Goal: Task Accomplishment & Management: Manage account settings

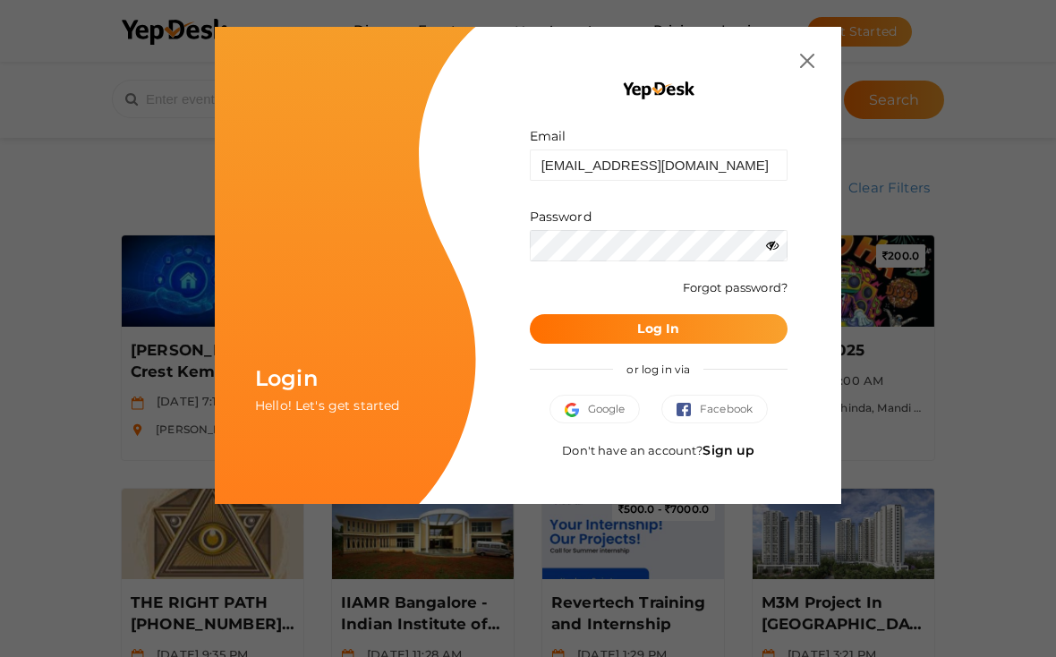
type input "[EMAIL_ADDRESS][DOMAIN_NAME]"
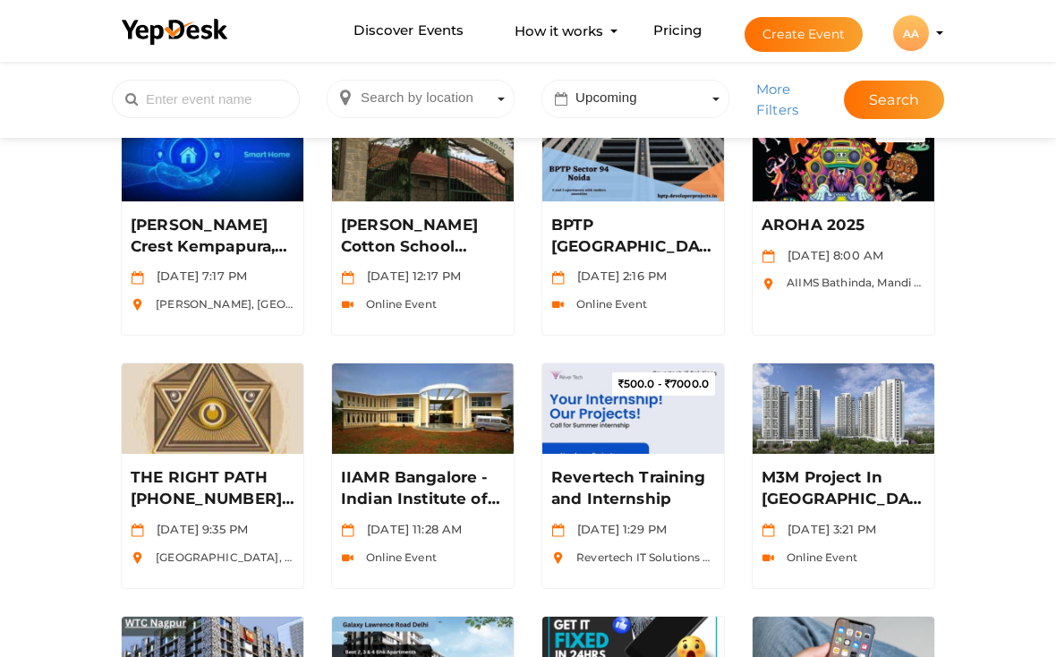
scroll to position [128, 0]
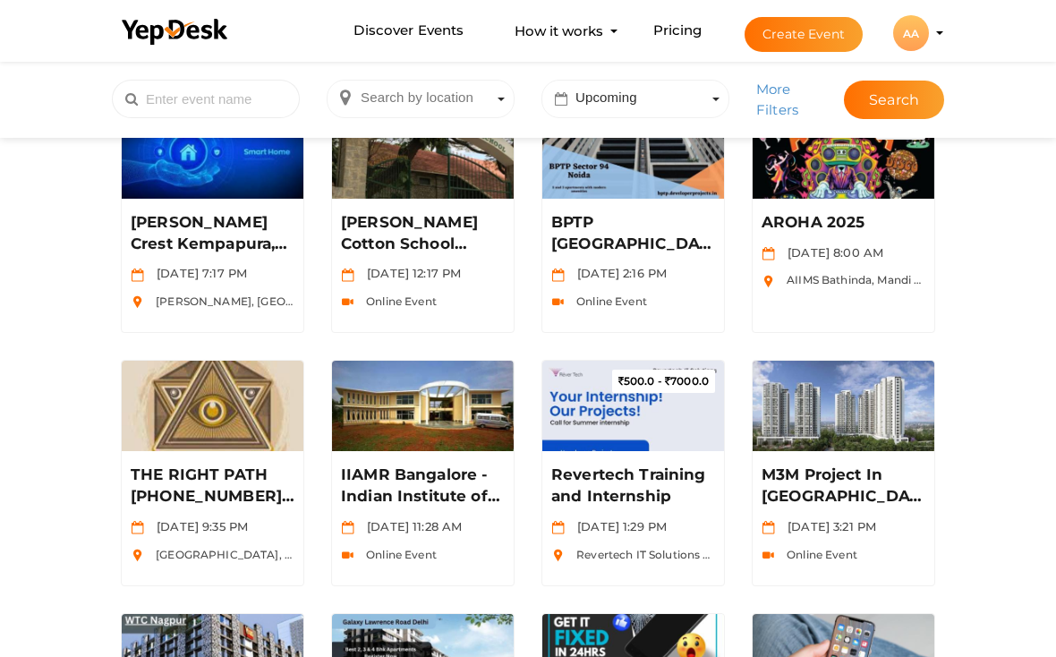
click at [828, 191] on img at bounding box center [844, 152] width 182 height 91
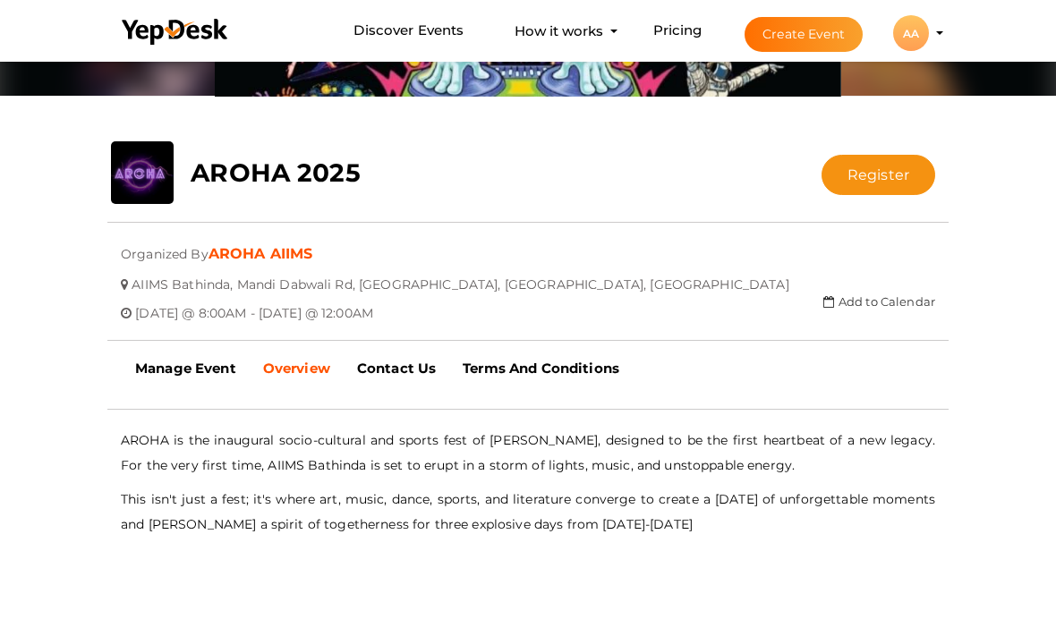
scroll to position [273, 0]
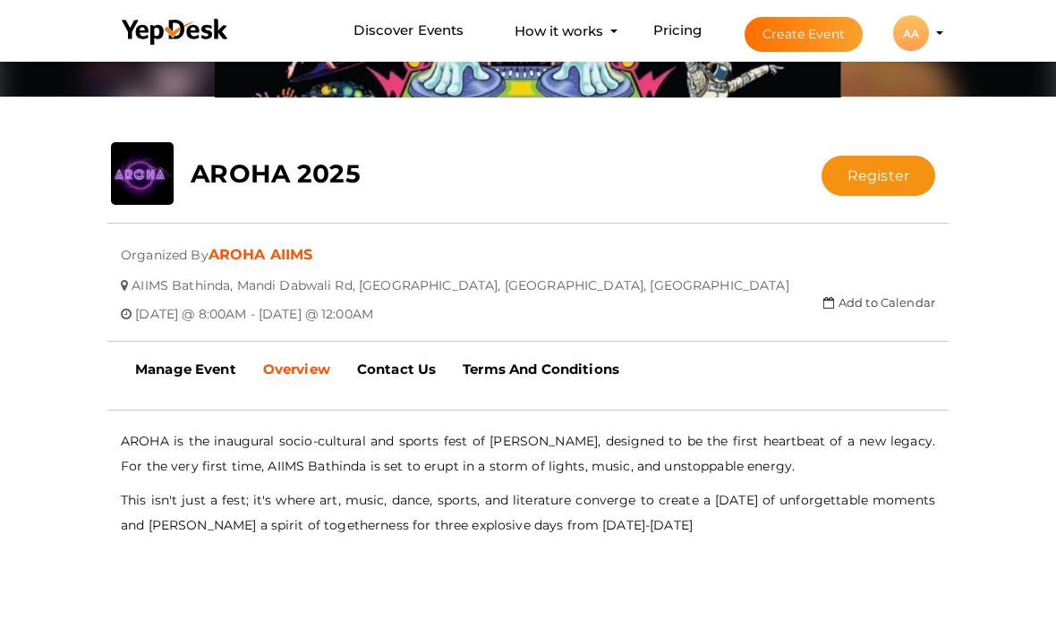
click at [173, 362] on b "Manage Event" at bounding box center [185, 369] width 101 height 17
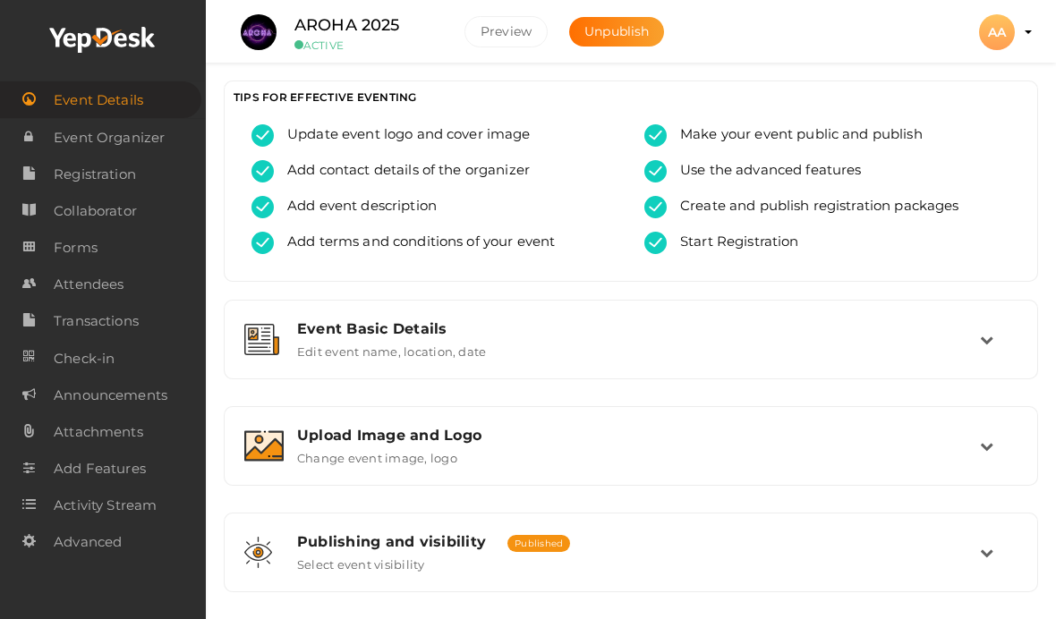
click at [66, 303] on span "Attendees" at bounding box center [89, 285] width 70 height 36
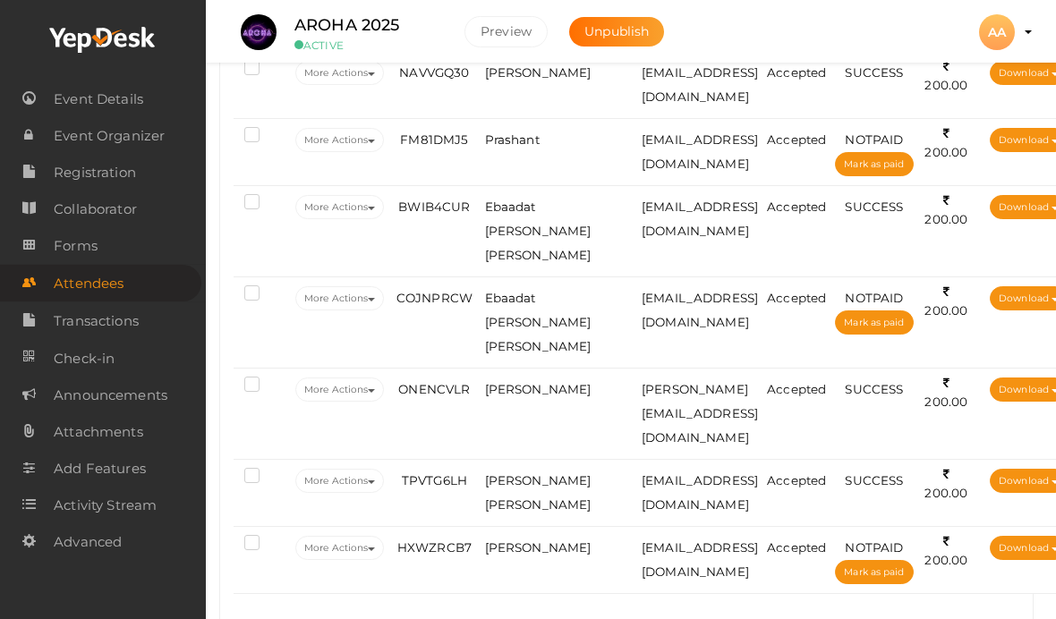
scroll to position [3367, 4]
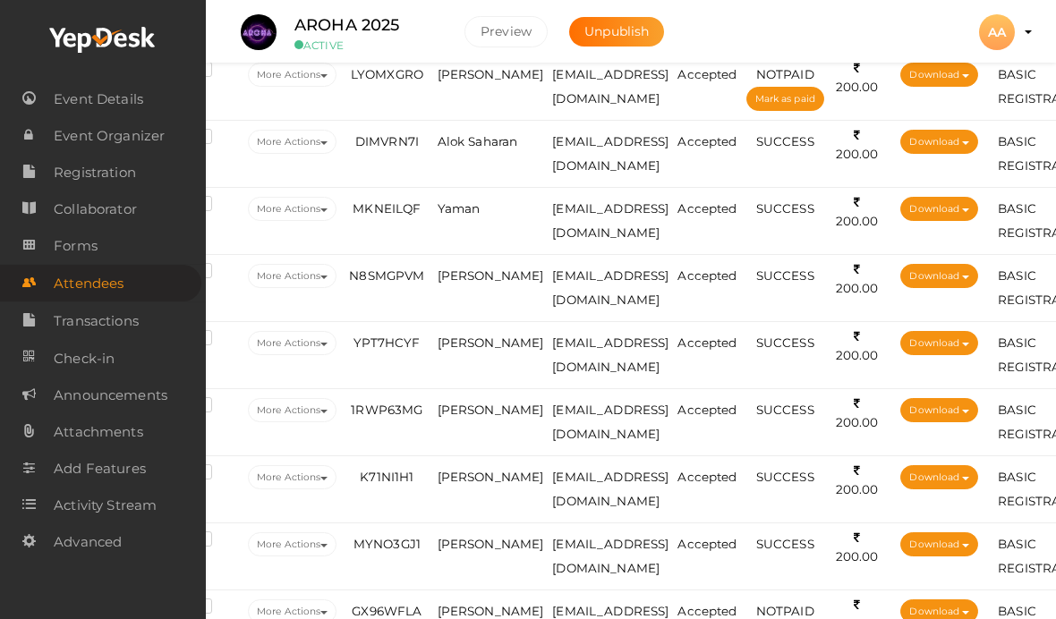
scroll to position [550, 46]
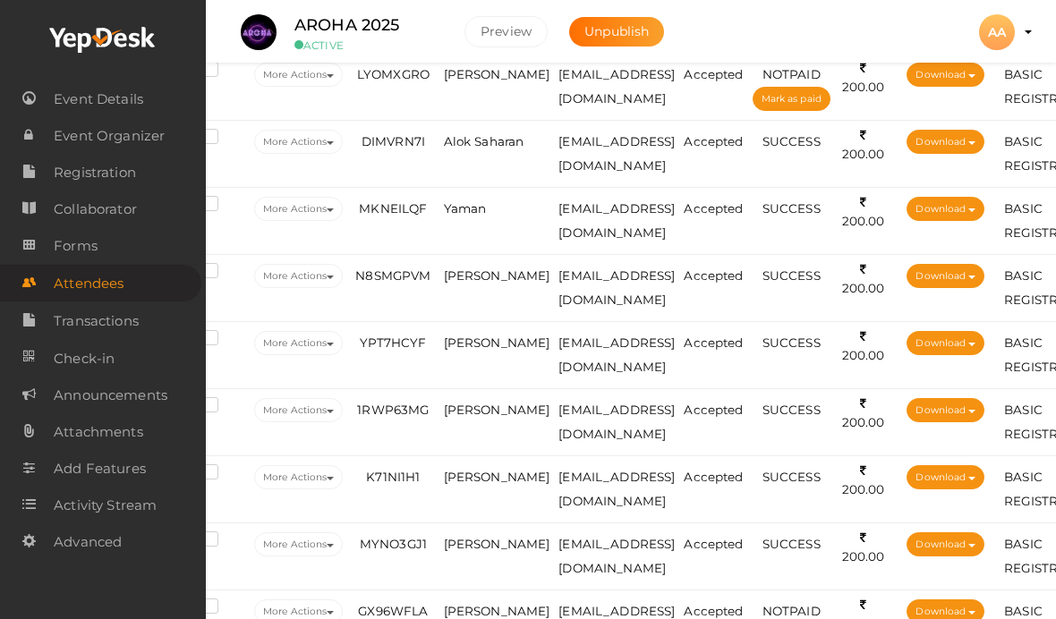
click at [469, 154] on td "Alok Saharan" at bounding box center [496, 154] width 115 height 67
click at [448, 155] on td "Alok Saharan" at bounding box center [496, 154] width 115 height 67
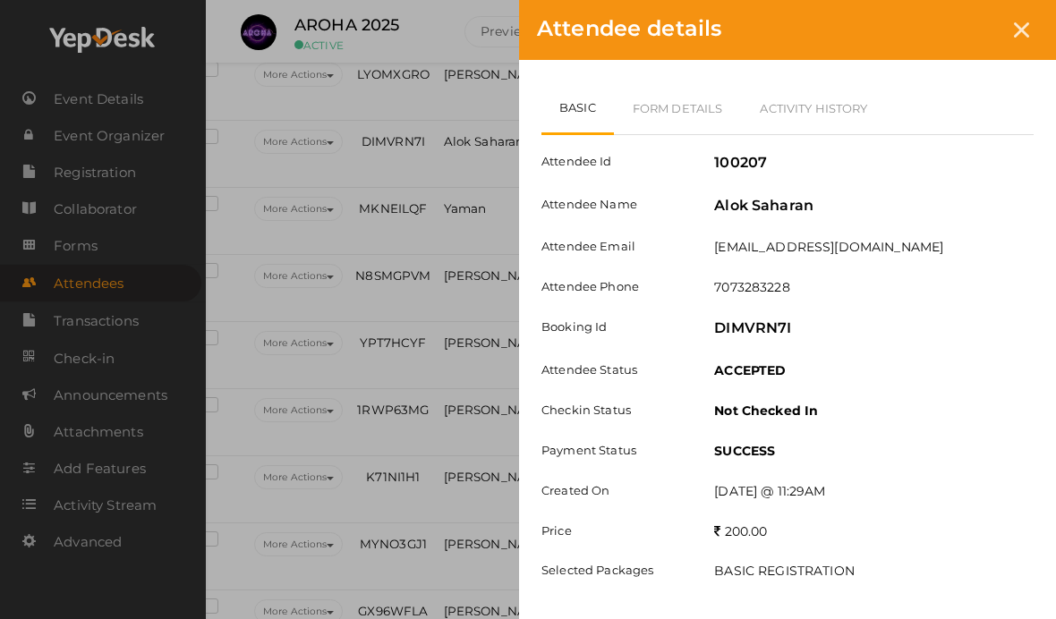
click at [705, 82] on link "Form Details" at bounding box center [678, 108] width 128 height 52
click at [593, 102] on link "Basic" at bounding box center [578, 108] width 74 height 52
click at [692, 90] on link "Form Details" at bounding box center [678, 108] width 128 height 52
click at [839, 110] on link "Activity History" at bounding box center [813, 108] width 145 height 52
click at [681, 99] on link "Form Details" at bounding box center [680, 108] width 128 height 52
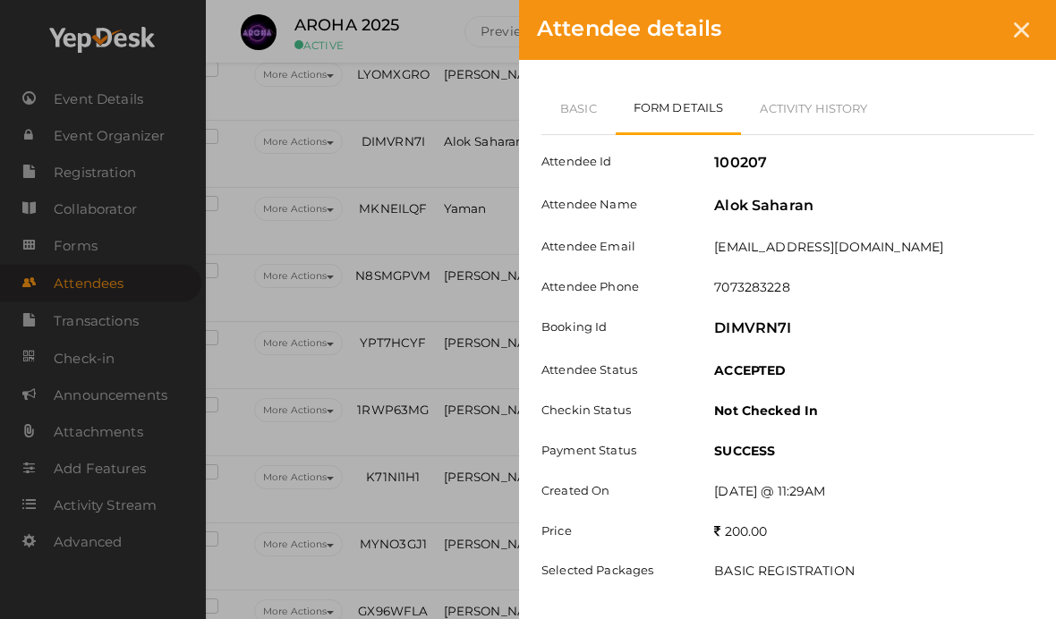
click at [597, 116] on link "Basic" at bounding box center [578, 108] width 74 height 52
click at [693, 112] on link "Form Details" at bounding box center [678, 108] width 128 height 52
click at [587, 111] on link "Basic" at bounding box center [578, 108] width 74 height 52
click at [676, 112] on link "Form Details" at bounding box center [678, 108] width 128 height 52
click at [1048, 22] on div "Attendee details" at bounding box center [787, 30] width 537 height 60
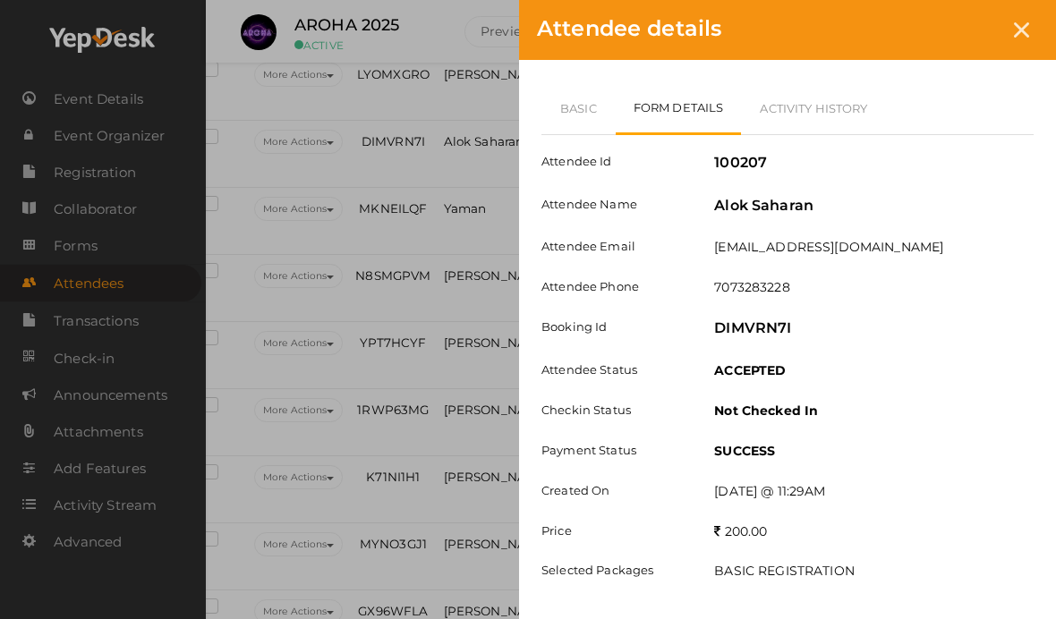
click at [1023, 22] on icon at bounding box center [1021, 29] width 15 height 15
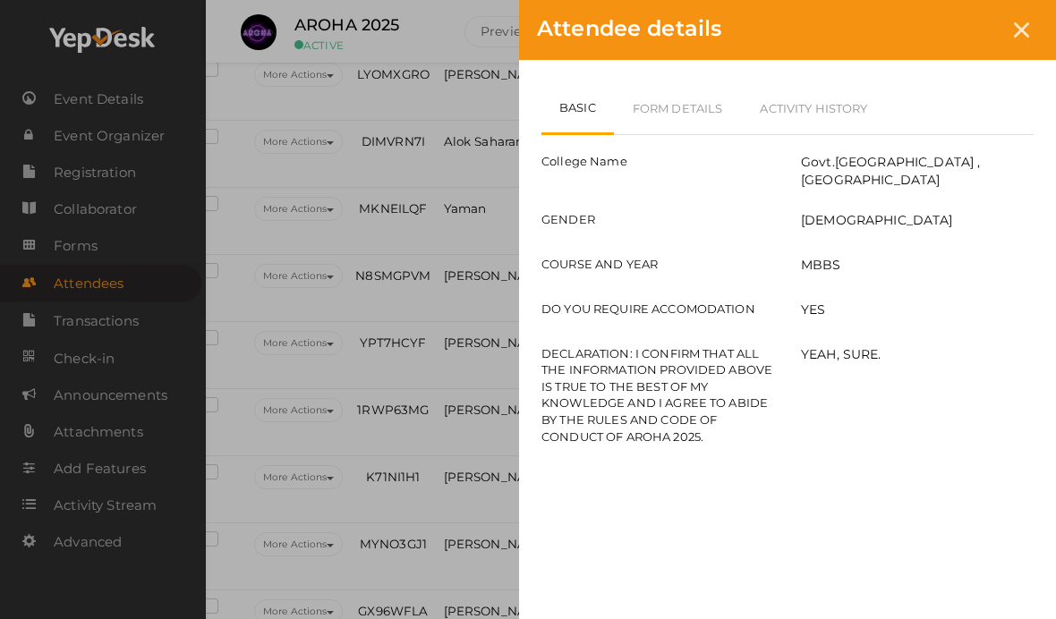
click at [1016, 20] on div at bounding box center [1021, 29] width 33 height 33
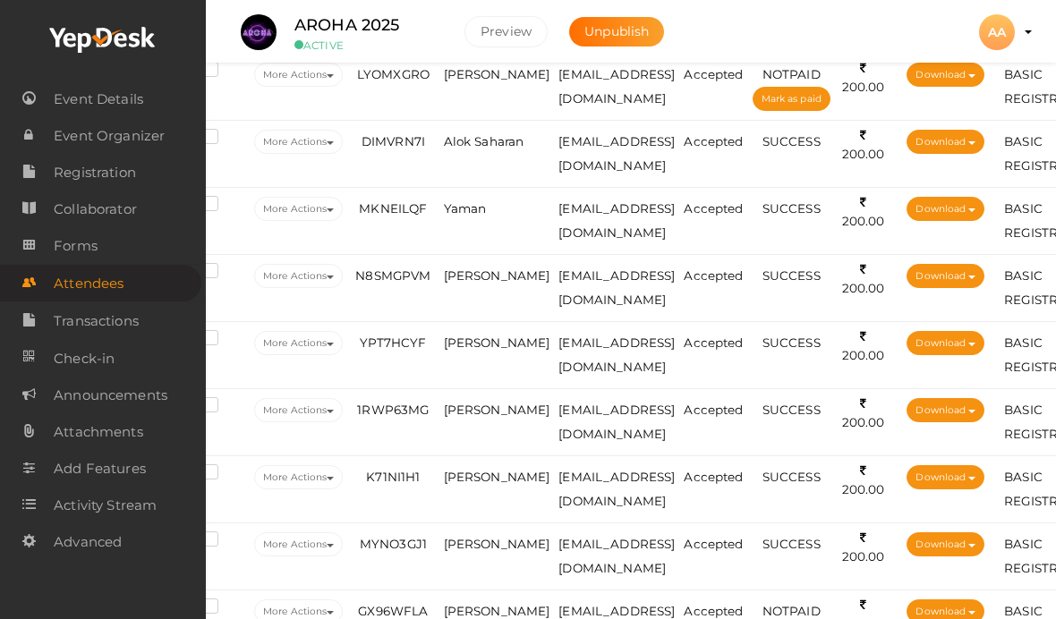
click at [469, 154] on td "Alok Saharan" at bounding box center [496, 154] width 115 height 67
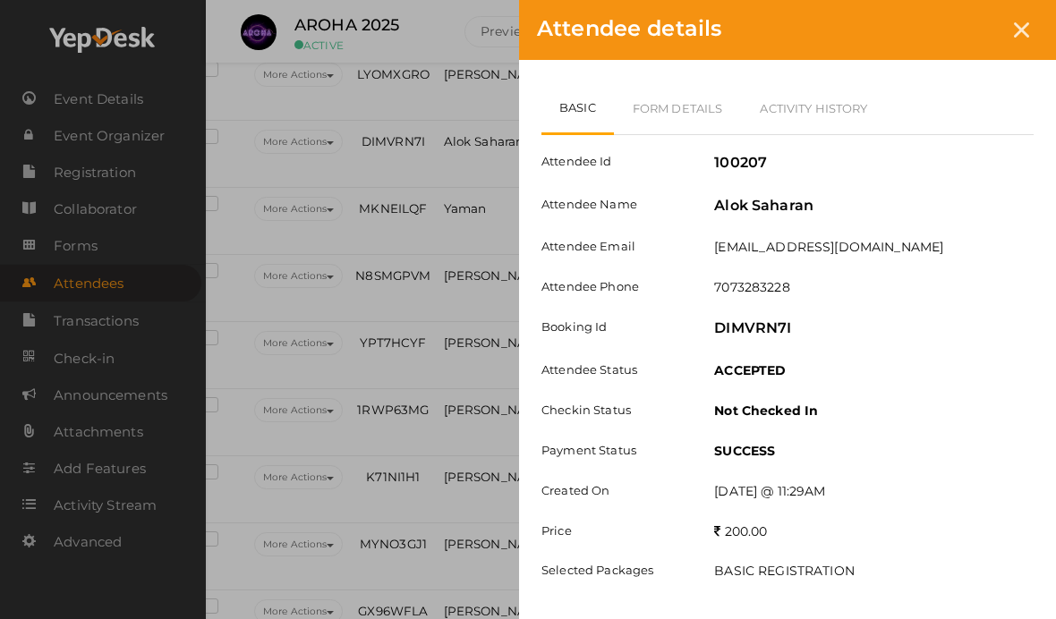
click at [708, 78] on div "Basic Form Details Activity History Attendee Id 100207 Attendee Name Alok Sahar…" at bounding box center [787, 349] width 537 height 578
click at [707, 97] on link "Form Details" at bounding box center [678, 108] width 128 height 52
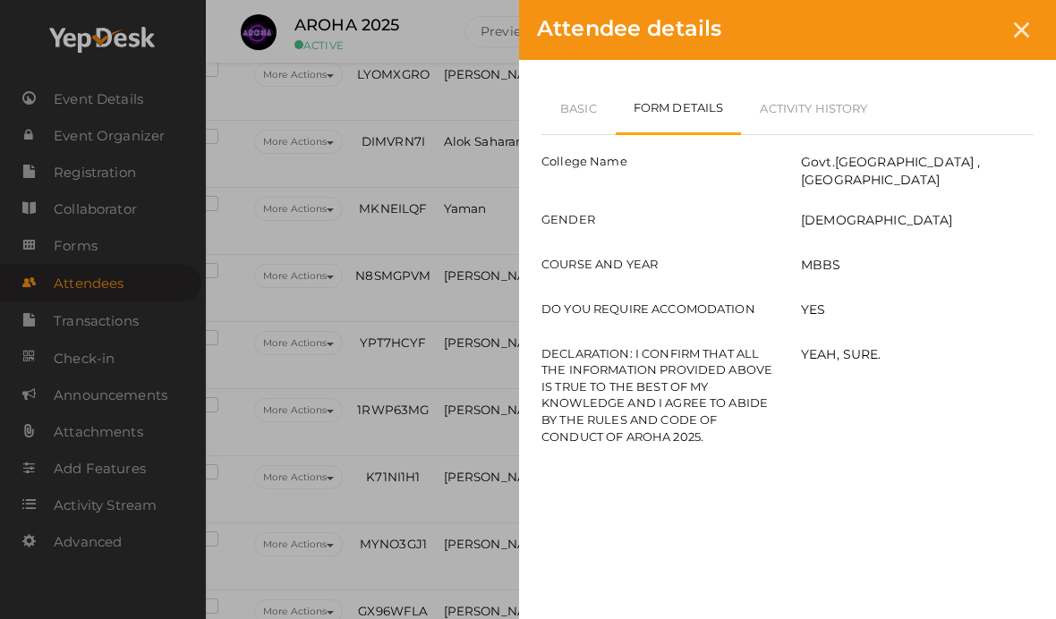
click at [573, 111] on link "Basic" at bounding box center [578, 108] width 74 height 52
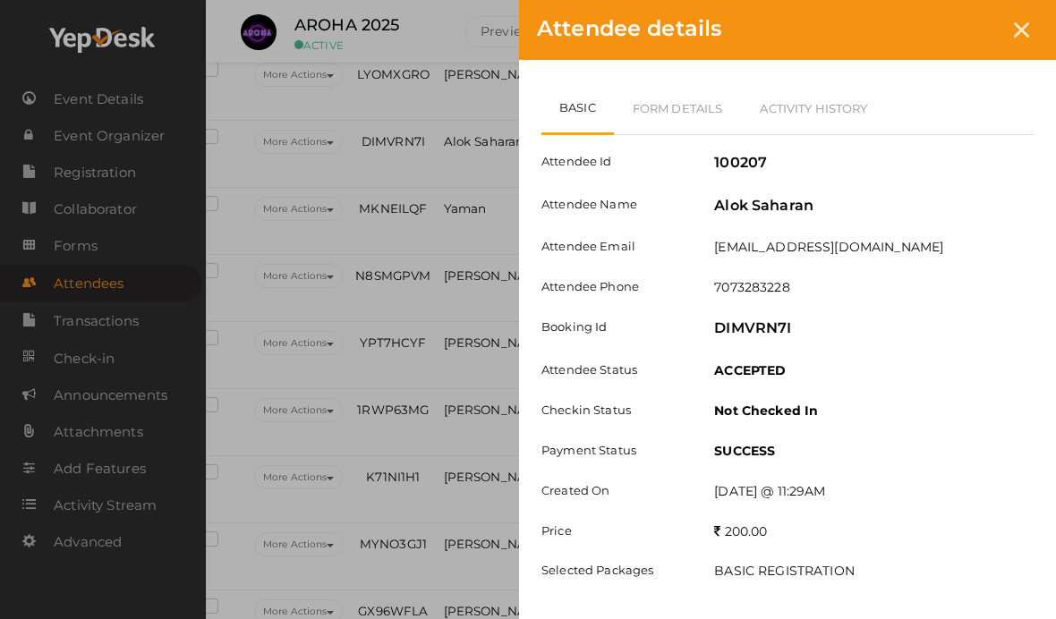
click at [1015, 38] on div at bounding box center [1021, 29] width 33 height 33
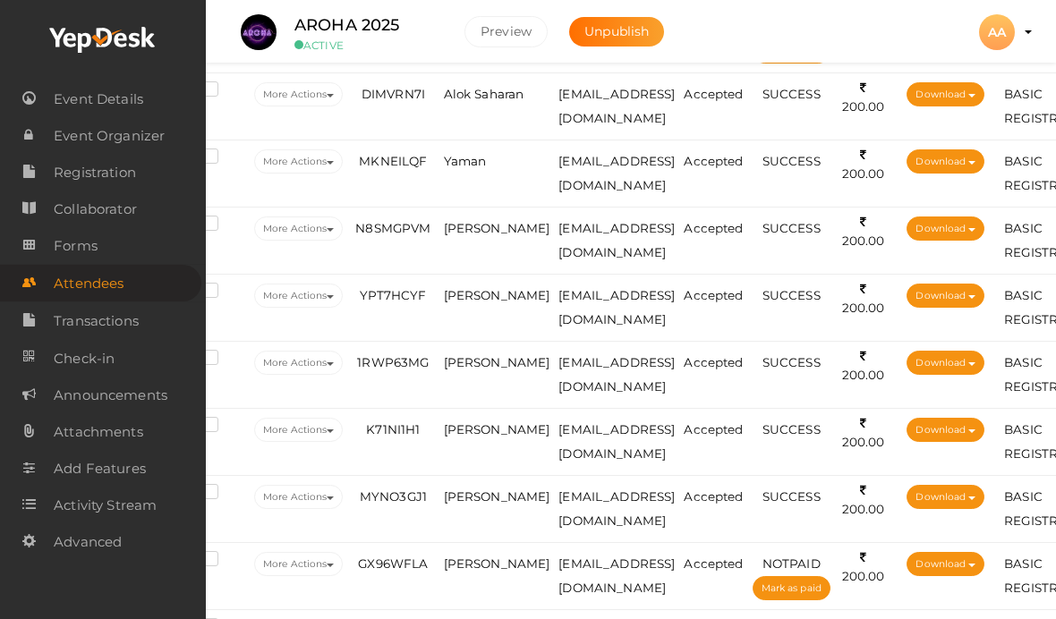
scroll to position [598, 46]
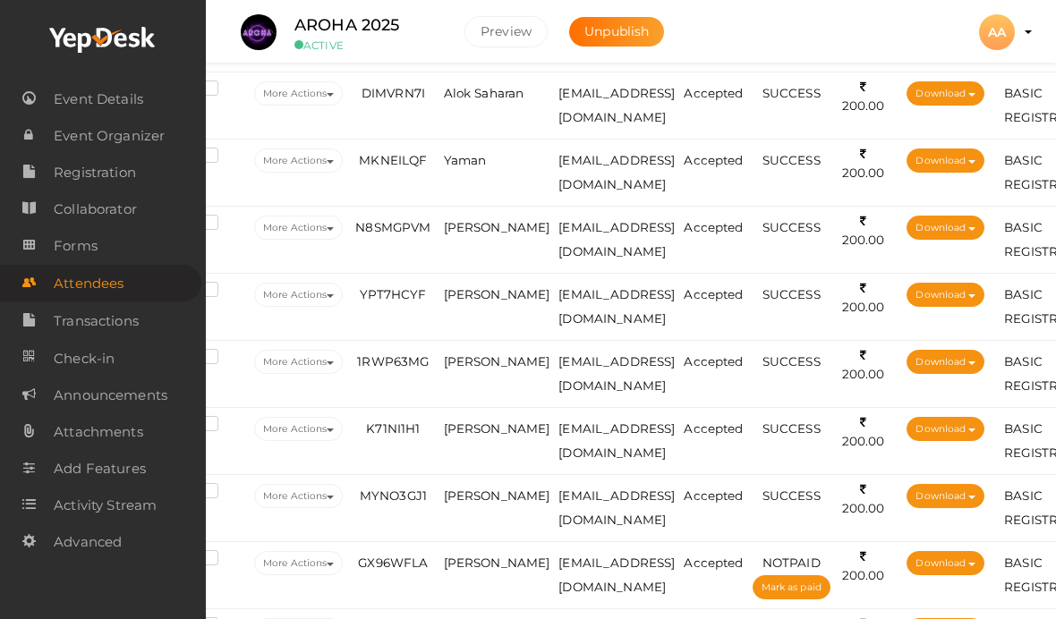
click at [469, 100] on span "Alok Saharan" at bounding box center [484, 93] width 81 height 14
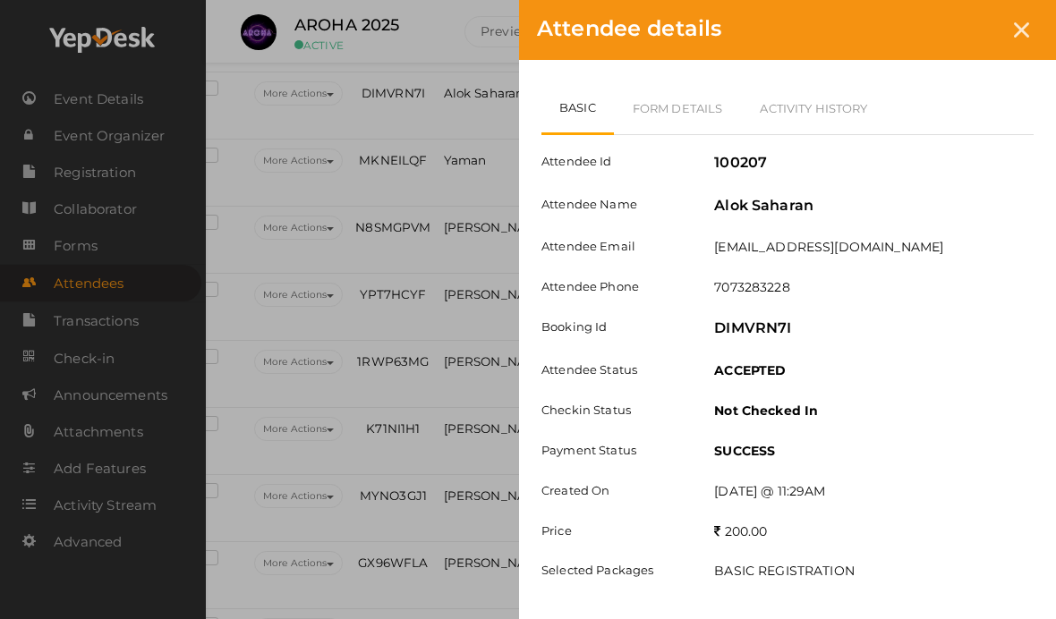
click at [705, 99] on link "Form Details" at bounding box center [678, 108] width 128 height 52
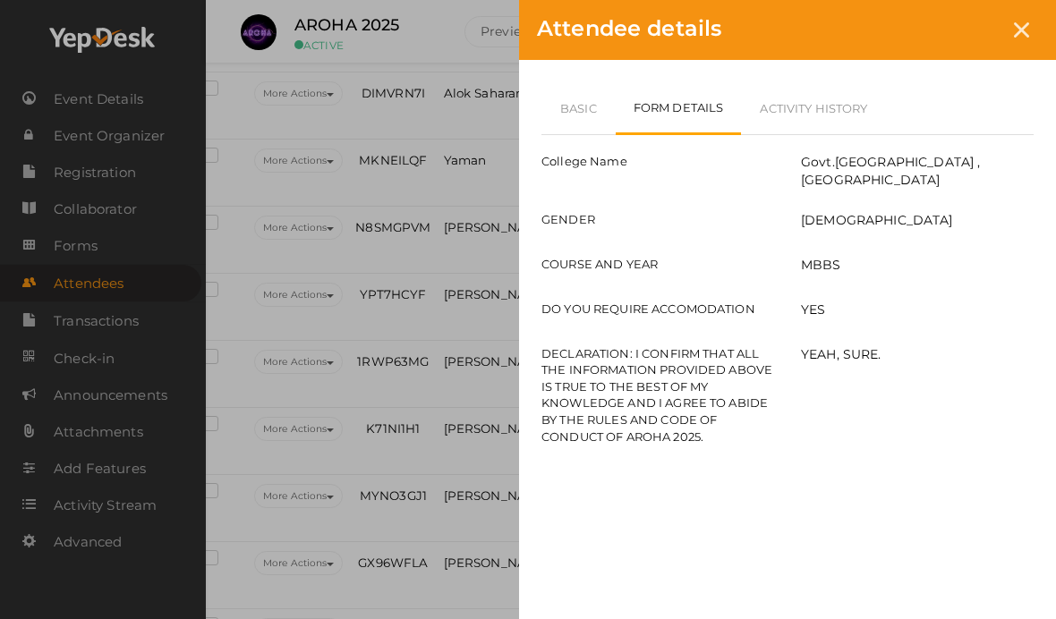
click at [568, 91] on link "Basic" at bounding box center [578, 108] width 74 height 52
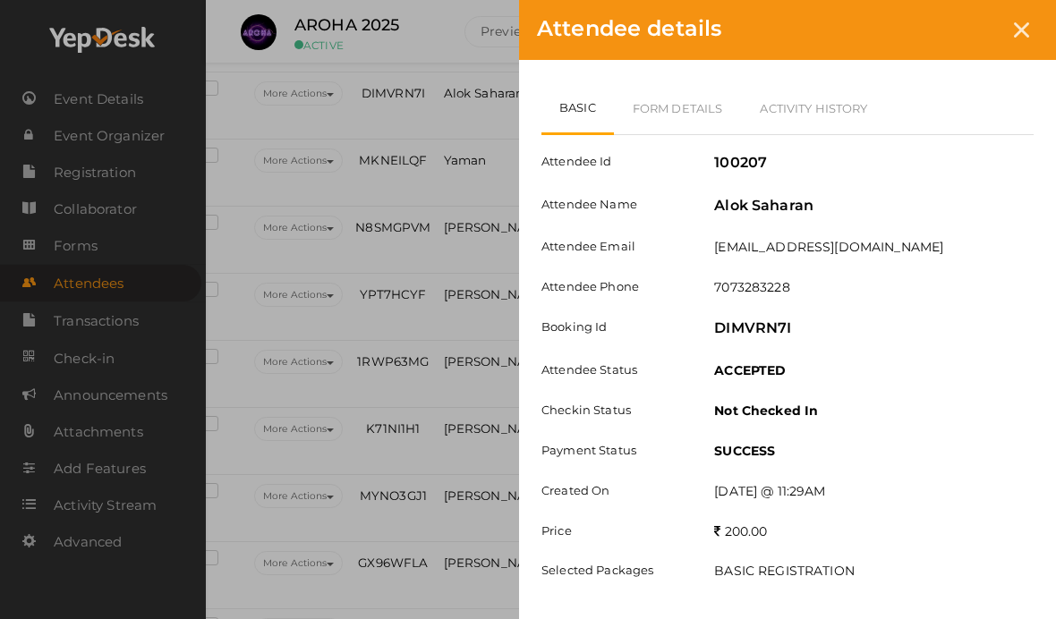
click at [1005, 38] on div "Attendee details" at bounding box center [787, 30] width 537 height 60
click at [1026, 38] on div at bounding box center [1021, 29] width 33 height 33
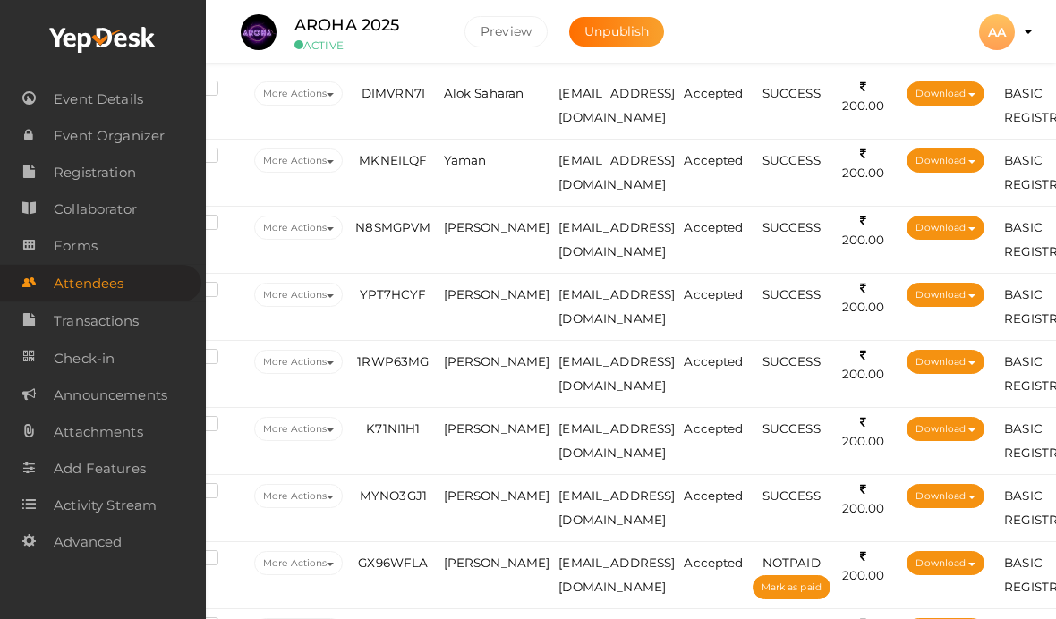
click at [483, 168] on td "Yaman" at bounding box center [496, 173] width 115 height 67
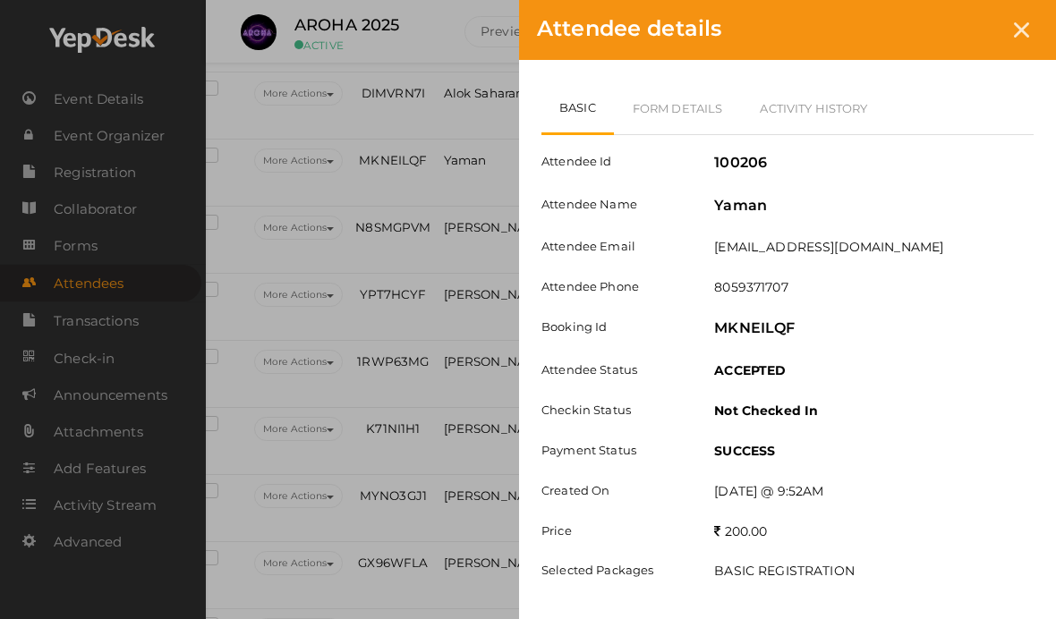
click at [684, 103] on link "Form Details" at bounding box center [678, 108] width 128 height 52
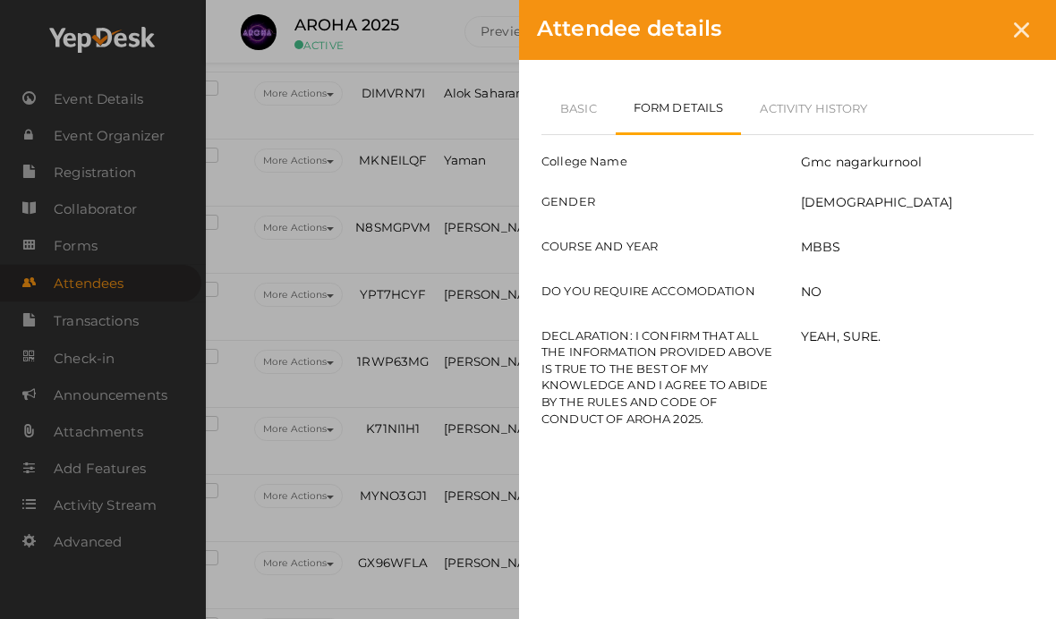
click at [568, 97] on link "Basic" at bounding box center [578, 108] width 74 height 52
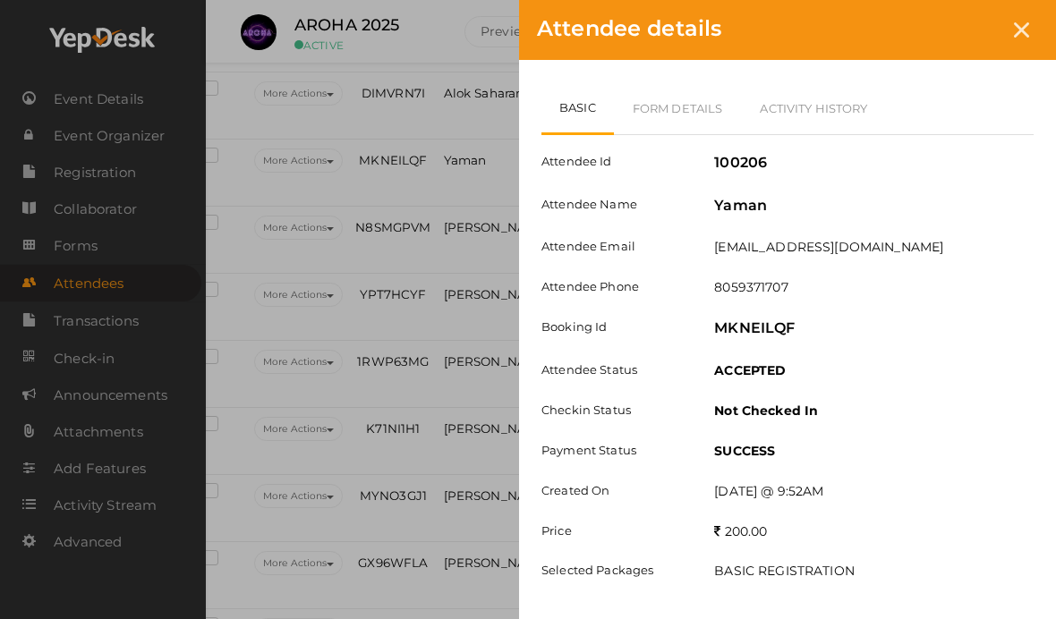
click at [720, 94] on link "Form Details" at bounding box center [678, 108] width 128 height 52
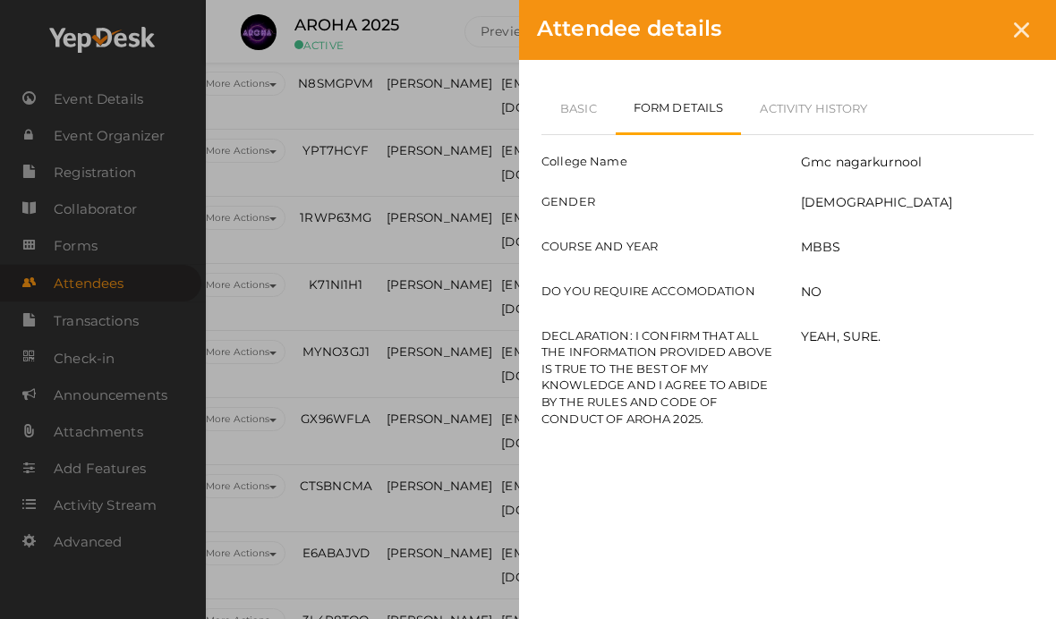
scroll to position [744, 104]
click at [572, 98] on link "Basic" at bounding box center [578, 108] width 74 height 52
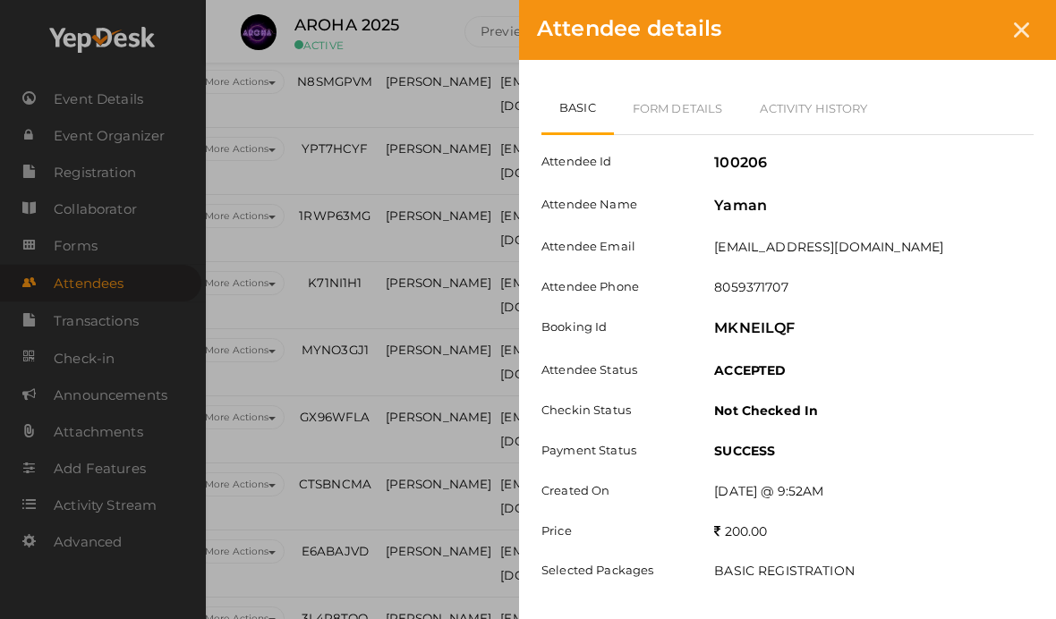
click at [439, 327] on div "Attendee details Basic Form Details Activity History Attendee Id 100206 Attende…" at bounding box center [528, 309] width 1056 height 619
click at [1043, 17] on div "Attendee details" at bounding box center [787, 30] width 537 height 60
click at [1019, 38] on div at bounding box center [1021, 29] width 33 height 33
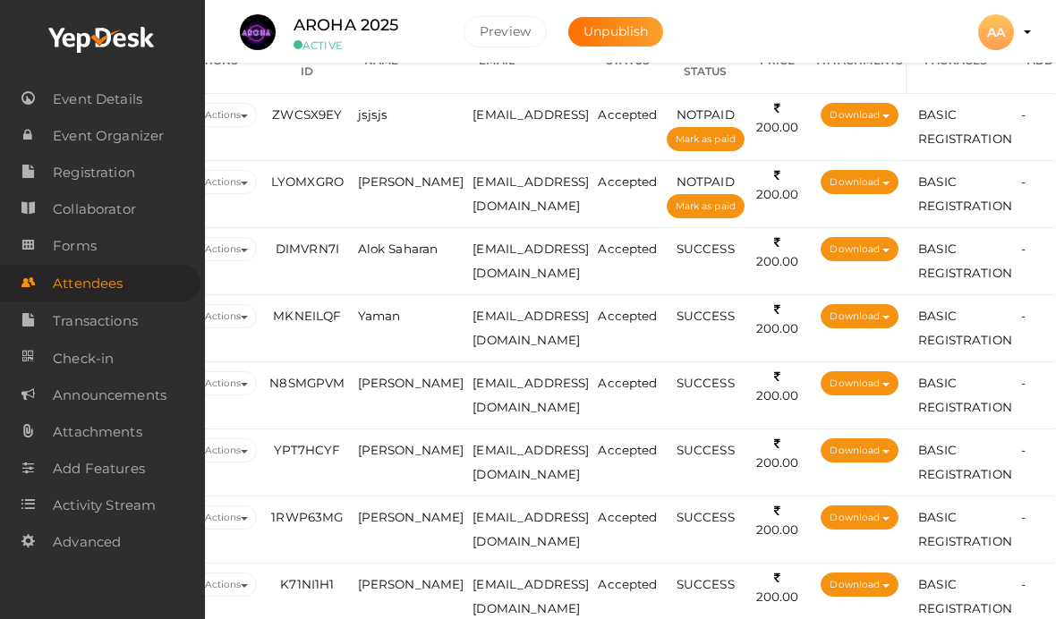
click at [378, 300] on td "Yaman" at bounding box center [411, 328] width 115 height 67
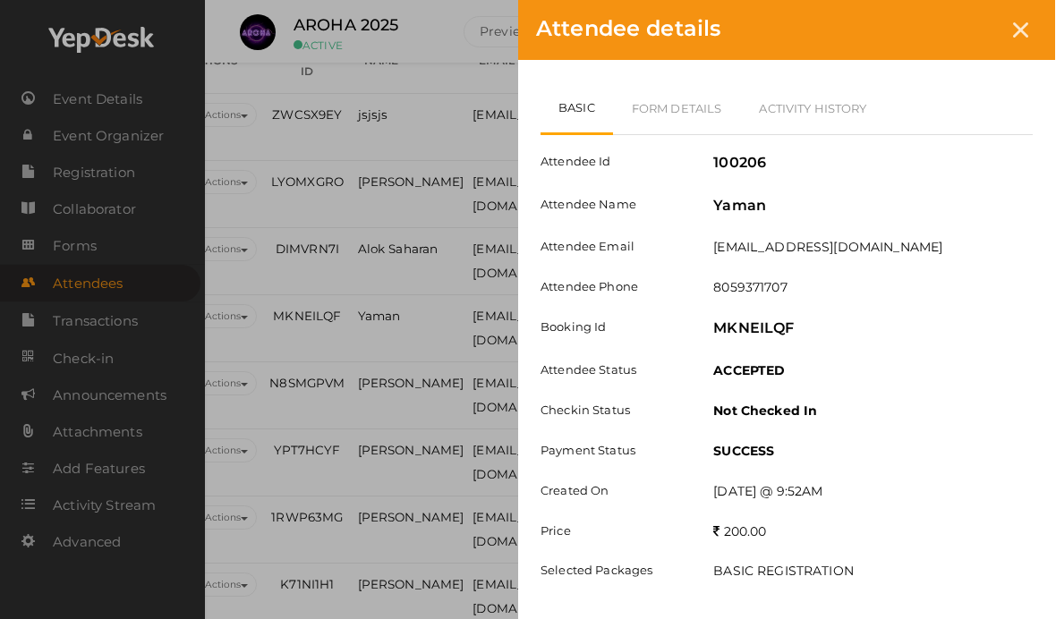
scroll to position [442, 132]
click at [677, 118] on link "Form Details" at bounding box center [678, 108] width 128 height 52
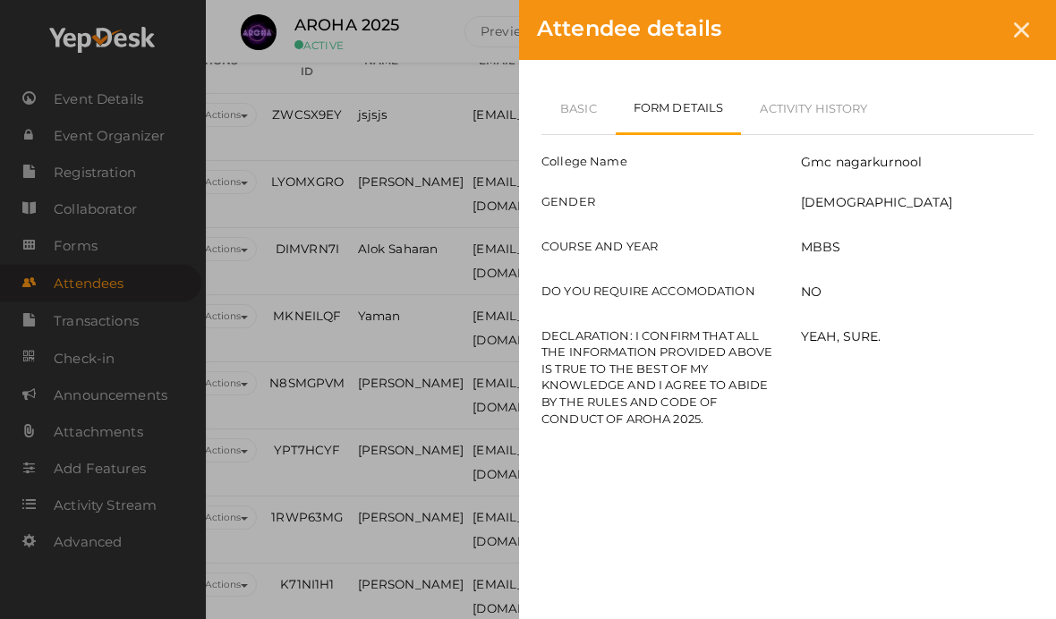
click at [1023, 18] on div at bounding box center [1021, 29] width 33 height 33
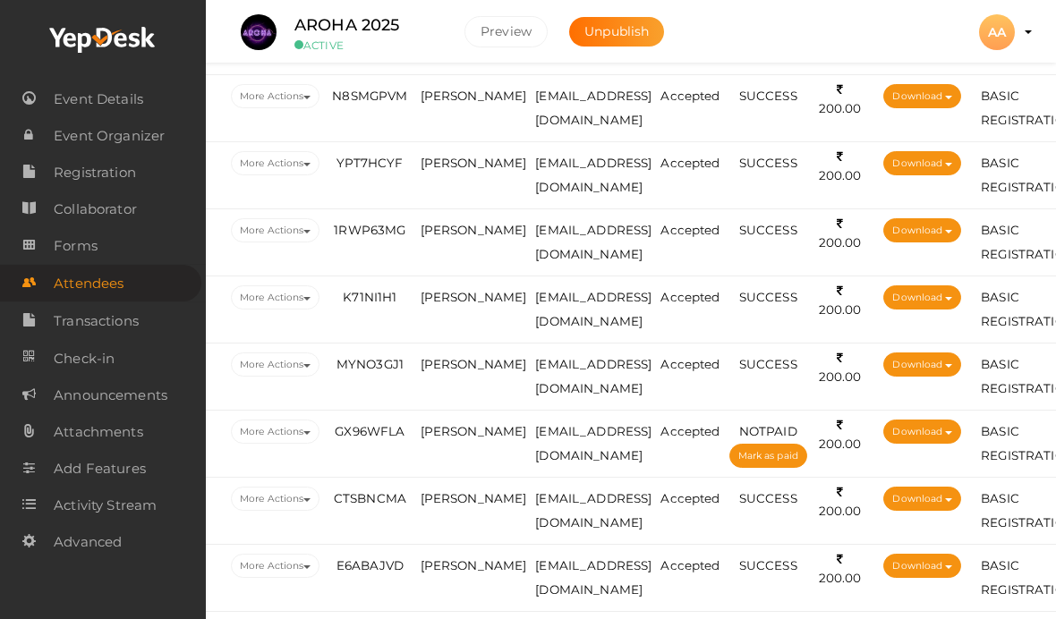
scroll to position [732, 71]
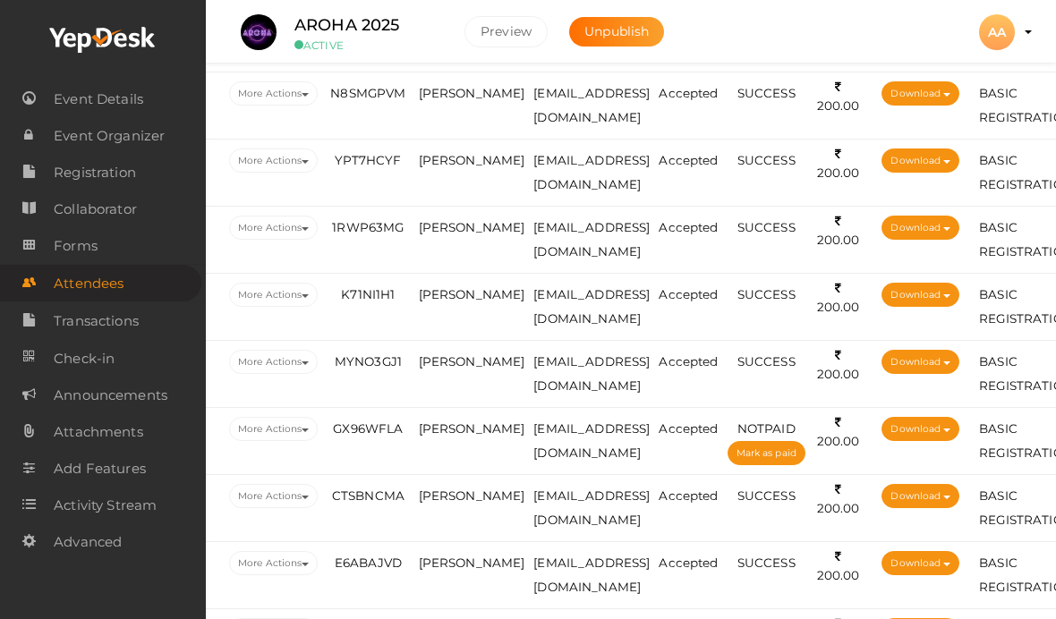
click at [474, 82] on td "[PERSON_NAME]" at bounding box center [471, 105] width 115 height 67
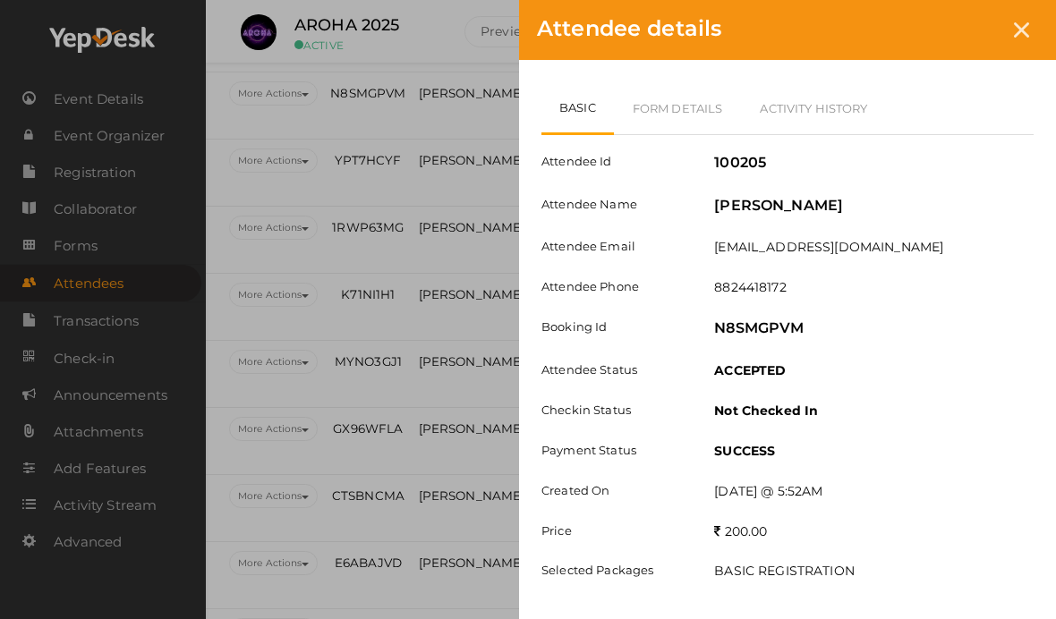
click at [706, 107] on link "Form Details" at bounding box center [678, 108] width 128 height 52
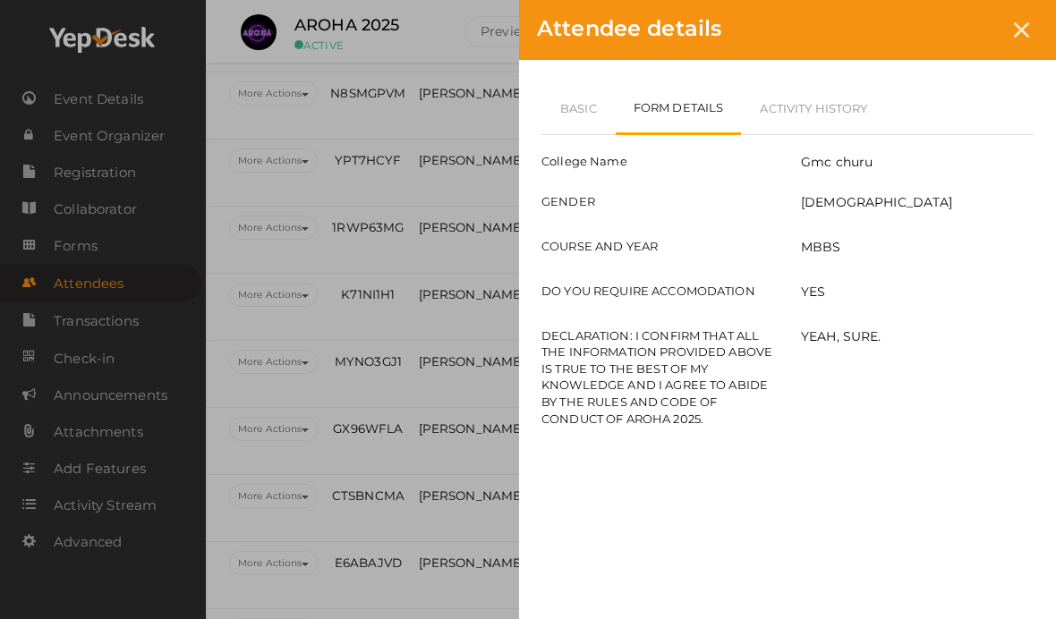
click at [589, 115] on link "Basic" at bounding box center [578, 108] width 74 height 52
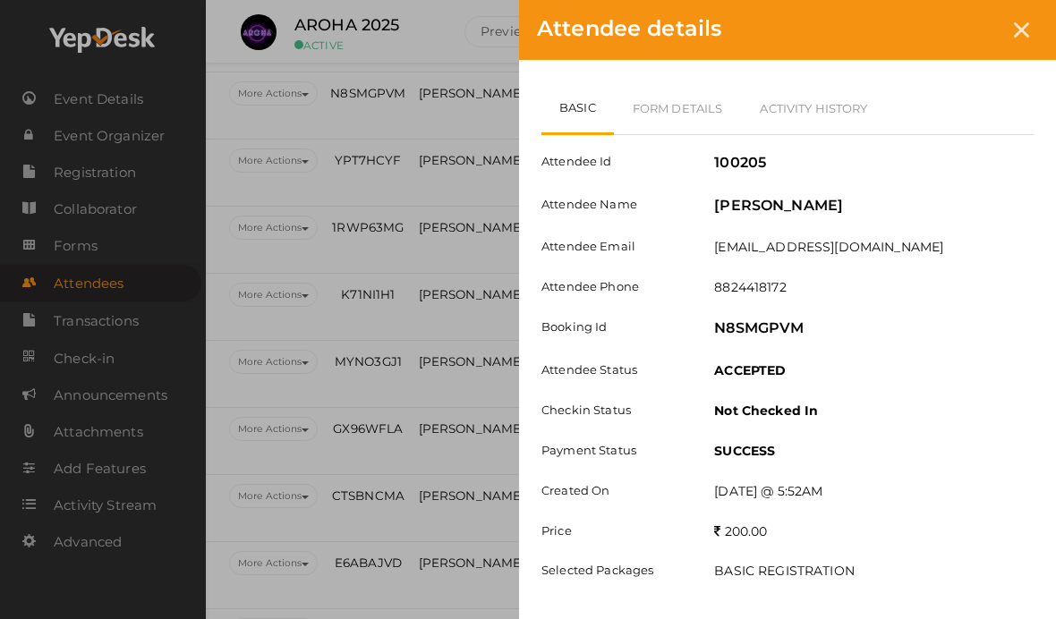
click at [688, 105] on link "Form Details" at bounding box center [678, 108] width 128 height 52
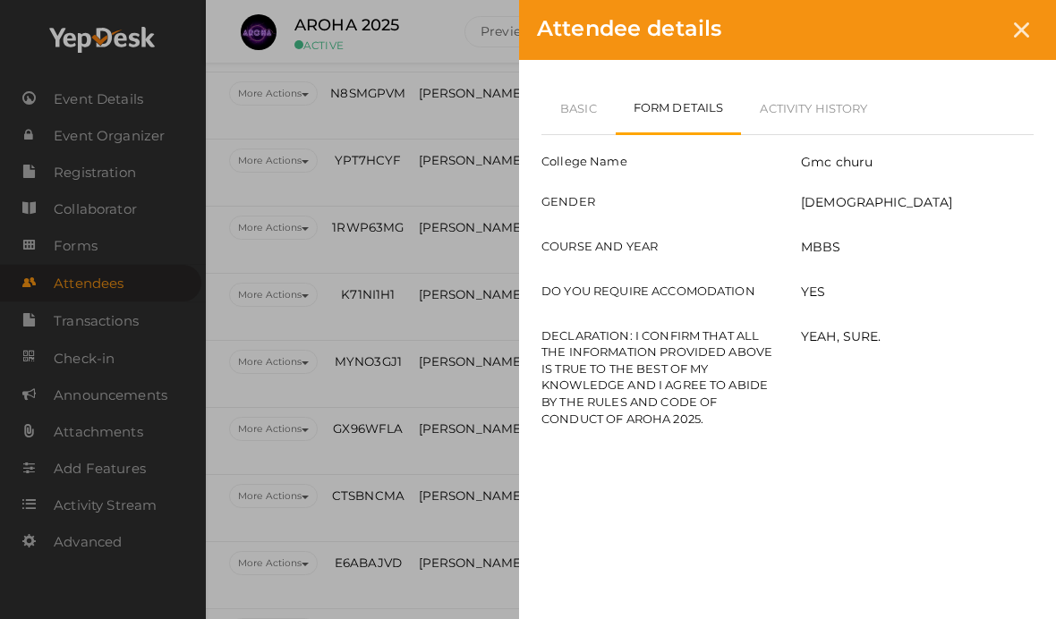
click at [1027, 38] on div at bounding box center [1021, 29] width 33 height 33
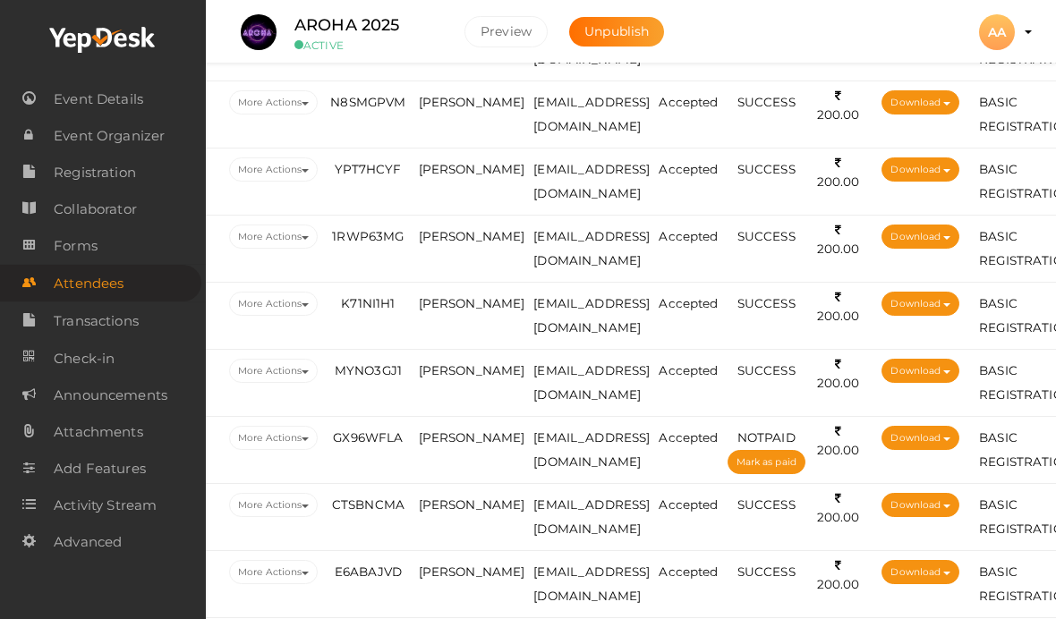
scroll to position [702, 71]
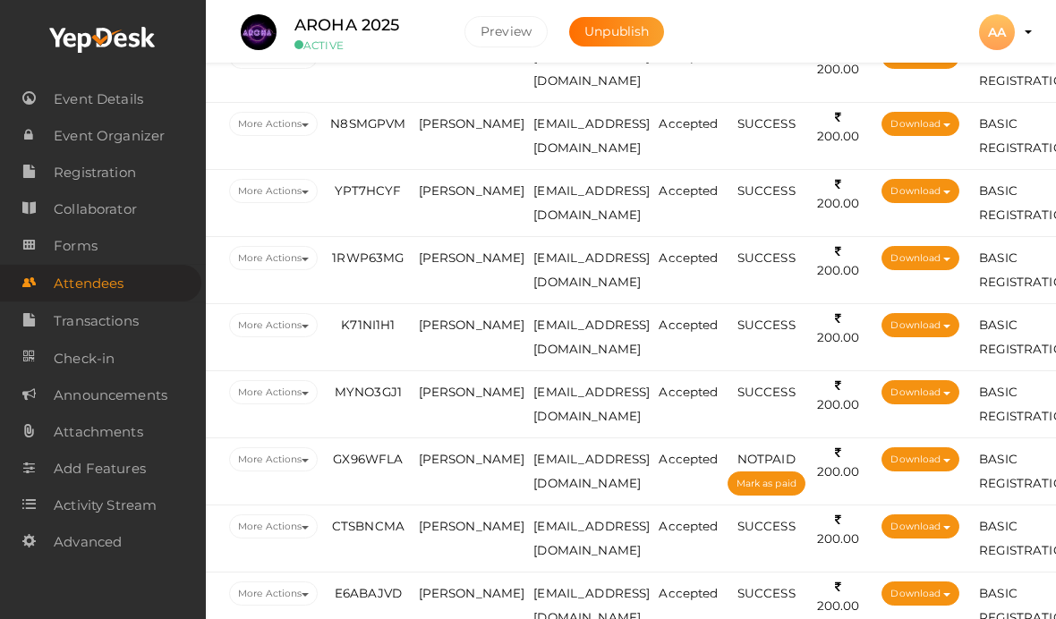
click at [458, 183] on span "[PERSON_NAME]" at bounding box center [472, 190] width 107 height 14
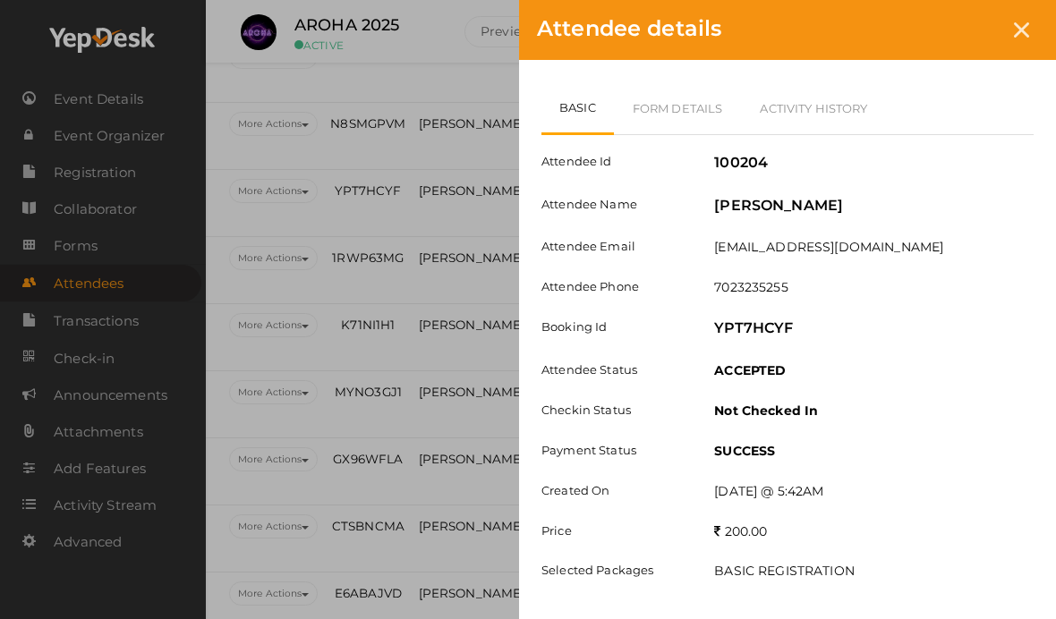
click at [686, 95] on link "Form Details" at bounding box center [678, 108] width 128 height 52
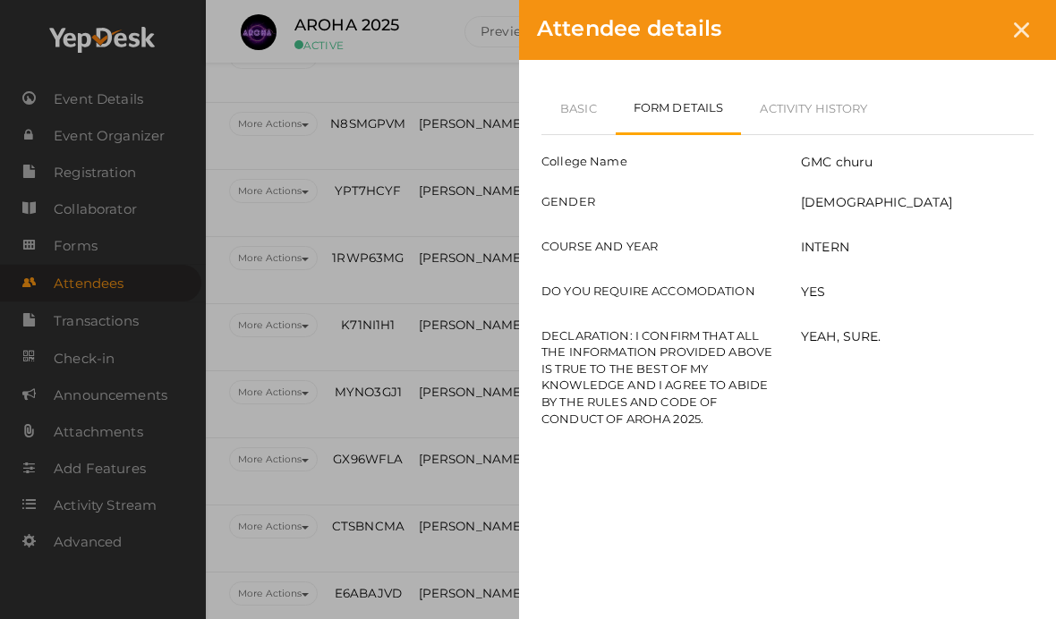
click at [582, 106] on link "Basic" at bounding box center [578, 108] width 74 height 52
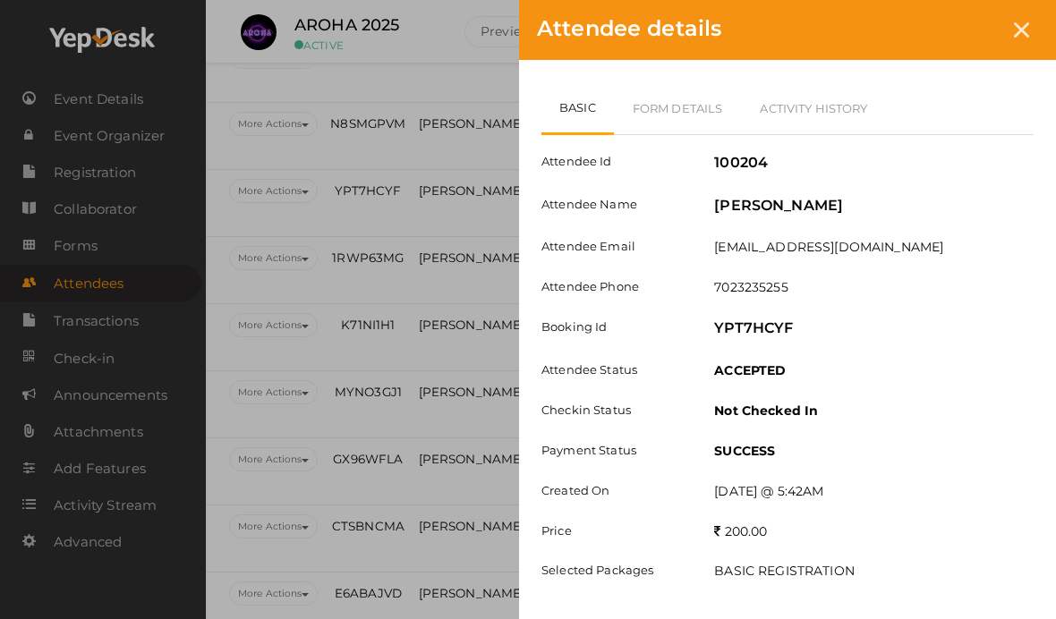
click at [1023, 30] on icon at bounding box center [1021, 29] width 15 height 15
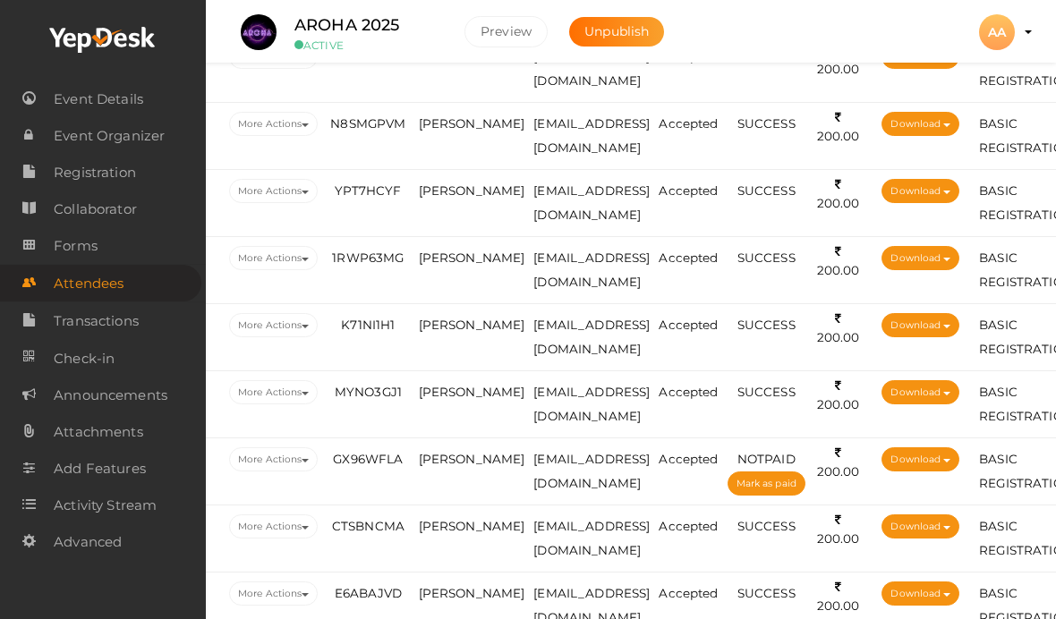
click at [451, 253] on span "[PERSON_NAME]" at bounding box center [472, 258] width 107 height 14
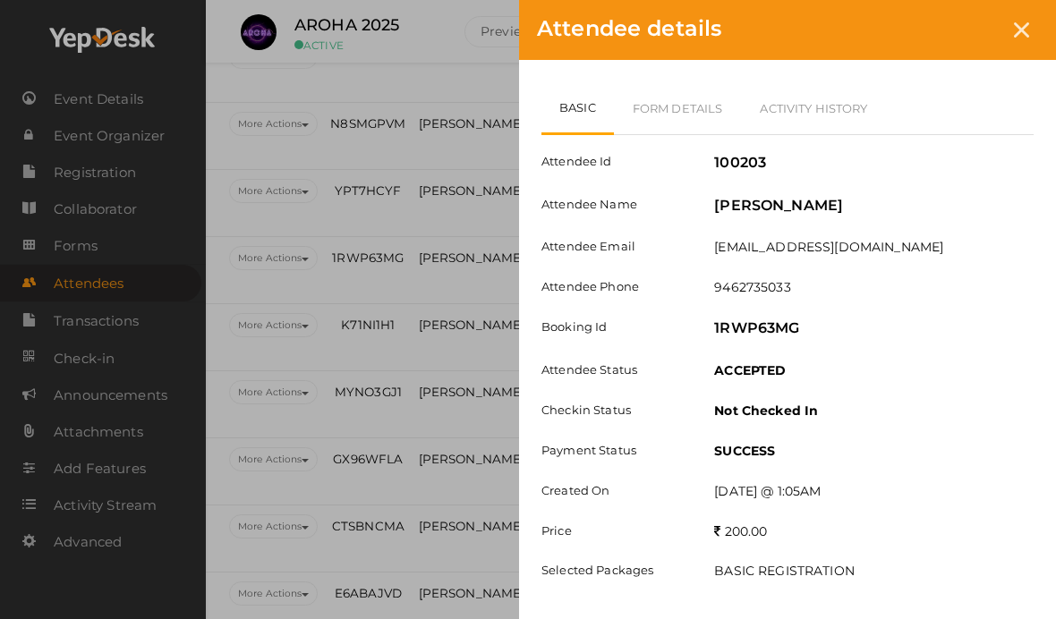
click at [686, 101] on link "Form Details" at bounding box center [678, 108] width 128 height 52
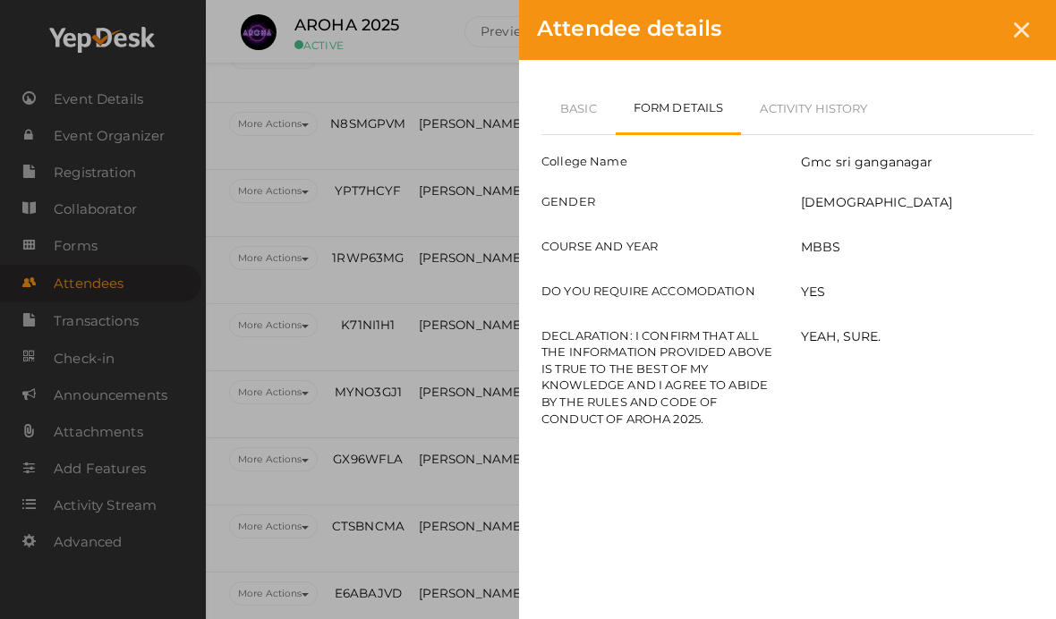
click at [1036, 33] on div at bounding box center [1021, 29] width 33 height 33
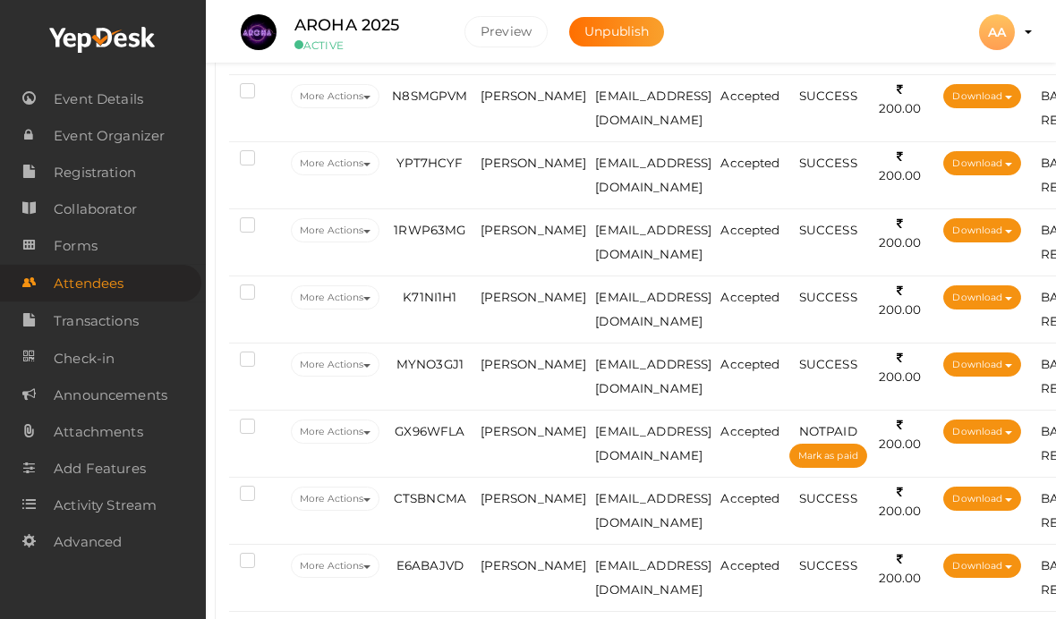
scroll to position [731, 9]
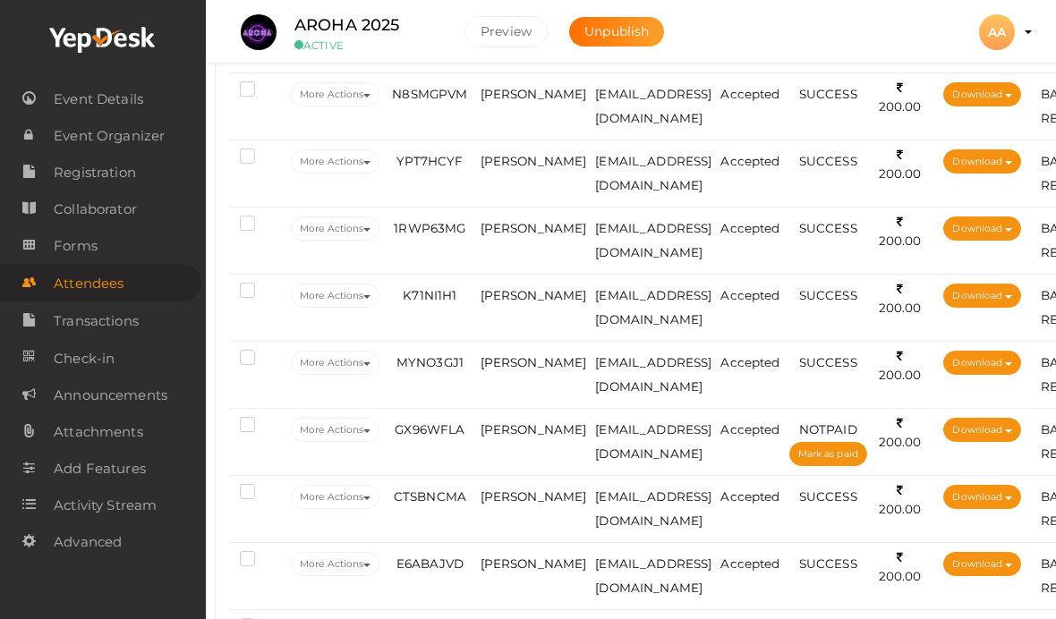
click at [512, 237] on td "[PERSON_NAME]" at bounding box center [533, 241] width 115 height 67
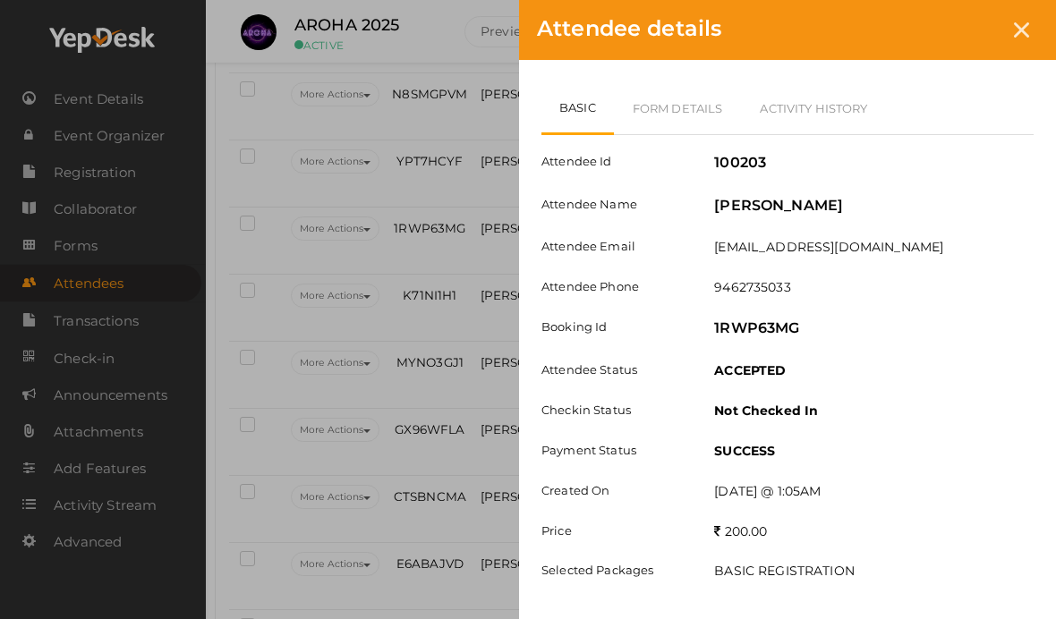
click at [703, 107] on link "Form Details" at bounding box center [678, 108] width 128 height 52
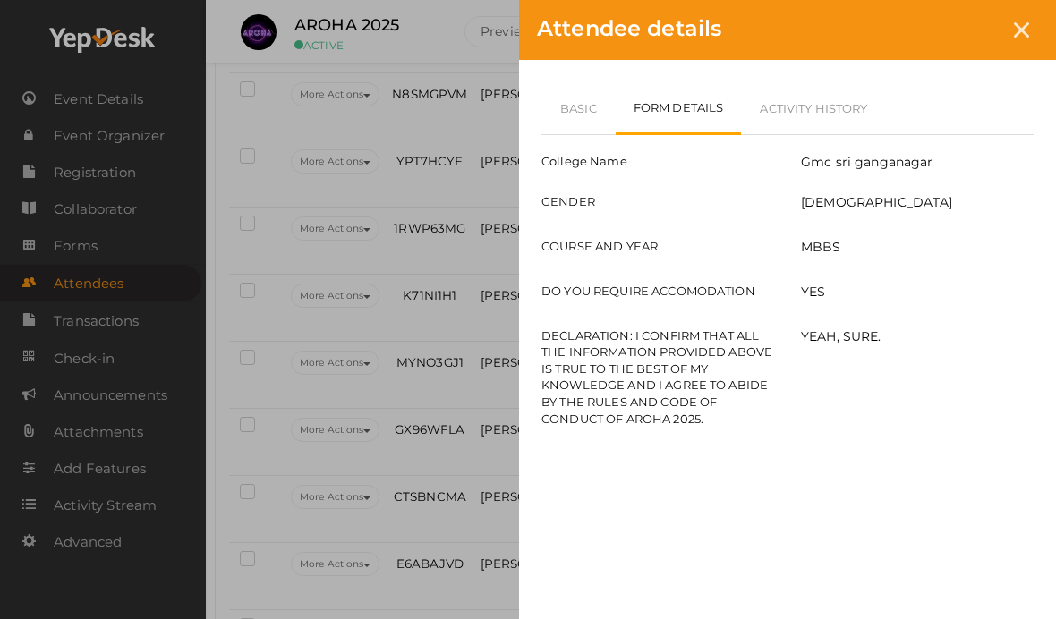
click at [1024, 22] on icon at bounding box center [1021, 29] width 15 height 15
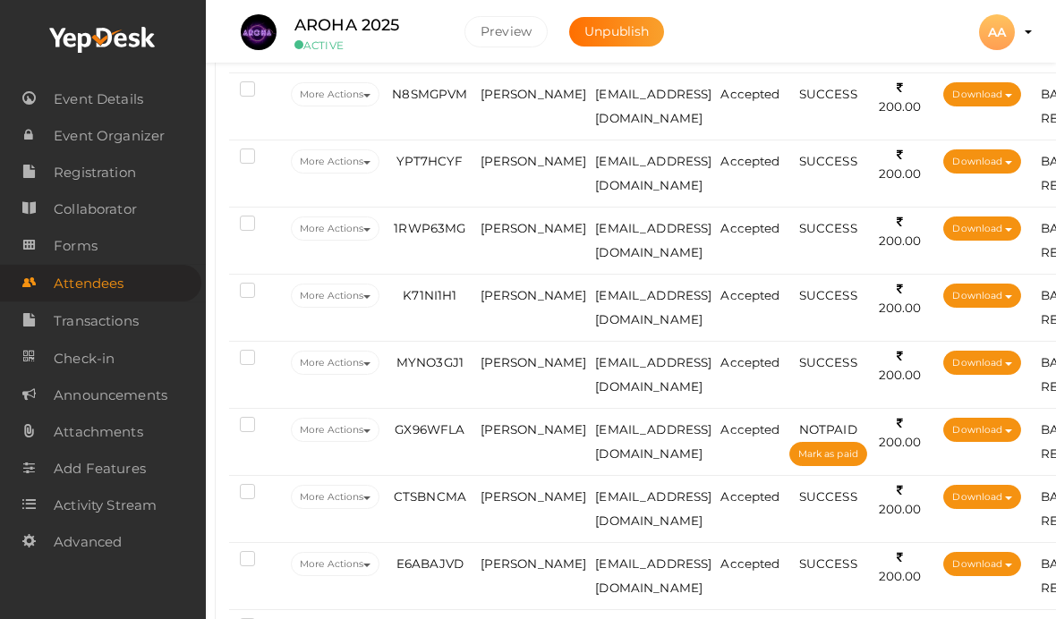
click at [513, 297] on span "[PERSON_NAME]" at bounding box center [534, 295] width 107 height 14
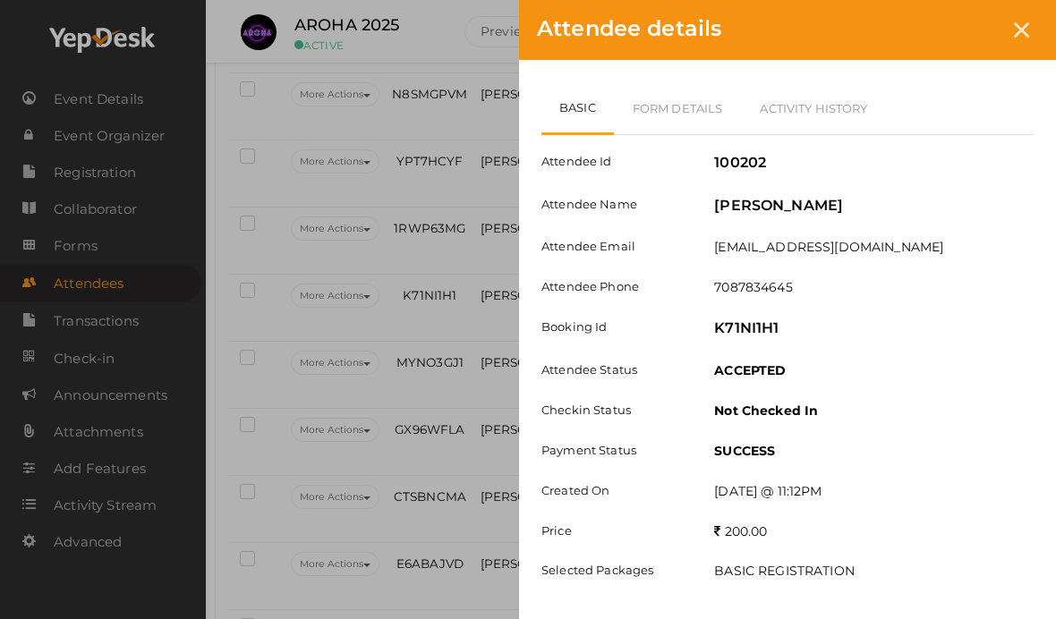
click at [706, 124] on link "Form Details" at bounding box center [678, 108] width 128 height 52
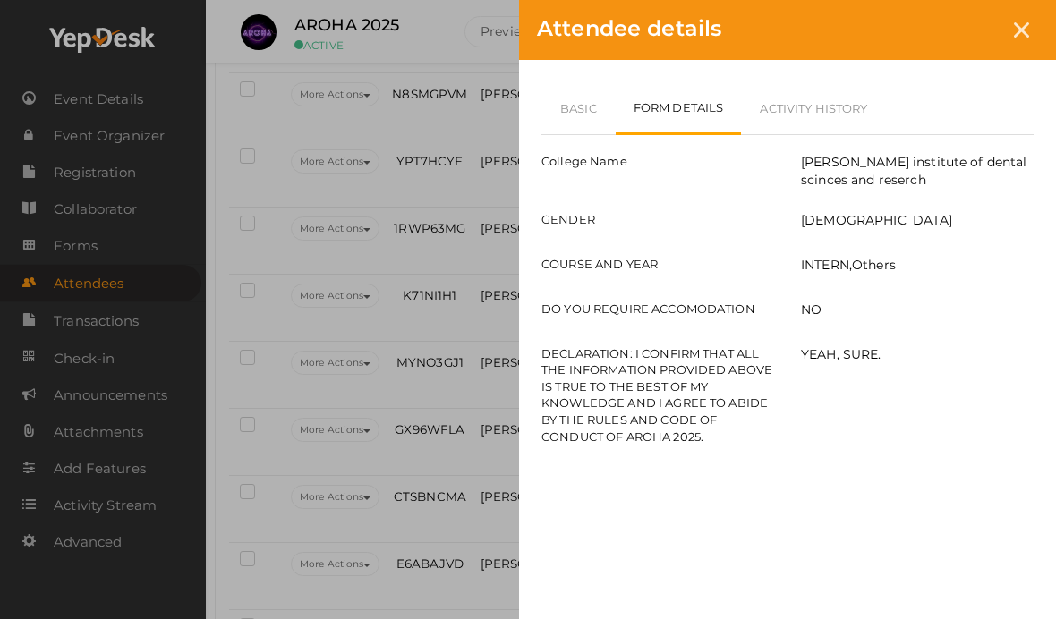
click at [588, 112] on link "Basic" at bounding box center [578, 108] width 74 height 52
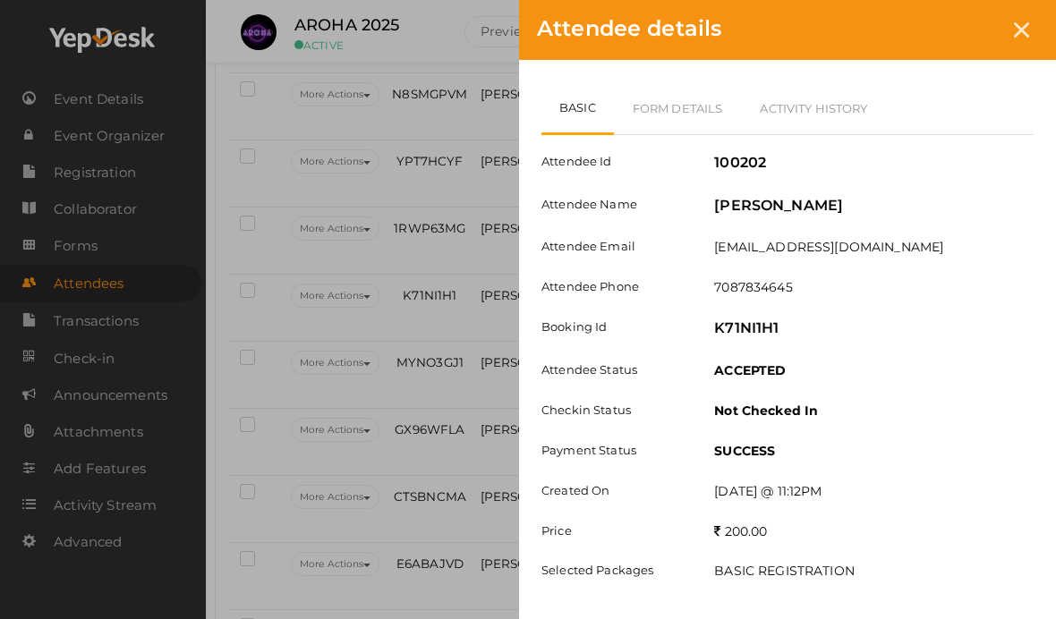
click at [713, 124] on link "Form Details" at bounding box center [678, 108] width 128 height 52
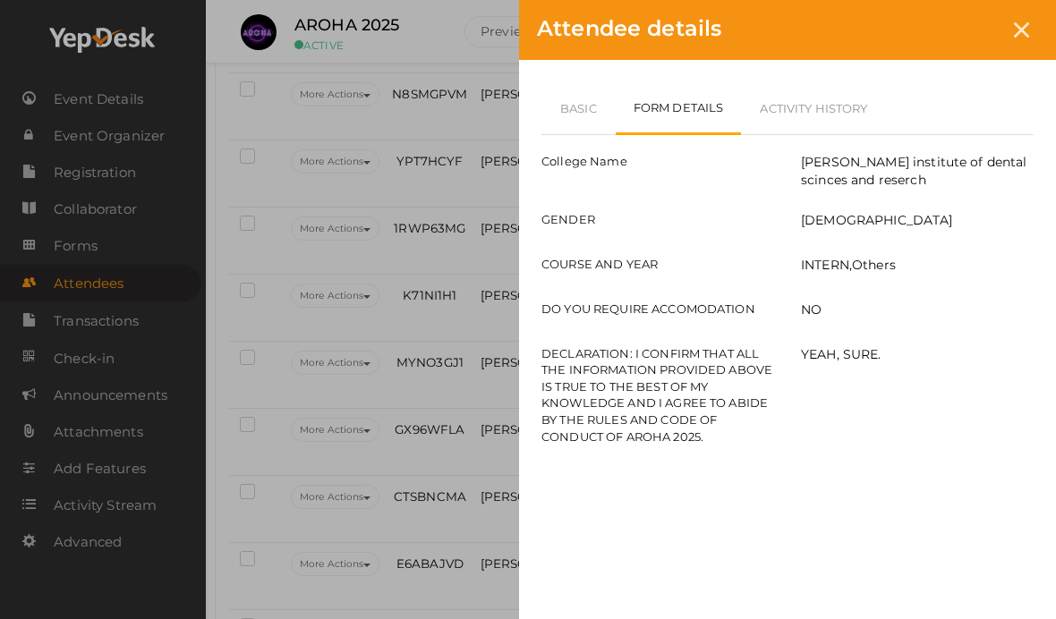
click at [600, 92] on link "Basic" at bounding box center [578, 108] width 74 height 52
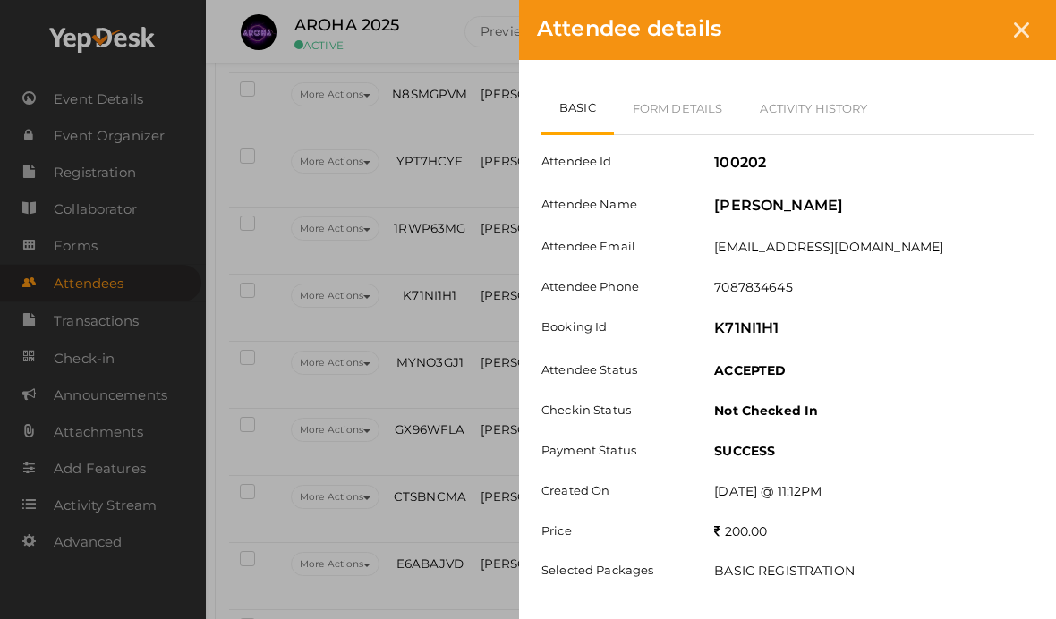
click at [1044, 18] on div "Attendee details" at bounding box center [787, 30] width 537 height 60
click at [1018, 33] on icon at bounding box center [1021, 29] width 15 height 15
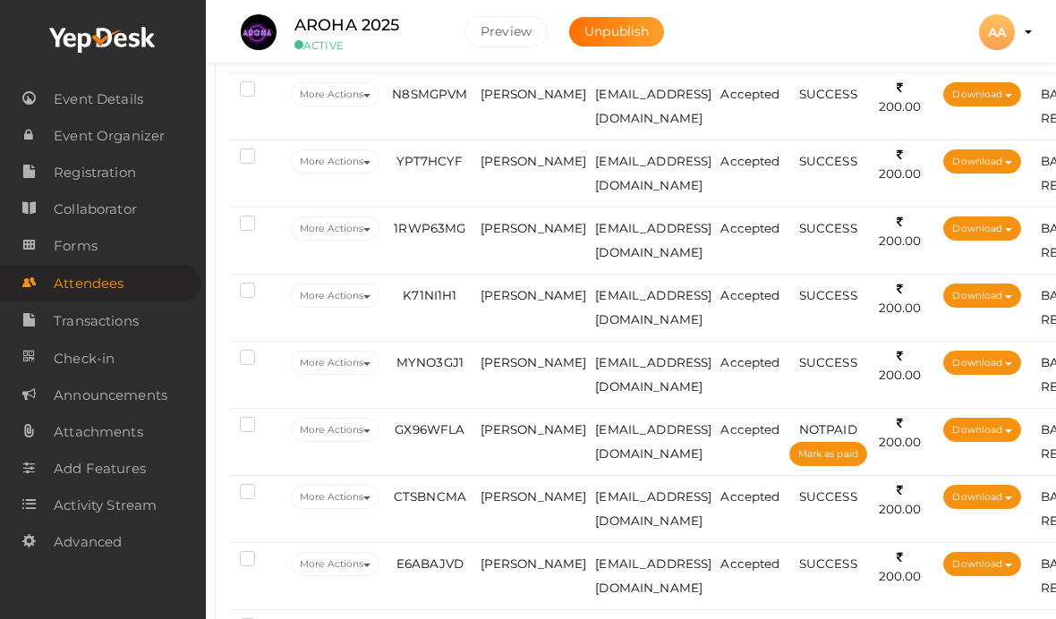
click at [516, 222] on span "[PERSON_NAME]" at bounding box center [534, 228] width 107 height 14
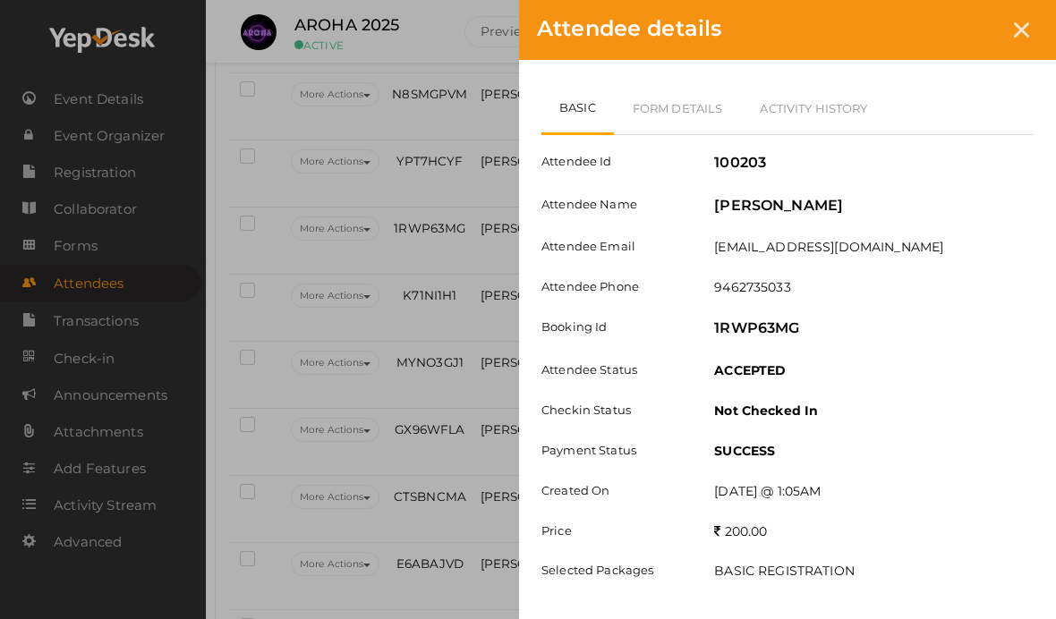
click at [698, 97] on link "Form Details" at bounding box center [678, 108] width 128 height 52
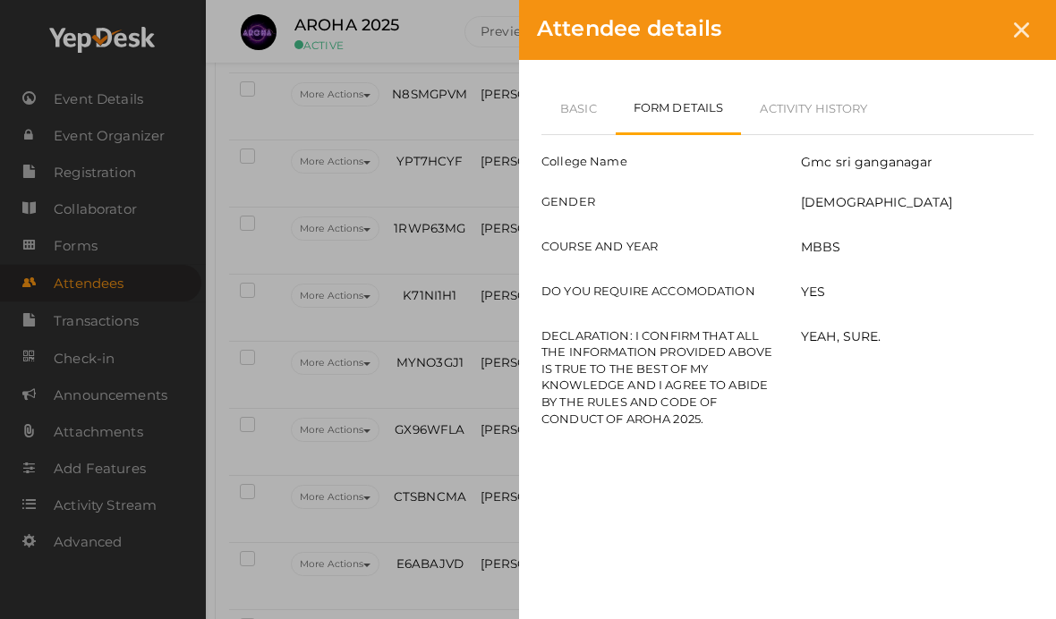
click at [1025, 27] on icon at bounding box center [1021, 29] width 15 height 15
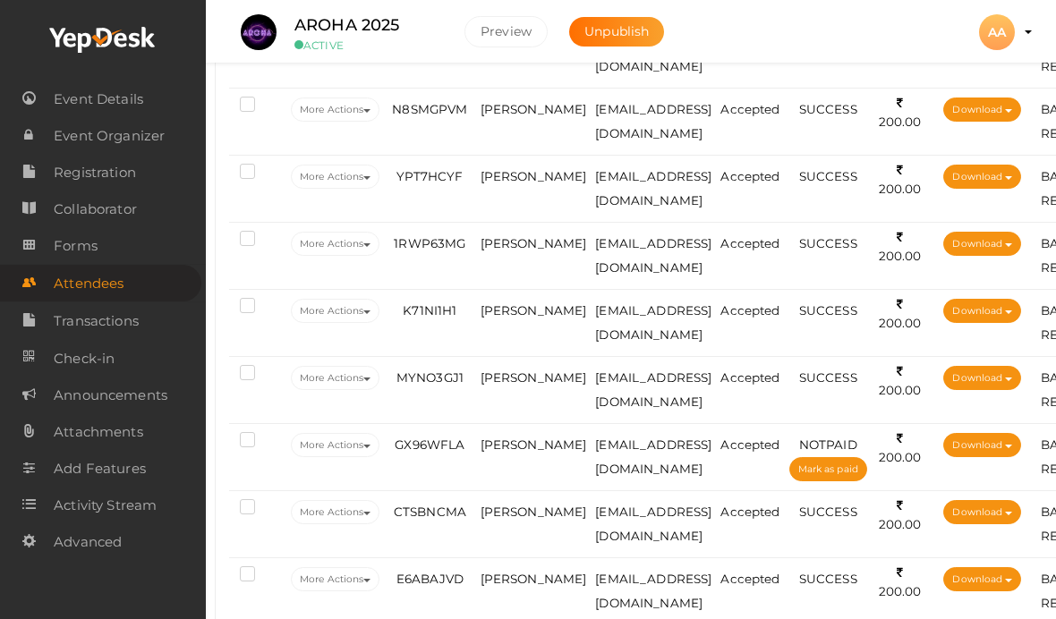
scroll to position [684, 9]
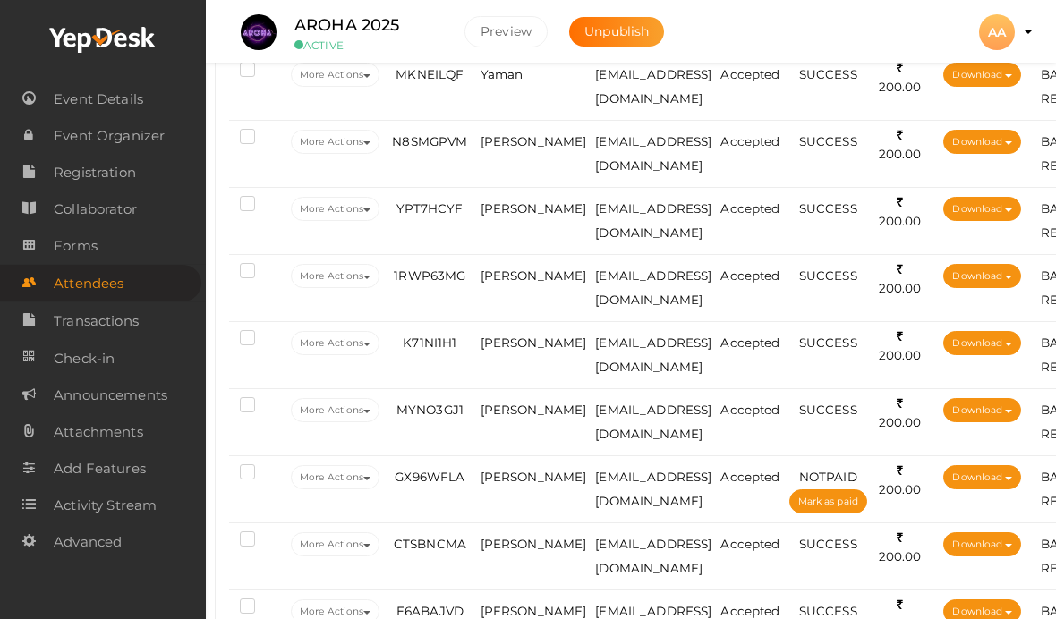
click at [512, 282] on td "[PERSON_NAME]" at bounding box center [533, 288] width 115 height 67
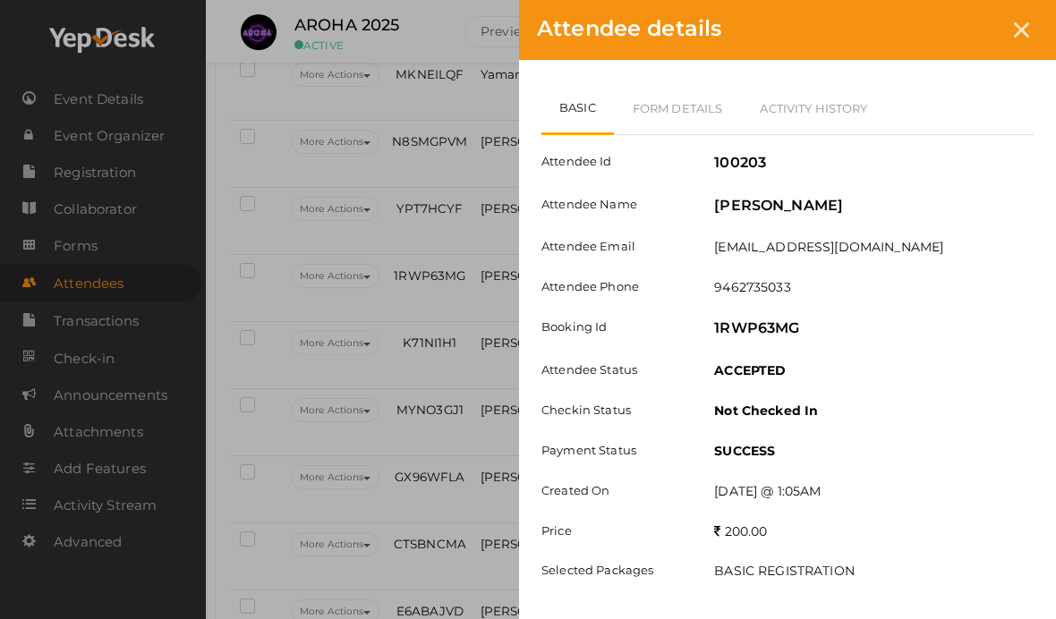
click at [699, 84] on link "Form Details" at bounding box center [678, 108] width 128 height 52
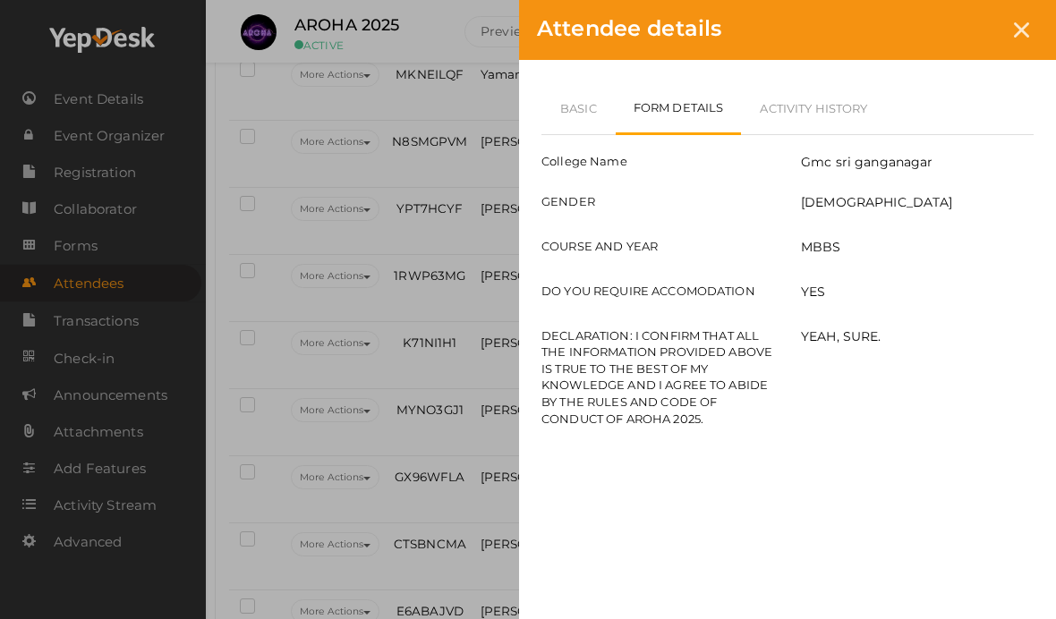
click at [1022, 29] on icon at bounding box center [1021, 29] width 15 height 15
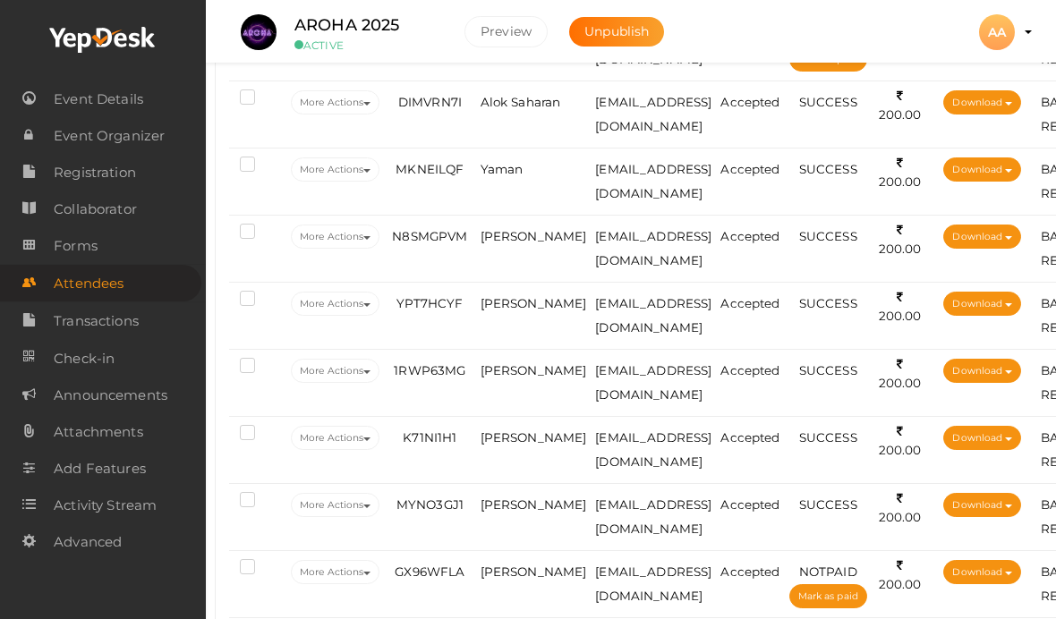
scroll to position [575, 9]
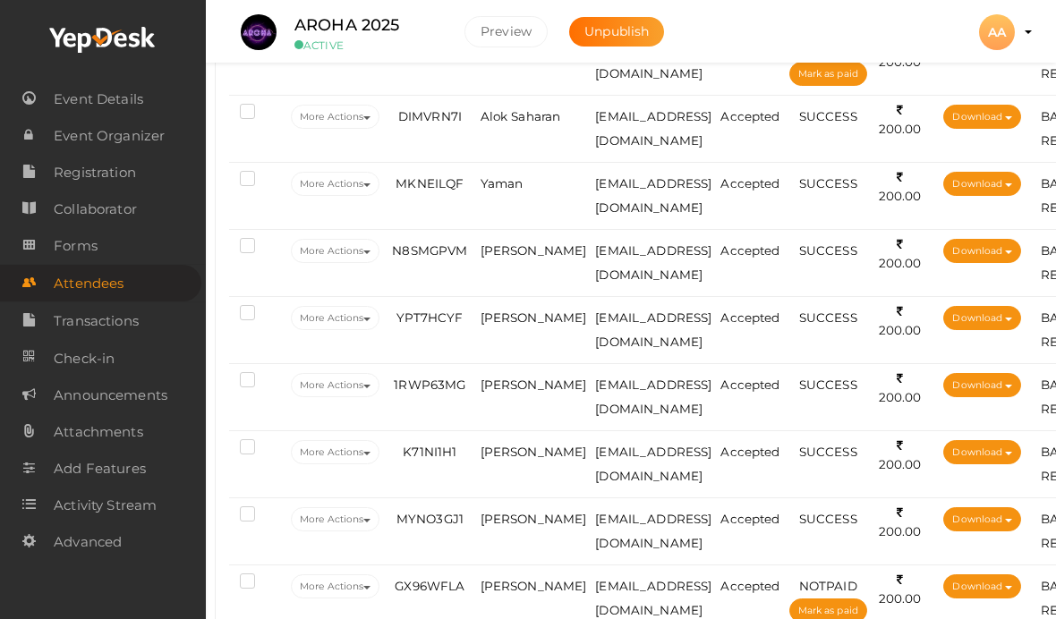
click at [533, 316] on span "[PERSON_NAME]" at bounding box center [534, 318] width 107 height 14
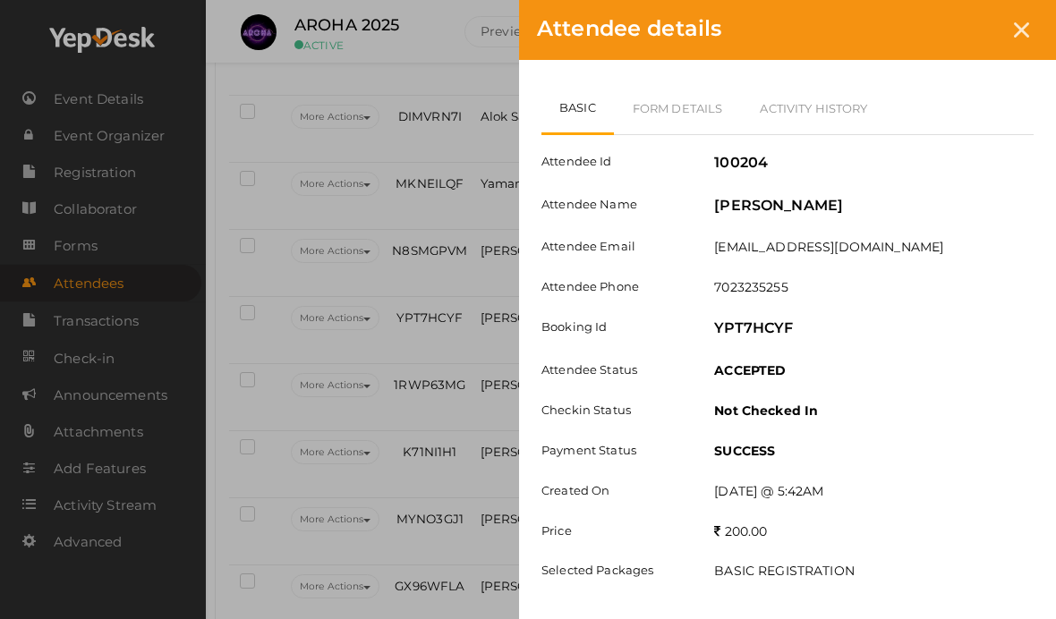
click at [697, 90] on link "Form Details" at bounding box center [678, 108] width 128 height 52
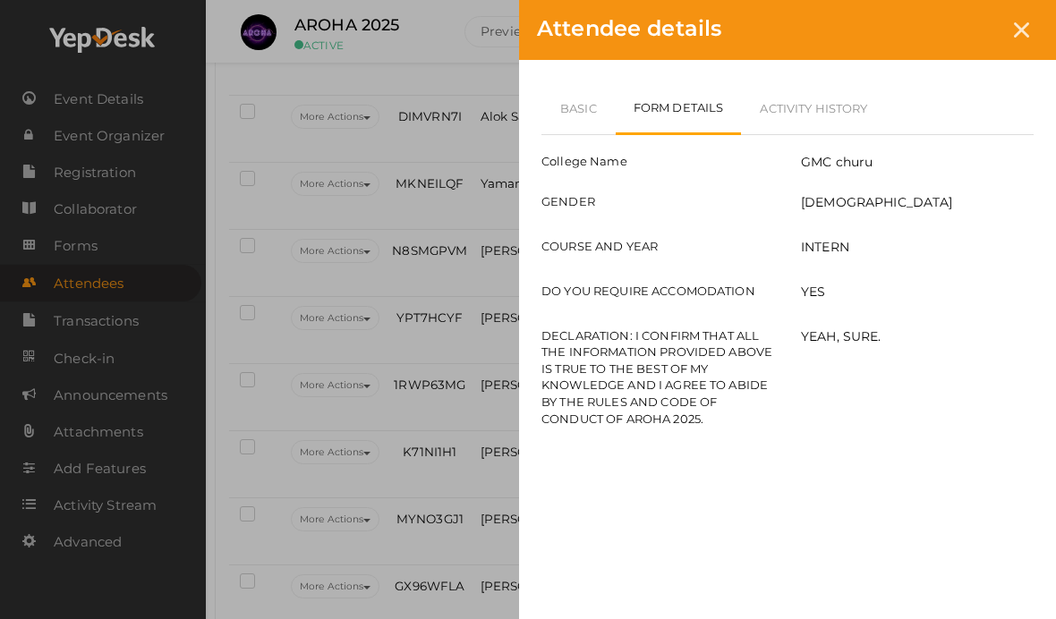
click at [1026, 17] on div at bounding box center [1021, 29] width 33 height 33
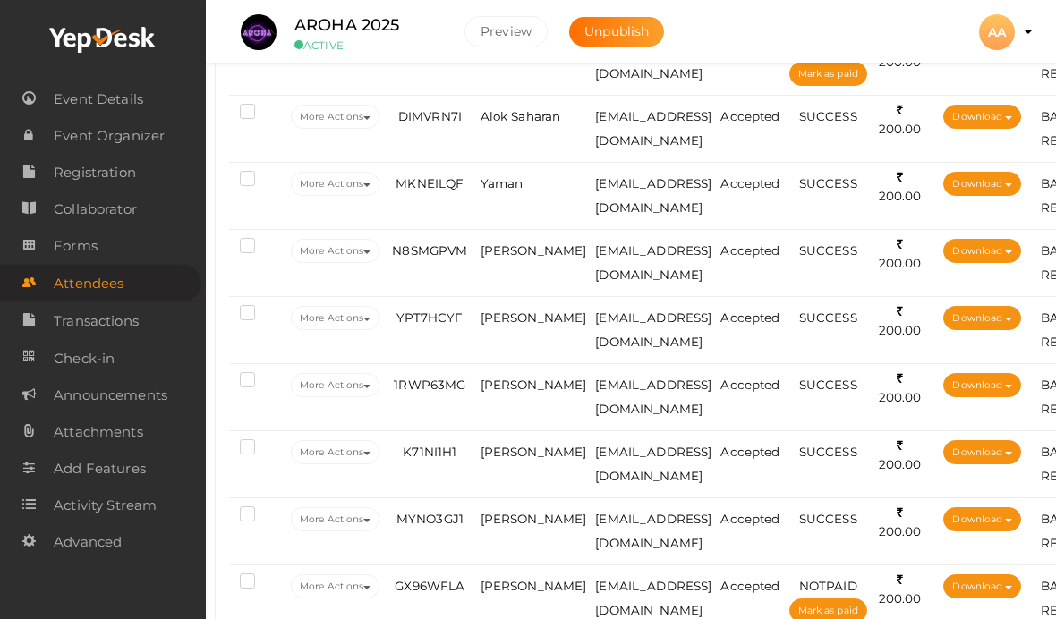
click at [535, 246] on span "[PERSON_NAME]" at bounding box center [534, 250] width 107 height 14
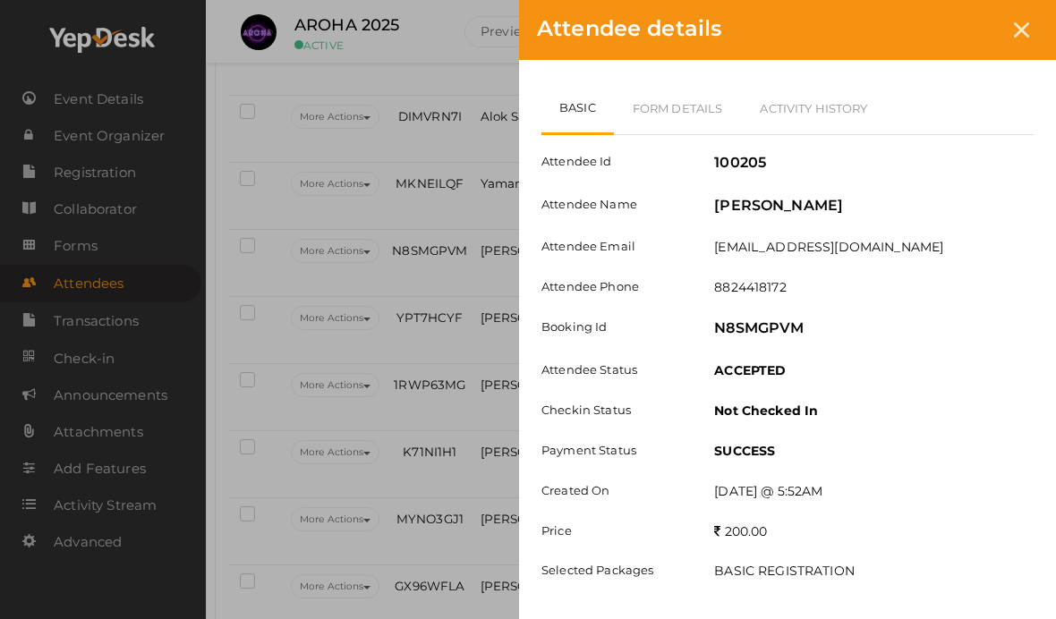
click at [721, 114] on link "Form Details" at bounding box center [678, 108] width 128 height 52
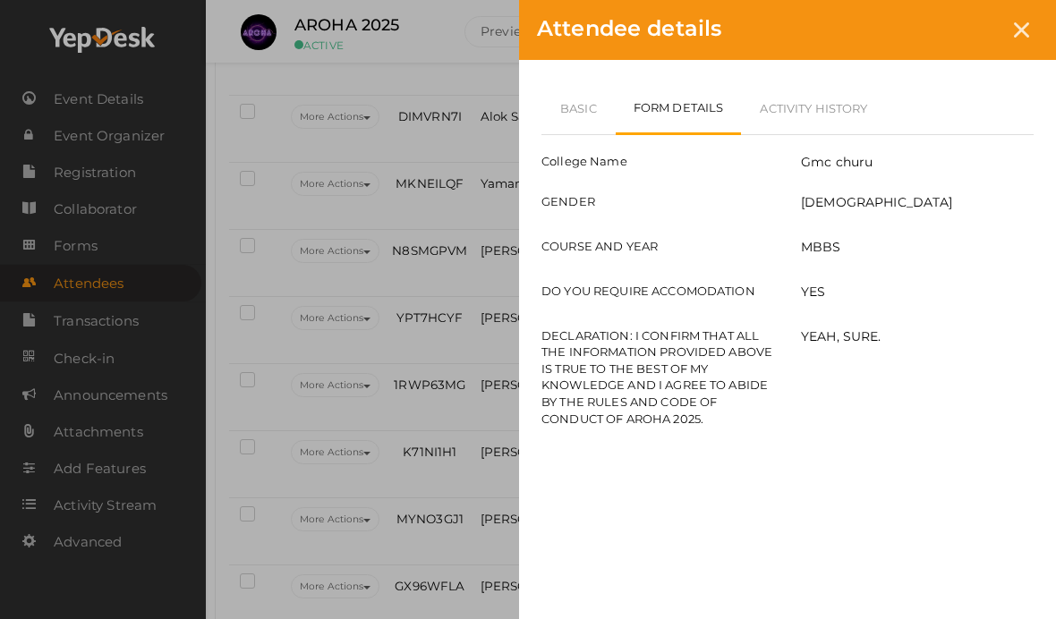
click at [1018, 36] on icon at bounding box center [1021, 29] width 15 height 15
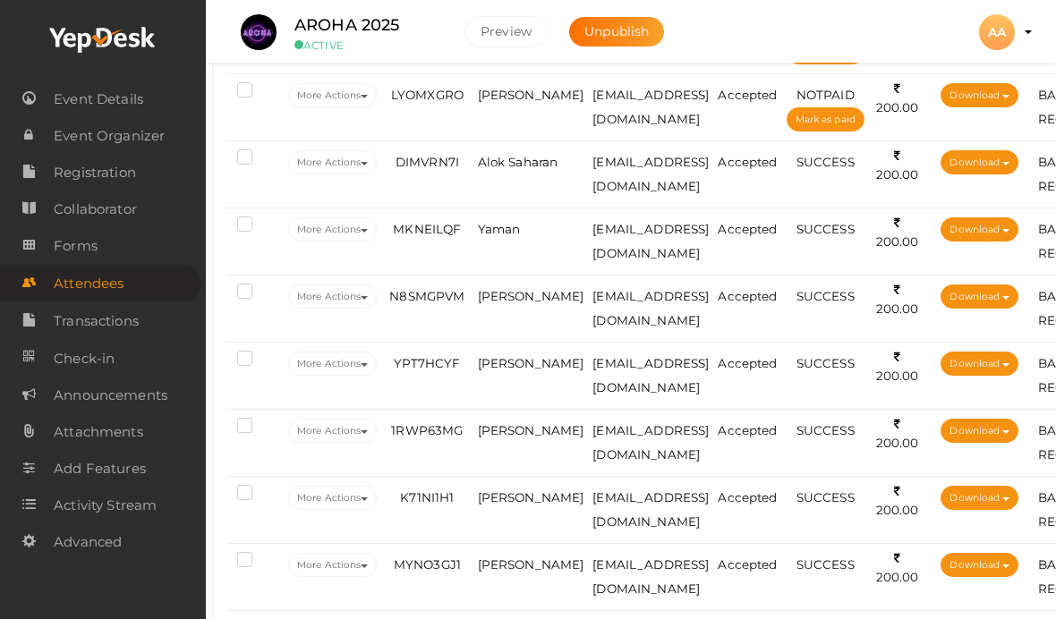
scroll to position [528, 13]
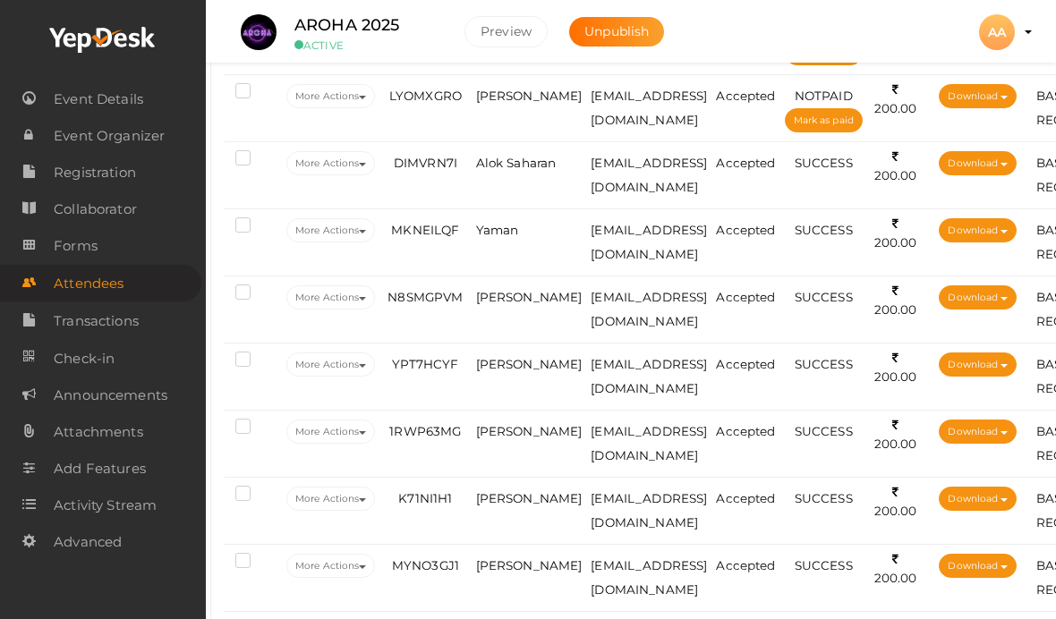
click at [523, 224] on td "Yaman" at bounding box center [529, 242] width 115 height 67
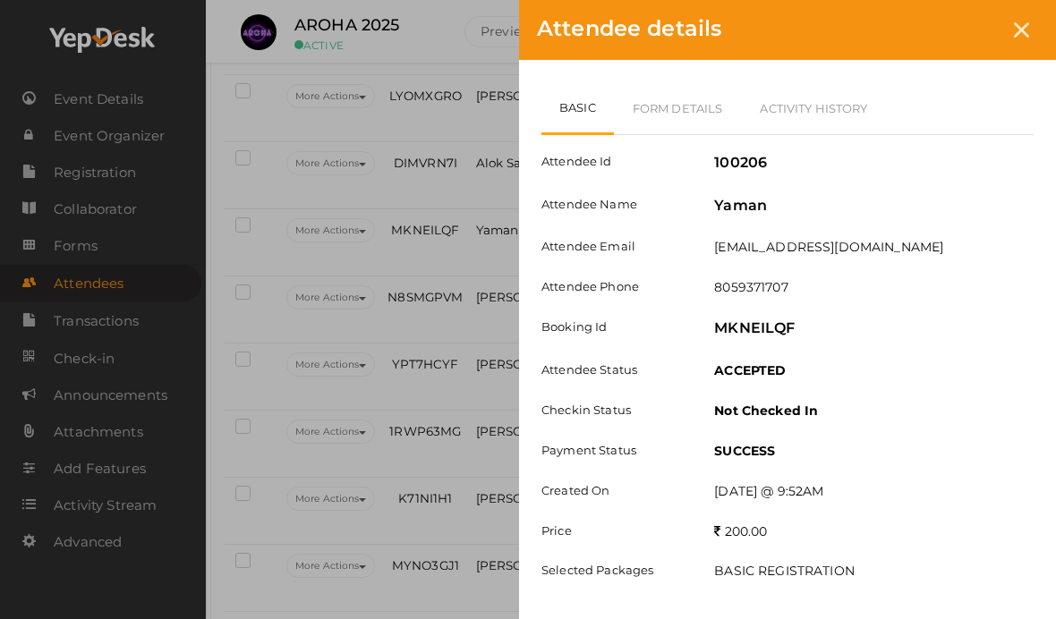
click at [699, 114] on link "Form Details" at bounding box center [678, 108] width 128 height 52
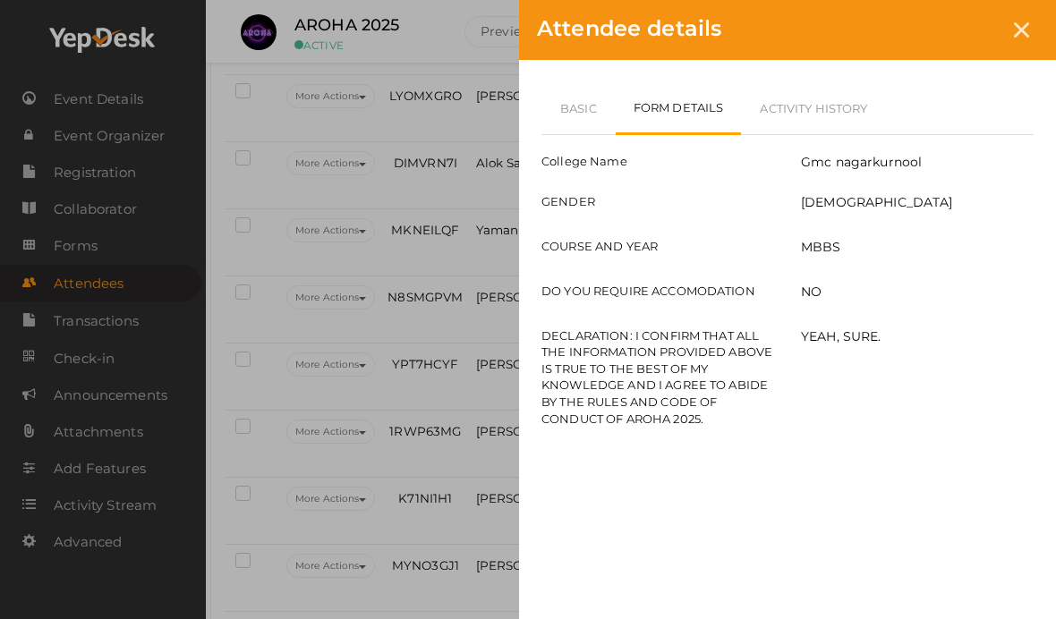
click at [1022, 30] on icon at bounding box center [1021, 29] width 15 height 15
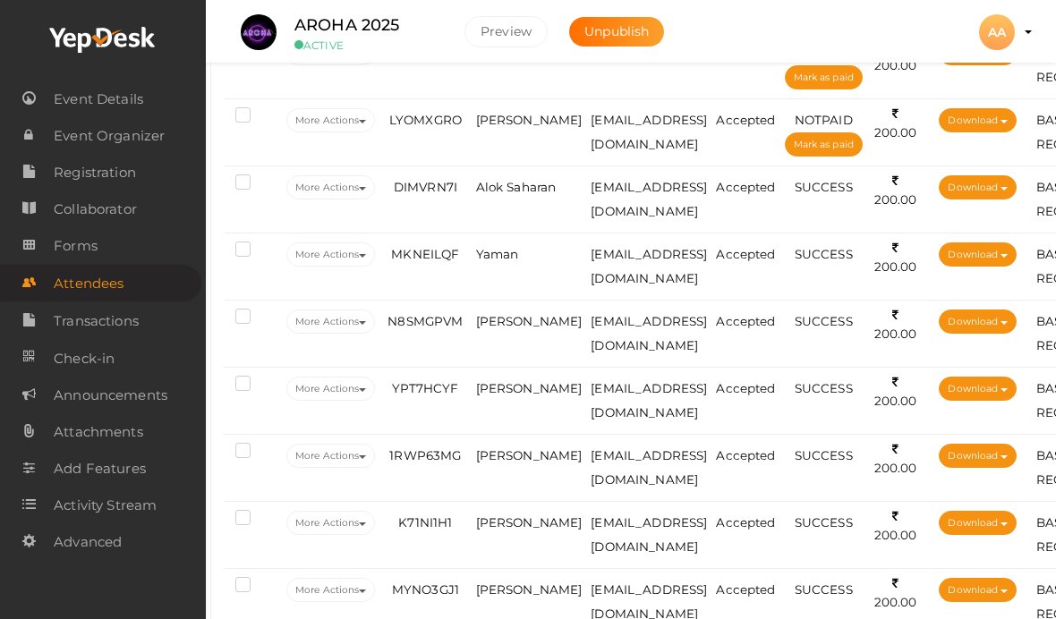
scroll to position [502, 13]
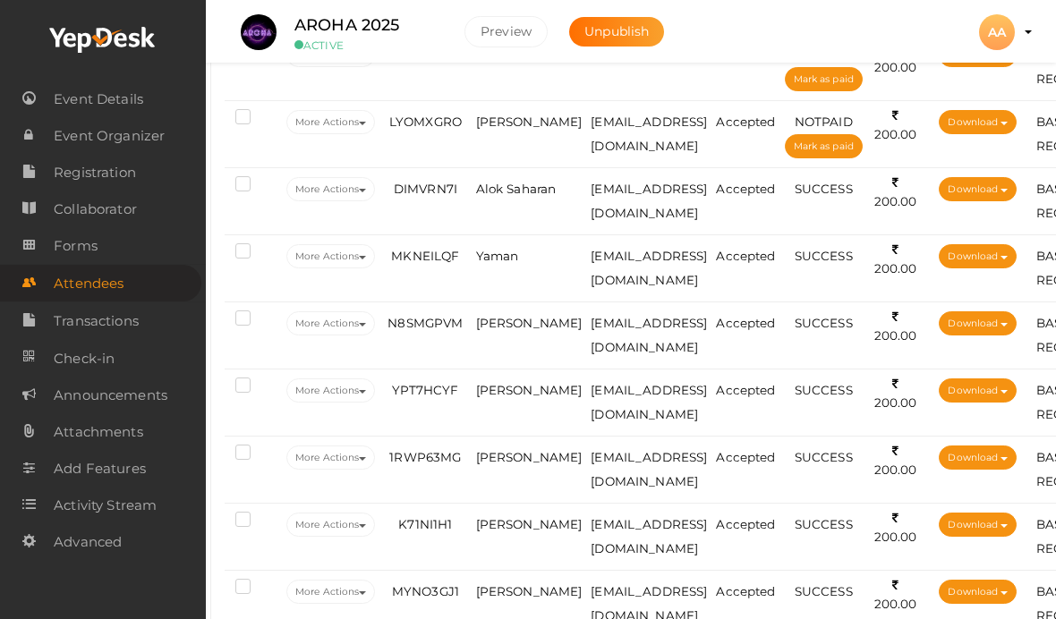
click at [525, 327] on span "[PERSON_NAME]" at bounding box center [529, 323] width 107 height 14
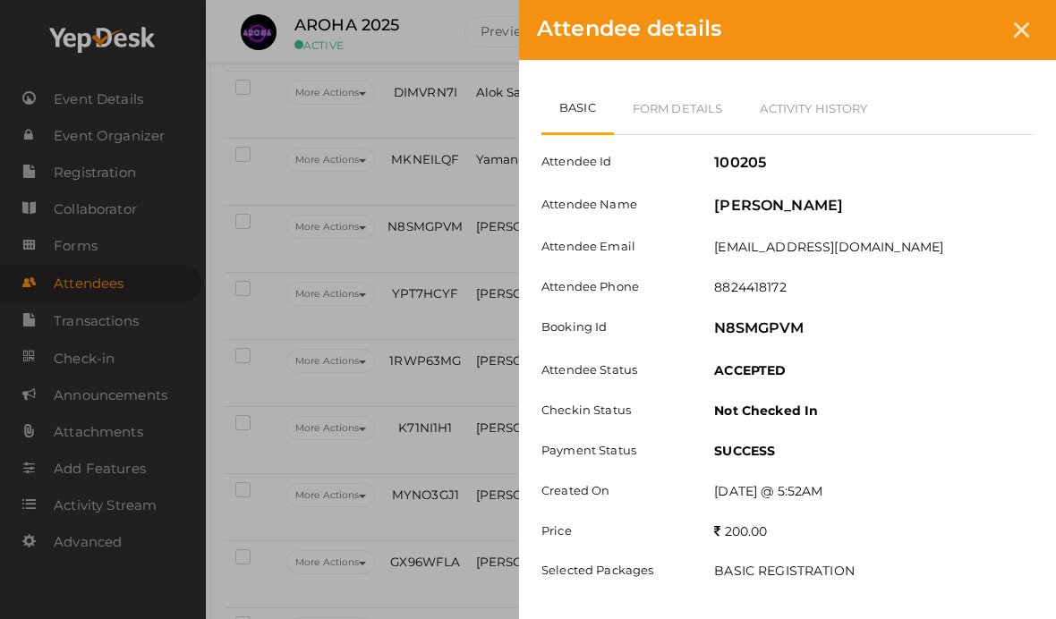
scroll to position [602, 13]
click at [703, 107] on link "Form Details" at bounding box center [678, 108] width 128 height 52
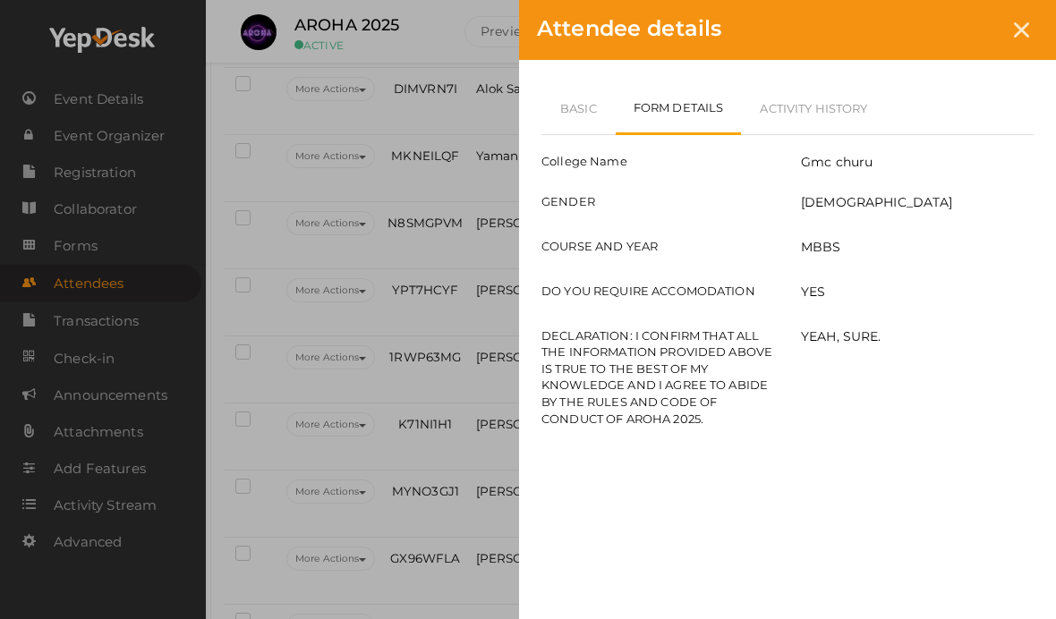
click at [1025, 34] on icon at bounding box center [1021, 29] width 15 height 15
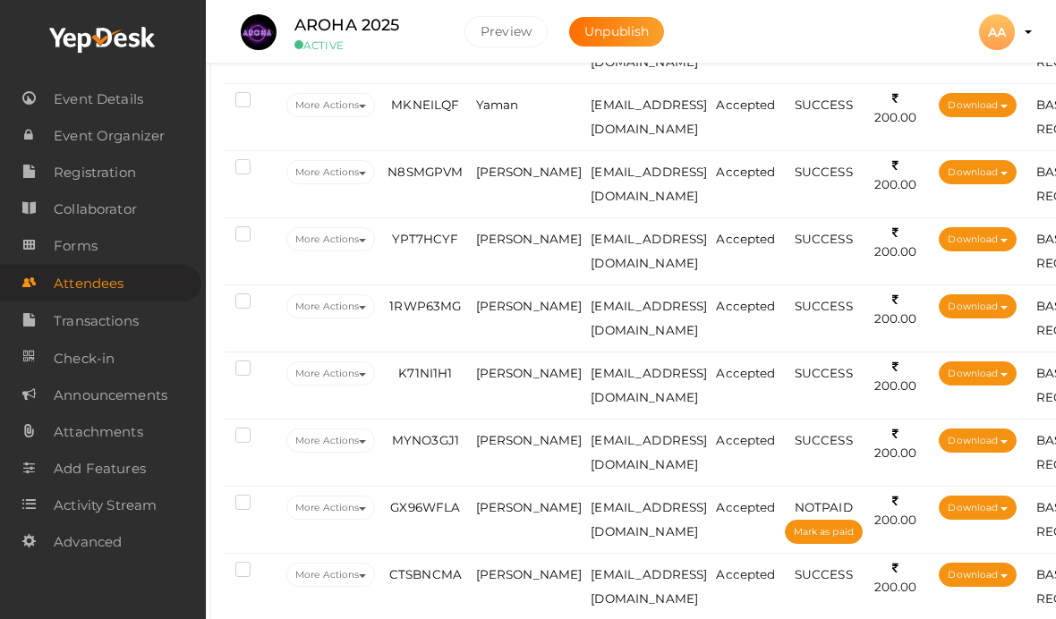
scroll to position [654, 13]
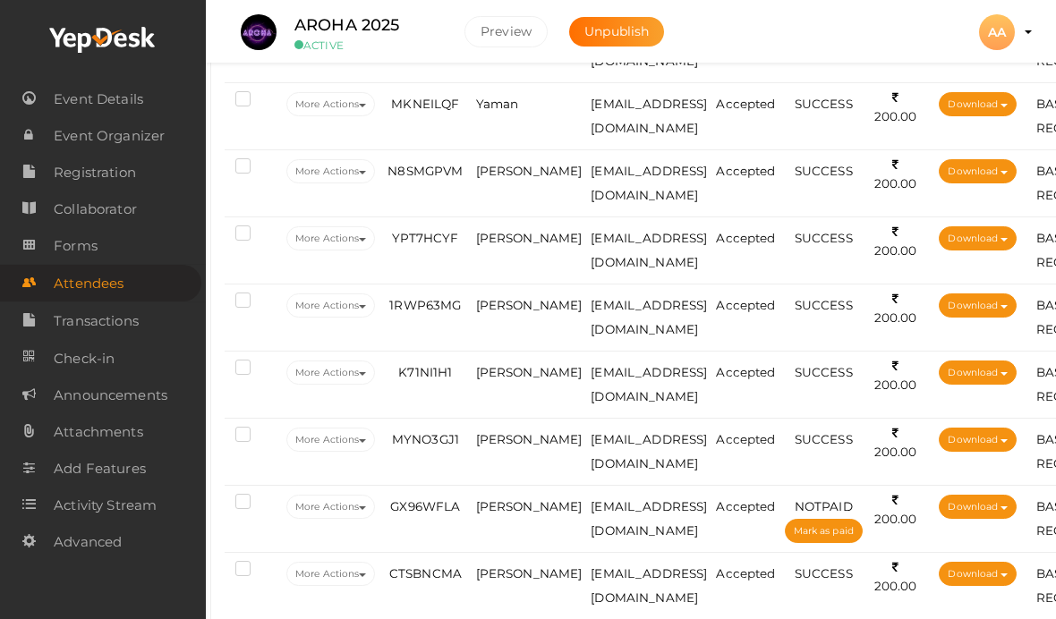
click at [492, 316] on td "[PERSON_NAME]" at bounding box center [529, 318] width 115 height 67
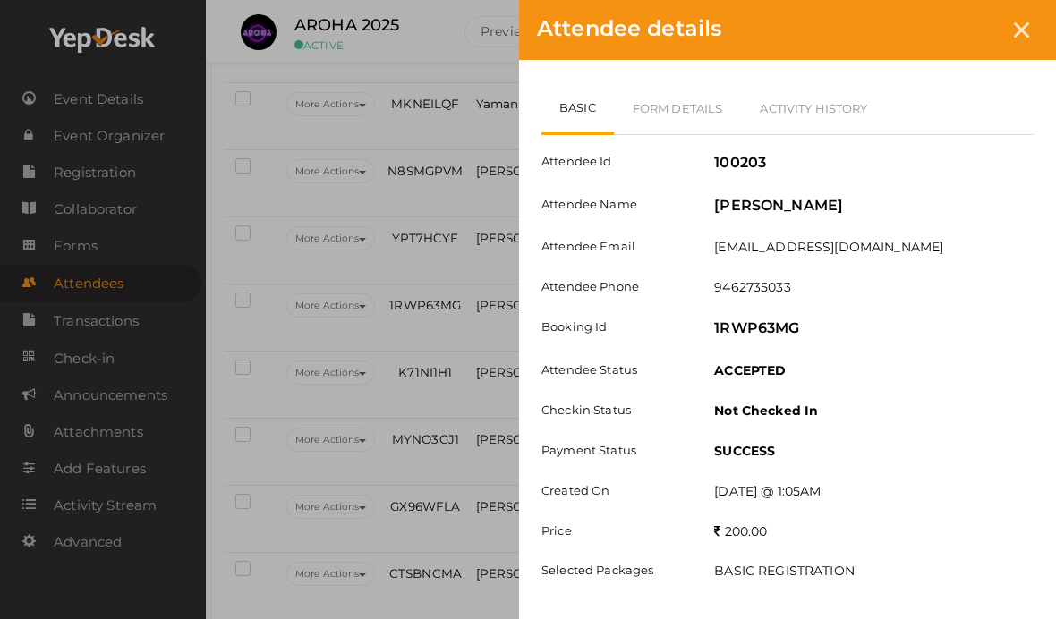
click at [681, 114] on link "Form Details" at bounding box center [678, 108] width 128 height 52
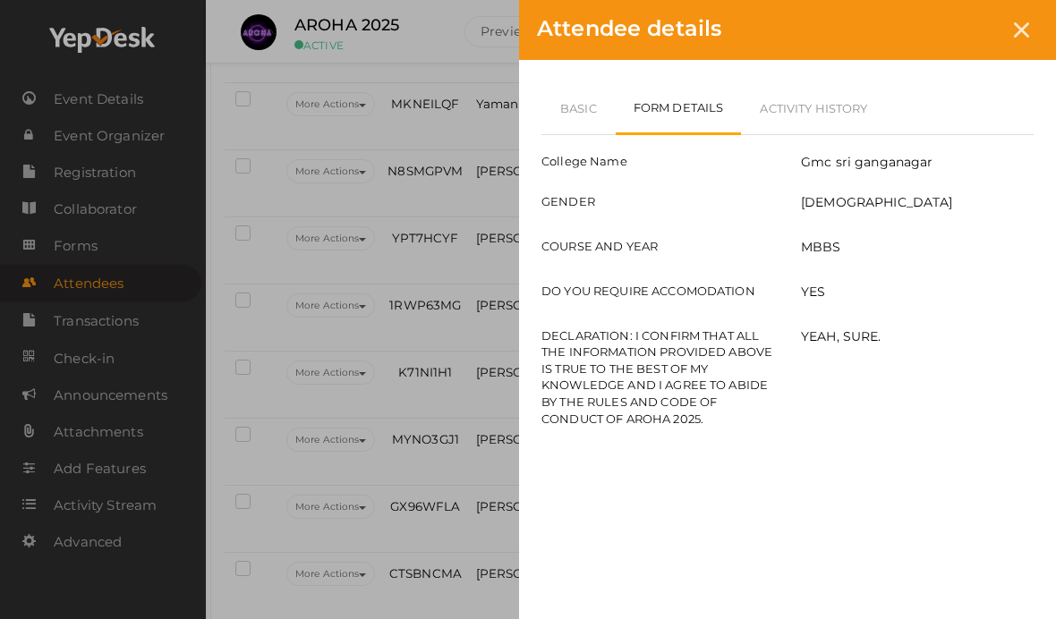
click at [1008, 46] on div "Attendee details" at bounding box center [787, 30] width 537 height 60
click at [1026, 32] on icon at bounding box center [1021, 29] width 15 height 15
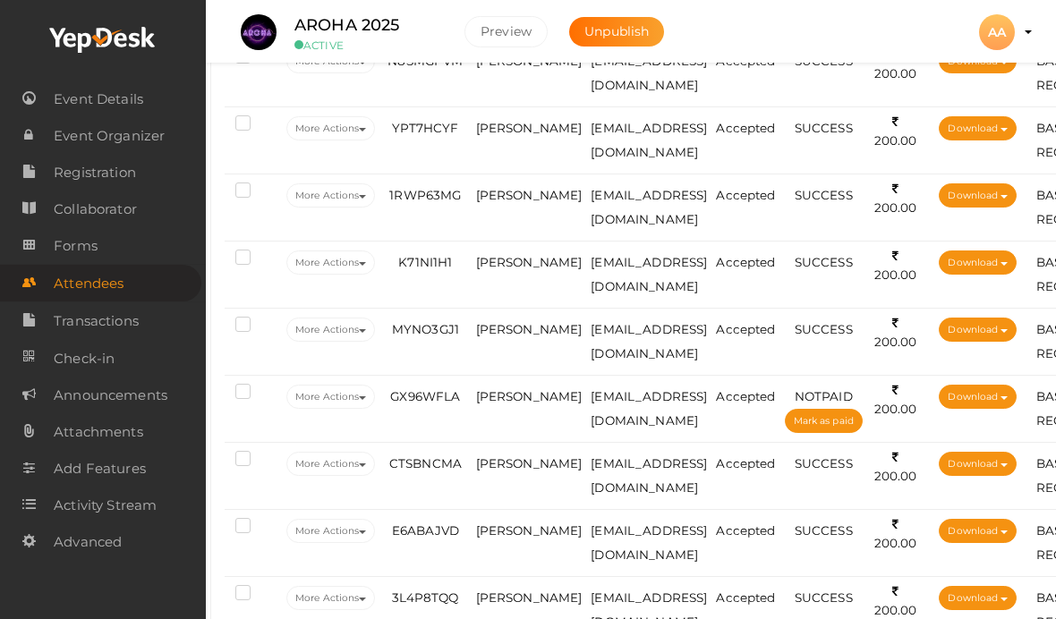
scroll to position [769, 13]
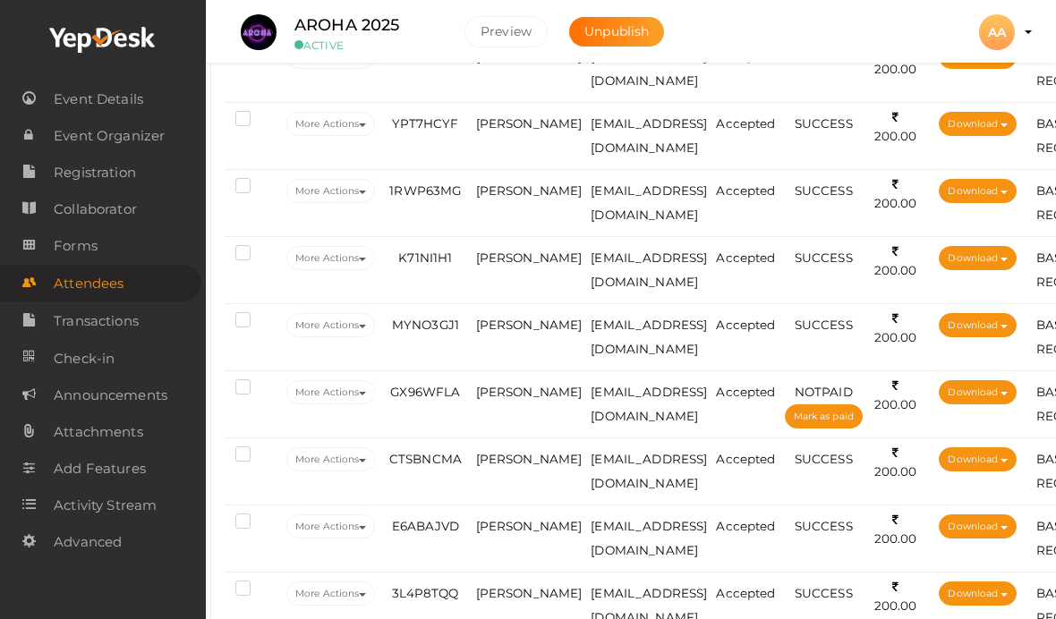
click at [510, 329] on span "[PERSON_NAME]" at bounding box center [529, 325] width 107 height 14
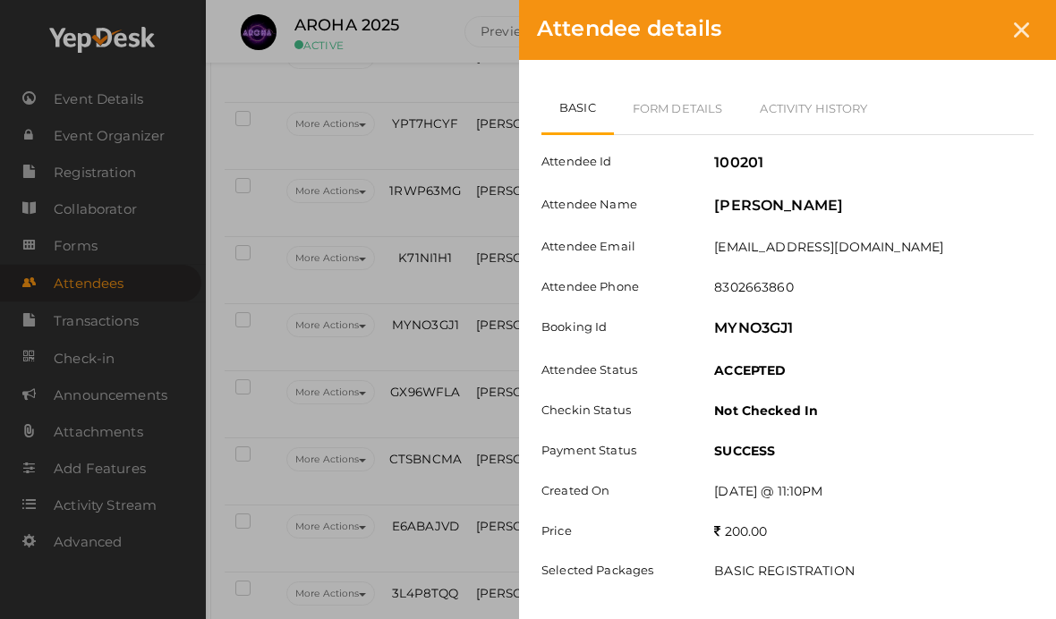
click at [677, 128] on link "Form Details" at bounding box center [678, 108] width 128 height 52
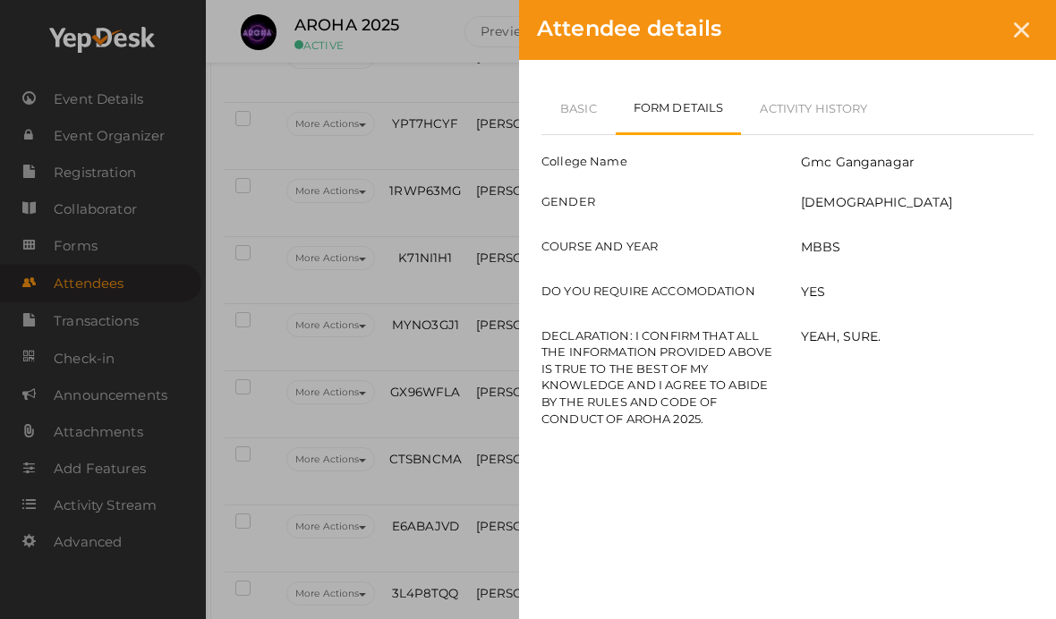
click at [582, 103] on link "Basic" at bounding box center [578, 108] width 74 height 52
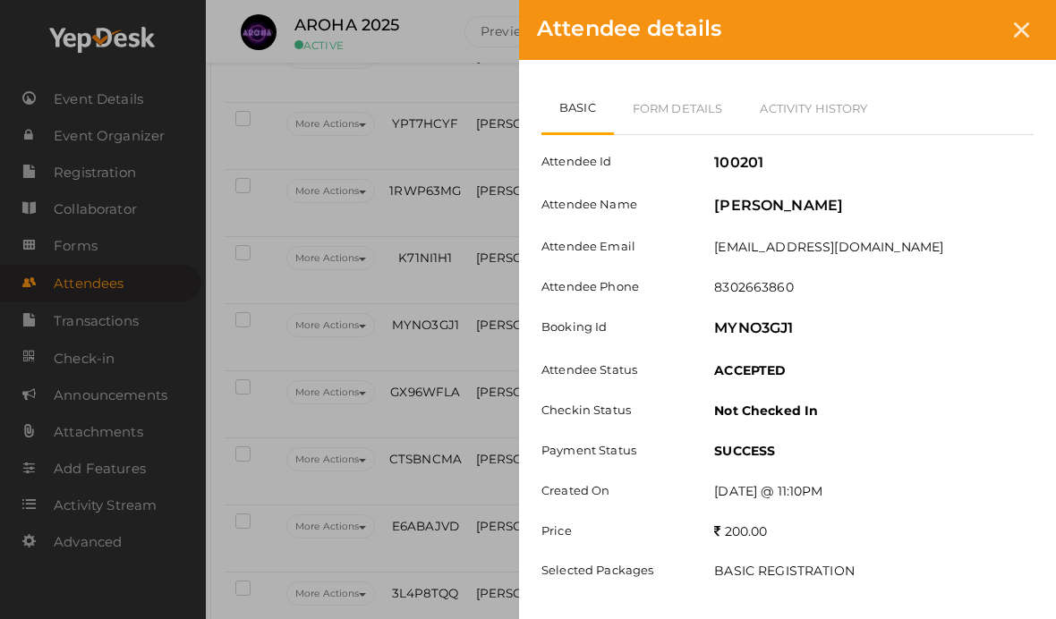
click at [1008, 21] on div at bounding box center [1021, 29] width 33 height 33
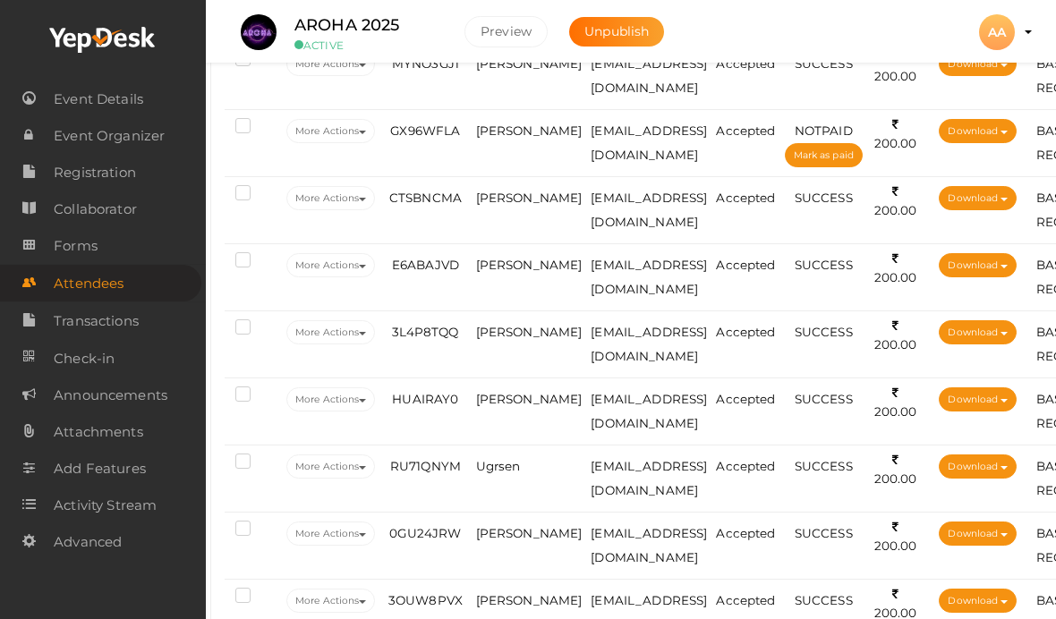
scroll to position [1037, 13]
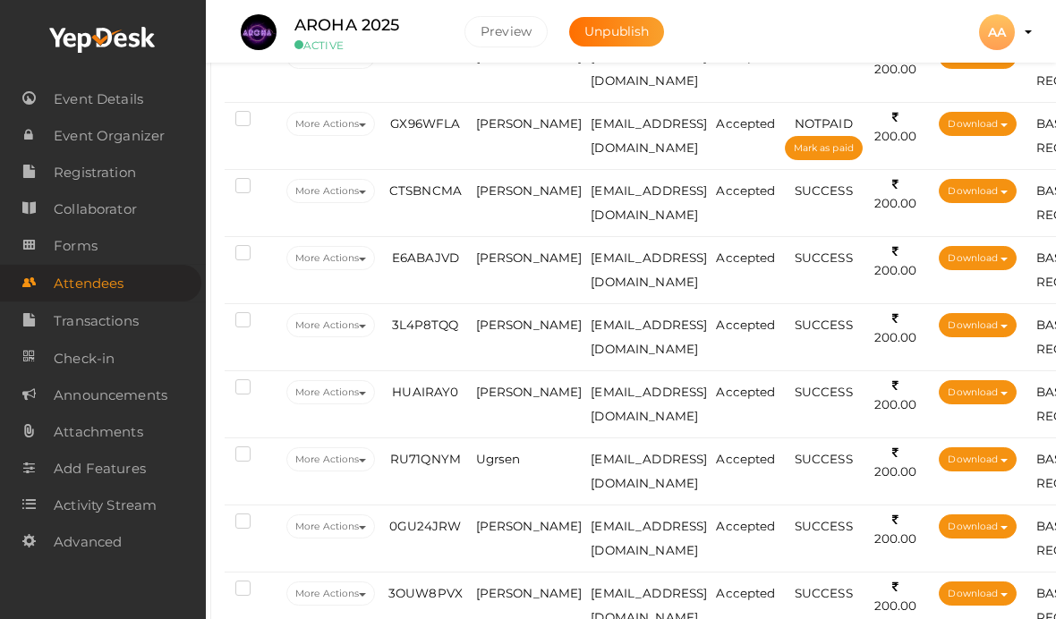
click at [504, 136] on td "[PERSON_NAME]" at bounding box center [529, 136] width 115 height 67
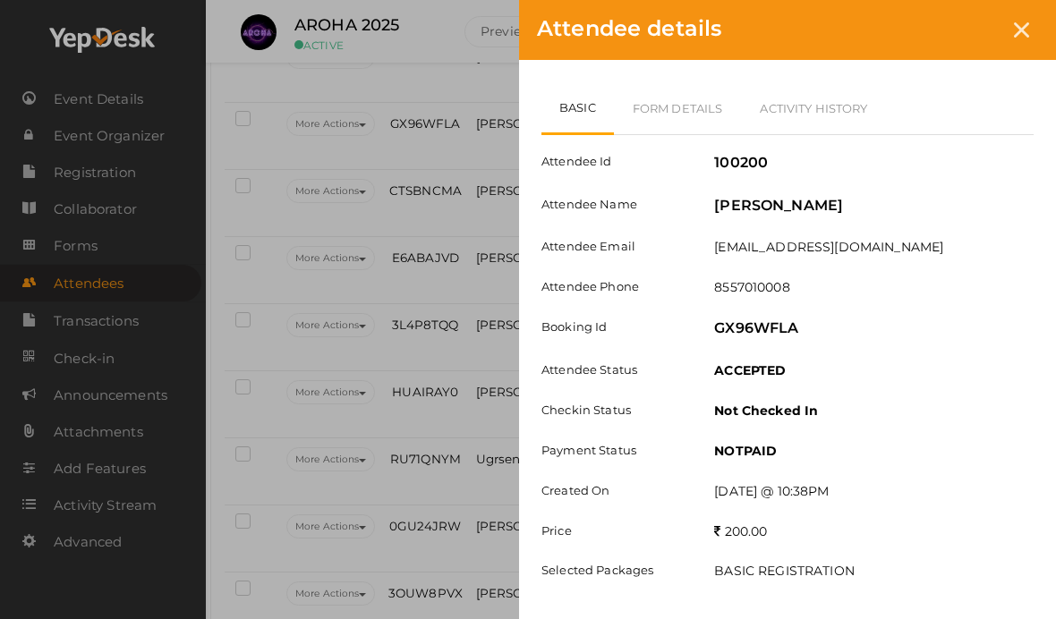
click at [675, 95] on link "Form Details" at bounding box center [678, 108] width 128 height 52
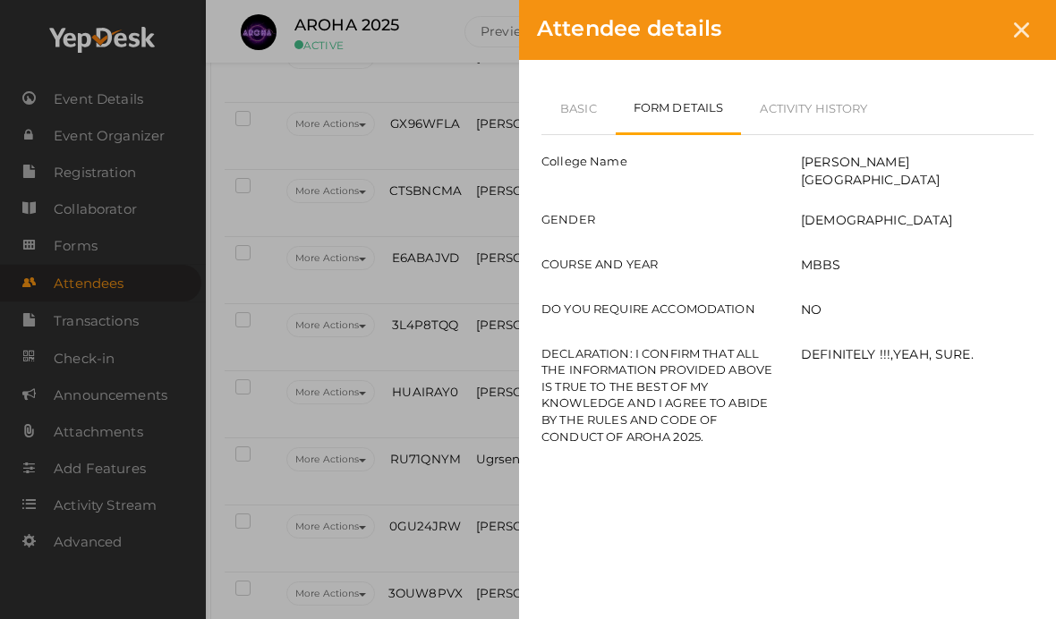
click at [439, 249] on div "Attendee details Basic Form Details Activity History Attendee Id 100200 Attende…" at bounding box center [528, 309] width 1056 height 619
click at [1026, 26] on icon at bounding box center [1021, 29] width 15 height 15
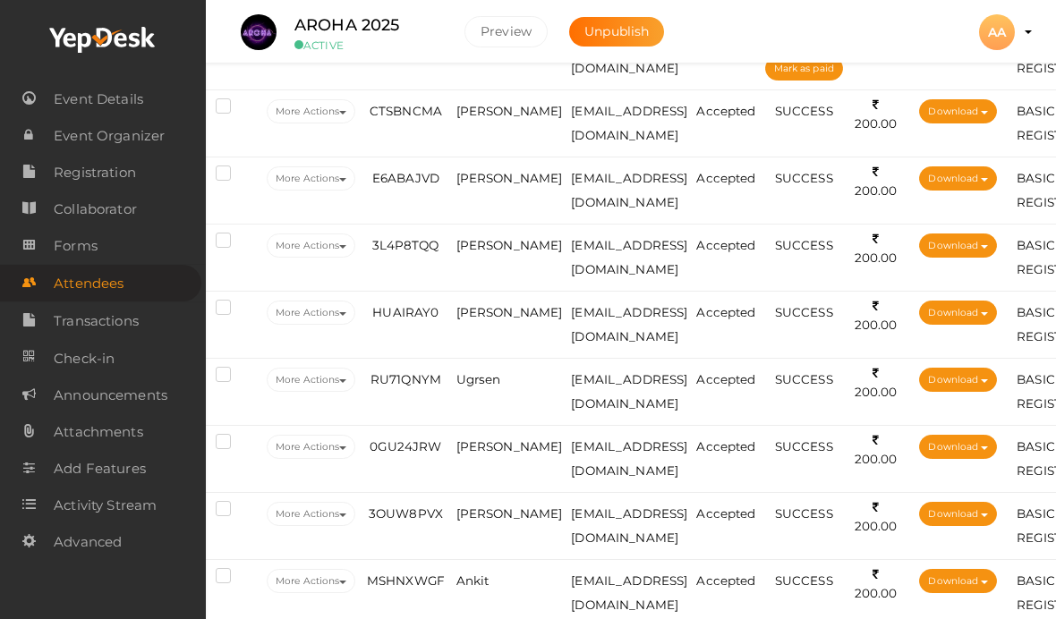
scroll to position [1116, 33]
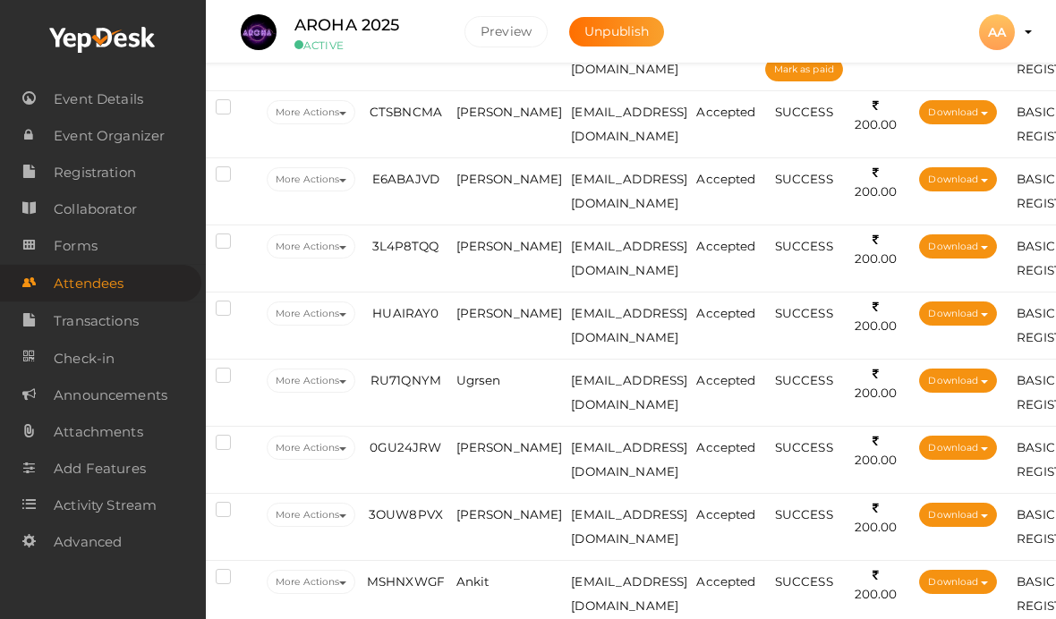
click at [478, 119] on td "[PERSON_NAME]" at bounding box center [509, 124] width 115 height 67
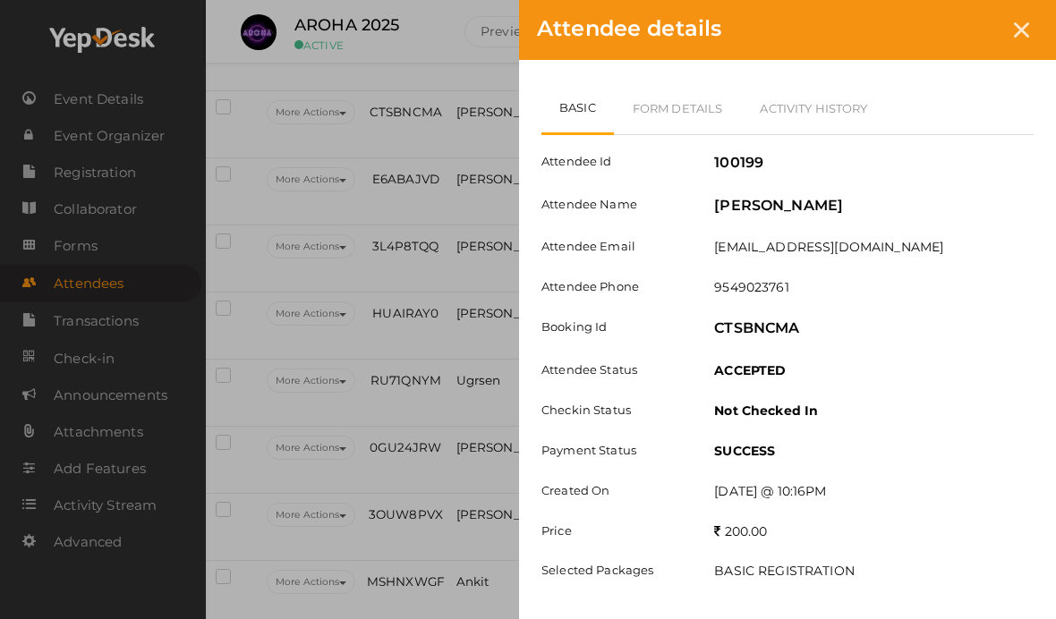
click at [683, 94] on link "Form Details" at bounding box center [678, 108] width 128 height 52
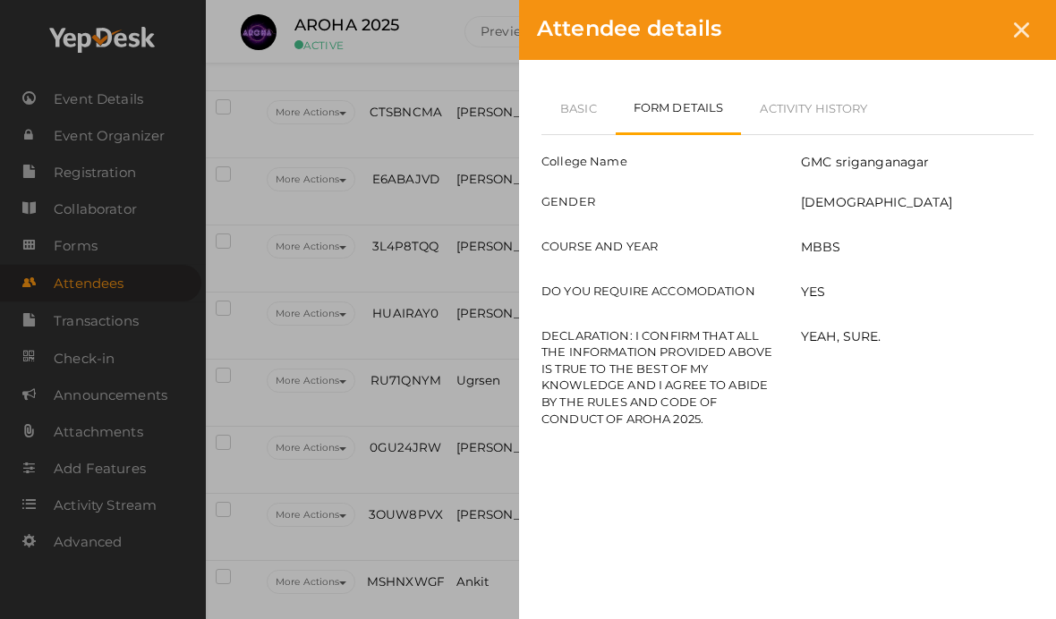
click at [599, 107] on link "Basic" at bounding box center [578, 108] width 74 height 52
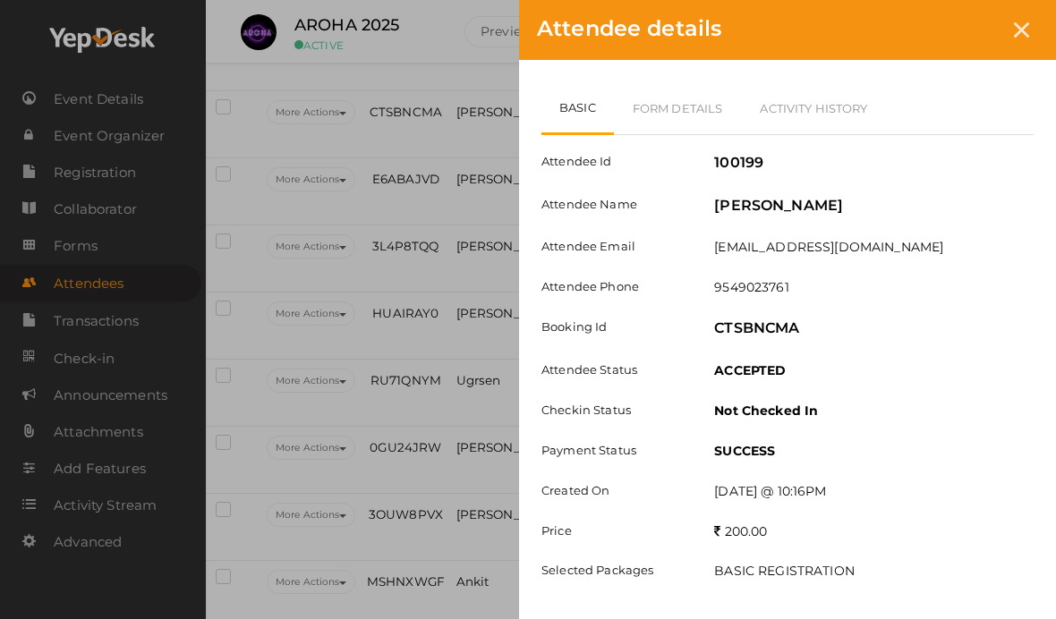
click at [1028, 26] on icon at bounding box center [1021, 29] width 15 height 15
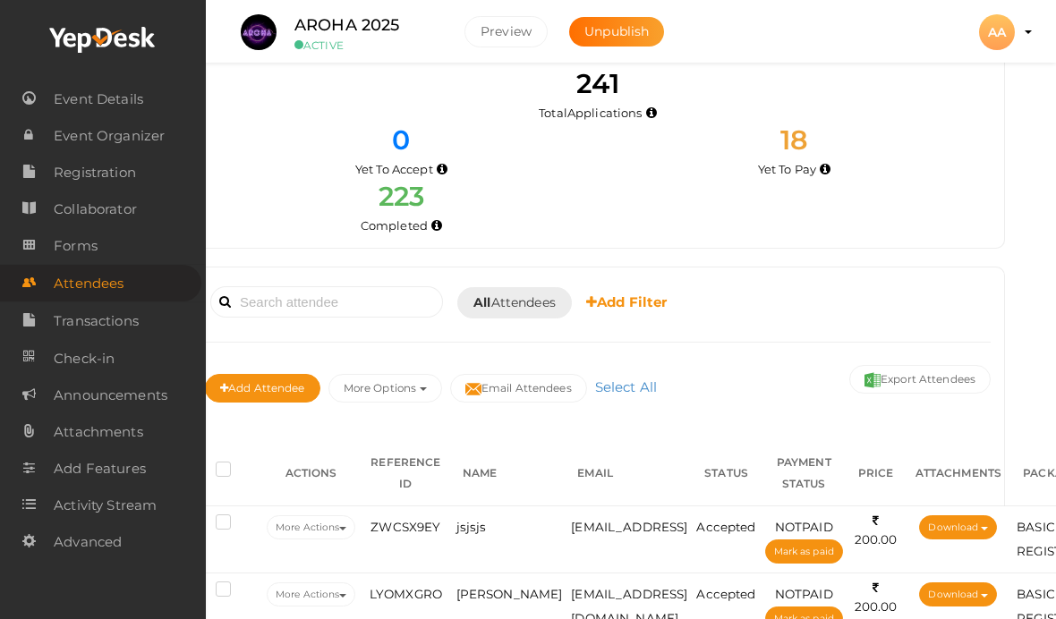
scroll to position [30, 33]
click at [400, 280] on div "Booked for [DATE] [DATE] [DATE] This Week Custom Date All Attendees All Yet to …" at bounding box center [598, 302] width 786 height 44
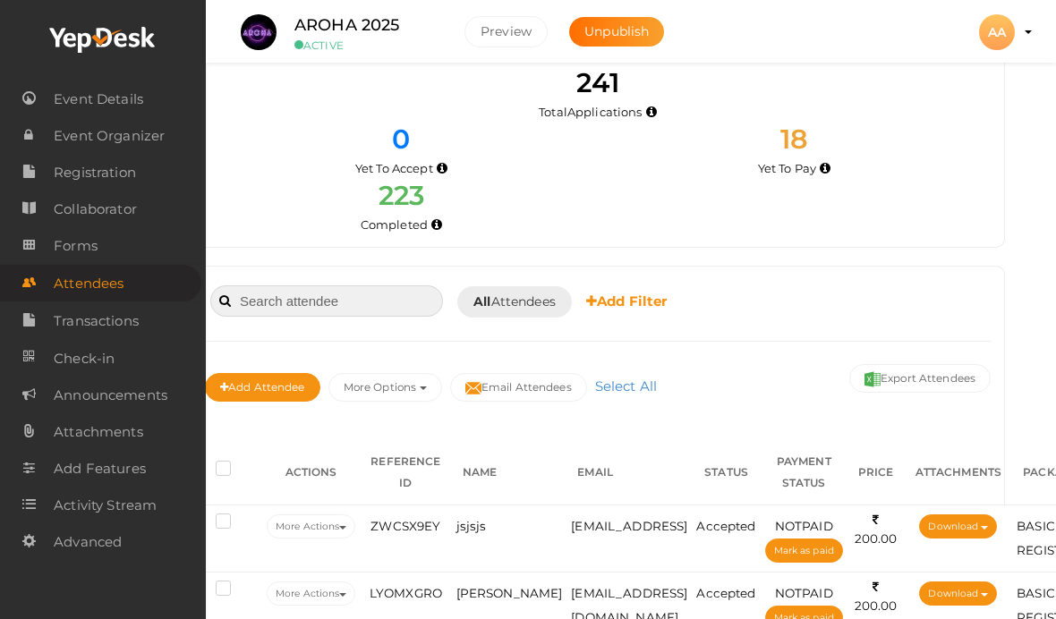
click at [371, 303] on input at bounding box center [326, 301] width 233 height 31
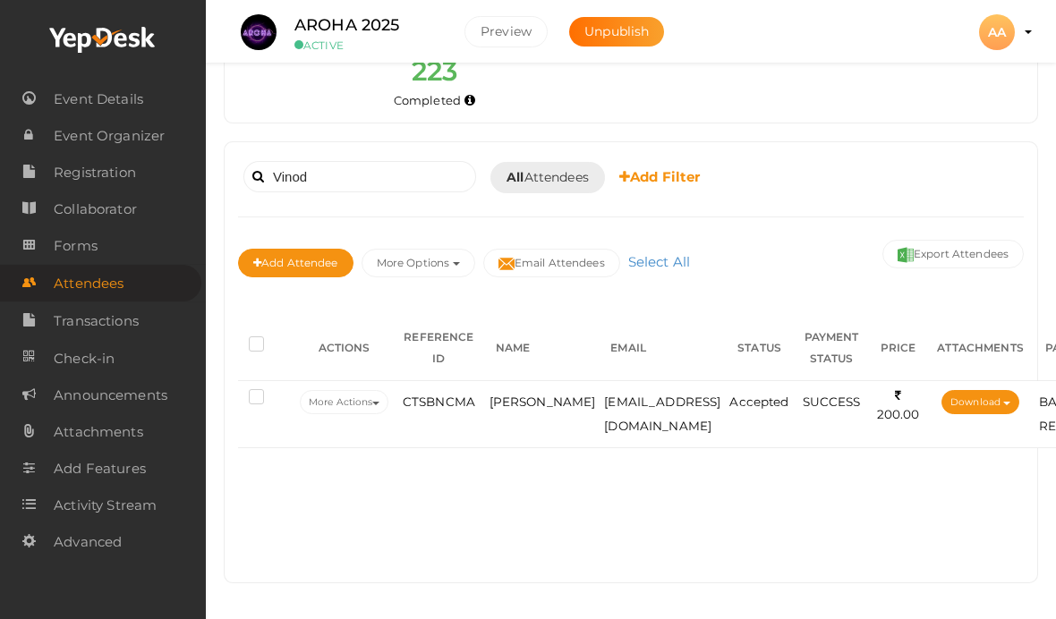
scroll to position [216, 0]
type input "Vinod"
click at [516, 395] on span "[PERSON_NAME]" at bounding box center [543, 402] width 107 height 14
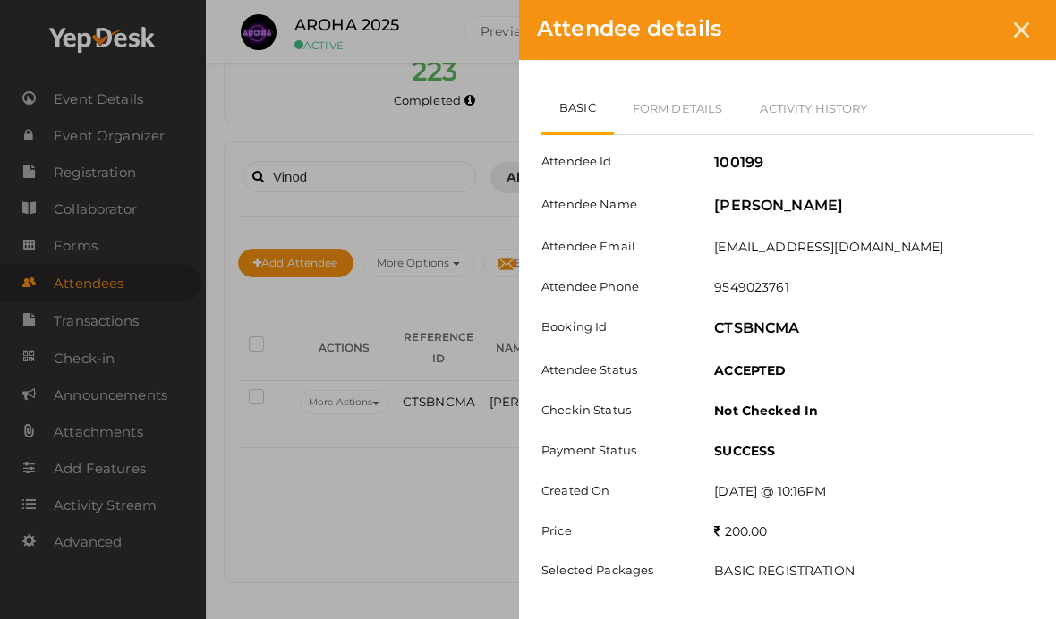
click at [693, 99] on link "Form Details" at bounding box center [678, 108] width 128 height 52
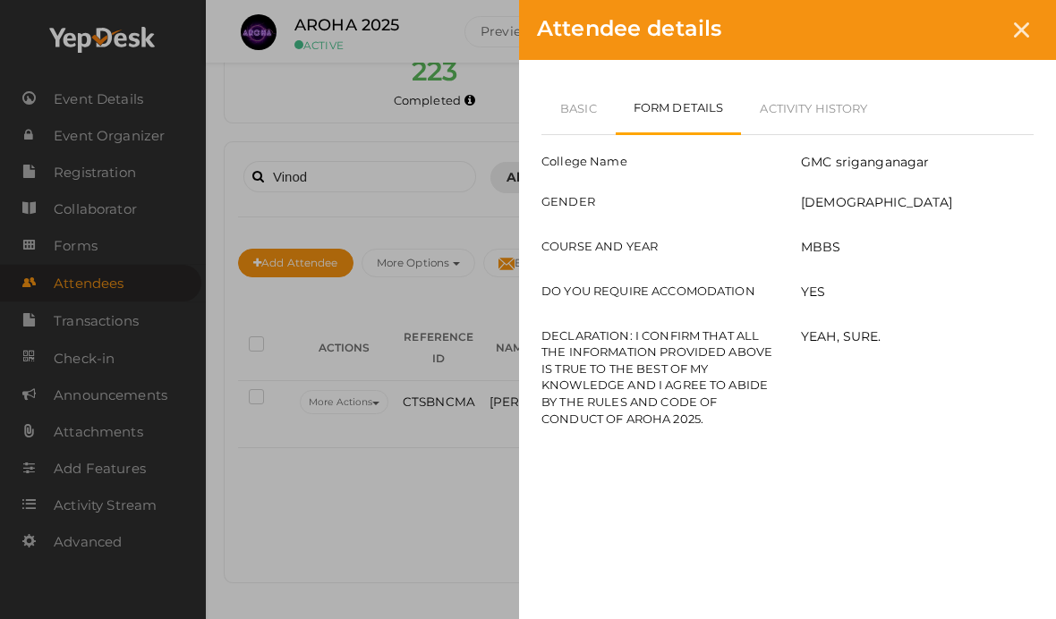
click at [583, 97] on link "Basic" at bounding box center [578, 108] width 74 height 52
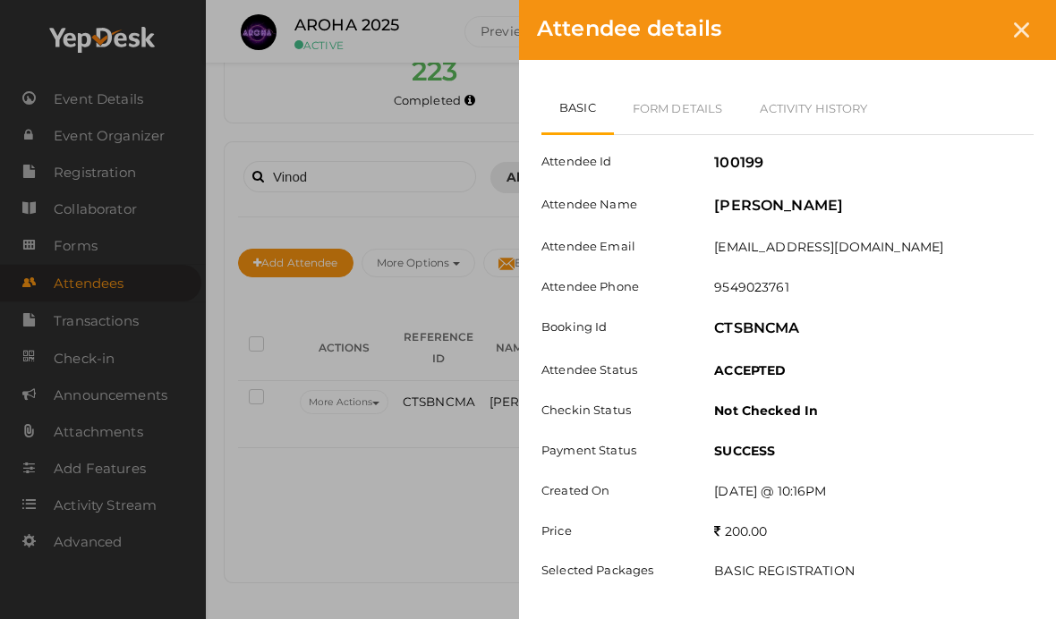
click at [1033, 29] on div at bounding box center [1021, 29] width 33 height 33
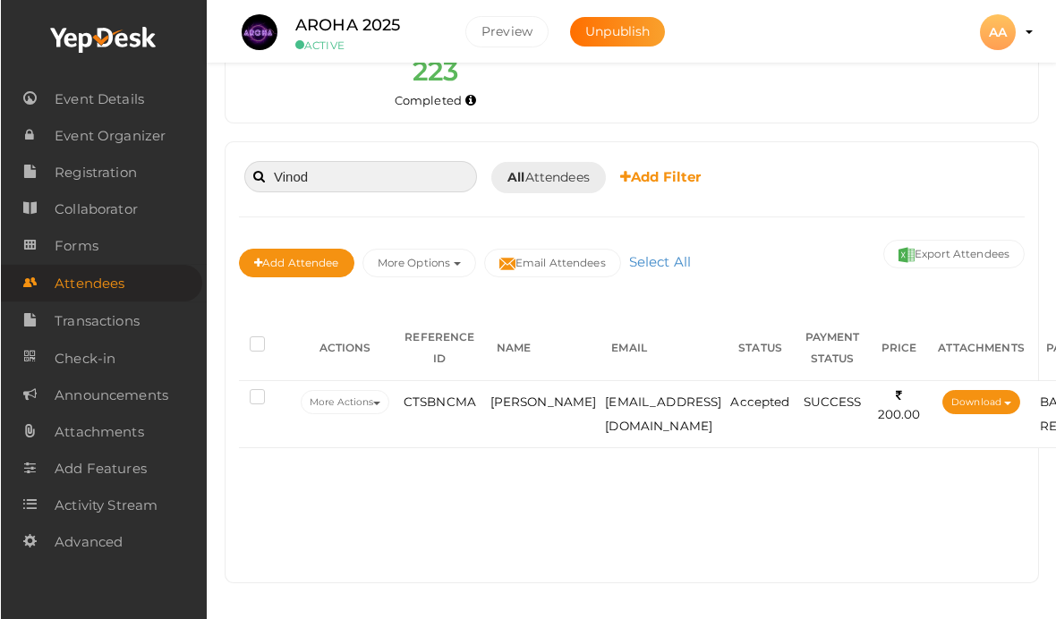
click at [393, 161] on input "Vinod" at bounding box center [359, 176] width 233 height 31
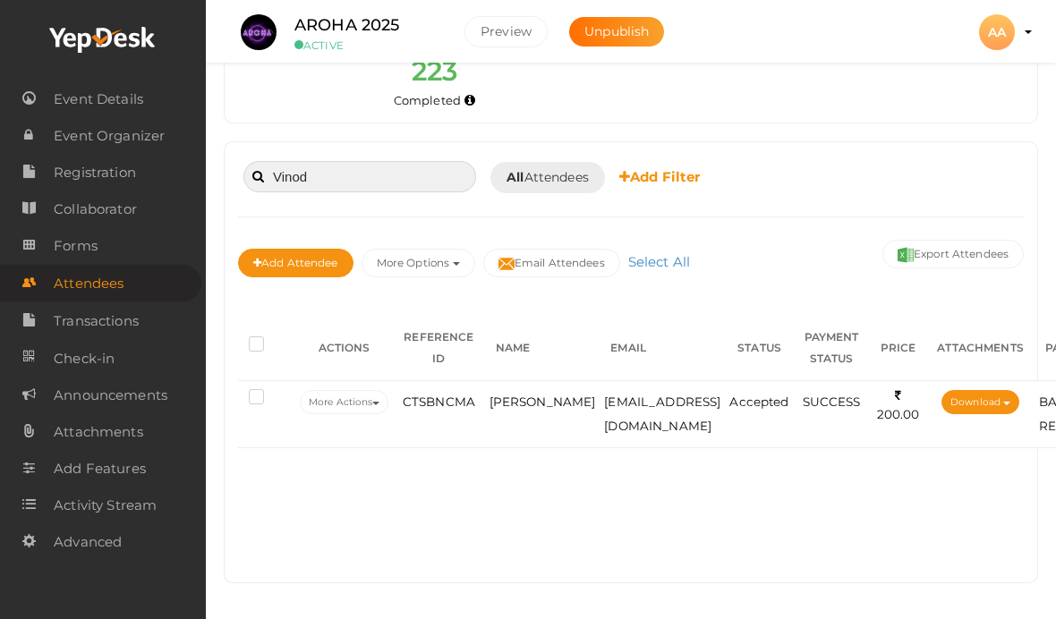
click at [301, 161] on input "Vinod" at bounding box center [359, 176] width 233 height 31
click at [291, 161] on input "Vinod" at bounding box center [359, 176] width 233 height 31
click at [826, 156] on div "Booked for [DATE] [DATE] [DATE] This Week Custom Date All Attendees All Yet to …" at bounding box center [631, 178] width 786 height 44
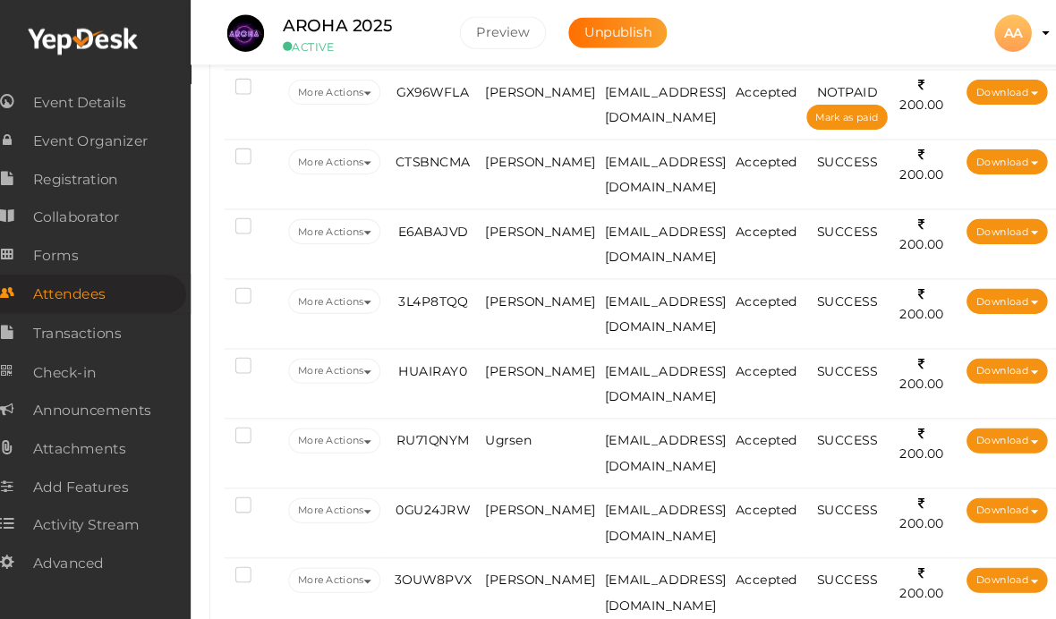
click at [492, 253] on td "[PERSON_NAME]" at bounding box center [542, 235] width 115 height 67
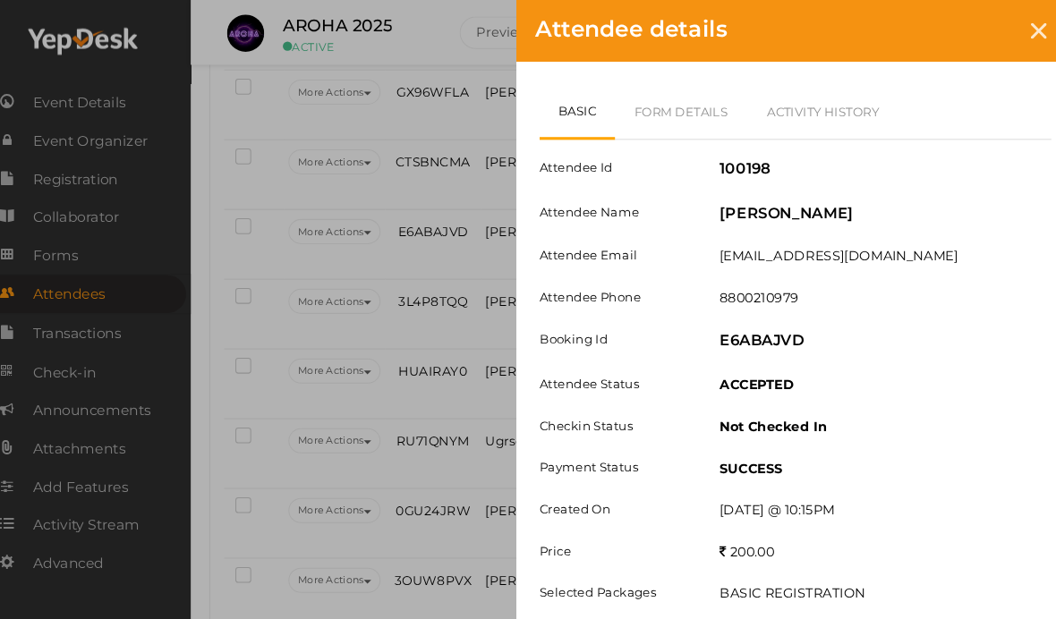
scroll to position [1072, 0]
click at [669, 107] on link "Form Details" at bounding box center [678, 108] width 128 height 52
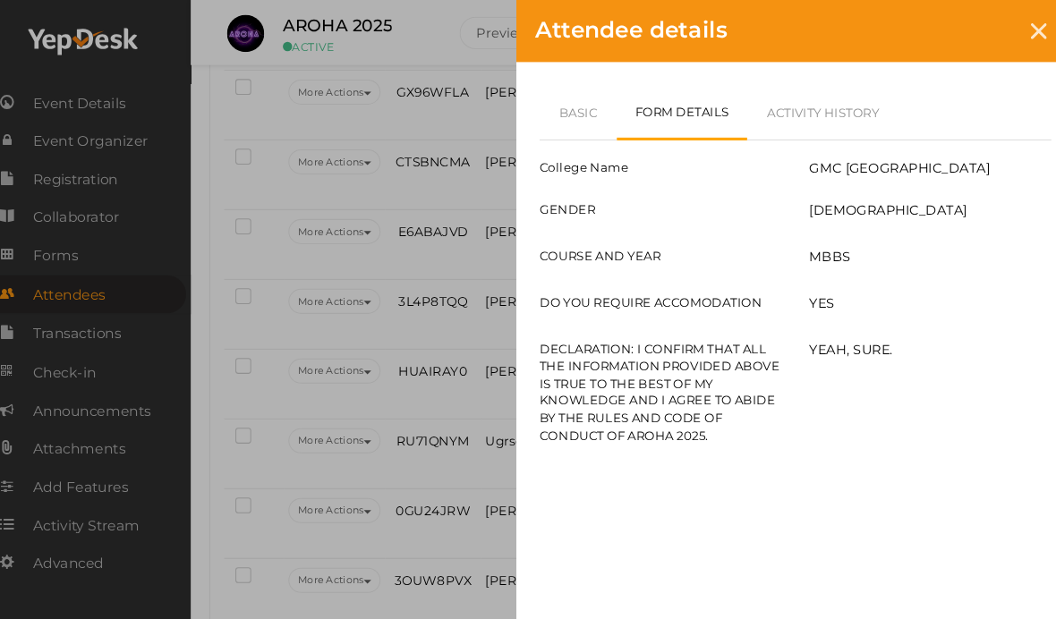
click at [569, 109] on link "Basic" at bounding box center [578, 108] width 74 height 52
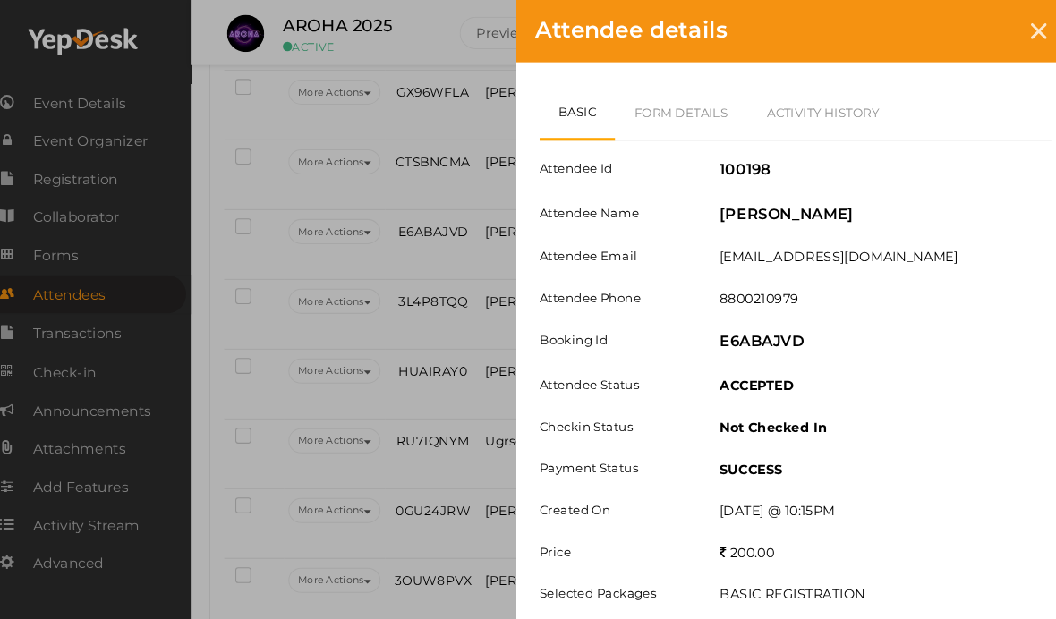
click at [1014, 29] on icon at bounding box center [1021, 29] width 15 height 15
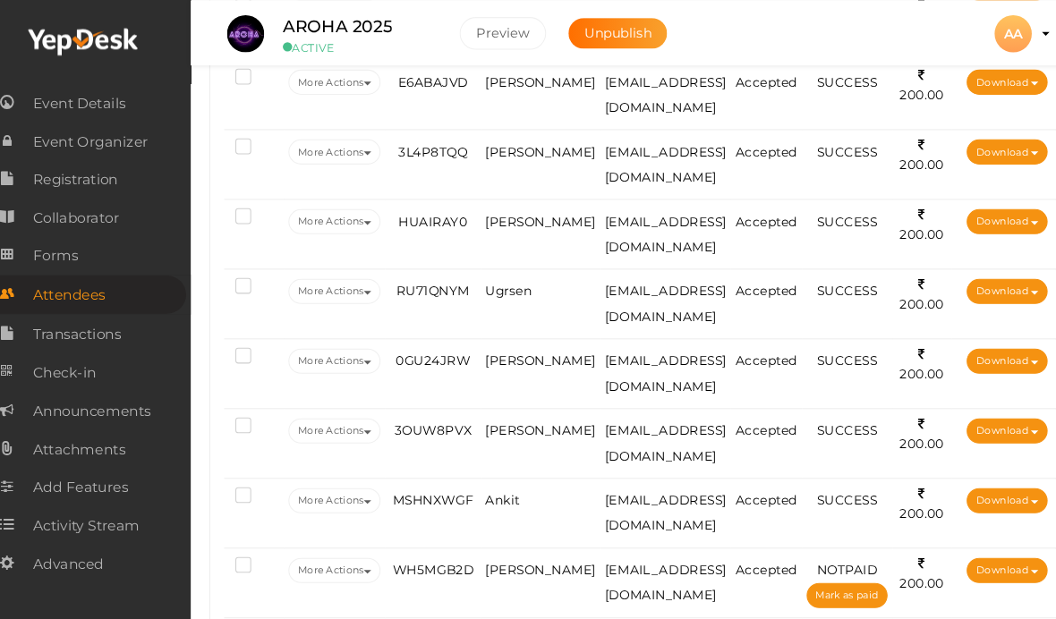
click at [499, 153] on span "[PERSON_NAME]" at bounding box center [543, 146] width 107 height 14
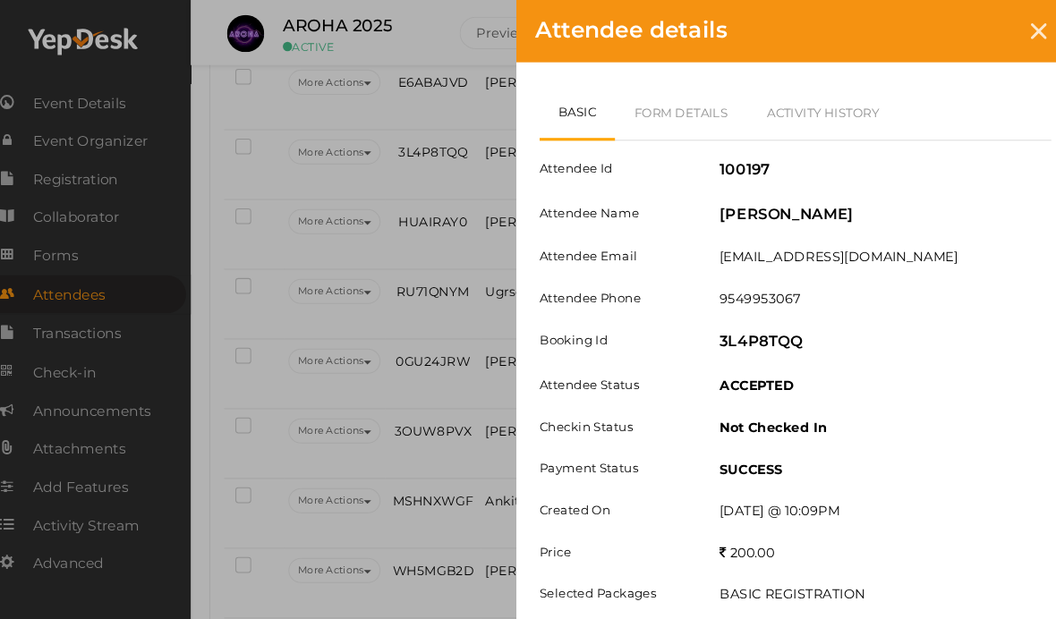
click at [677, 111] on link "Form Details" at bounding box center [678, 108] width 128 height 52
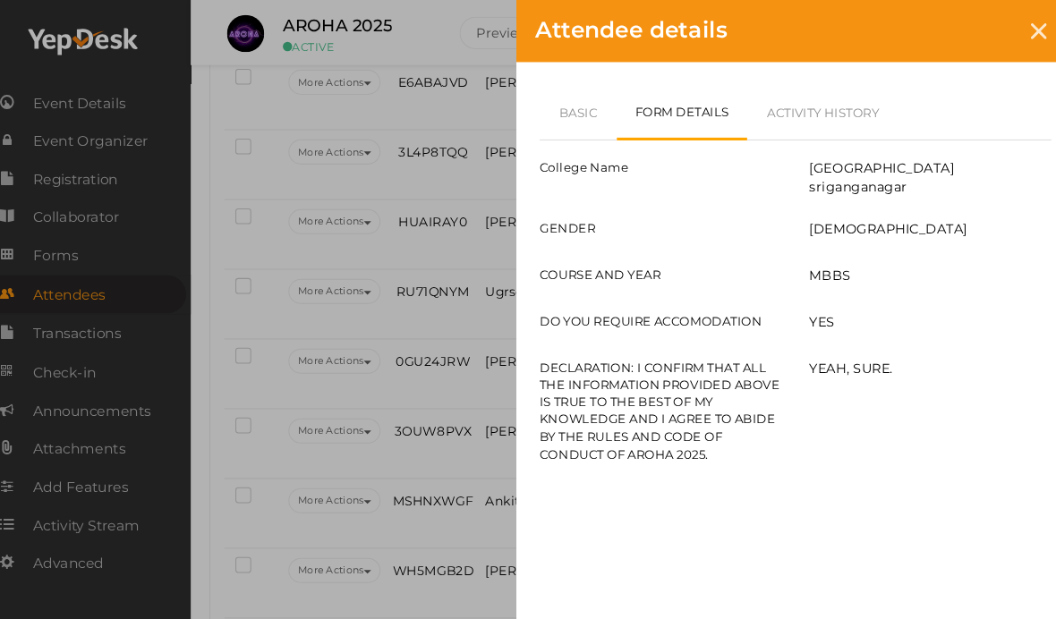
click at [1014, 36] on icon at bounding box center [1021, 29] width 15 height 15
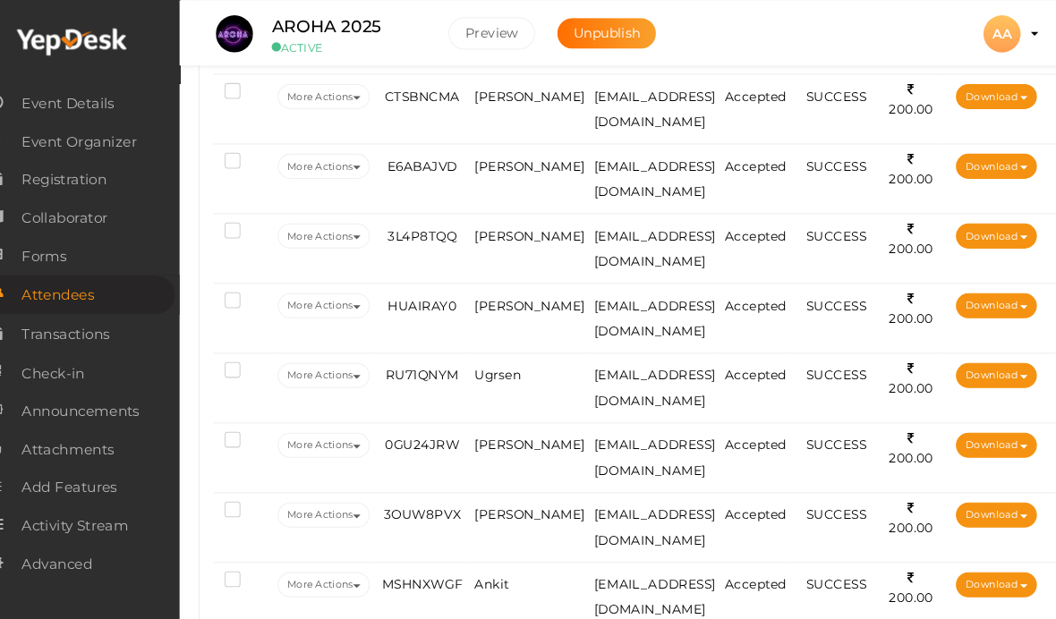
scroll to position [1134, 0]
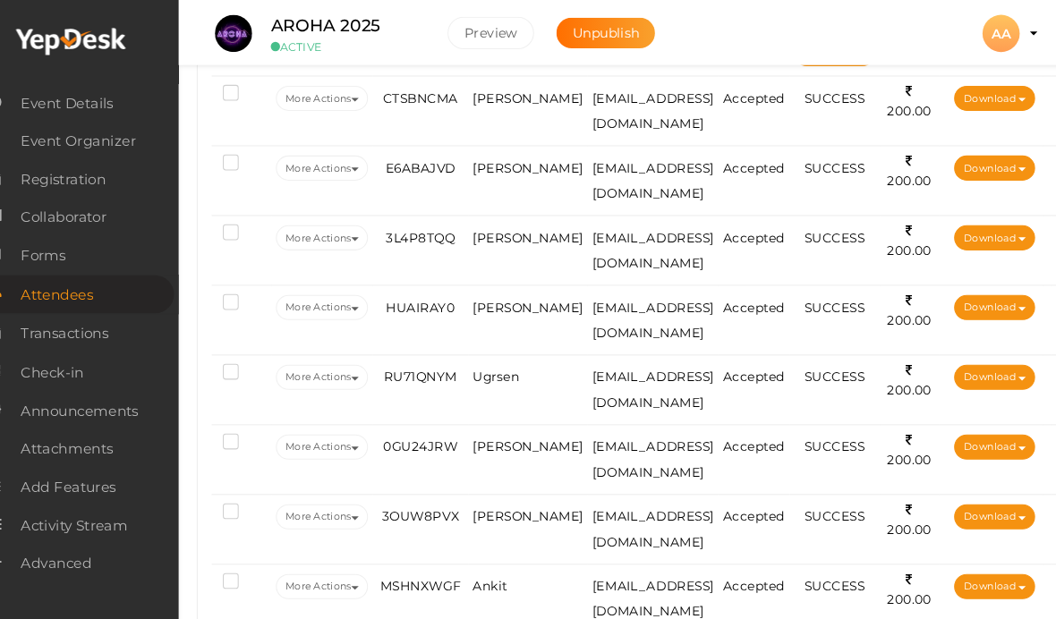
click at [490, 168] on span "[PERSON_NAME]" at bounding box center [543, 161] width 107 height 14
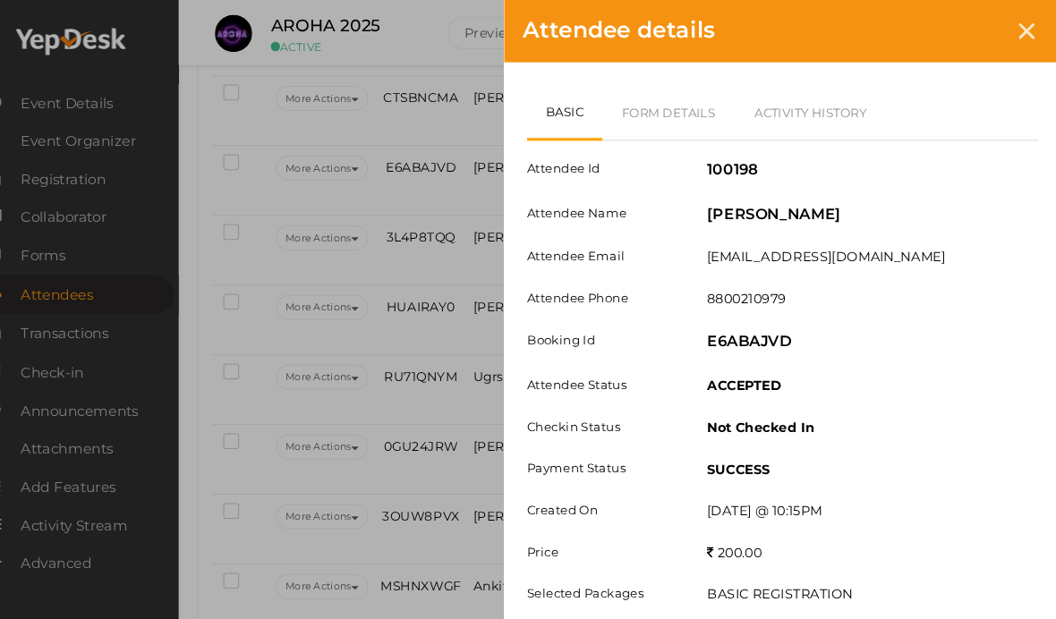
click at [657, 108] on link "Form Details" at bounding box center [678, 108] width 128 height 52
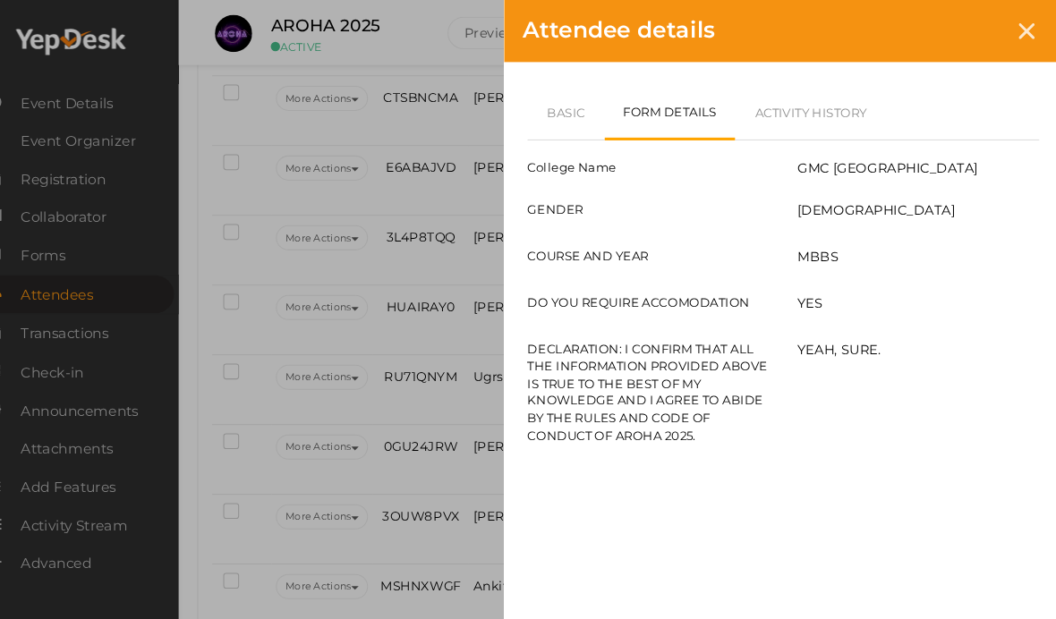
click at [553, 111] on link "Basic" at bounding box center [578, 108] width 74 height 52
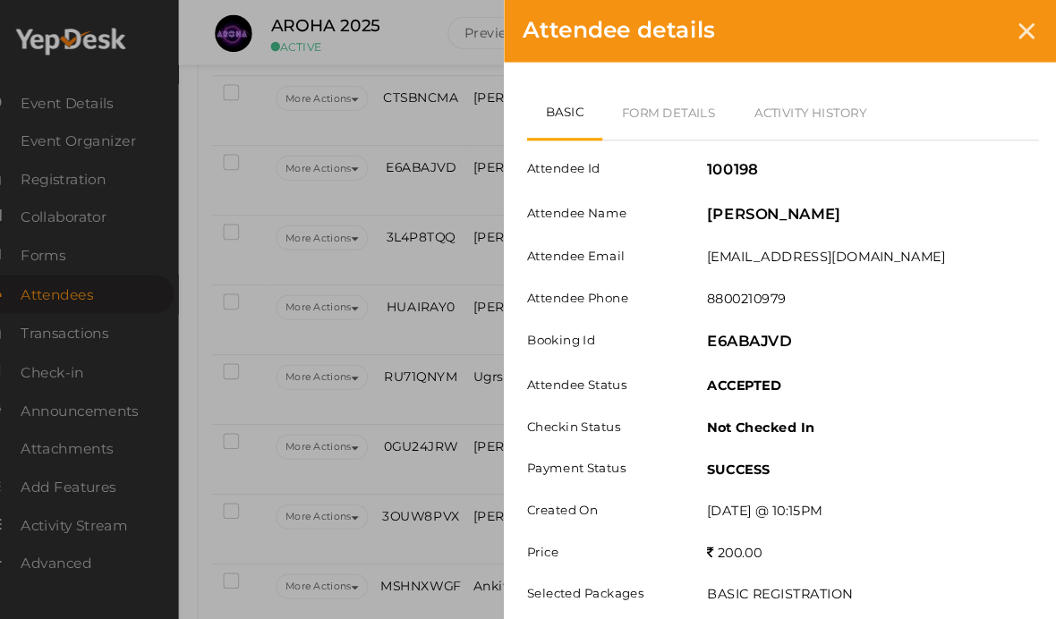
click at [1014, 28] on icon at bounding box center [1021, 29] width 15 height 15
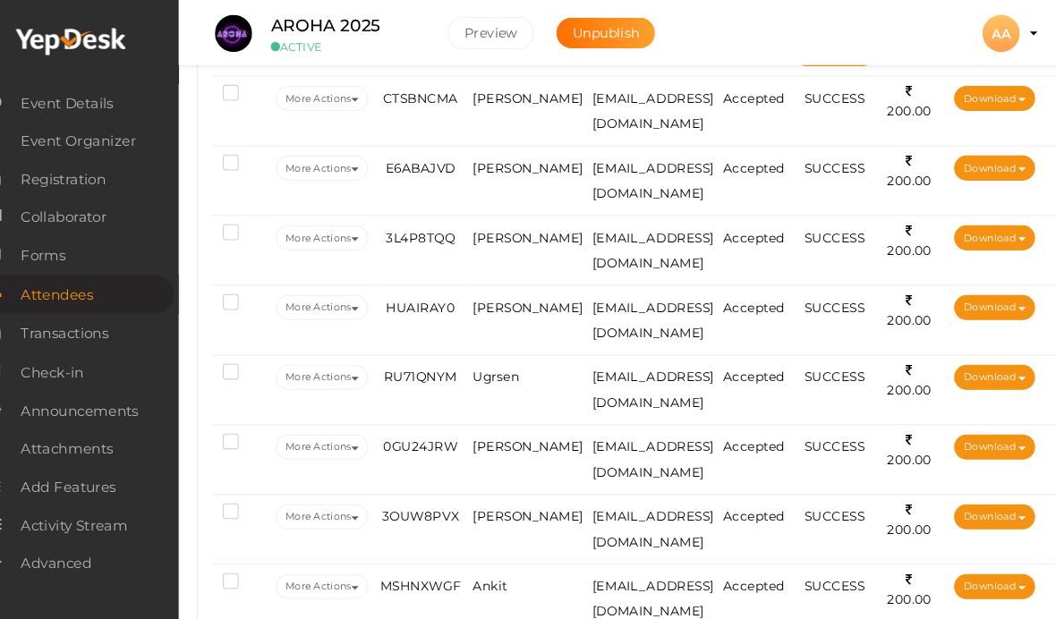
click at [490, 164] on span "[PERSON_NAME]" at bounding box center [543, 161] width 107 height 14
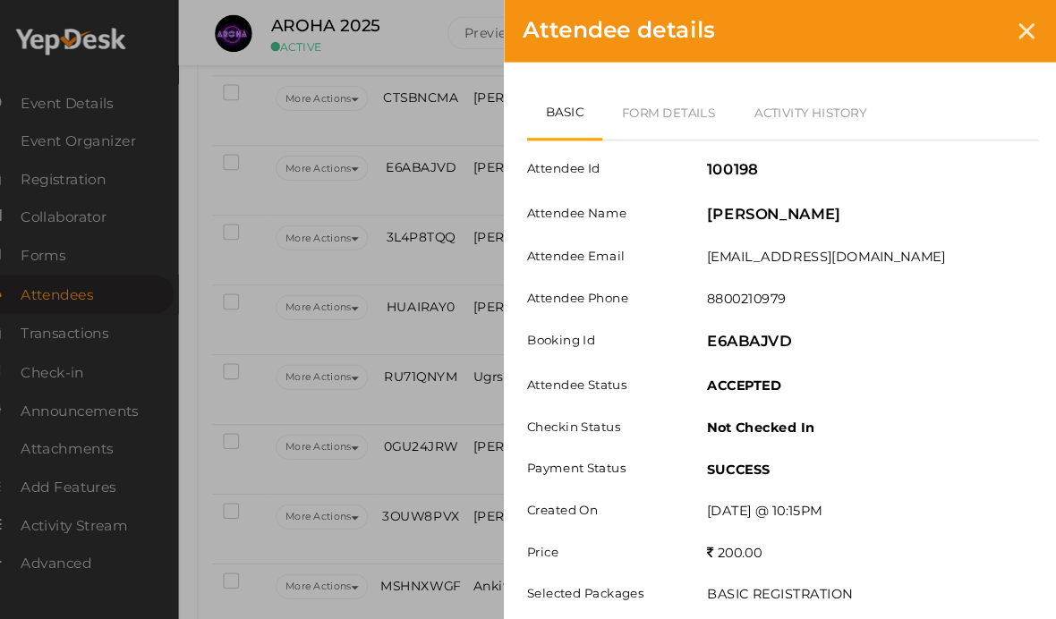
click at [668, 85] on link "Form Details" at bounding box center [678, 108] width 128 height 52
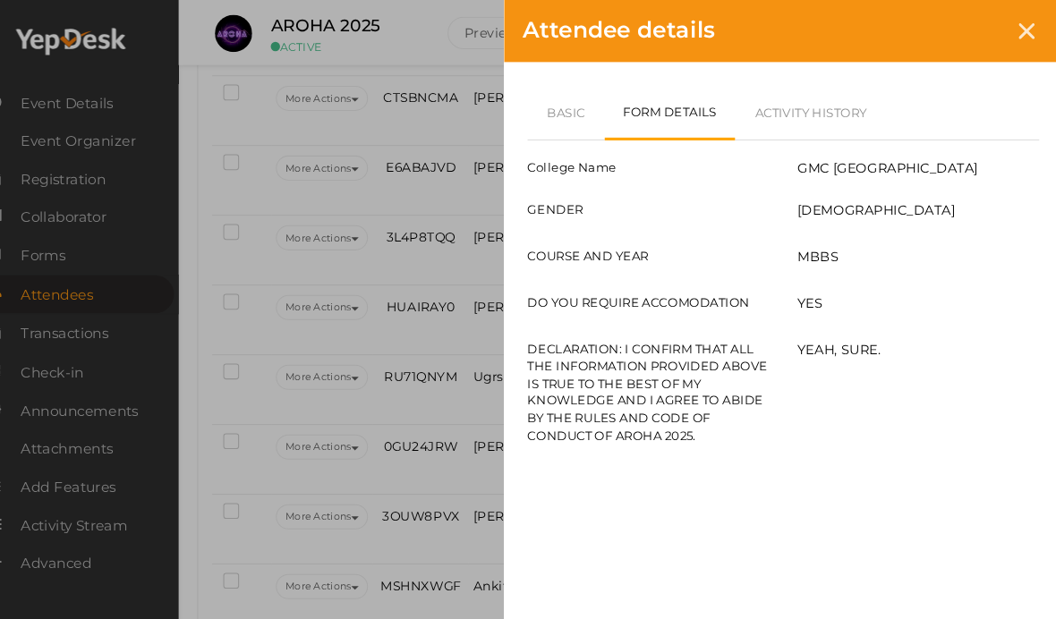
click at [547, 109] on link "Basic" at bounding box center [578, 108] width 74 height 52
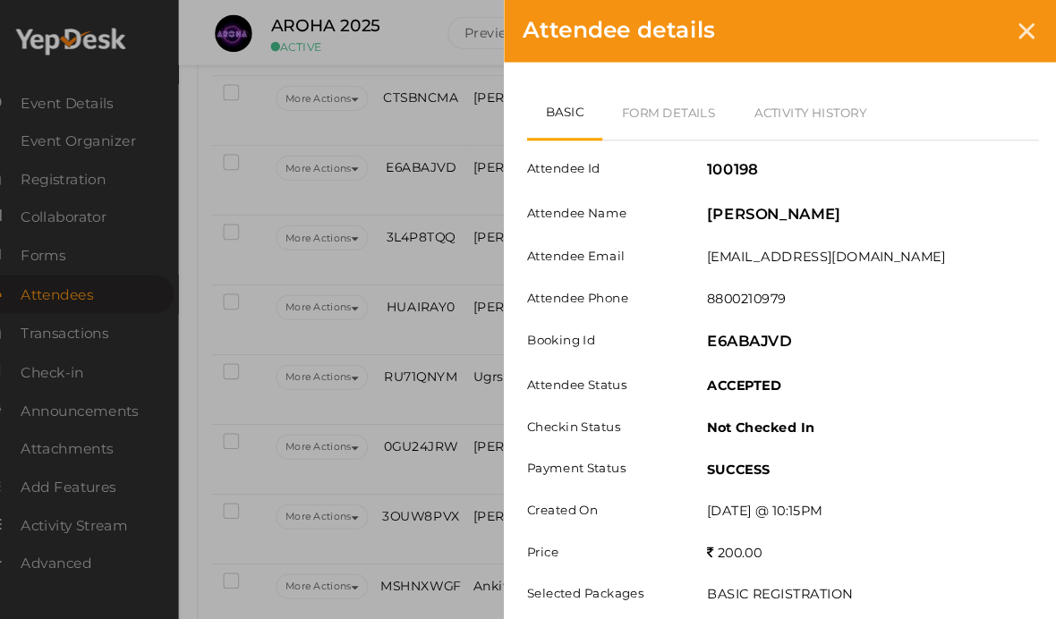
click at [681, 94] on link "Form Details" at bounding box center [678, 108] width 128 height 52
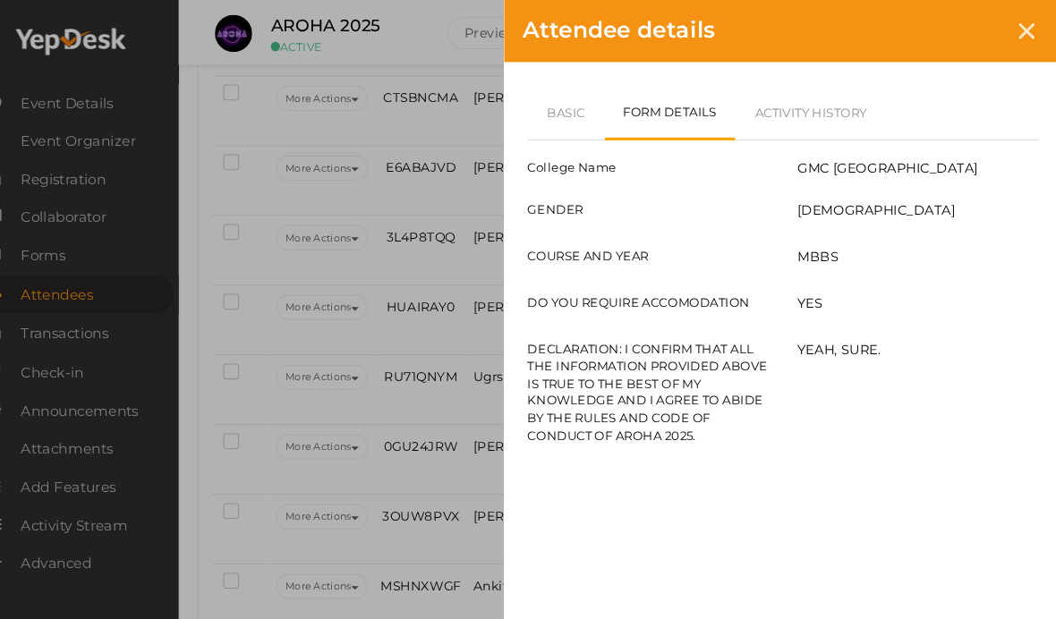
click at [1014, 32] on icon at bounding box center [1021, 29] width 15 height 15
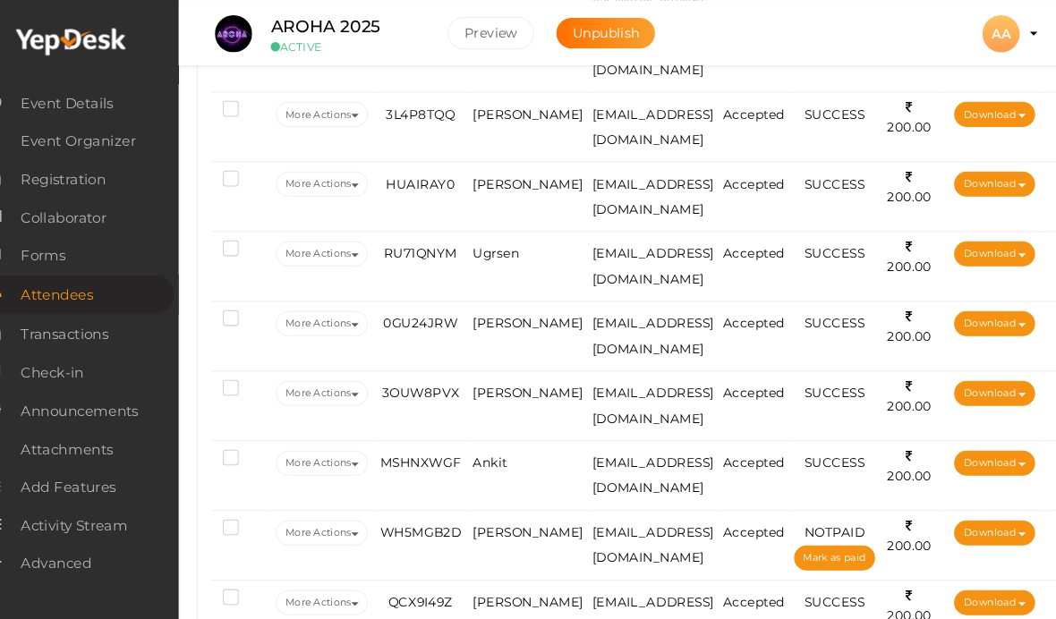
click at [499, 116] on span "[PERSON_NAME]" at bounding box center [543, 109] width 107 height 14
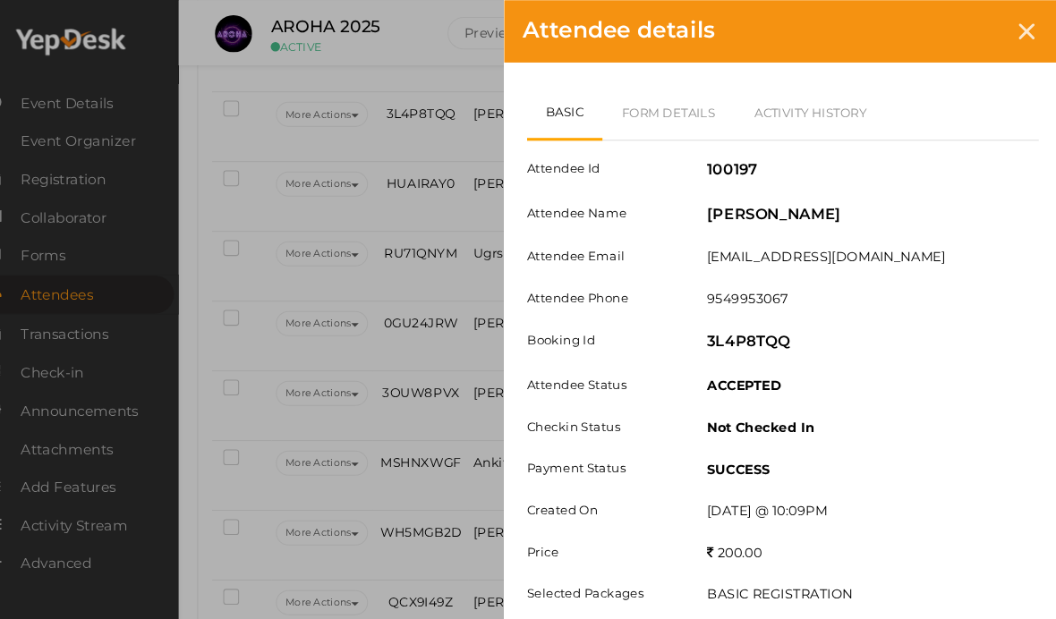
scroll to position [1253, 0]
click at [656, 94] on link "Form Details" at bounding box center [678, 108] width 128 height 52
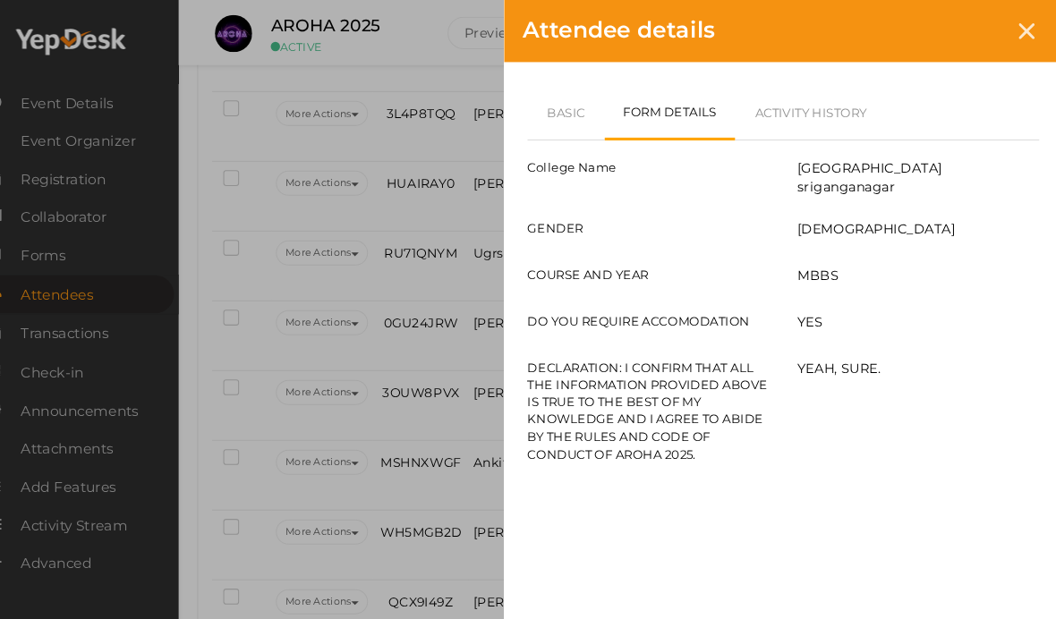
click at [454, 337] on div "Attendee details Basic Form Details Activity History Attendee Id 100197 Attende…" at bounding box center [528, 309] width 1056 height 619
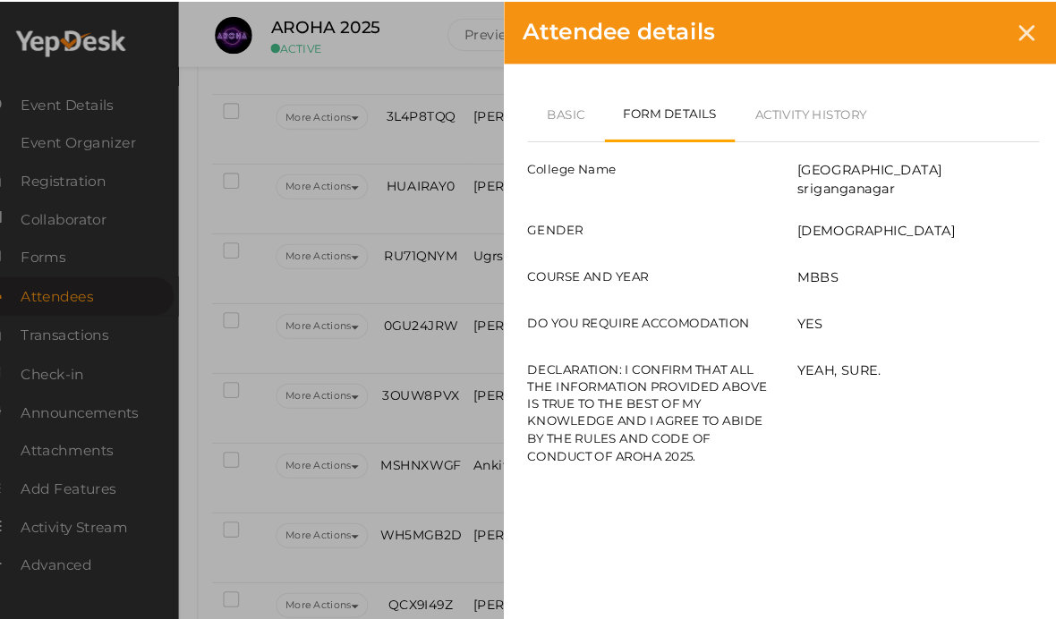
click at [1005, 41] on div at bounding box center [1021, 29] width 33 height 33
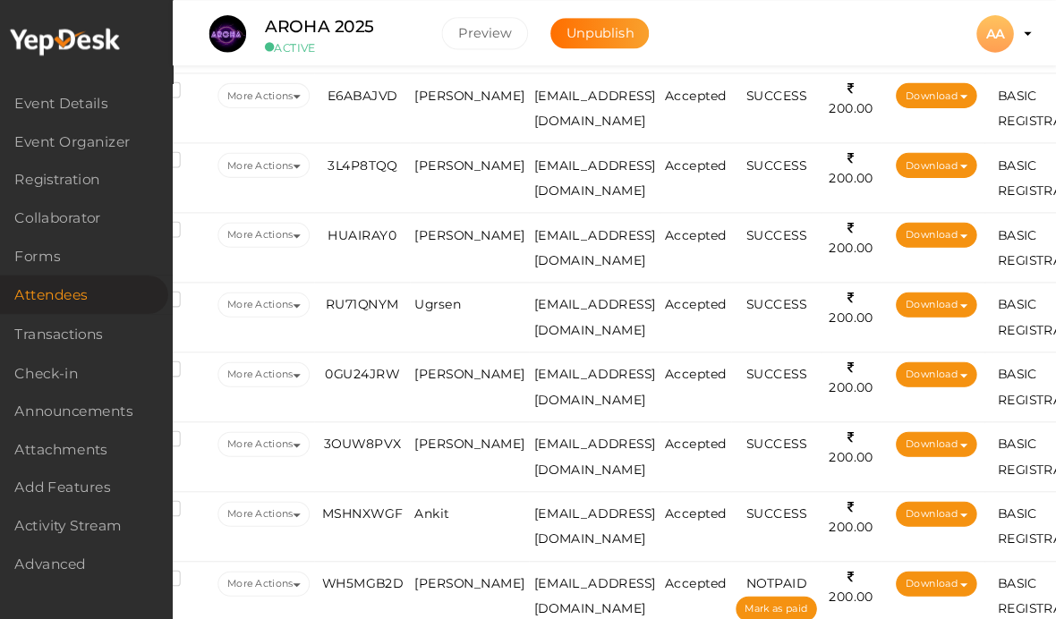
click at [434, 191] on td "[PERSON_NAME]" at bounding box center [491, 171] width 115 height 67
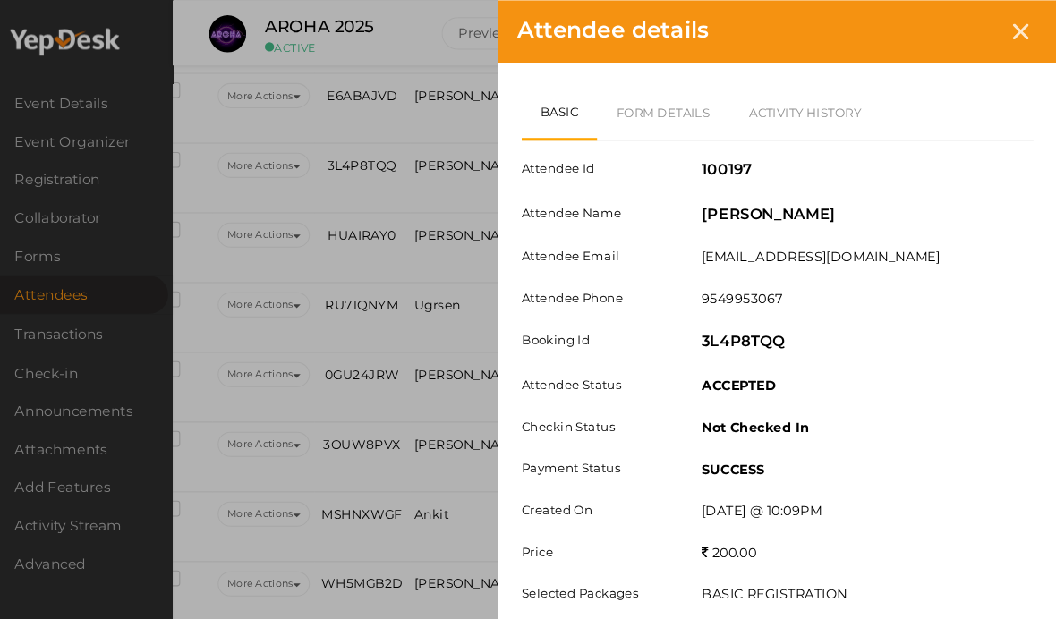
scroll to position [1204, 51]
click at [652, 112] on link "Form Details" at bounding box center [678, 108] width 128 height 52
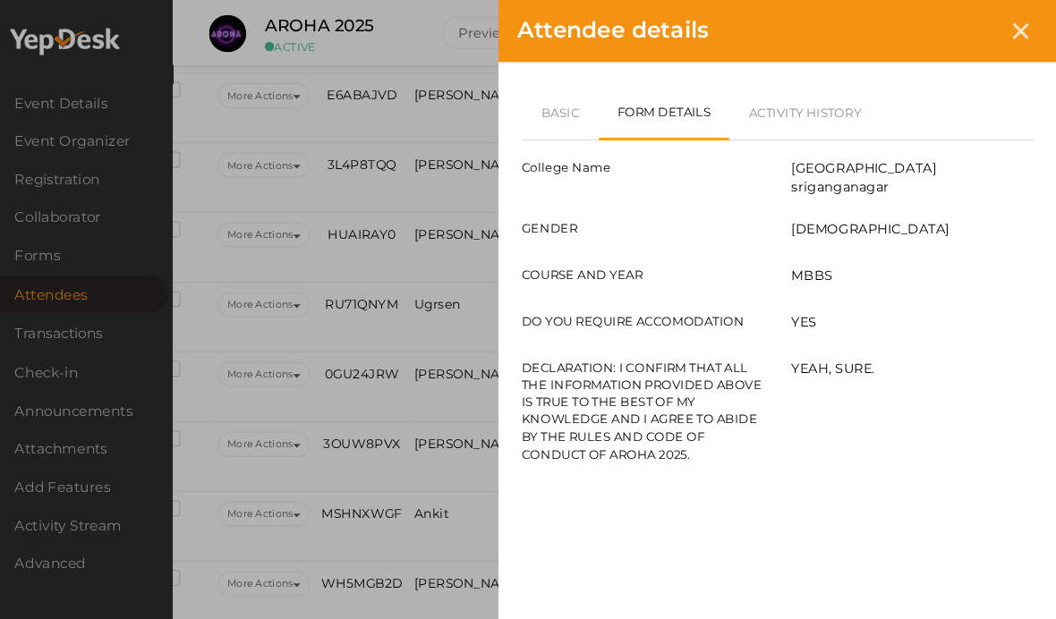
click at [549, 113] on link "Basic" at bounding box center [578, 108] width 74 height 52
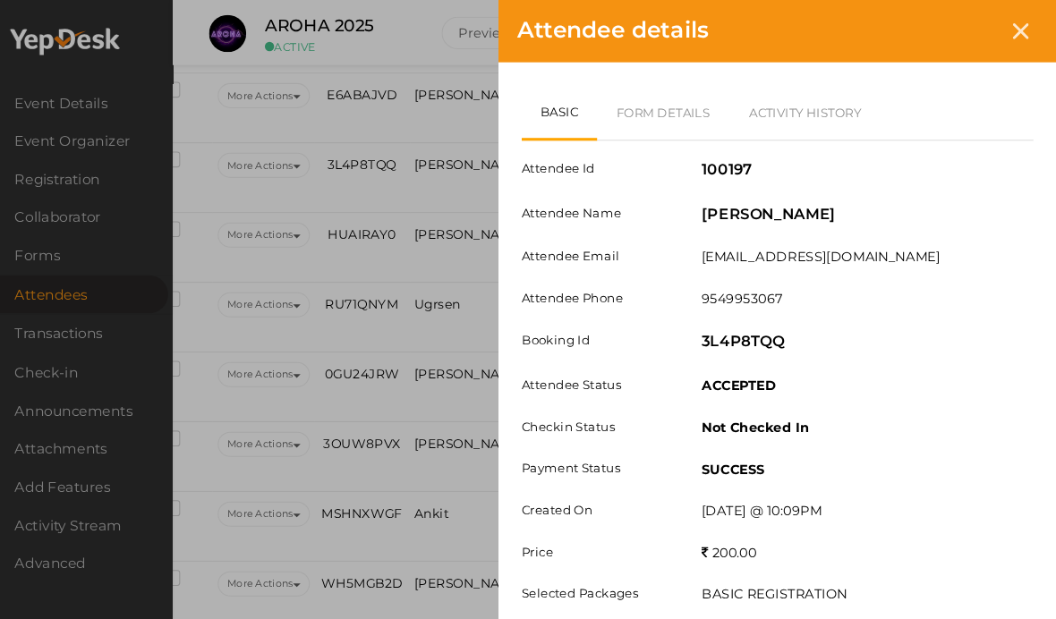
click at [669, 130] on link "Form Details" at bounding box center [678, 108] width 128 height 52
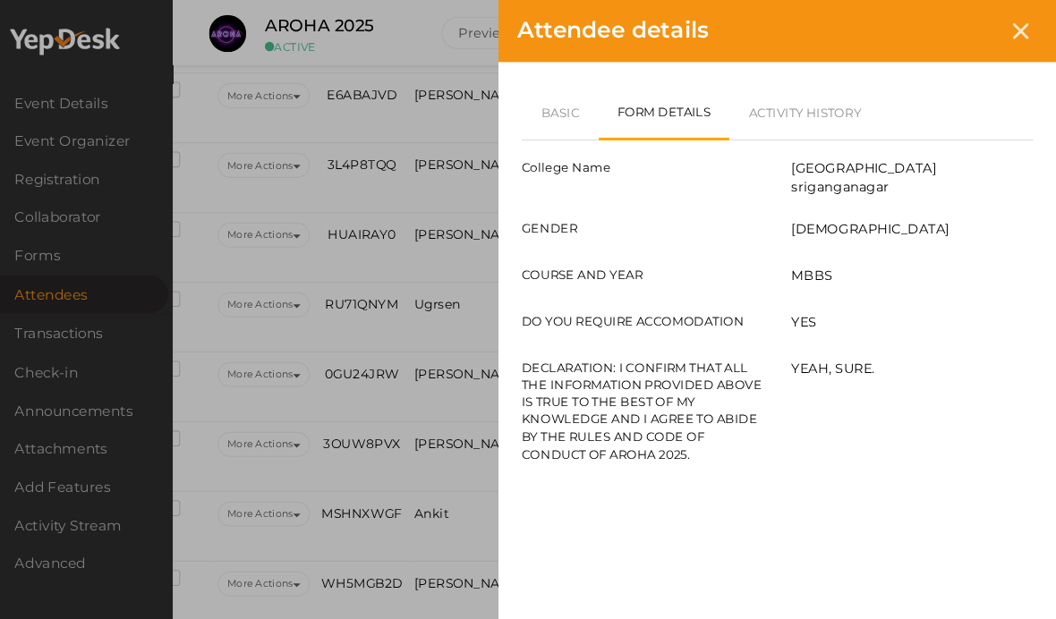
click at [558, 120] on link "Basic" at bounding box center [578, 108] width 74 height 52
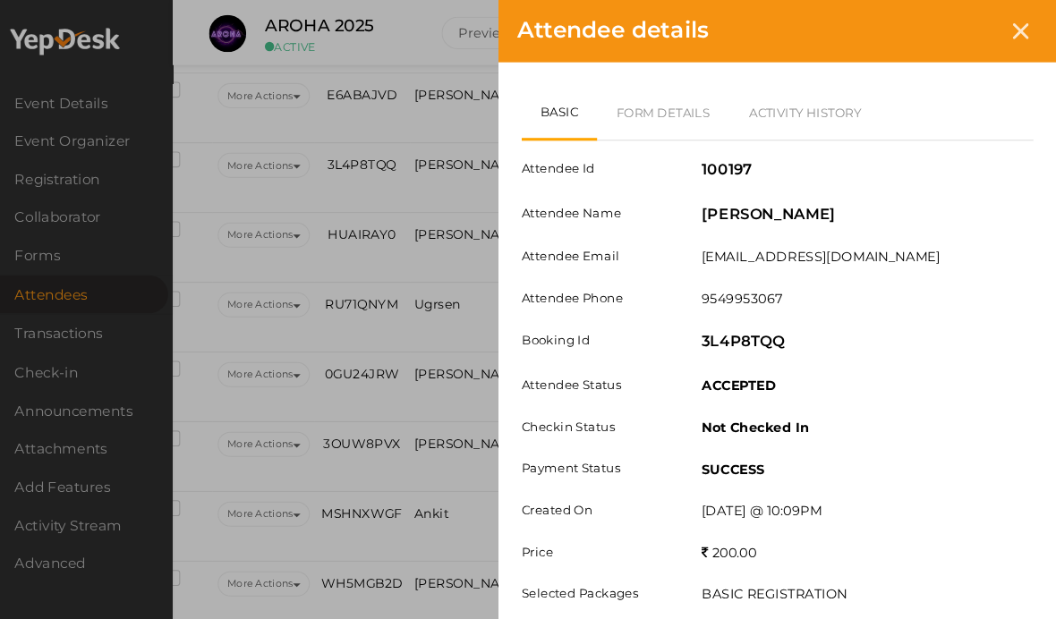
click at [1005, 21] on div at bounding box center [1021, 29] width 33 height 33
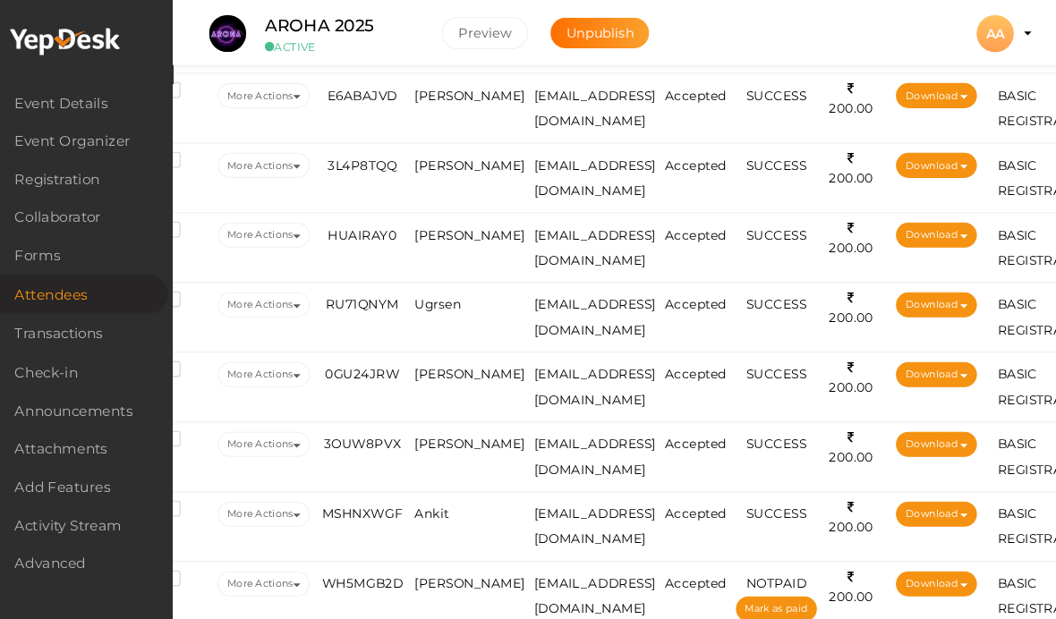
click at [442, 233] on span "[PERSON_NAME]" at bounding box center [492, 225] width 107 height 14
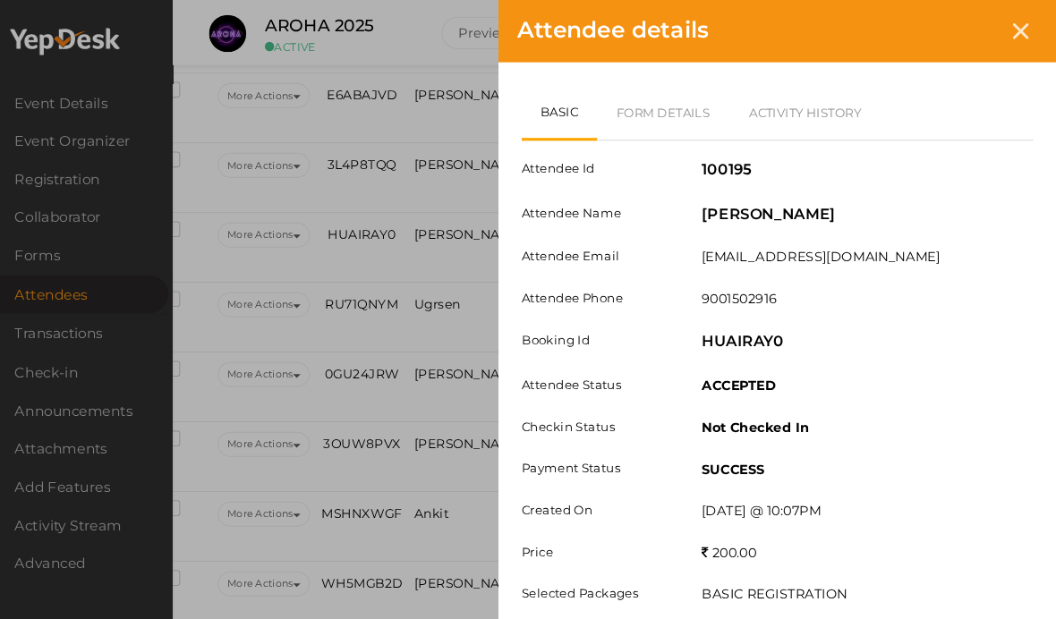
click at [644, 112] on link "Form Details" at bounding box center [678, 108] width 128 height 52
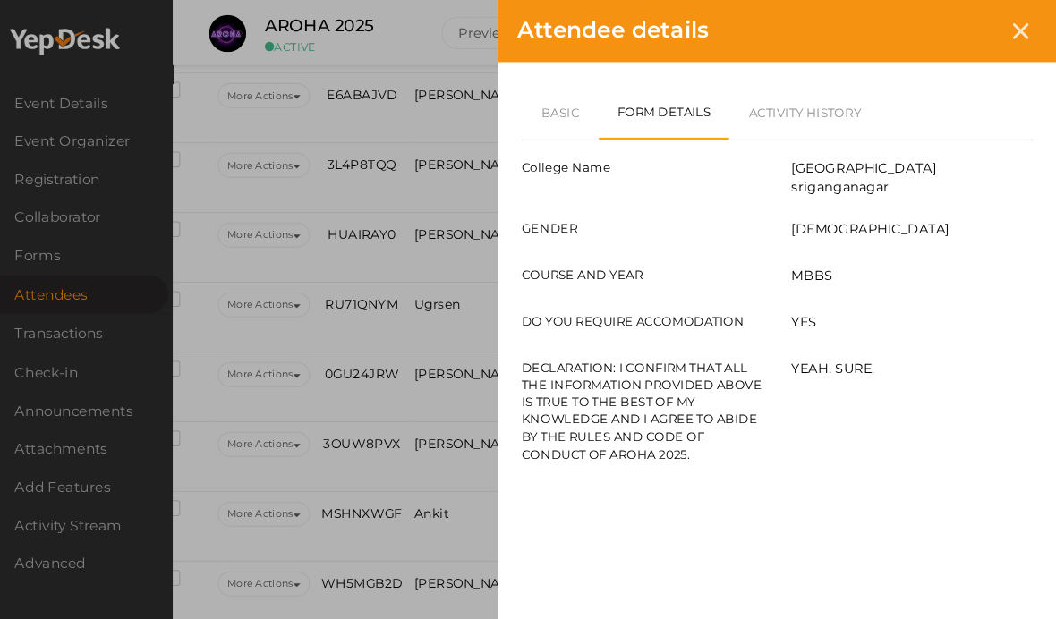
click at [554, 95] on link "Basic" at bounding box center [578, 108] width 74 height 52
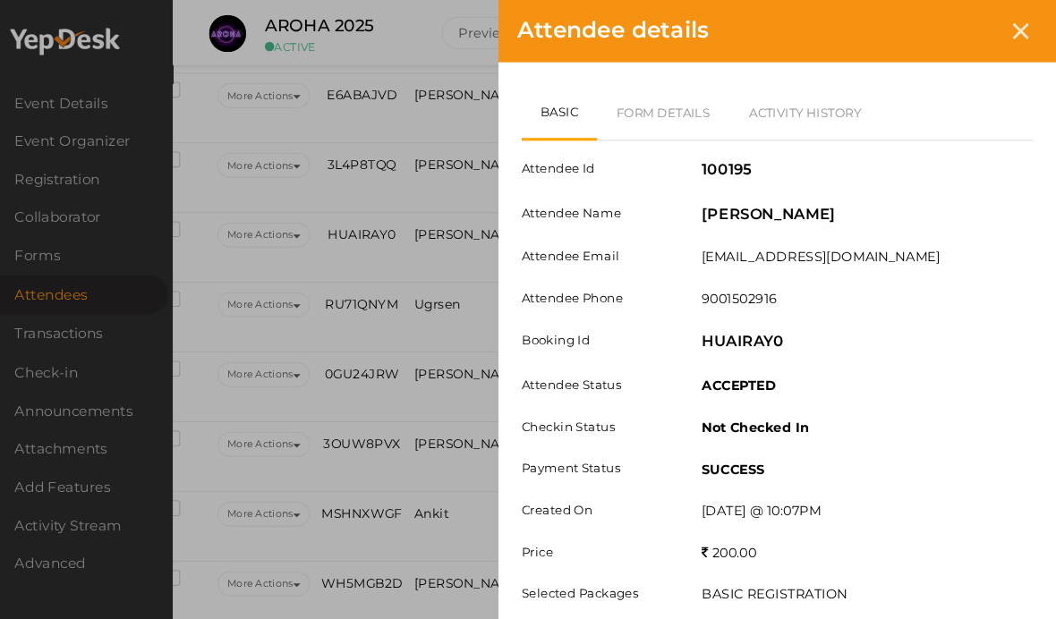
click at [1005, 15] on div at bounding box center [1021, 29] width 33 height 33
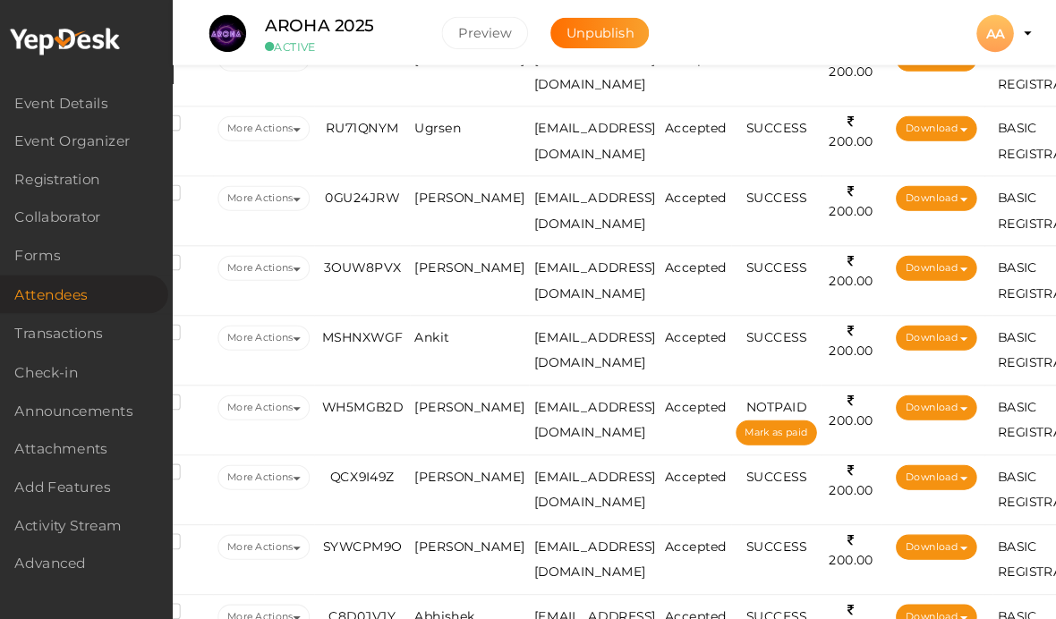
click at [434, 153] on td "Ugrsen" at bounding box center [491, 136] width 115 height 67
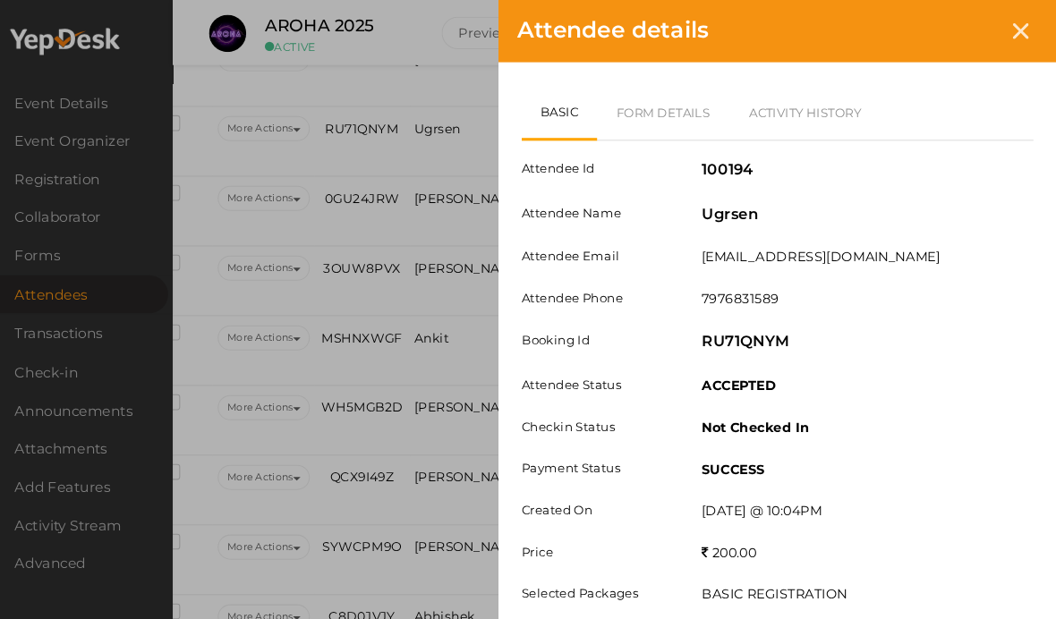
scroll to position [1373, 51]
click at [661, 110] on link "Form Details" at bounding box center [678, 108] width 128 height 52
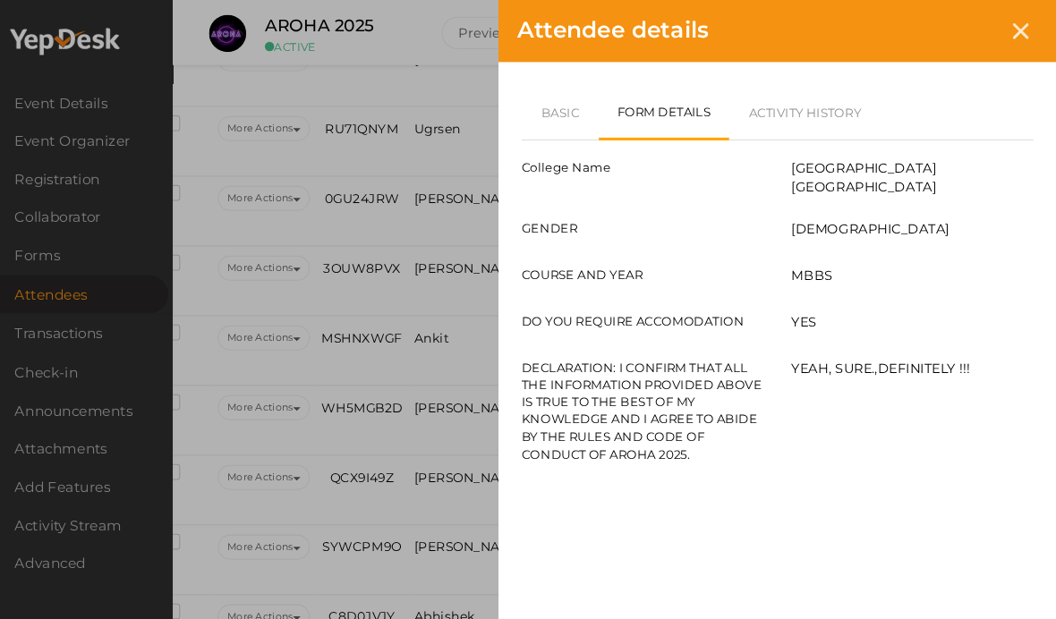
click at [544, 111] on link "Basic" at bounding box center [578, 108] width 74 height 52
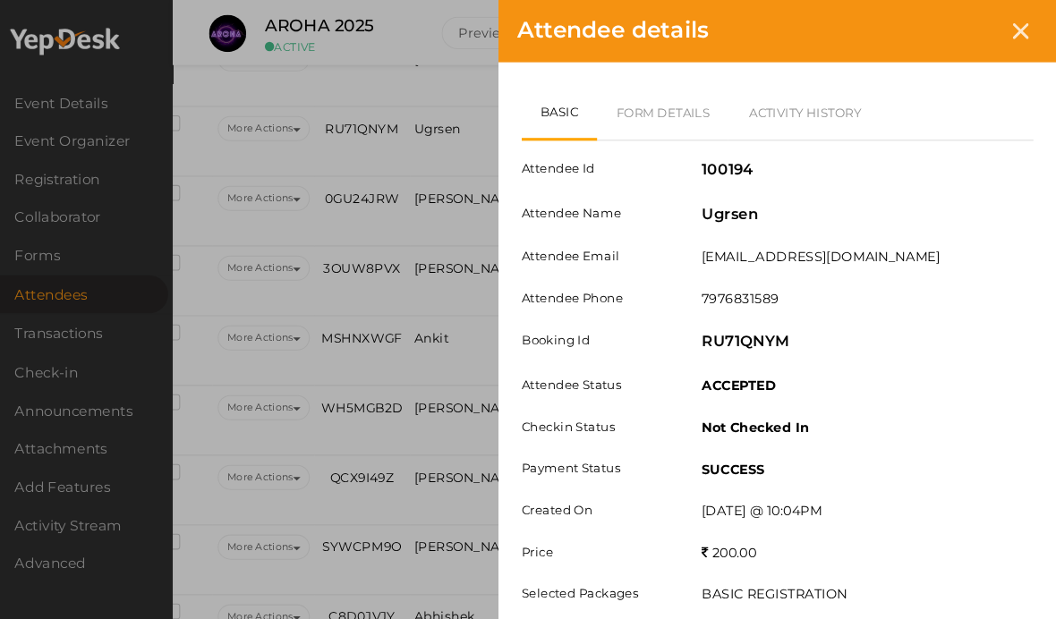
click at [1005, 22] on div at bounding box center [1021, 29] width 33 height 33
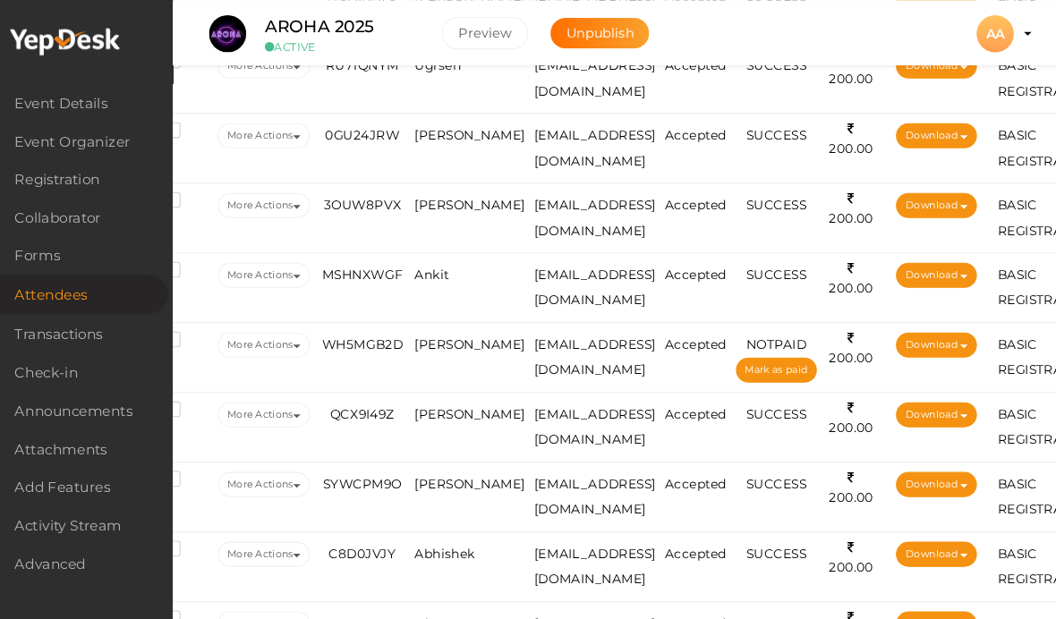
click at [439, 137] on span "[PERSON_NAME]" at bounding box center [492, 130] width 107 height 14
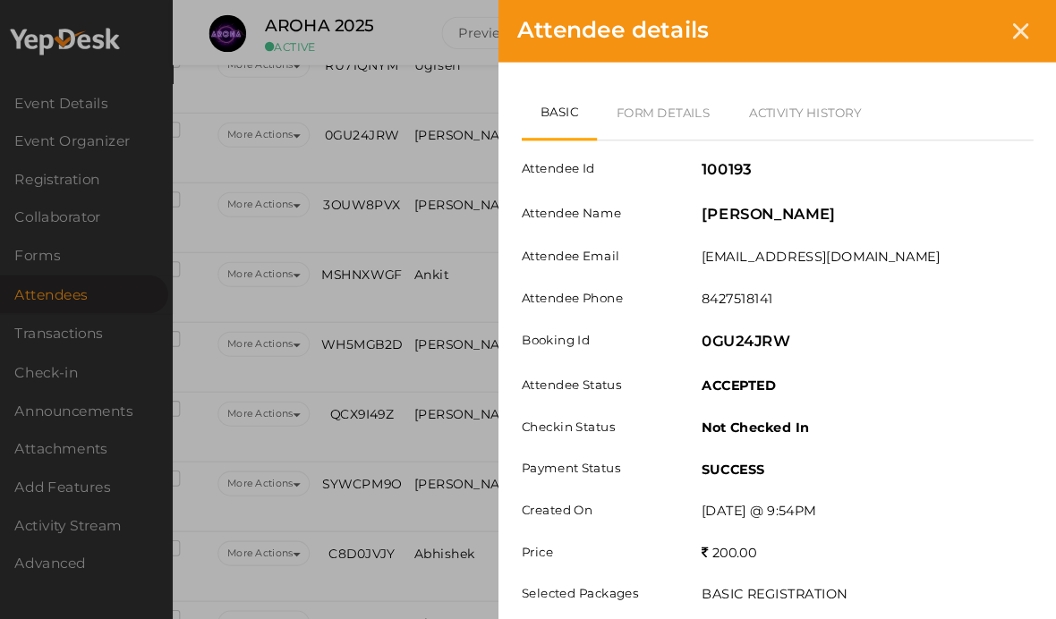
click at [630, 110] on link "Form Details" at bounding box center [678, 108] width 128 height 52
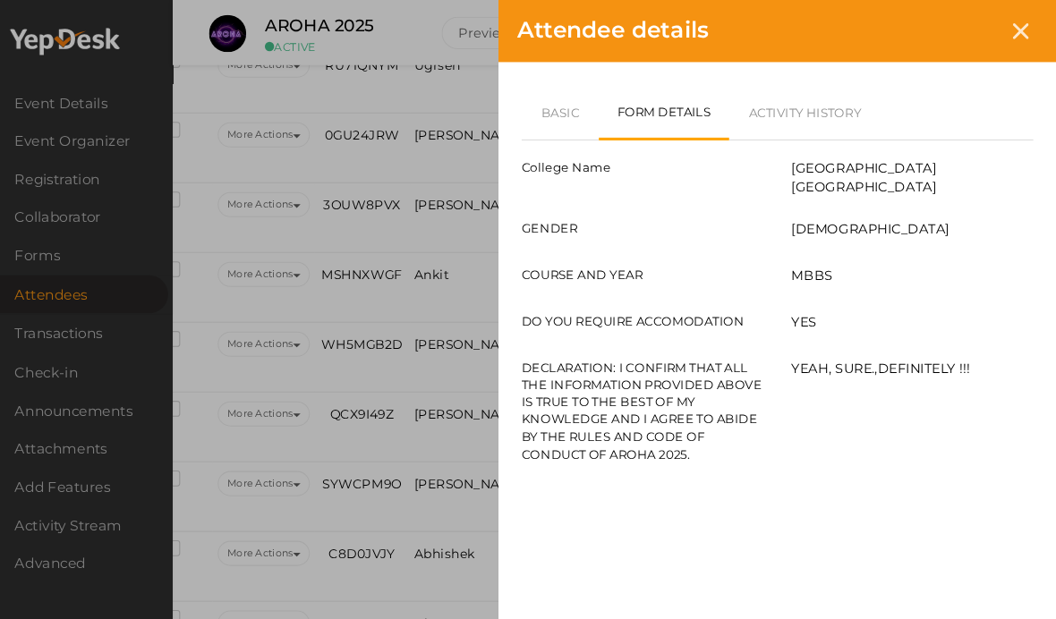
click at [1014, 22] on icon at bounding box center [1021, 29] width 15 height 15
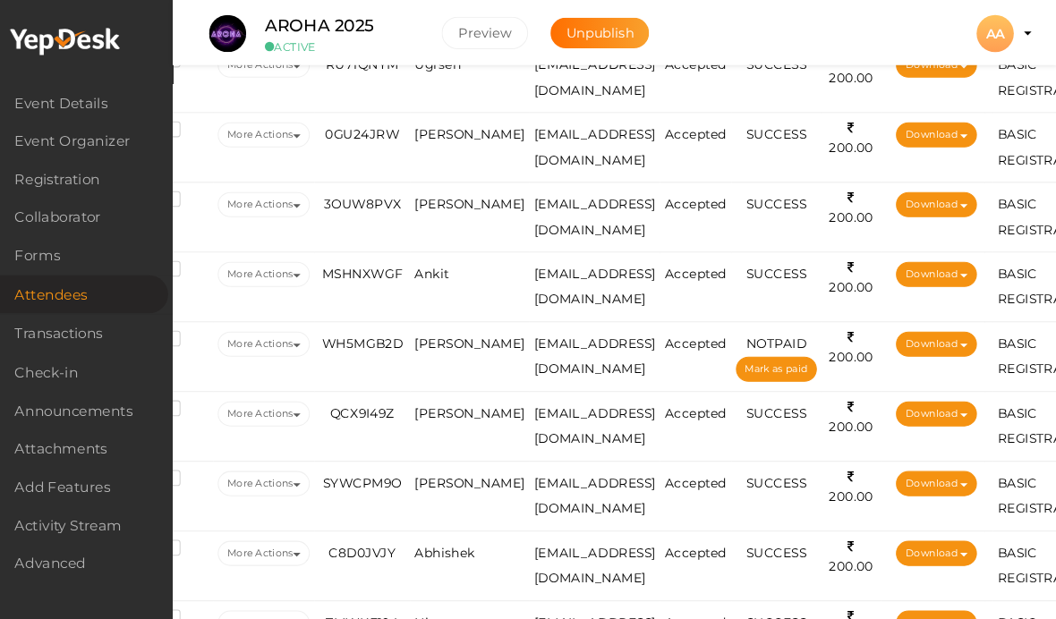
click at [439, 137] on span "[PERSON_NAME]" at bounding box center [492, 130] width 107 height 14
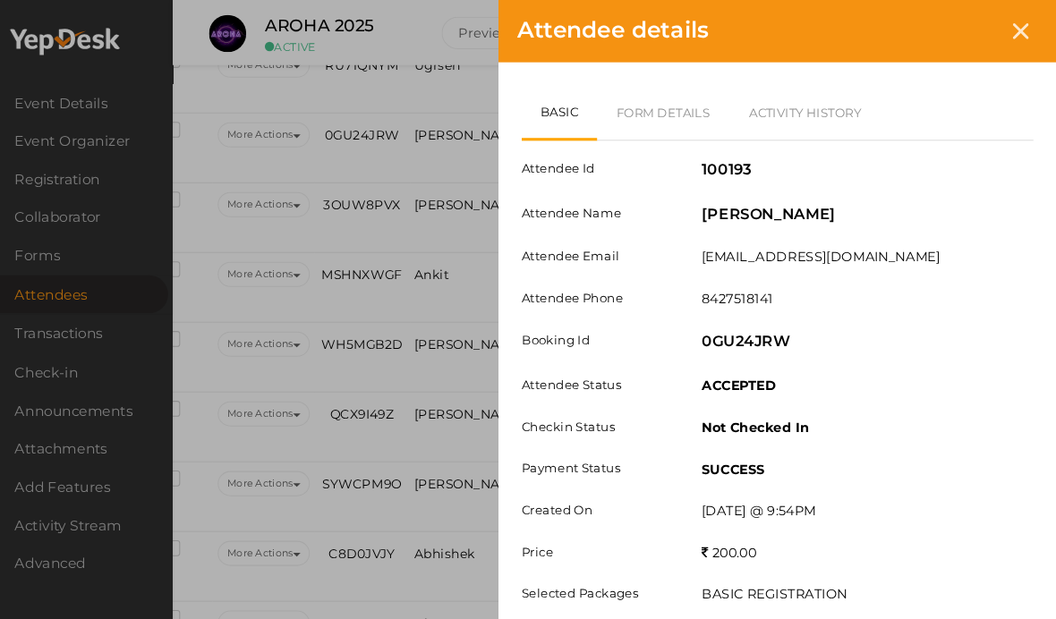
click at [647, 106] on link "Form Details" at bounding box center [678, 108] width 128 height 52
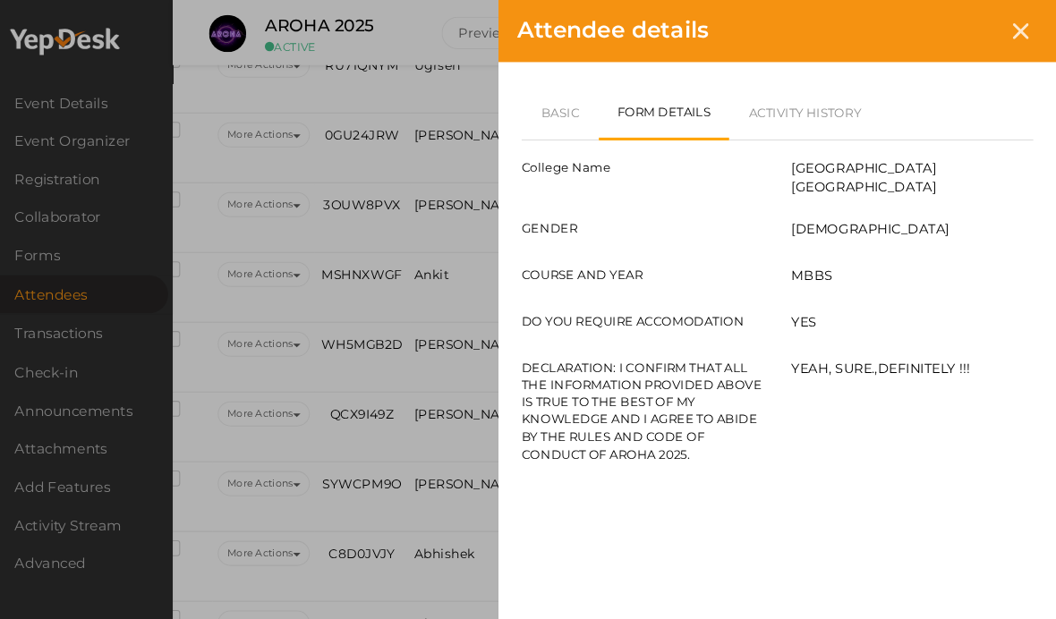
click at [1005, 20] on div at bounding box center [1021, 29] width 33 height 33
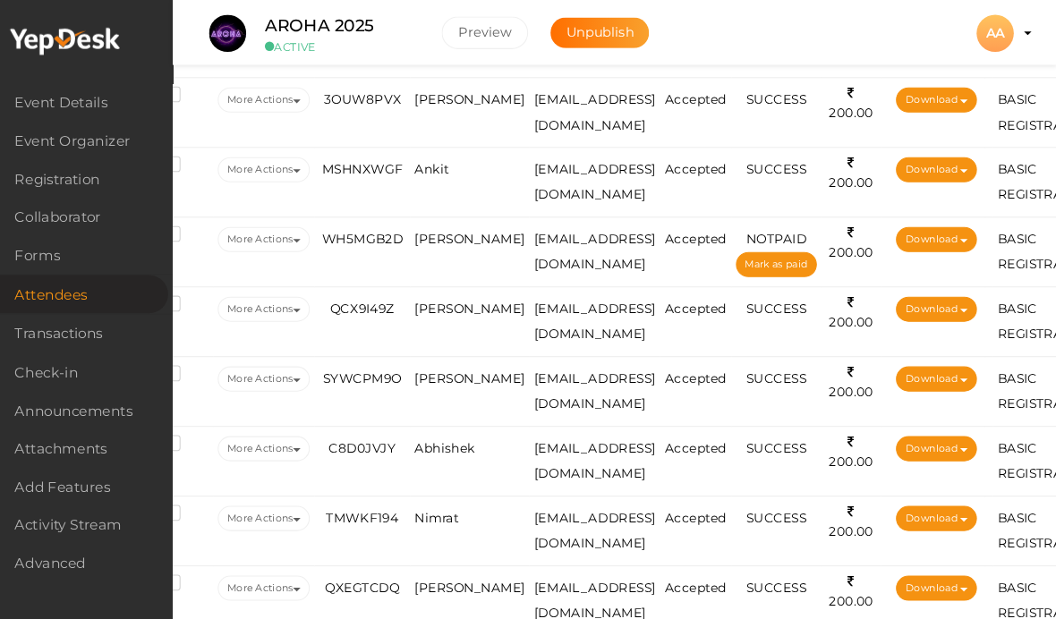
click at [436, 142] on td "[PERSON_NAME]" at bounding box center [491, 108] width 115 height 67
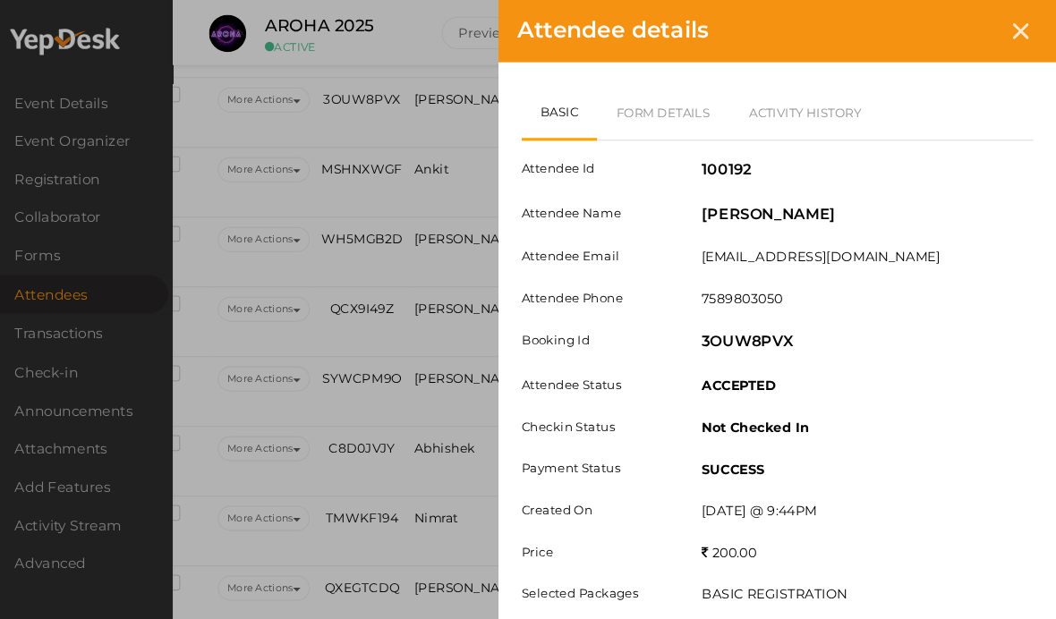
click at [617, 106] on link "Form Details" at bounding box center [678, 108] width 128 height 52
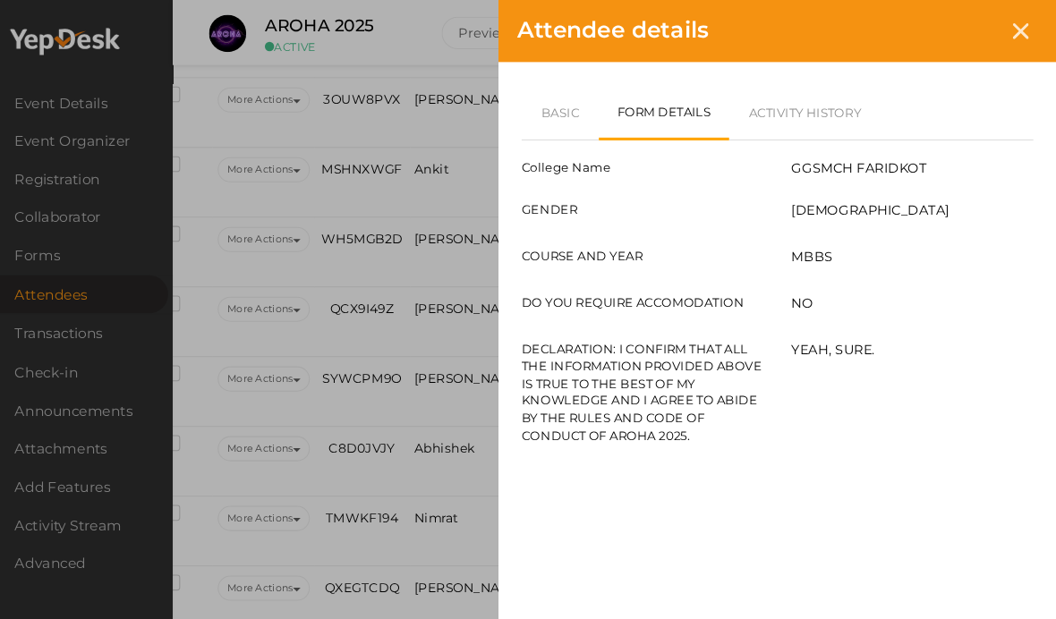
click at [556, 117] on link "Basic" at bounding box center [578, 108] width 74 height 52
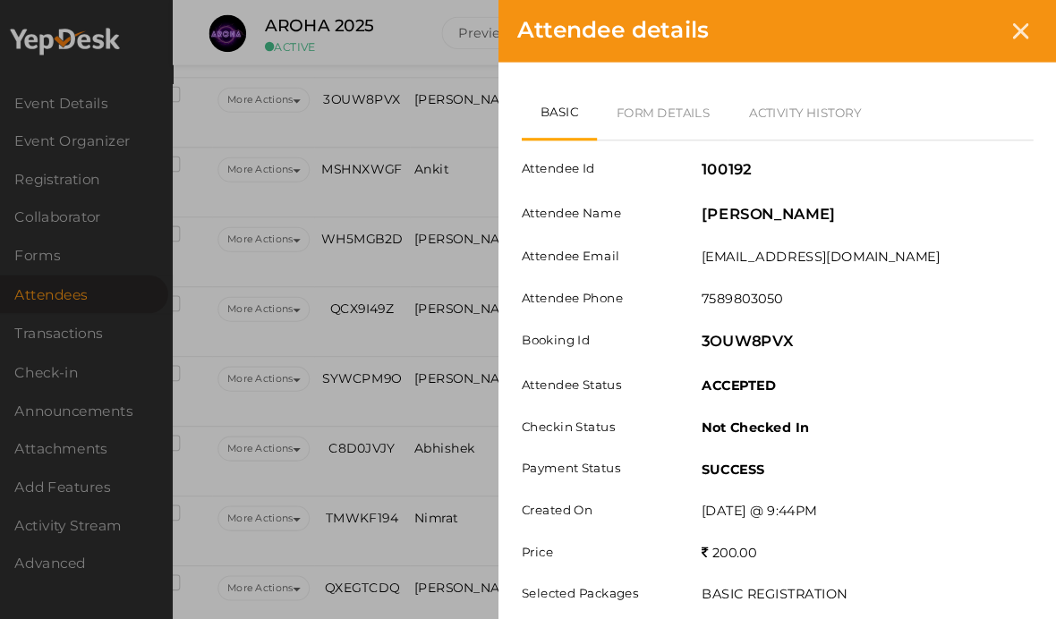
click at [652, 116] on link "Form Details" at bounding box center [678, 108] width 128 height 52
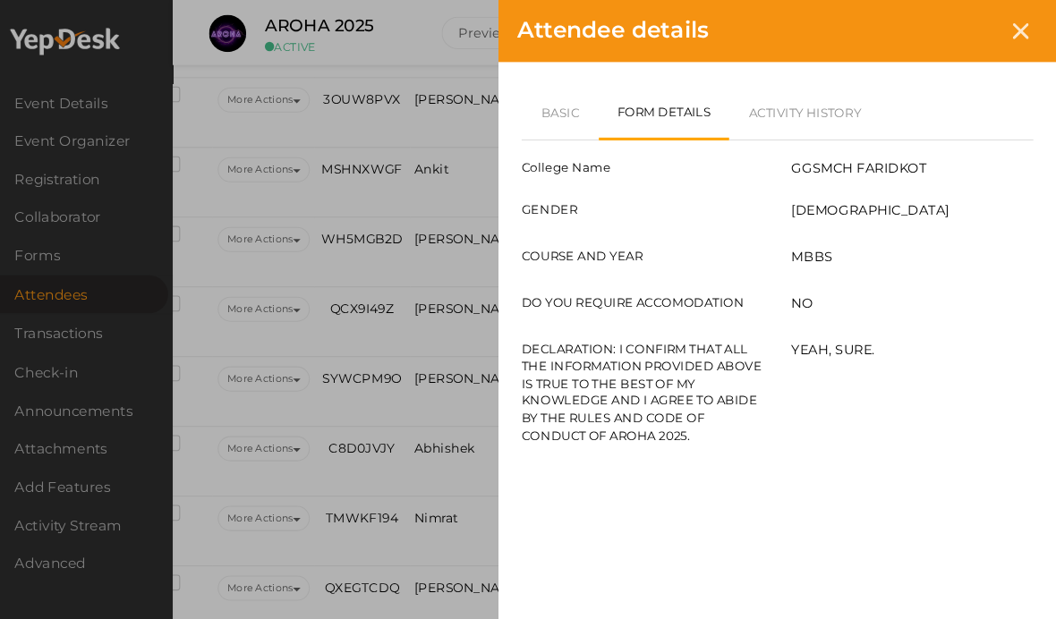
click at [556, 109] on link "Basic" at bounding box center [578, 108] width 74 height 52
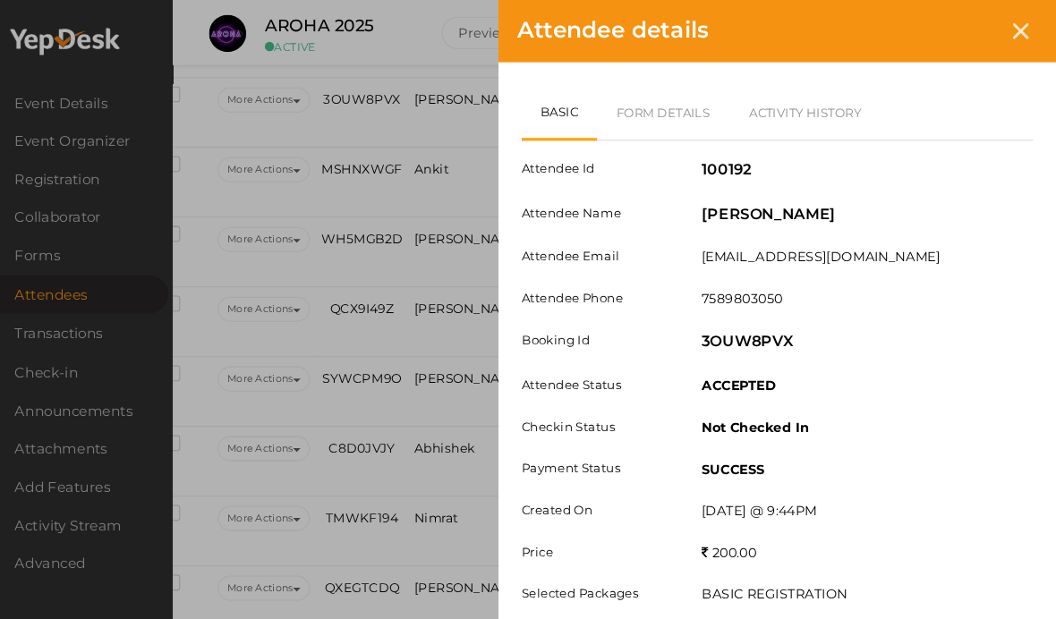
click at [653, 102] on link "Form Details" at bounding box center [678, 108] width 128 height 52
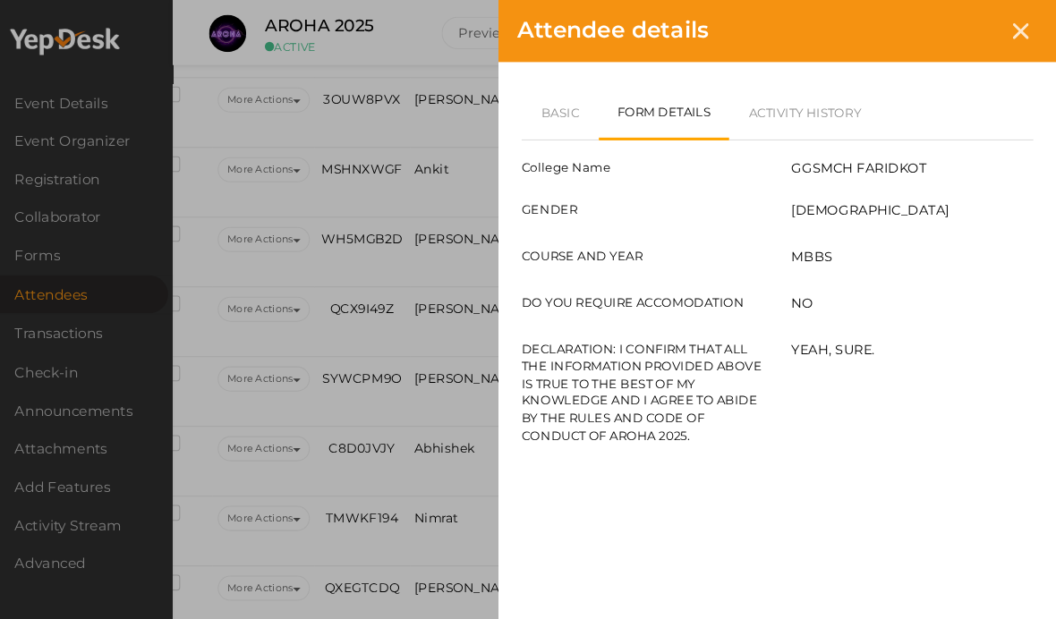
click at [1005, 45] on div at bounding box center [1021, 29] width 33 height 33
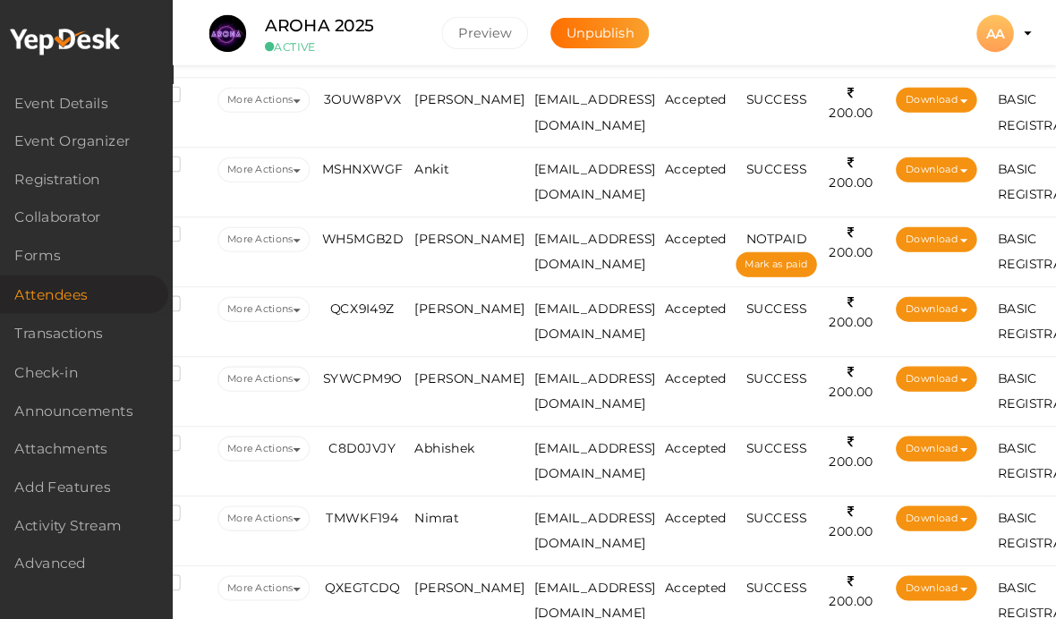
click at [439, 170] on span "Ankit" at bounding box center [455, 163] width 33 height 14
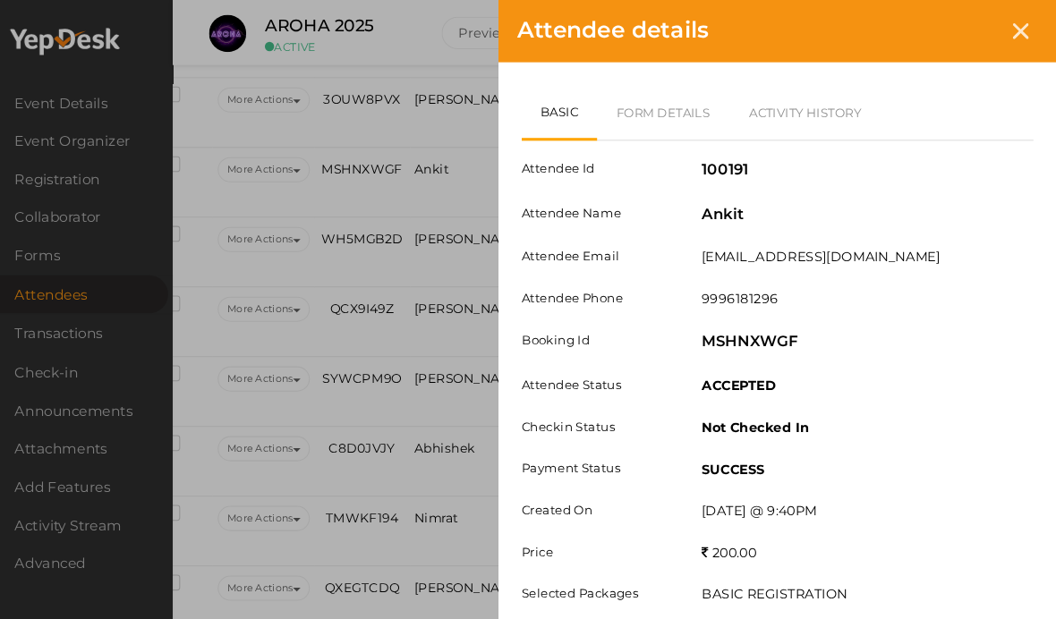
click at [675, 107] on link "Form Details" at bounding box center [678, 108] width 128 height 52
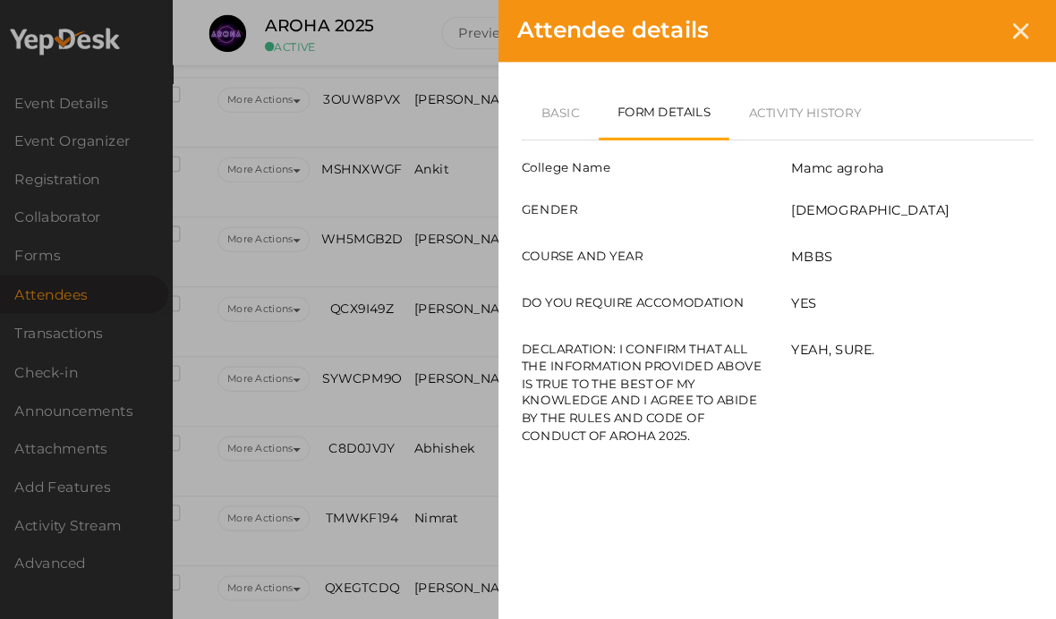
click at [557, 99] on link "Basic" at bounding box center [578, 108] width 74 height 52
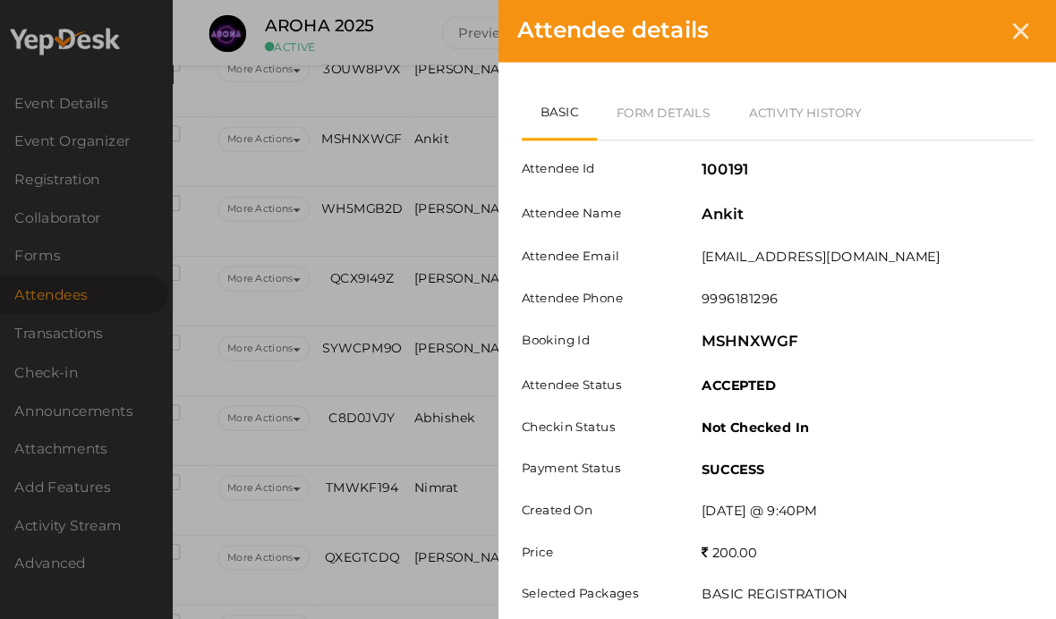
scroll to position [1570, 51]
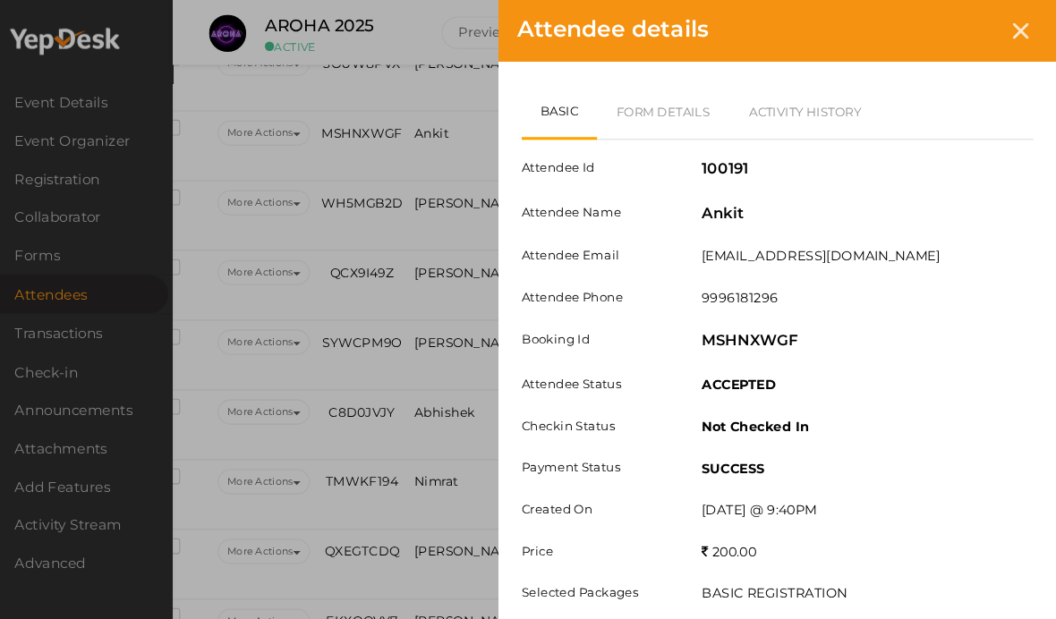
click at [673, 91] on link "Form Details" at bounding box center [678, 108] width 128 height 52
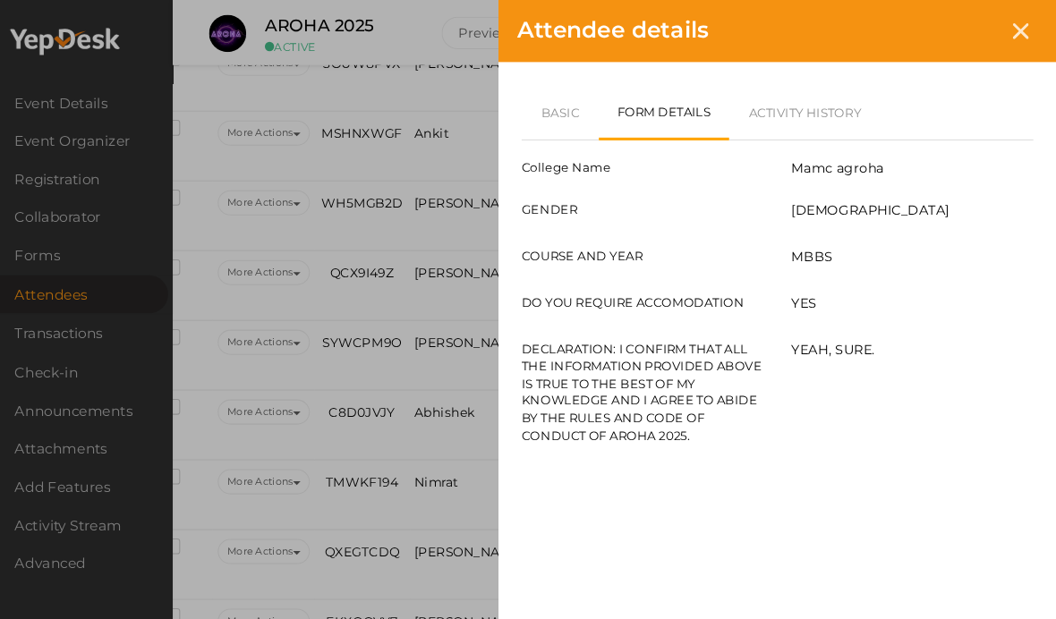
click at [1005, 26] on div at bounding box center [1021, 29] width 33 height 33
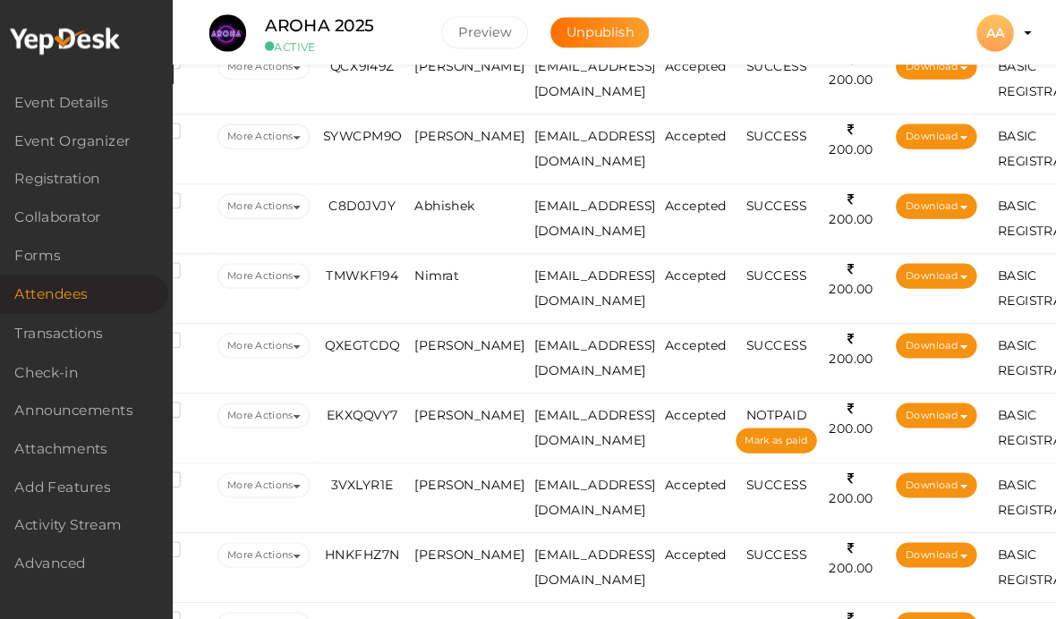
click at [447, 103] on td "[PERSON_NAME]" at bounding box center [491, 77] width 115 height 67
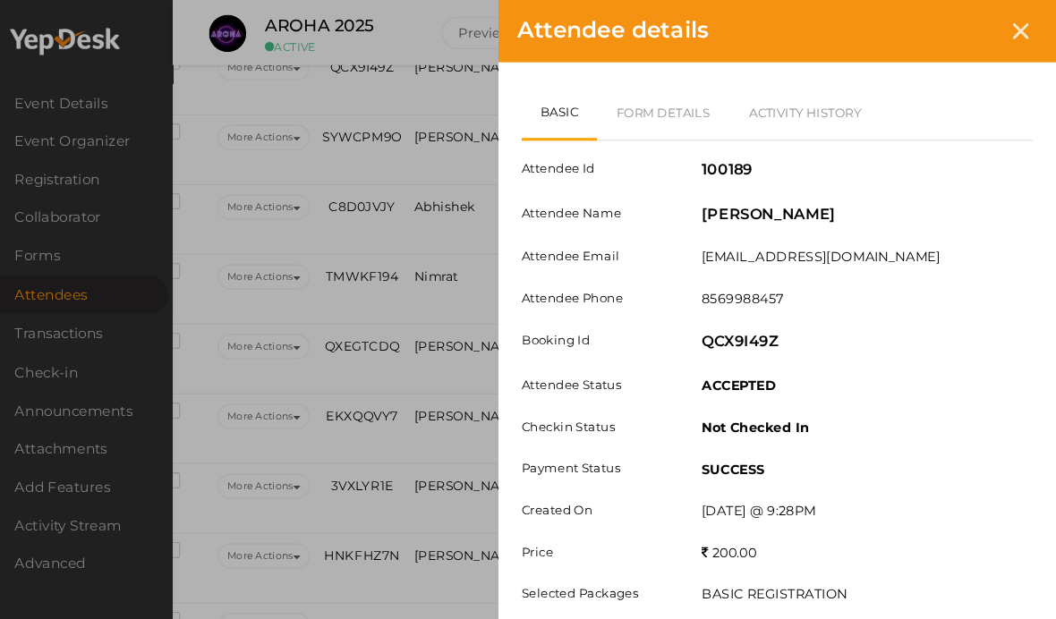
click at [635, 122] on link "Form Details" at bounding box center [678, 108] width 128 height 52
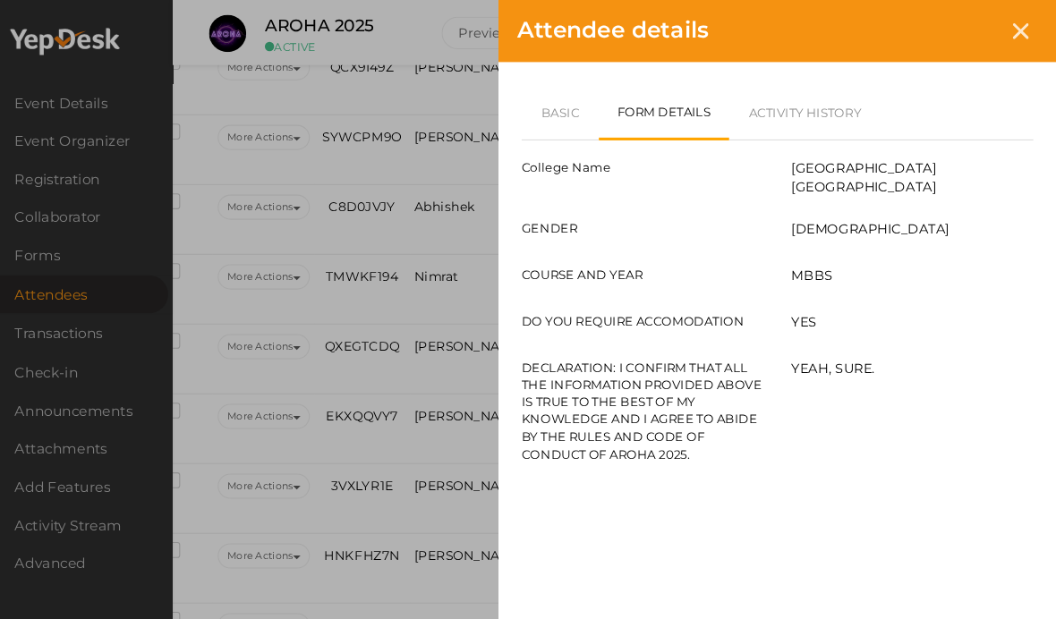
click at [567, 114] on link "Basic" at bounding box center [578, 108] width 74 height 52
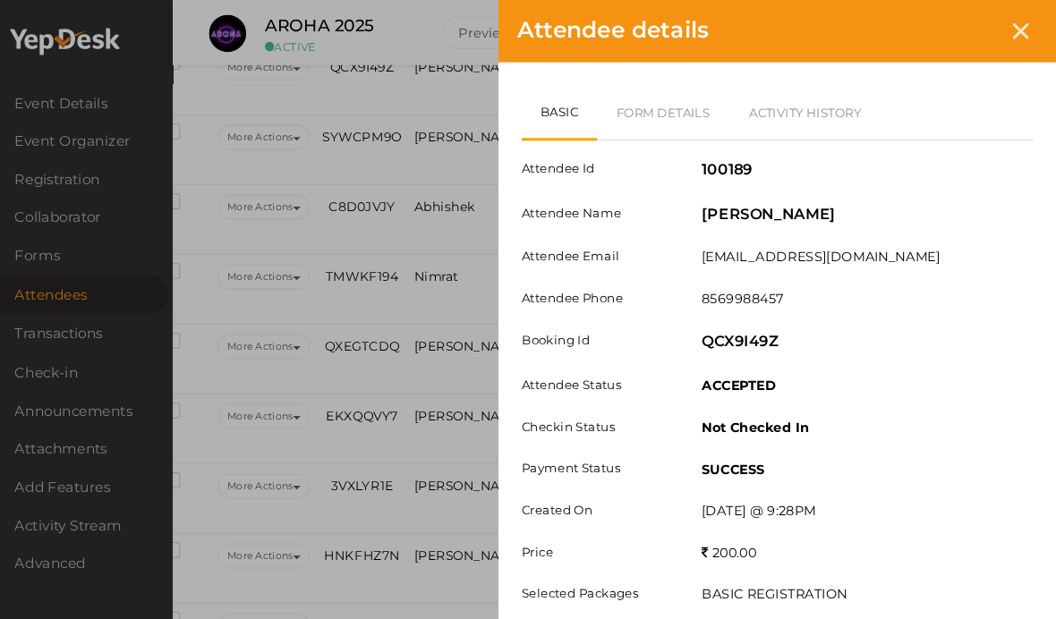
click at [666, 89] on link "Form Details" at bounding box center [678, 108] width 128 height 52
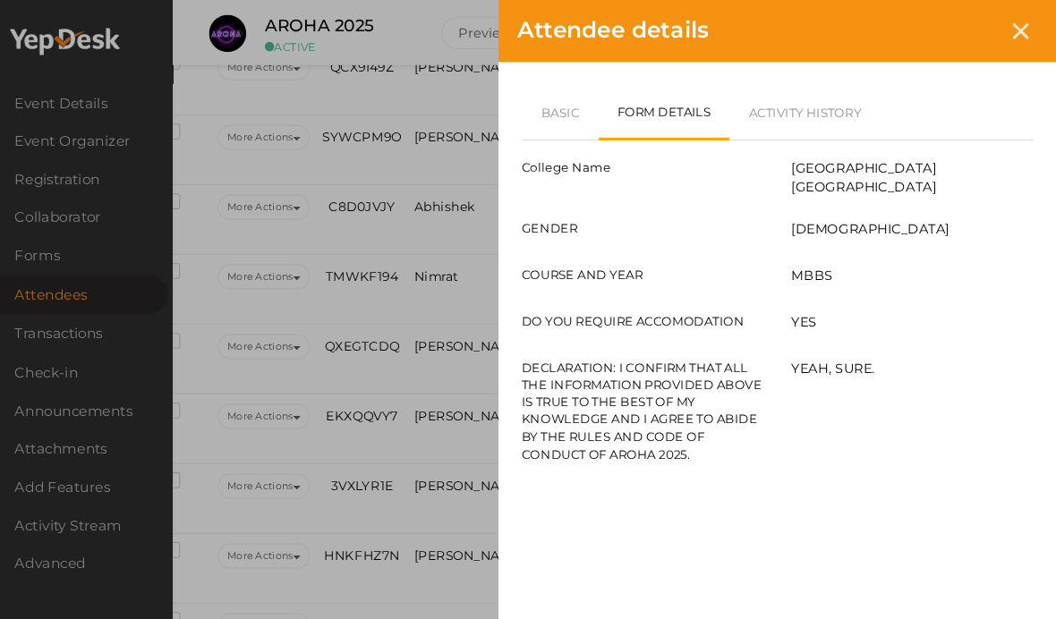
click at [1005, 21] on div at bounding box center [1021, 29] width 33 height 33
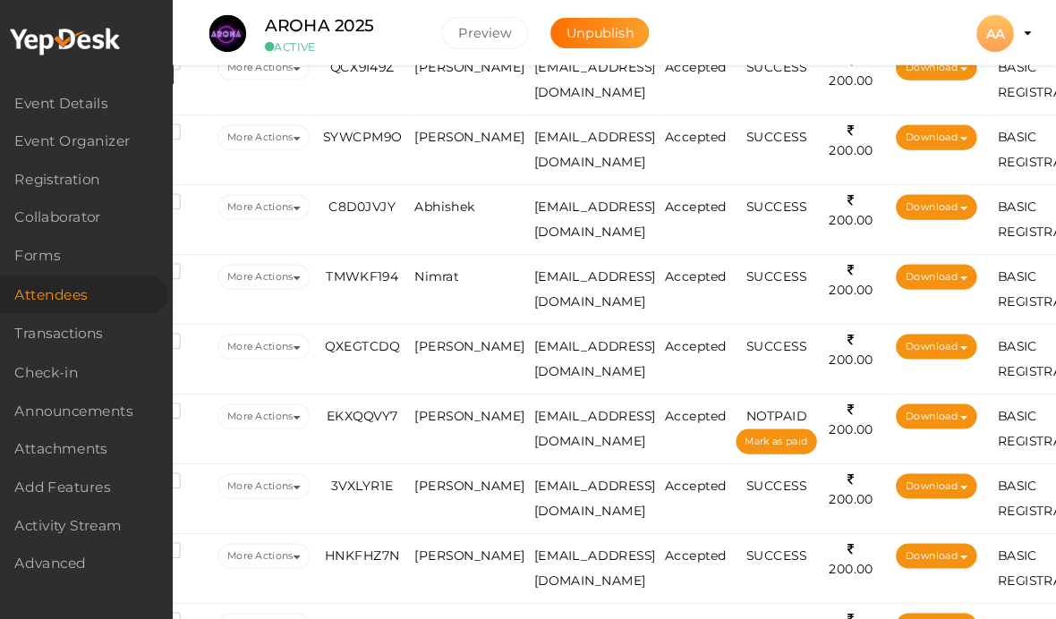
click at [439, 273] on span "Nimrat" at bounding box center [460, 266] width 42 height 14
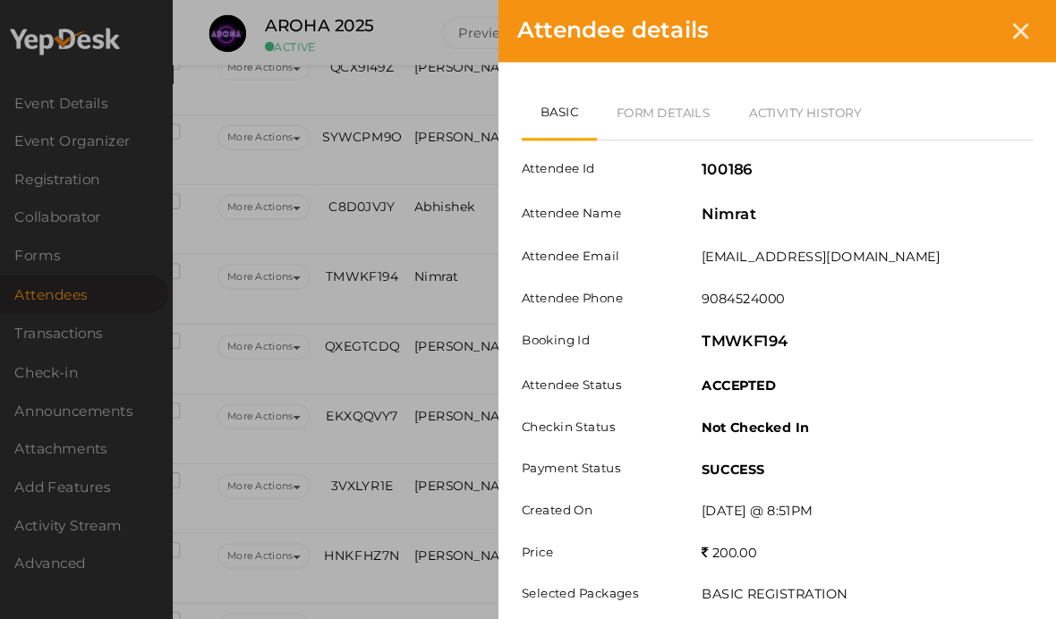
click at [661, 105] on link "Form Details" at bounding box center [678, 108] width 128 height 52
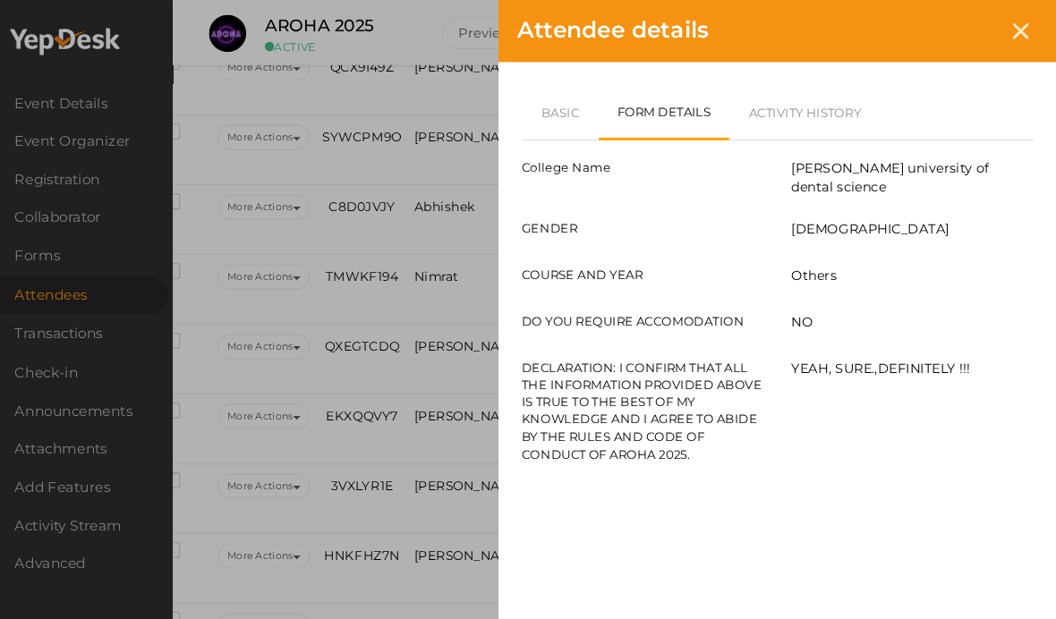
click at [545, 114] on link "Basic" at bounding box center [578, 108] width 74 height 52
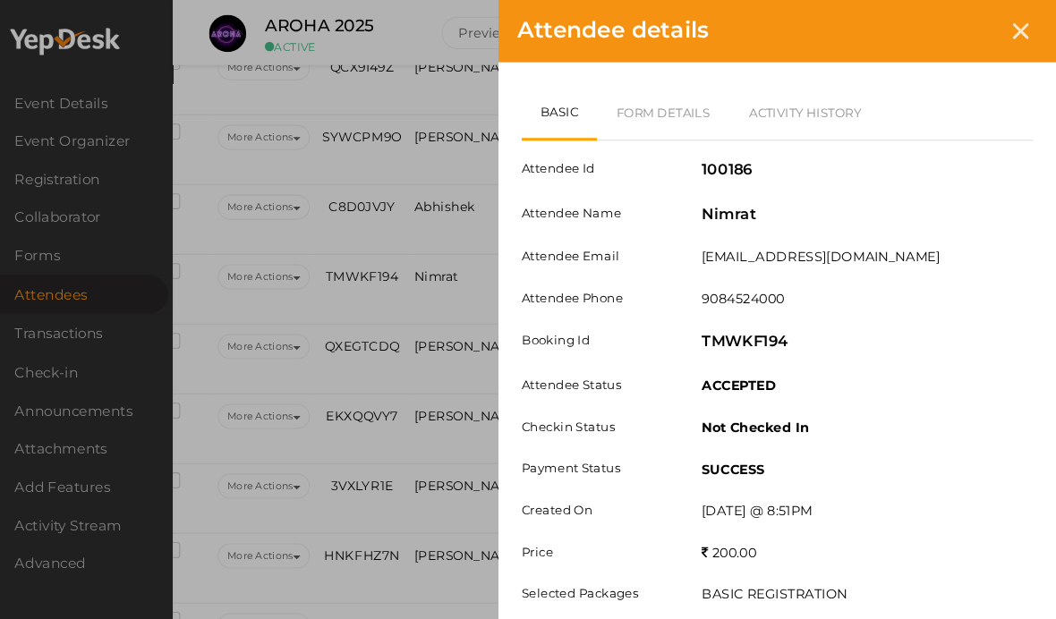
click at [669, 115] on link "Form Details" at bounding box center [678, 108] width 128 height 52
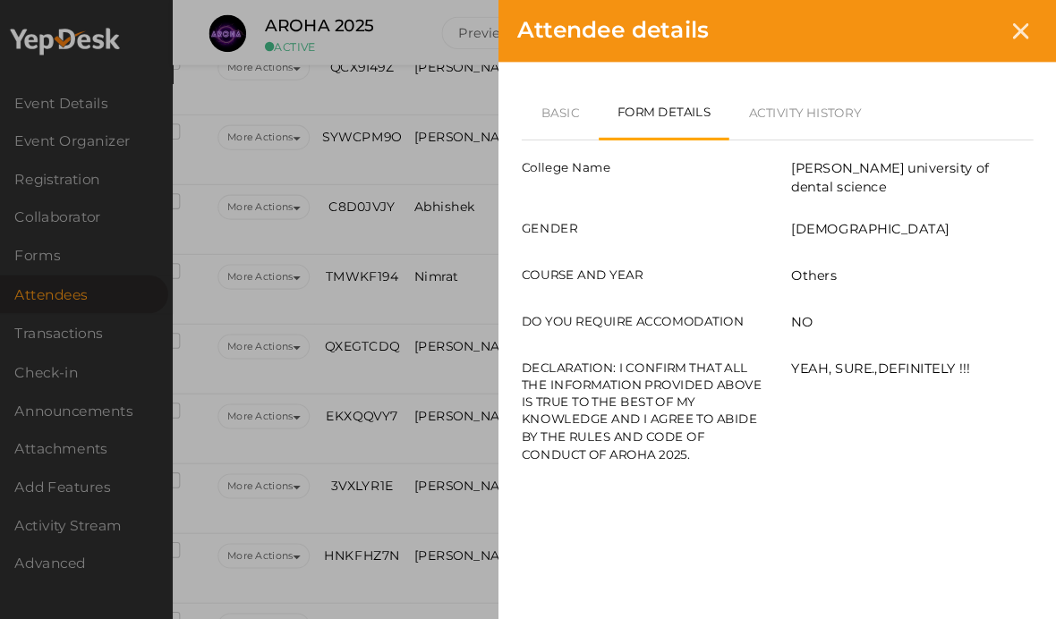
click at [997, 17] on div "Attendee details" at bounding box center [787, 30] width 537 height 60
click at [985, 9] on div "Attendee details" at bounding box center [787, 30] width 537 height 60
click at [1005, 38] on div at bounding box center [1021, 29] width 33 height 33
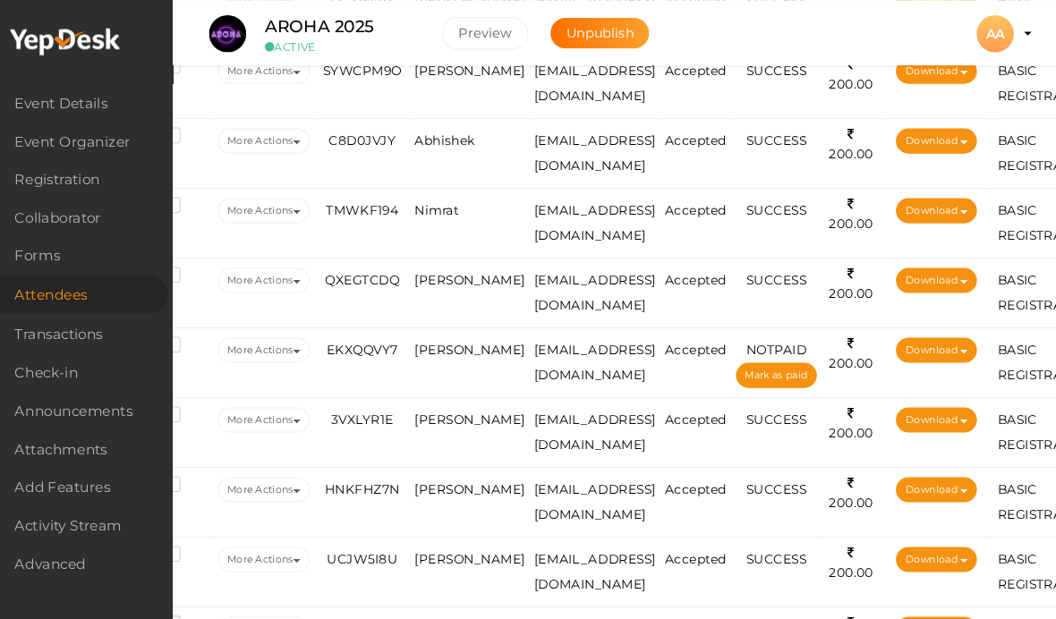
click at [454, 75] on span "[PERSON_NAME]" at bounding box center [492, 68] width 107 height 14
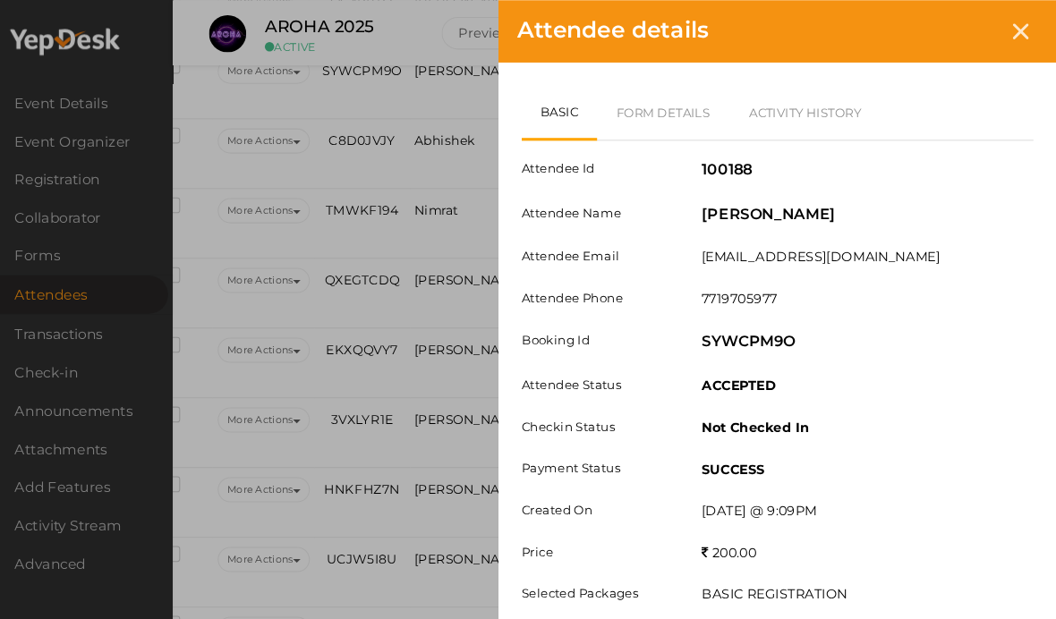
scroll to position [1831, 51]
click at [638, 116] on link "Form Details" at bounding box center [678, 108] width 128 height 52
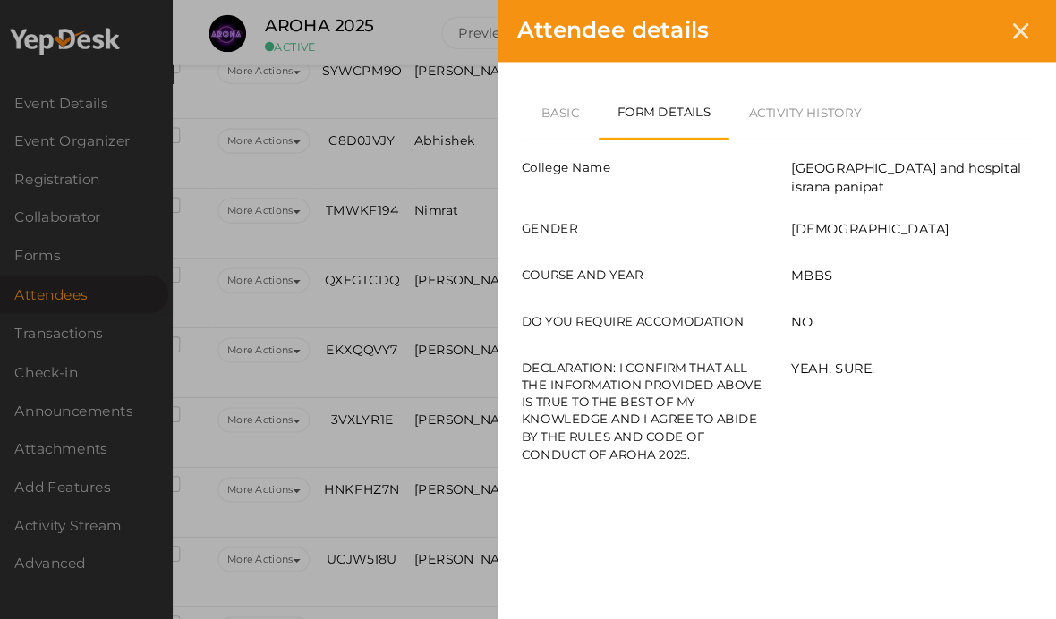
click at [552, 115] on link "Basic" at bounding box center [578, 108] width 74 height 52
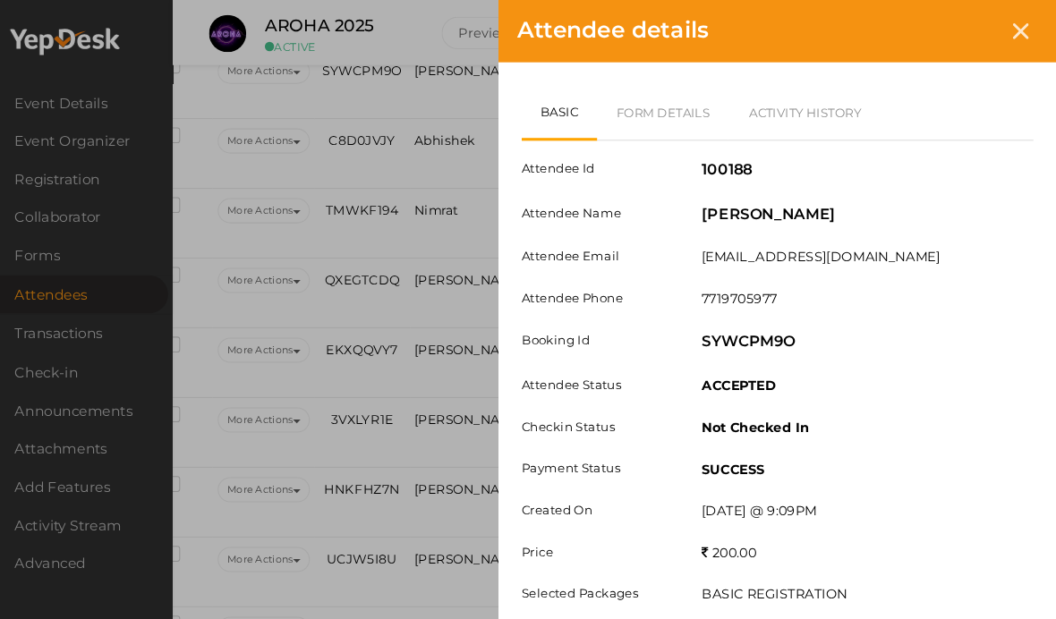
click at [661, 88] on link "Form Details" at bounding box center [678, 108] width 128 height 52
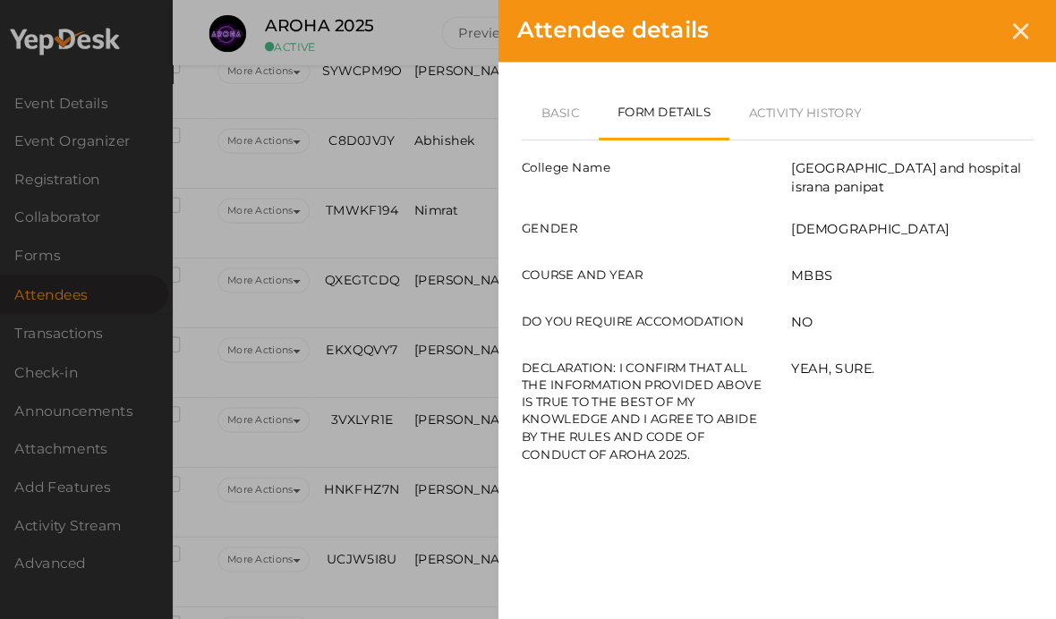
scroll to position [1830, 51]
click at [1005, 30] on div at bounding box center [1021, 29] width 33 height 33
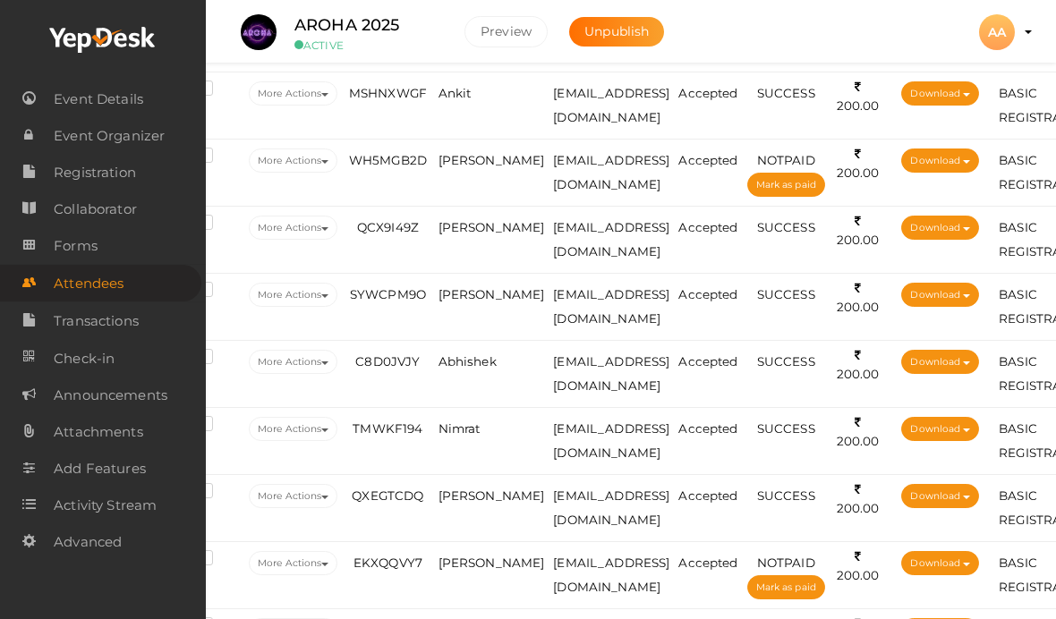
scroll to position [1606, 51]
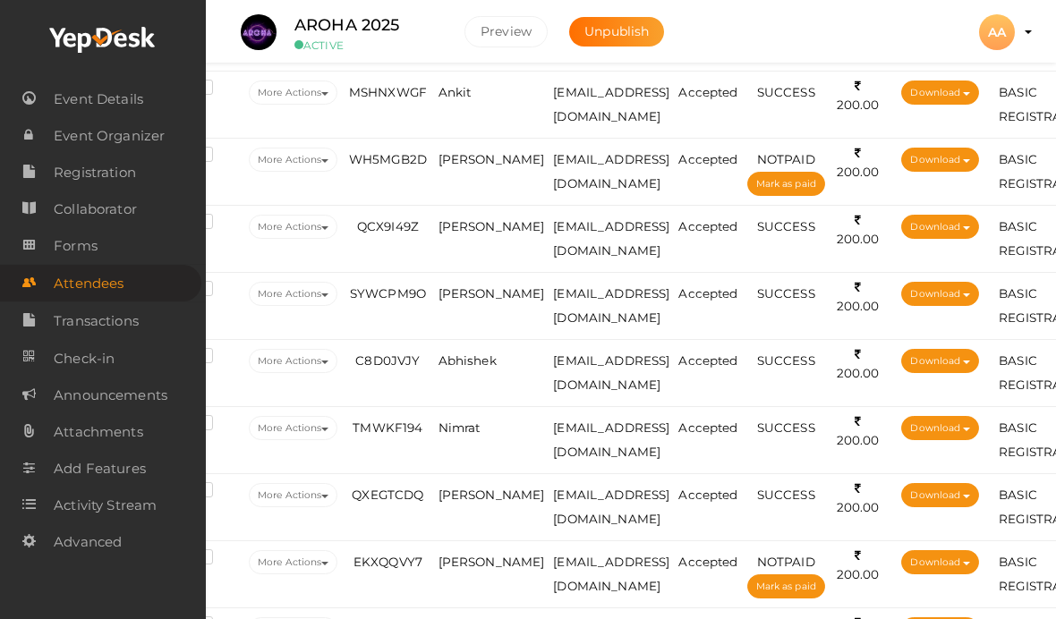
click at [674, 273] on td "[EMAIL_ADDRESS][DOMAIN_NAME]" at bounding box center [611, 239] width 125 height 67
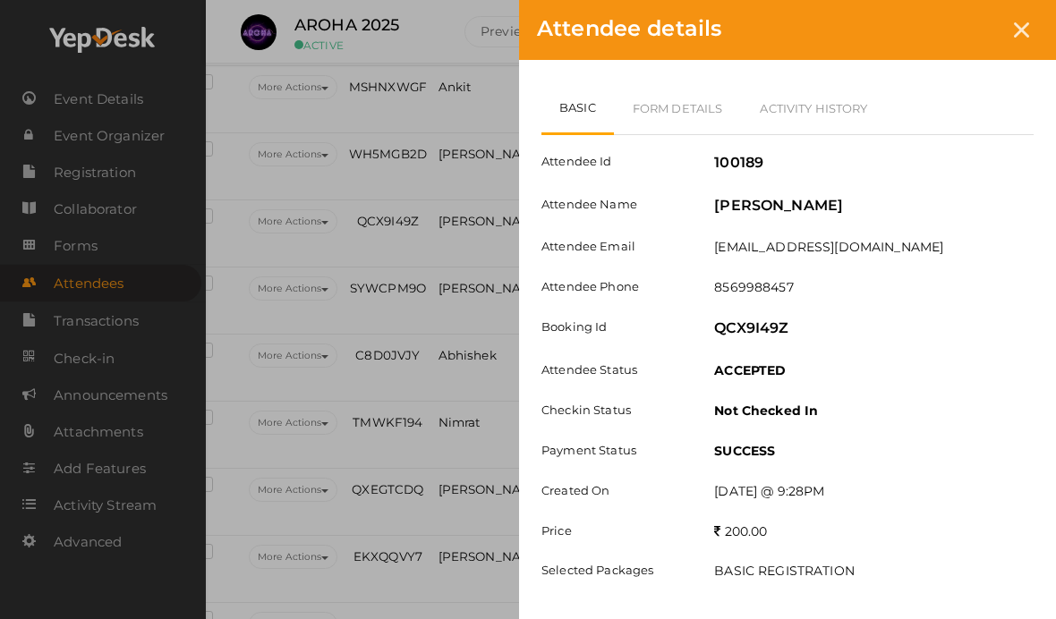
scroll to position [1612, 51]
click at [472, 386] on div "Attendee details Basic Form Details Activity History Attendee Id 100189 Attende…" at bounding box center [528, 309] width 1056 height 619
click at [1019, 27] on icon at bounding box center [1021, 29] width 15 height 15
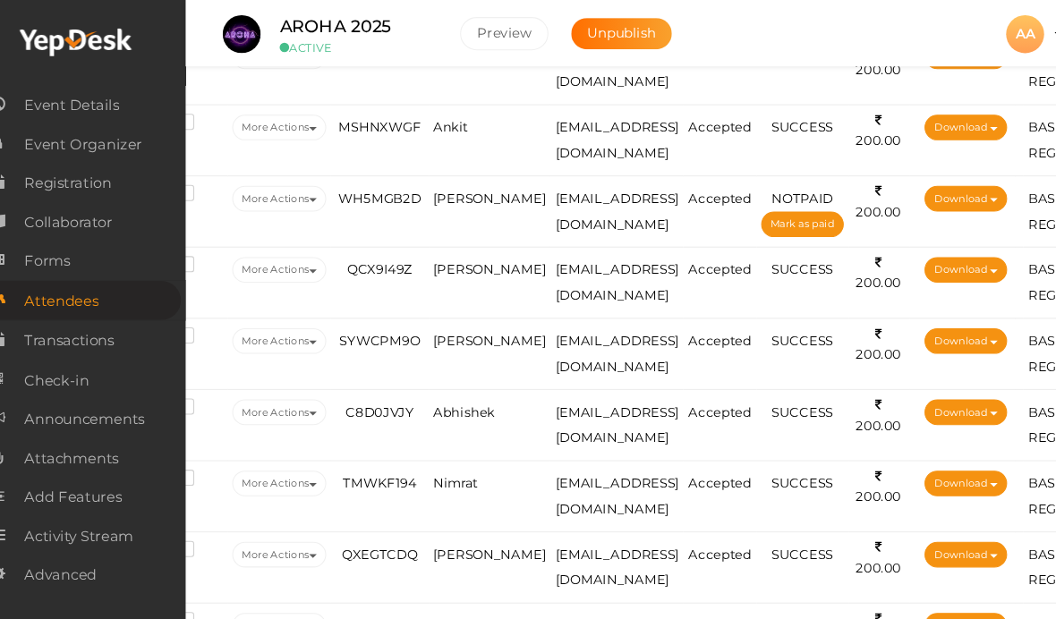
scroll to position [1591, 50]
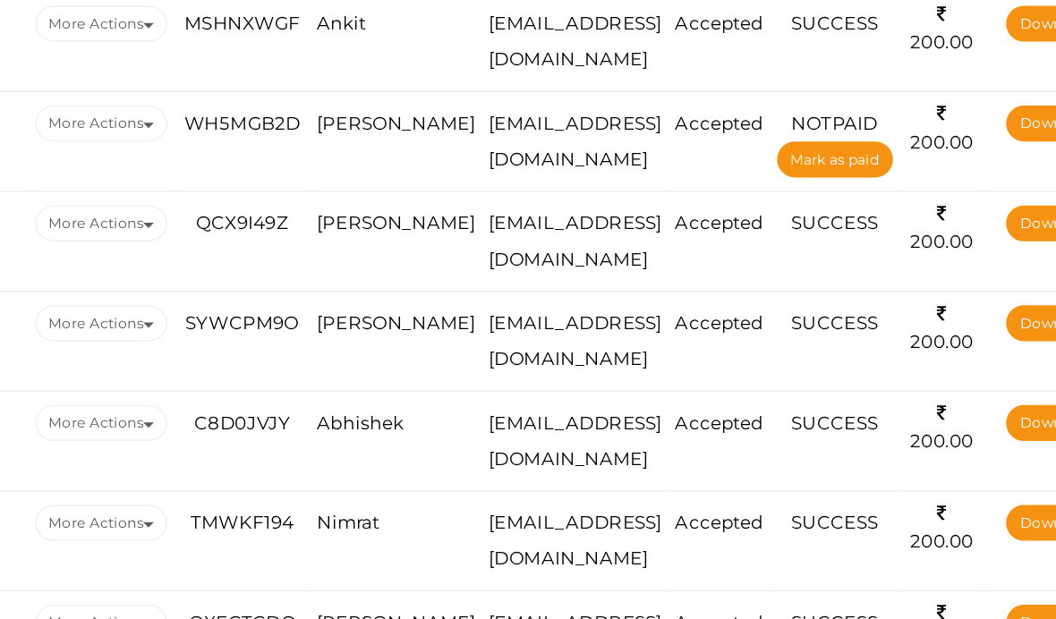
click at [439, 435] on span "Nimrat" at bounding box center [460, 442] width 42 height 14
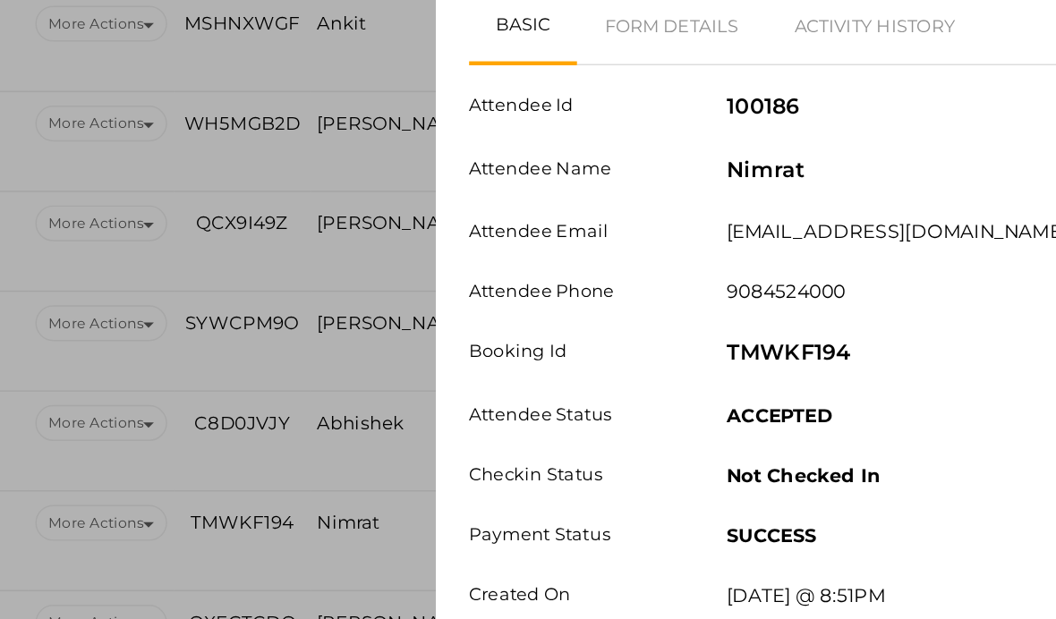
click at [614, 82] on link "Form Details" at bounding box center [678, 108] width 128 height 52
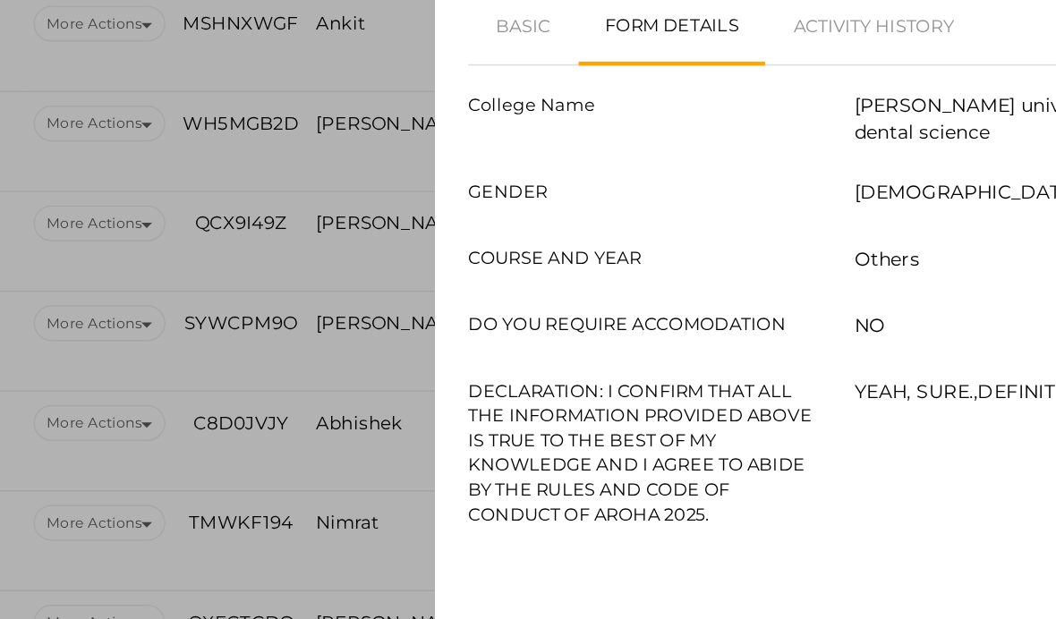
click at [541, 82] on link "Basic" at bounding box center [578, 108] width 74 height 52
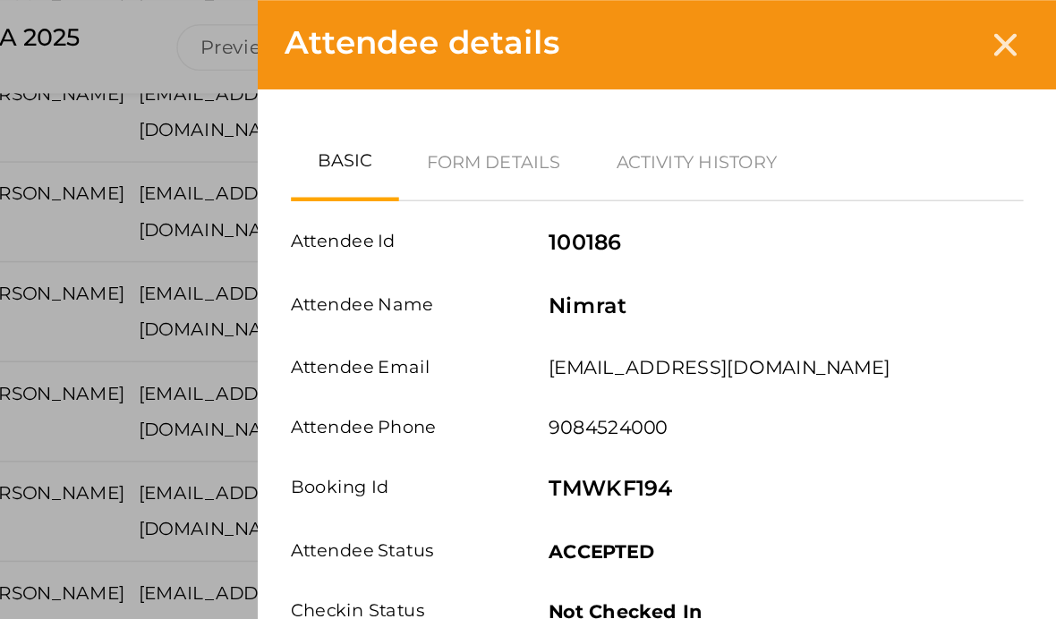
scroll to position [1023, 187]
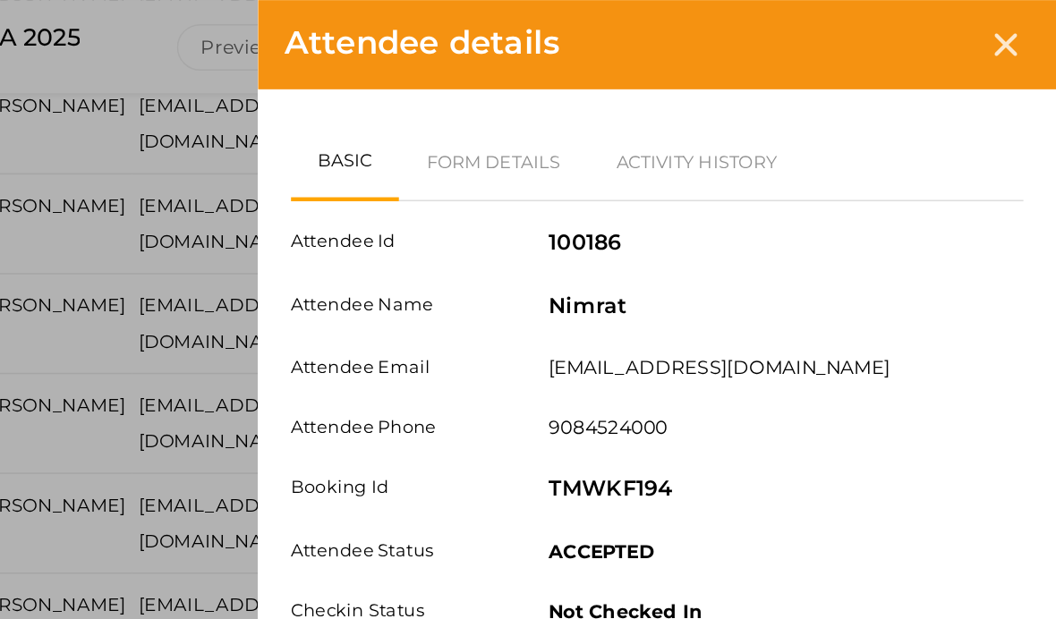
click at [1014, 29] on icon at bounding box center [1021, 29] width 15 height 15
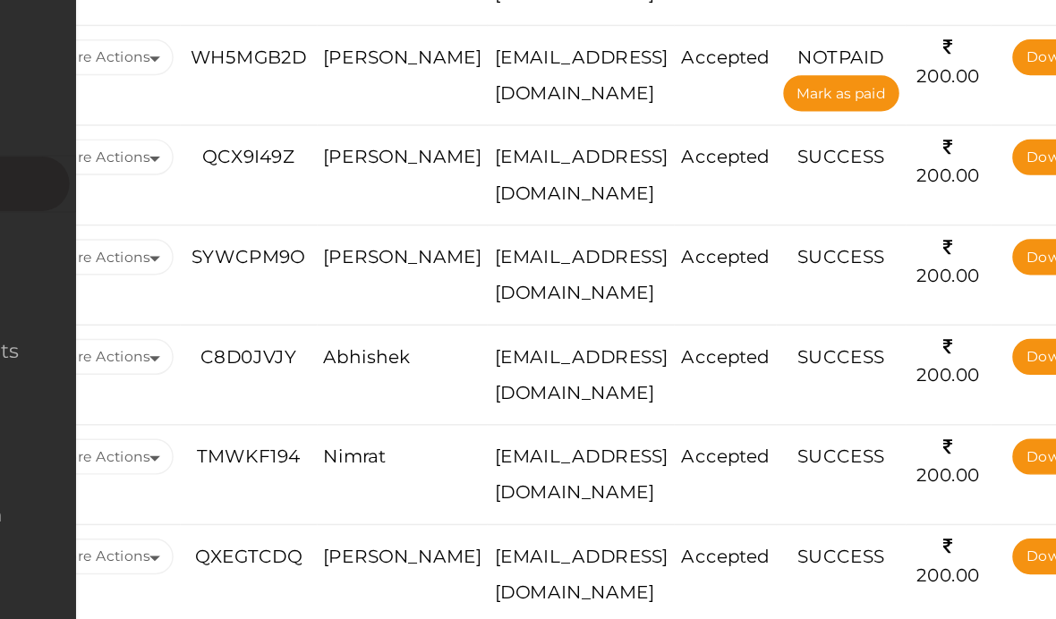
scroll to position [1571, 117]
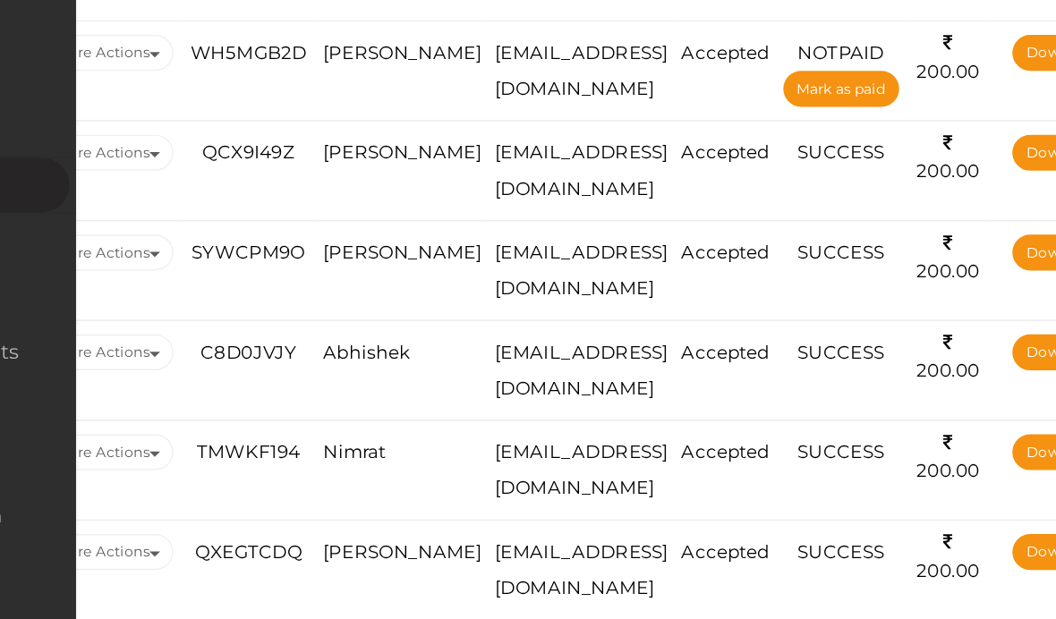
click at [368, 375] on td "Abhishek" at bounding box center [425, 408] width 115 height 67
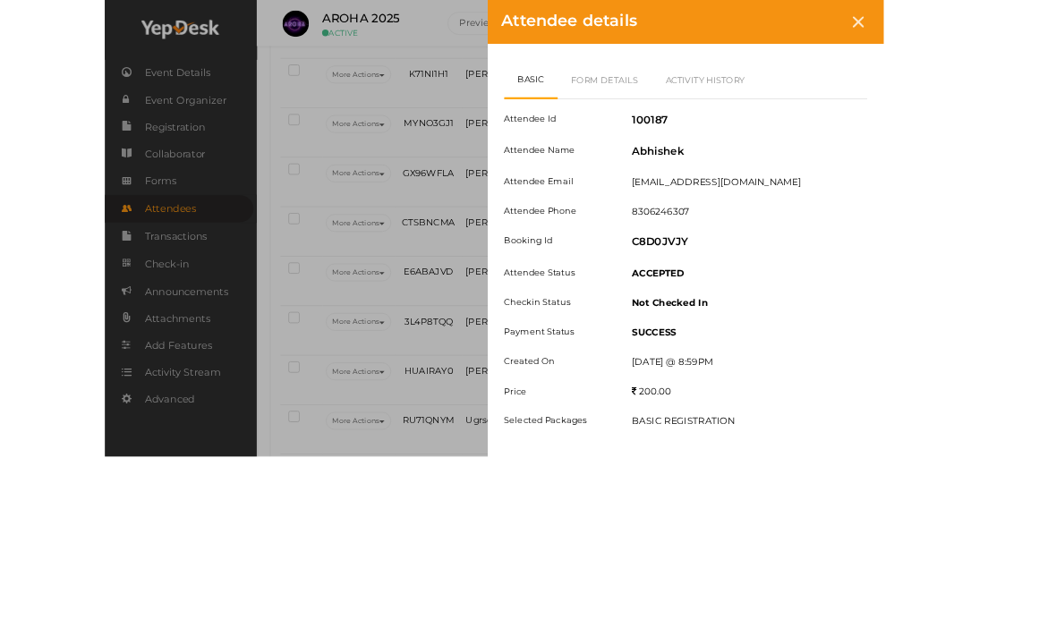
scroll to position [1010, 4]
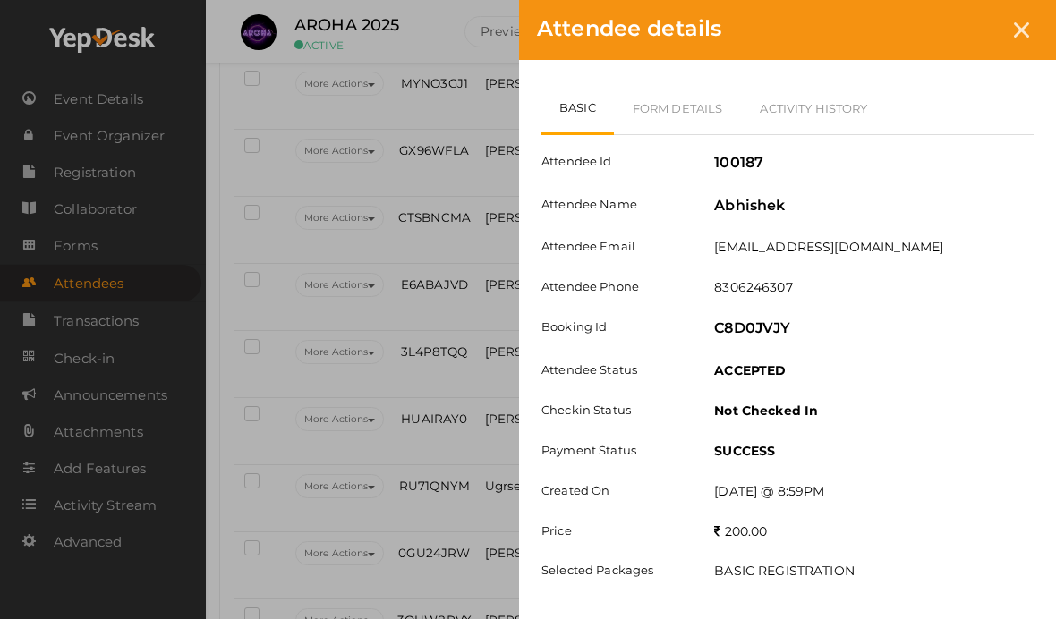
click at [682, 112] on link "Form Details" at bounding box center [678, 108] width 128 height 52
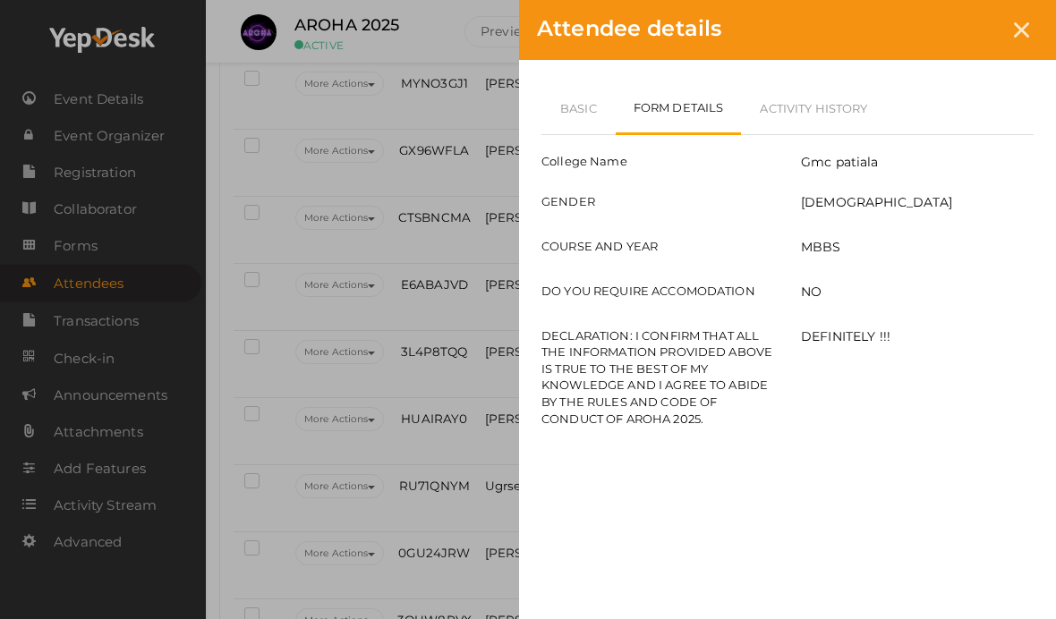
click at [1010, 38] on div at bounding box center [1021, 29] width 33 height 33
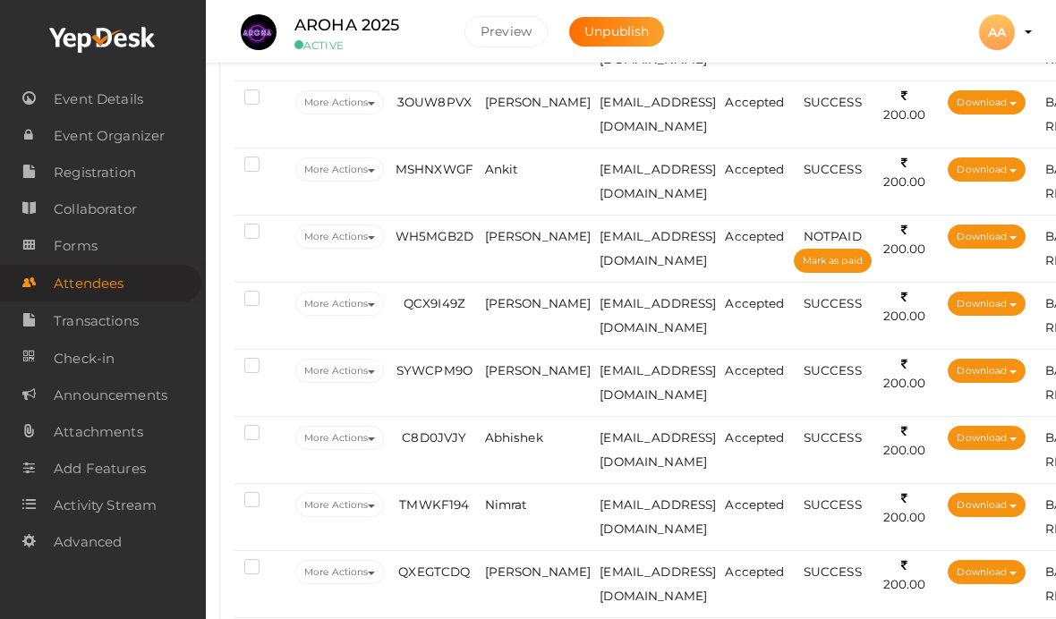
scroll to position [1533, 4]
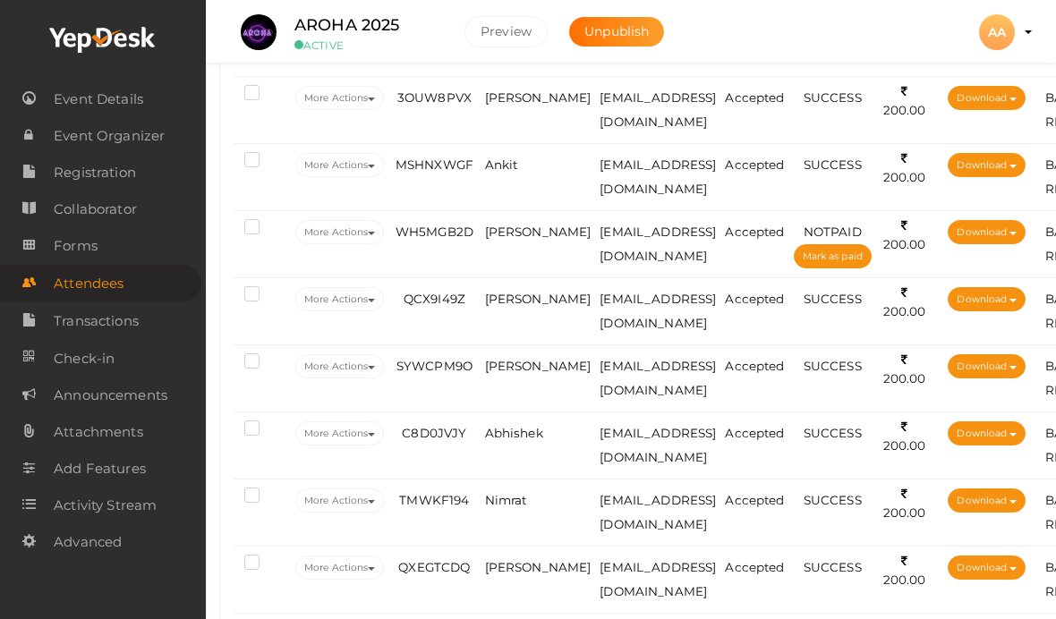
click at [541, 443] on td "Abhishek" at bounding box center [538, 446] width 115 height 67
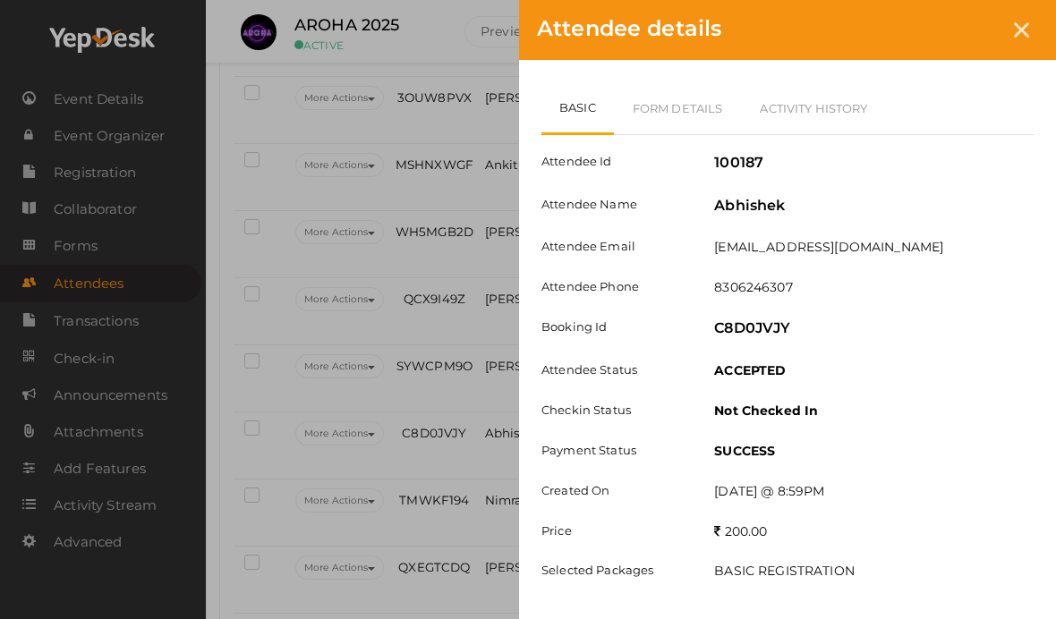
click at [1025, 35] on icon at bounding box center [1021, 29] width 15 height 15
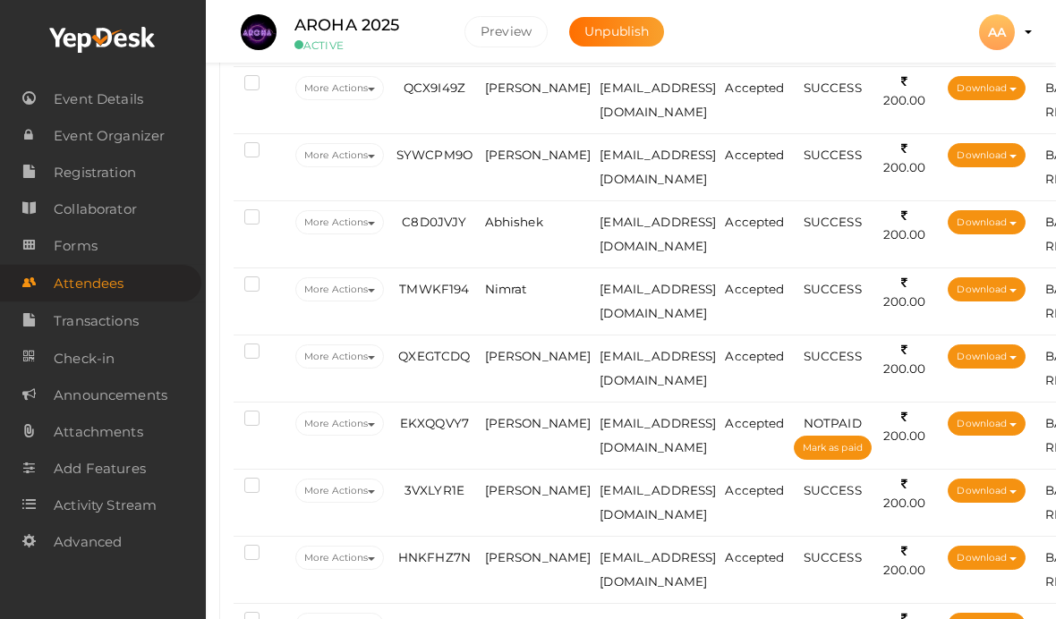
scroll to position [1751, 4]
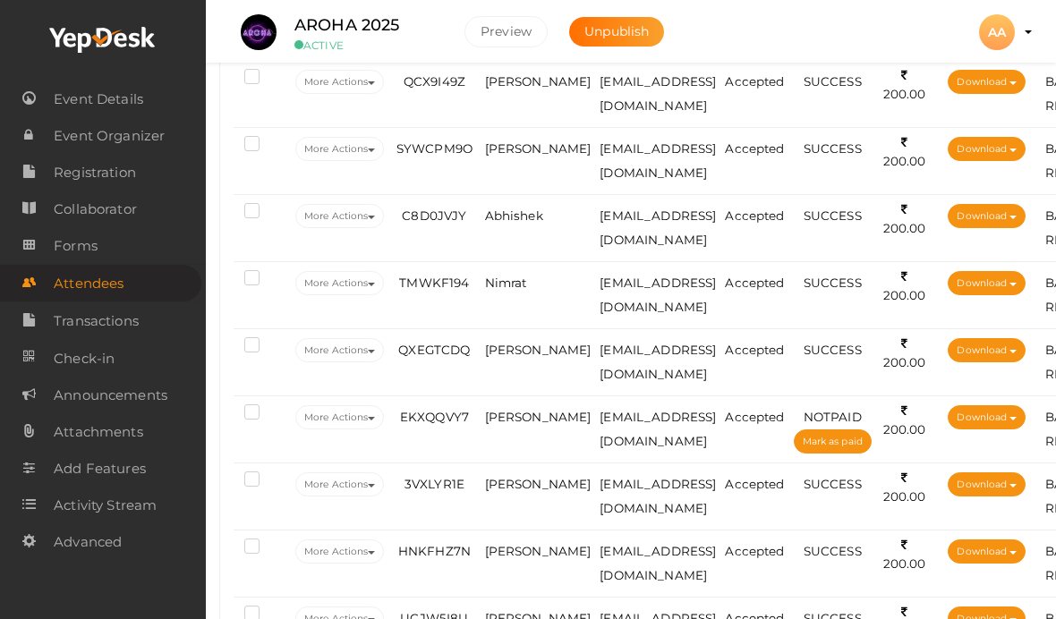
click at [508, 290] on span "Nimrat" at bounding box center [506, 283] width 42 height 14
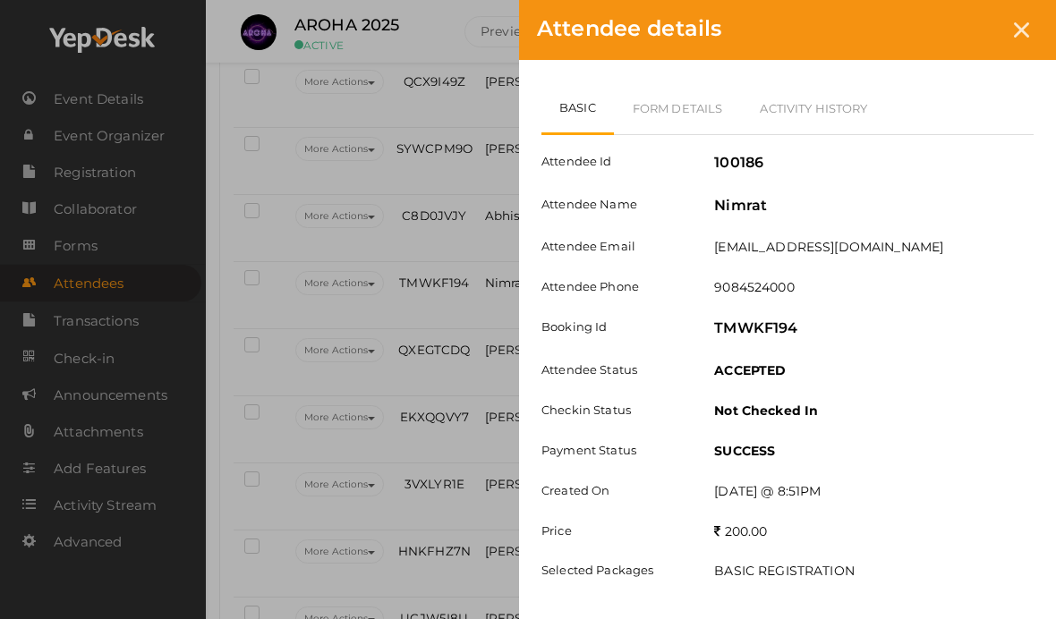
click at [705, 105] on link "Form Details" at bounding box center [678, 108] width 128 height 52
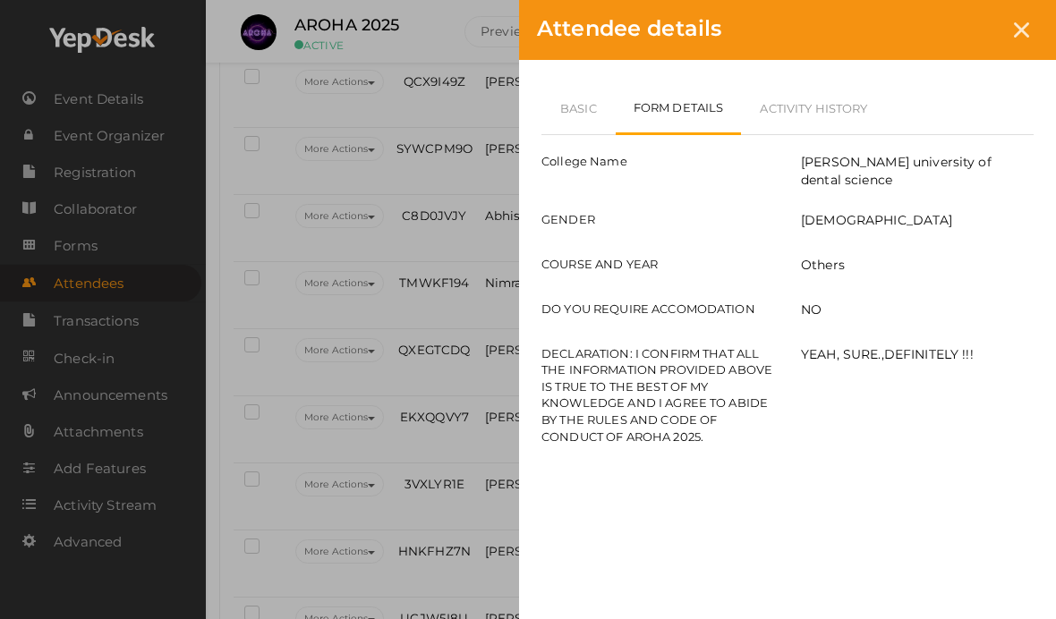
click at [587, 117] on link "Basic" at bounding box center [578, 108] width 74 height 52
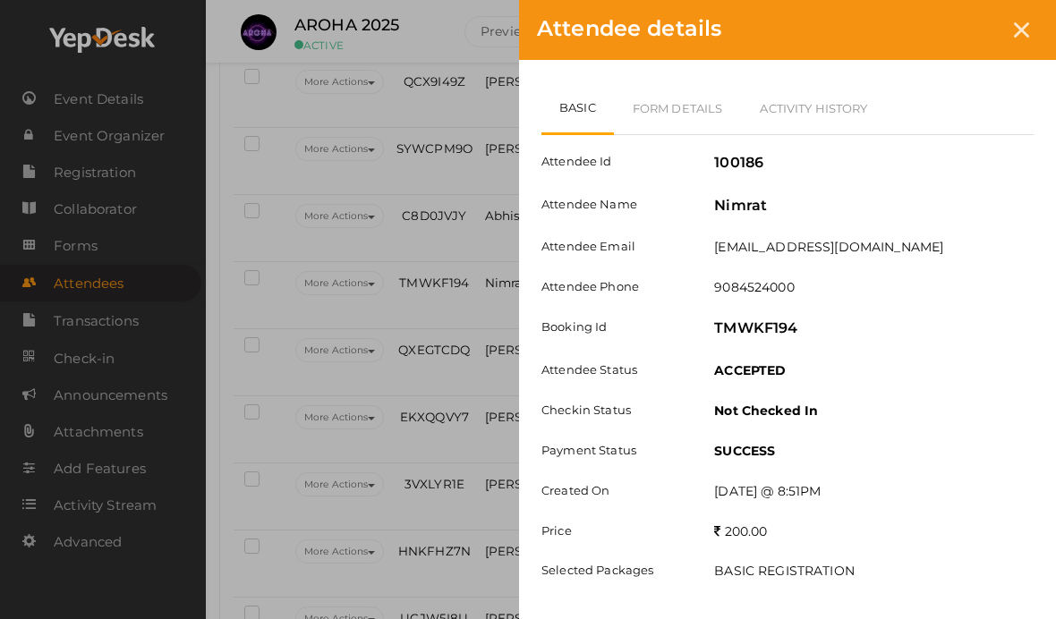
click at [1024, 22] on icon at bounding box center [1021, 29] width 15 height 15
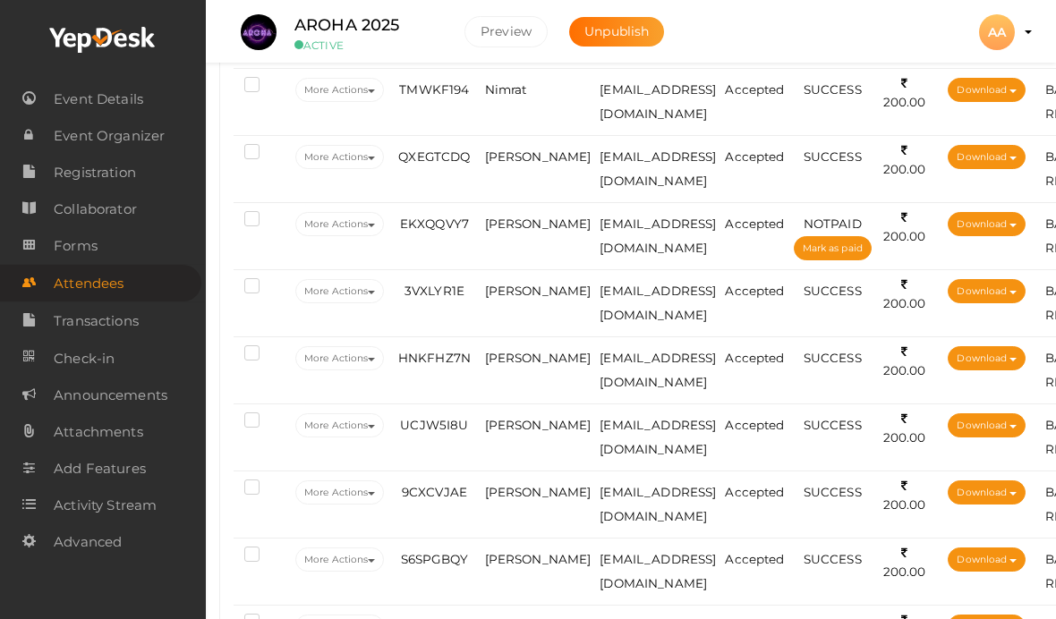
scroll to position [1957, 4]
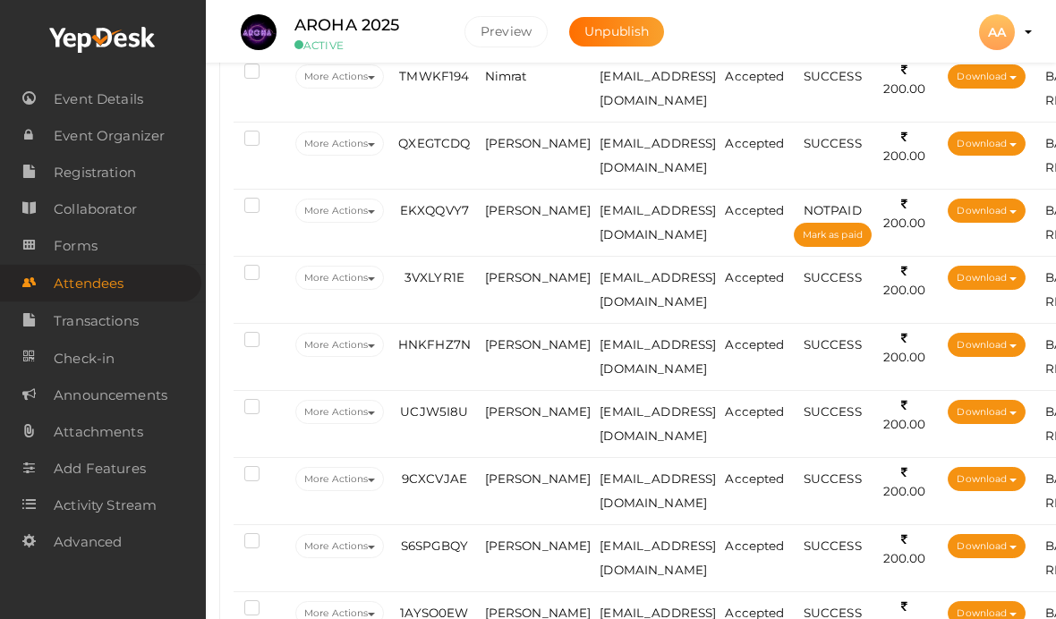
click at [535, 187] on td "[PERSON_NAME]" at bounding box center [538, 156] width 115 height 67
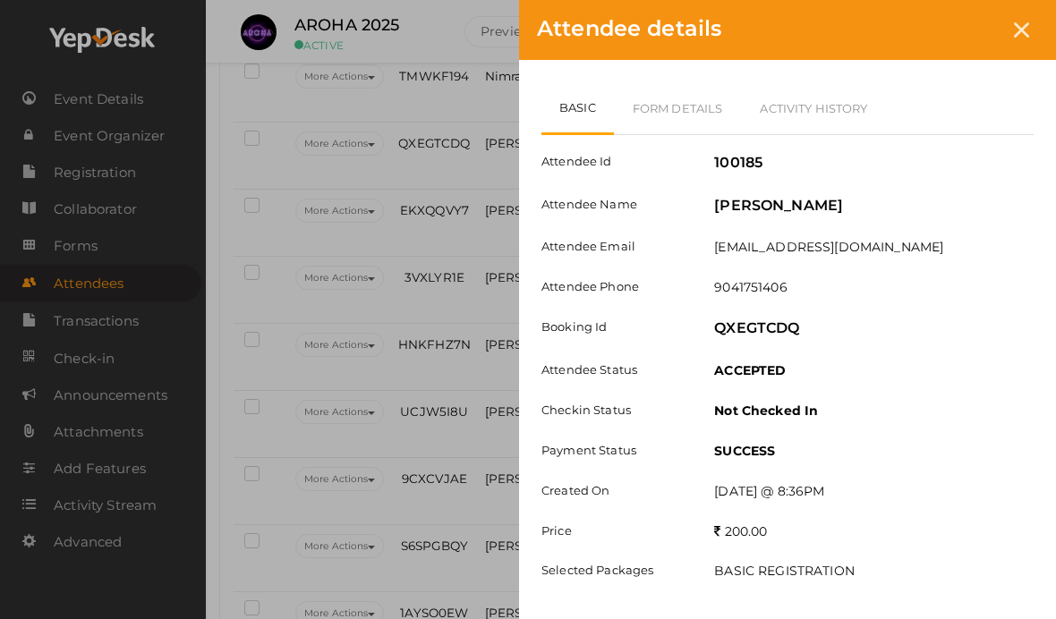
click at [720, 89] on link "Form Details" at bounding box center [678, 108] width 128 height 52
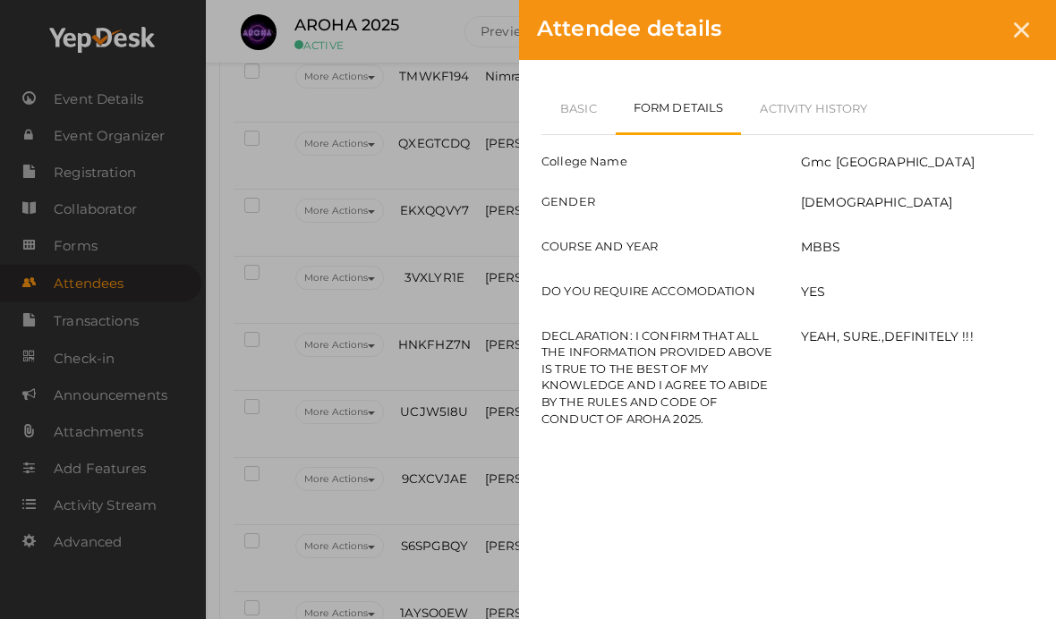
click at [594, 125] on link "Basic" at bounding box center [578, 108] width 74 height 52
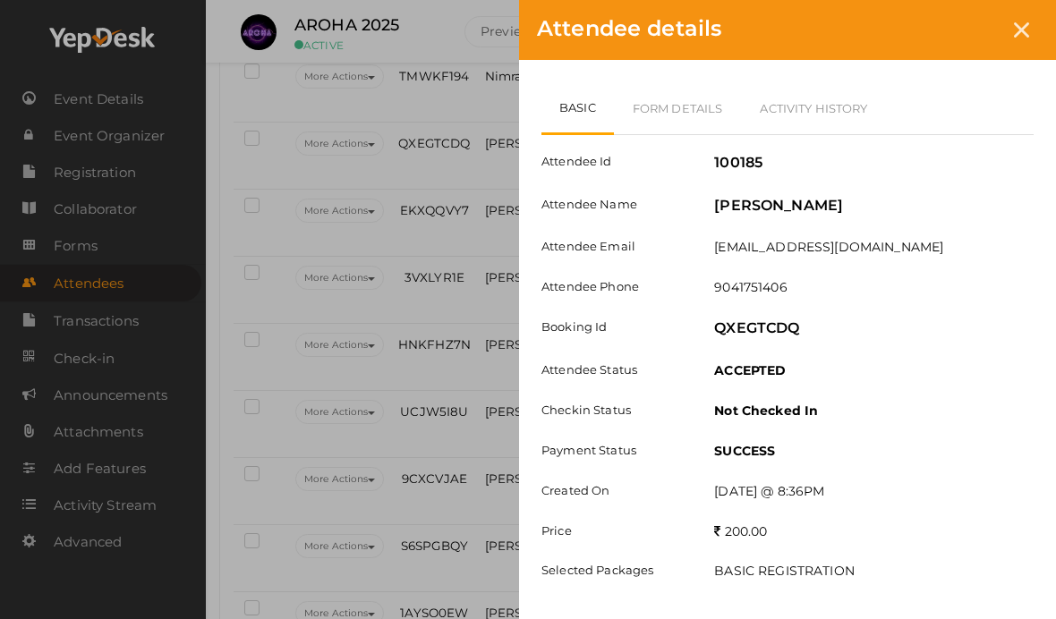
click at [699, 98] on link "Form Details" at bounding box center [678, 108] width 128 height 52
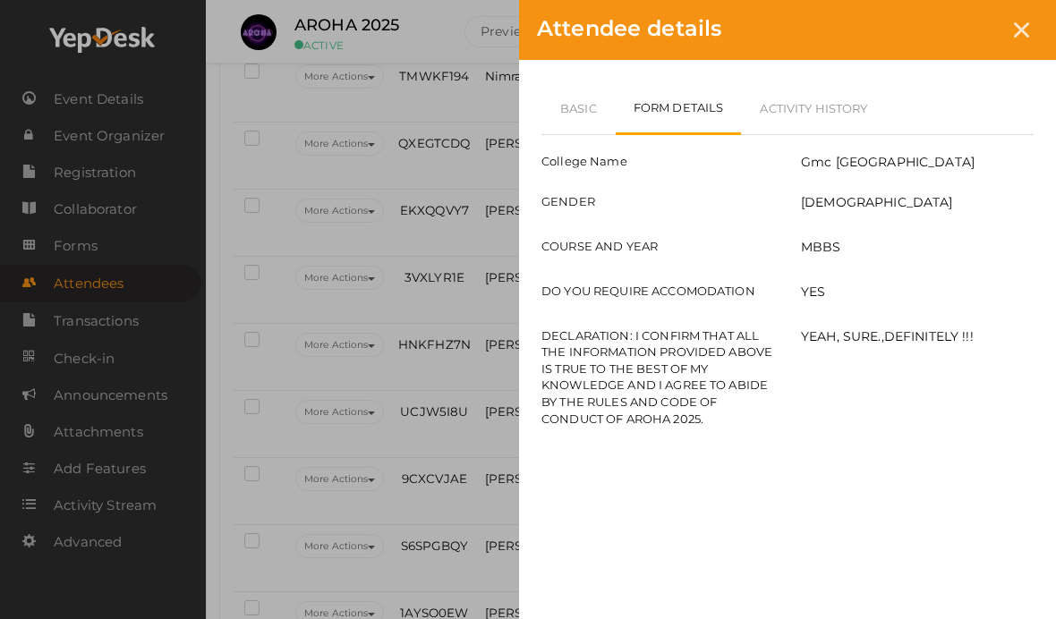
click at [1033, 28] on div at bounding box center [1021, 29] width 33 height 33
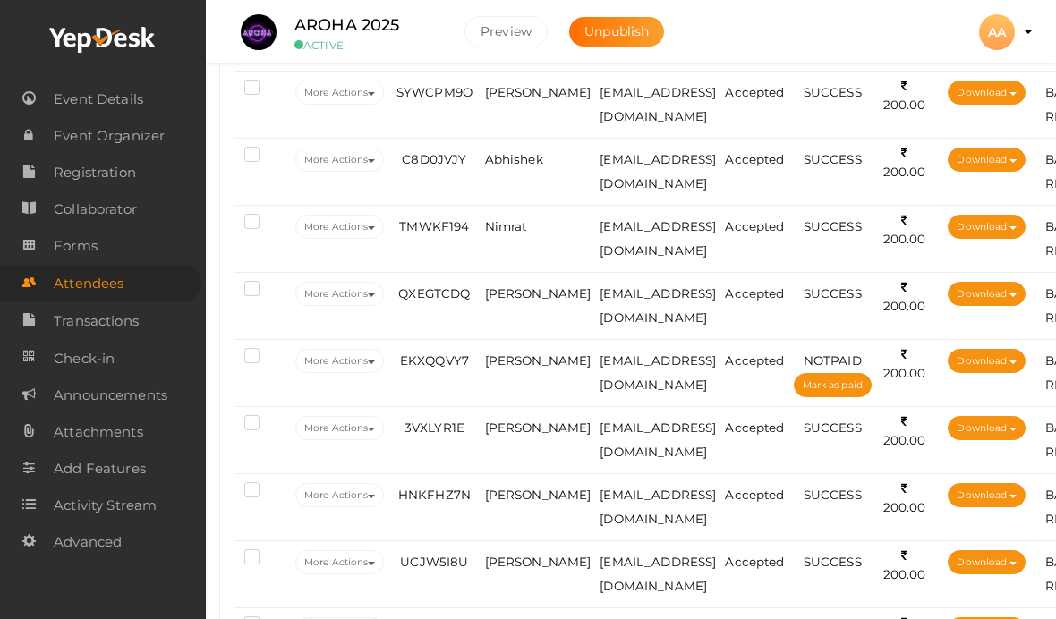
scroll to position [1789, 4]
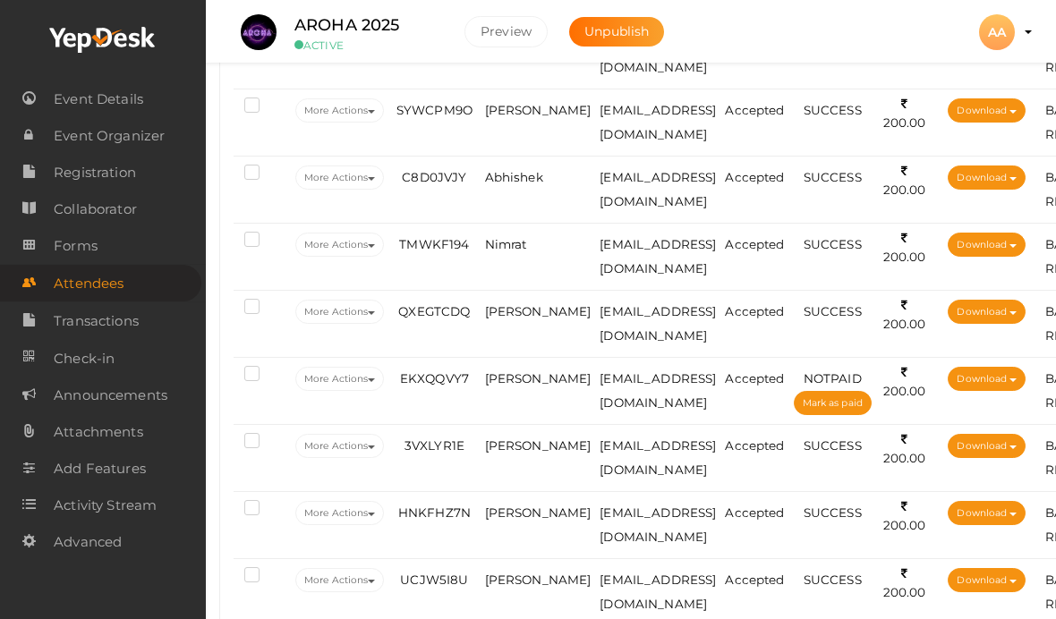
click at [524, 214] on td "Abhishek" at bounding box center [538, 190] width 115 height 67
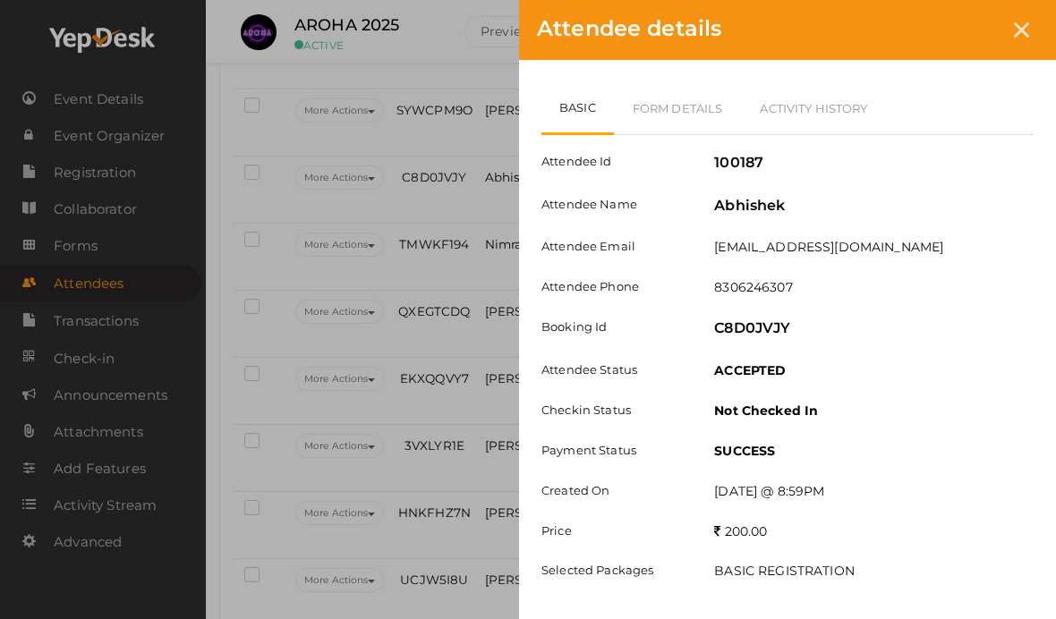
click at [703, 113] on link "Form Details" at bounding box center [678, 108] width 128 height 52
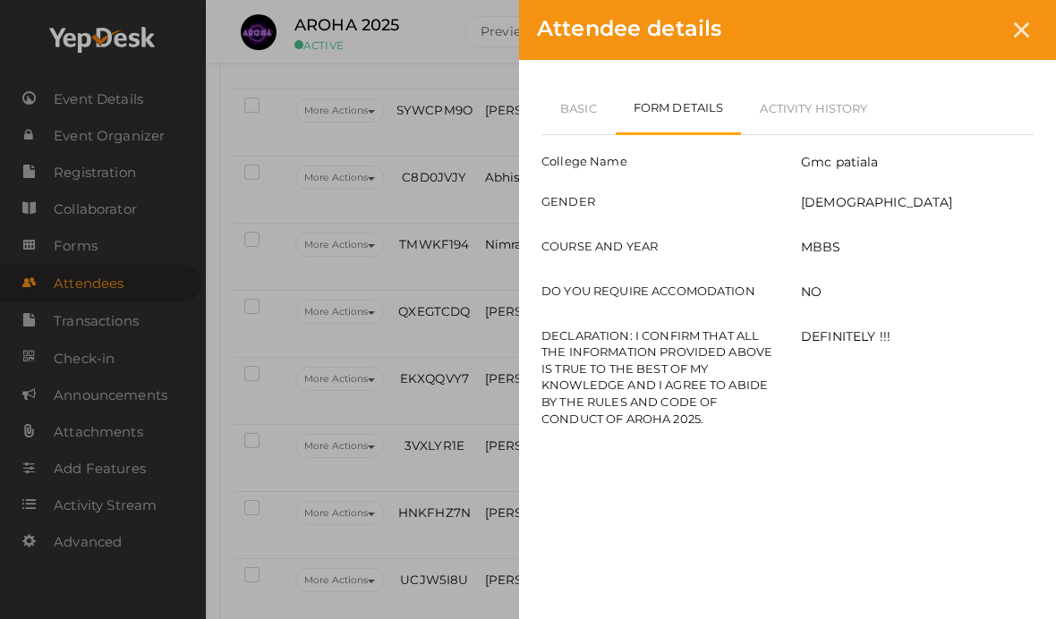
click at [596, 97] on link "Basic" at bounding box center [578, 108] width 74 height 52
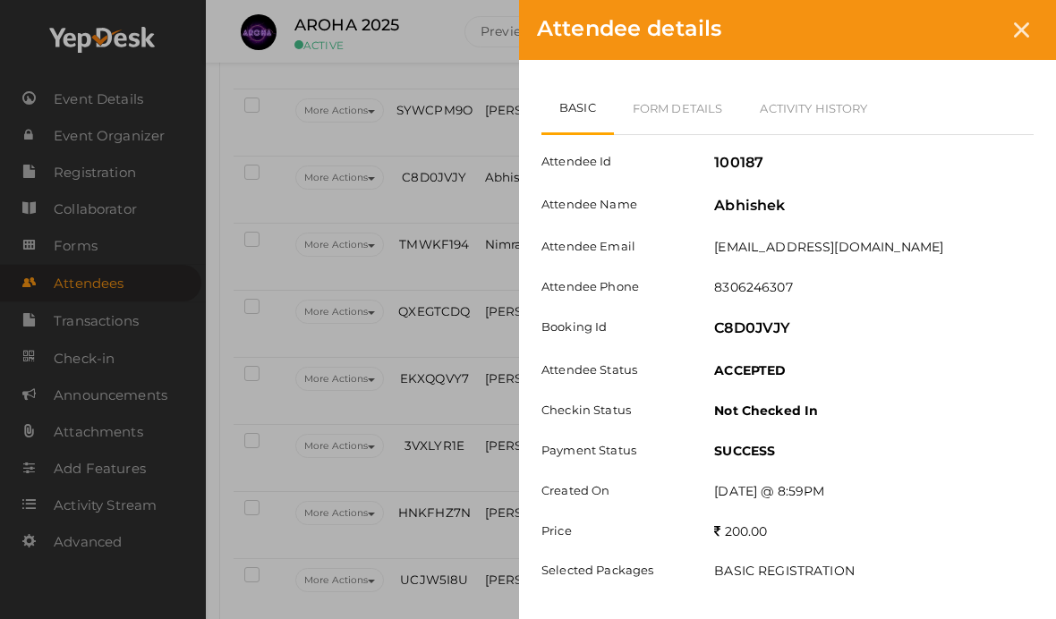
click at [1028, 36] on icon at bounding box center [1021, 29] width 15 height 15
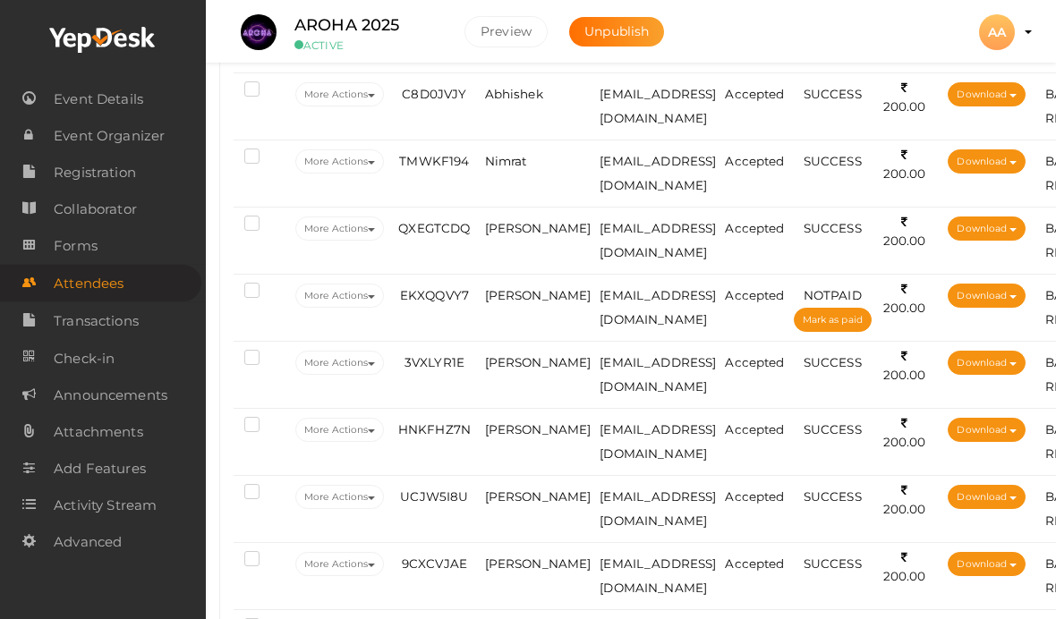
scroll to position [1877, 4]
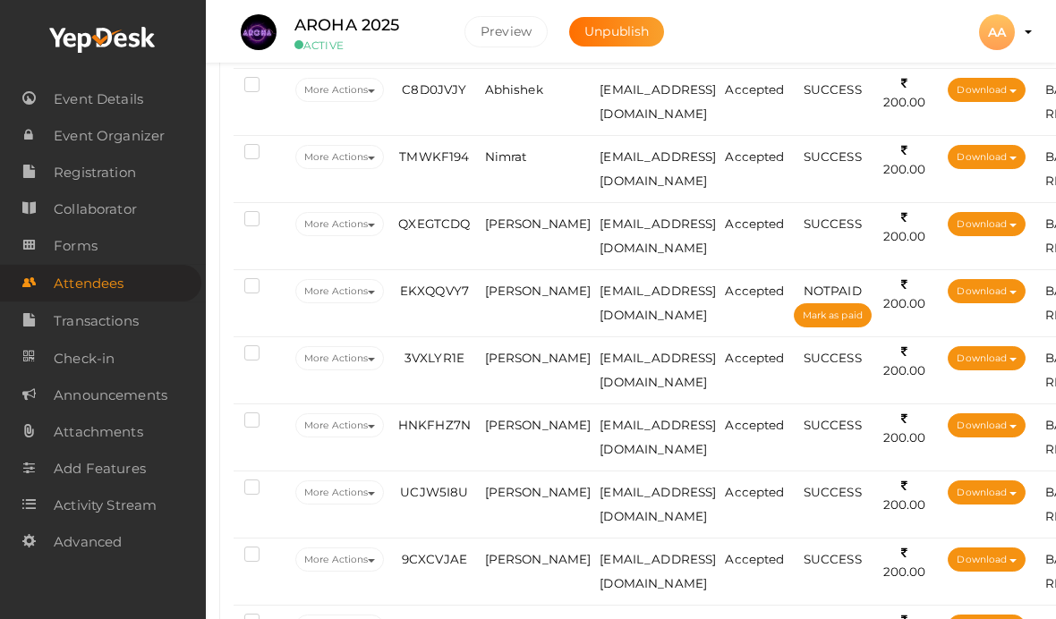
click at [533, 311] on td "[PERSON_NAME]" at bounding box center [538, 303] width 115 height 67
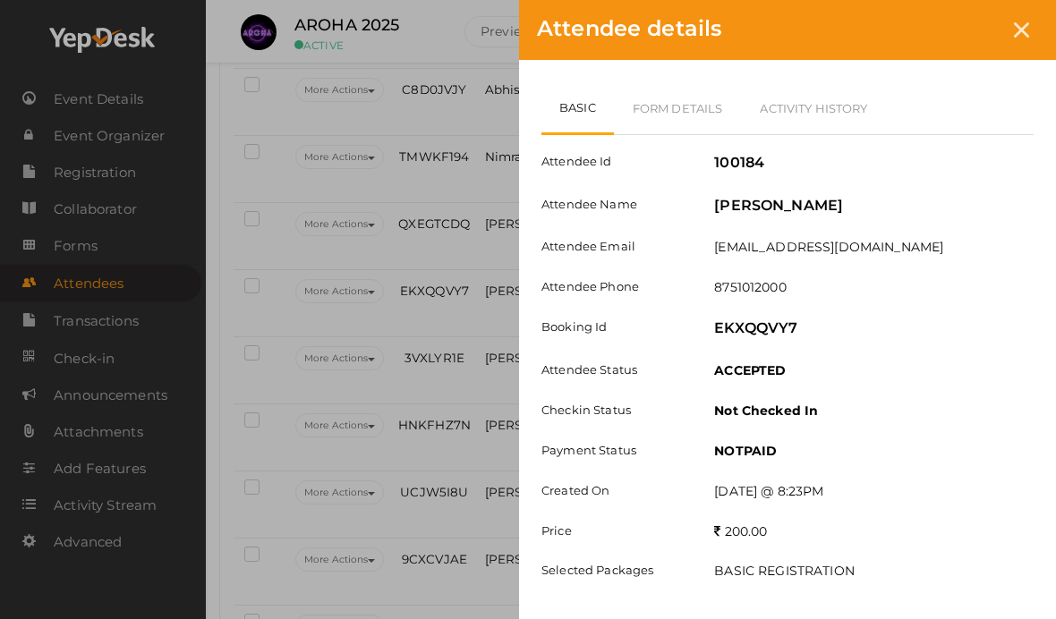
click at [721, 101] on link "Form Details" at bounding box center [678, 108] width 128 height 52
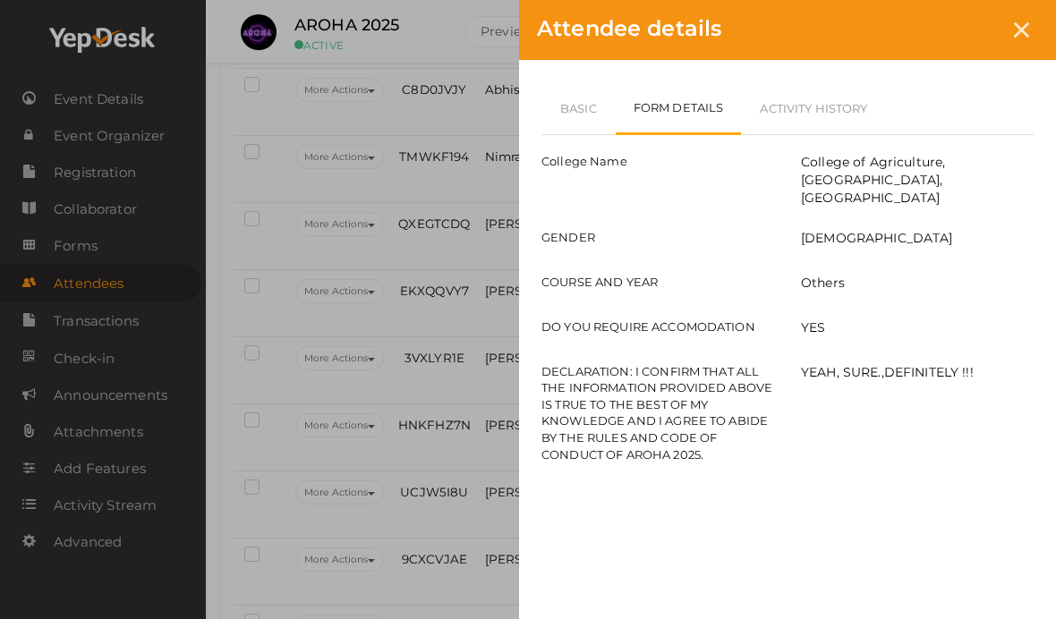
click at [559, 97] on link "Basic" at bounding box center [578, 108] width 74 height 52
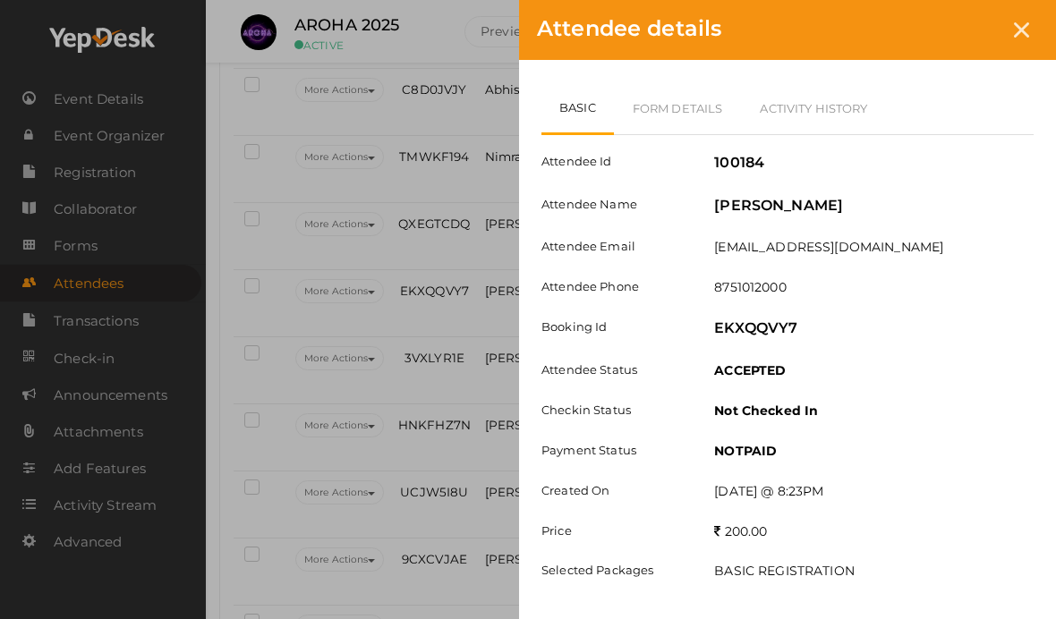
click at [1024, 10] on div "Attendee details" at bounding box center [787, 30] width 537 height 60
click at [1029, 25] on div at bounding box center [1021, 29] width 33 height 33
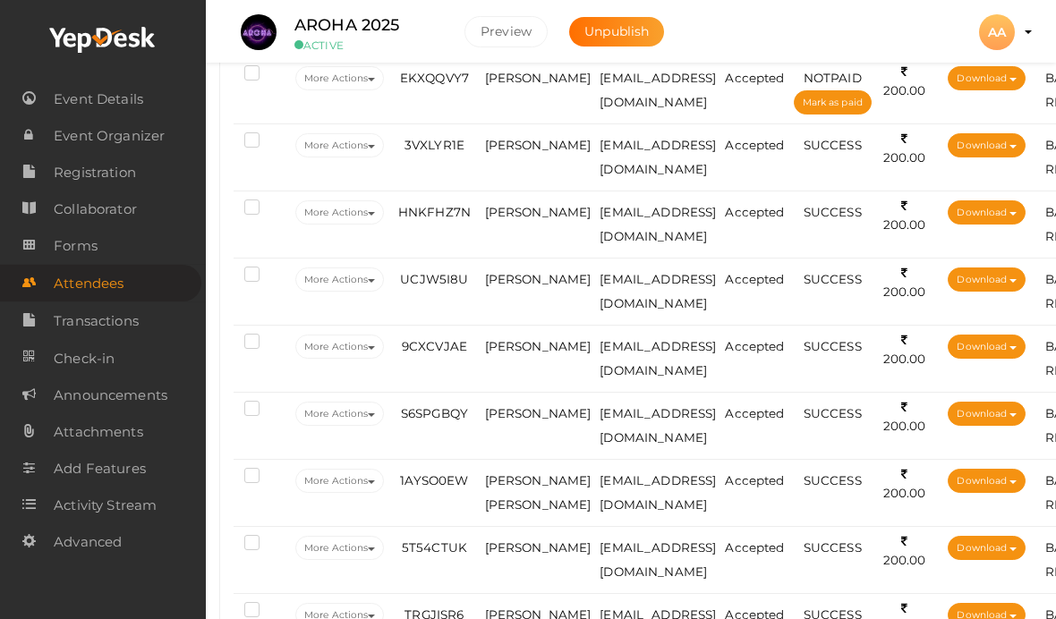
scroll to position [2093, 4]
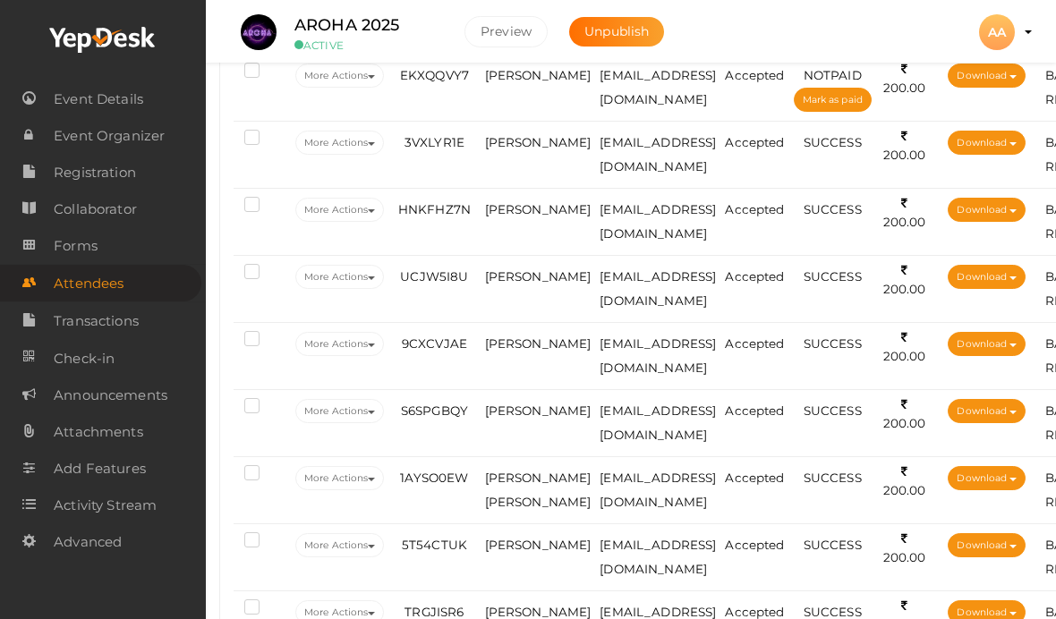
click at [542, 181] on td "[PERSON_NAME]" at bounding box center [538, 155] width 115 height 67
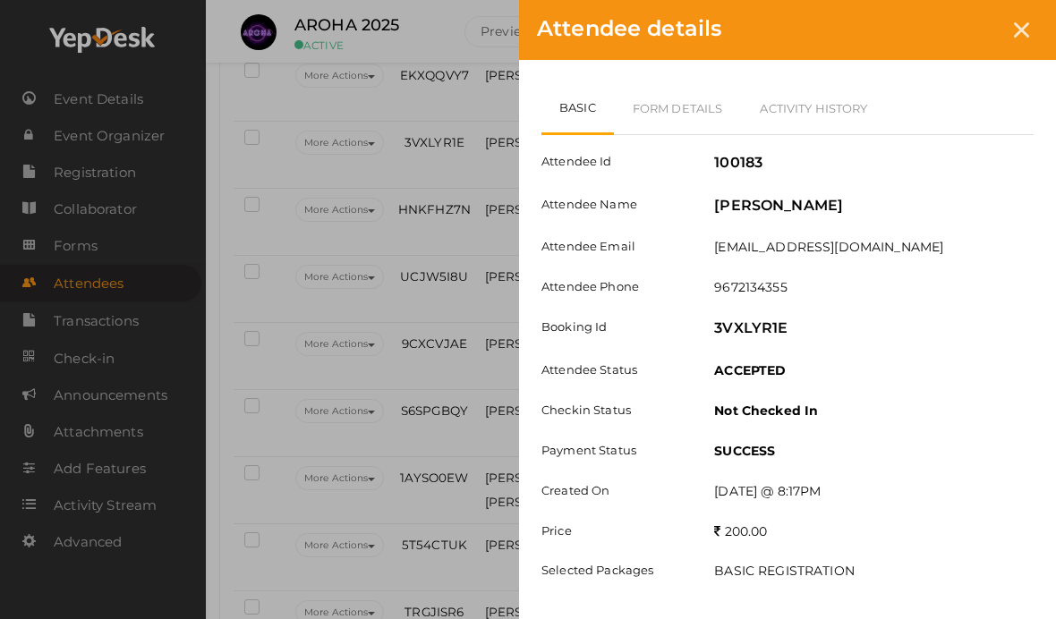
click at [695, 99] on link "Form Details" at bounding box center [678, 108] width 128 height 52
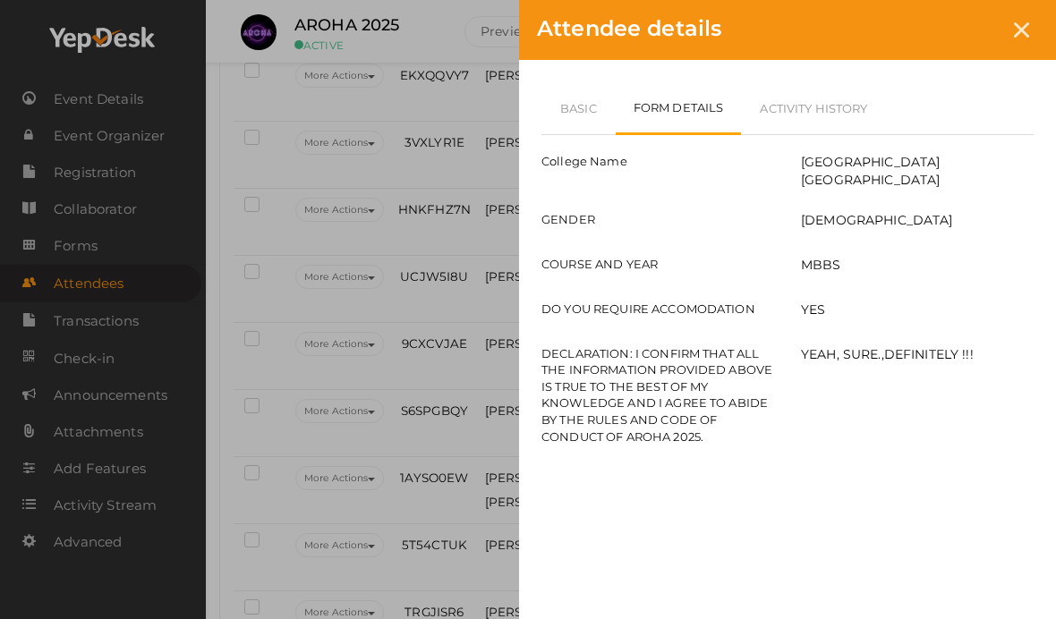
click at [592, 90] on link "Basic" at bounding box center [578, 108] width 74 height 52
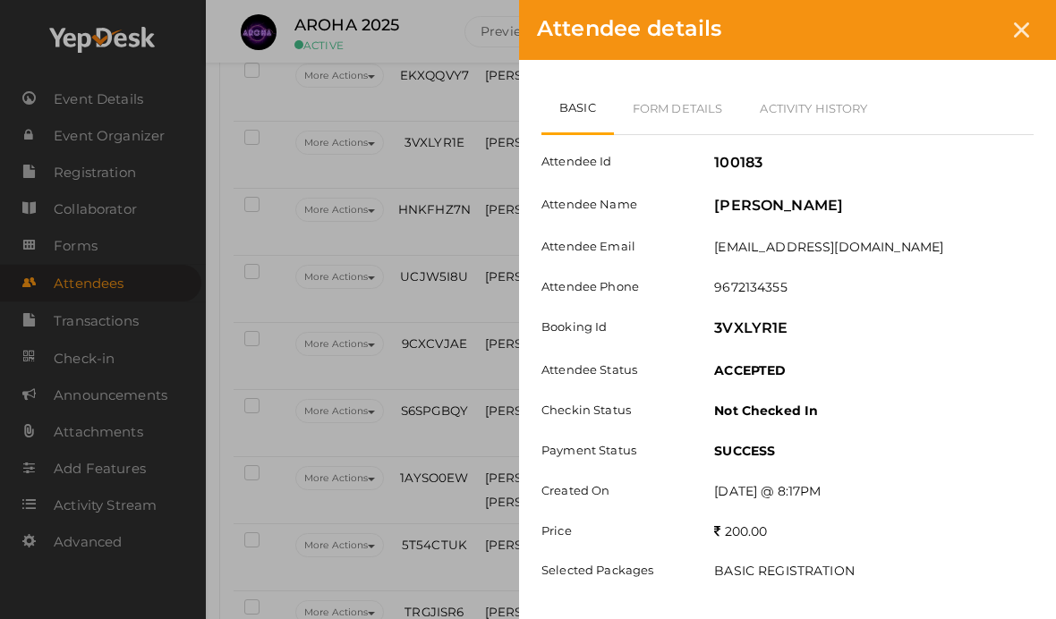
click at [1028, 38] on div at bounding box center [1021, 29] width 33 height 33
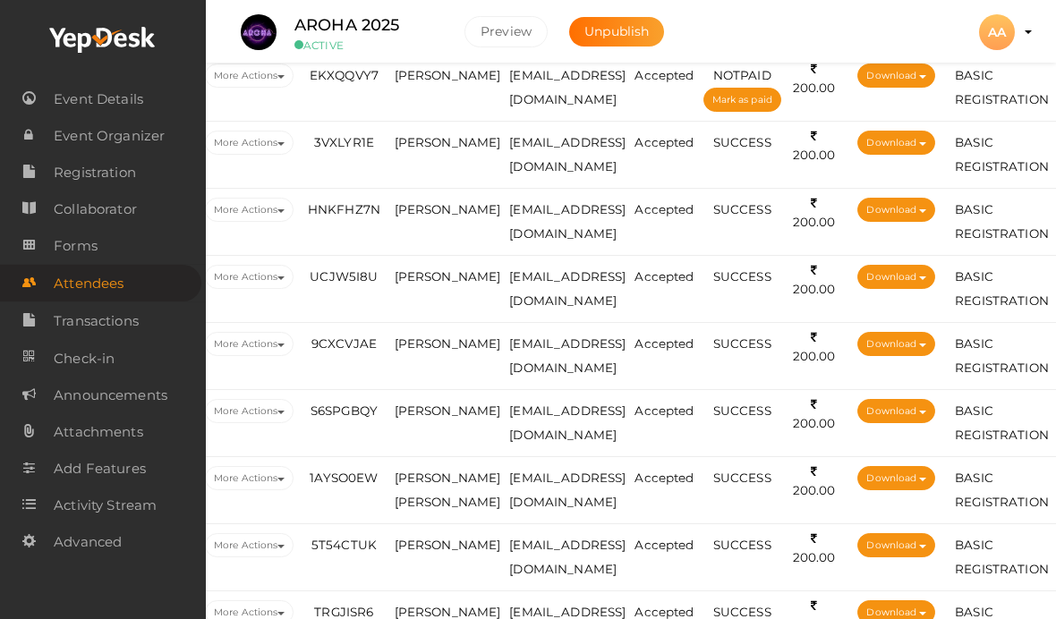
scroll to position [2093, 94]
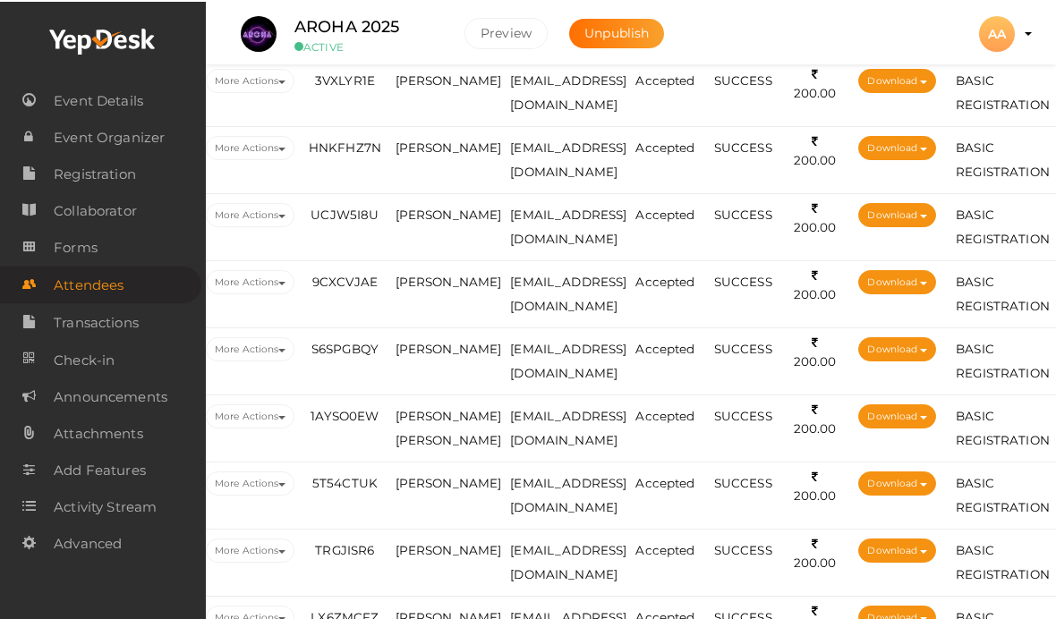
click at [438, 191] on td "[PERSON_NAME]" at bounding box center [448, 158] width 115 height 67
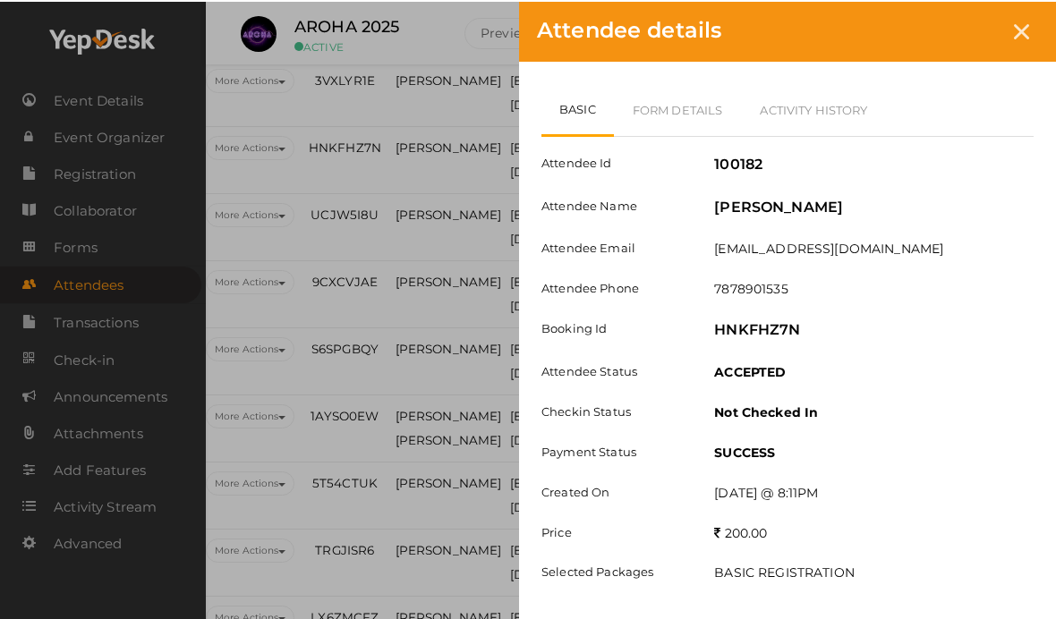
scroll to position [2154, 94]
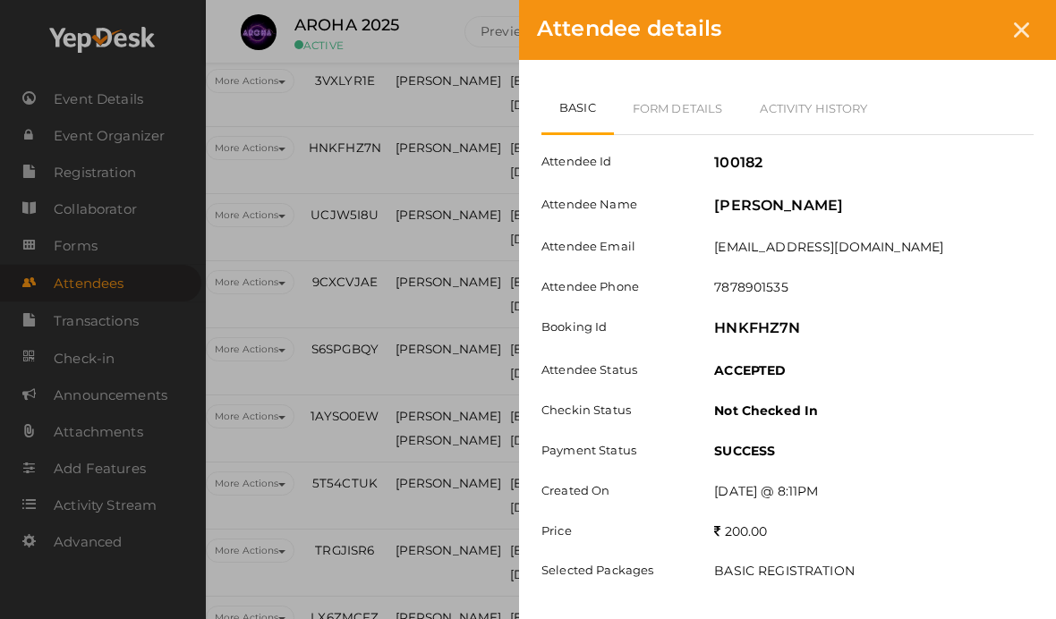
click at [734, 98] on link "Form Details" at bounding box center [678, 108] width 128 height 52
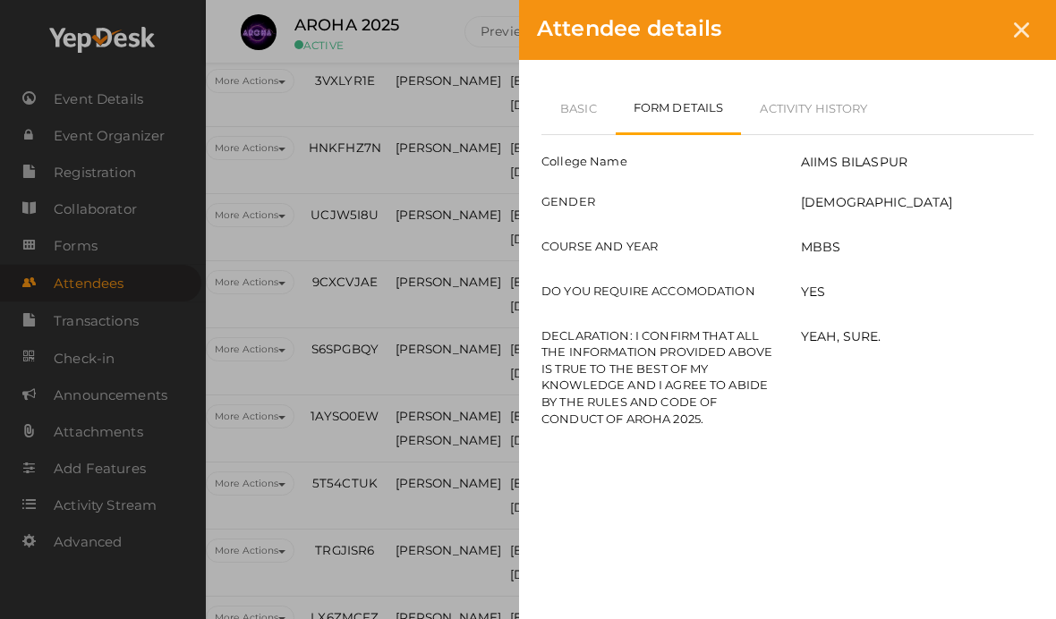
click at [580, 107] on link "Basic" at bounding box center [578, 108] width 74 height 52
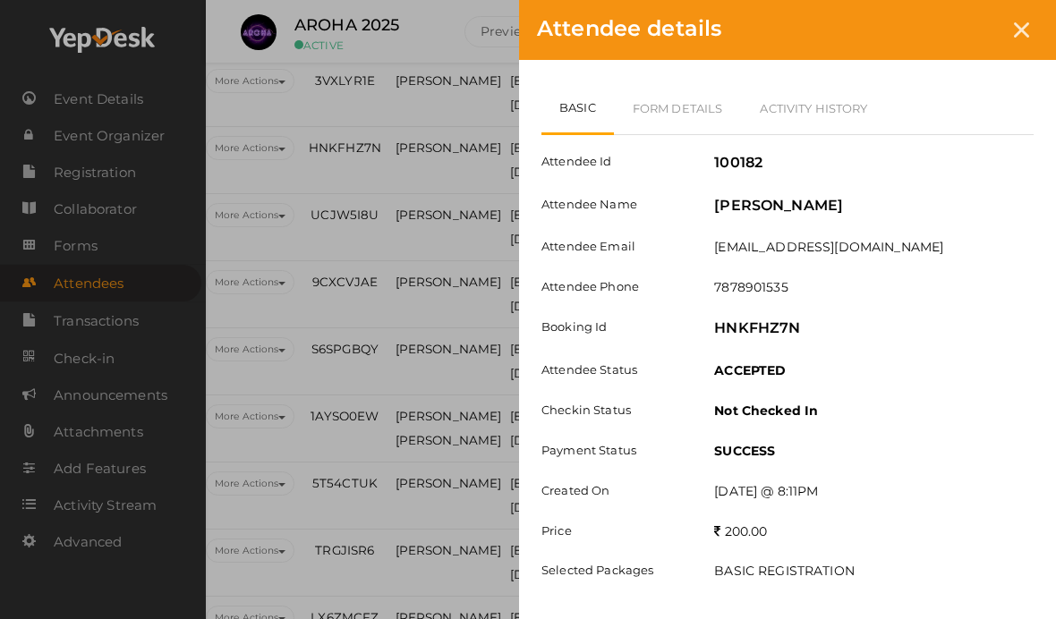
click at [1041, 8] on div "Attendee details" at bounding box center [787, 30] width 537 height 60
click at [1020, 37] on icon at bounding box center [1021, 29] width 15 height 15
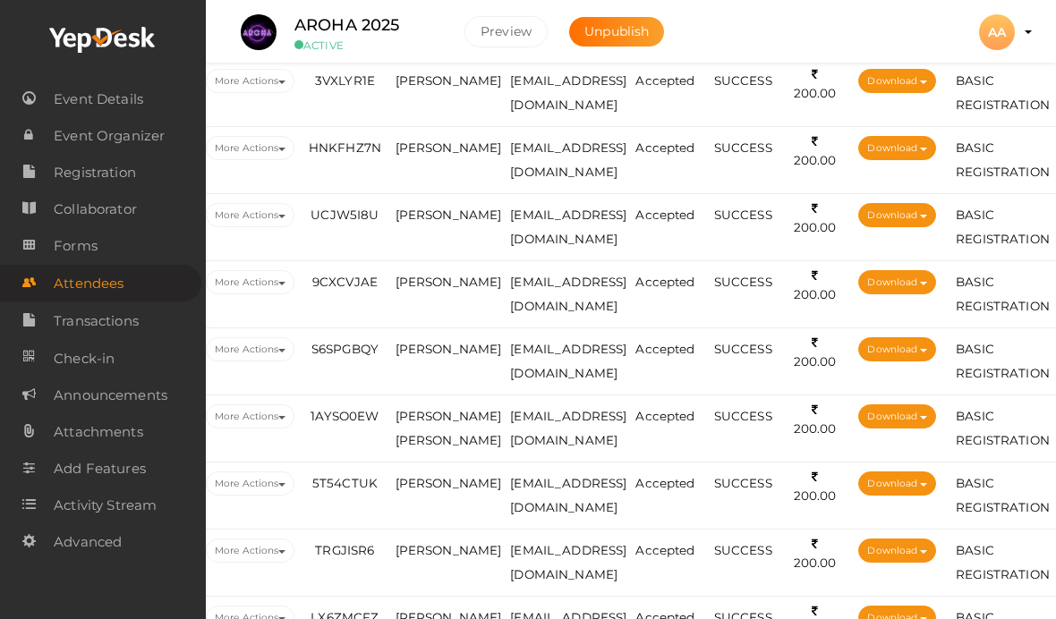
click at [427, 222] on span "[PERSON_NAME]" at bounding box center [449, 215] width 107 height 14
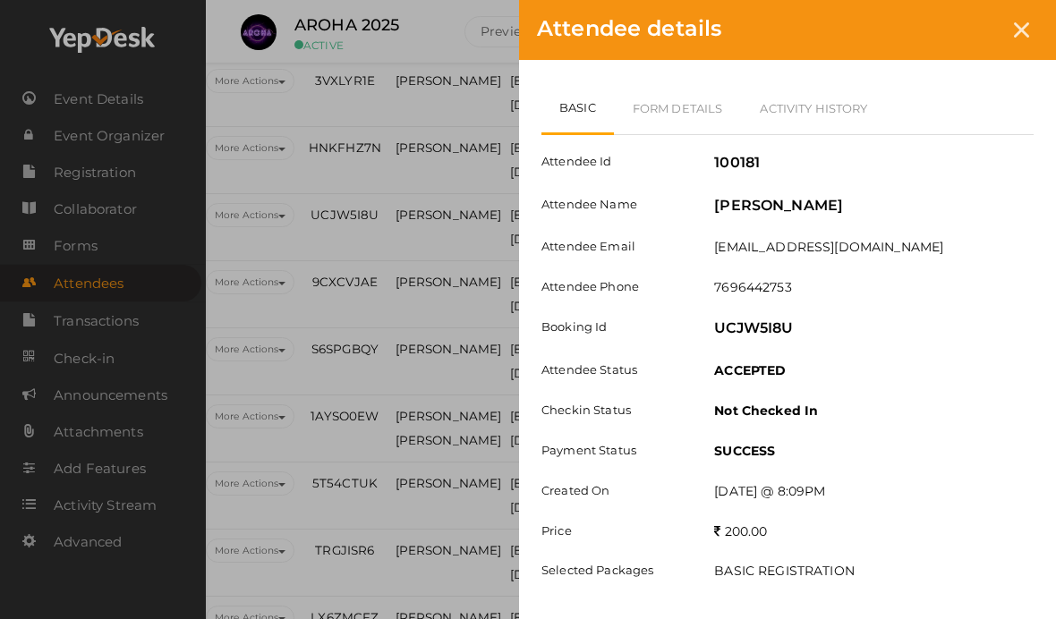
click at [695, 125] on link "Form Details" at bounding box center [678, 108] width 128 height 52
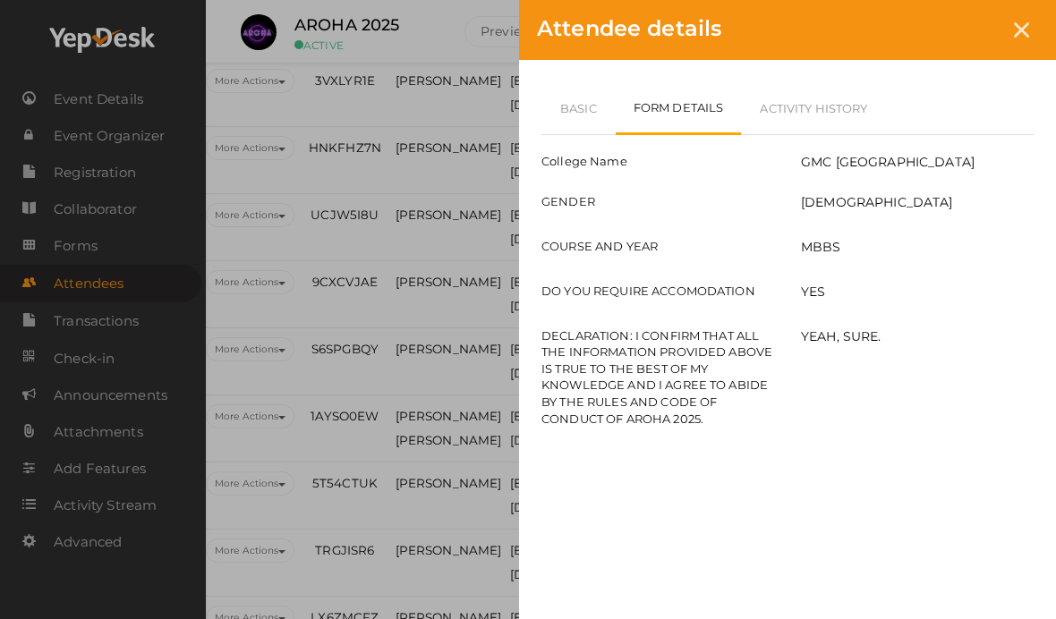
click at [1017, 34] on icon at bounding box center [1021, 29] width 15 height 15
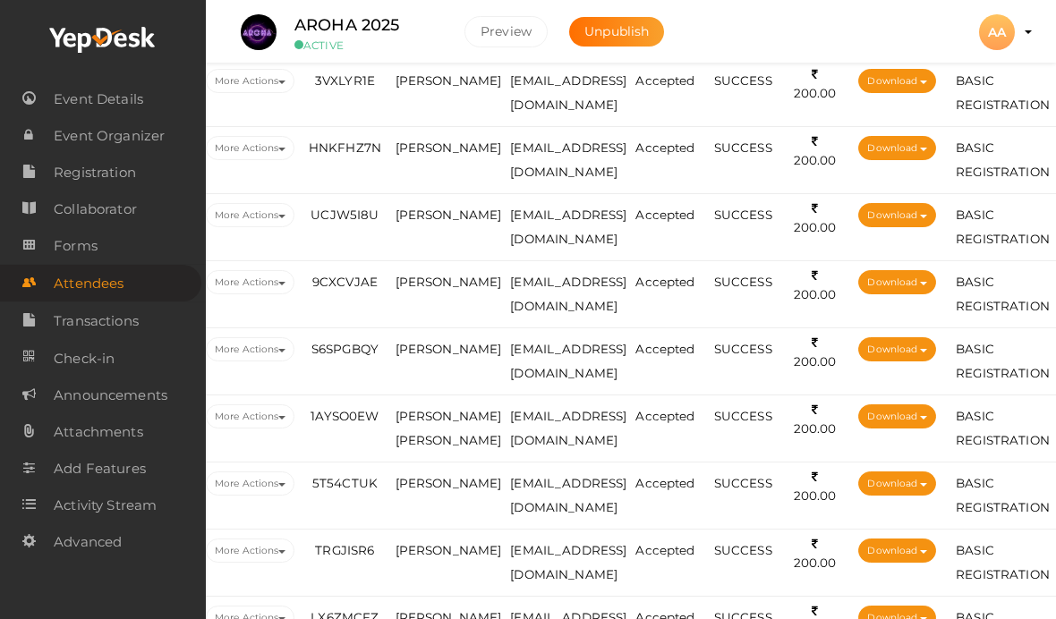
click at [439, 227] on td "[PERSON_NAME]" at bounding box center [448, 227] width 115 height 67
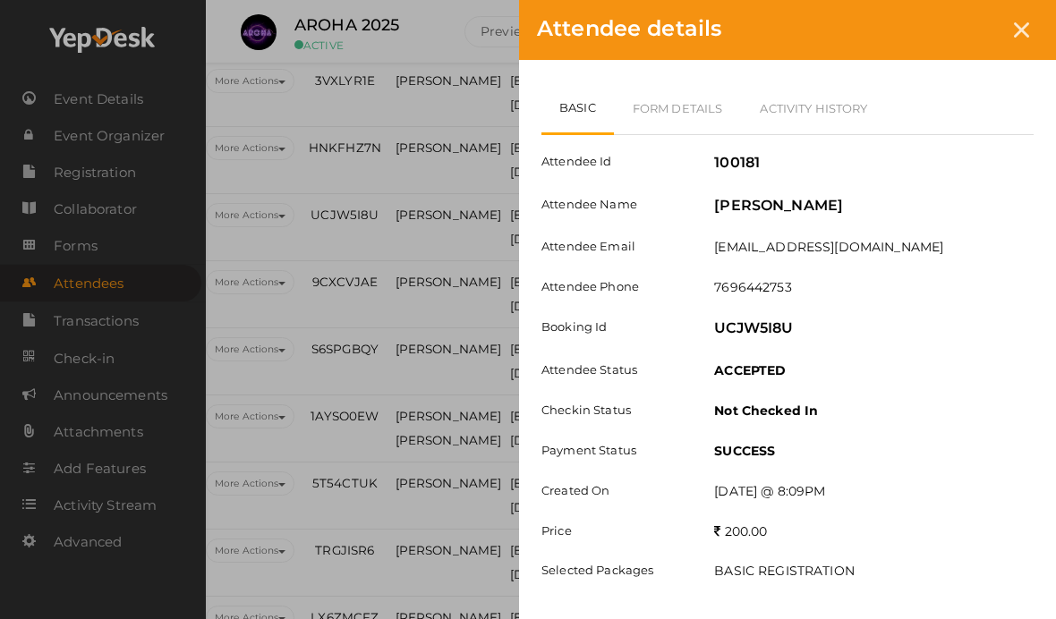
click at [694, 102] on link "Form Details" at bounding box center [678, 108] width 128 height 52
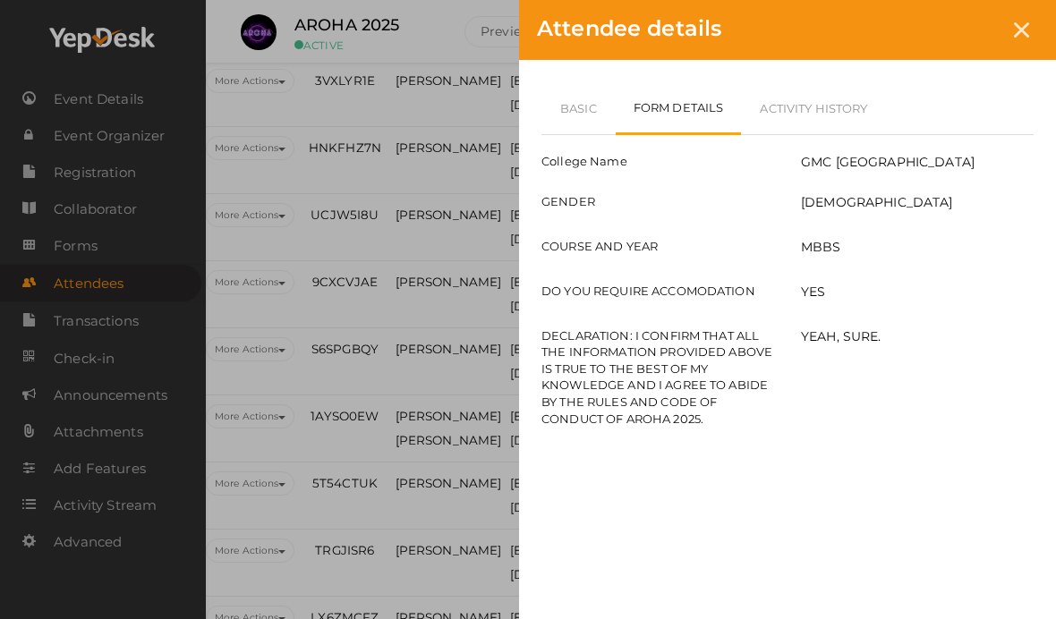
click at [1024, 27] on icon at bounding box center [1021, 29] width 15 height 15
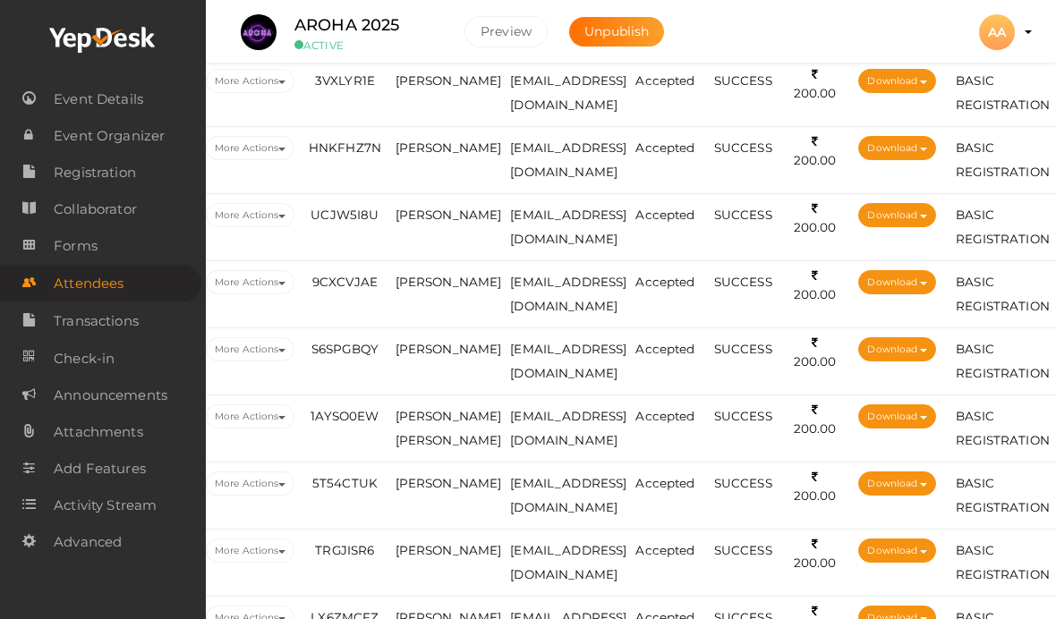
click at [446, 217] on td "[PERSON_NAME]" at bounding box center [448, 227] width 115 height 67
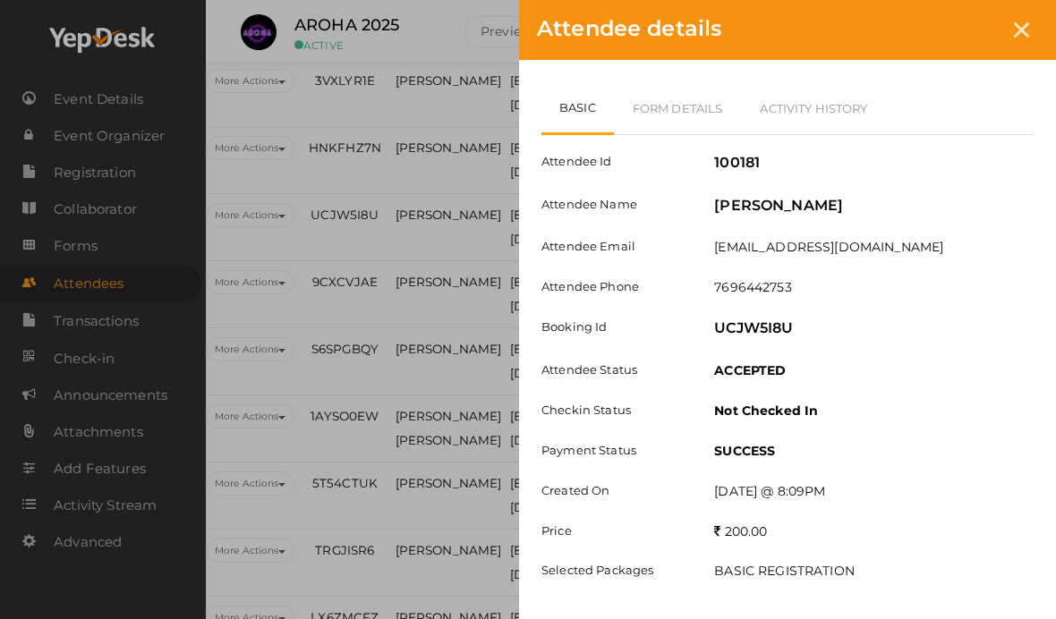
click at [686, 105] on link "Form Details" at bounding box center [678, 108] width 128 height 52
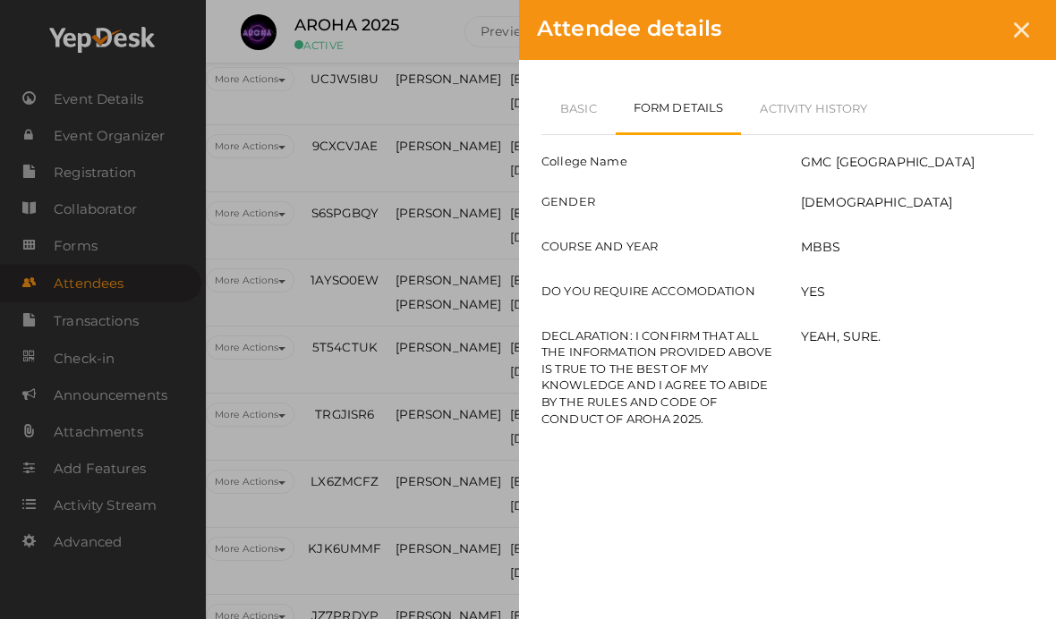
scroll to position [2299, 94]
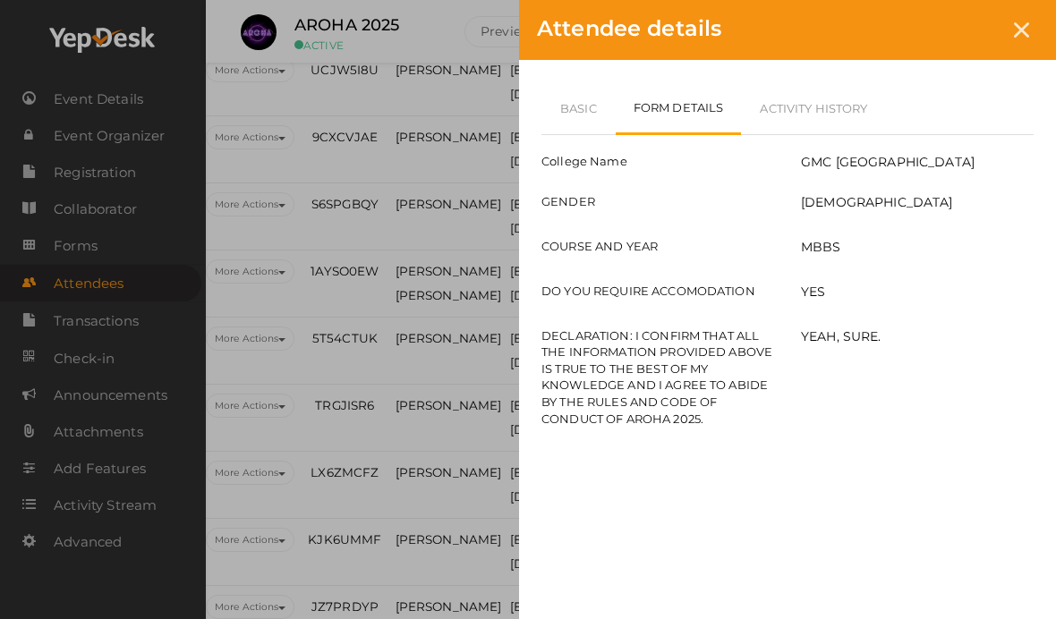
click at [1030, 22] on div at bounding box center [1021, 29] width 33 height 33
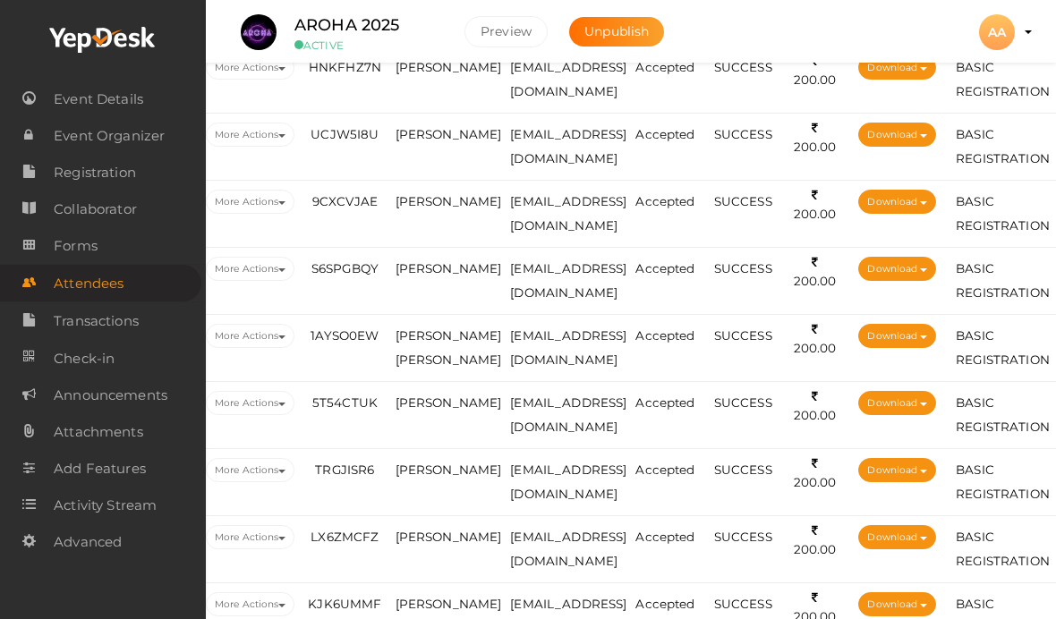
scroll to position [2165, 94]
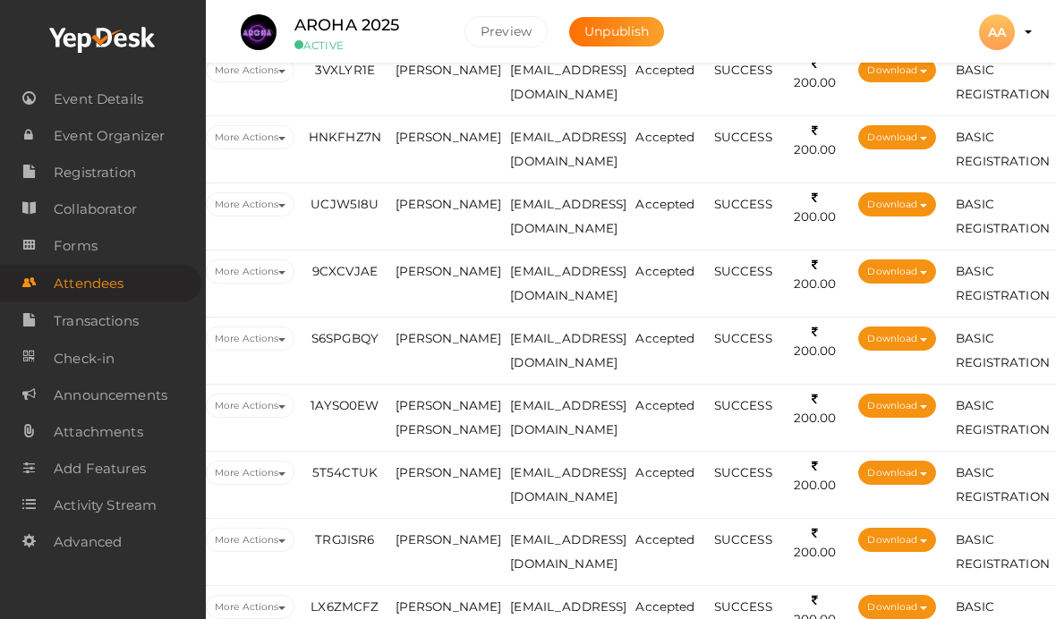
click at [435, 318] on td "[PERSON_NAME]" at bounding box center [448, 284] width 115 height 67
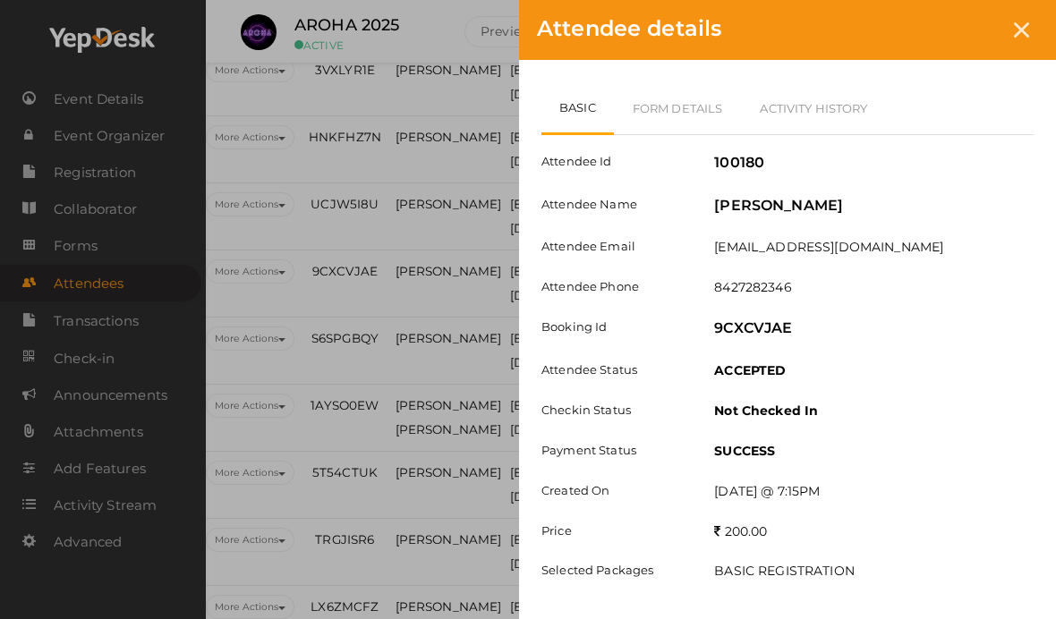
click at [713, 95] on link "Form Details" at bounding box center [678, 108] width 128 height 52
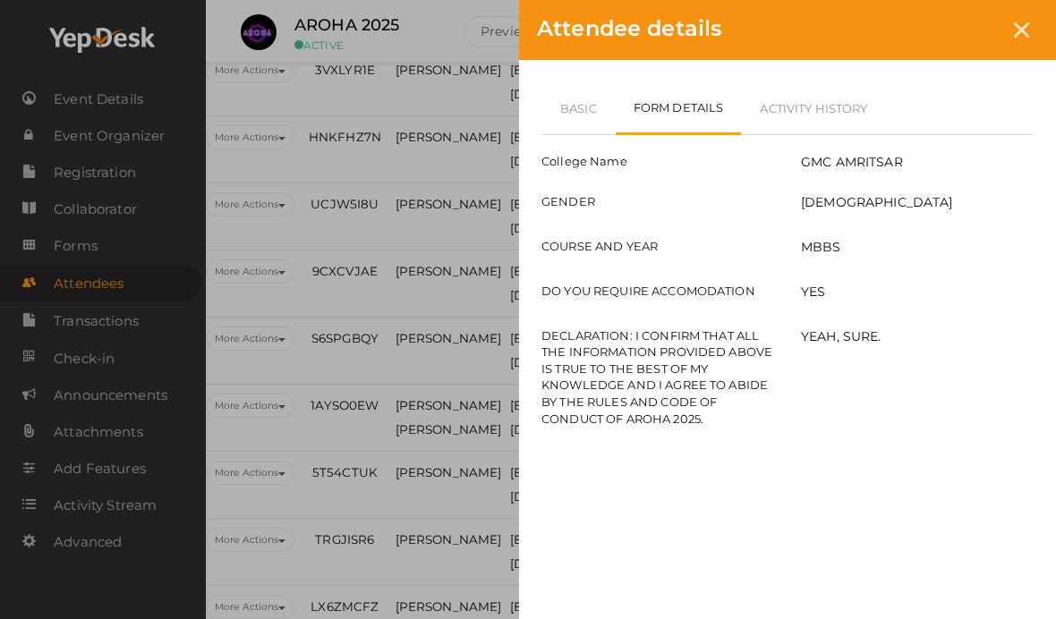
click at [1011, 37] on div at bounding box center [1021, 29] width 33 height 33
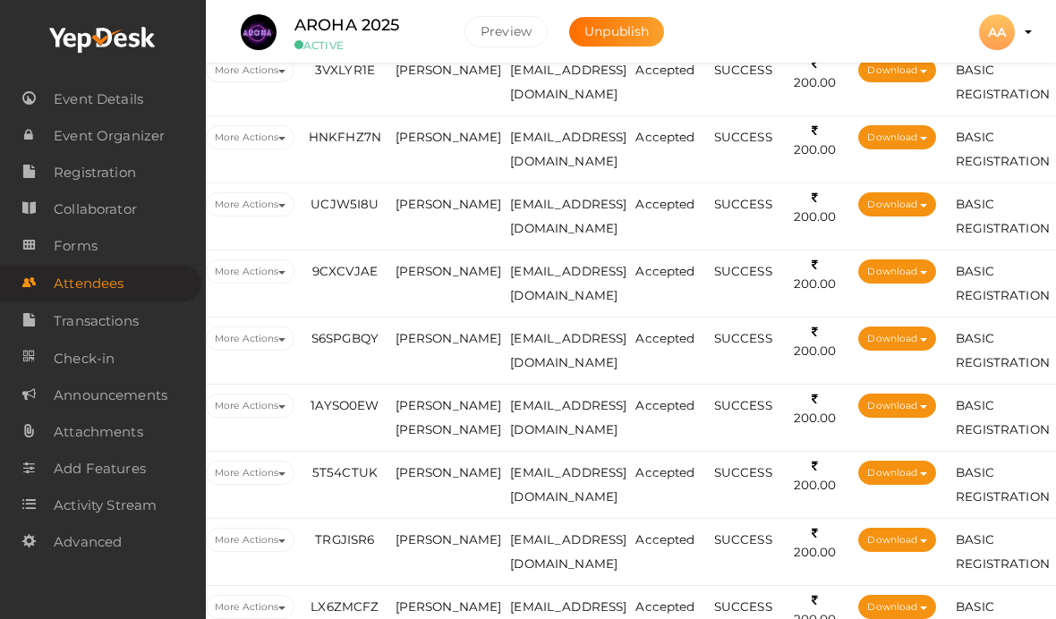
click at [425, 278] on span "[PERSON_NAME]" at bounding box center [449, 271] width 107 height 14
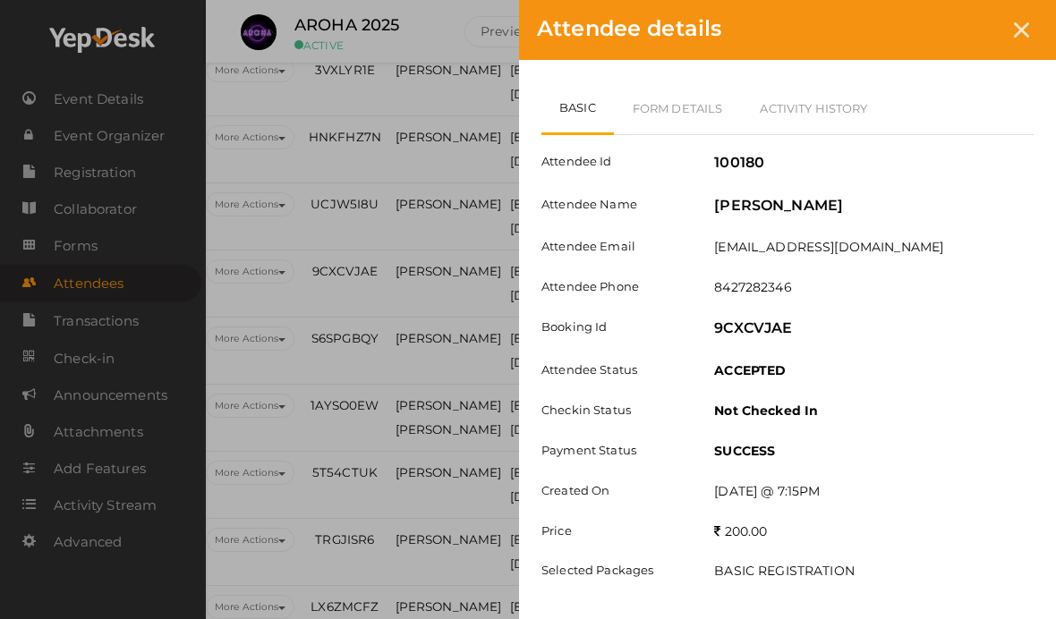
click at [690, 102] on link "Form Details" at bounding box center [678, 108] width 128 height 52
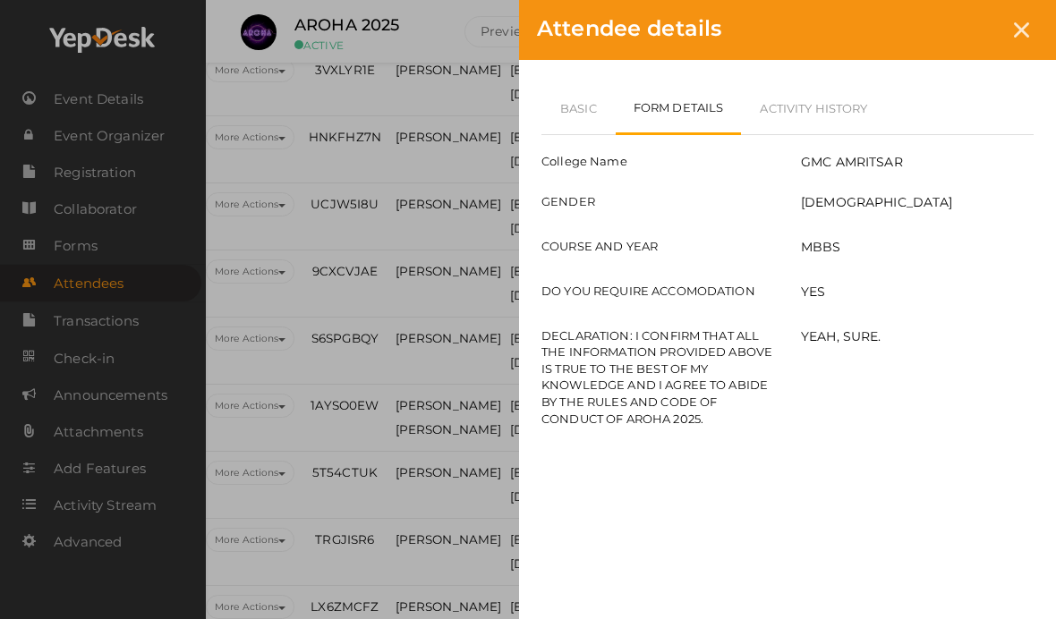
click at [1009, 22] on div at bounding box center [1021, 29] width 33 height 33
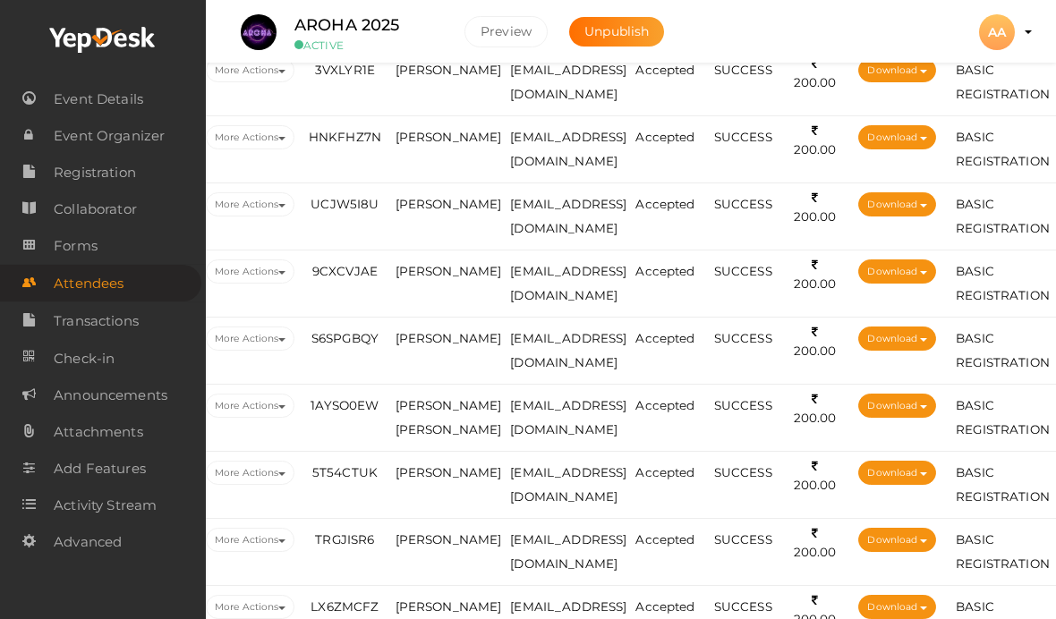
click at [458, 350] on td "[PERSON_NAME]" at bounding box center [448, 351] width 115 height 67
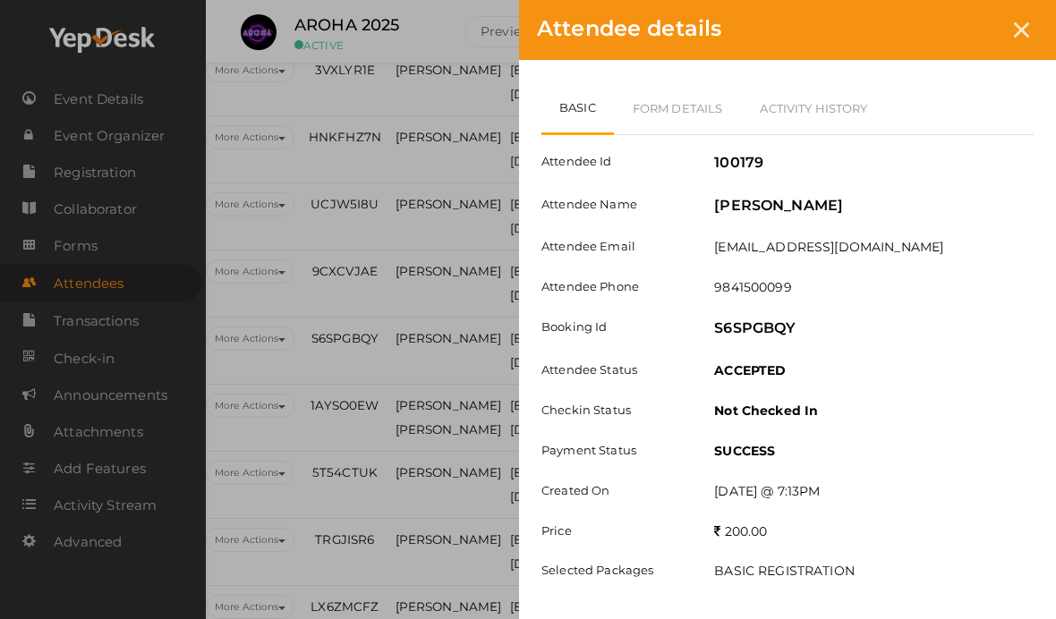
click at [684, 103] on link "Form Details" at bounding box center [678, 108] width 128 height 52
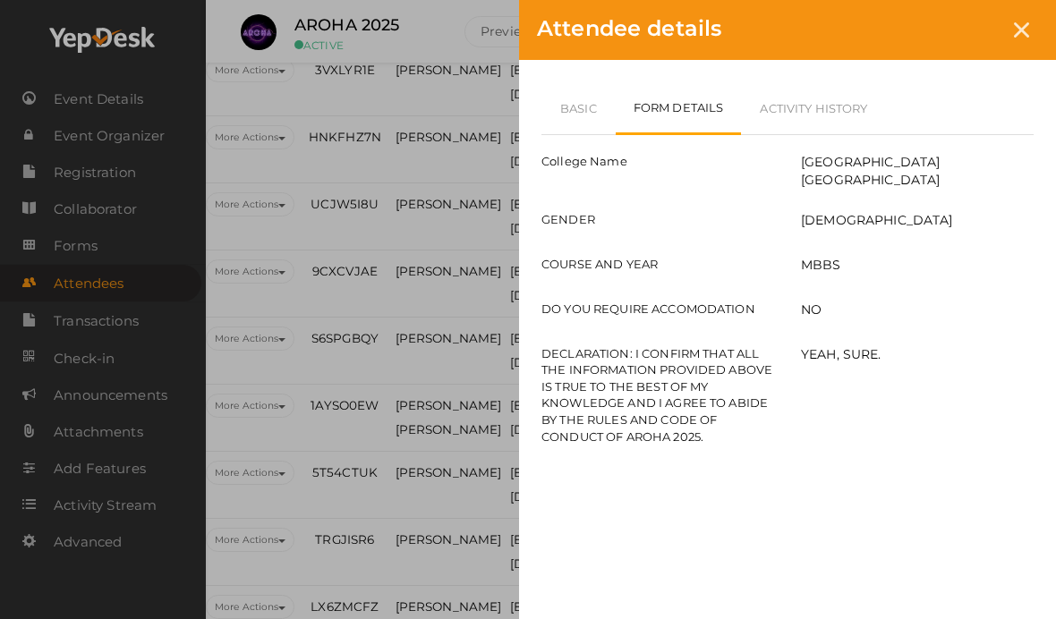
click at [1019, 22] on icon at bounding box center [1021, 29] width 15 height 15
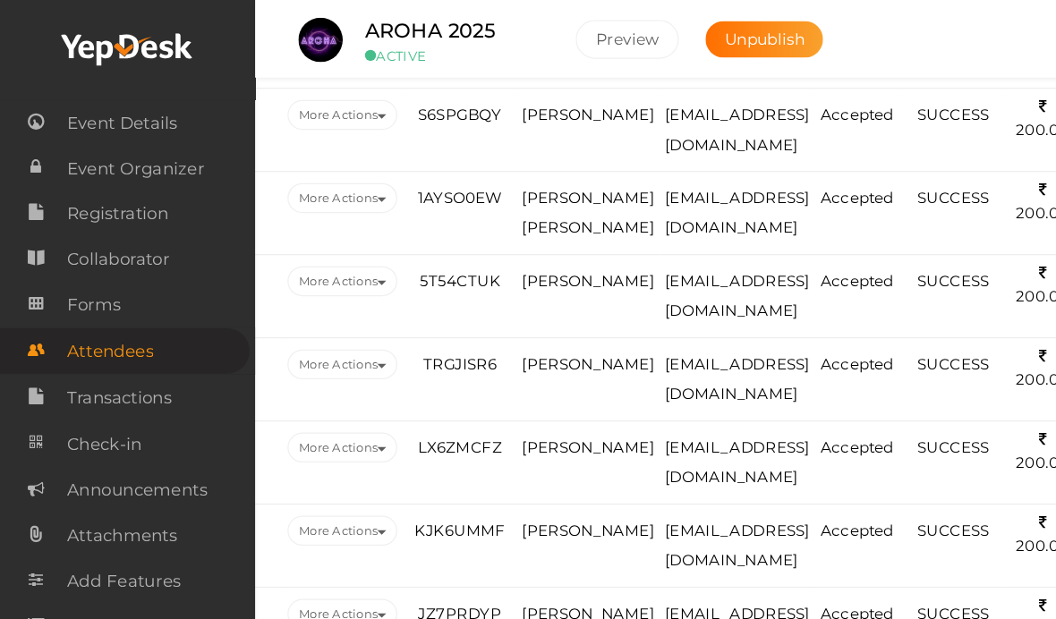
scroll to position [2397, 53]
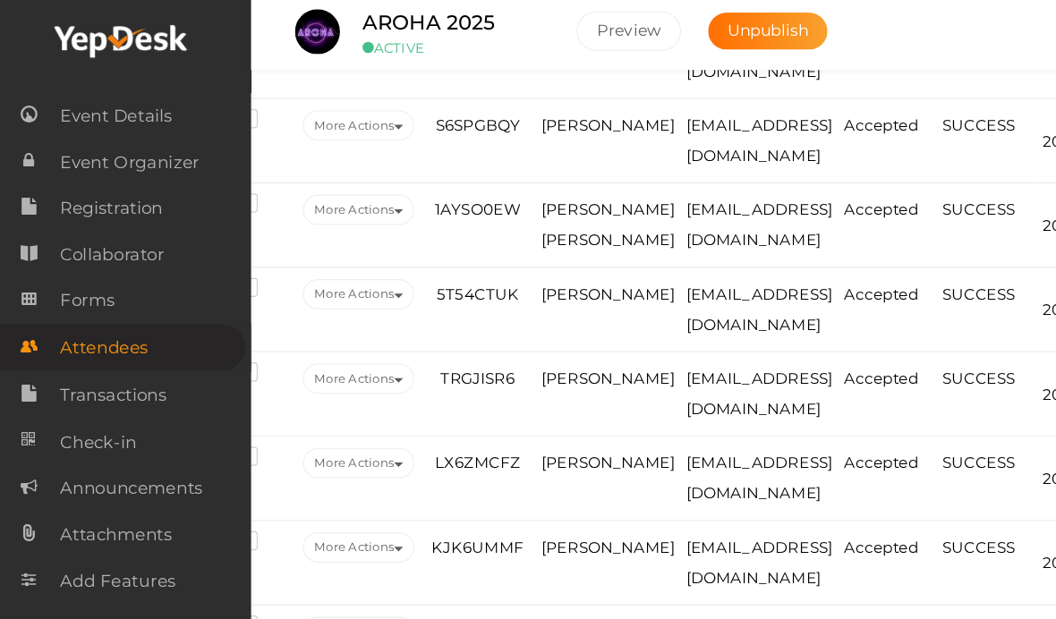
click at [473, 114] on span "[PERSON_NAME]" at bounding box center [490, 106] width 107 height 14
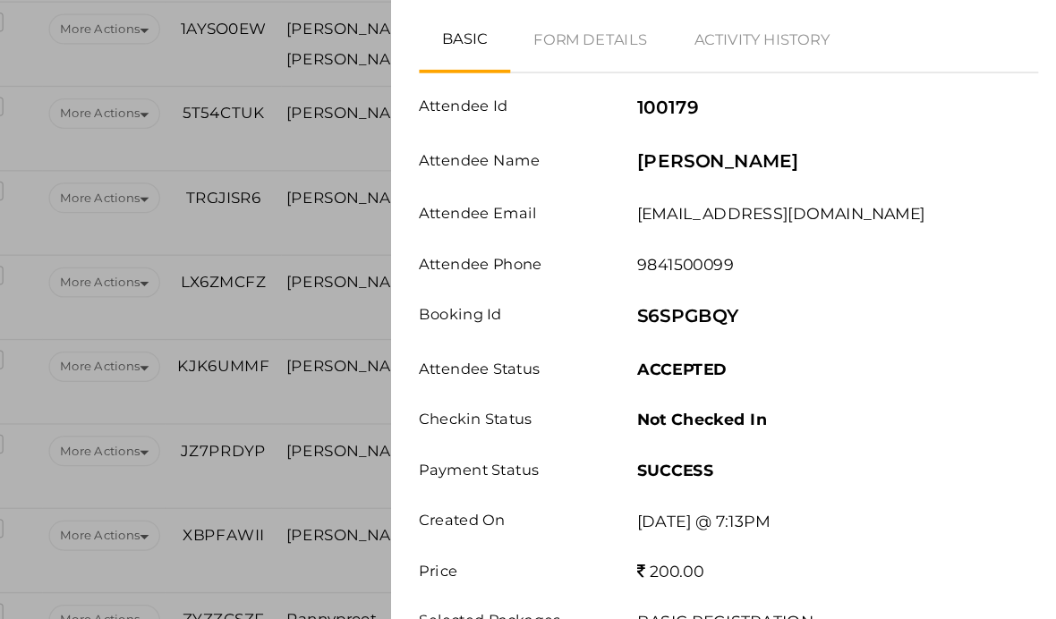
scroll to position [2471, 53]
click at [614, 82] on link "Form Details" at bounding box center [678, 108] width 128 height 52
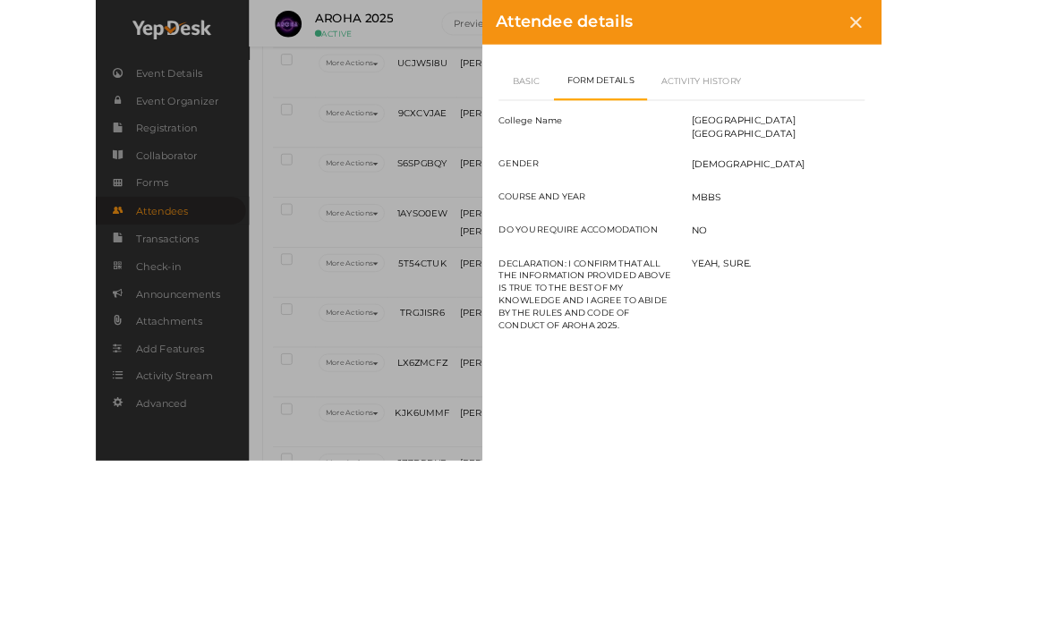
scroll to position [2435, 107]
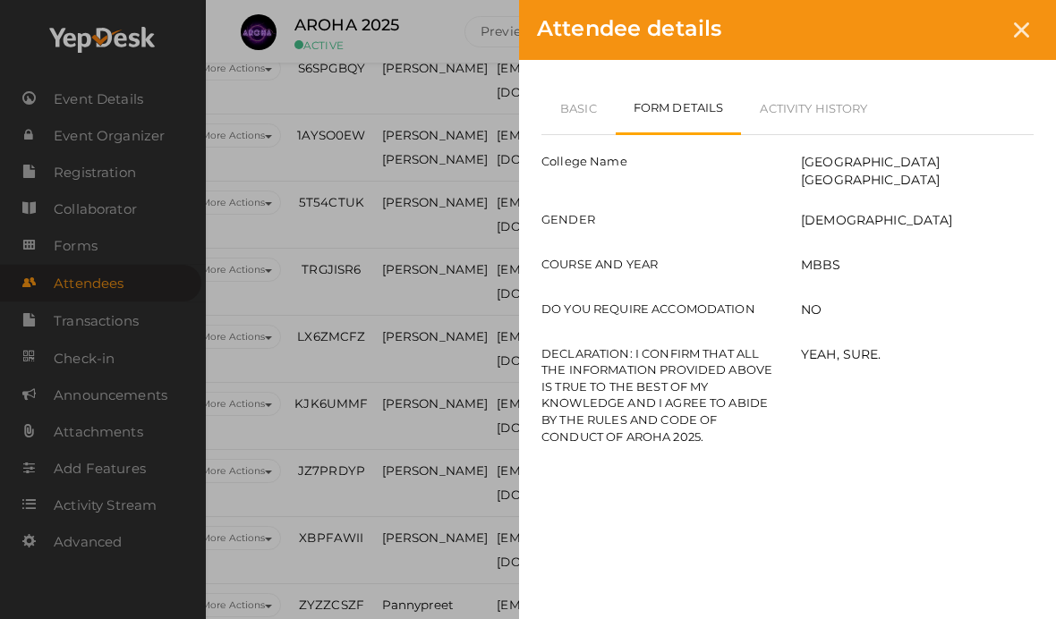
click at [1027, 31] on icon at bounding box center [1021, 29] width 15 height 15
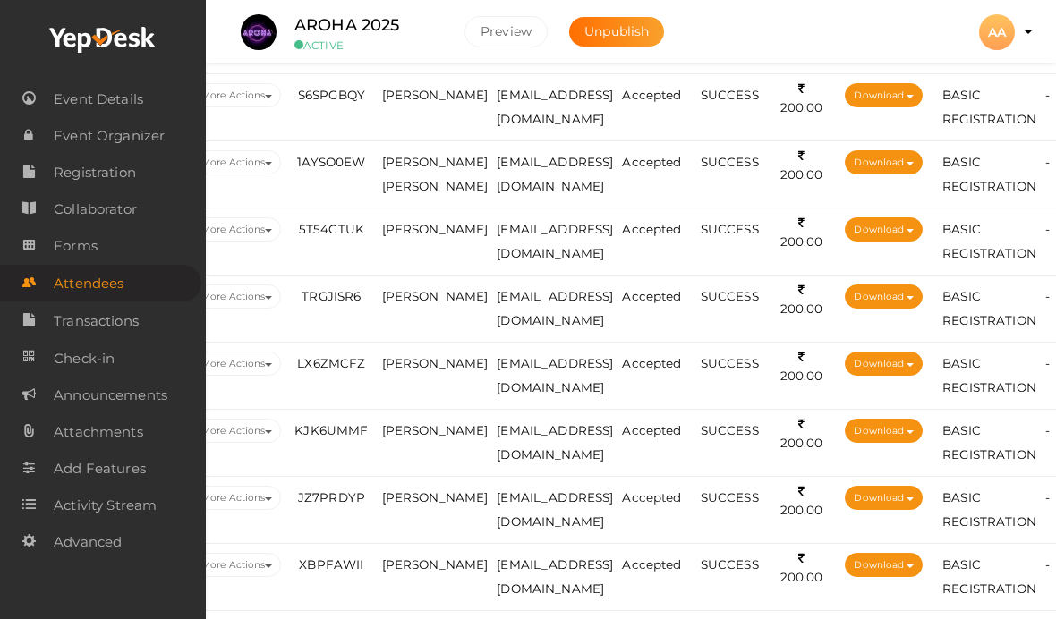
scroll to position [2405, 107]
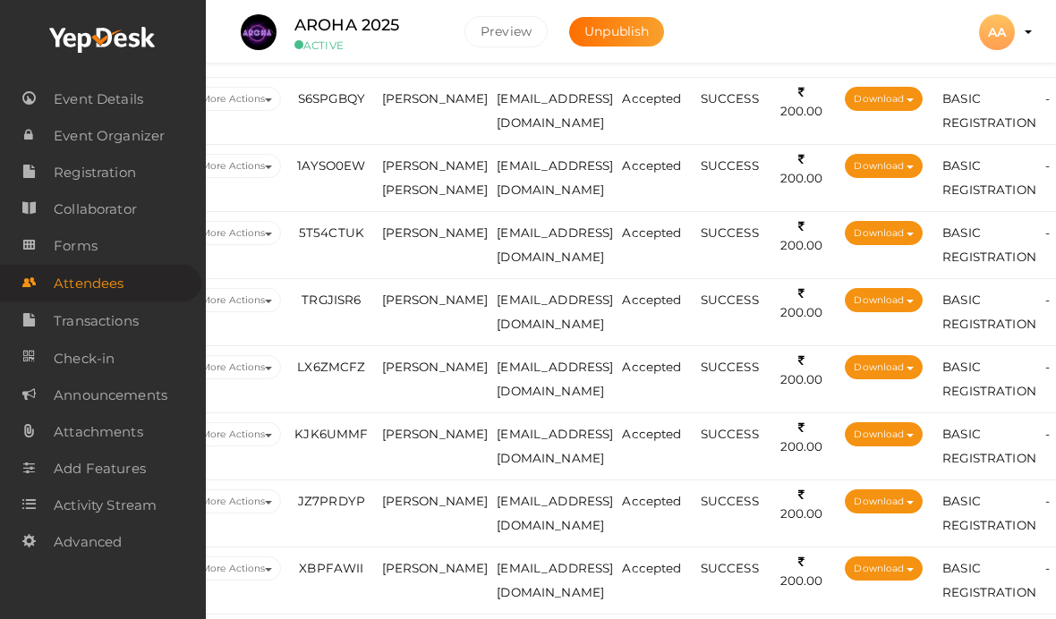
click at [420, 193] on span "[PERSON_NAME] [PERSON_NAME]" at bounding box center [435, 177] width 107 height 38
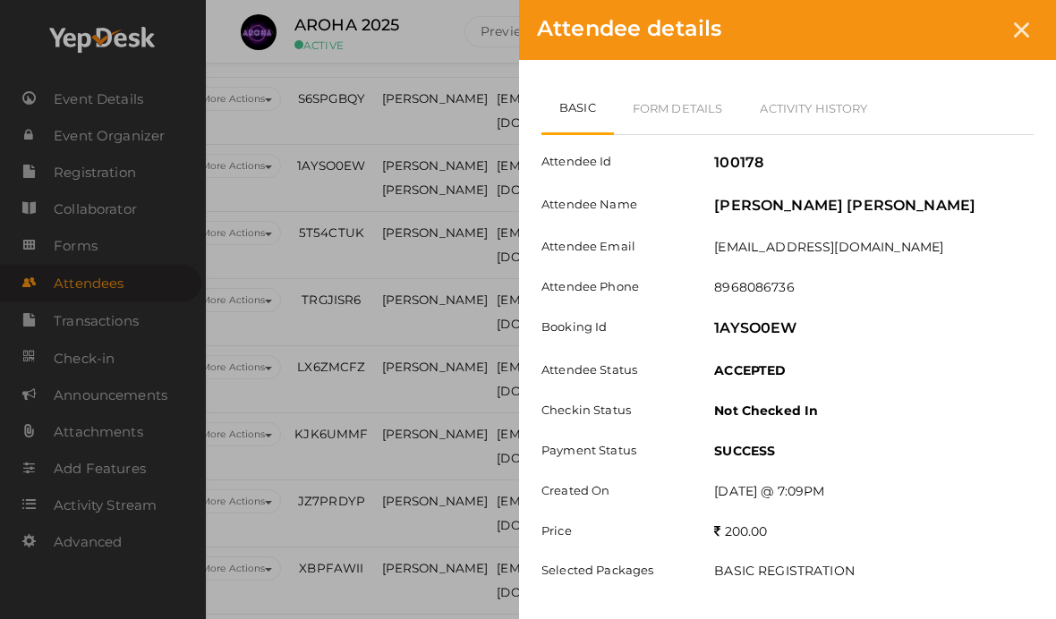
click at [680, 98] on link "Form Details" at bounding box center [678, 108] width 128 height 52
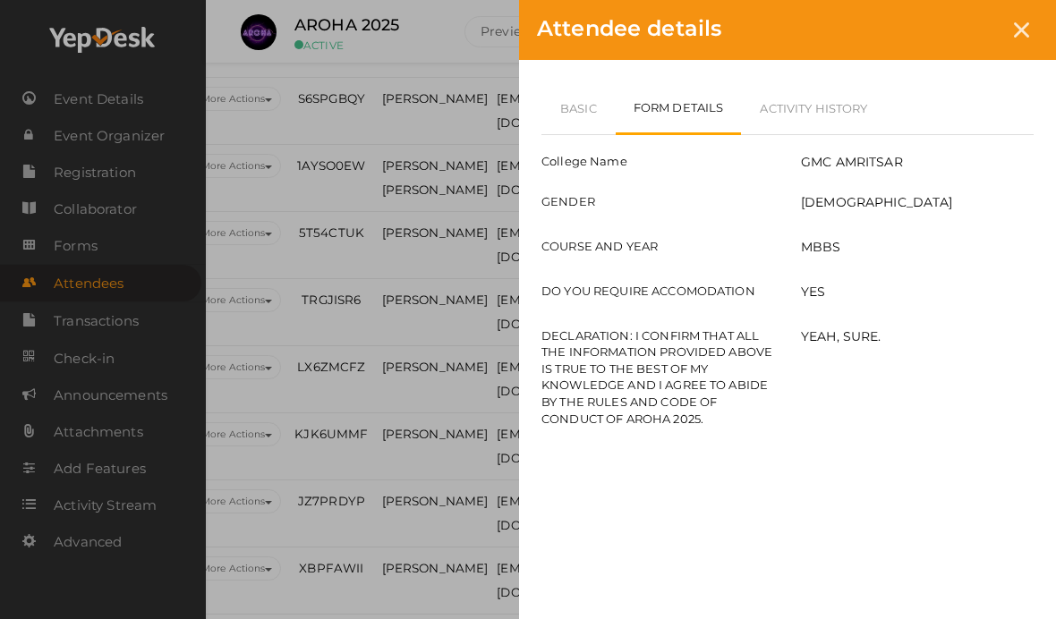
click at [584, 125] on link "Basic" at bounding box center [578, 108] width 74 height 52
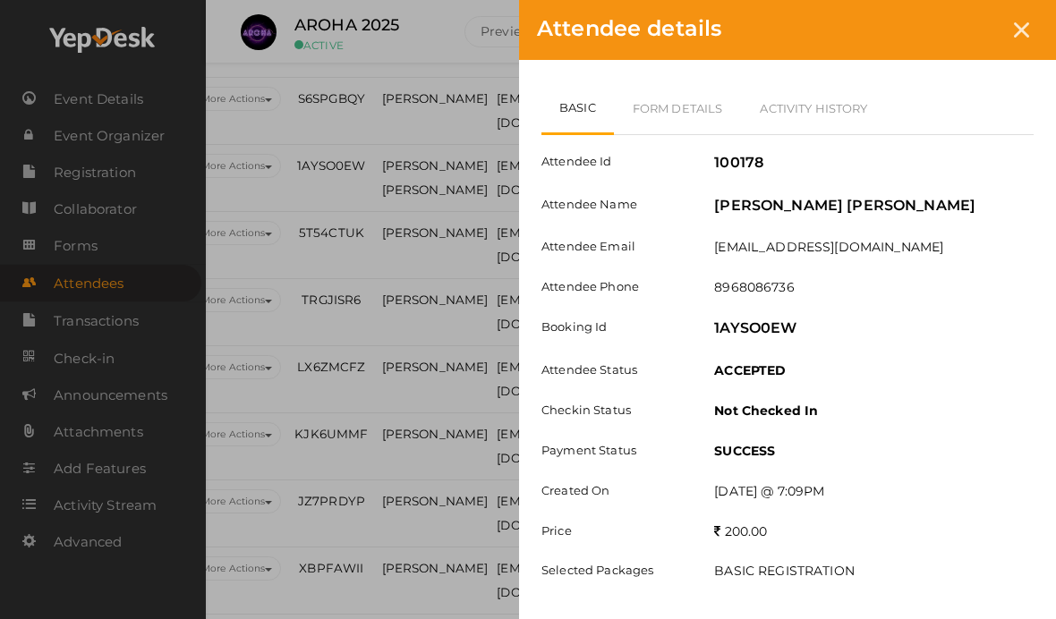
click at [695, 83] on link "Form Details" at bounding box center [678, 108] width 128 height 52
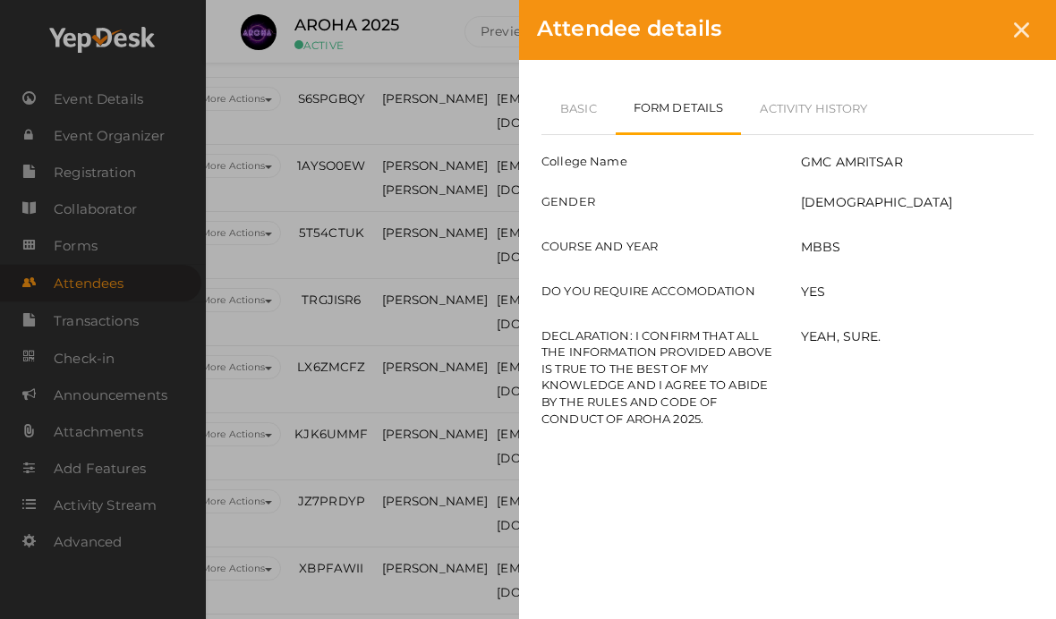
click at [1020, 29] on icon at bounding box center [1021, 29] width 15 height 15
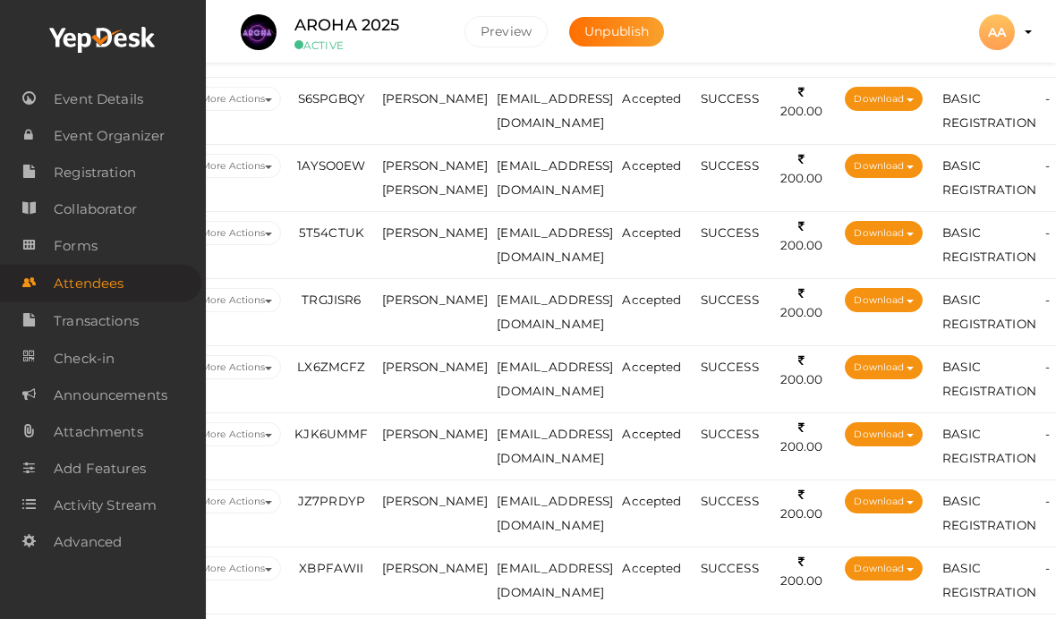
click at [447, 240] on span "[PERSON_NAME]" at bounding box center [435, 233] width 107 height 14
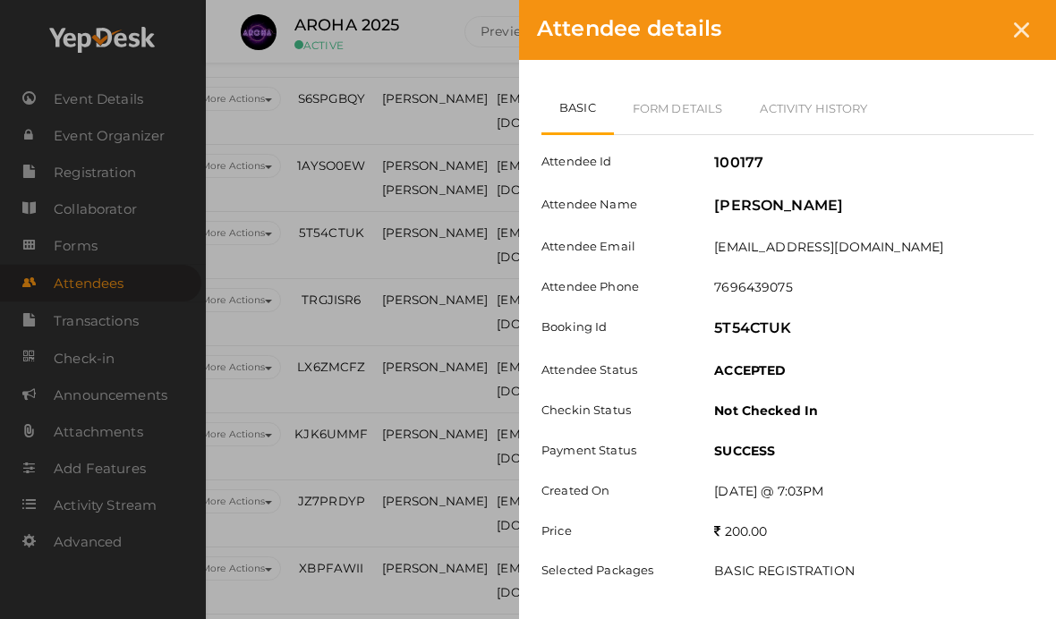
click at [691, 108] on link "Form Details" at bounding box center [678, 108] width 128 height 52
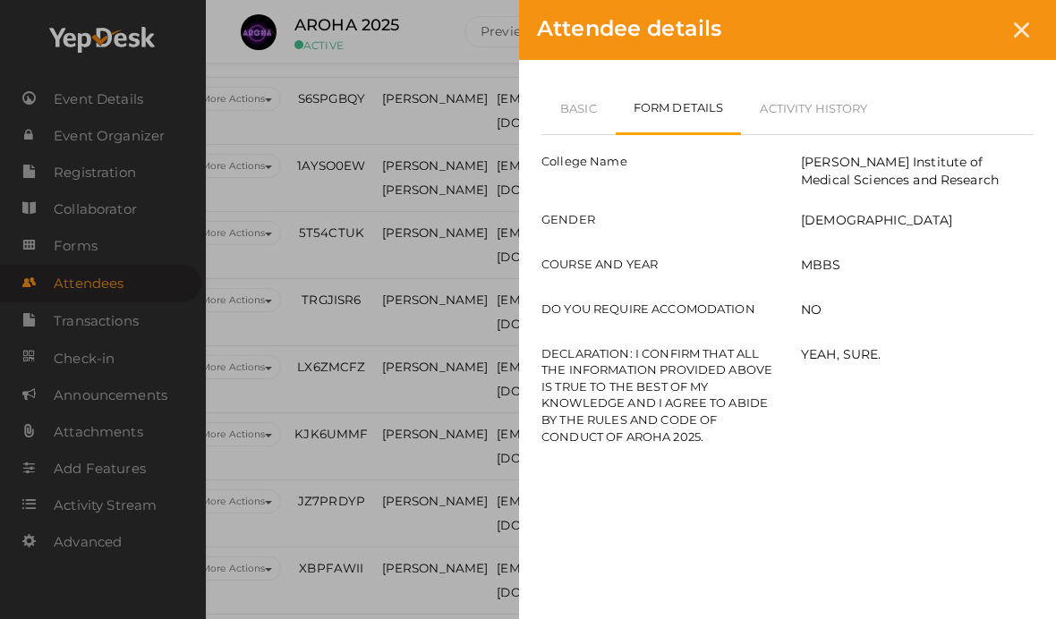
click at [591, 131] on link "Basic" at bounding box center [578, 108] width 74 height 52
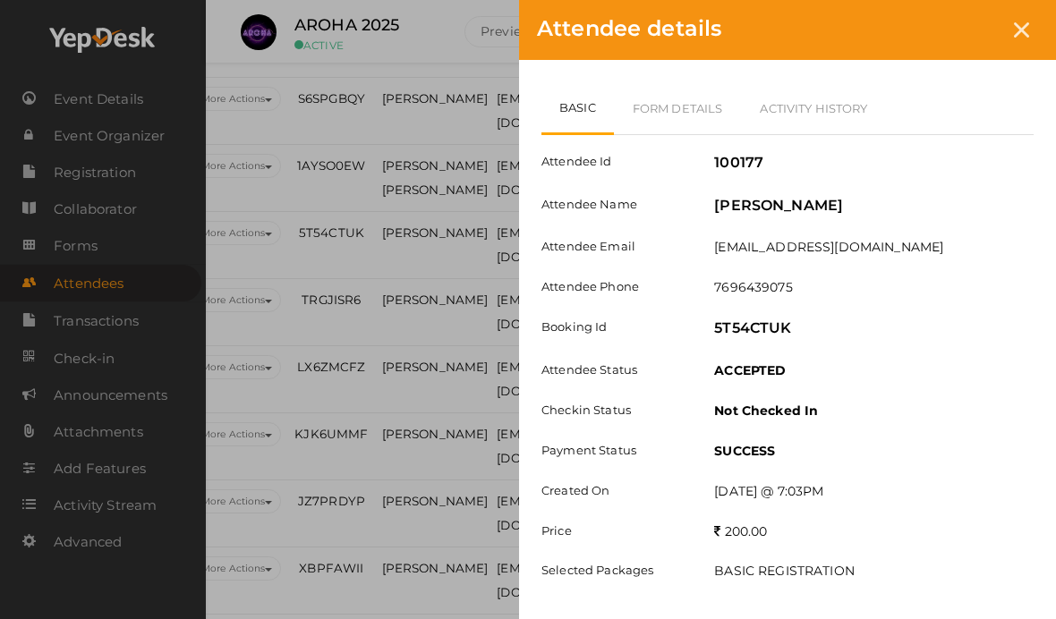
click at [705, 95] on link "Form Details" at bounding box center [678, 108] width 128 height 52
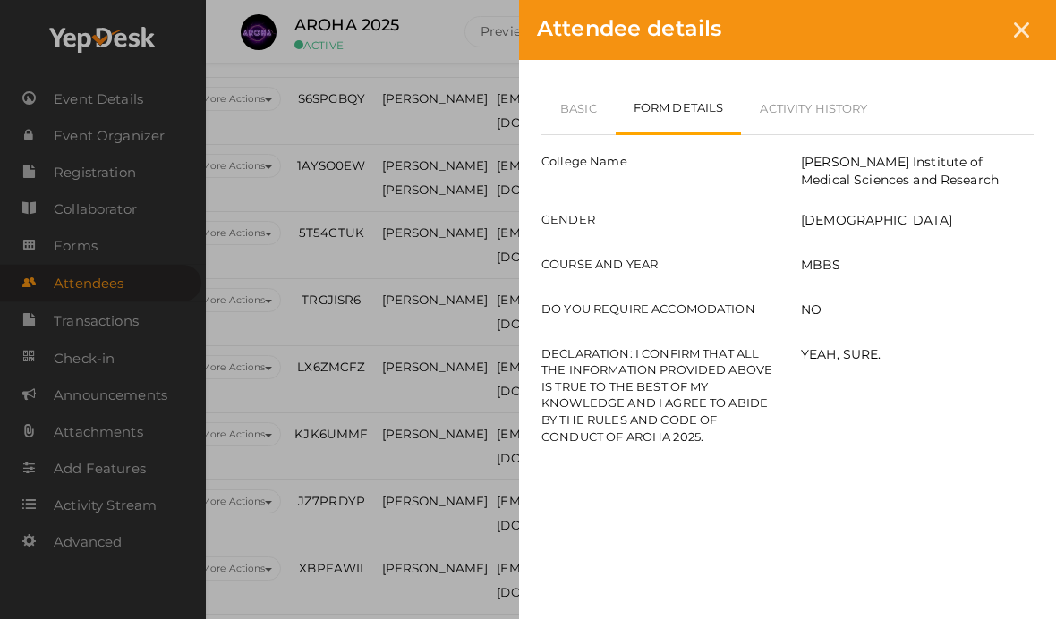
click at [1030, 31] on div at bounding box center [1021, 29] width 33 height 33
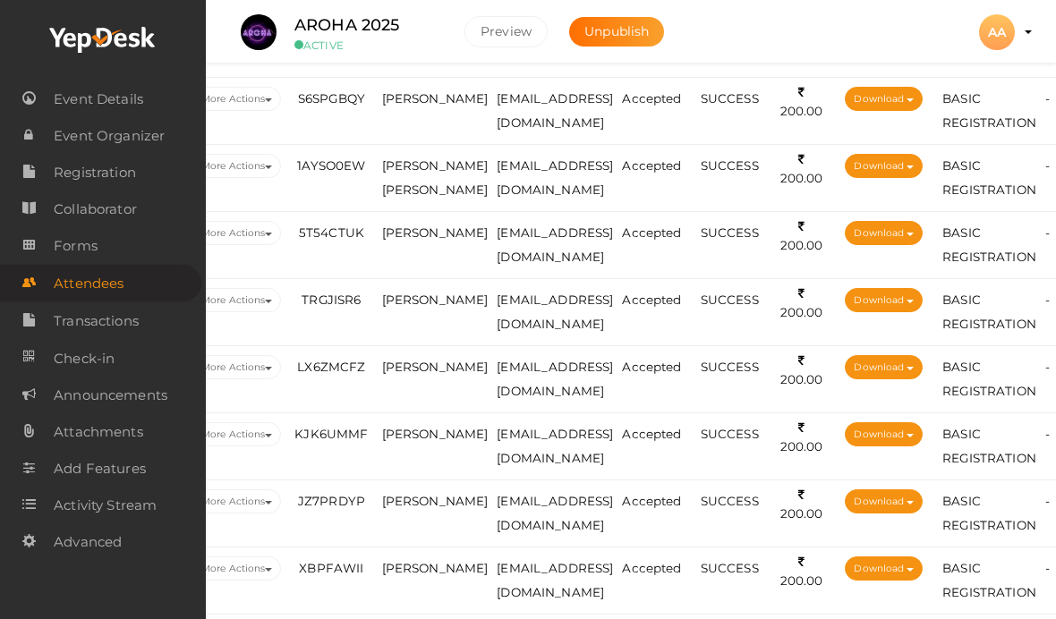
click at [434, 313] on td "[PERSON_NAME]" at bounding box center [435, 312] width 115 height 67
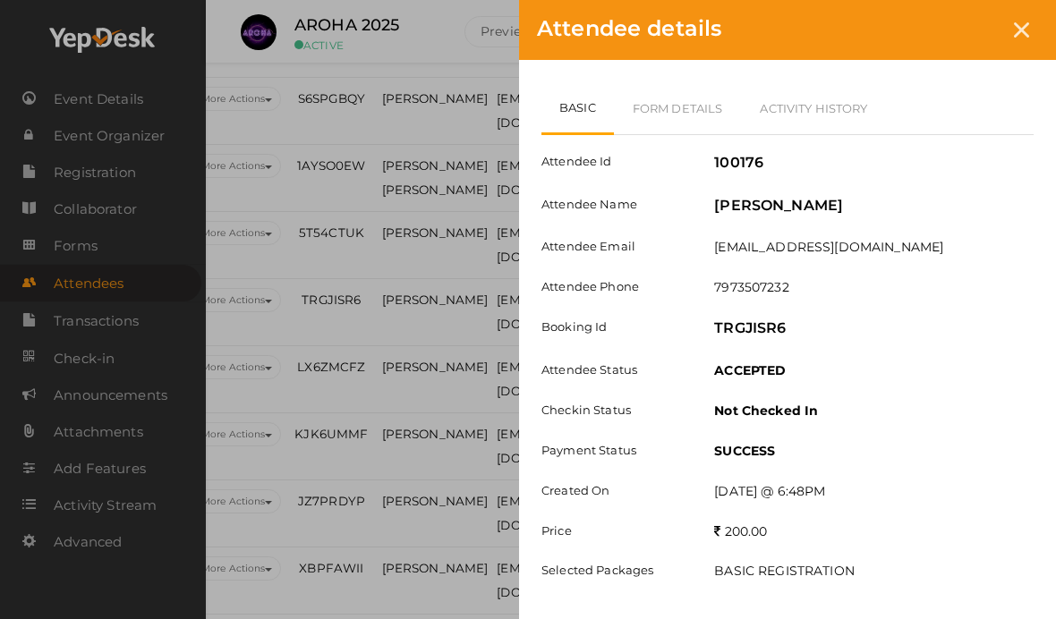
click at [696, 107] on link "Form Details" at bounding box center [678, 108] width 128 height 52
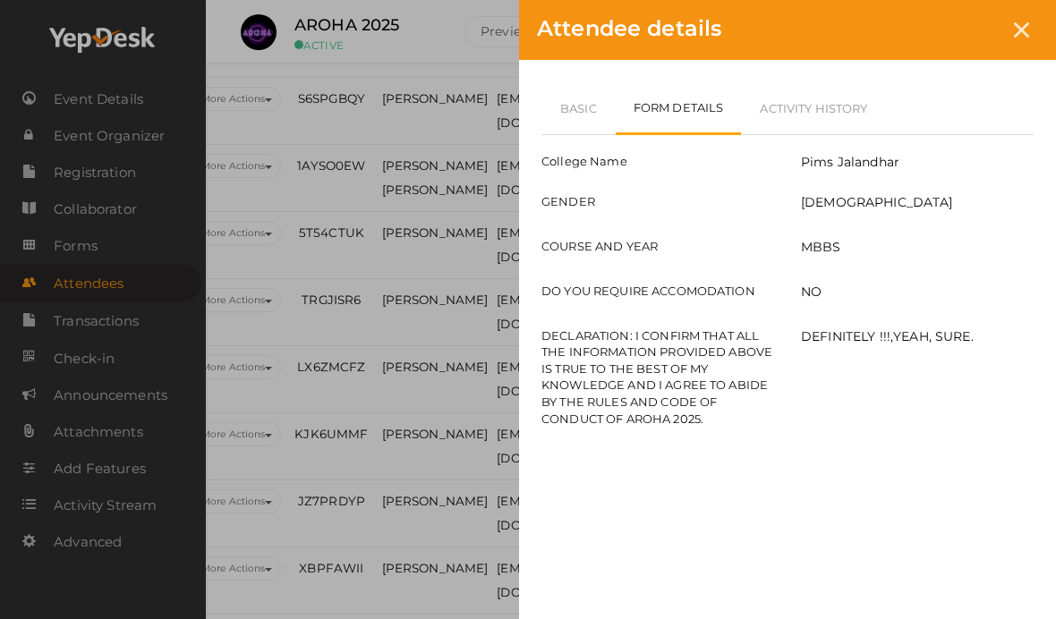
click at [1034, 31] on div at bounding box center [1021, 29] width 33 height 33
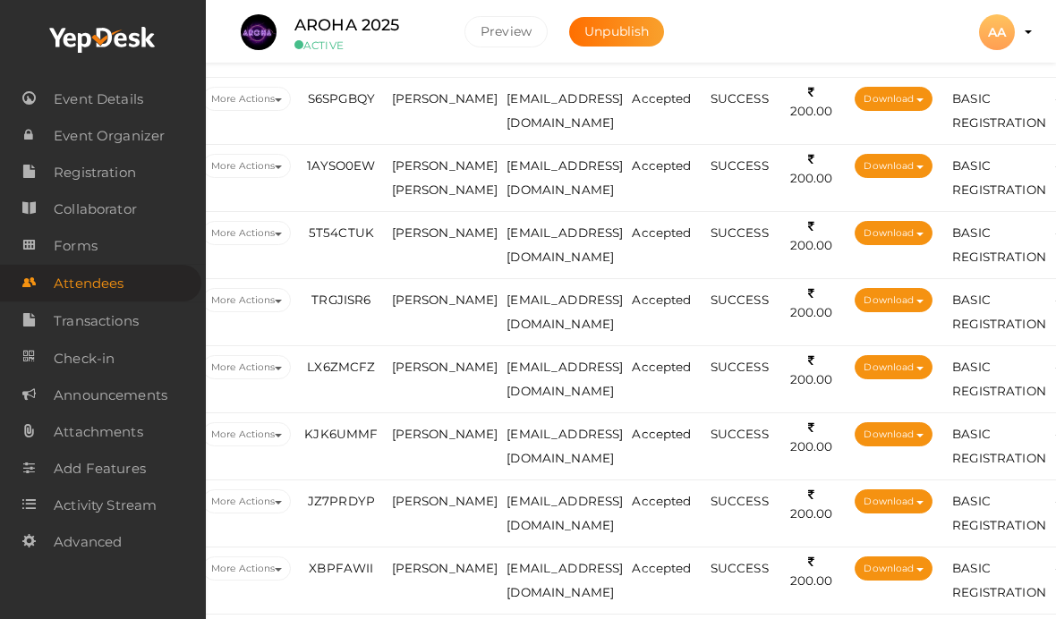
scroll to position [2405, 92]
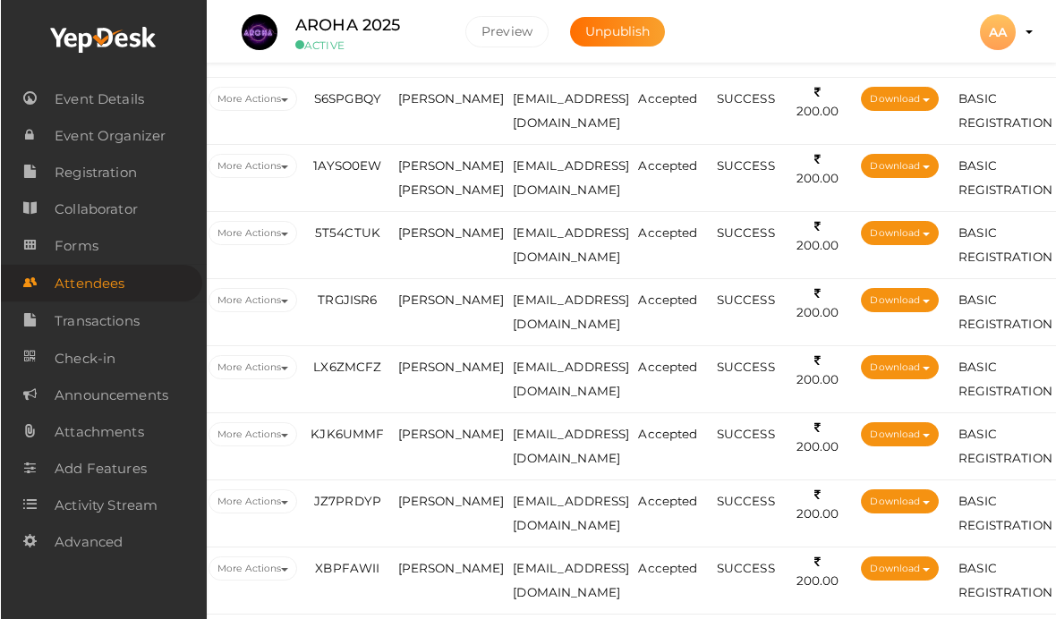
click at [422, 307] on span "[PERSON_NAME]" at bounding box center [450, 300] width 107 height 14
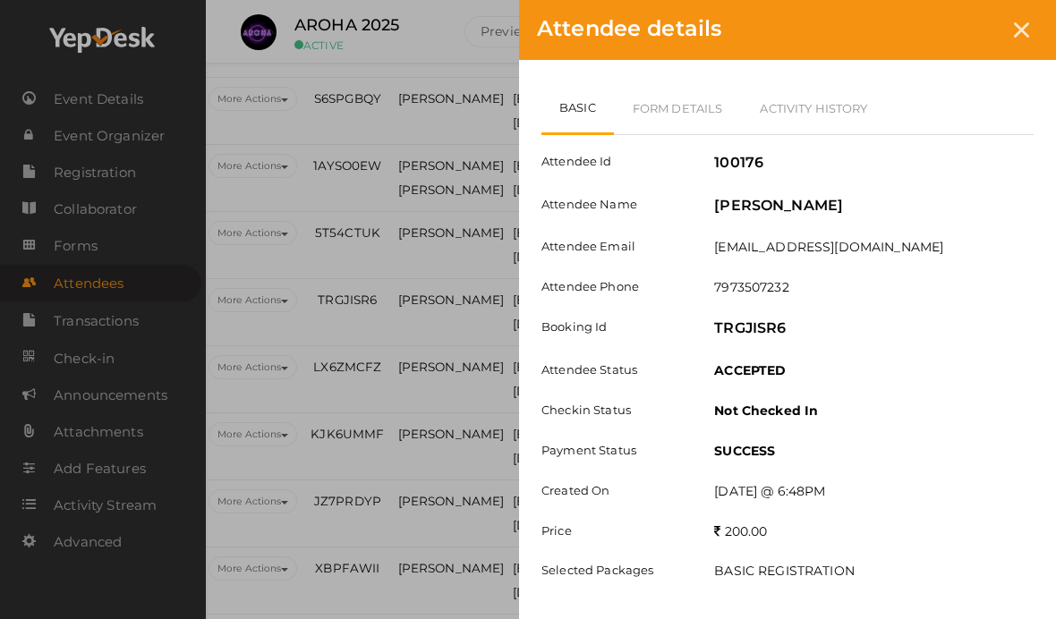
click at [701, 99] on link "Form Details" at bounding box center [678, 108] width 128 height 52
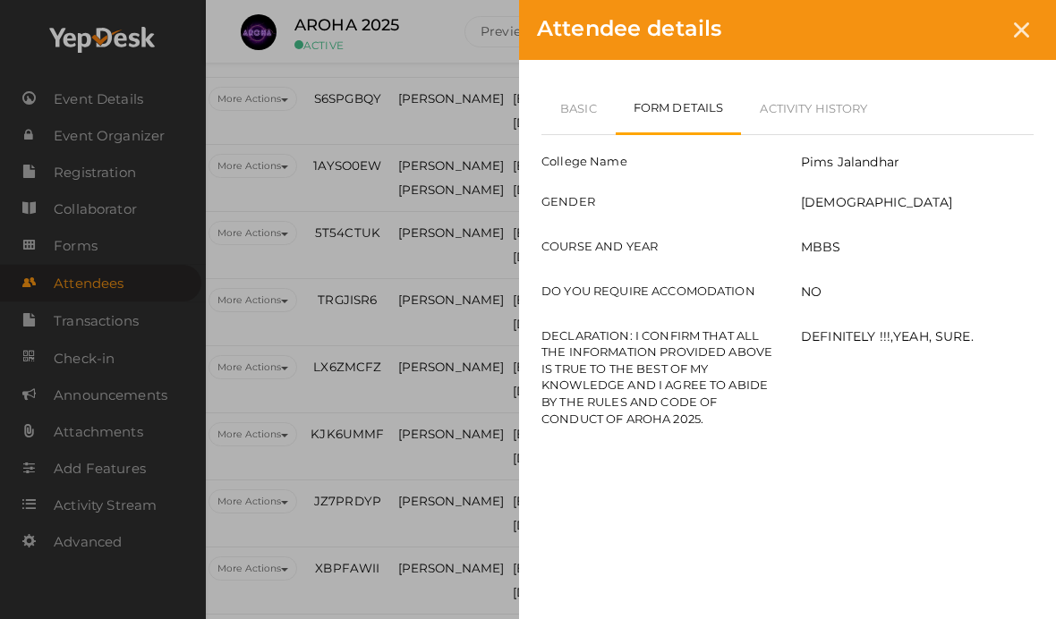
click at [575, 111] on link "Basic" at bounding box center [578, 108] width 74 height 52
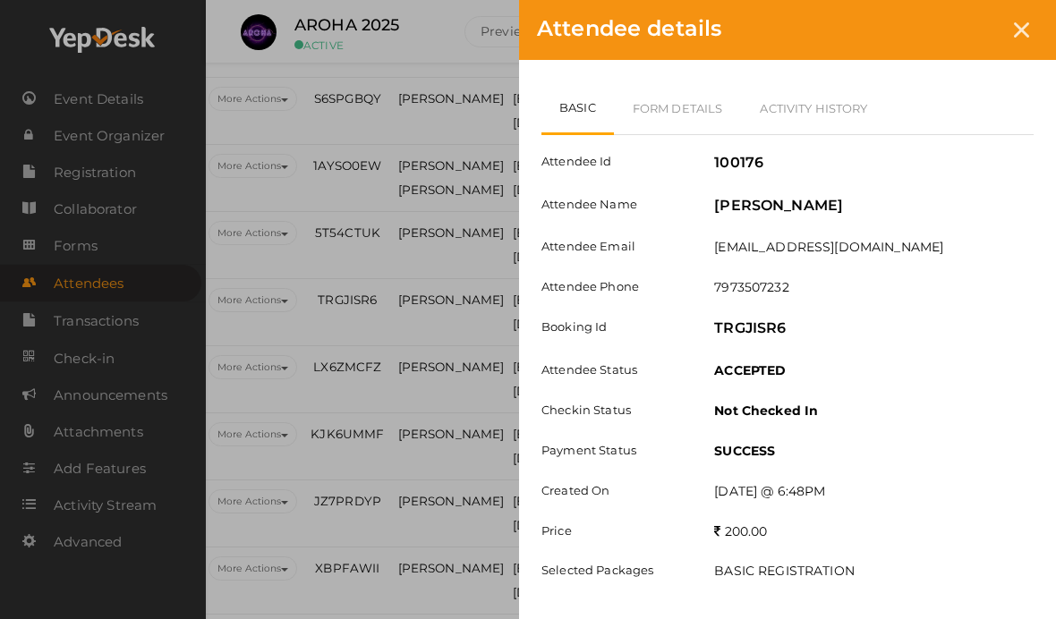
click at [1019, 44] on div at bounding box center [1021, 29] width 33 height 33
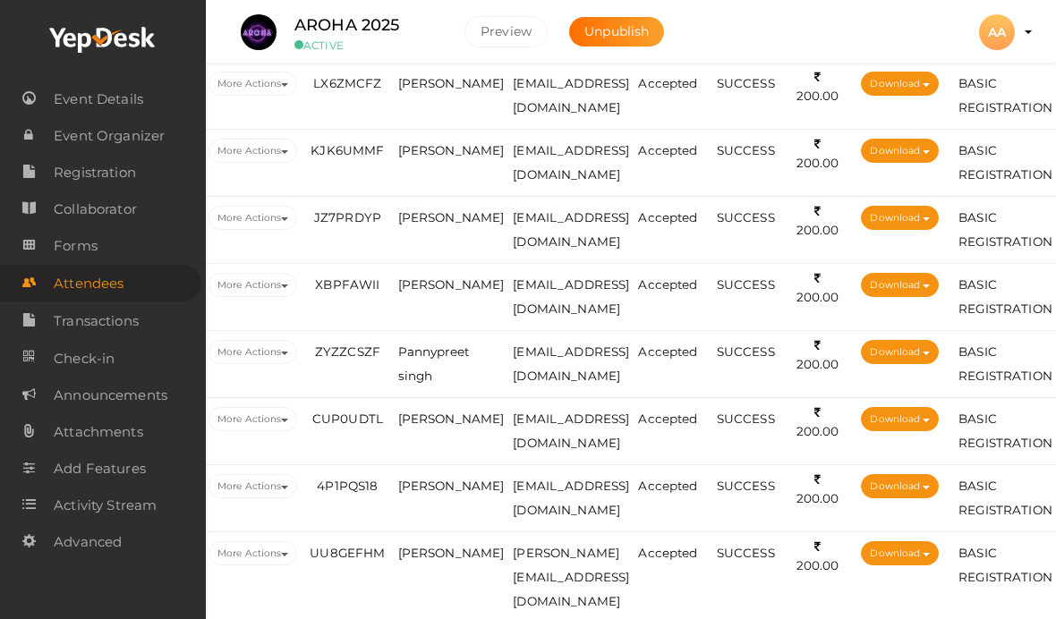
scroll to position [2700, 91]
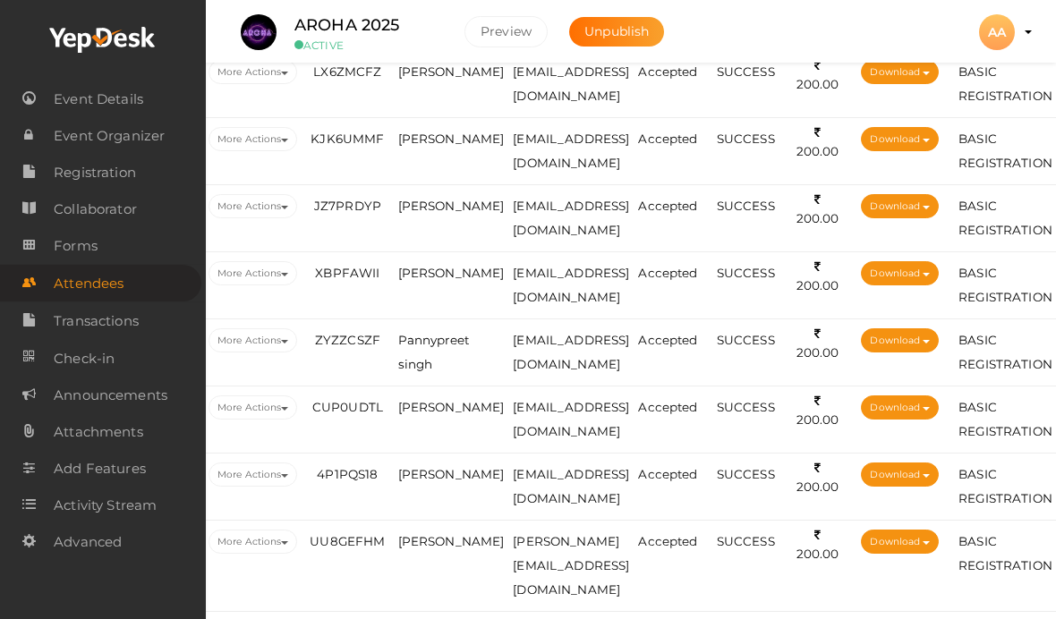
click at [441, 79] on span "[PERSON_NAME]" at bounding box center [451, 71] width 107 height 14
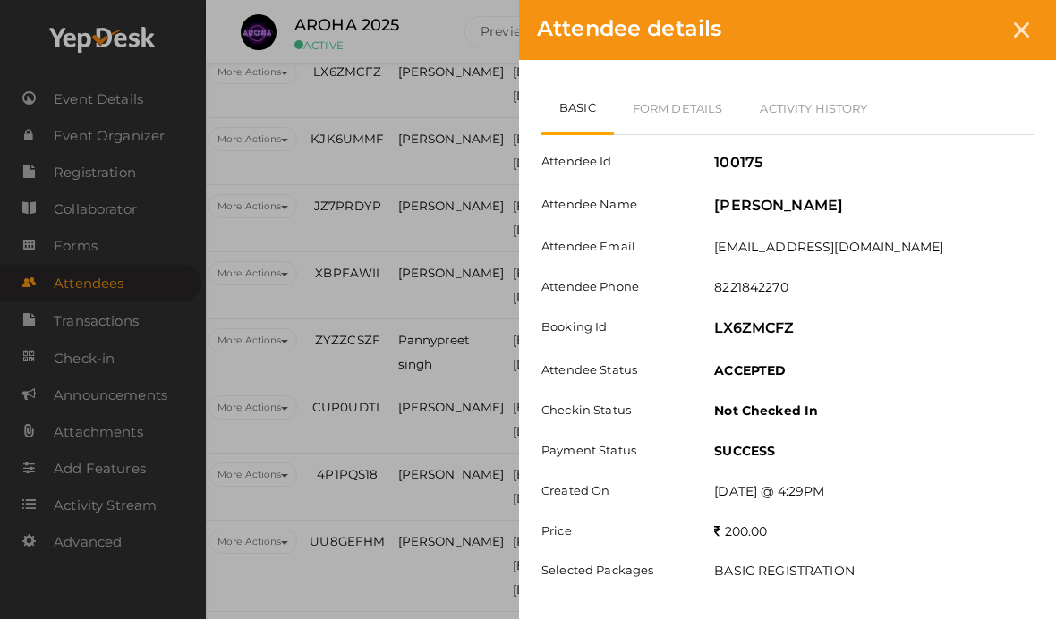
click at [684, 107] on link "Form Details" at bounding box center [678, 108] width 128 height 52
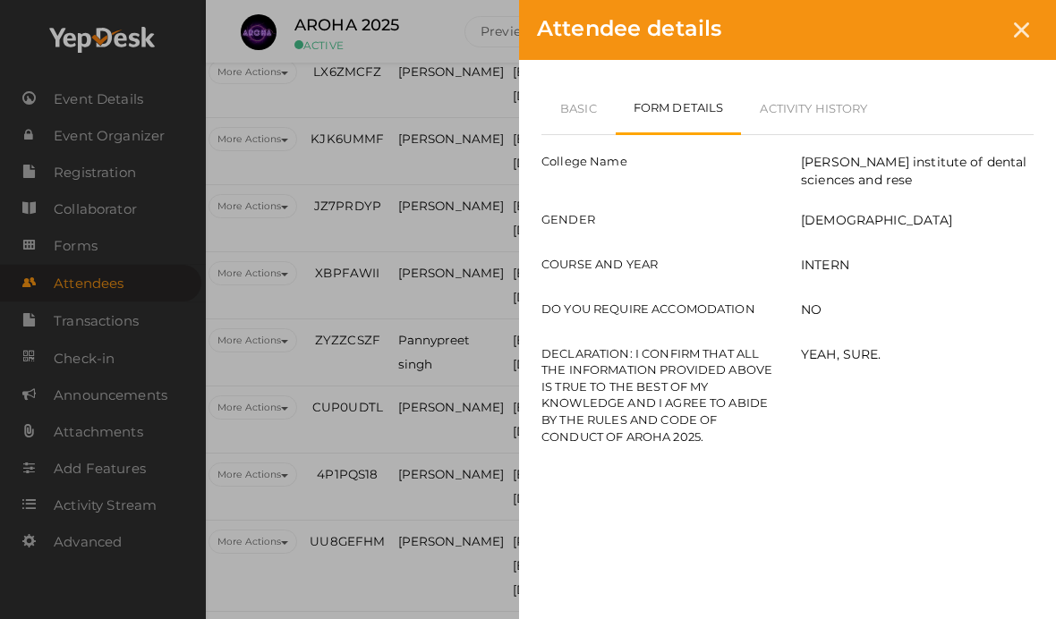
click at [568, 115] on link "Basic" at bounding box center [578, 108] width 74 height 52
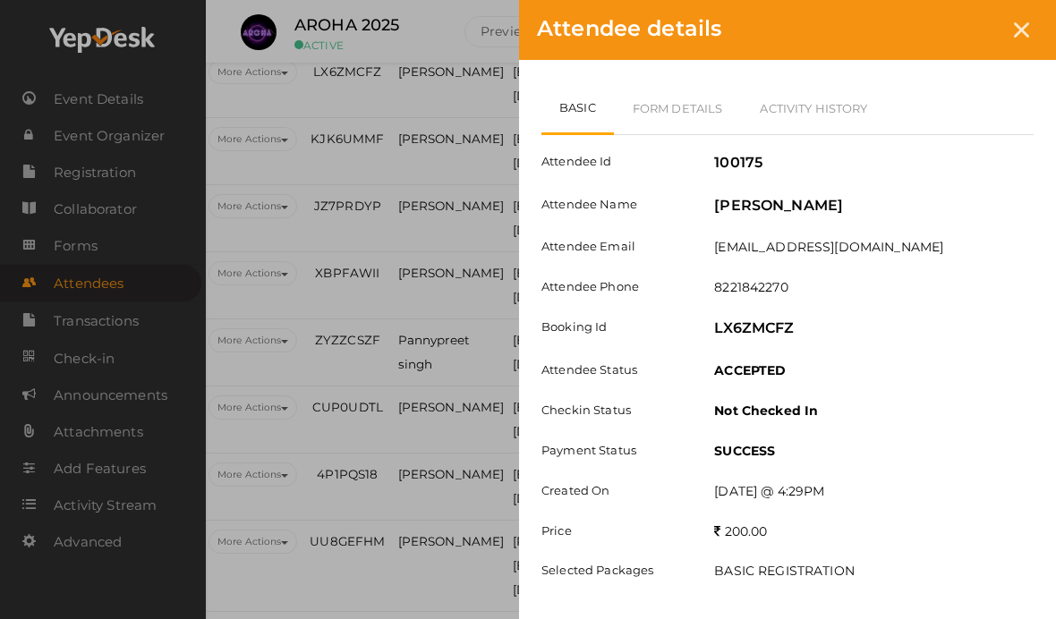
click at [684, 115] on link "Form Details" at bounding box center [678, 108] width 128 height 52
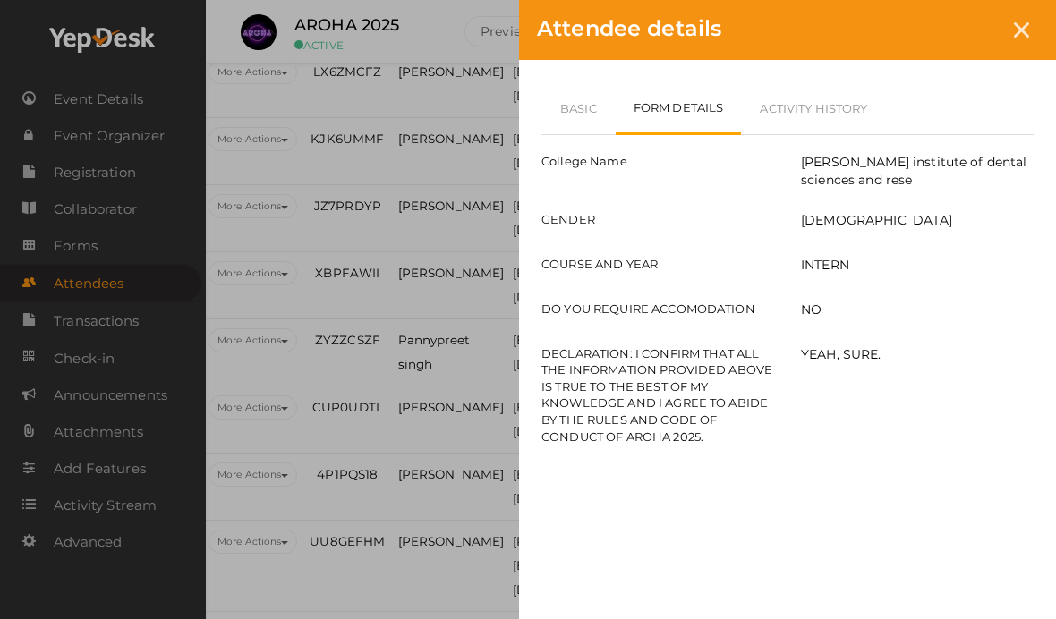
click at [1025, 38] on div at bounding box center [1021, 29] width 33 height 33
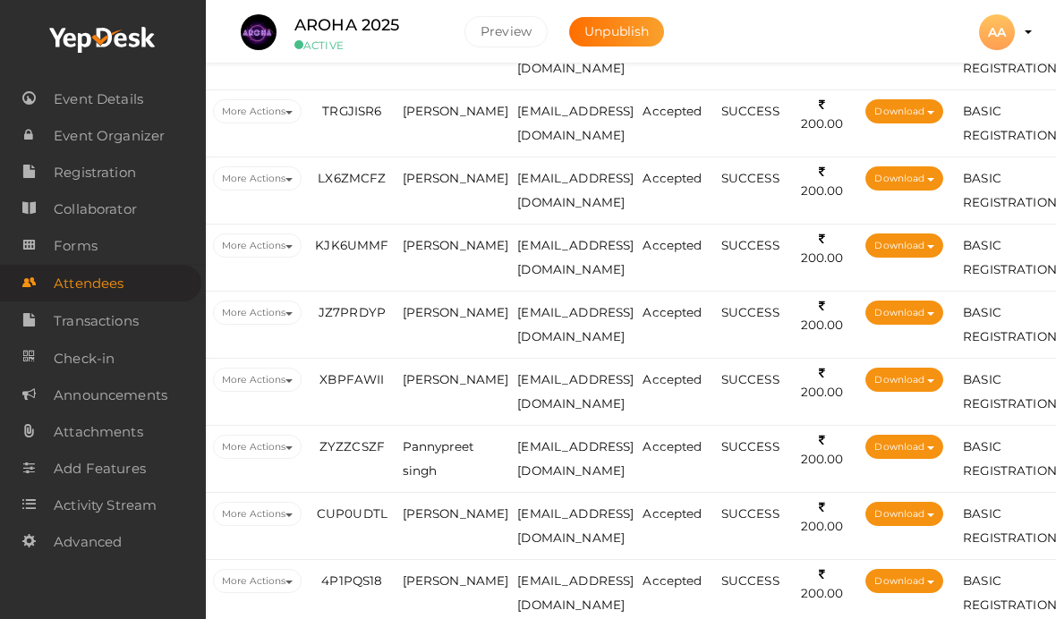
scroll to position [2594, 79]
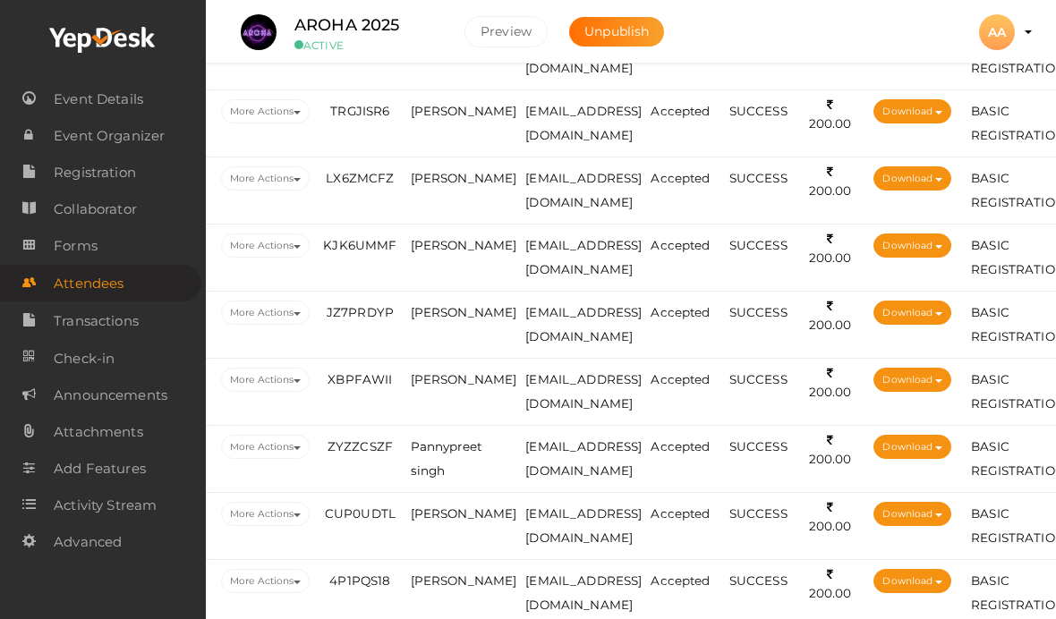
click at [432, 252] on span "[PERSON_NAME]" at bounding box center [464, 245] width 107 height 14
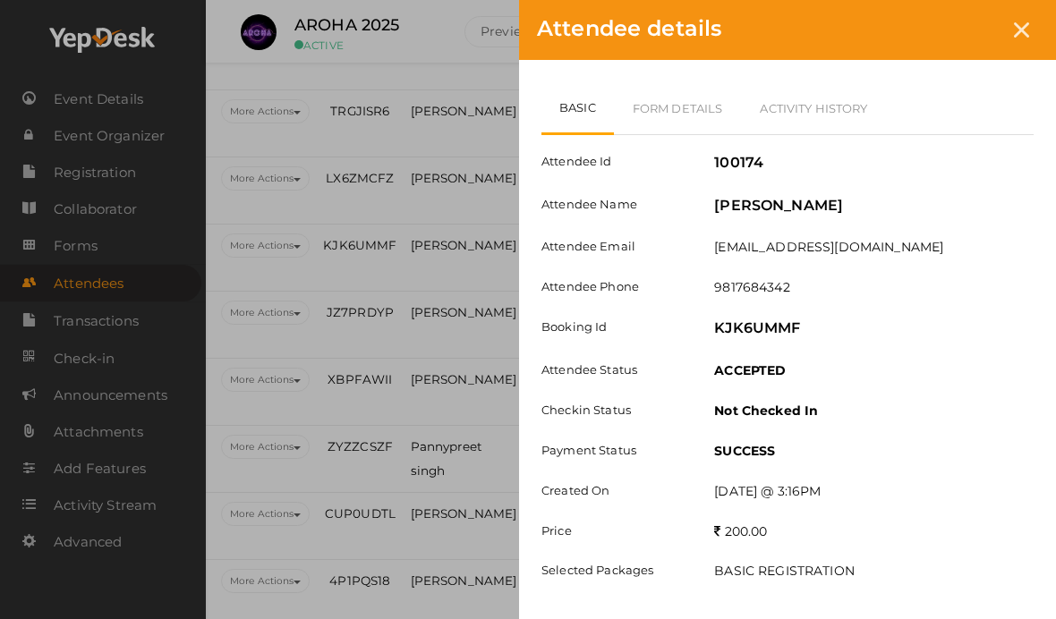
click at [704, 100] on link "Form Details" at bounding box center [678, 108] width 128 height 52
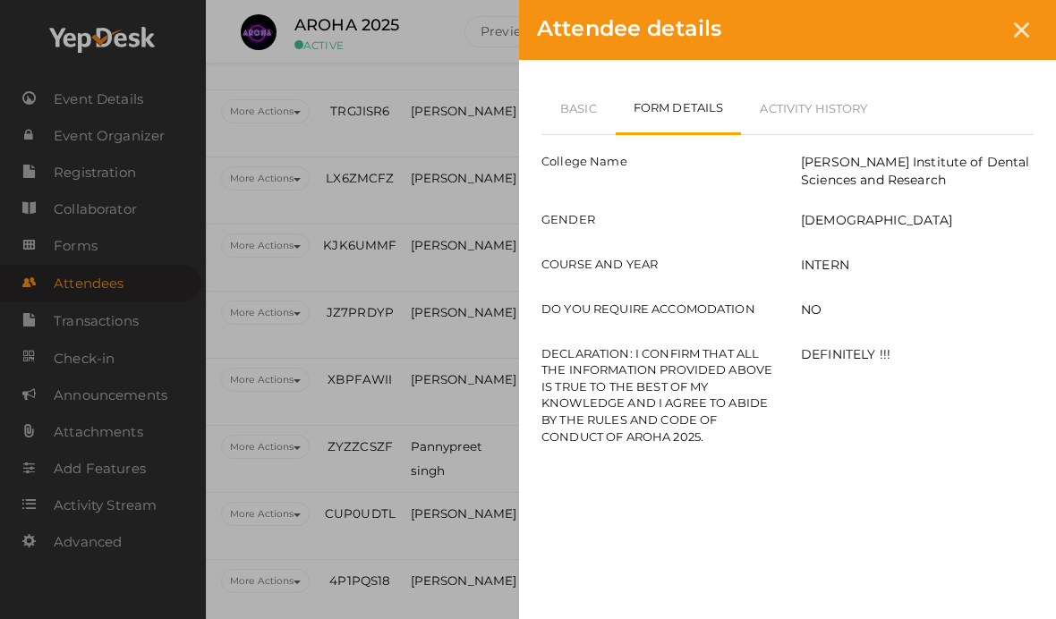
click at [575, 121] on link "Basic" at bounding box center [578, 108] width 74 height 52
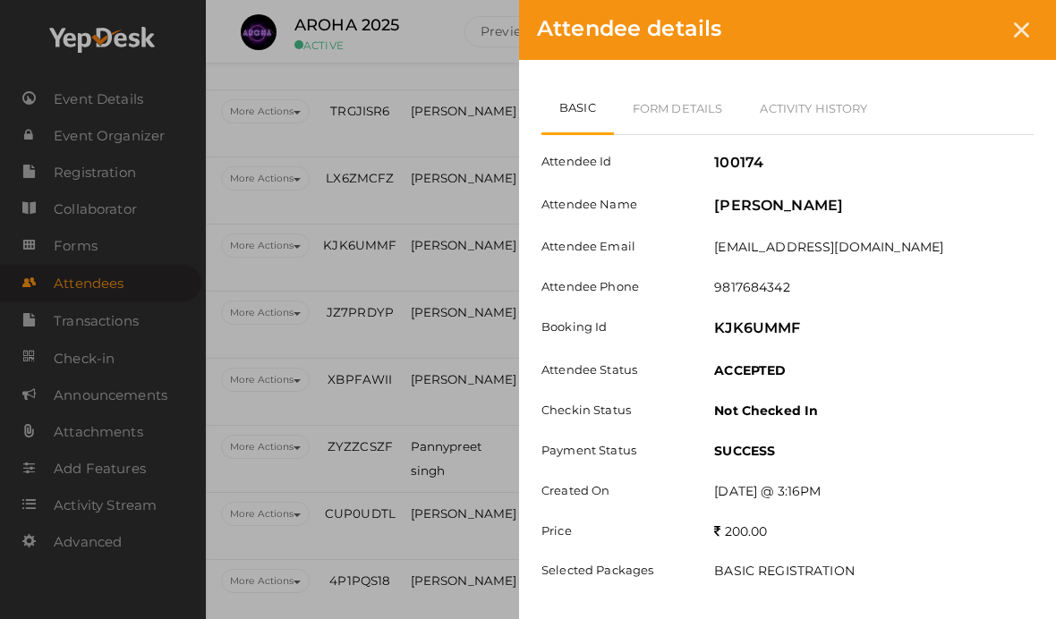
click at [704, 115] on link "Form Details" at bounding box center [678, 108] width 128 height 52
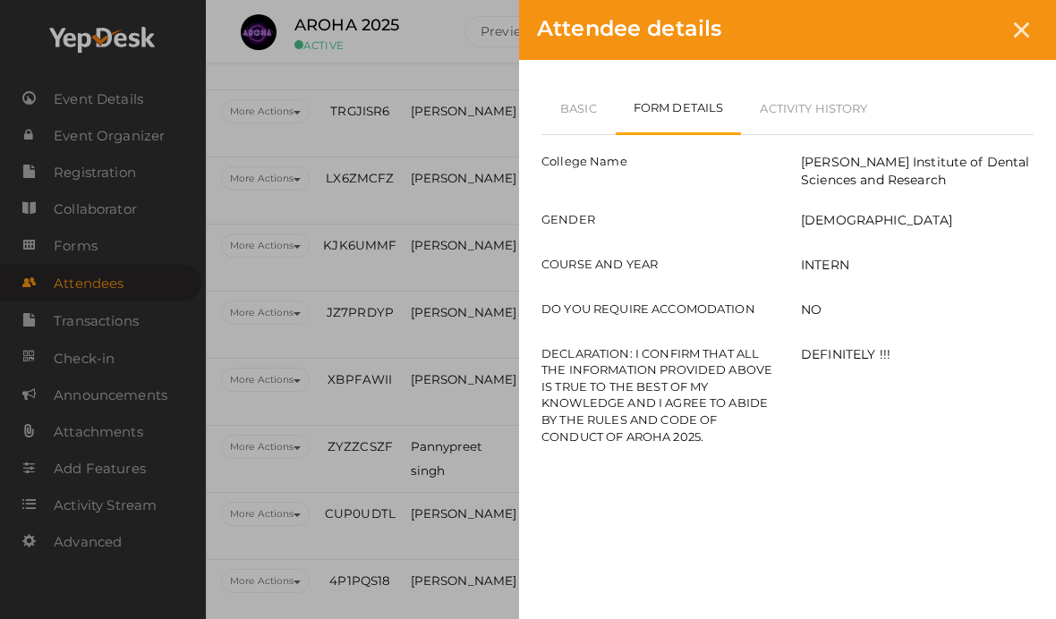
click at [1035, 30] on div at bounding box center [1021, 29] width 33 height 33
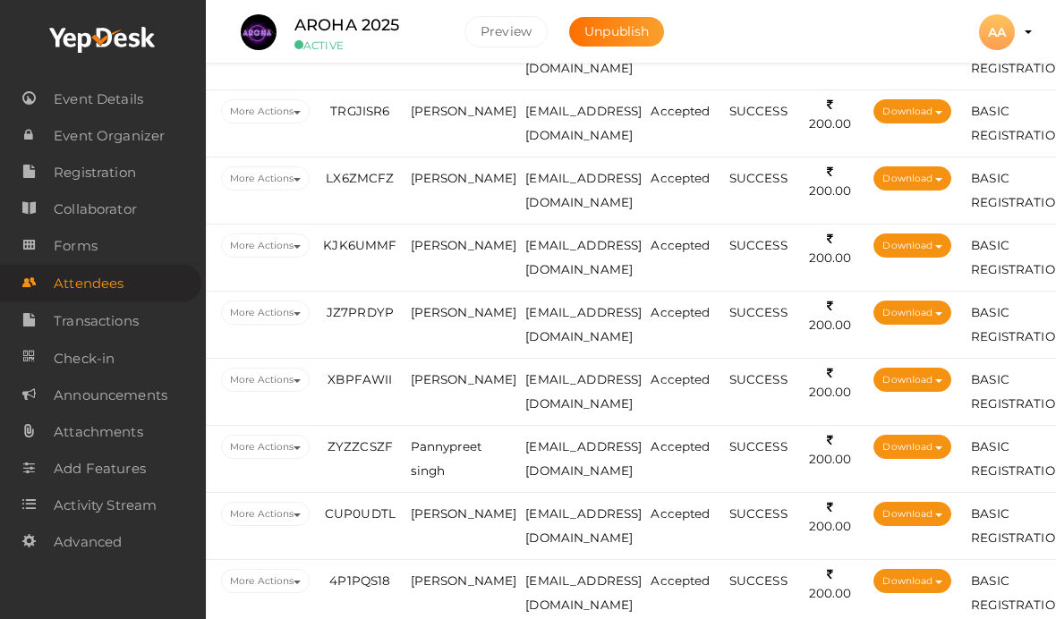
click at [454, 351] on td "[PERSON_NAME]" at bounding box center [463, 325] width 115 height 67
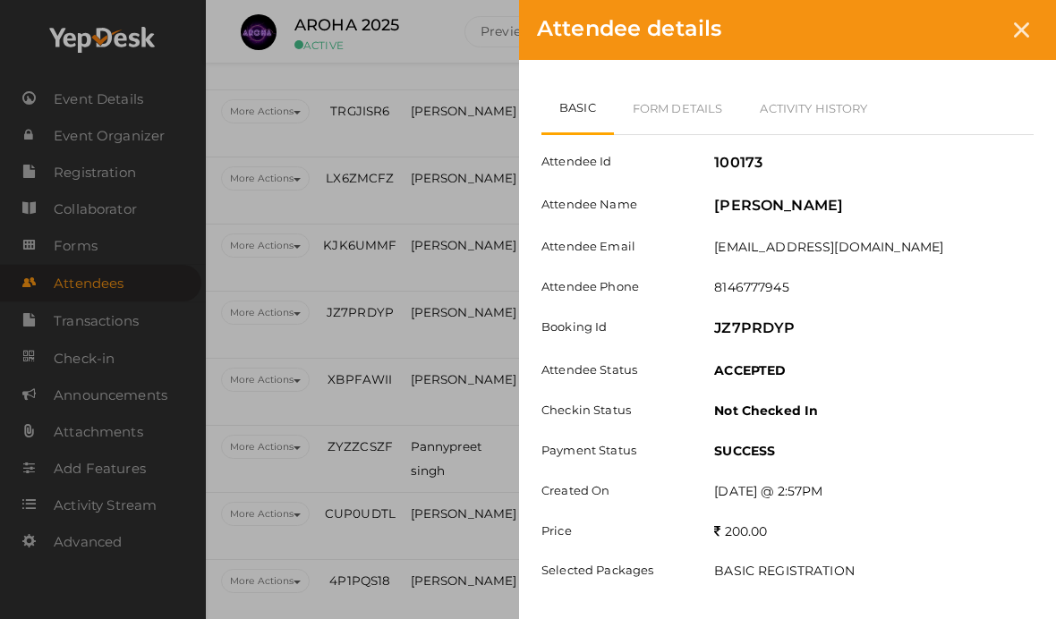
click at [717, 114] on link "Form Details" at bounding box center [678, 108] width 128 height 52
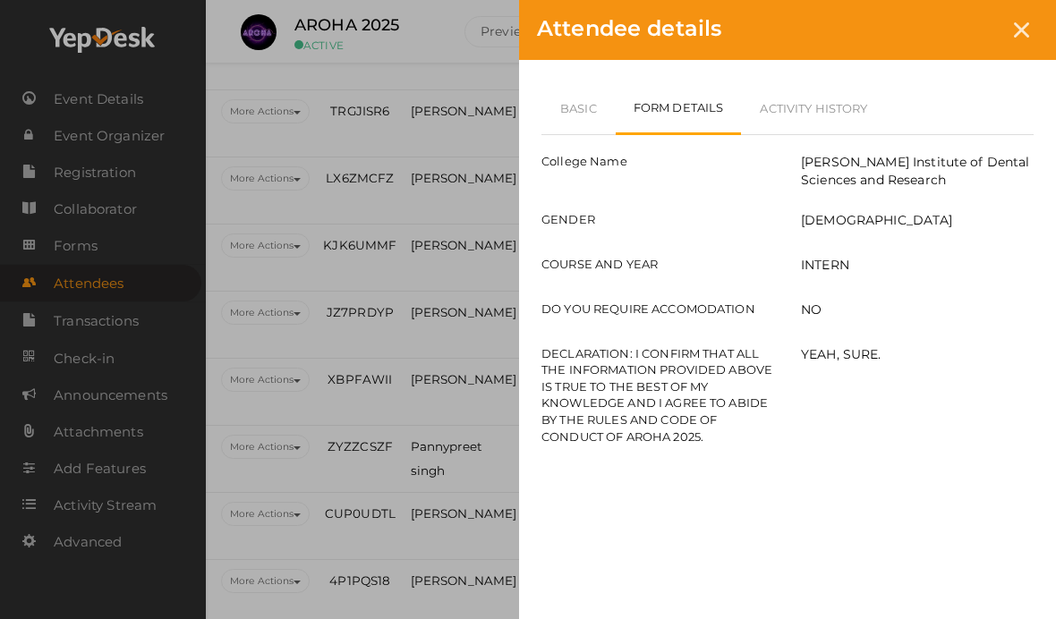
click at [595, 102] on link "Basic" at bounding box center [578, 108] width 74 height 52
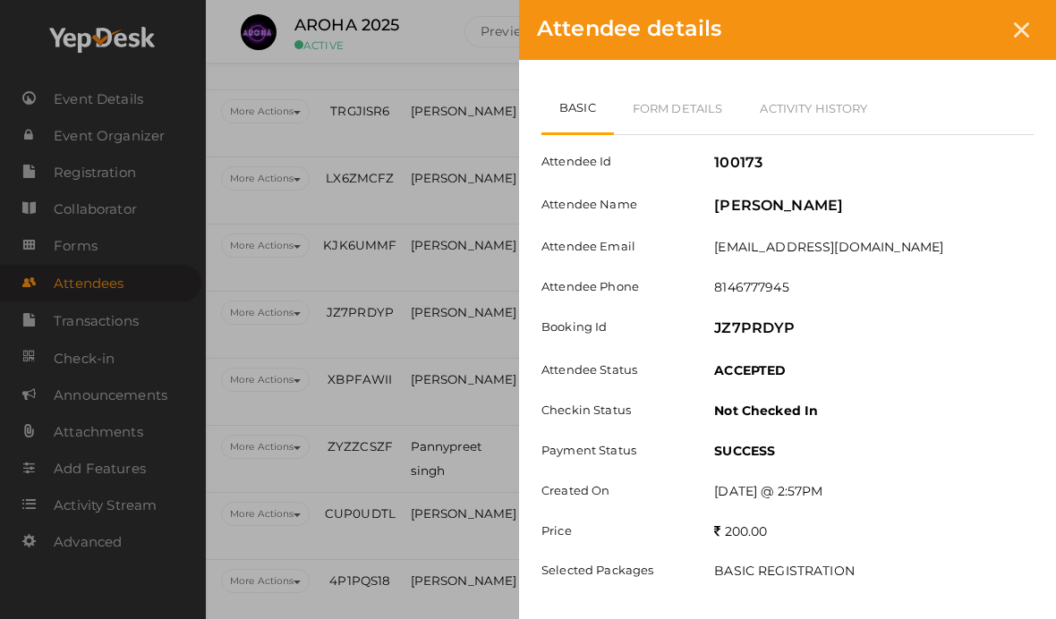
click at [719, 98] on link "Form Details" at bounding box center [678, 108] width 128 height 52
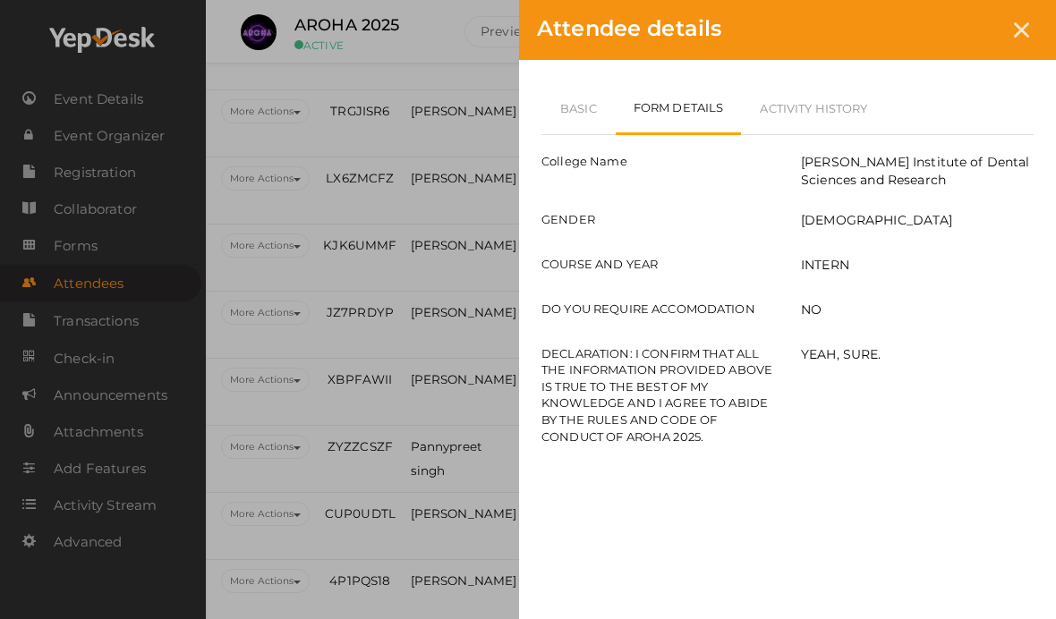
click at [1013, 31] on div at bounding box center [1021, 29] width 33 height 33
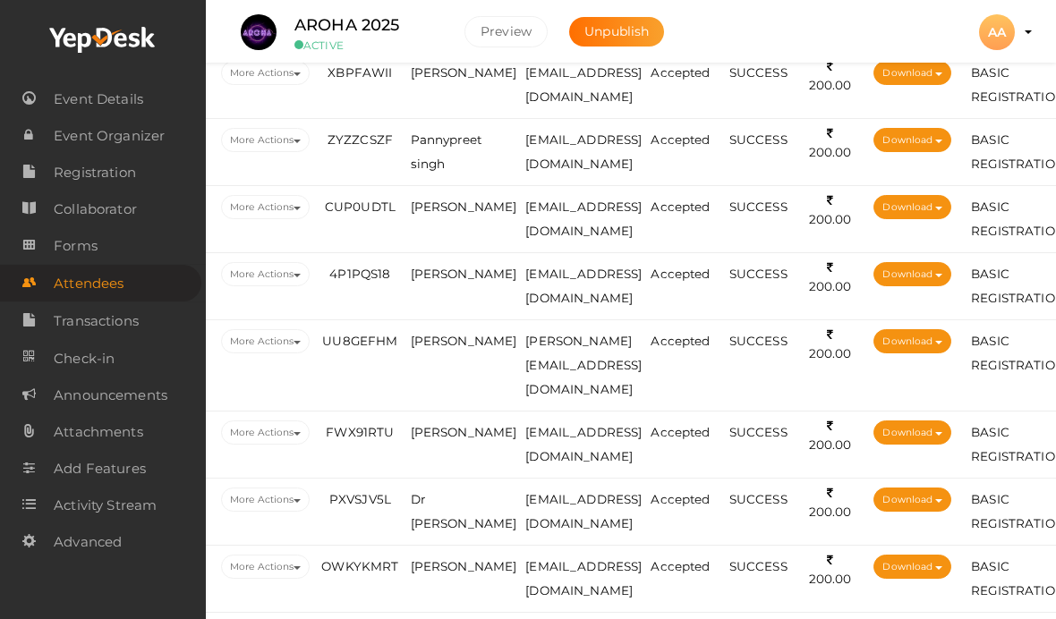
scroll to position [2920, 79]
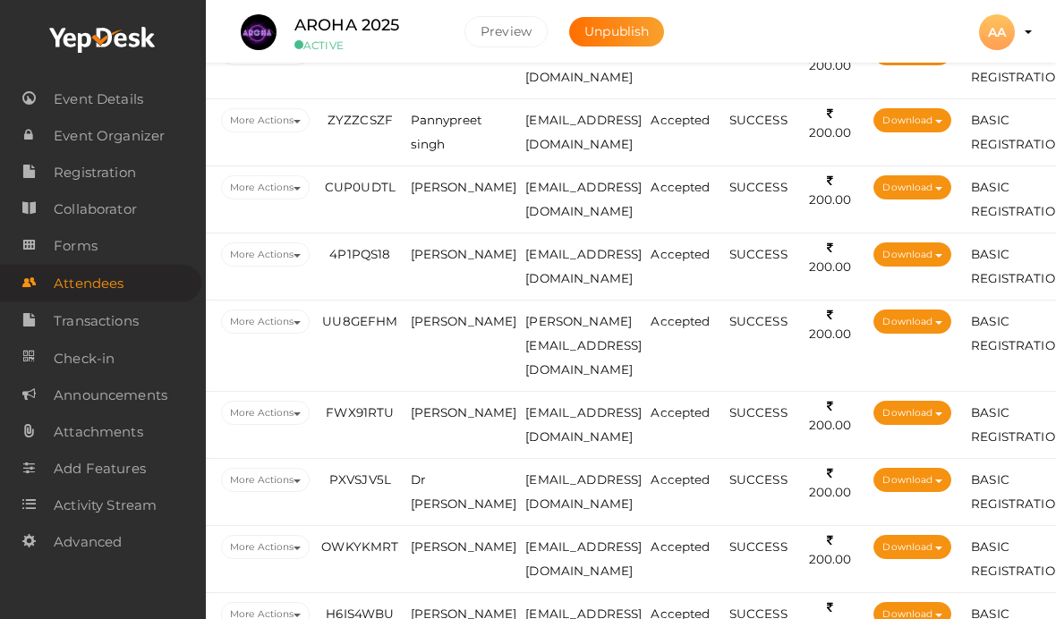
click at [482, 60] on span "[PERSON_NAME]" at bounding box center [464, 53] width 107 height 14
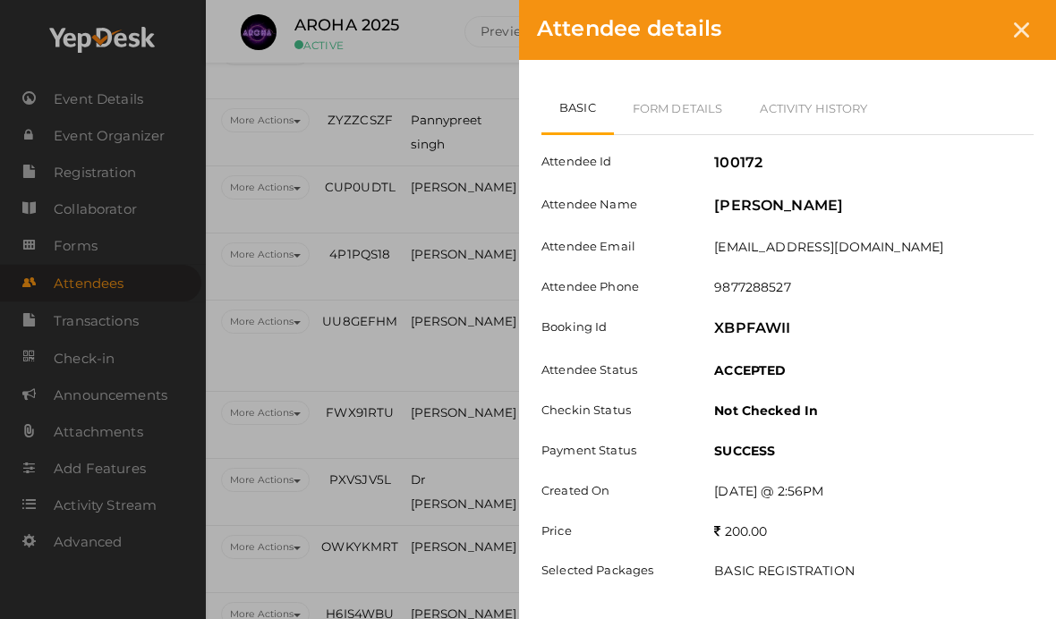
click at [664, 100] on link "Form Details" at bounding box center [678, 108] width 128 height 52
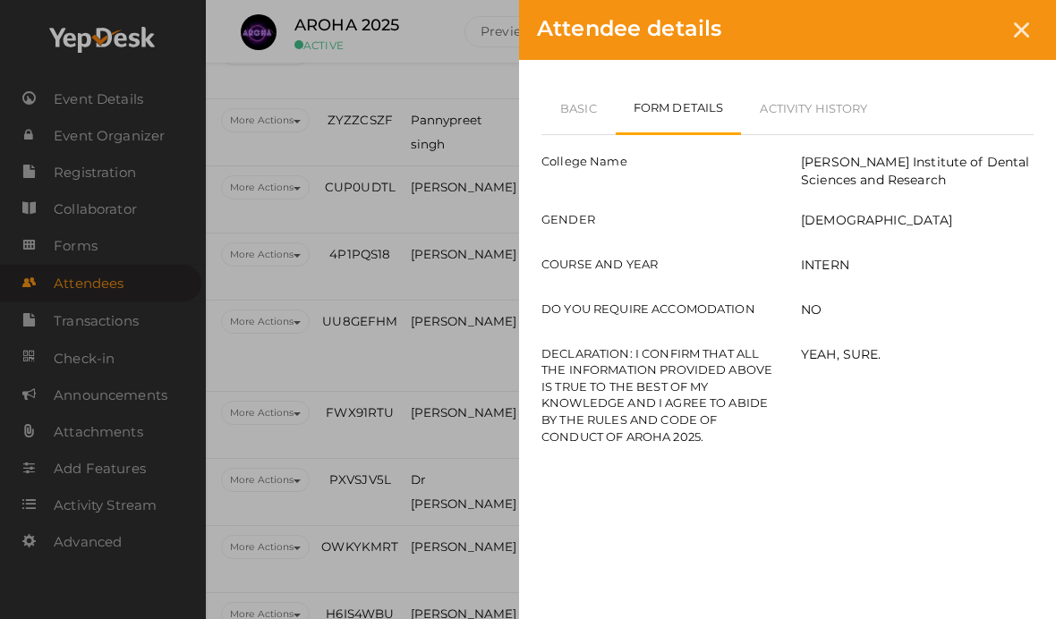
click at [1025, 38] on div at bounding box center [1021, 29] width 33 height 33
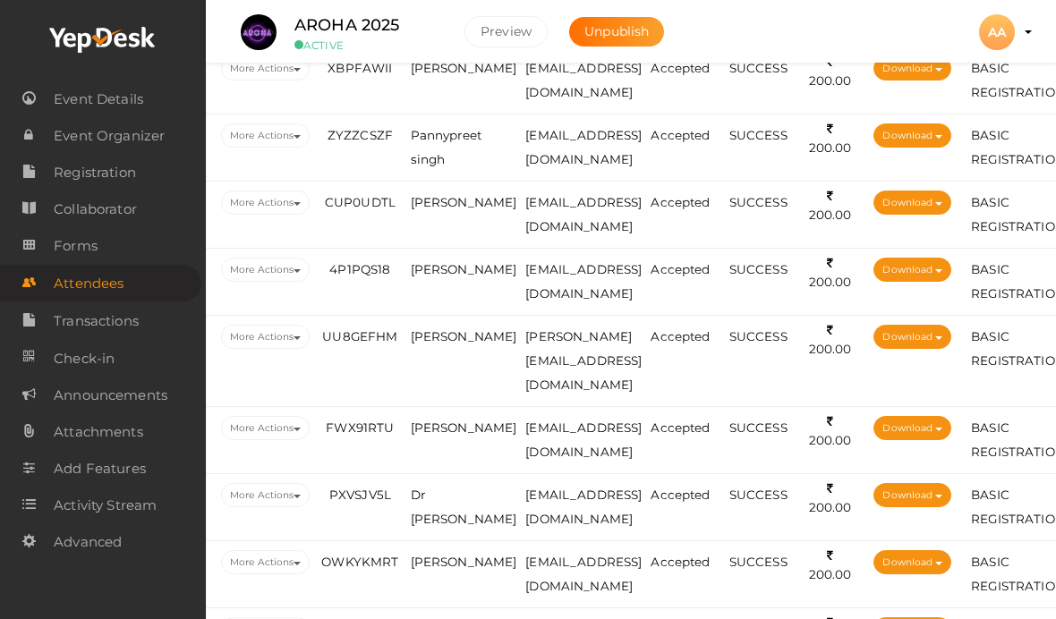
scroll to position [2902, 79]
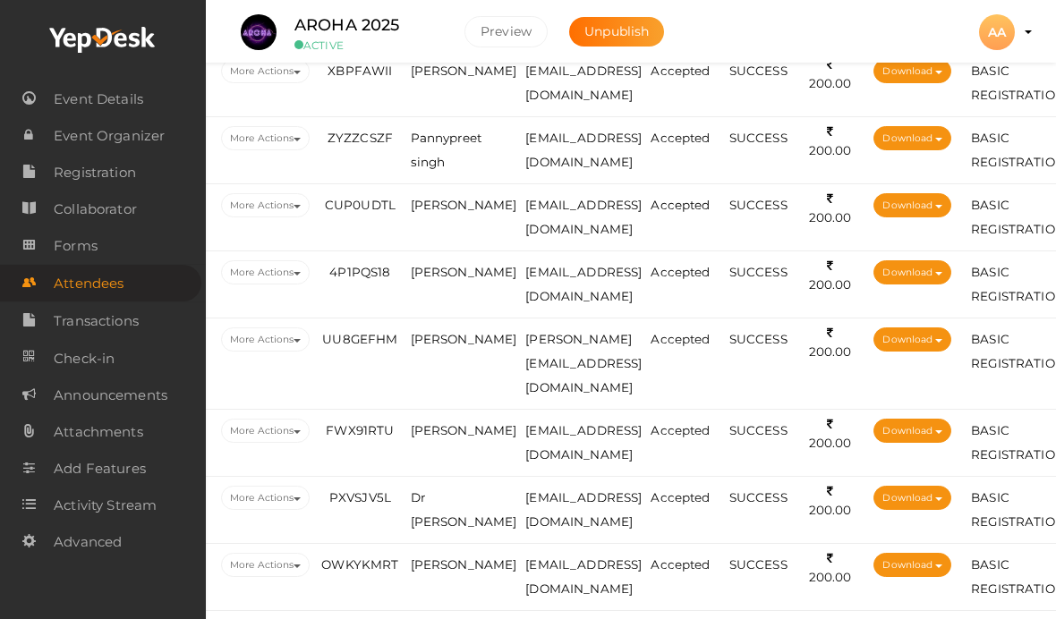
click at [462, 78] on span "[PERSON_NAME]" at bounding box center [464, 71] width 107 height 14
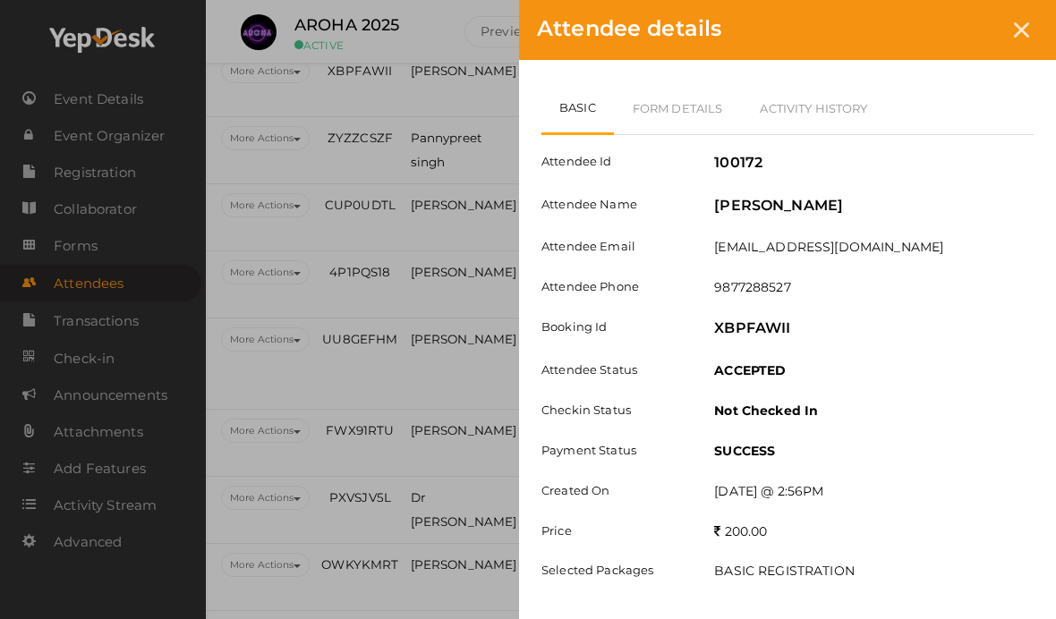
click at [1035, 18] on div "Attendee details" at bounding box center [787, 30] width 537 height 60
click at [1019, 27] on icon at bounding box center [1021, 29] width 15 height 15
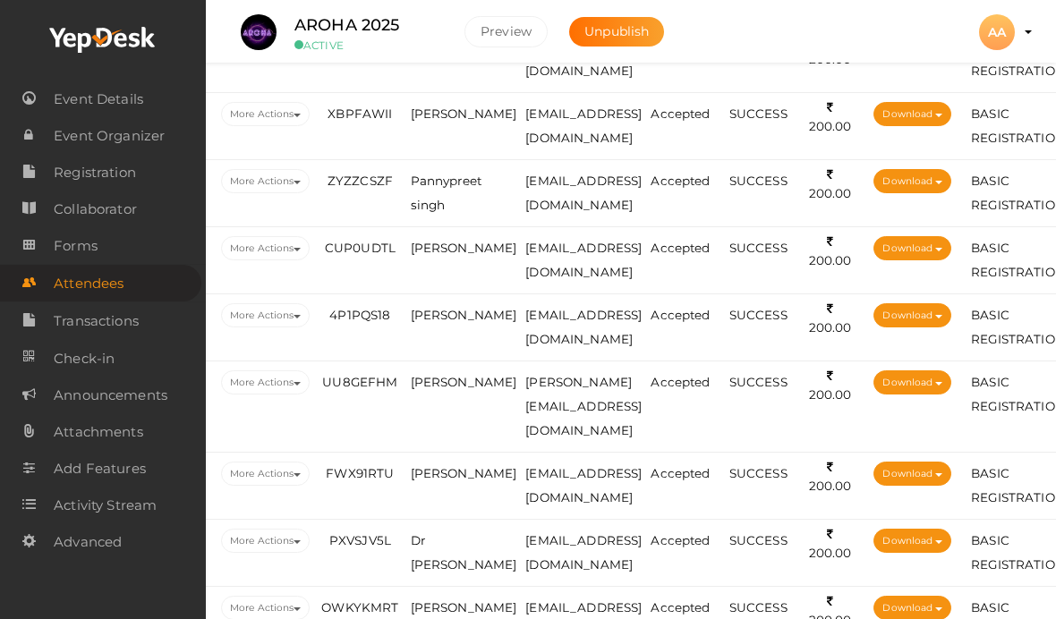
scroll to position [2840, 79]
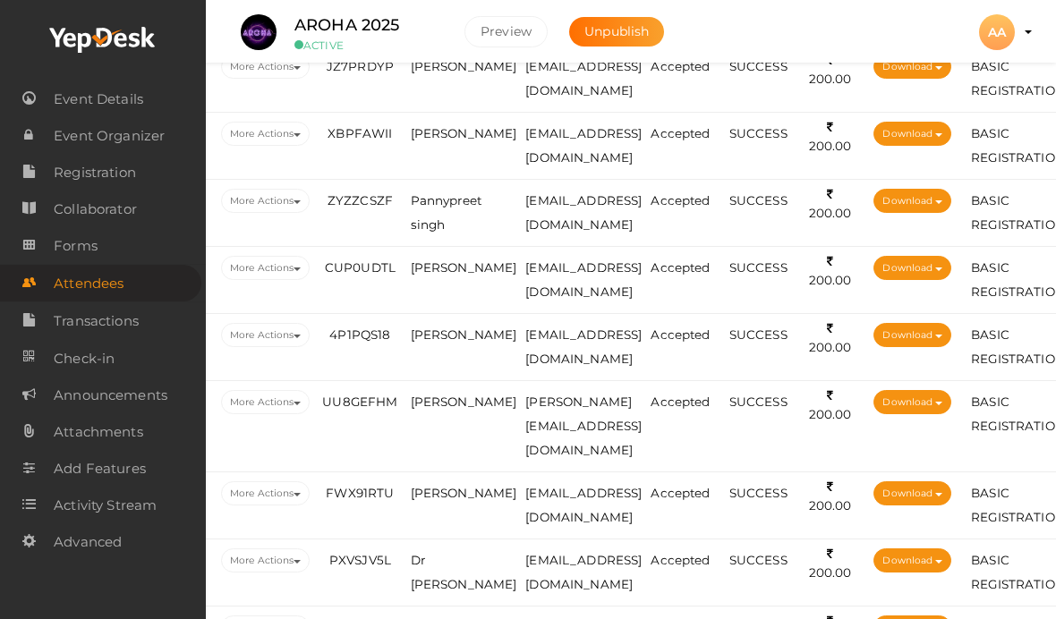
click at [458, 232] on span "Pannypreet singh" at bounding box center [446, 212] width 71 height 38
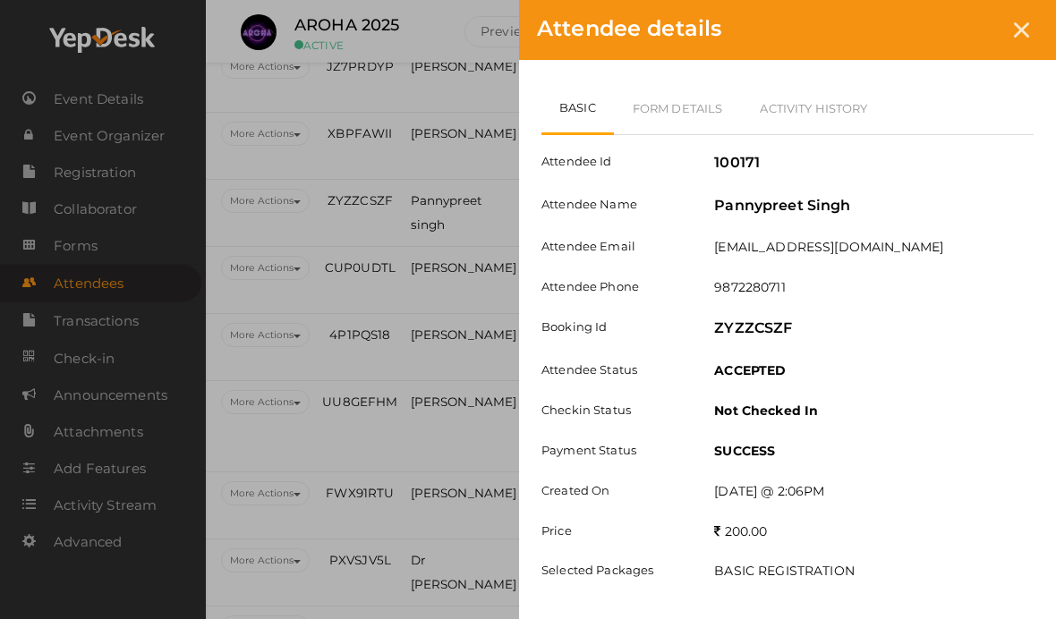
click at [701, 96] on link "Form Details" at bounding box center [678, 108] width 128 height 52
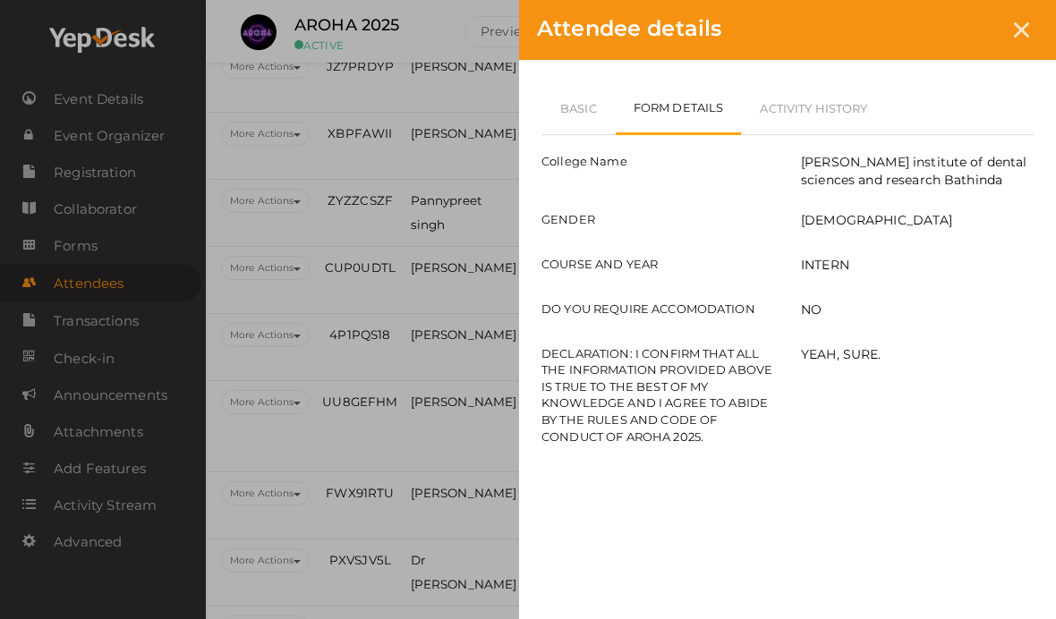
click at [575, 109] on link "Basic" at bounding box center [578, 108] width 74 height 52
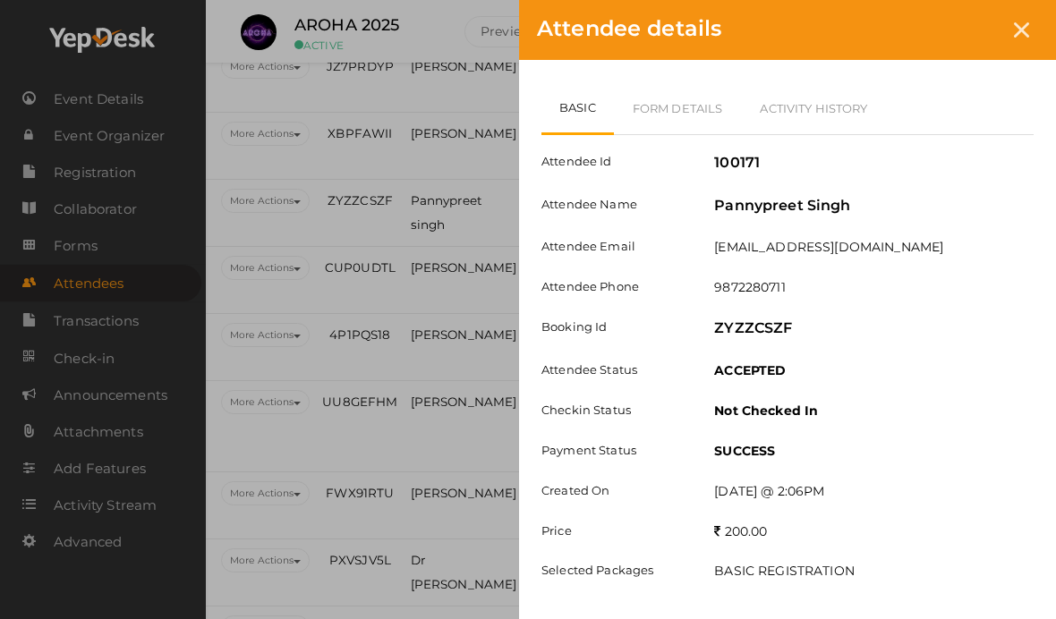
click at [1027, 46] on div "Attendee details" at bounding box center [787, 30] width 537 height 60
click at [1026, 31] on icon at bounding box center [1021, 29] width 15 height 15
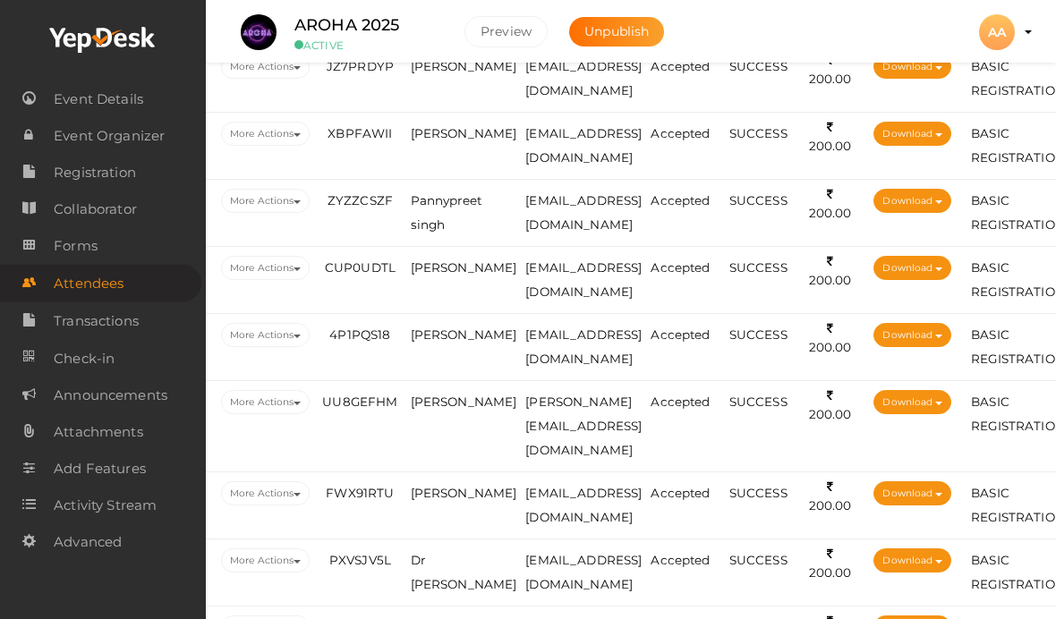
click at [465, 314] on td "[PERSON_NAME]" at bounding box center [463, 280] width 115 height 67
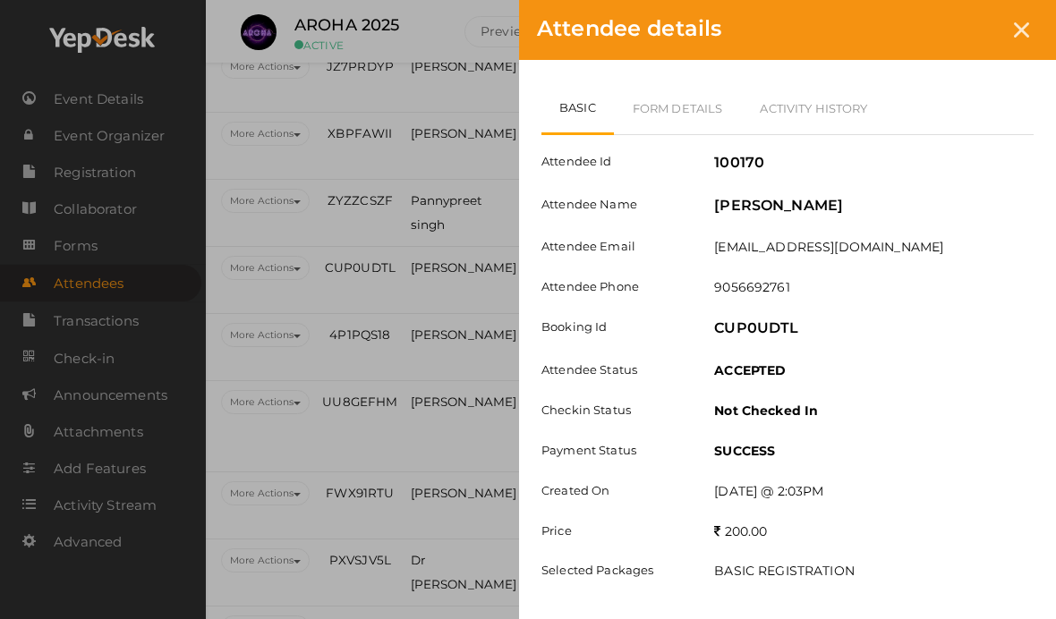
click at [693, 119] on link "Form Details" at bounding box center [678, 108] width 128 height 52
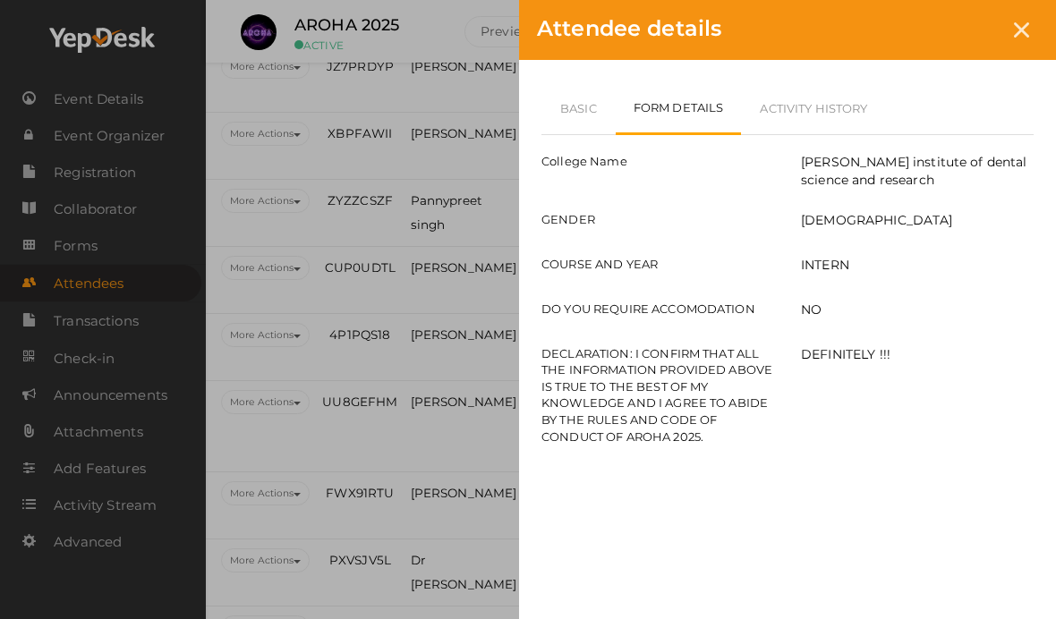
click at [584, 119] on link "Basic" at bounding box center [578, 108] width 74 height 52
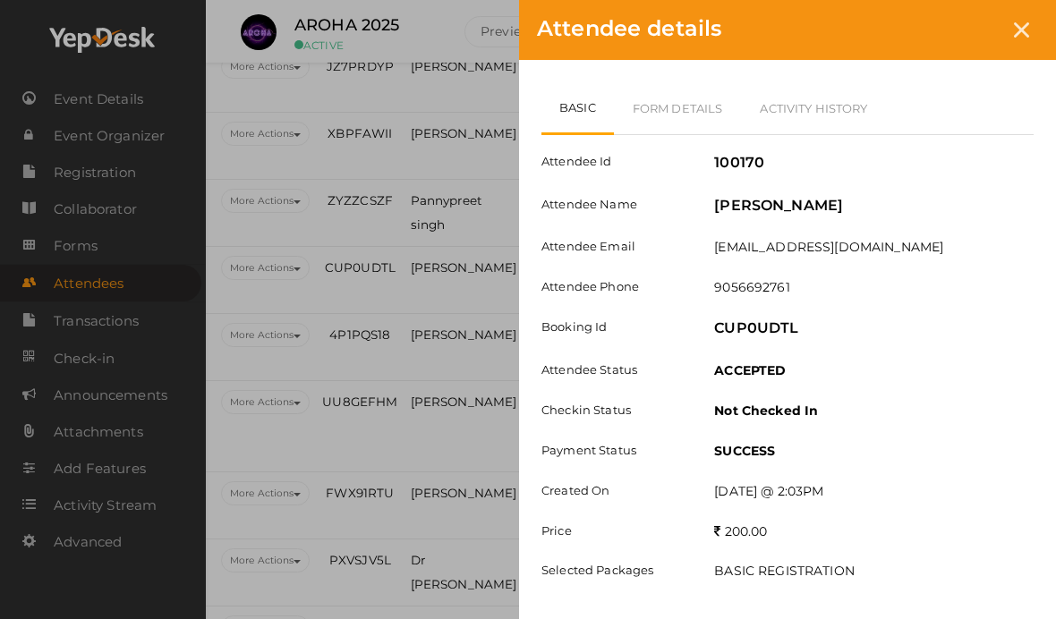
click at [1028, 31] on icon at bounding box center [1021, 29] width 15 height 15
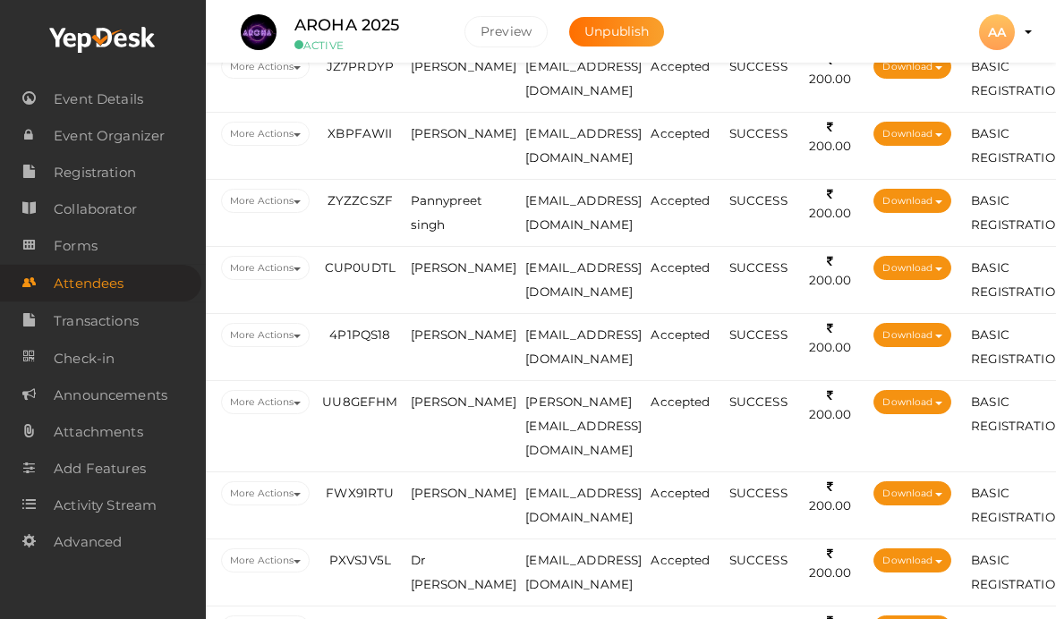
click at [436, 314] on td "[PERSON_NAME]" at bounding box center [463, 280] width 115 height 67
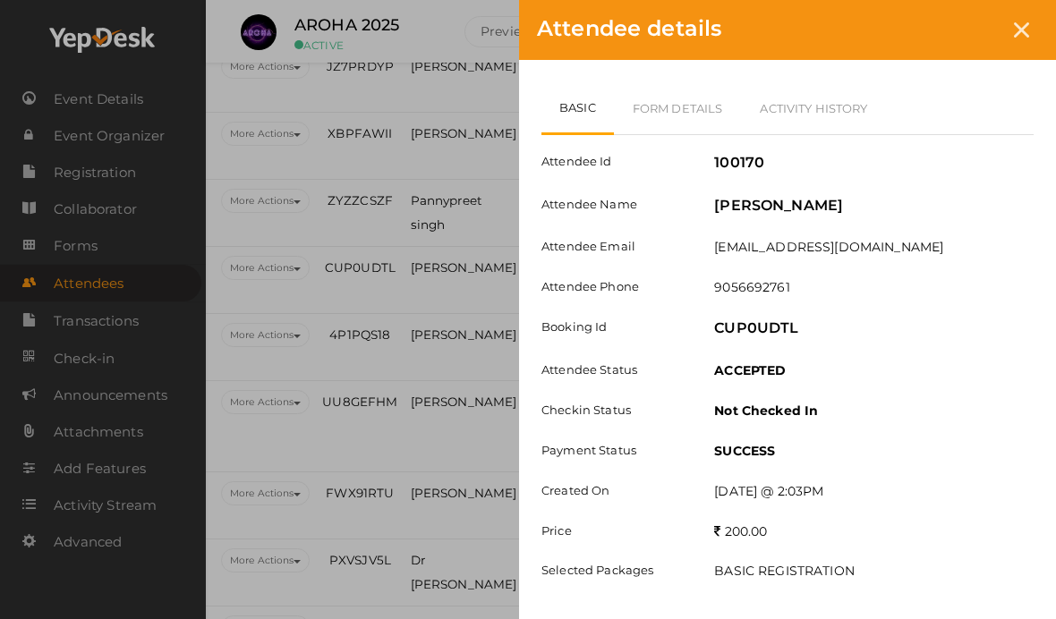
click at [1044, 13] on div "Attendee details" at bounding box center [787, 30] width 537 height 60
click at [1017, 38] on div at bounding box center [1021, 29] width 33 height 33
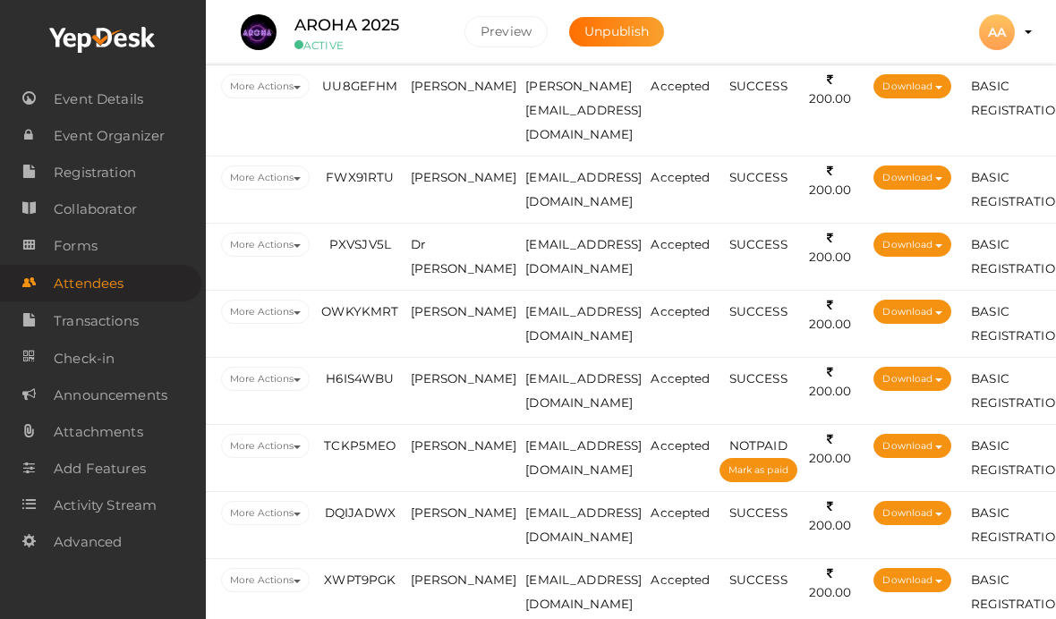
scroll to position [3155, 79]
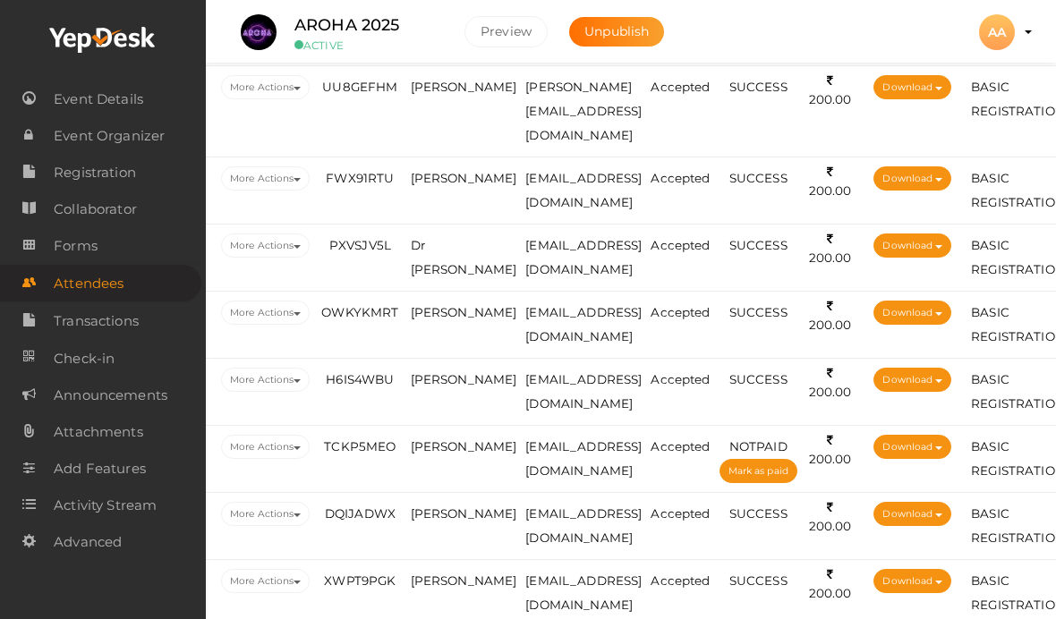
click at [457, 27] on span "[PERSON_NAME]" at bounding box center [464, 20] width 107 height 14
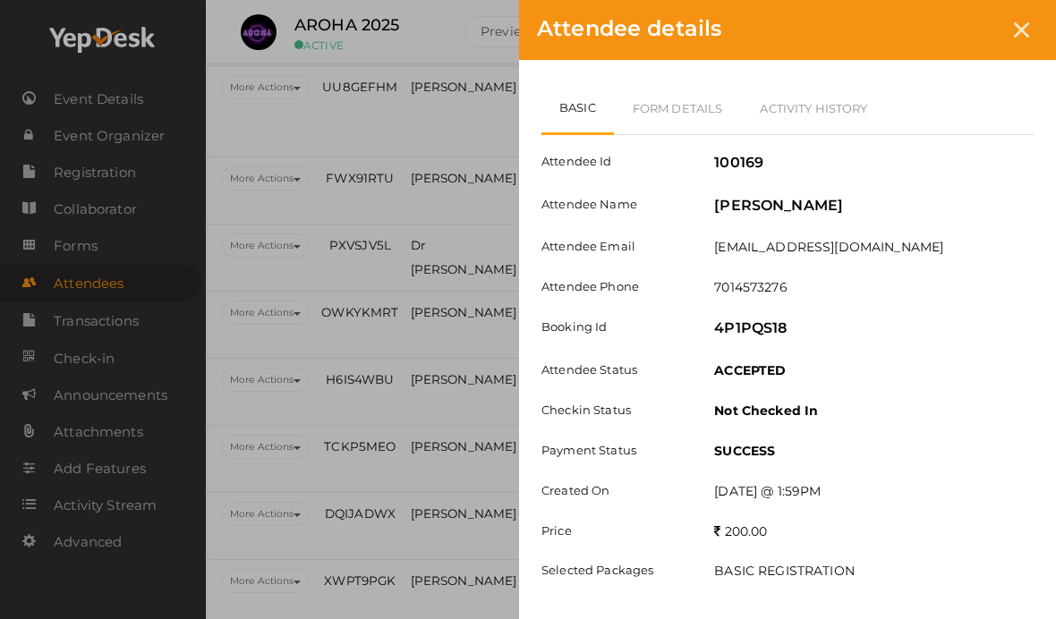
click at [732, 116] on link "Form Details" at bounding box center [678, 108] width 128 height 52
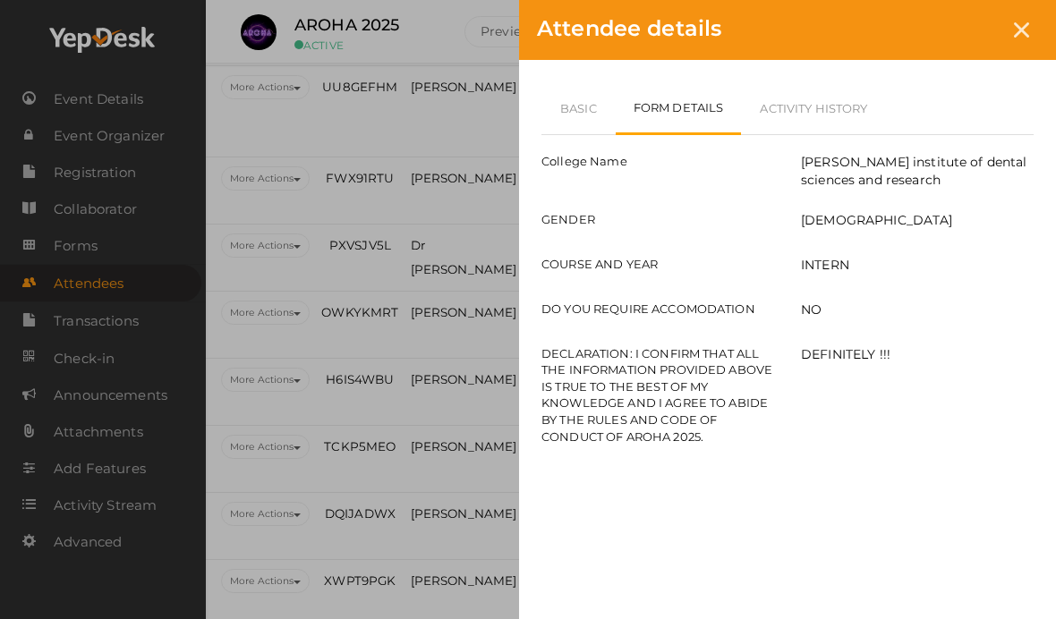
click at [567, 112] on link "Basic" at bounding box center [578, 108] width 74 height 52
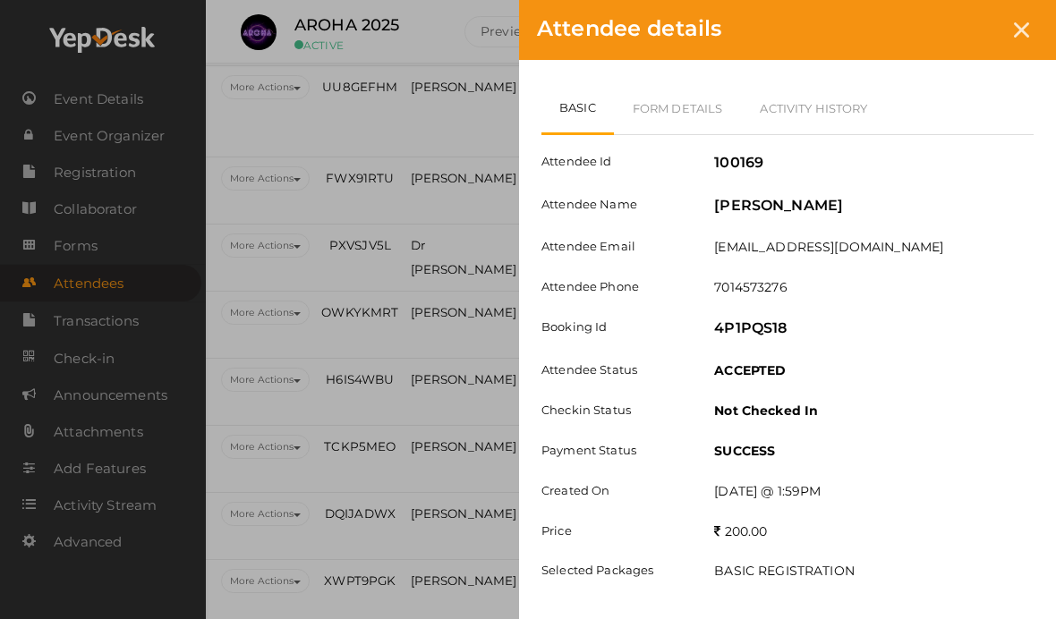
click at [1019, 10] on div "Attendee details" at bounding box center [787, 30] width 537 height 60
click at [1028, 27] on icon at bounding box center [1021, 29] width 15 height 15
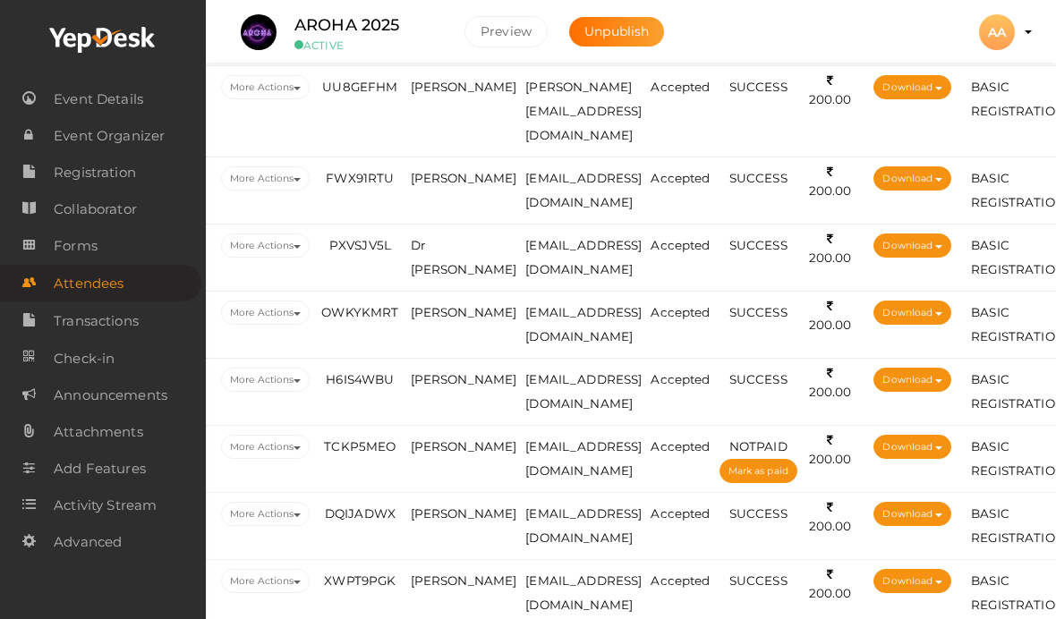
click at [471, 158] on td "[PERSON_NAME]" at bounding box center [463, 111] width 115 height 91
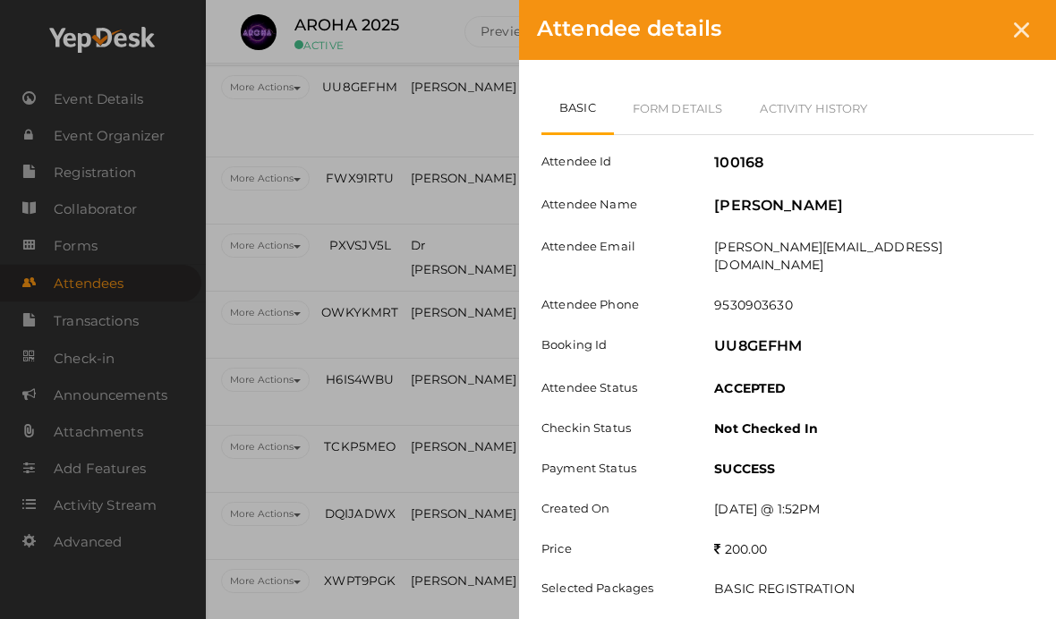
click at [657, 101] on link "Form Details" at bounding box center [678, 108] width 128 height 52
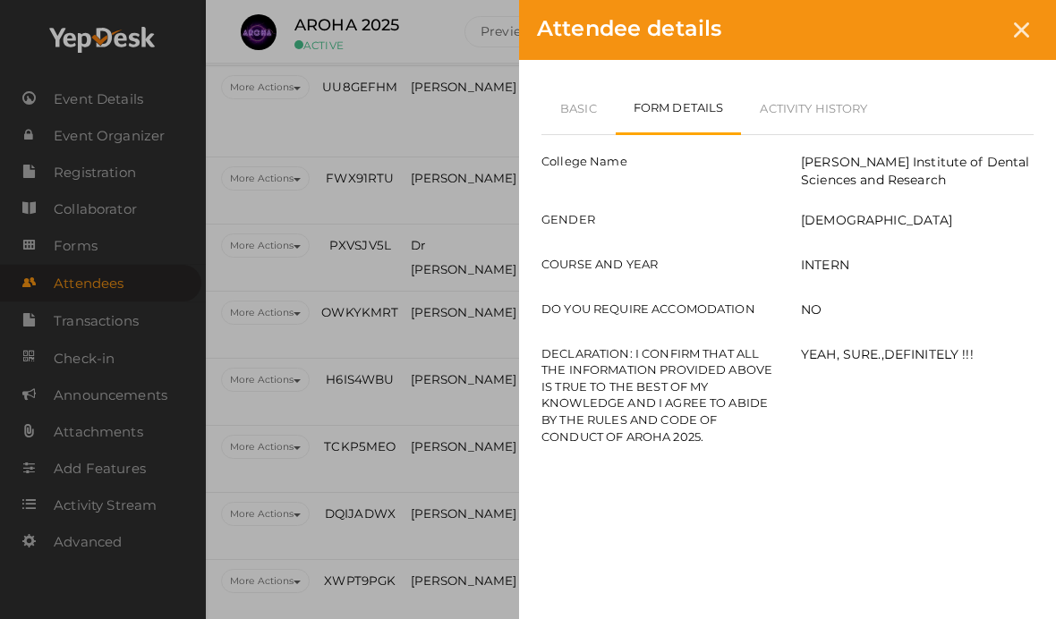
click at [585, 106] on link "Basic" at bounding box center [578, 108] width 74 height 52
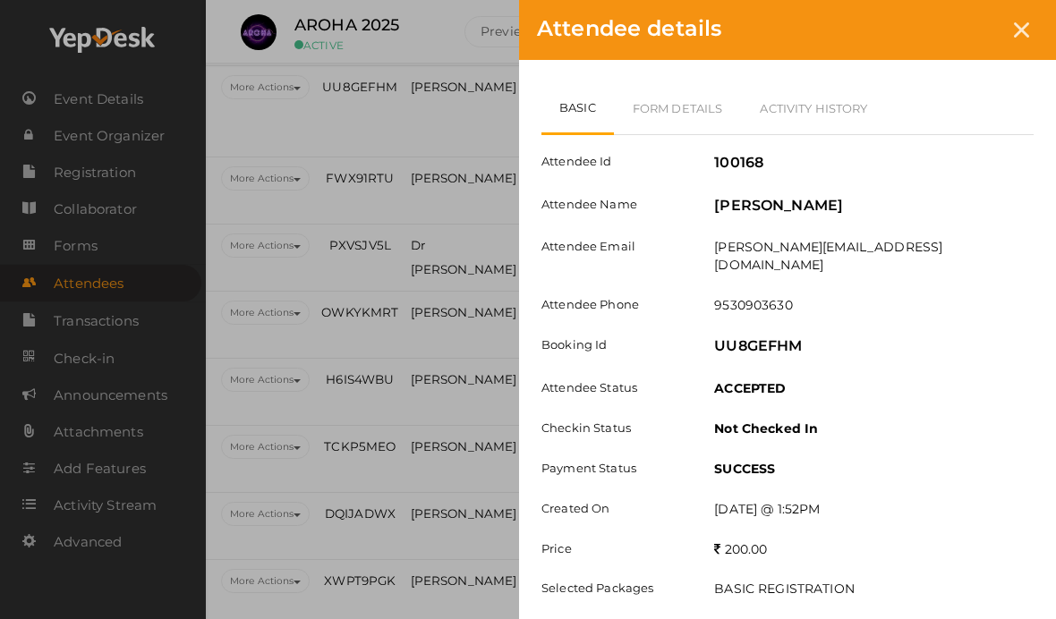
click at [1020, 34] on icon at bounding box center [1021, 29] width 15 height 15
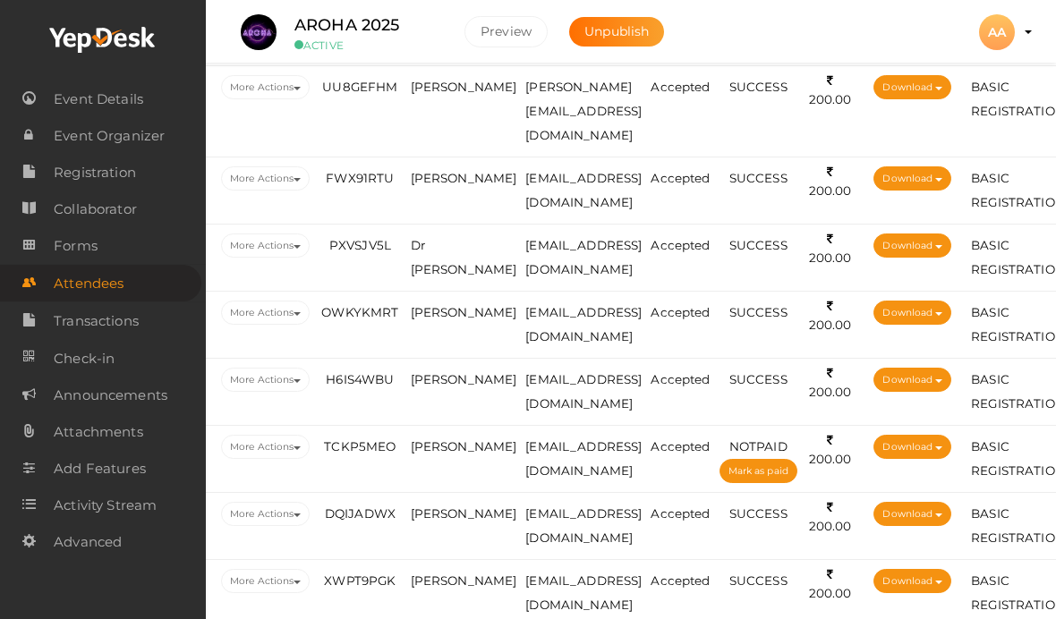
click at [465, 94] on span "[PERSON_NAME]" at bounding box center [464, 87] width 107 height 14
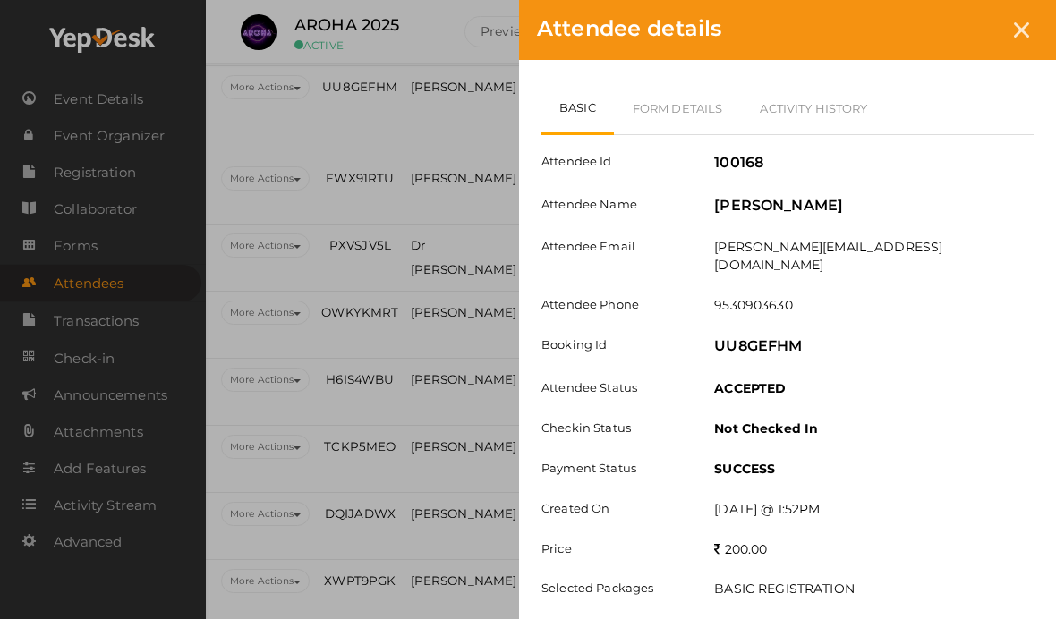
click at [1015, 13] on div "Attendee details" at bounding box center [787, 30] width 537 height 60
click at [1029, 29] on div at bounding box center [1021, 29] width 33 height 33
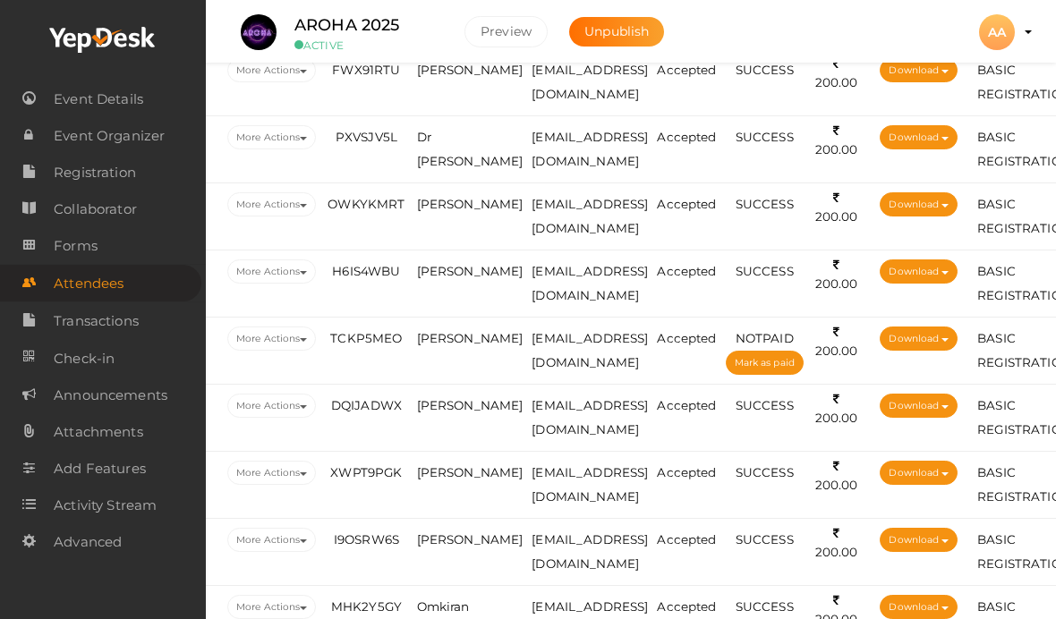
scroll to position [3271, 77]
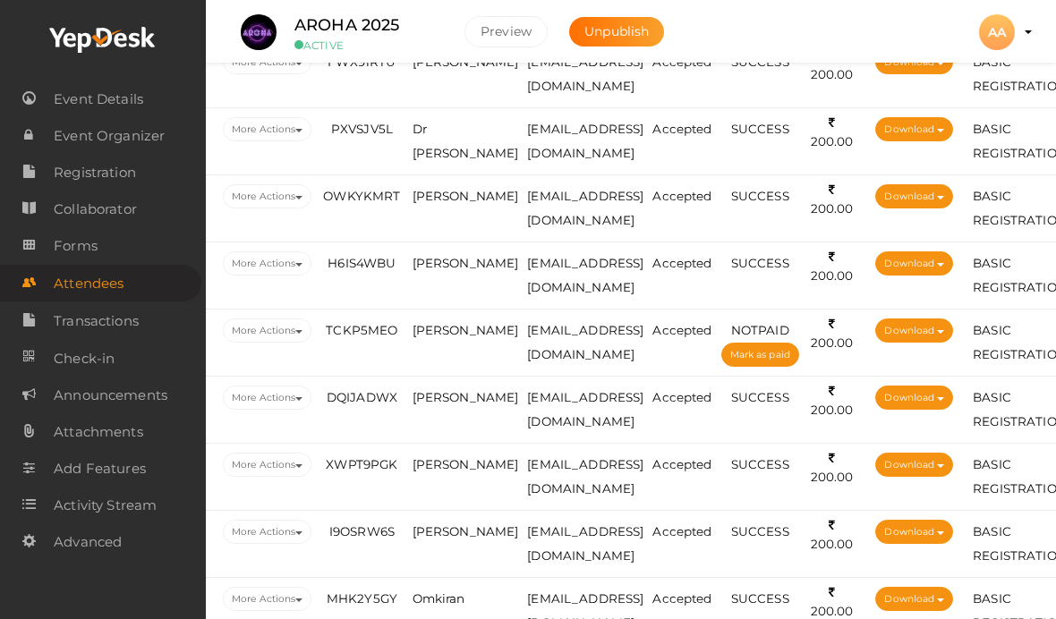
click at [434, 69] on span "[PERSON_NAME]" at bounding box center [466, 62] width 107 height 14
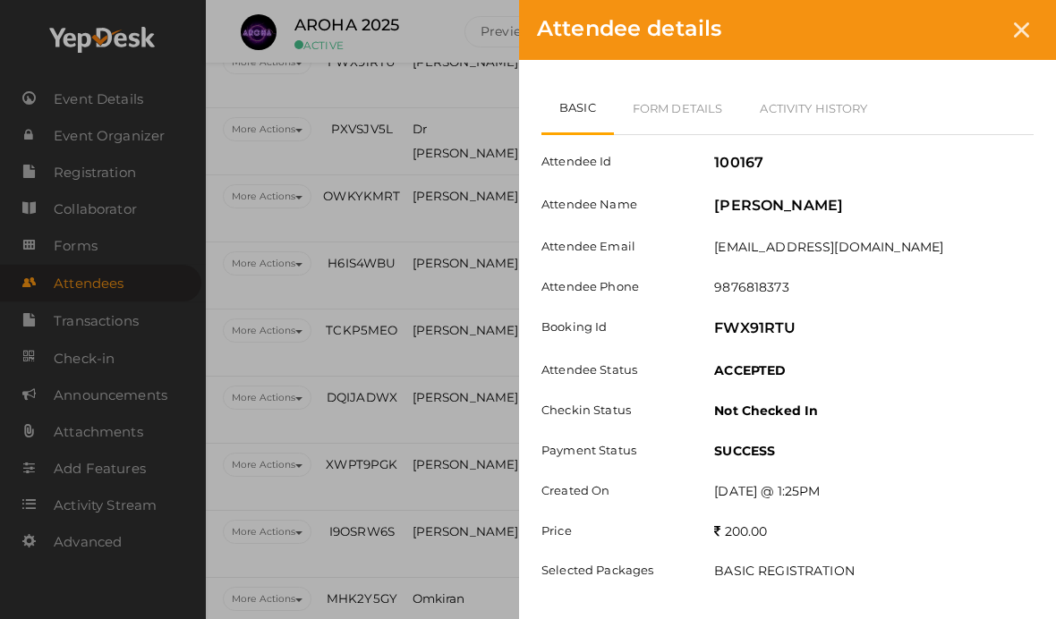
click at [701, 105] on link "Form Details" at bounding box center [678, 108] width 128 height 52
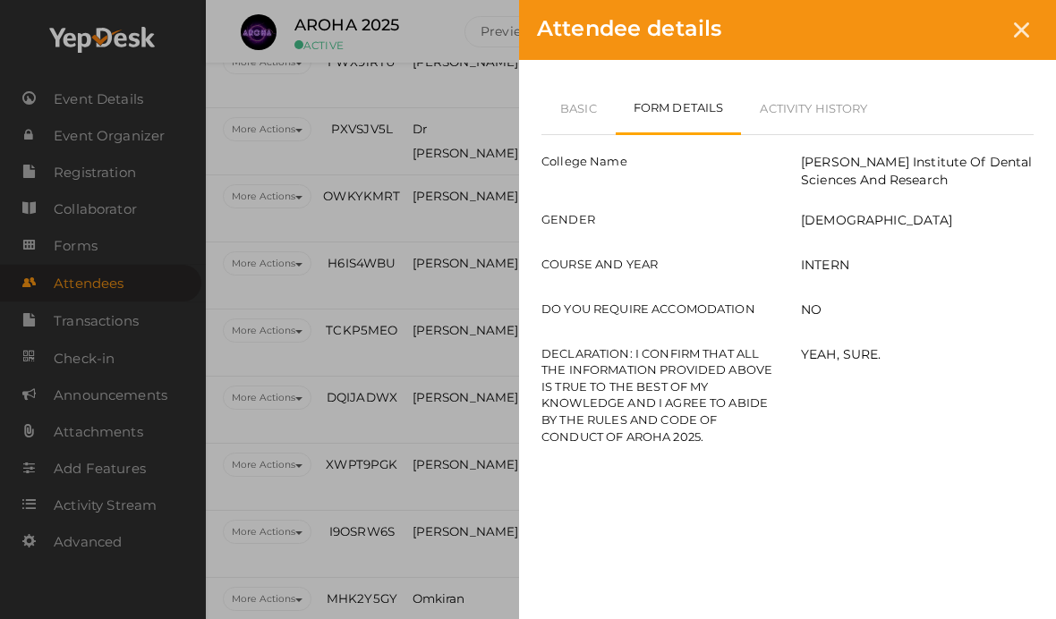
click at [591, 101] on link "Basic" at bounding box center [578, 108] width 74 height 52
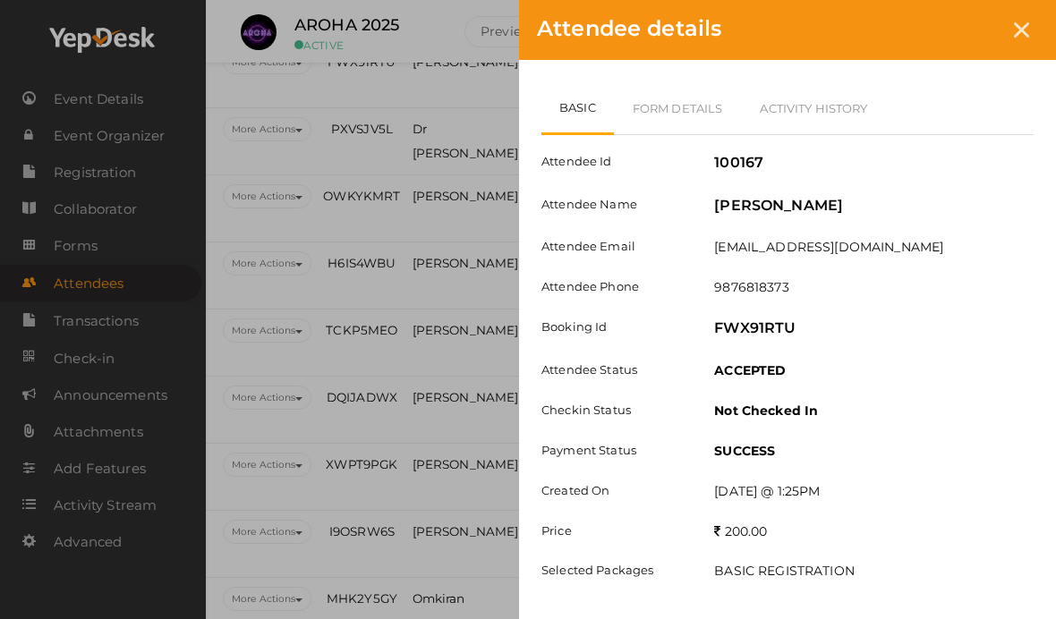
click at [1027, 31] on icon at bounding box center [1021, 29] width 15 height 15
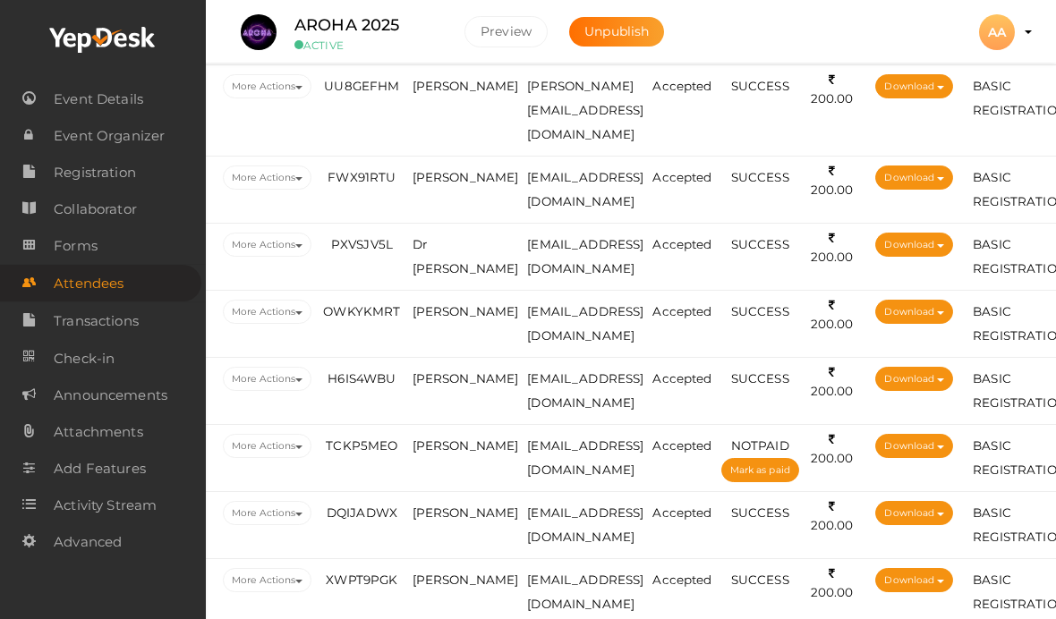
scroll to position [3155, 77]
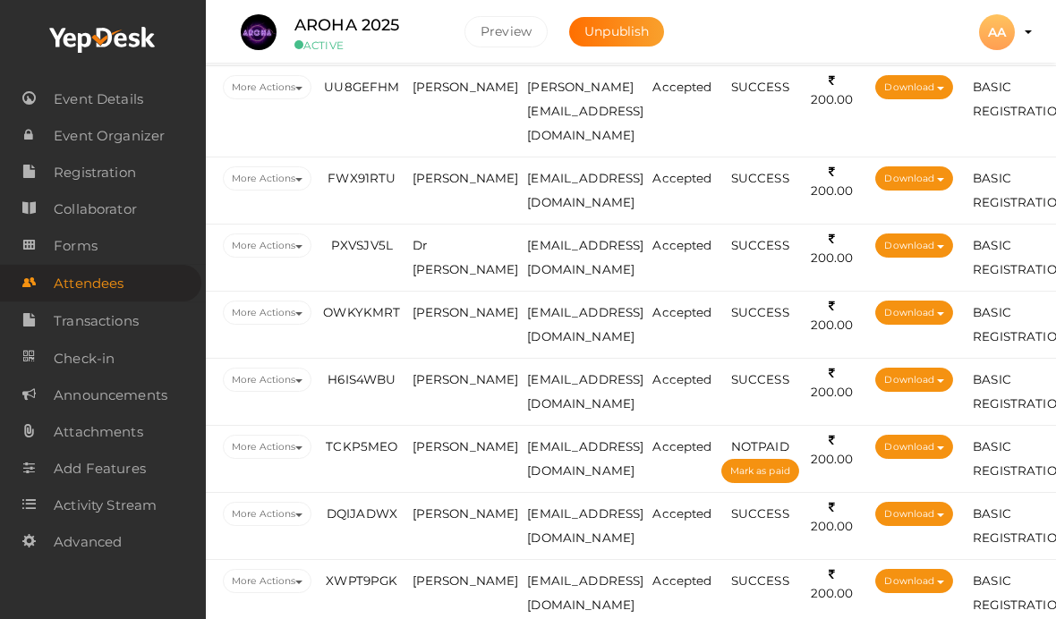
click at [439, 185] on span "[PERSON_NAME]" at bounding box center [466, 178] width 107 height 14
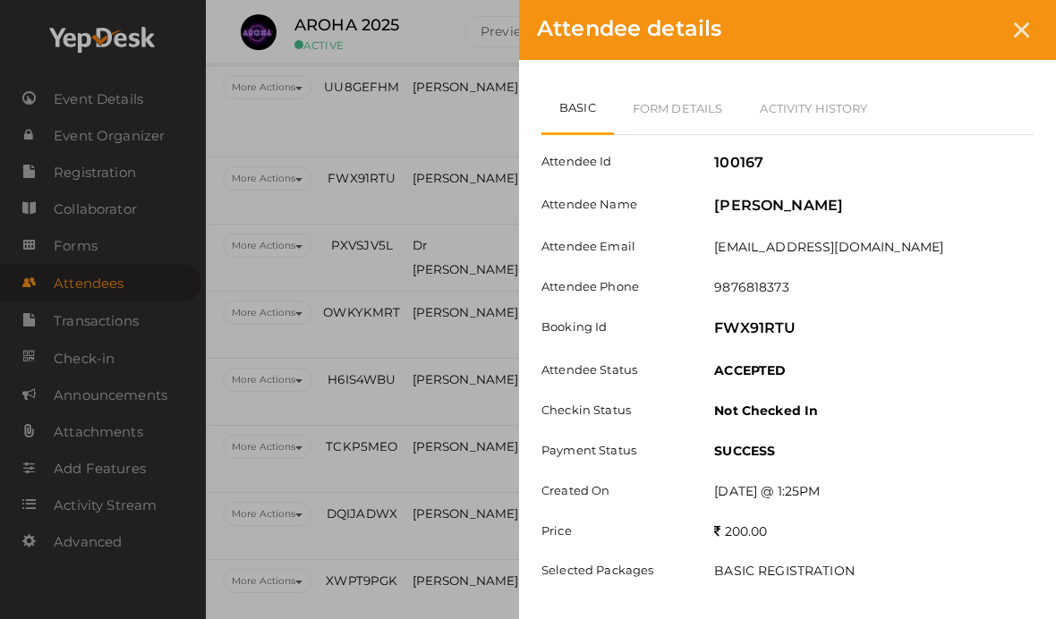
click at [660, 105] on link "Form Details" at bounding box center [678, 108] width 128 height 52
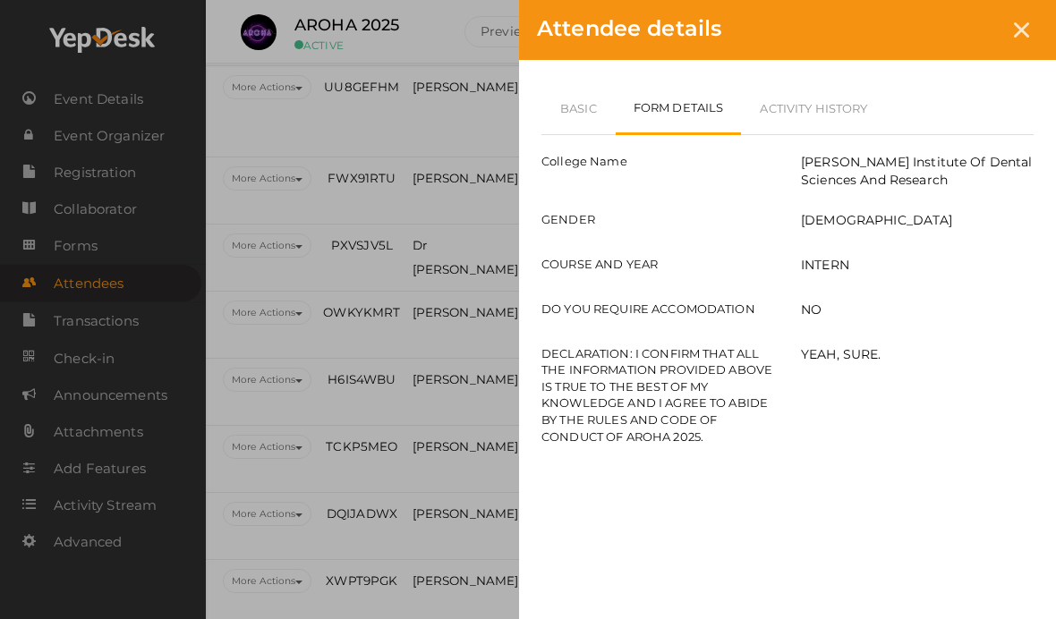
click at [573, 113] on link "Basic" at bounding box center [578, 108] width 74 height 52
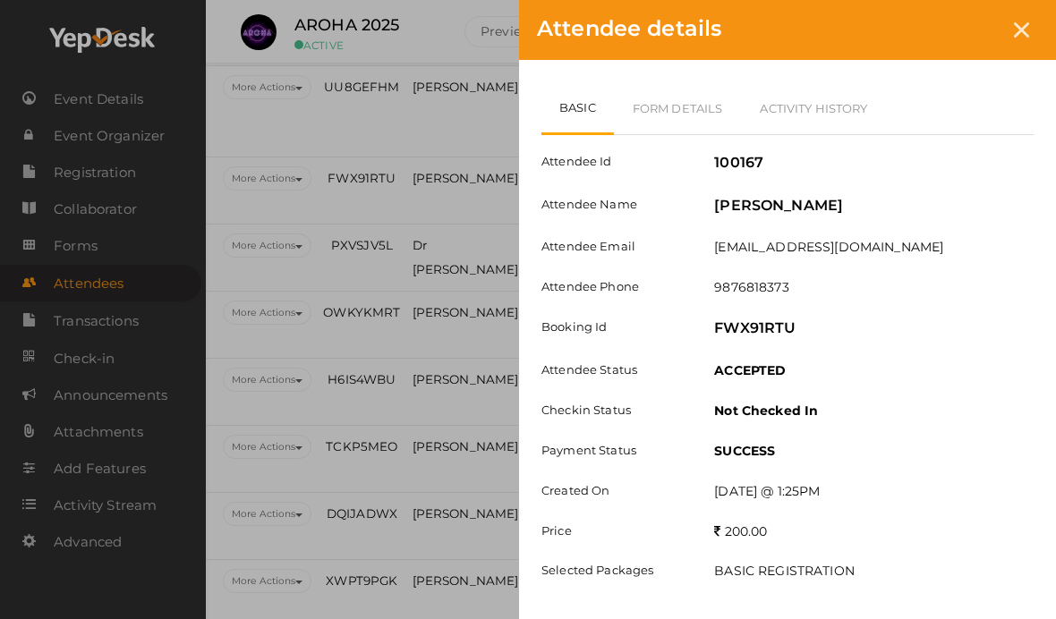
click at [1015, 26] on icon at bounding box center [1021, 29] width 15 height 15
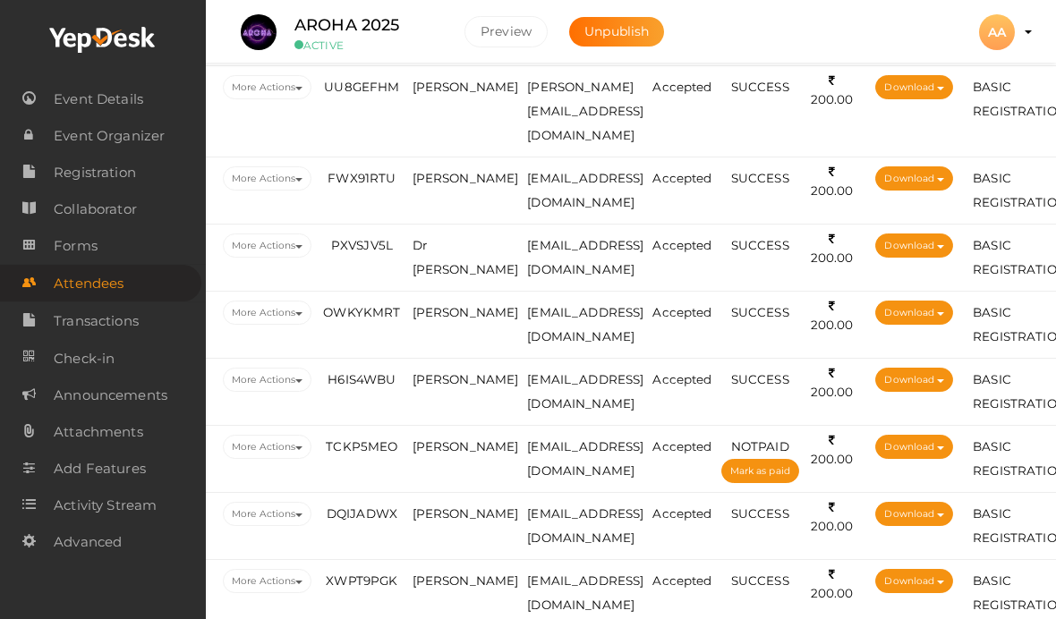
click at [439, 277] on span "Dr [PERSON_NAME]" at bounding box center [466, 257] width 107 height 38
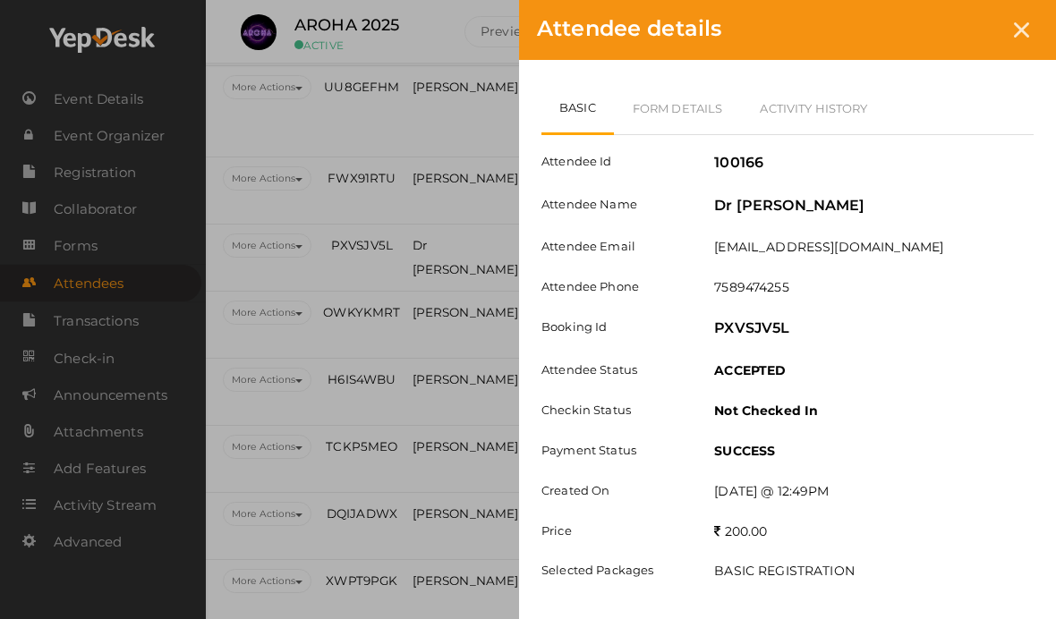
click at [673, 109] on link "Form Details" at bounding box center [678, 108] width 128 height 52
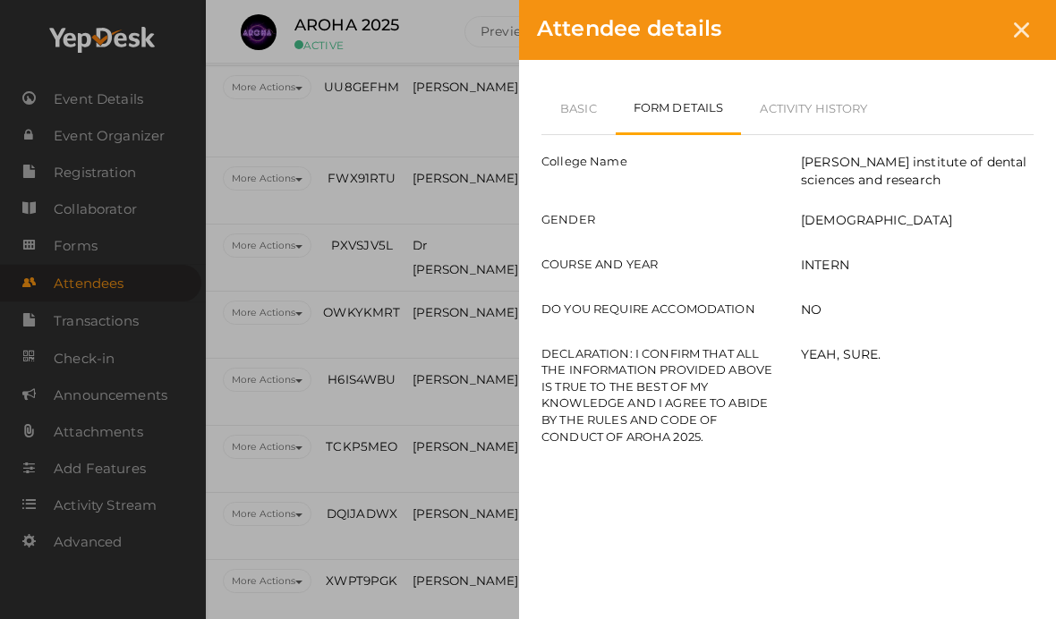
click at [582, 122] on link "Basic" at bounding box center [578, 108] width 74 height 52
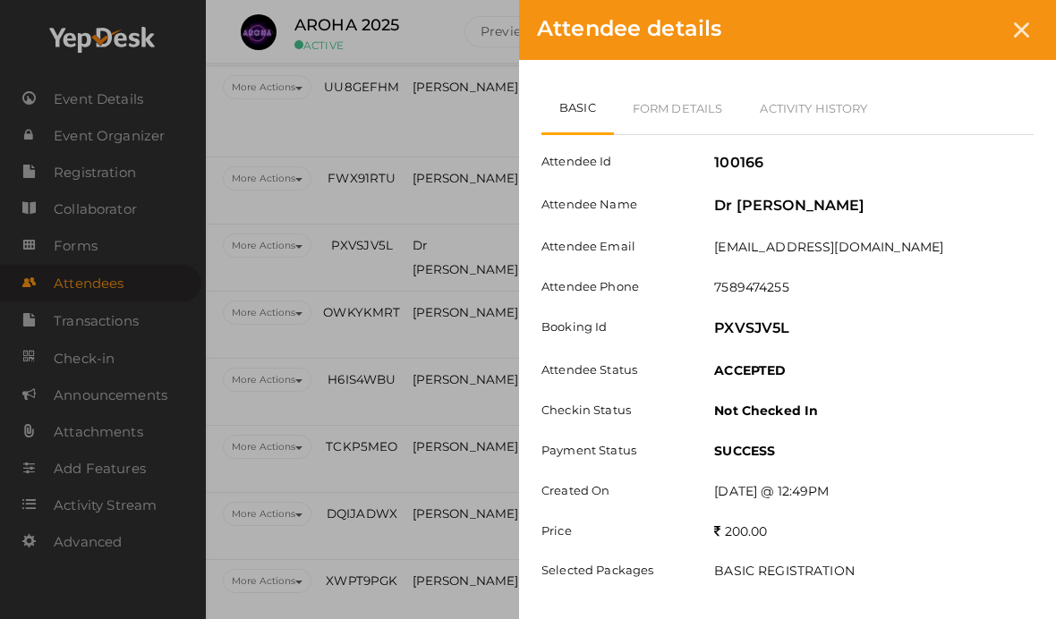
click at [1011, 39] on div at bounding box center [1021, 29] width 33 height 33
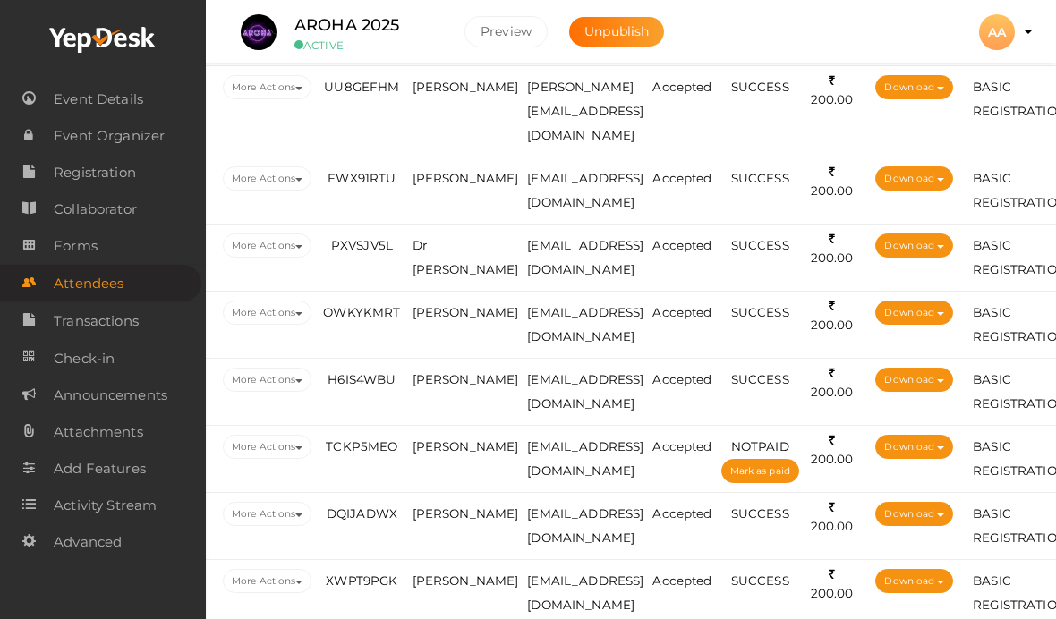
click at [439, 277] on span "Dr [PERSON_NAME]" at bounding box center [466, 257] width 107 height 38
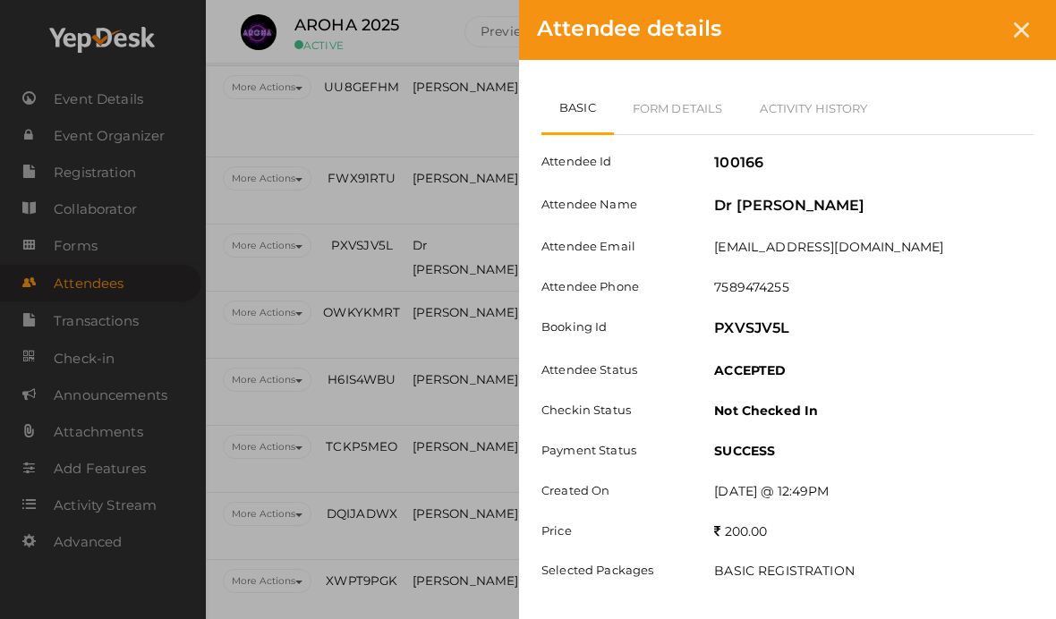
click at [1029, 19] on div at bounding box center [1021, 29] width 33 height 33
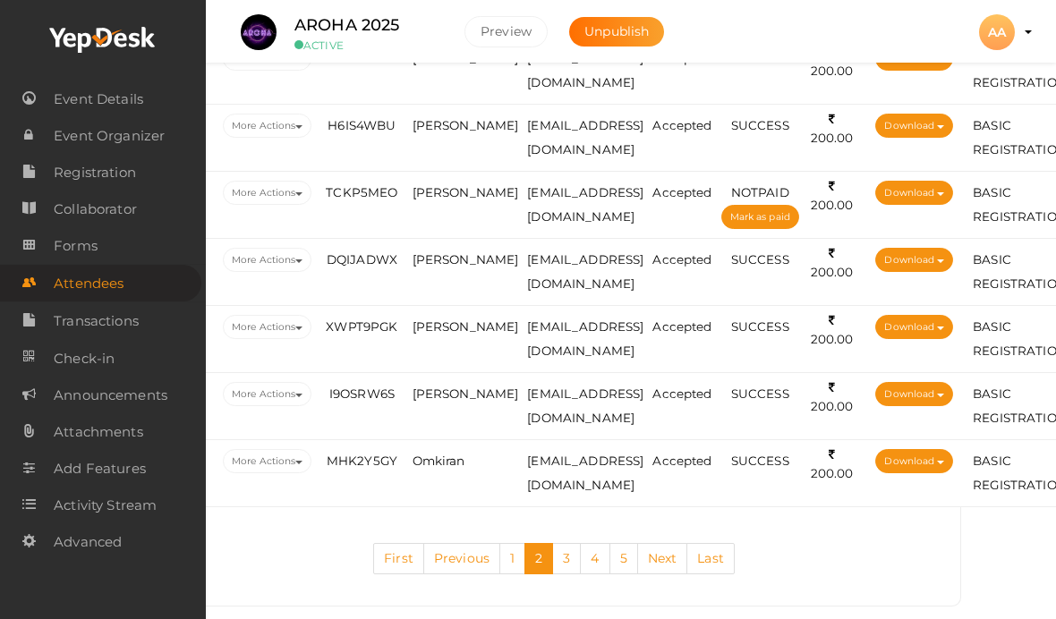
scroll to position [3414, 77]
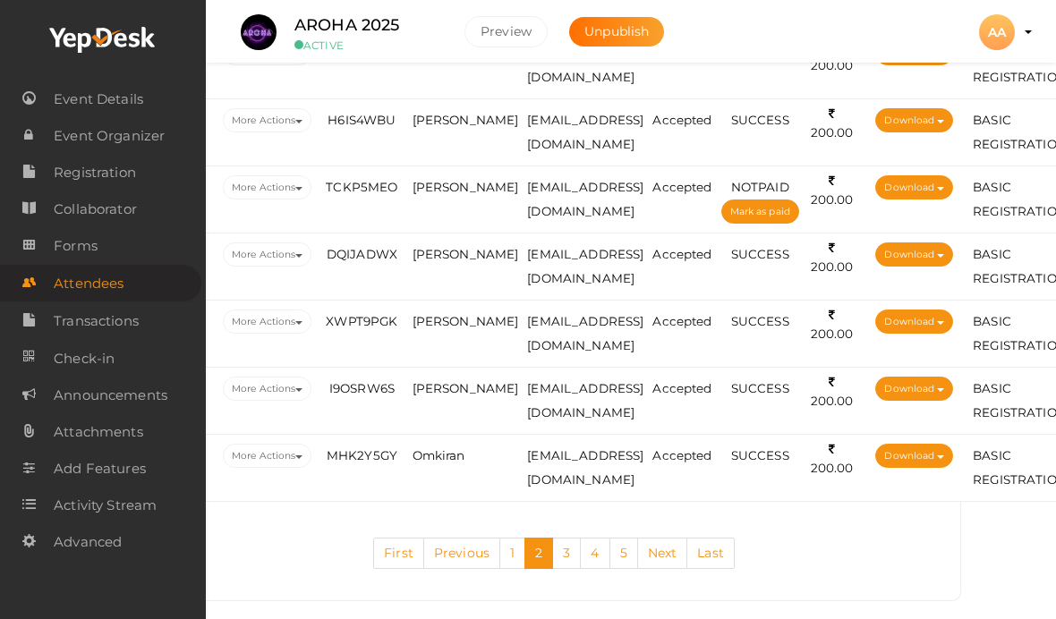
click at [452, 99] on td "[PERSON_NAME]" at bounding box center [465, 65] width 115 height 67
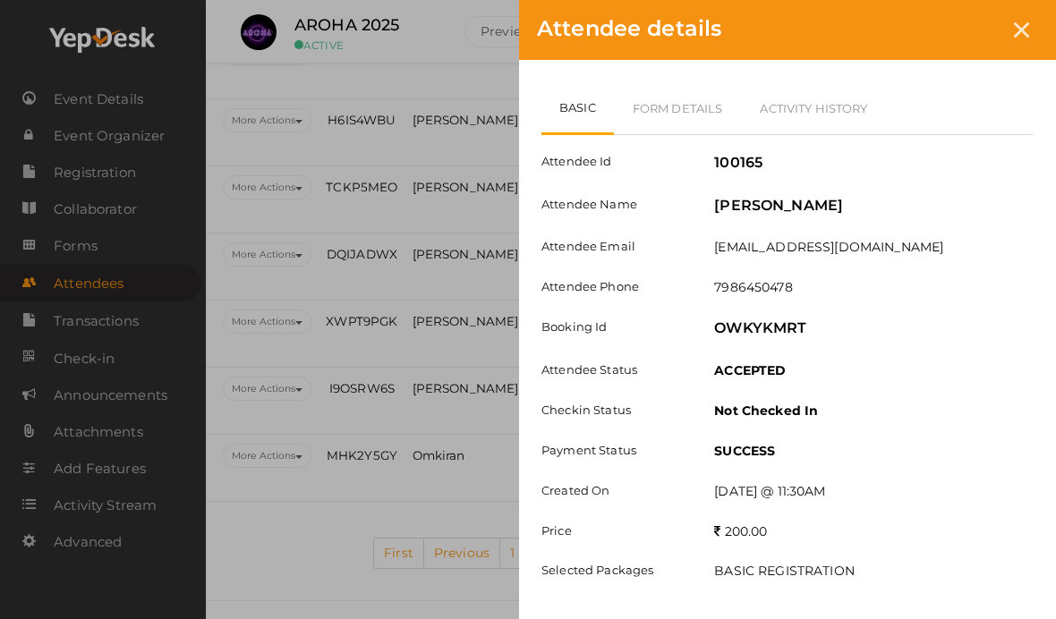
click at [694, 98] on link "Form Details" at bounding box center [678, 108] width 128 height 52
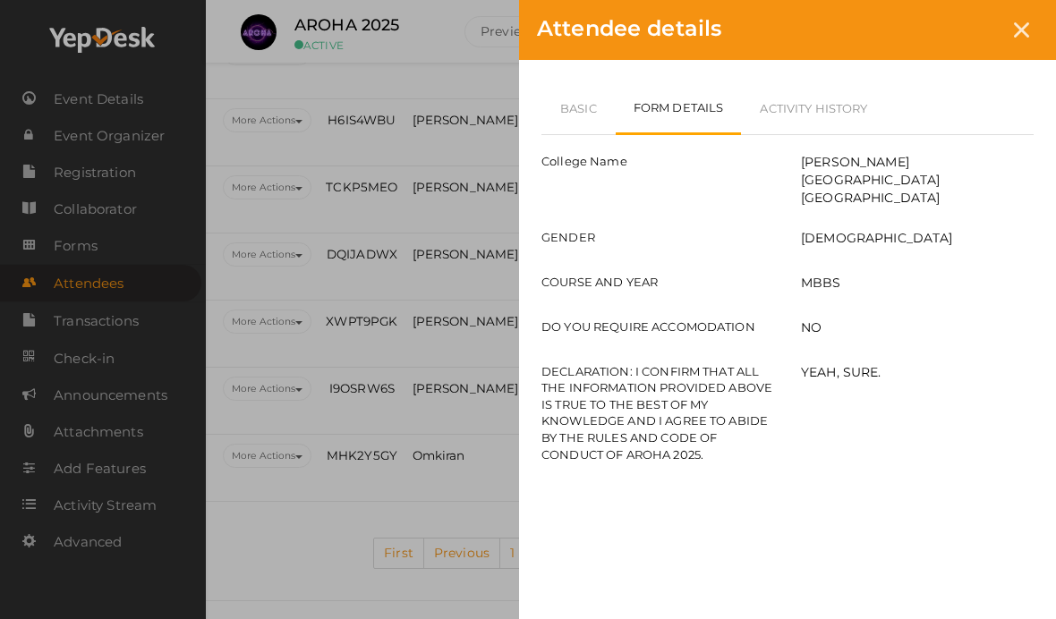
click at [1023, 38] on div at bounding box center [1021, 29] width 33 height 33
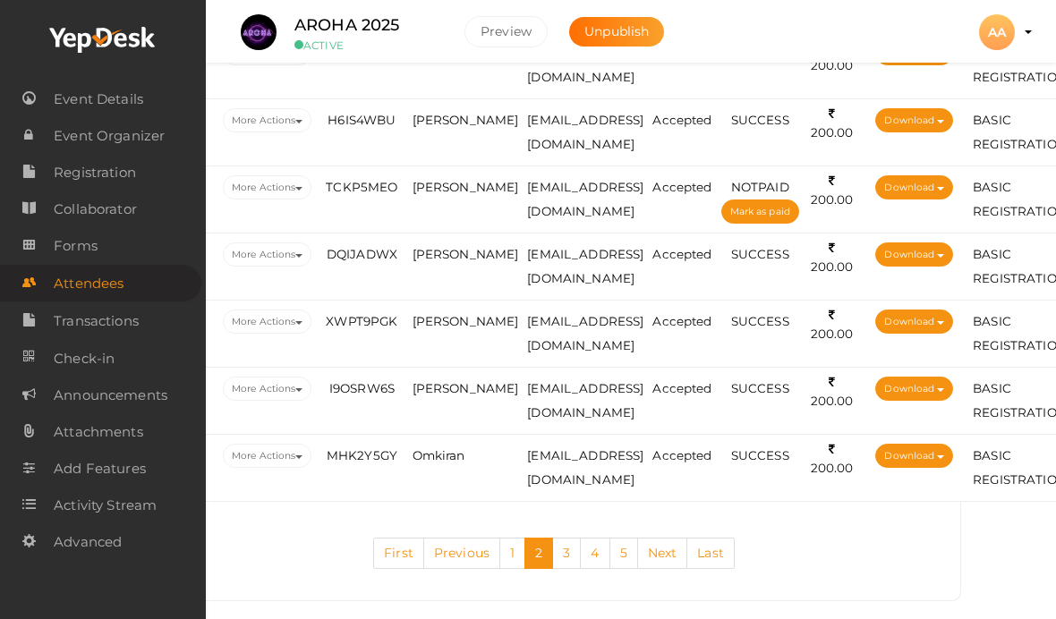
click at [457, 99] on td "[PERSON_NAME]" at bounding box center [465, 65] width 115 height 67
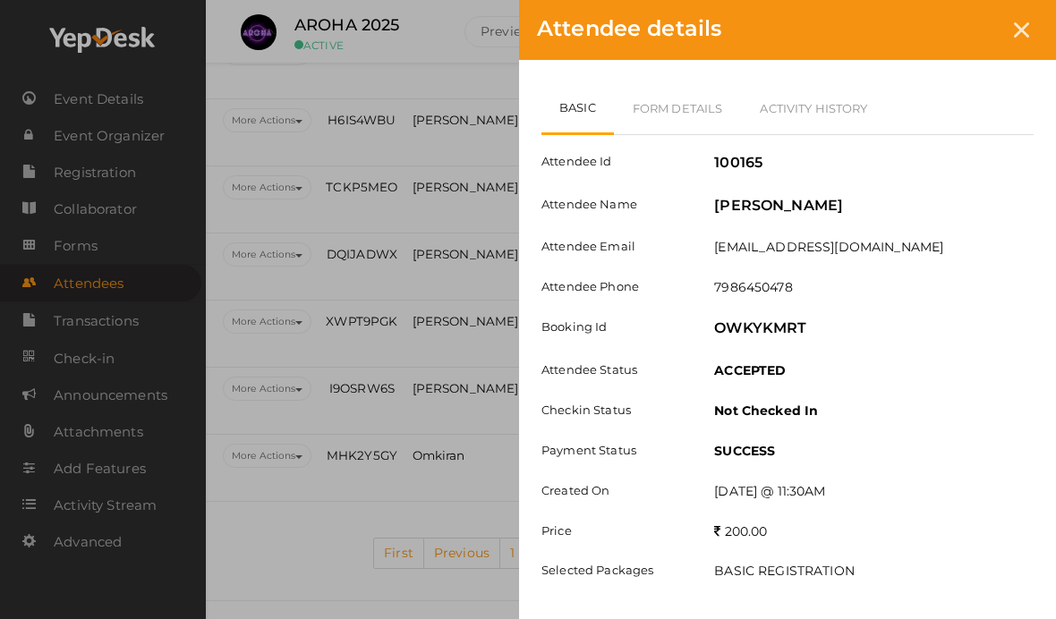
click at [1045, 10] on div "Attendee details" at bounding box center [787, 30] width 537 height 60
click at [1021, 44] on div at bounding box center [1021, 29] width 33 height 33
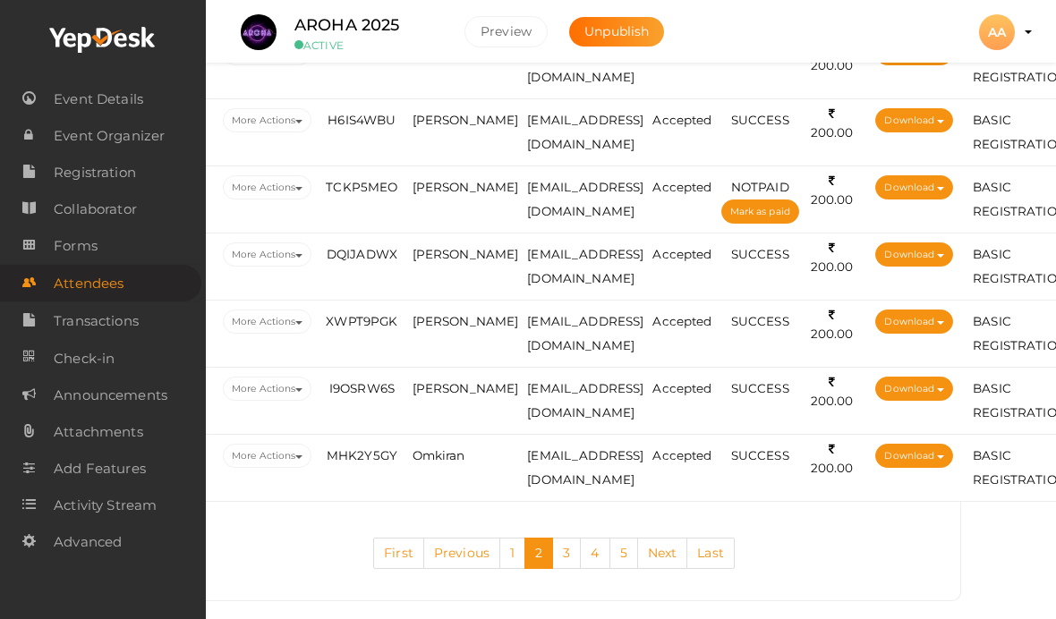
click at [439, 127] on span "[PERSON_NAME]" at bounding box center [466, 120] width 107 height 14
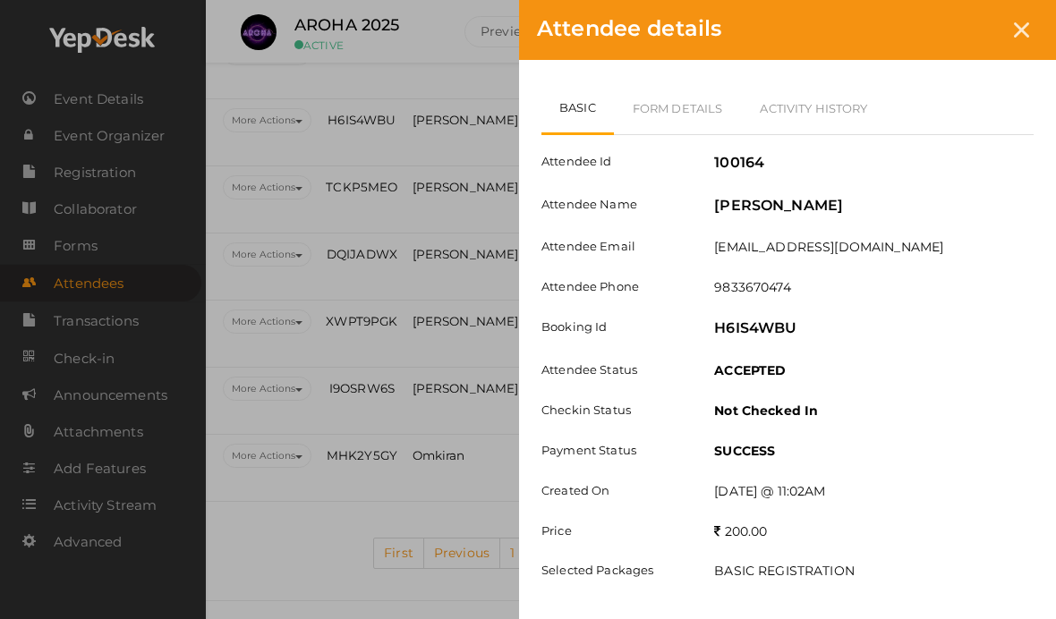
click at [719, 105] on link "Form Details" at bounding box center [678, 108] width 128 height 52
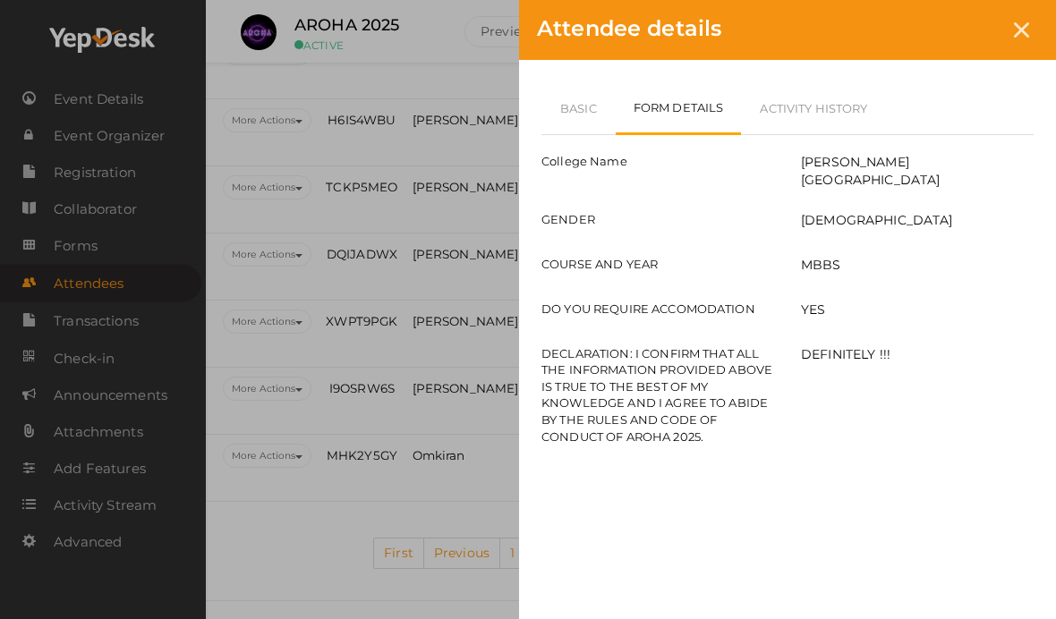
scroll to position [3410, 77]
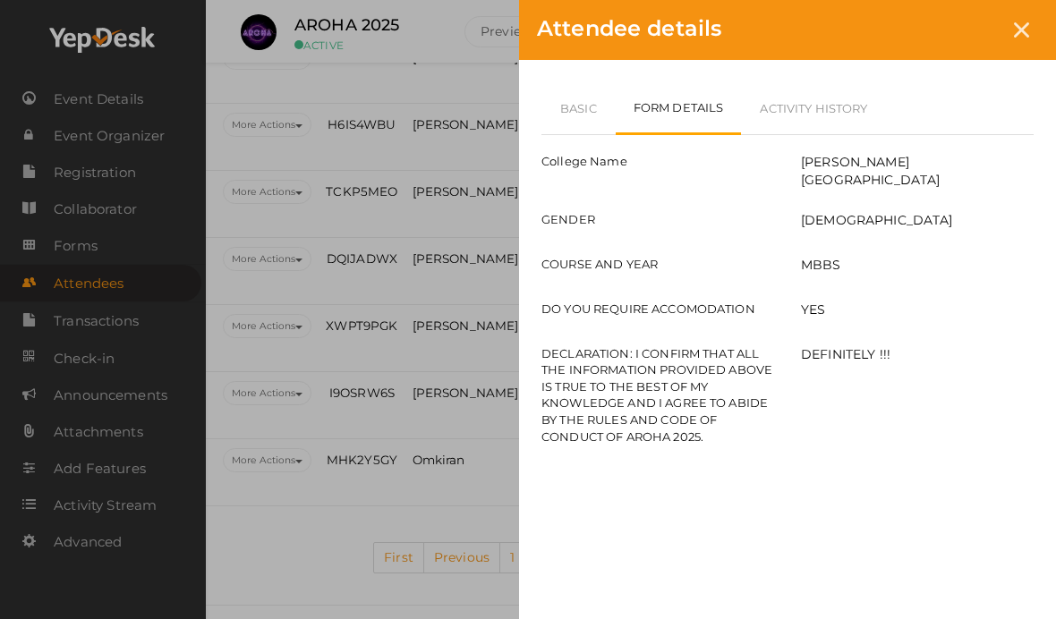
click at [1019, 38] on div at bounding box center [1021, 29] width 33 height 33
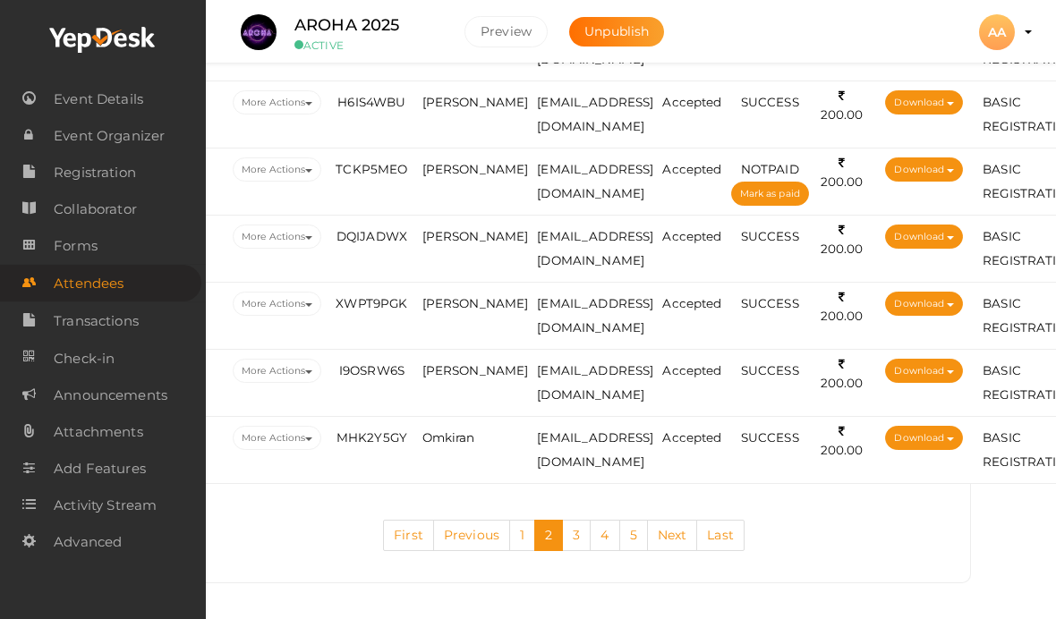
scroll to position [3439, 64]
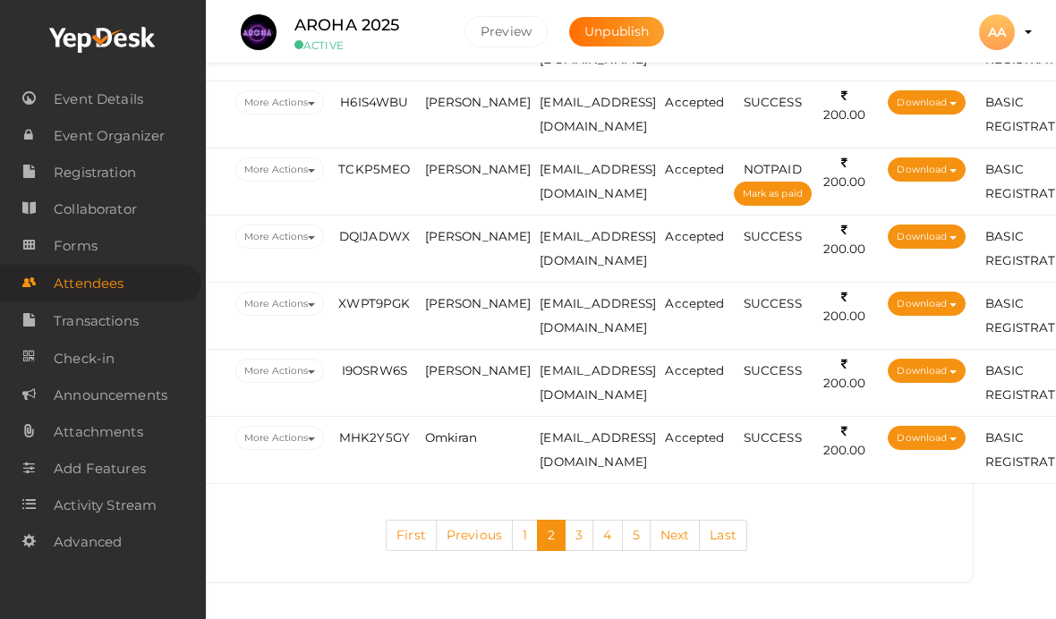
click at [466, 243] on span "[PERSON_NAME]" at bounding box center [478, 236] width 107 height 14
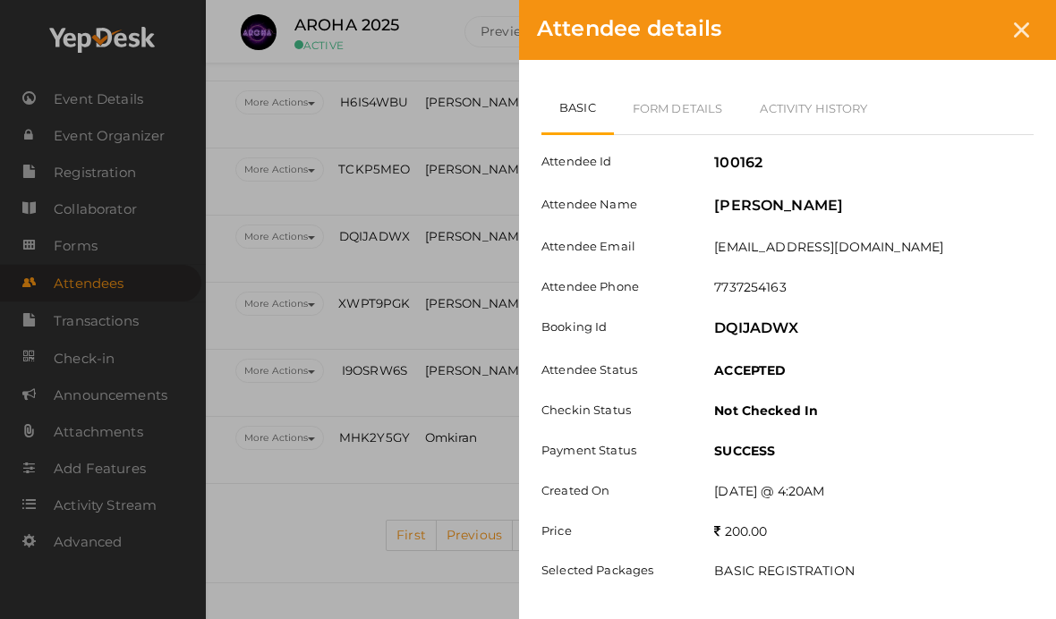
click at [681, 129] on link "Form Details" at bounding box center [678, 108] width 128 height 52
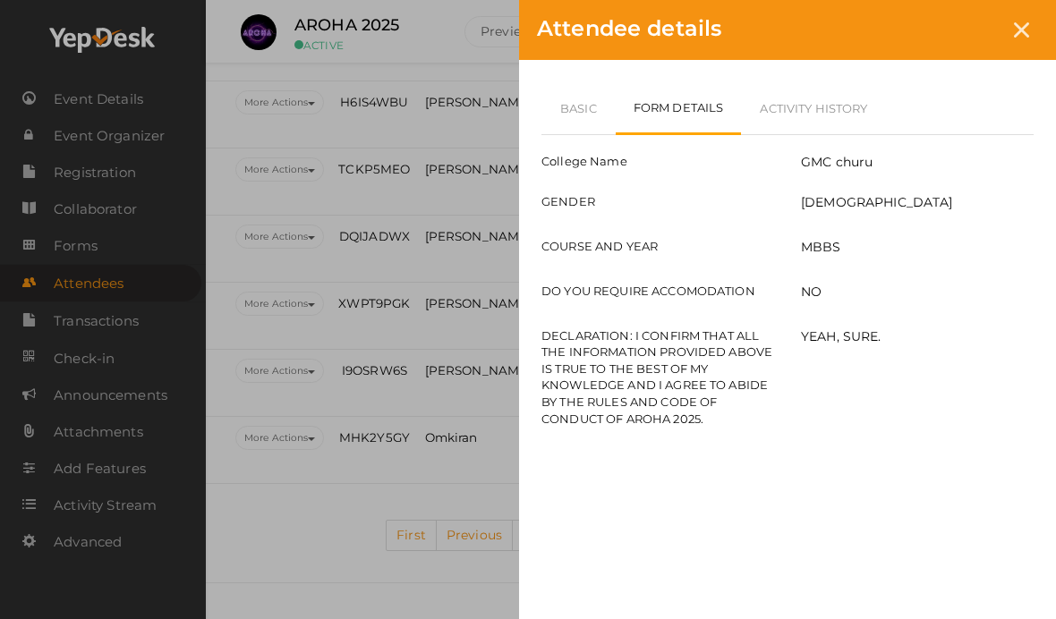
click at [567, 107] on link "Basic" at bounding box center [578, 108] width 74 height 52
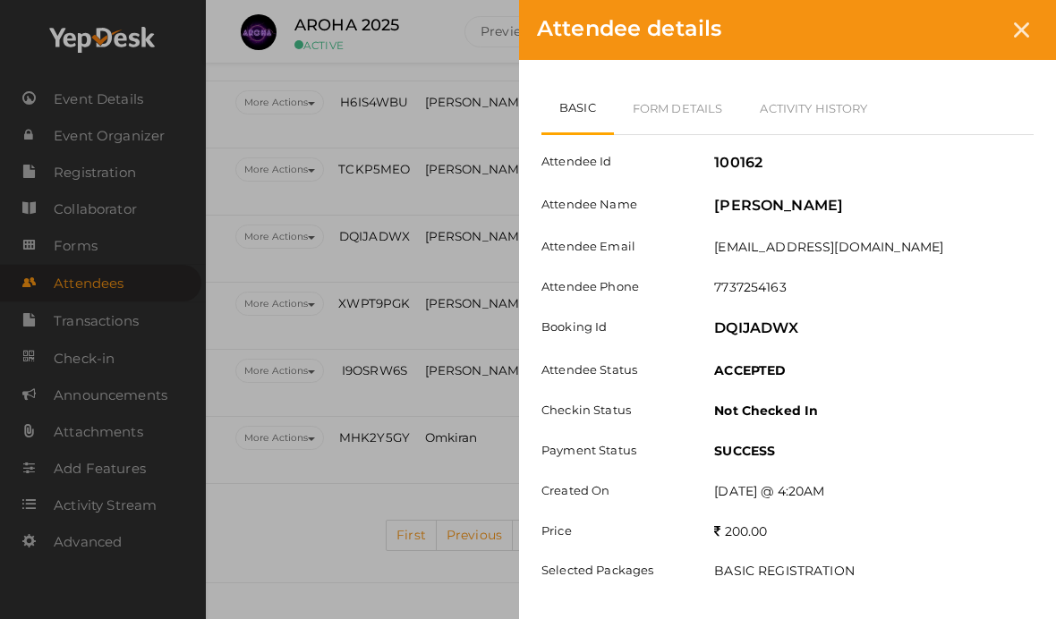
click at [1025, 30] on icon at bounding box center [1021, 29] width 15 height 15
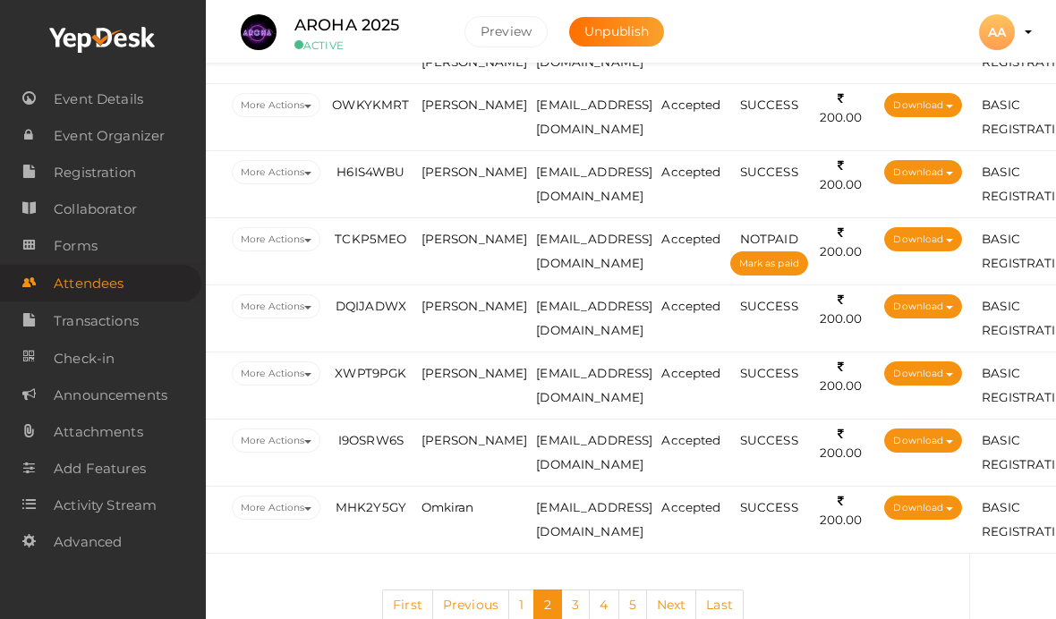
scroll to position [3362, 68]
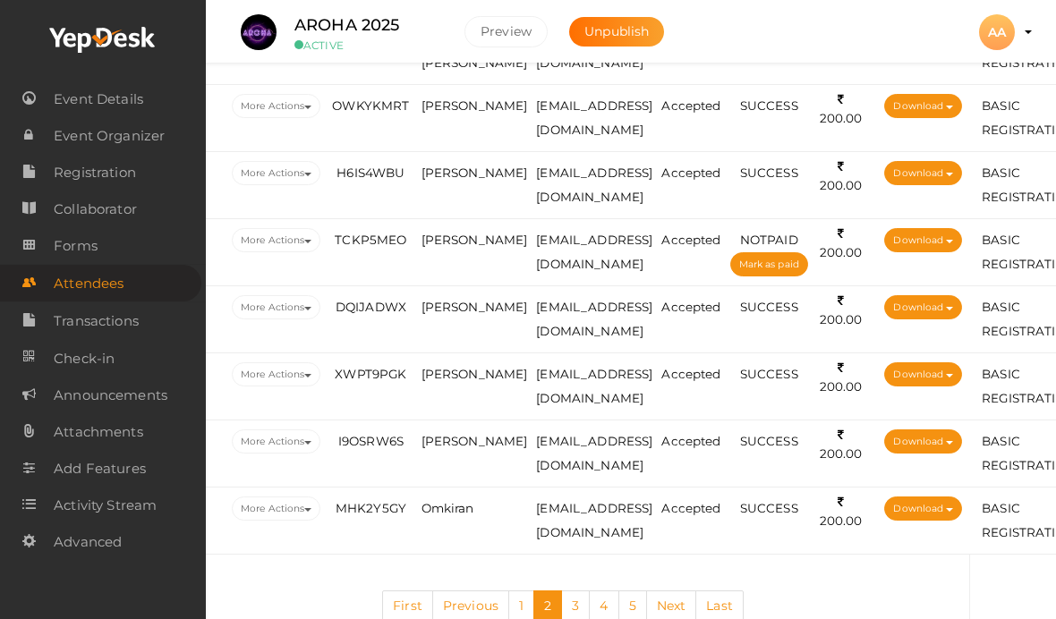
click at [438, 219] on td "[PERSON_NAME]" at bounding box center [474, 185] width 115 height 67
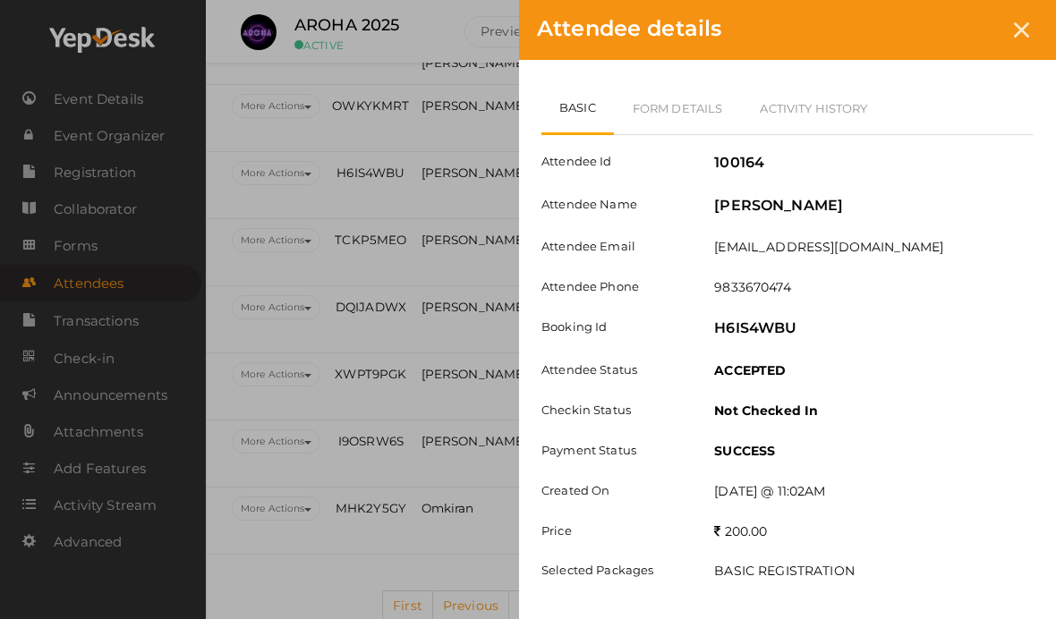
click at [677, 107] on link "Form Details" at bounding box center [678, 108] width 128 height 52
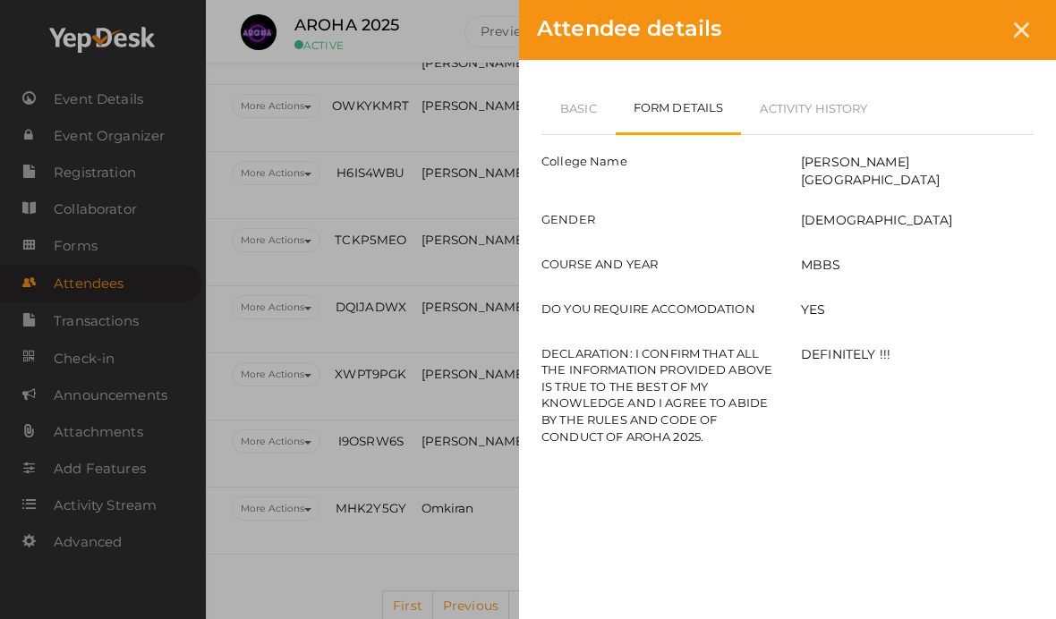
click at [567, 119] on link "Basic" at bounding box center [578, 108] width 74 height 52
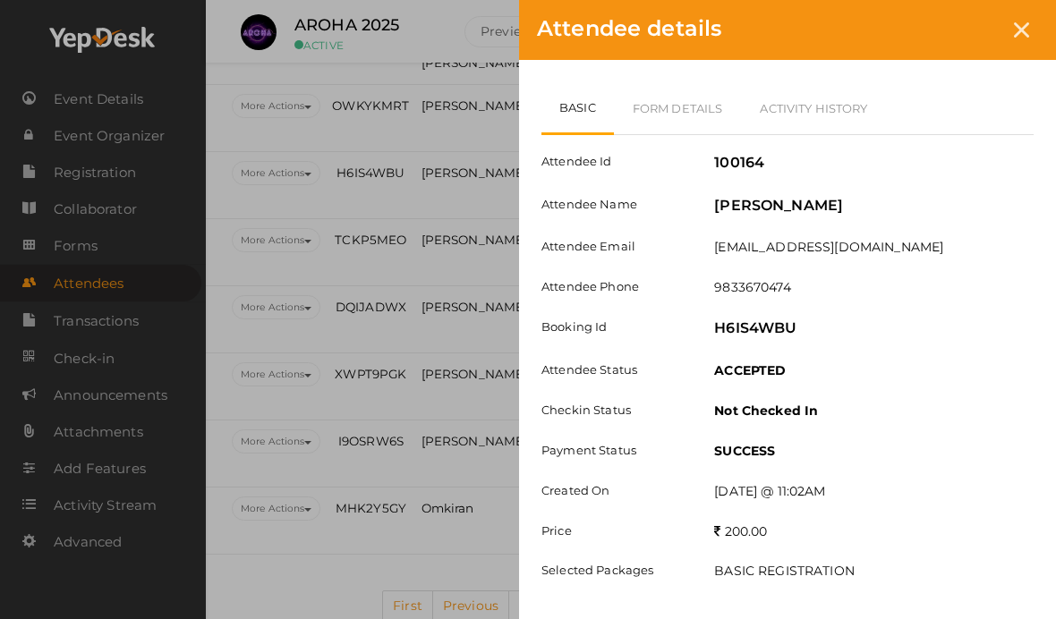
click at [678, 129] on link "Form Details" at bounding box center [678, 108] width 128 height 52
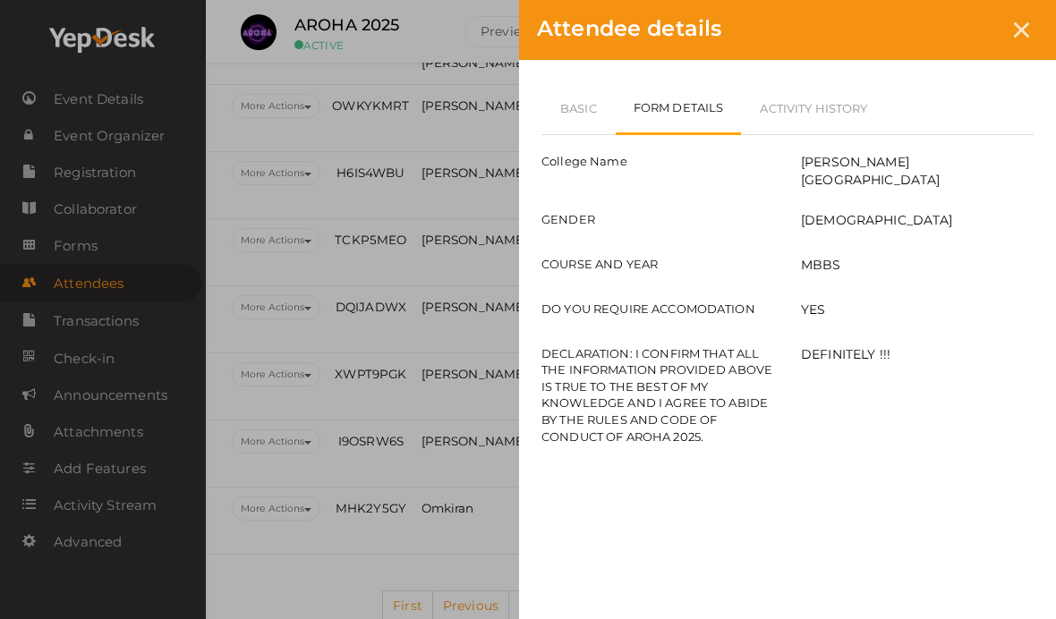
click at [592, 105] on link "Basic" at bounding box center [578, 108] width 74 height 52
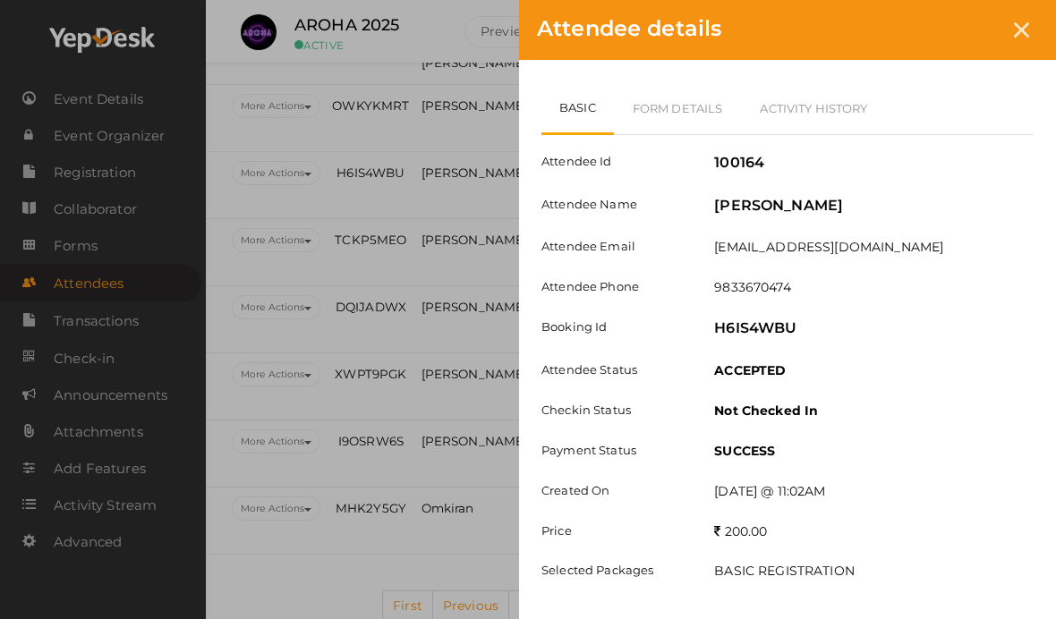
click at [1014, 27] on icon at bounding box center [1021, 29] width 15 height 15
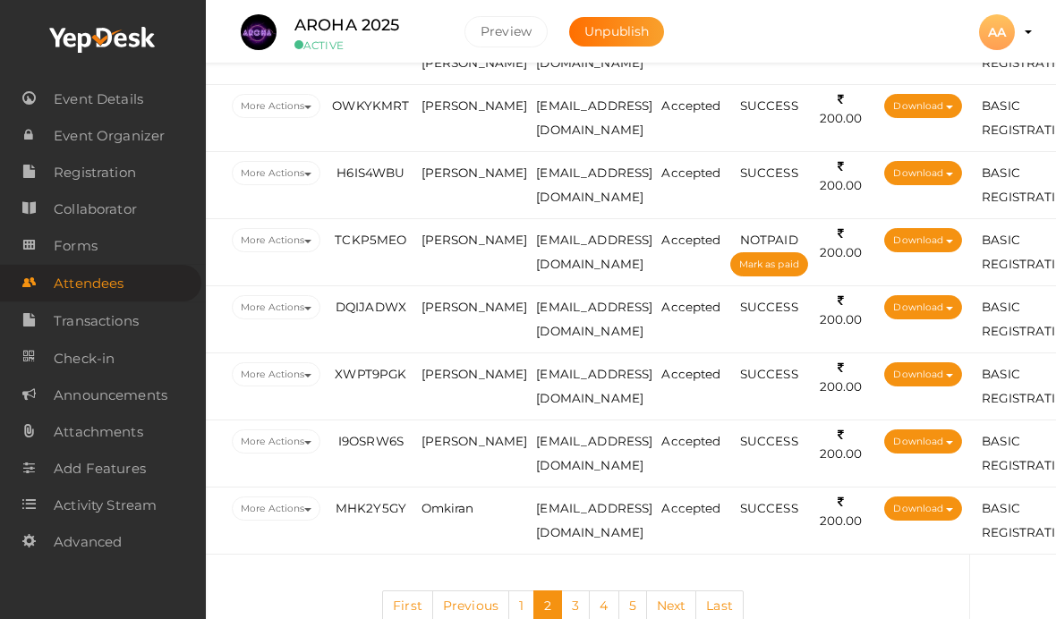
click at [453, 314] on span "[PERSON_NAME]" at bounding box center [475, 307] width 107 height 14
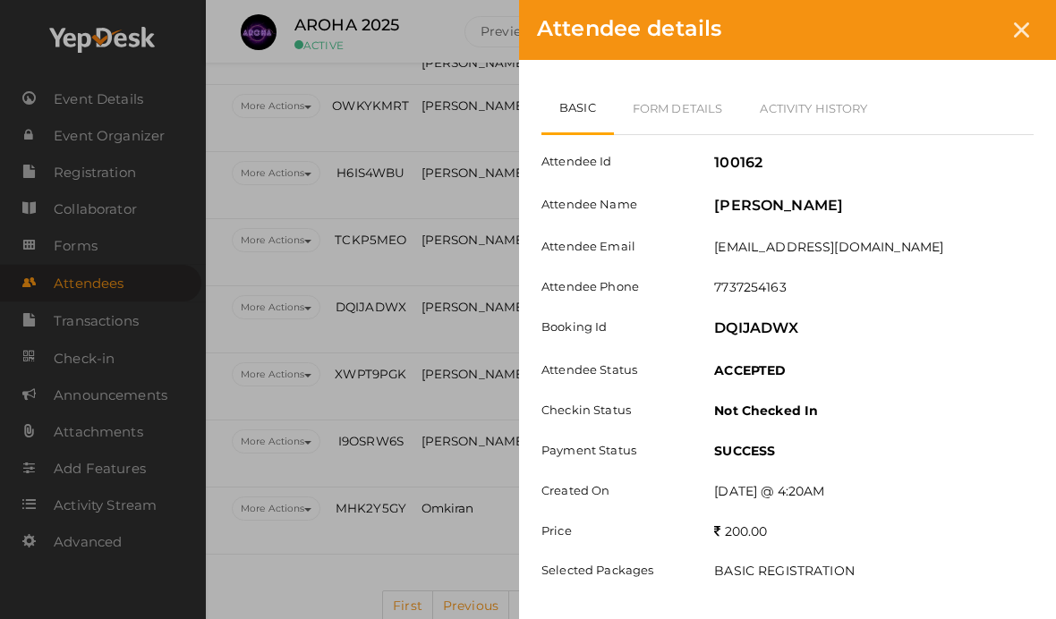
click at [681, 111] on link "Form Details" at bounding box center [678, 108] width 128 height 52
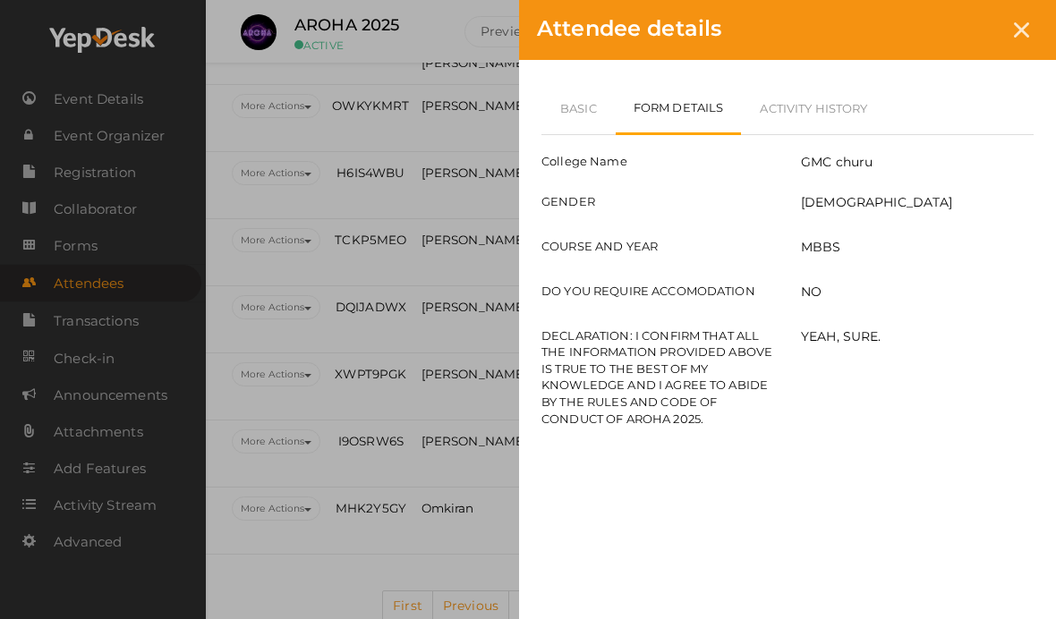
click at [598, 129] on link "Basic" at bounding box center [578, 108] width 74 height 52
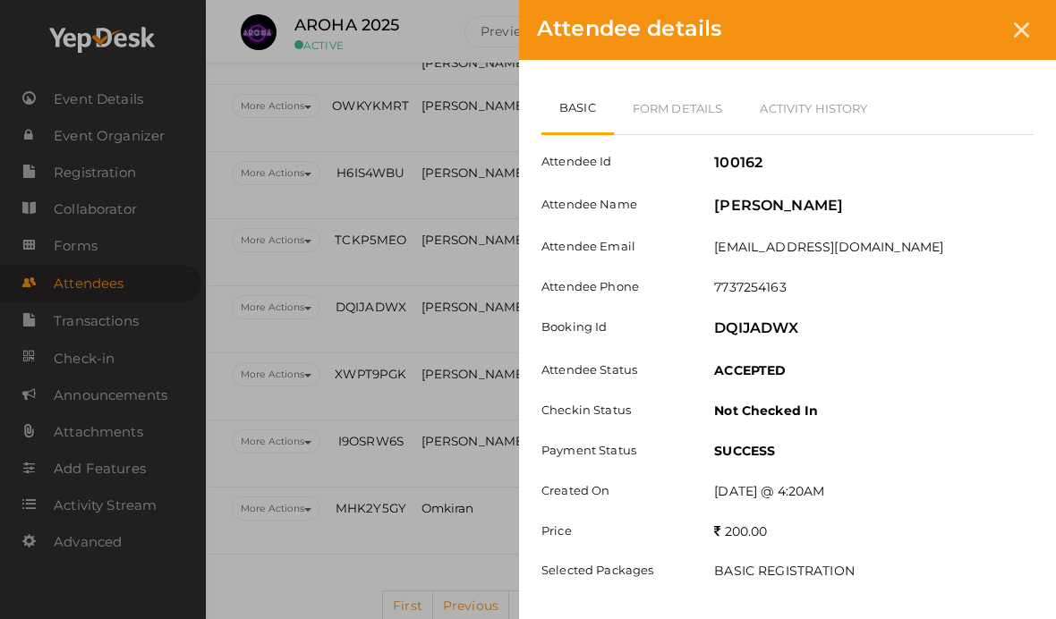
click at [1027, 21] on div at bounding box center [1021, 29] width 33 height 33
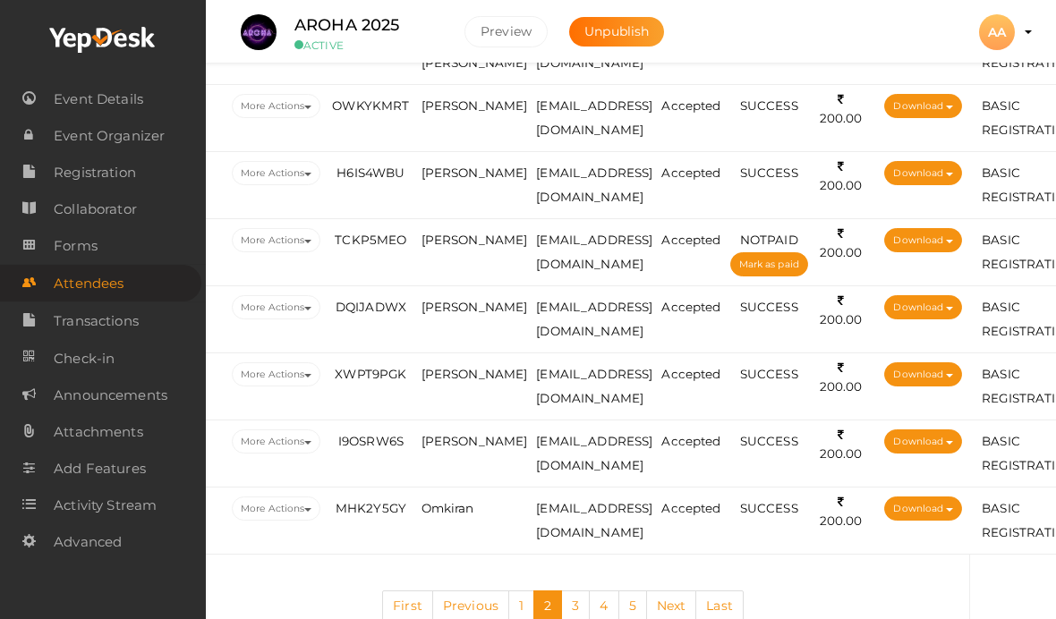
click at [450, 381] on span "[PERSON_NAME]" at bounding box center [475, 374] width 107 height 14
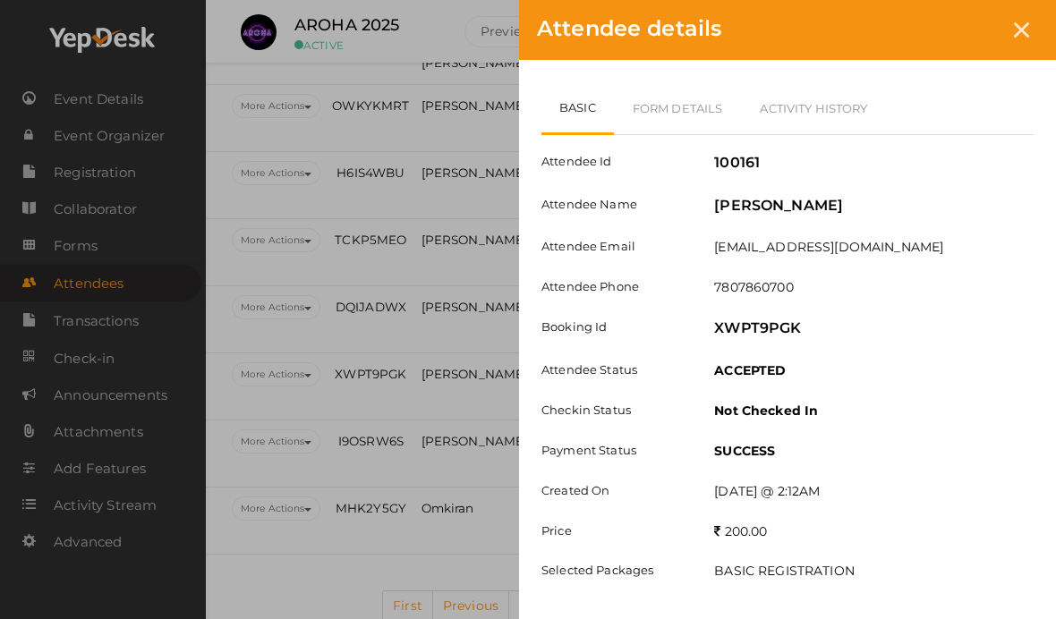
click at [695, 107] on link "Form Details" at bounding box center [678, 108] width 128 height 52
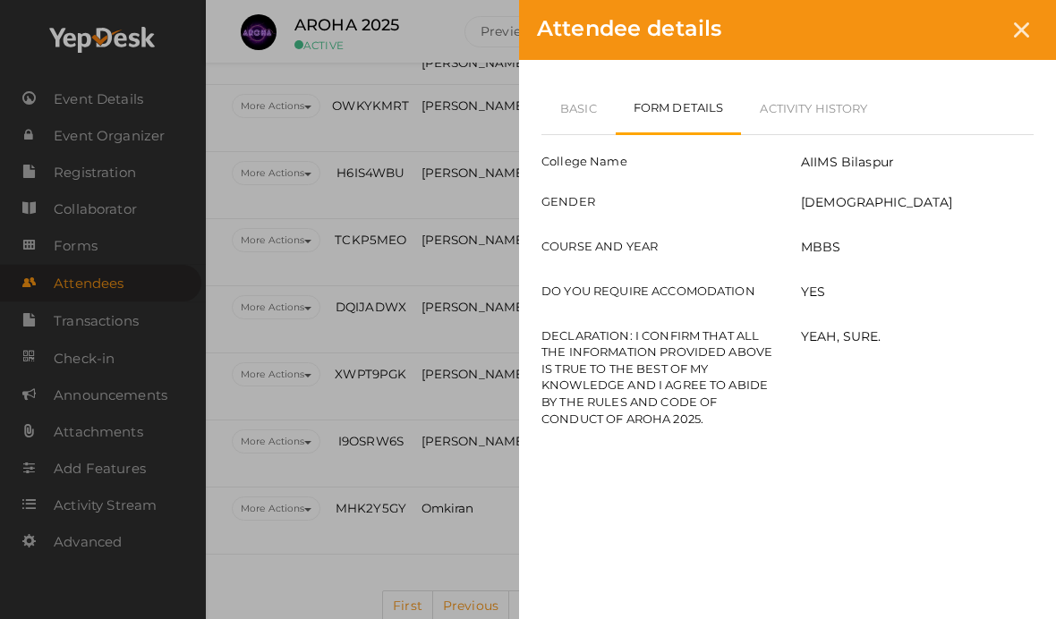
click at [569, 98] on link "Basic" at bounding box center [578, 108] width 74 height 52
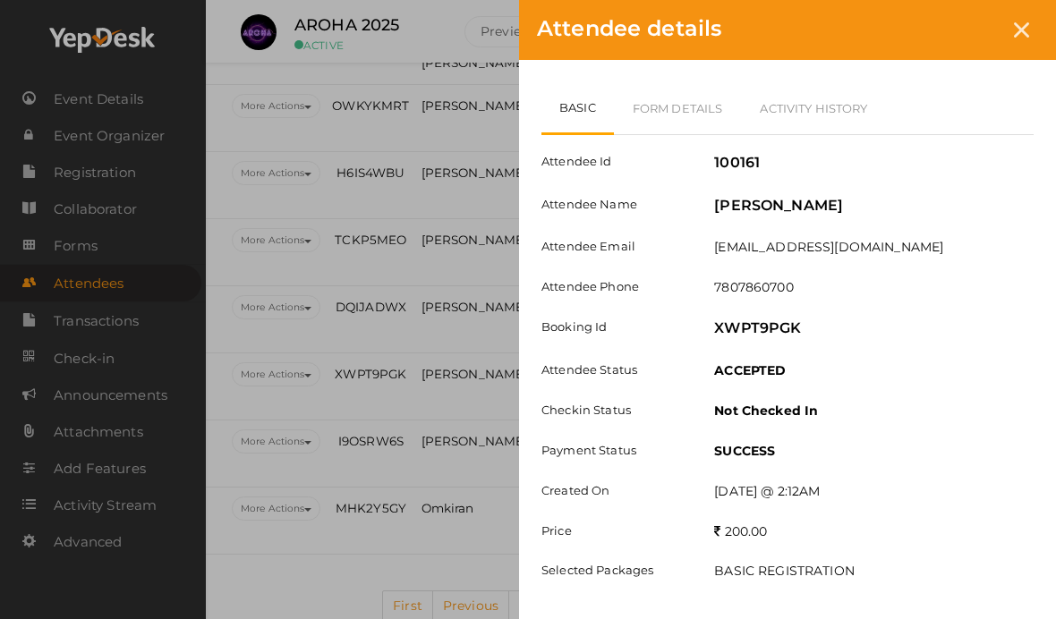
click at [702, 85] on link "Form Details" at bounding box center [678, 108] width 128 height 52
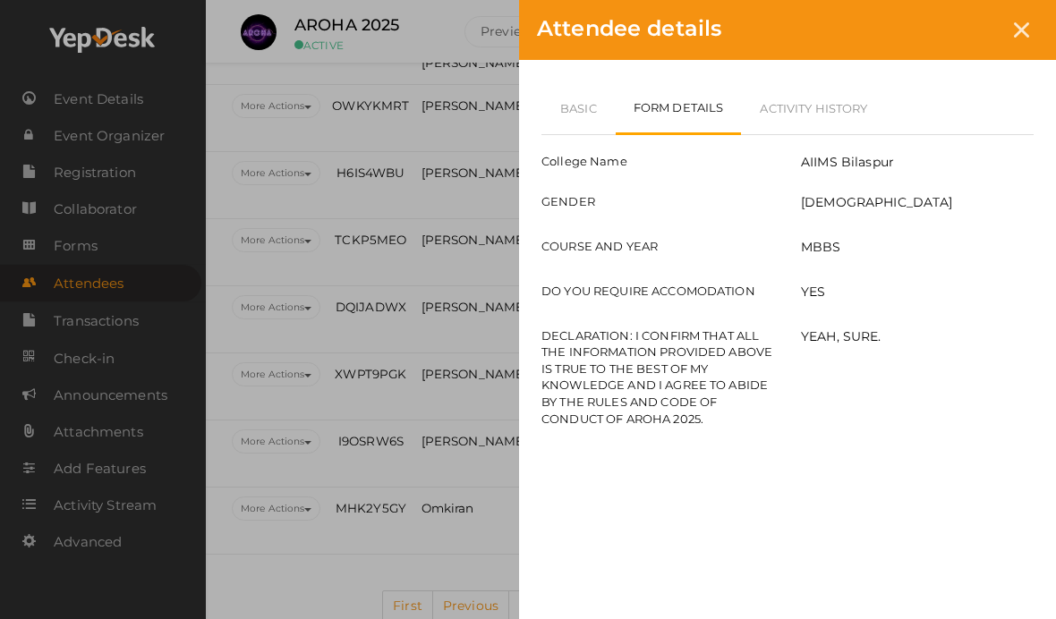
click at [1025, 45] on div at bounding box center [1021, 29] width 33 height 33
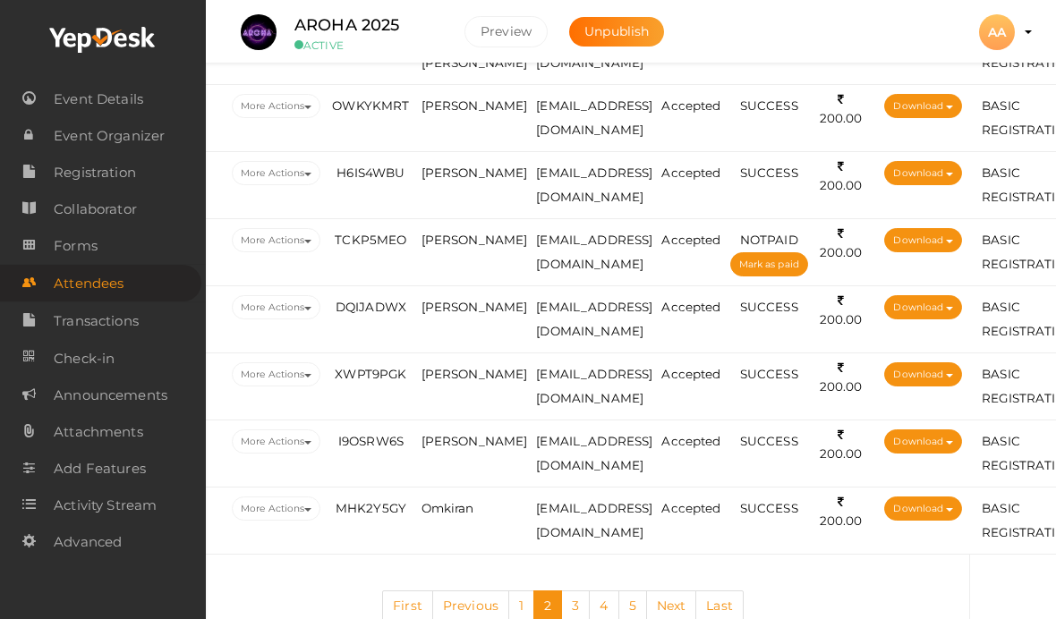
click at [446, 488] on td "[PERSON_NAME]" at bounding box center [474, 454] width 115 height 67
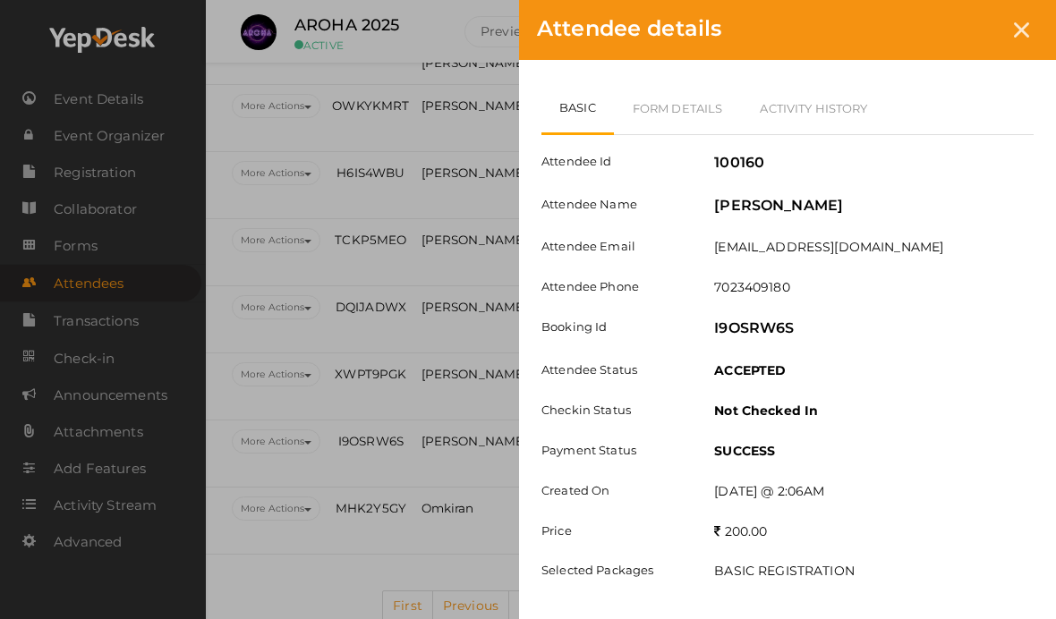
click at [686, 99] on link "Form Details" at bounding box center [678, 108] width 128 height 52
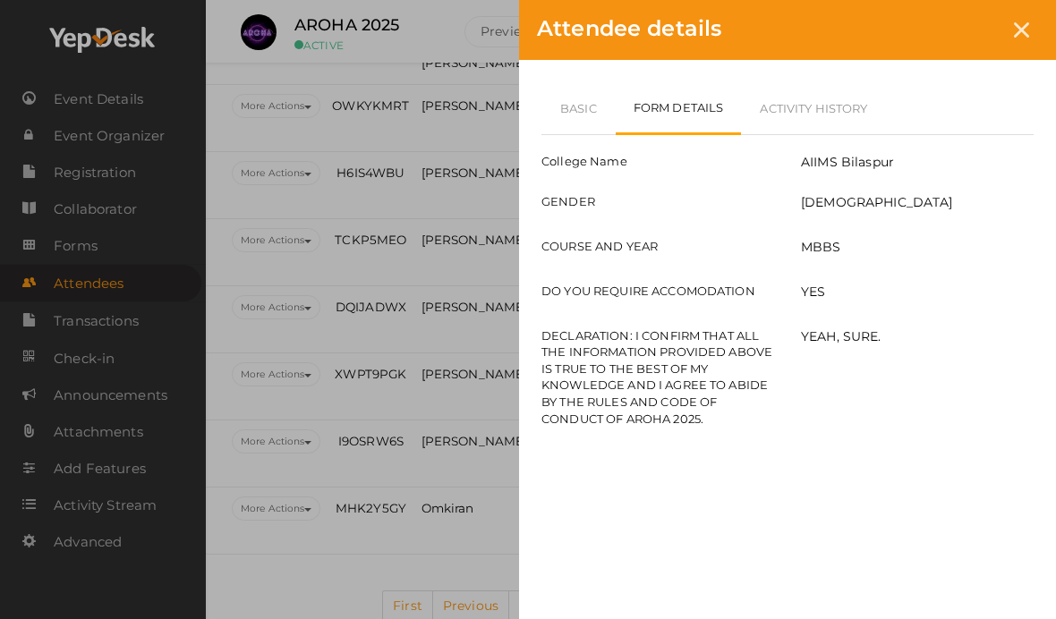
click at [577, 117] on link "Basic" at bounding box center [578, 108] width 74 height 52
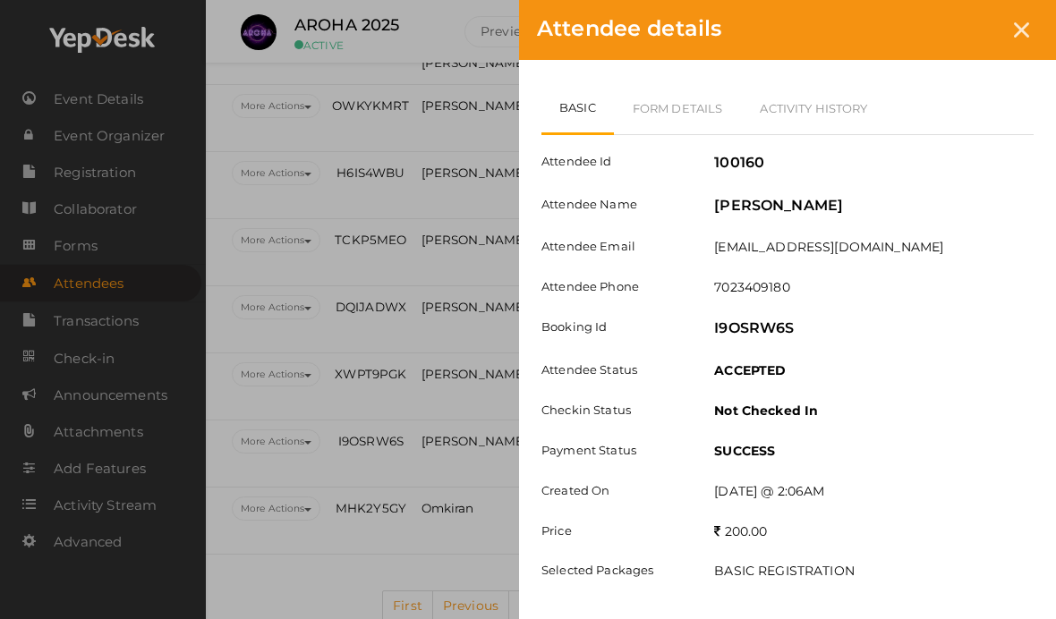
click at [1029, 28] on div at bounding box center [1021, 29] width 33 height 33
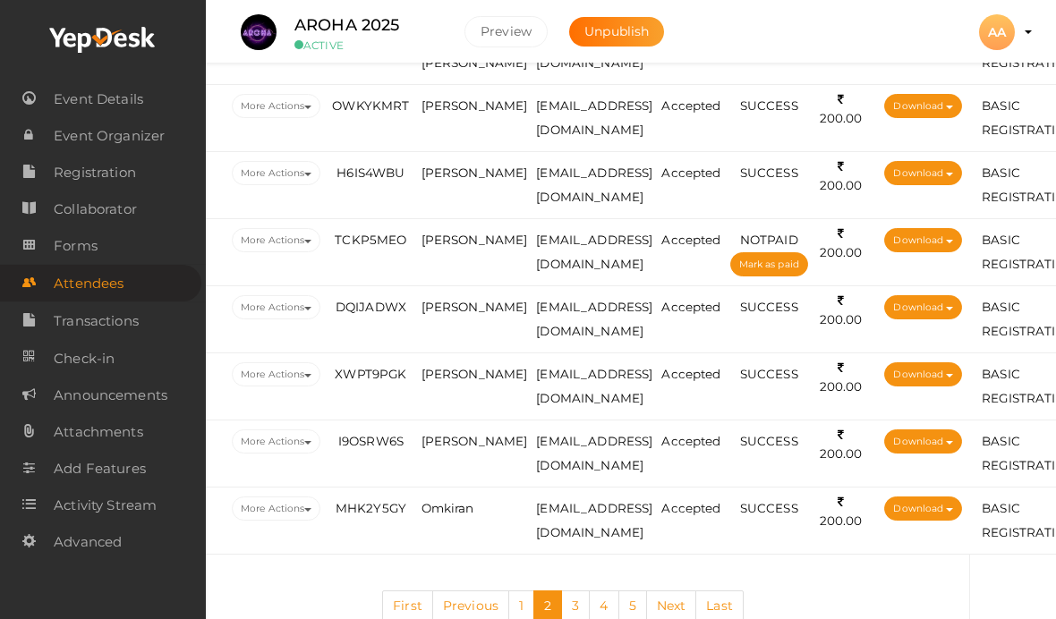
click at [463, 516] on span "Omkiran" at bounding box center [448, 508] width 53 height 14
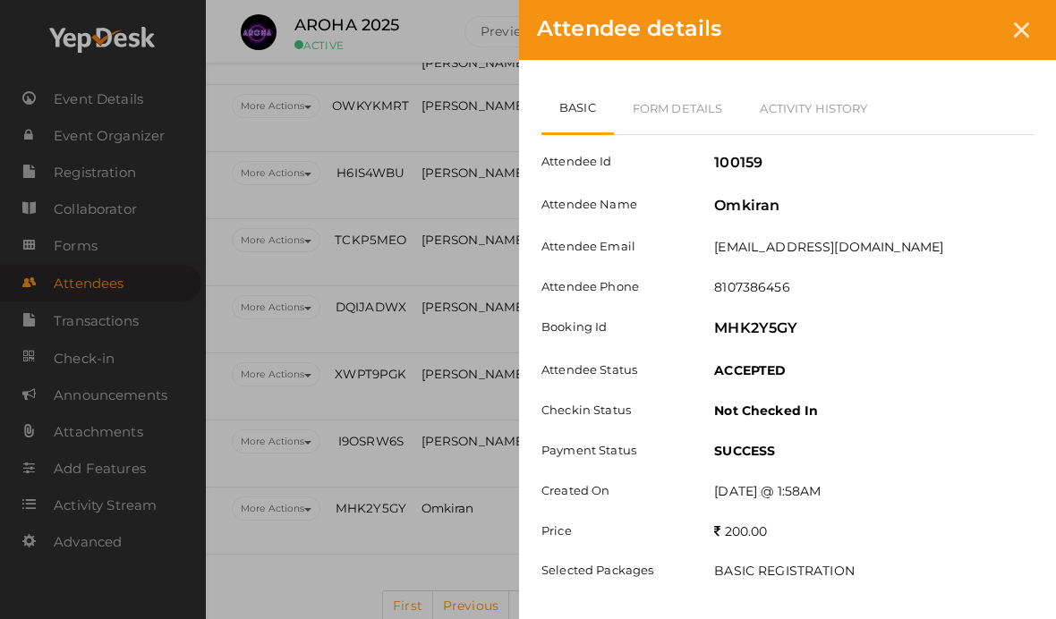
click at [705, 115] on link "Form Details" at bounding box center [678, 108] width 128 height 52
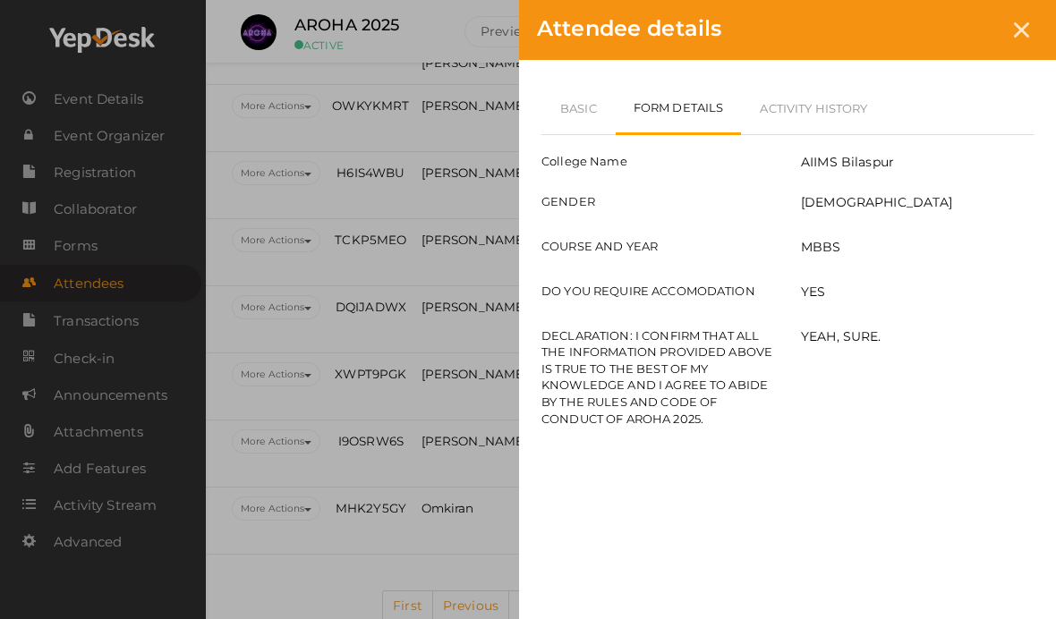
click at [1020, 32] on icon at bounding box center [1021, 29] width 15 height 15
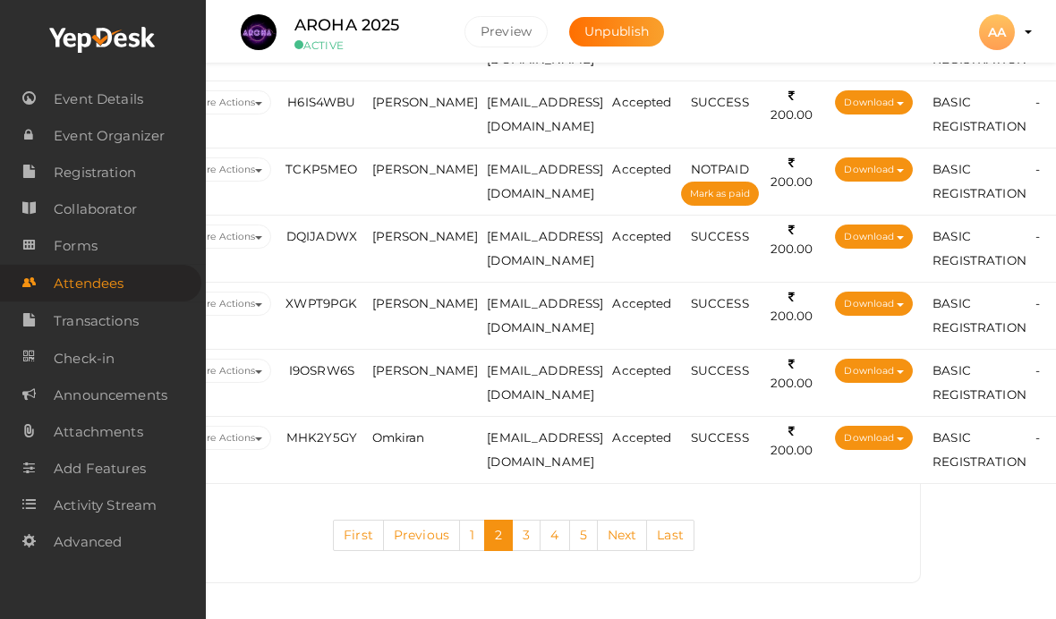
scroll to position [3439, 118]
click at [555, 551] on link "4" at bounding box center [554, 535] width 30 height 31
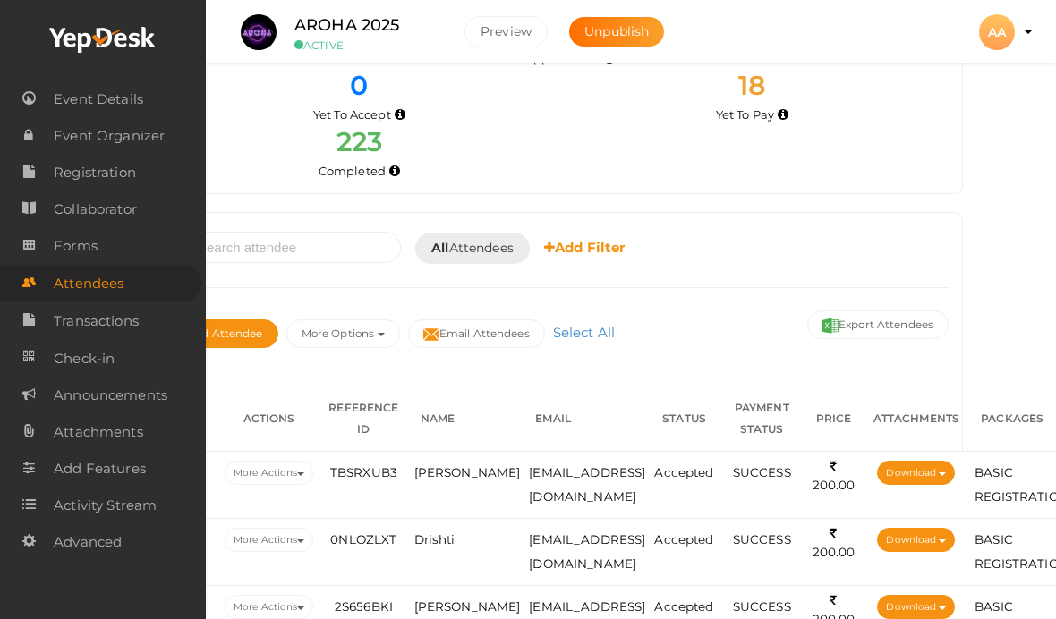
scroll to position [83, 75]
click at [466, 466] on span "[PERSON_NAME]" at bounding box center [467, 473] width 107 height 14
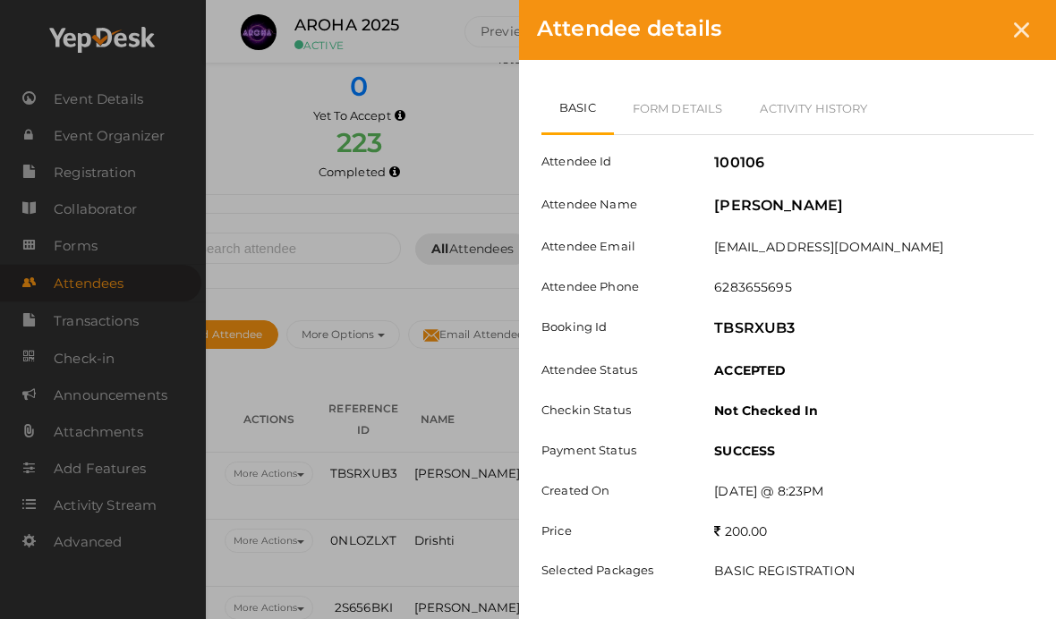
click at [691, 114] on link "Form Details" at bounding box center [678, 108] width 128 height 52
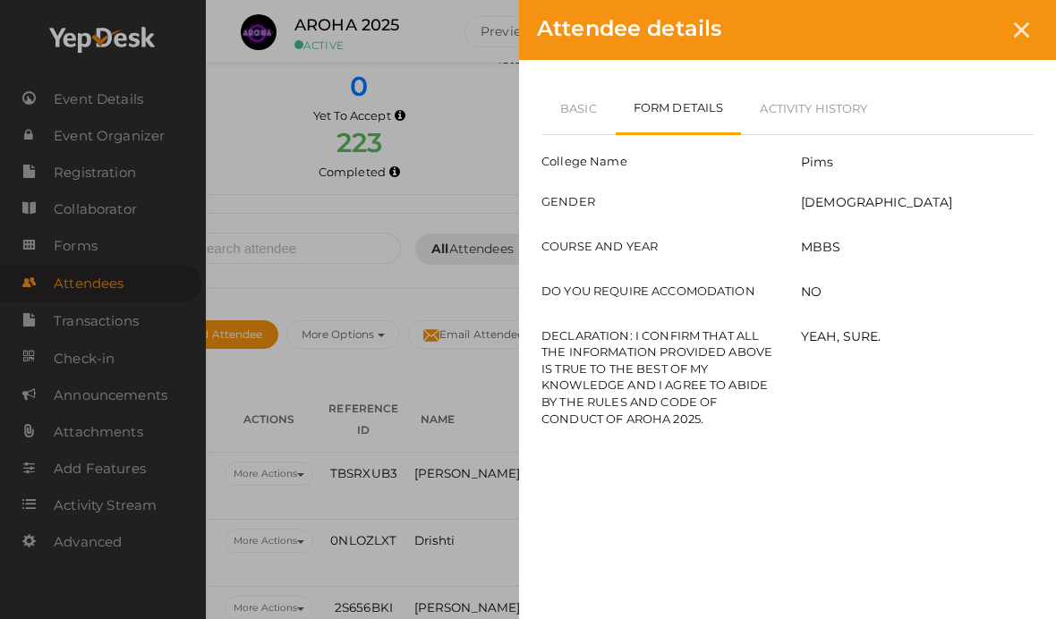
click at [593, 75] on div "Basic Form Details Activity History Attendee Id 100106 Attendee Name [GEOGRAPHI…" at bounding box center [787, 266] width 537 height 412
click at [590, 93] on link "Basic" at bounding box center [578, 108] width 74 height 52
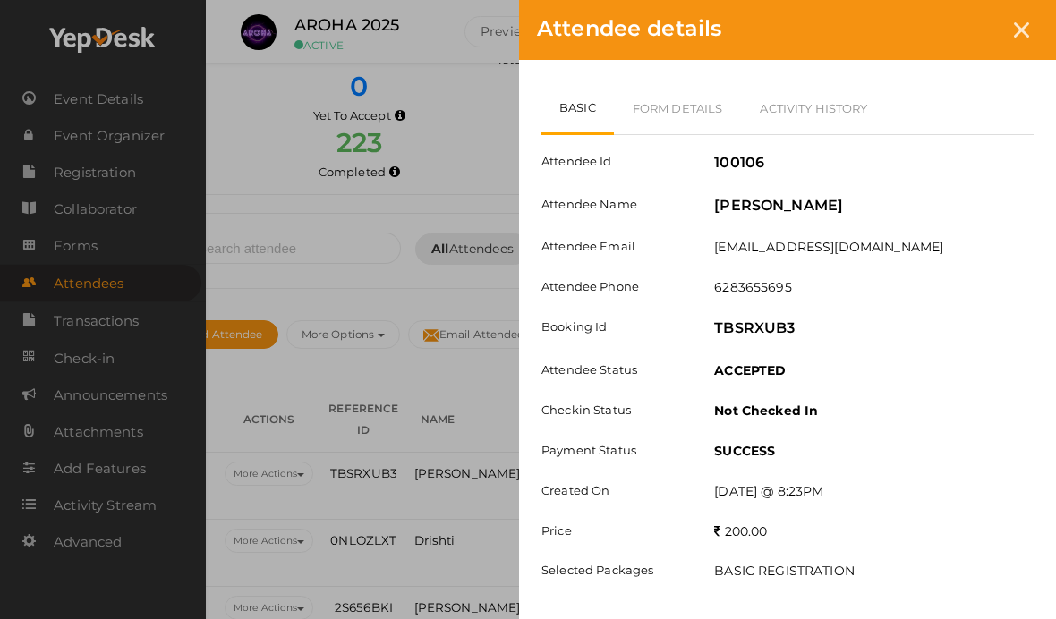
click at [1036, 34] on div at bounding box center [1021, 29] width 33 height 33
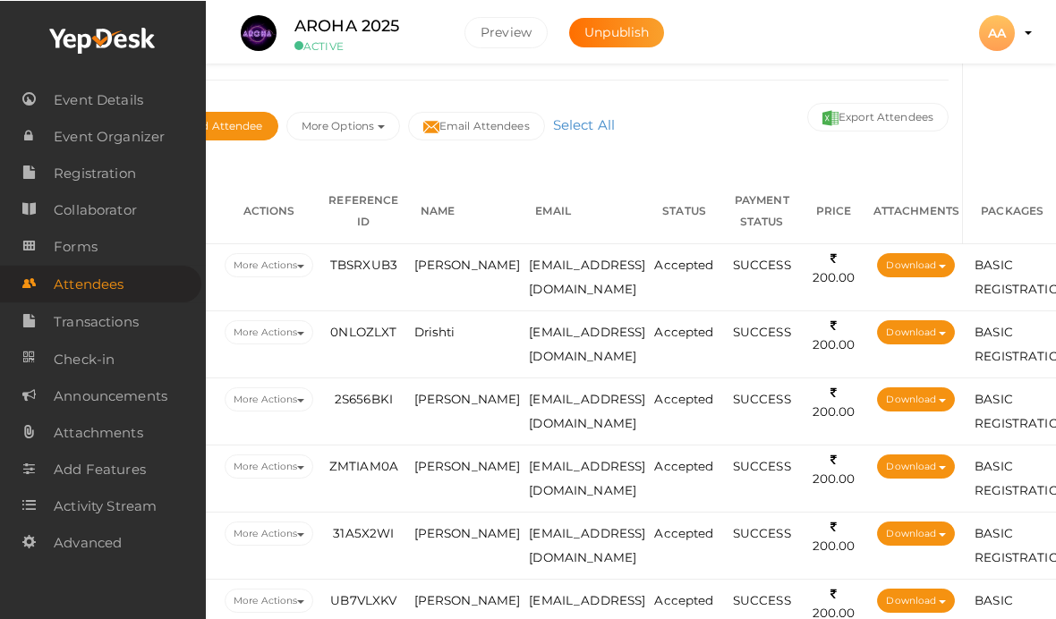
click at [462, 320] on td "Drishti" at bounding box center [467, 344] width 115 height 67
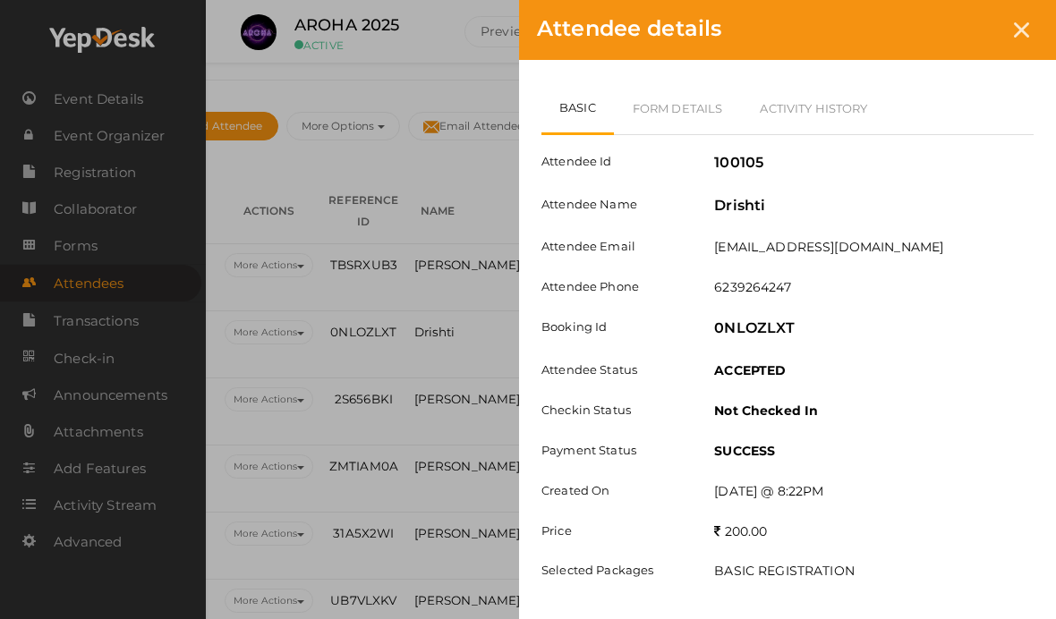
click at [682, 133] on link "Form Details" at bounding box center [678, 108] width 128 height 52
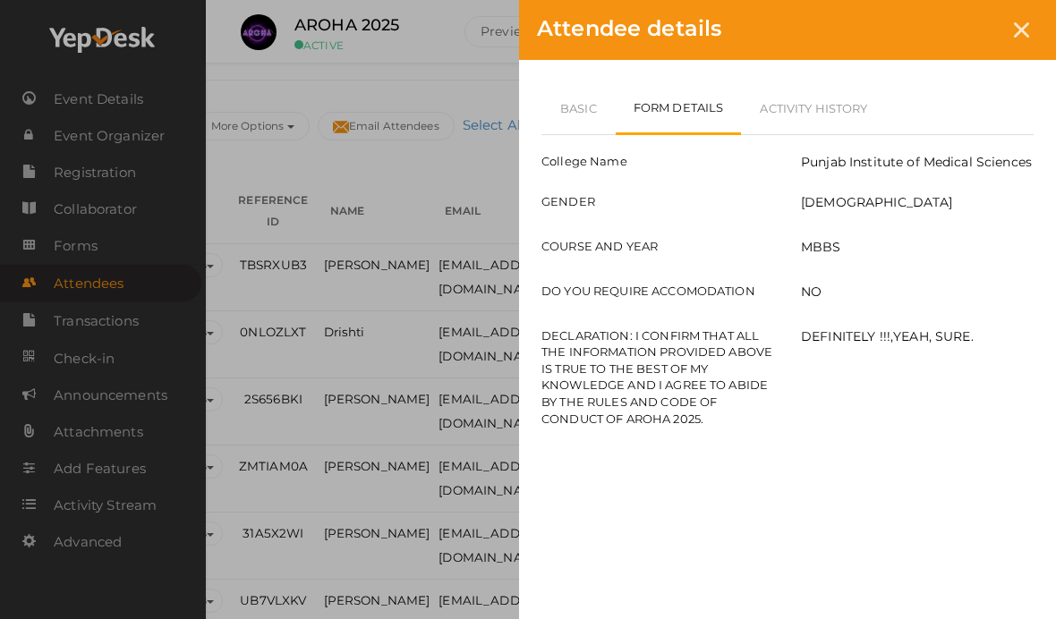
scroll to position [292, 258]
click at [575, 126] on link "Basic" at bounding box center [578, 108] width 74 height 52
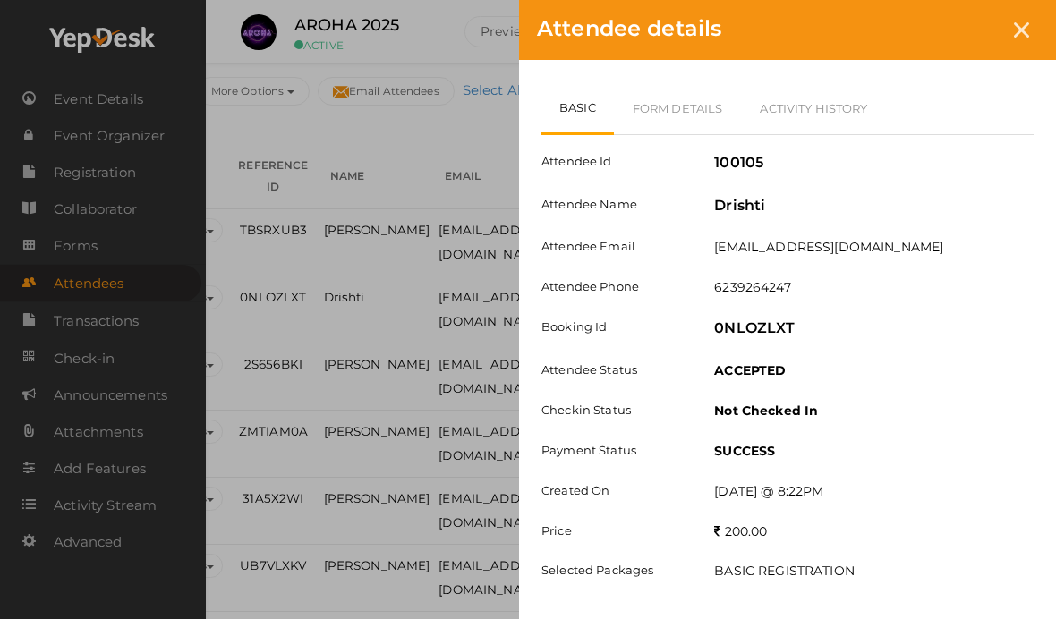
scroll to position [333, 258]
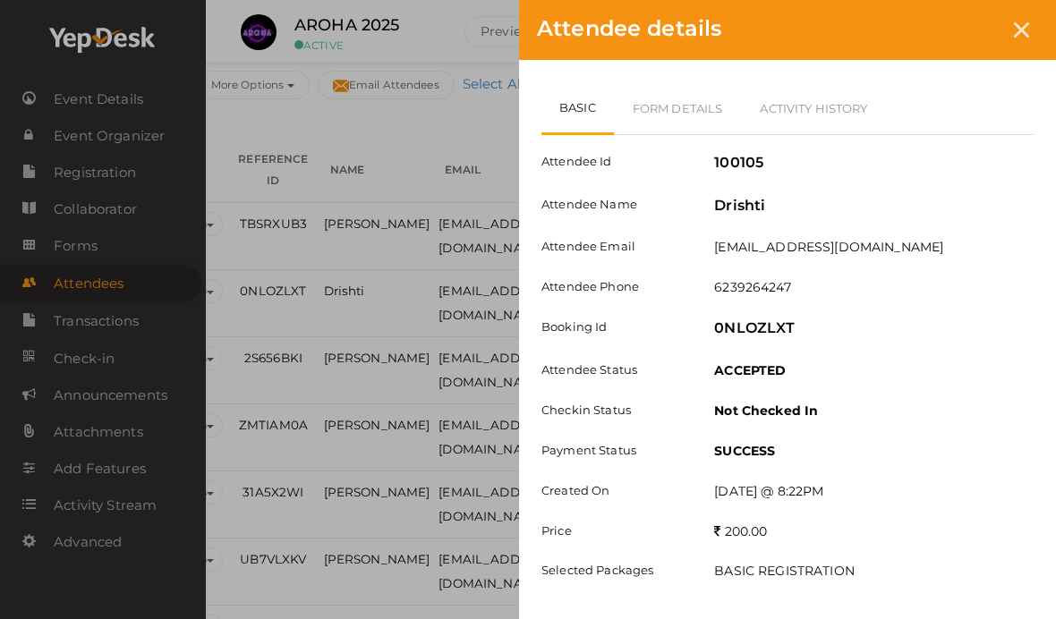
click at [1013, 22] on div at bounding box center [1021, 29] width 33 height 33
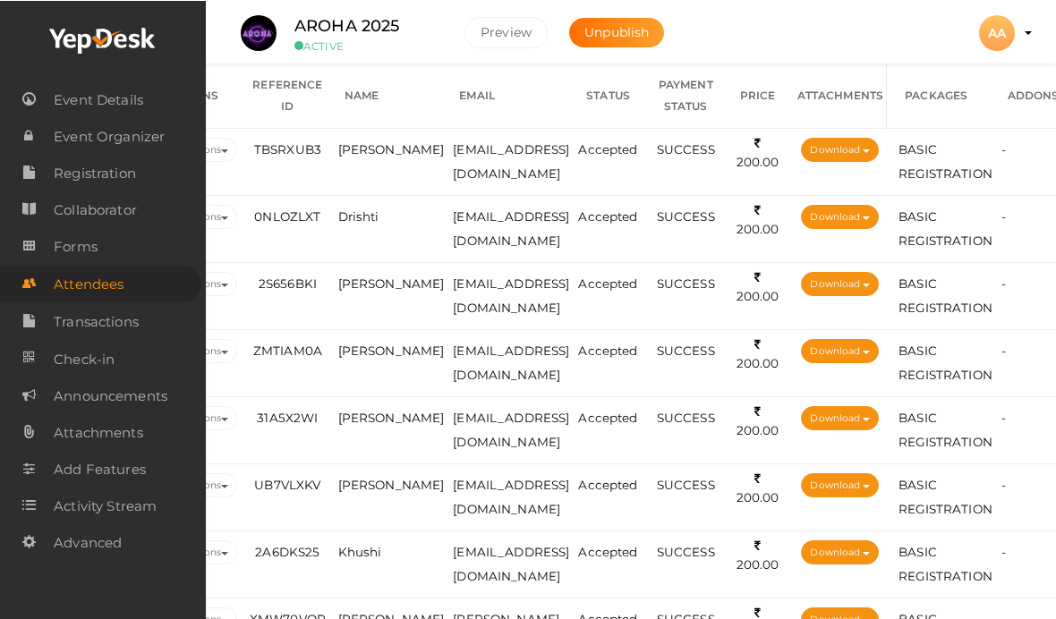
click at [388, 294] on td "[PERSON_NAME]" at bounding box center [391, 295] width 115 height 67
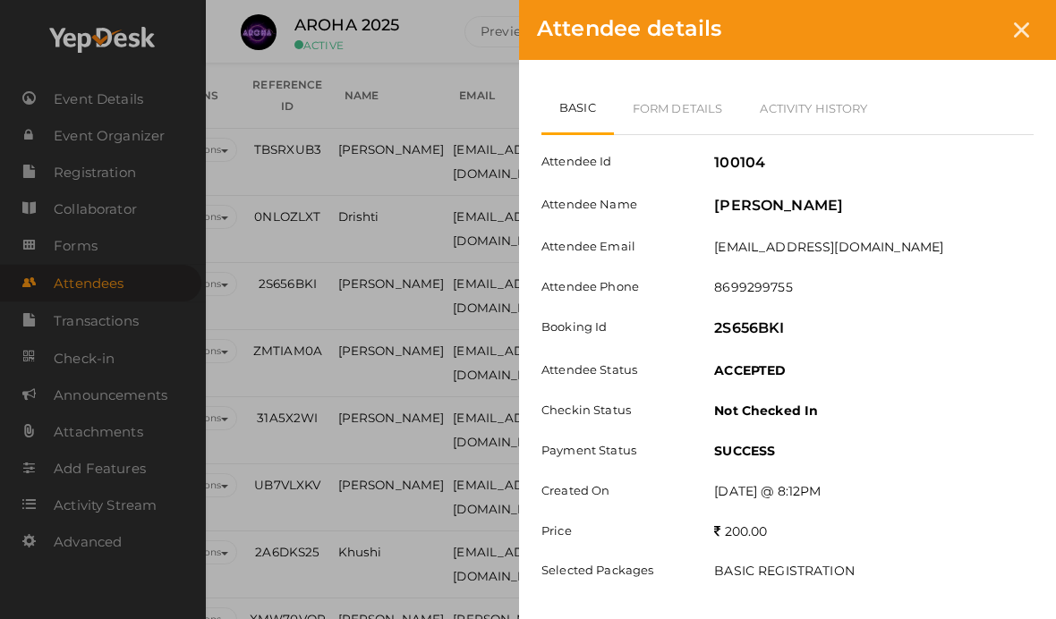
click at [661, 90] on link "Form Details" at bounding box center [678, 108] width 128 height 52
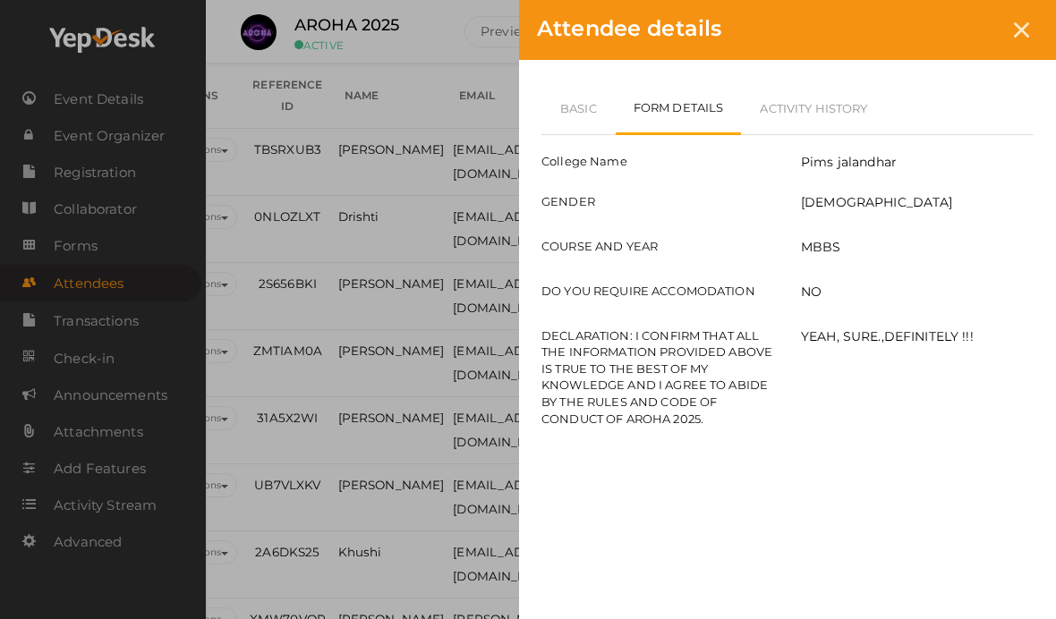
click at [582, 107] on link "Basic" at bounding box center [578, 108] width 74 height 52
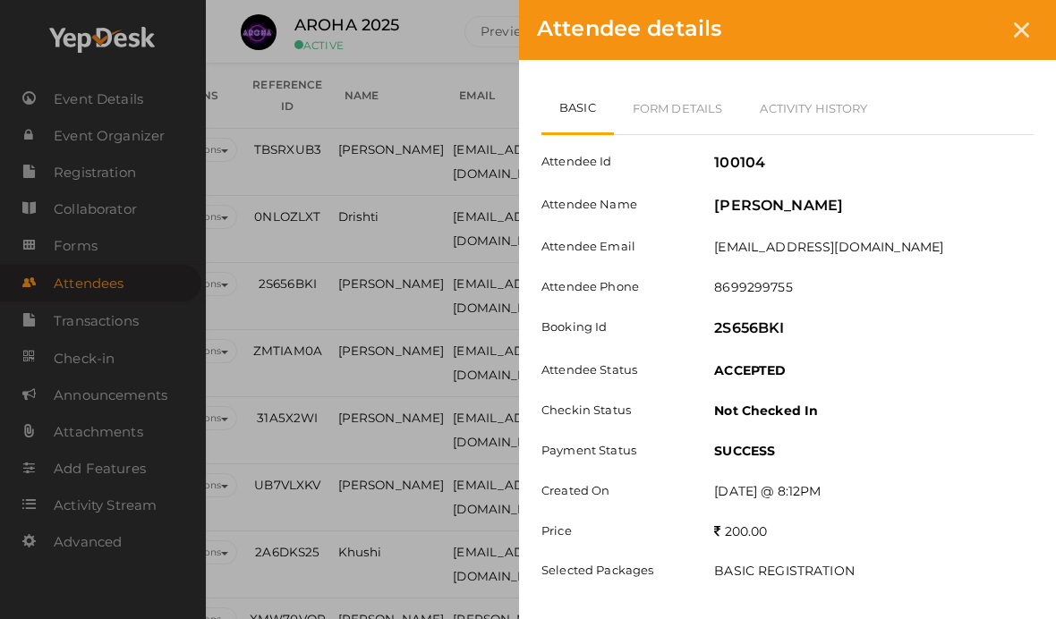
click at [1028, 26] on icon at bounding box center [1021, 29] width 15 height 15
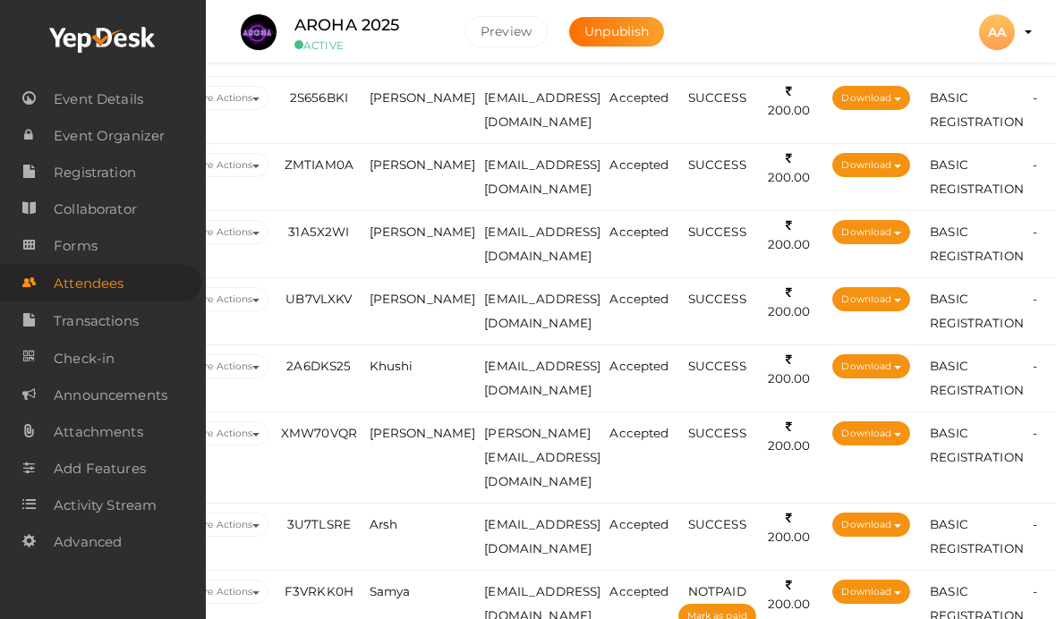
scroll to position [593, 121]
click at [393, 173] on td "[PERSON_NAME]" at bounding box center [421, 177] width 115 height 67
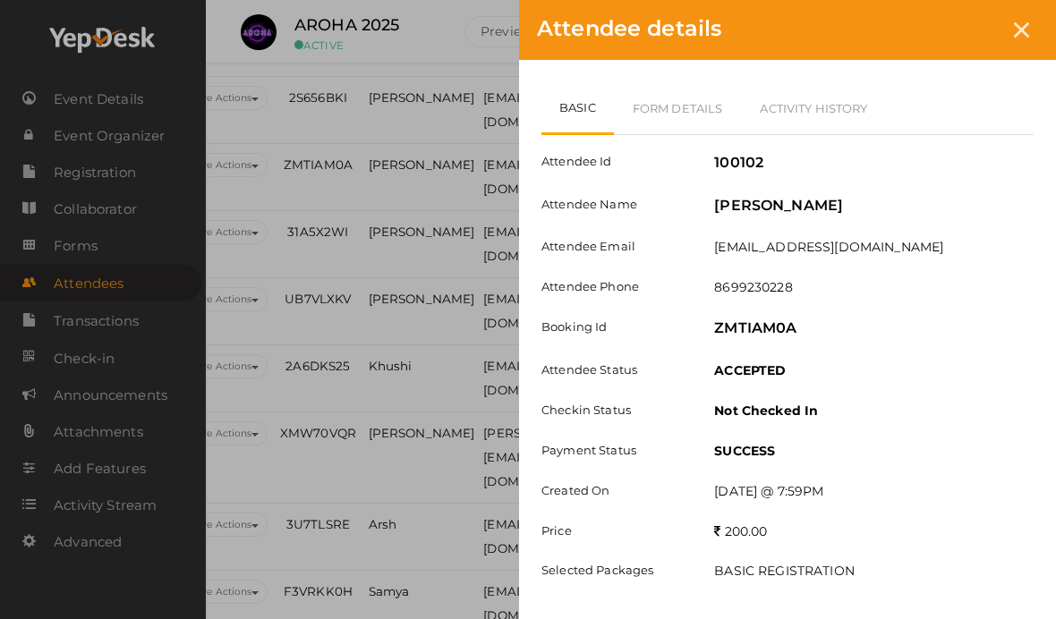
click at [702, 116] on link "Form Details" at bounding box center [678, 108] width 128 height 52
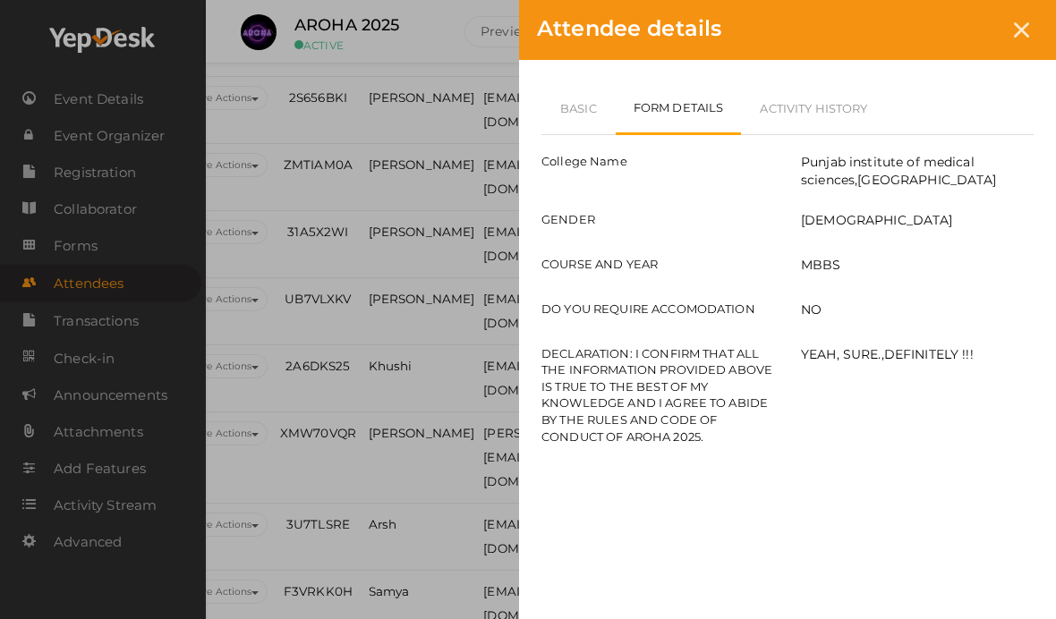
click at [569, 108] on link "Basic" at bounding box center [578, 108] width 74 height 52
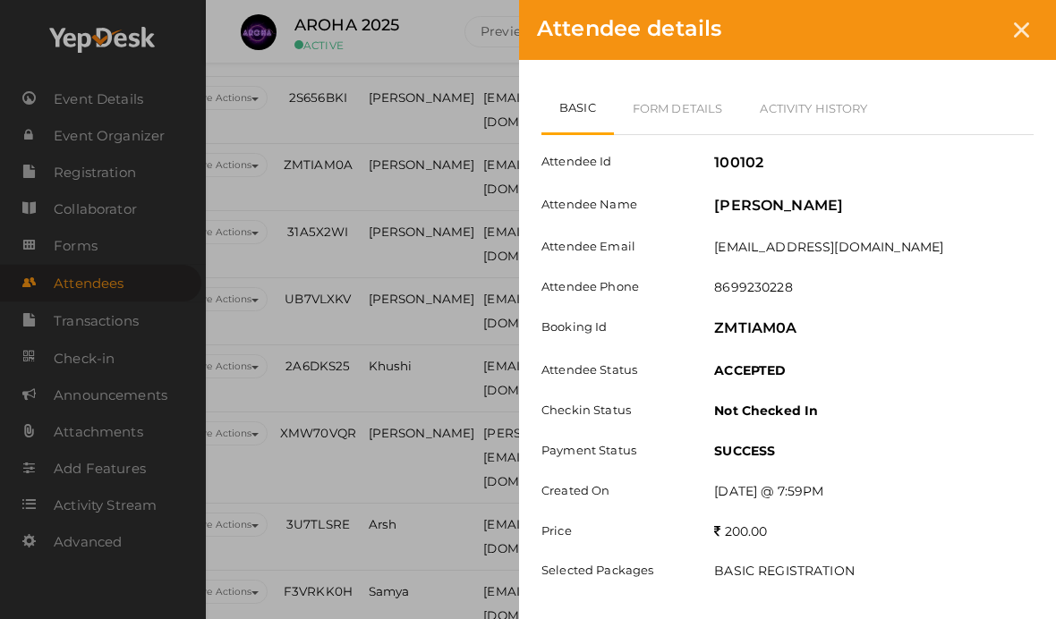
click at [1027, 38] on div at bounding box center [1021, 29] width 33 height 33
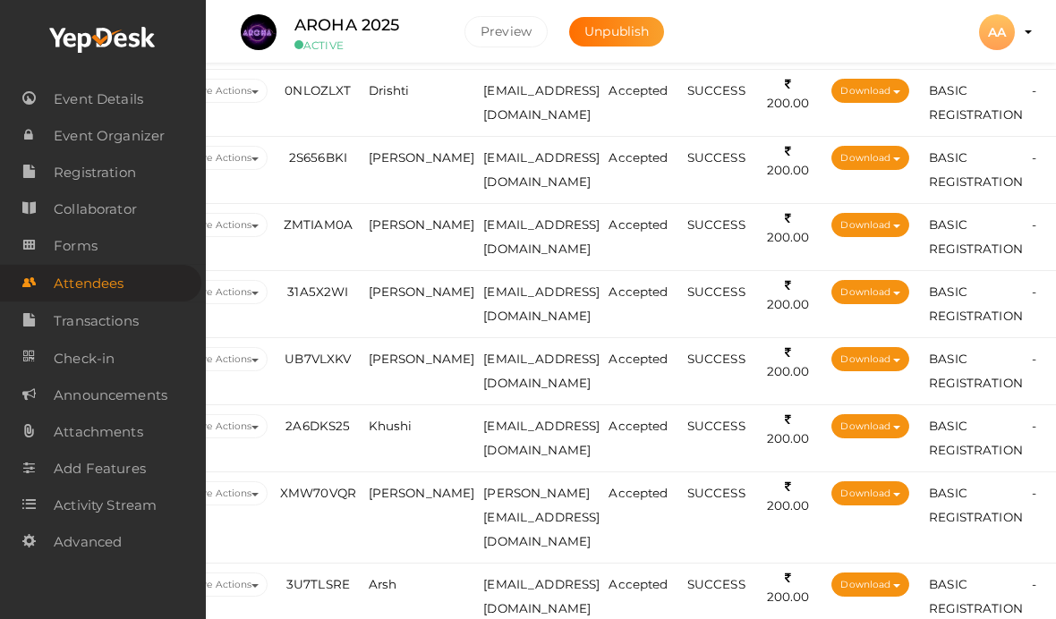
scroll to position [530, 121]
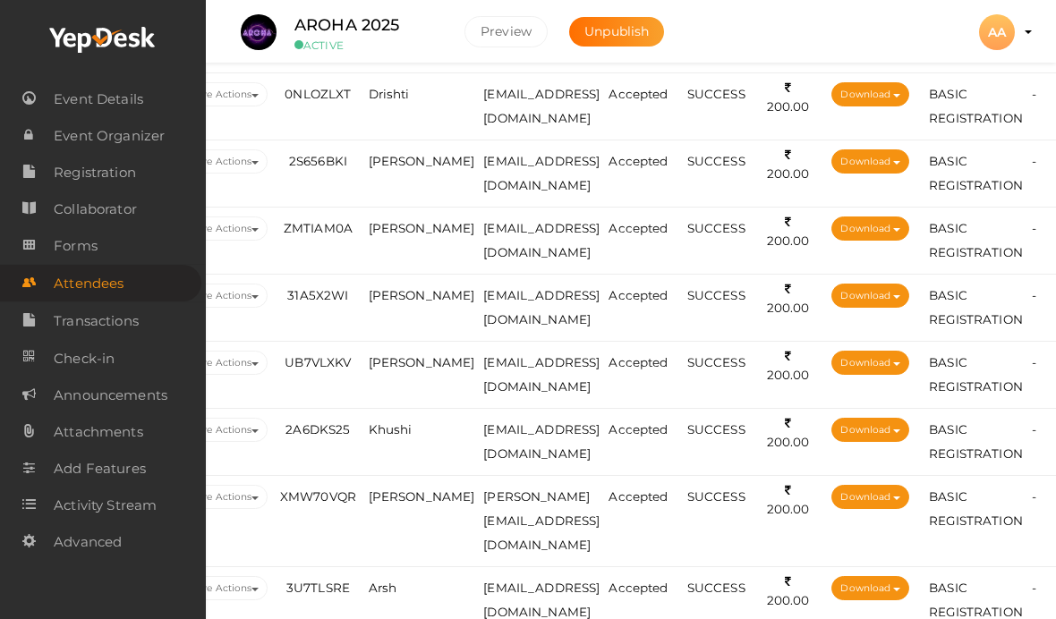
click at [400, 311] on td "[PERSON_NAME]" at bounding box center [421, 308] width 115 height 67
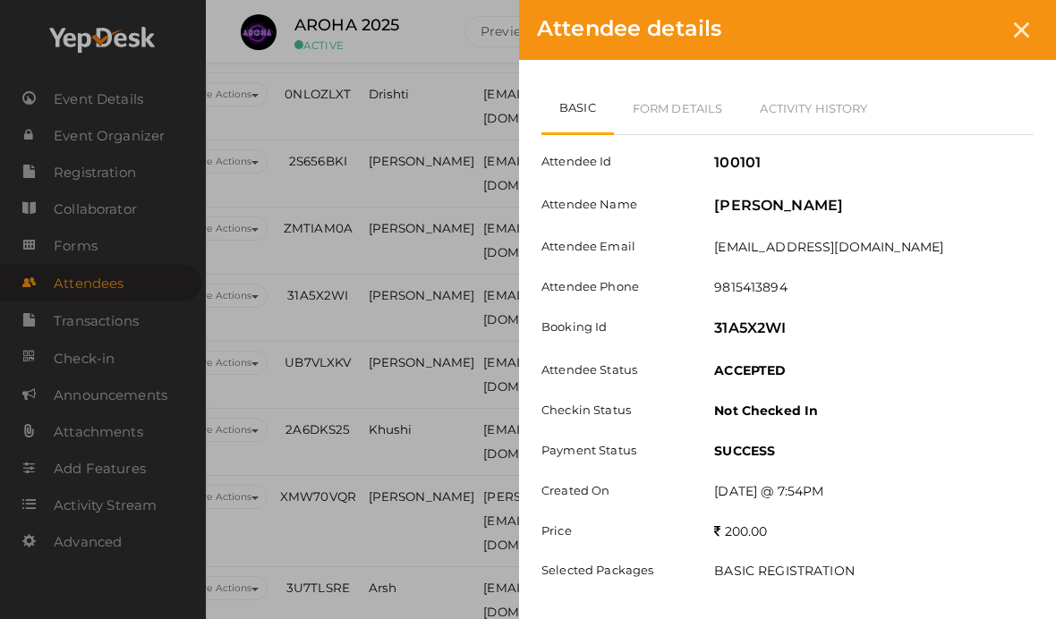
click at [693, 111] on link "Form Details" at bounding box center [678, 108] width 128 height 52
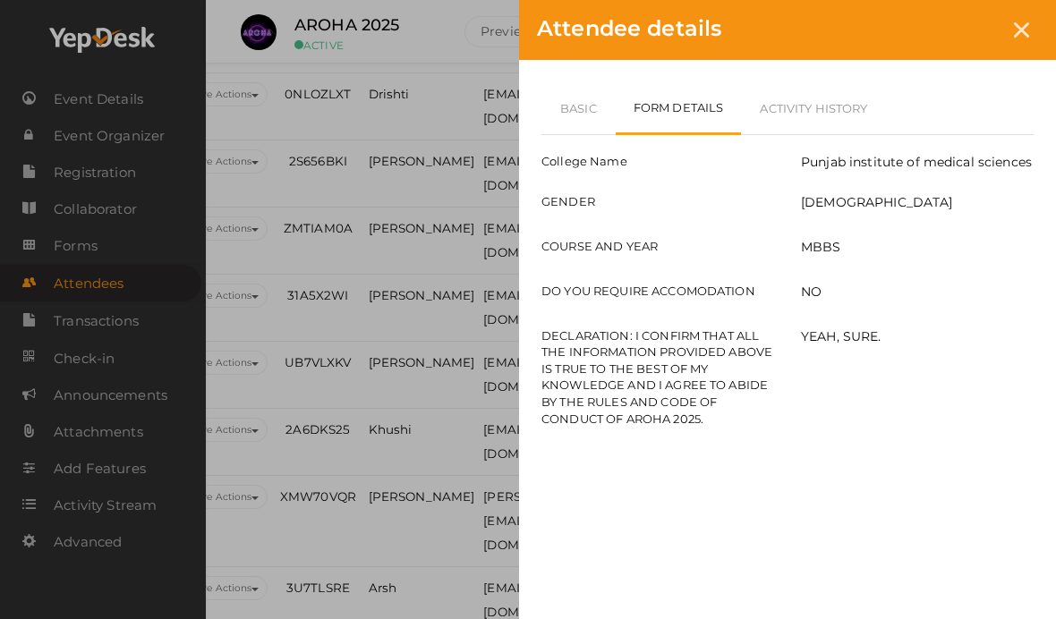
click at [589, 98] on link "Basic" at bounding box center [578, 108] width 74 height 52
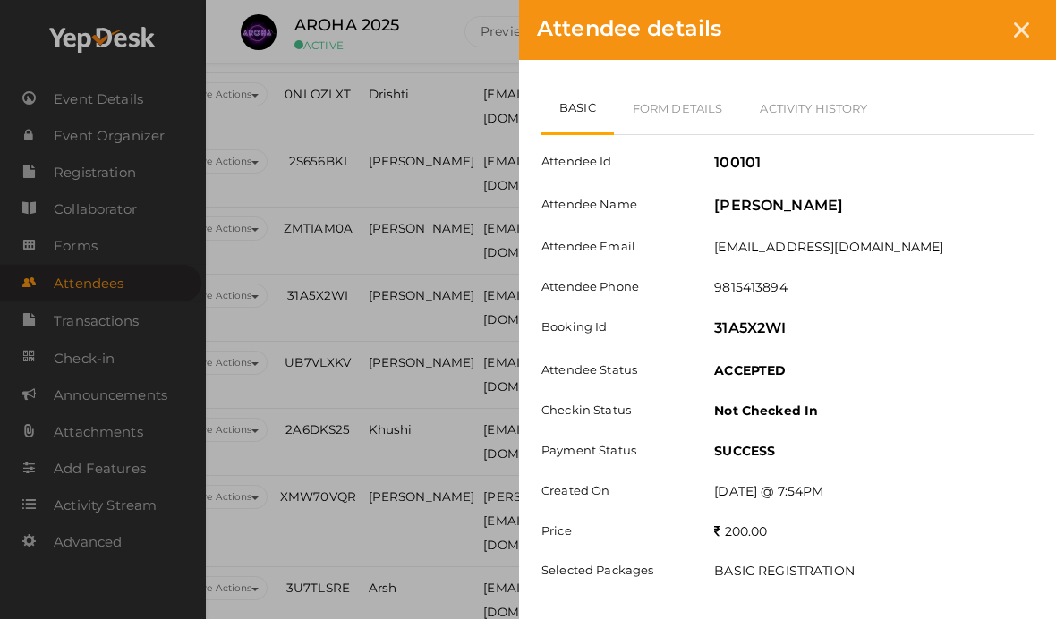
click at [1020, 33] on icon at bounding box center [1021, 29] width 15 height 15
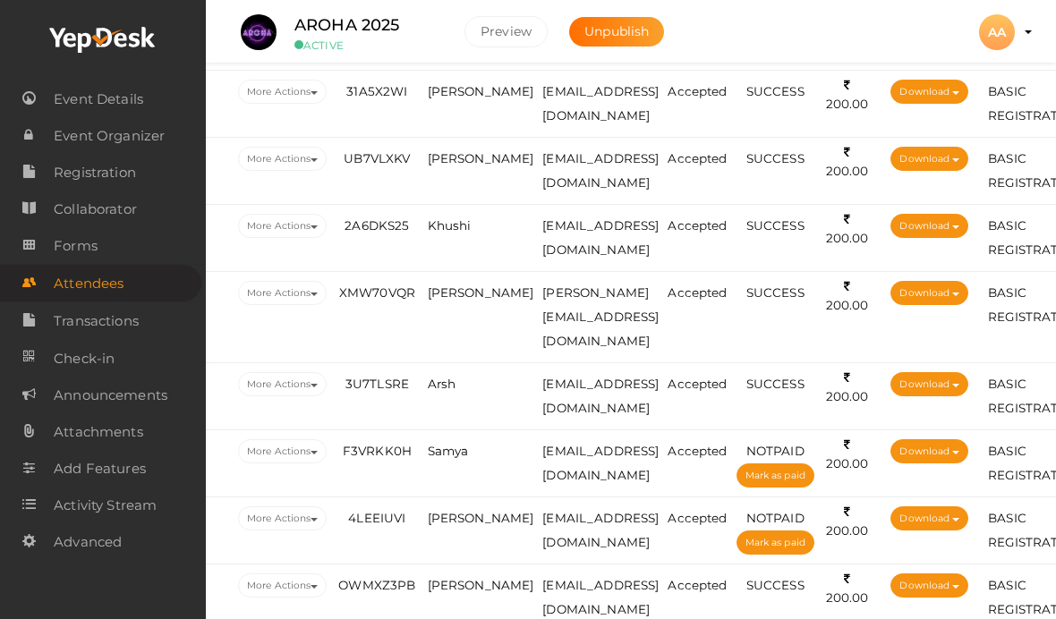
scroll to position [737, 59]
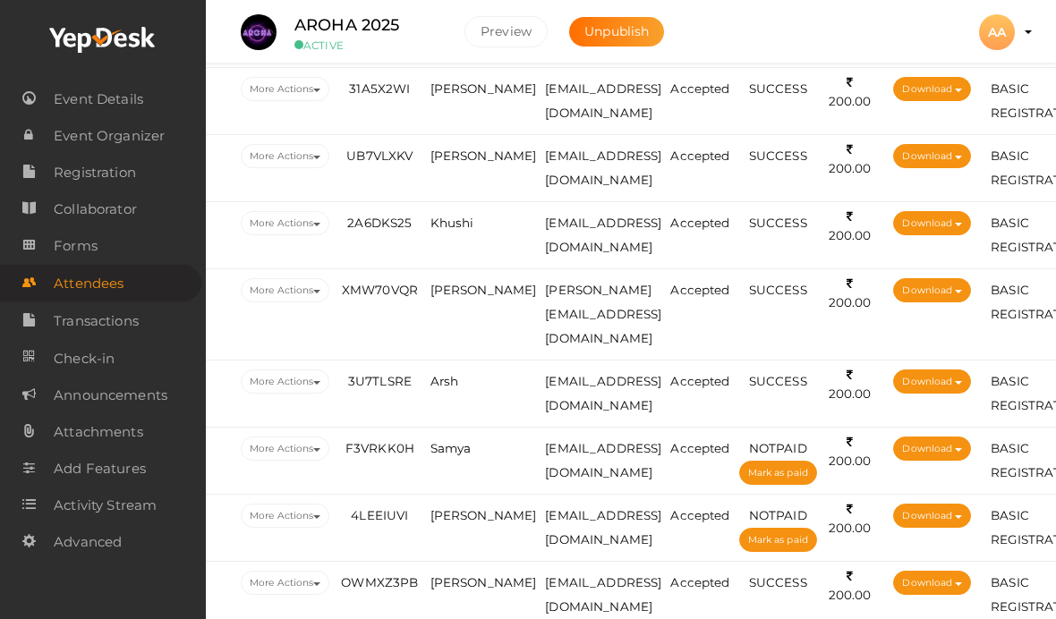
click at [473, 149] on span "[PERSON_NAME]" at bounding box center [483, 156] width 107 height 14
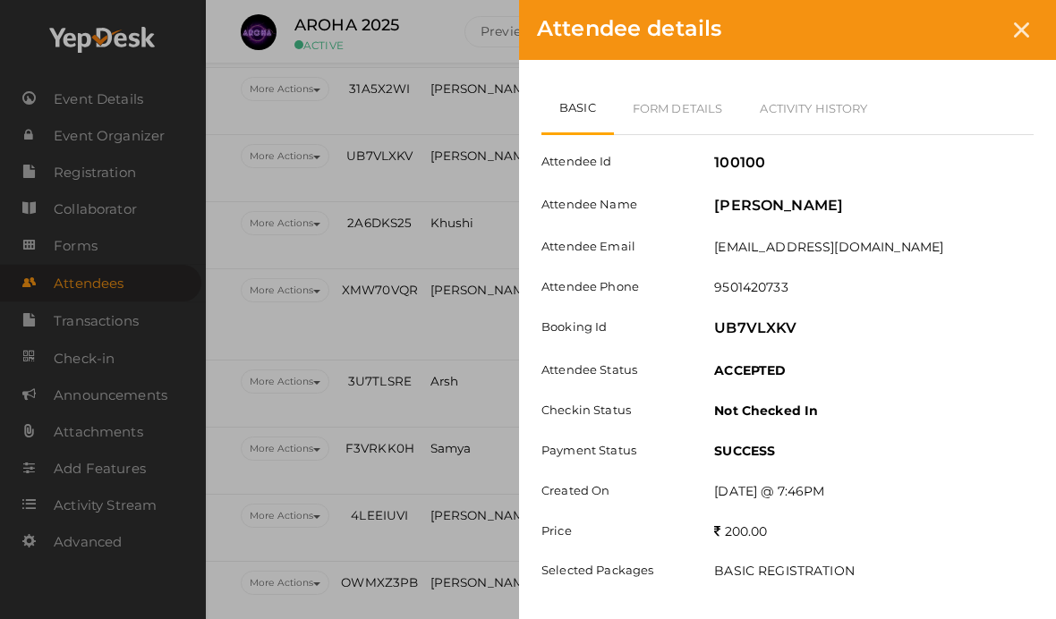
click at [696, 101] on link "Form Details" at bounding box center [678, 108] width 128 height 52
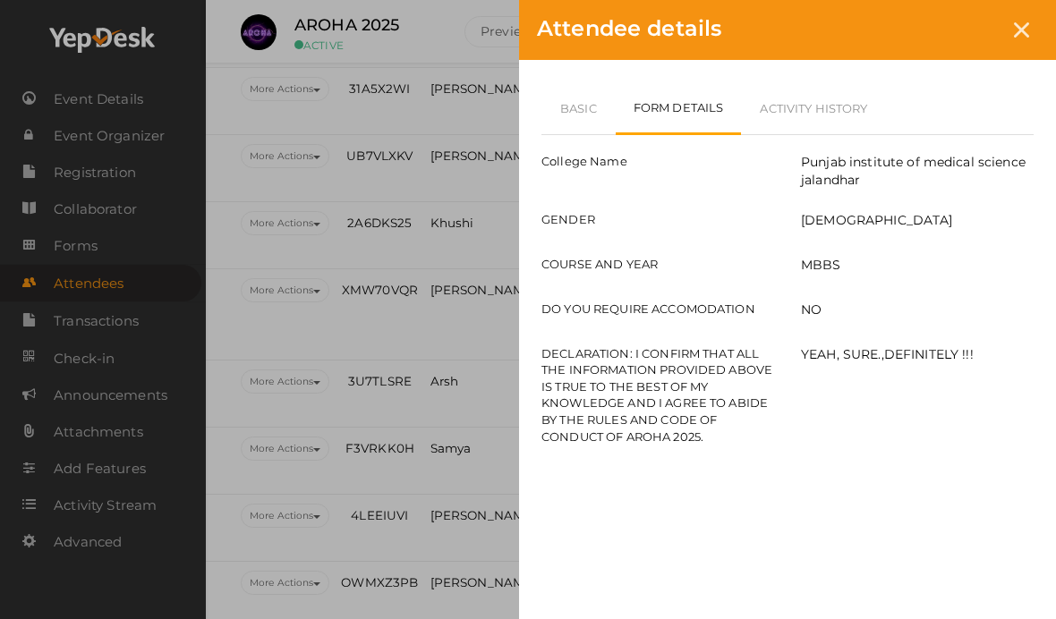
click at [592, 118] on link "Basic" at bounding box center [578, 108] width 74 height 52
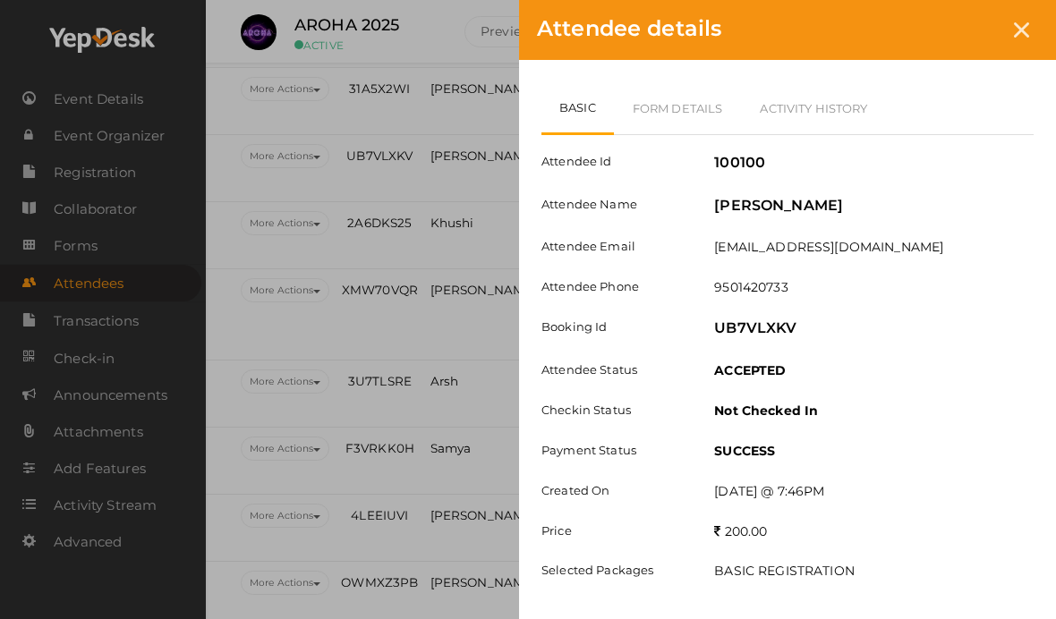
click at [1026, 26] on icon at bounding box center [1021, 29] width 15 height 15
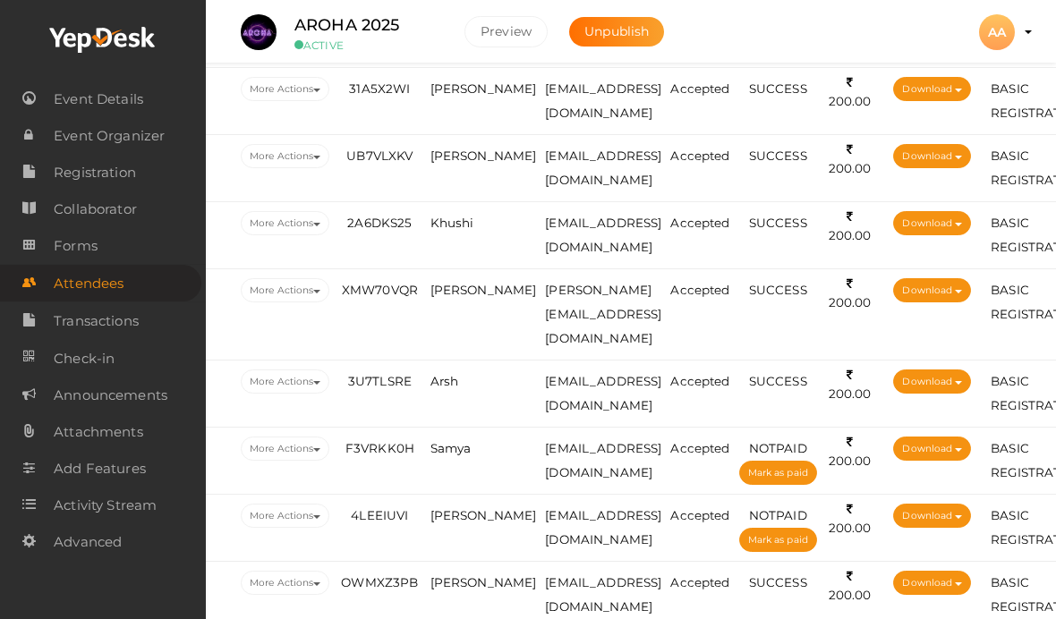
click at [465, 216] on span "Khushi" at bounding box center [452, 223] width 44 height 14
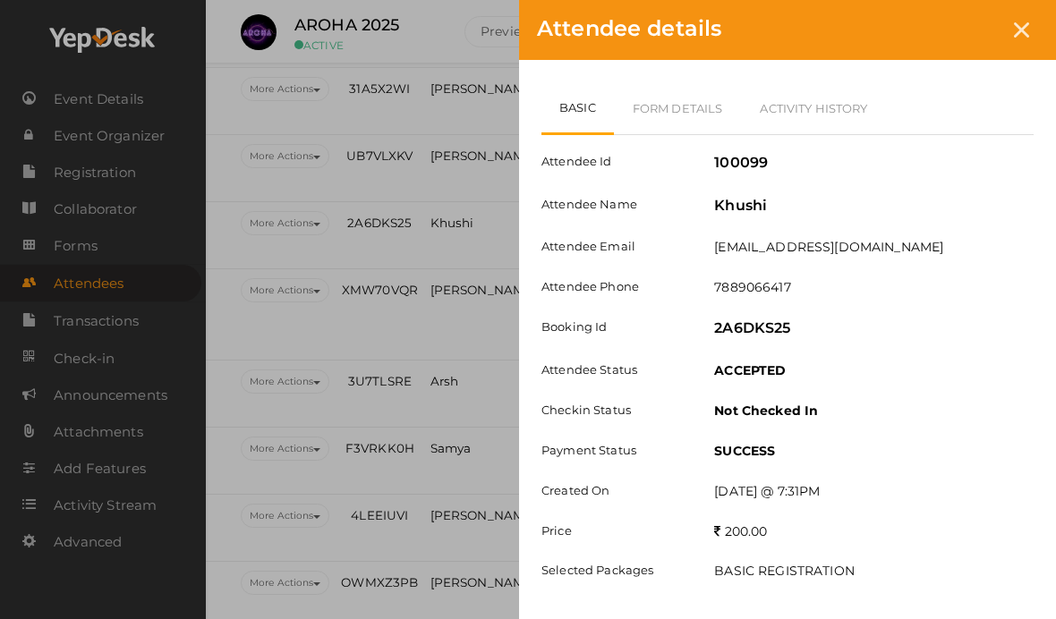
click at [695, 95] on link "Form Details" at bounding box center [678, 108] width 128 height 52
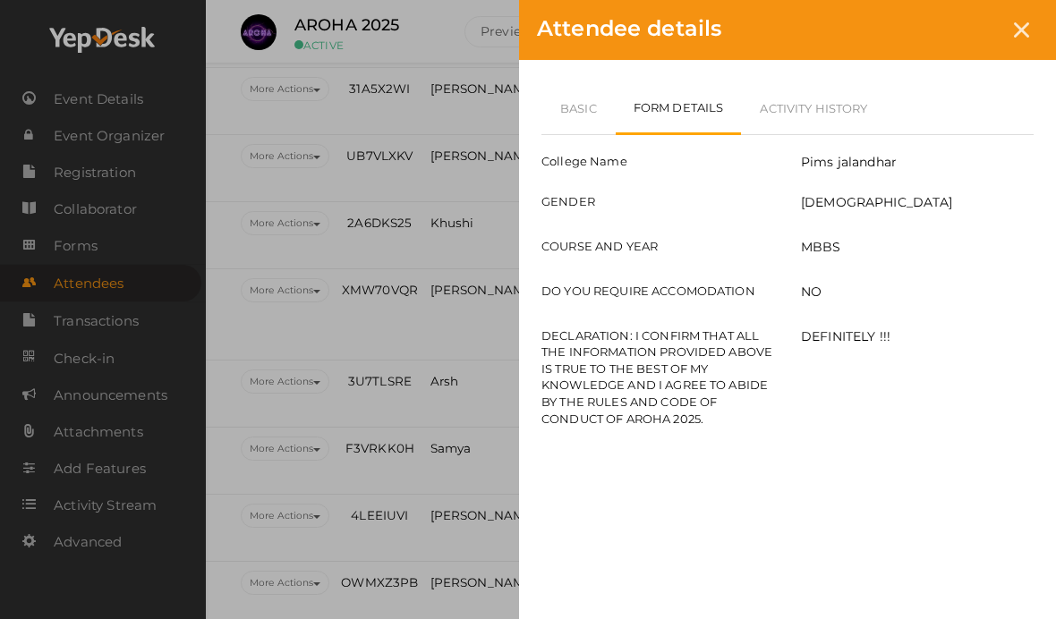
click at [570, 144] on div "College Name Pims jalandhar GENDER [DEMOGRAPHIC_DATA] COURSE AND YEAR MBBS DO Y…" at bounding box center [787, 283] width 492 height 296
click at [583, 114] on link "Basic" at bounding box center [578, 108] width 74 height 52
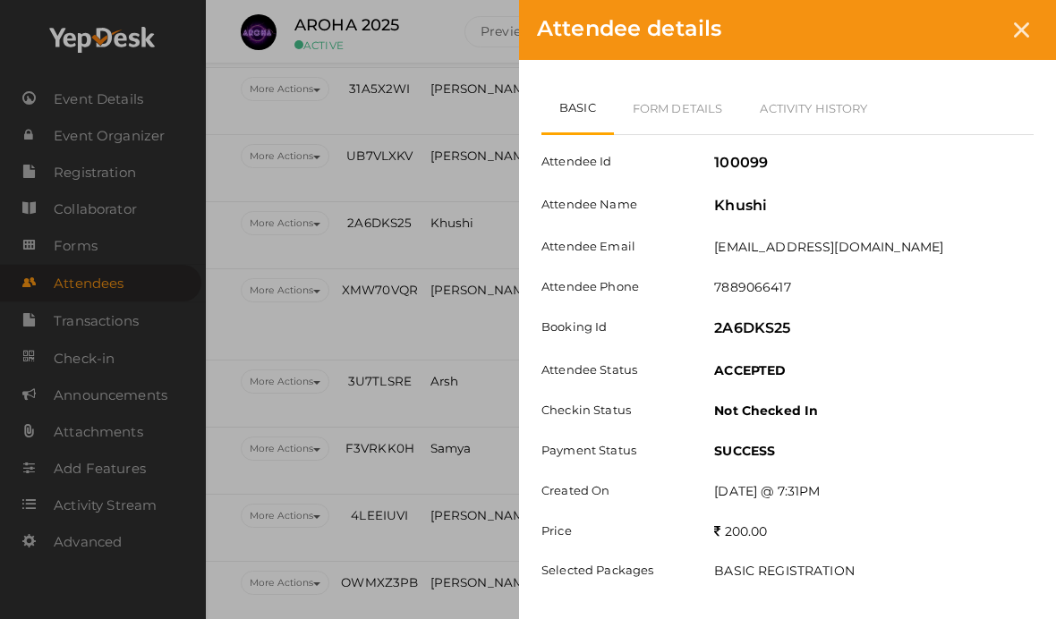
click at [1027, 33] on icon at bounding box center [1021, 29] width 15 height 15
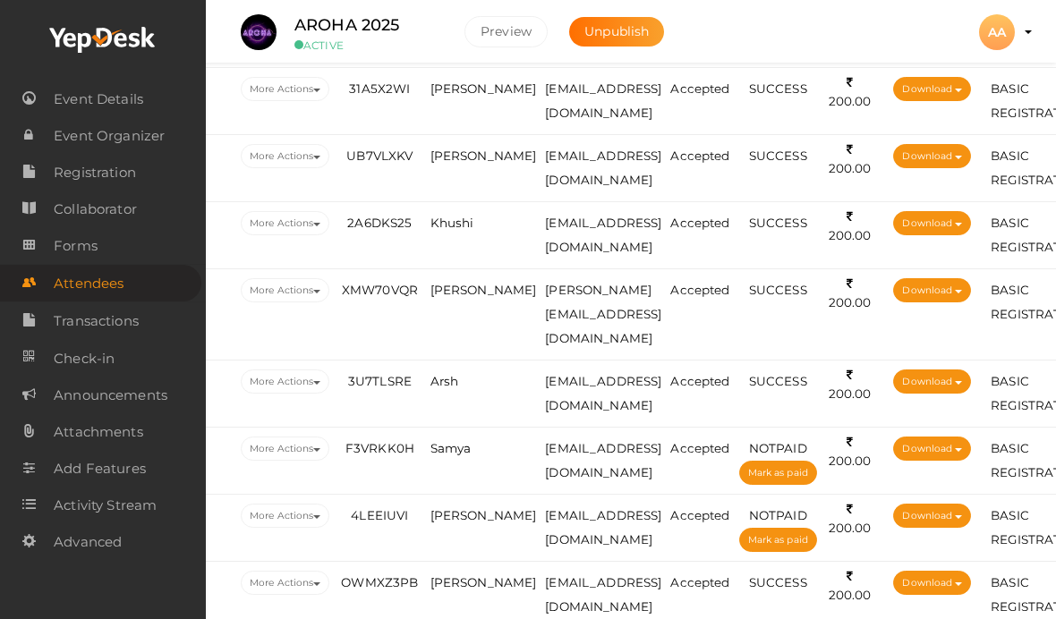
click at [462, 228] on span "Khushi" at bounding box center [452, 223] width 44 height 14
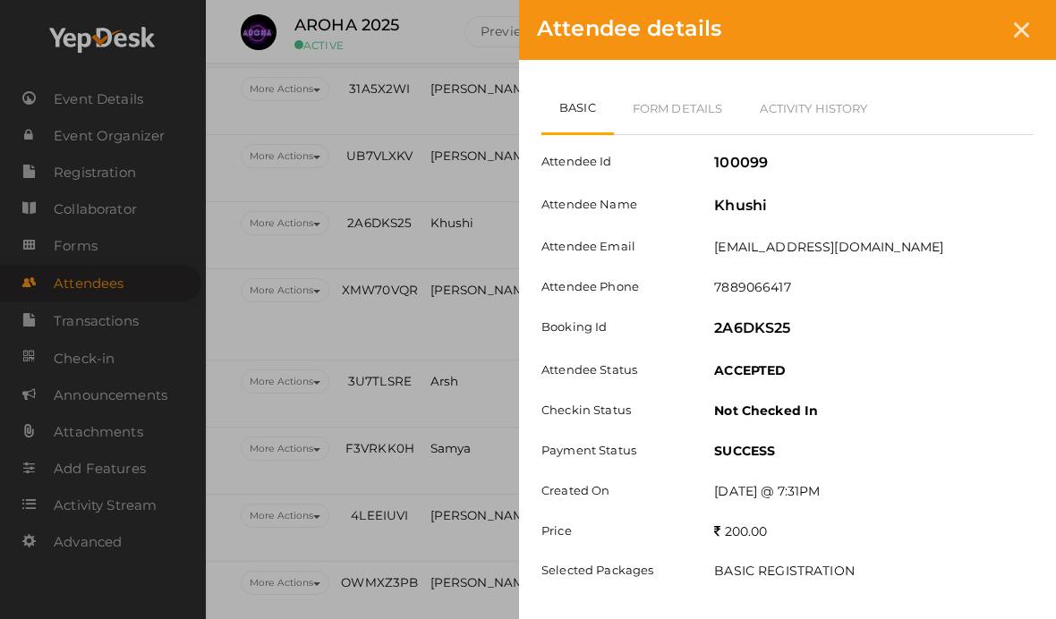
click at [1021, 618] on div "Basic Form Details Activity History Attendee Id 100099 Attendee Name [GEOGRAPHI…" at bounding box center [787, 339] width 537 height 558
click at [1030, 28] on div at bounding box center [1021, 29] width 33 height 33
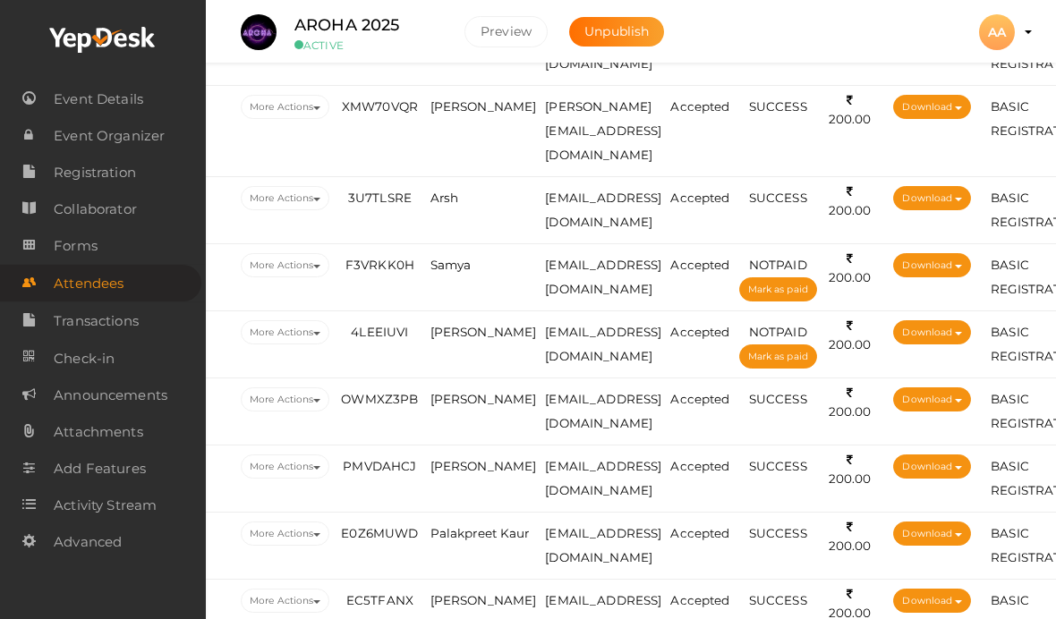
scroll to position [933, 59]
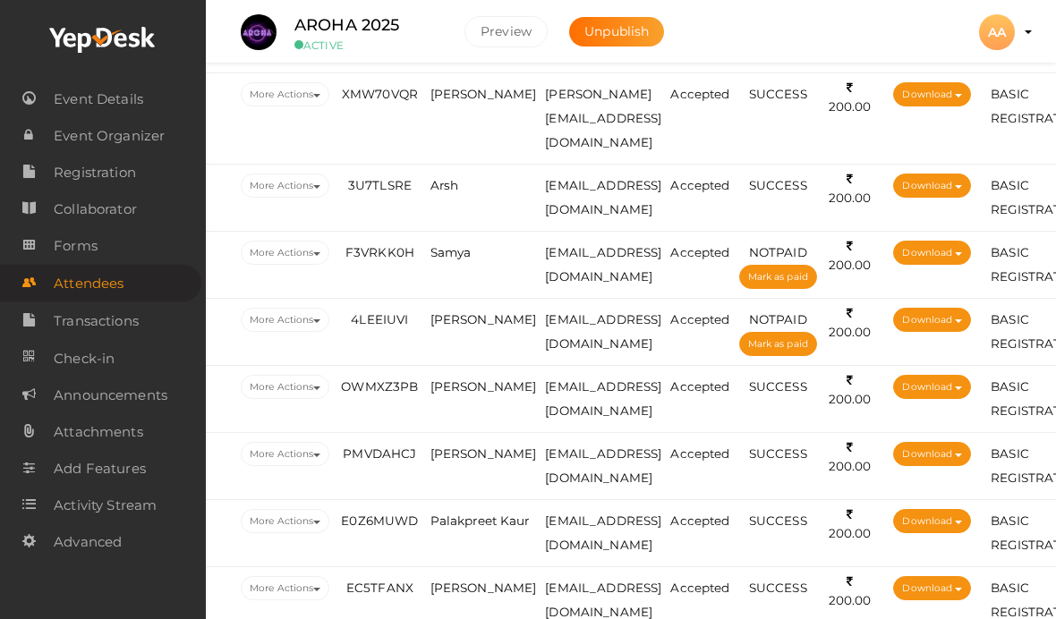
click at [489, 103] on td "[PERSON_NAME]" at bounding box center [483, 118] width 115 height 91
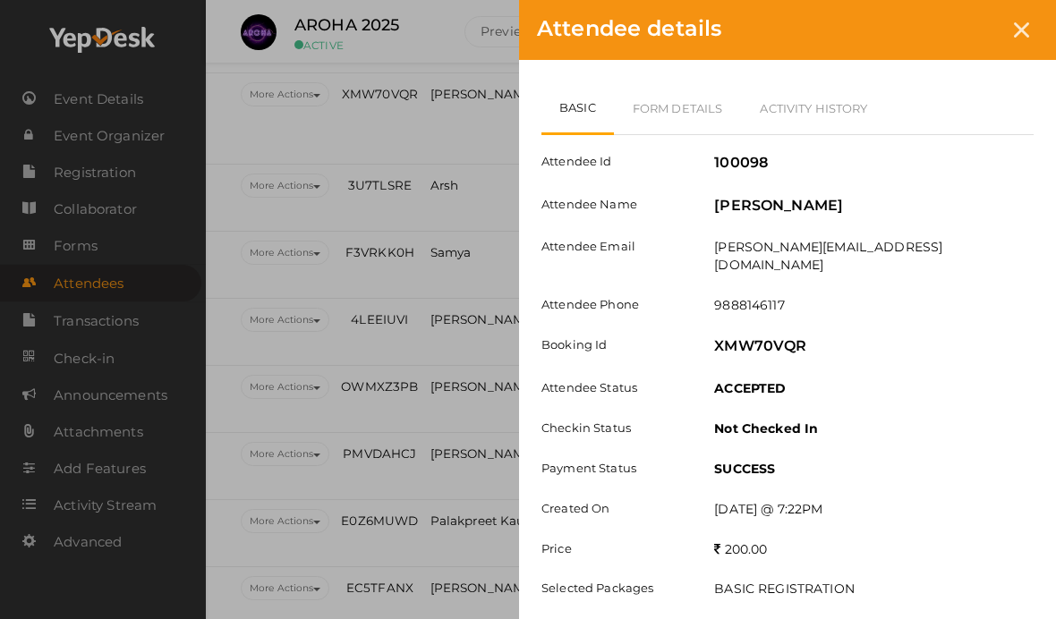
click at [679, 111] on link "Form Details" at bounding box center [678, 108] width 128 height 52
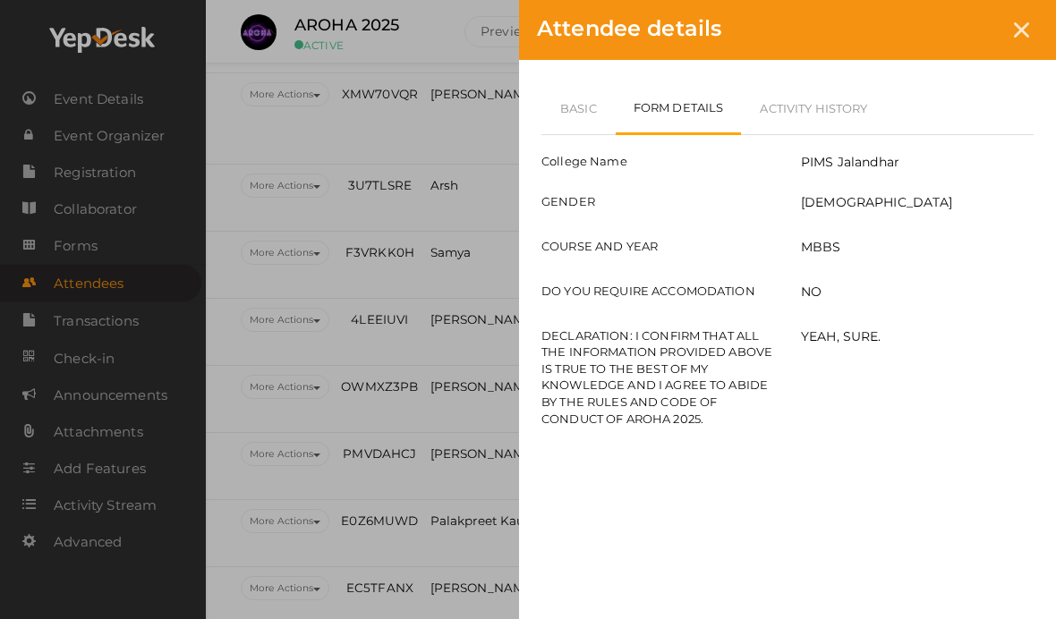
click at [585, 124] on link "Basic" at bounding box center [578, 108] width 74 height 52
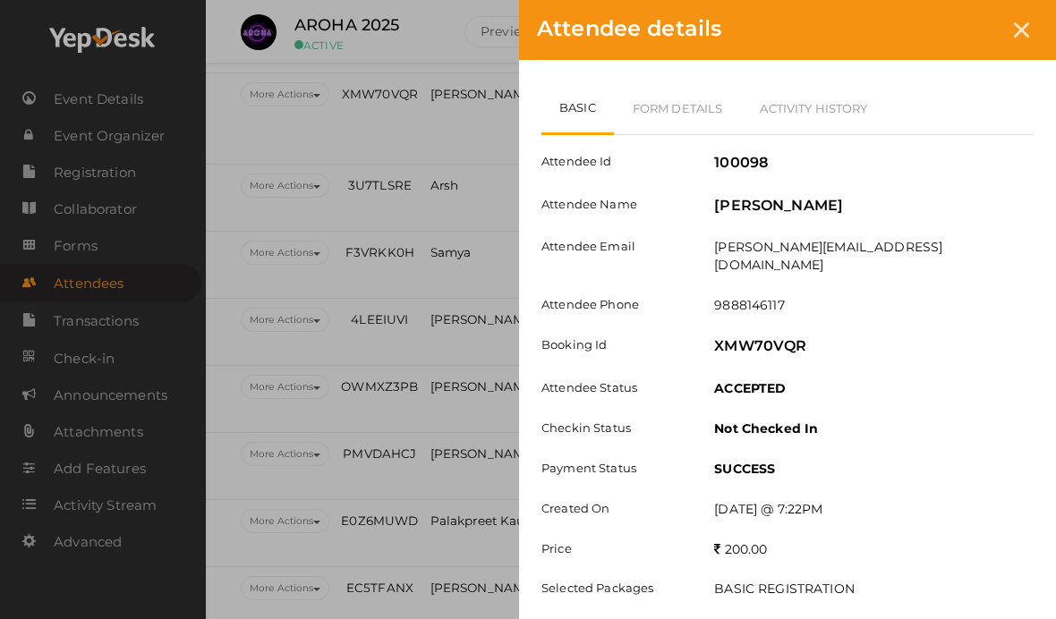
click at [755, 108] on link "Activity History" at bounding box center [813, 108] width 145 height 52
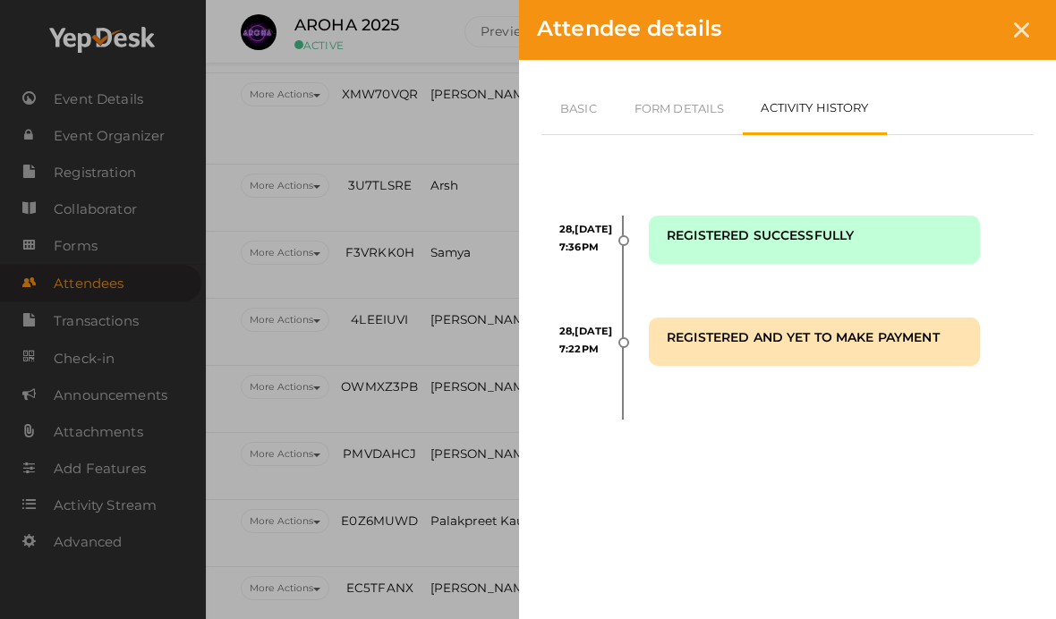
click at [710, 103] on link "Form Details" at bounding box center [680, 108] width 128 height 52
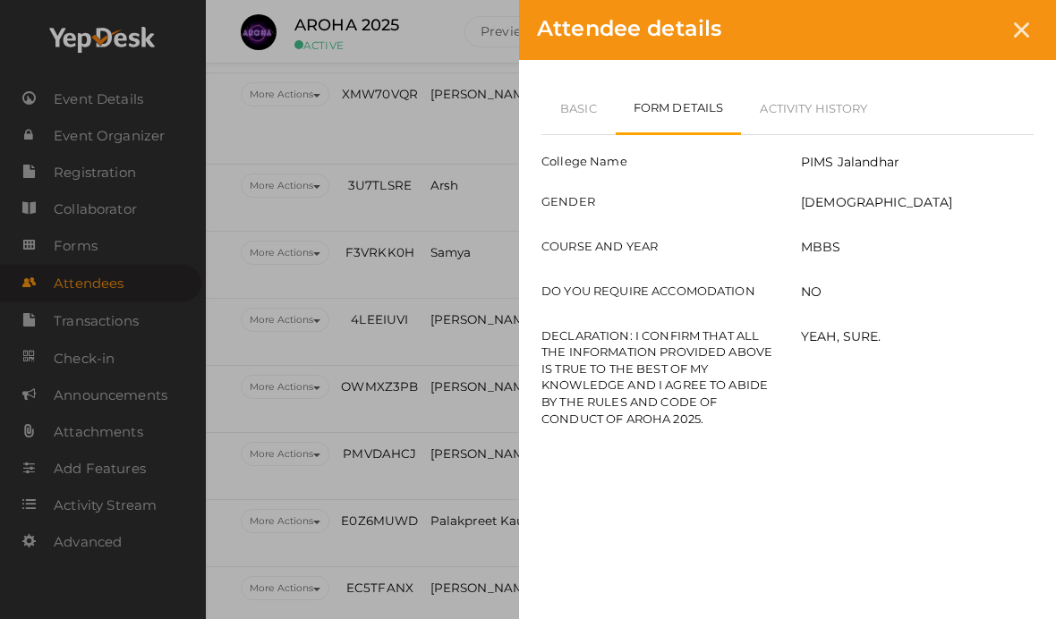
click at [1024, 30] on icon at bounding box center [1021, 29] width 15 height 15
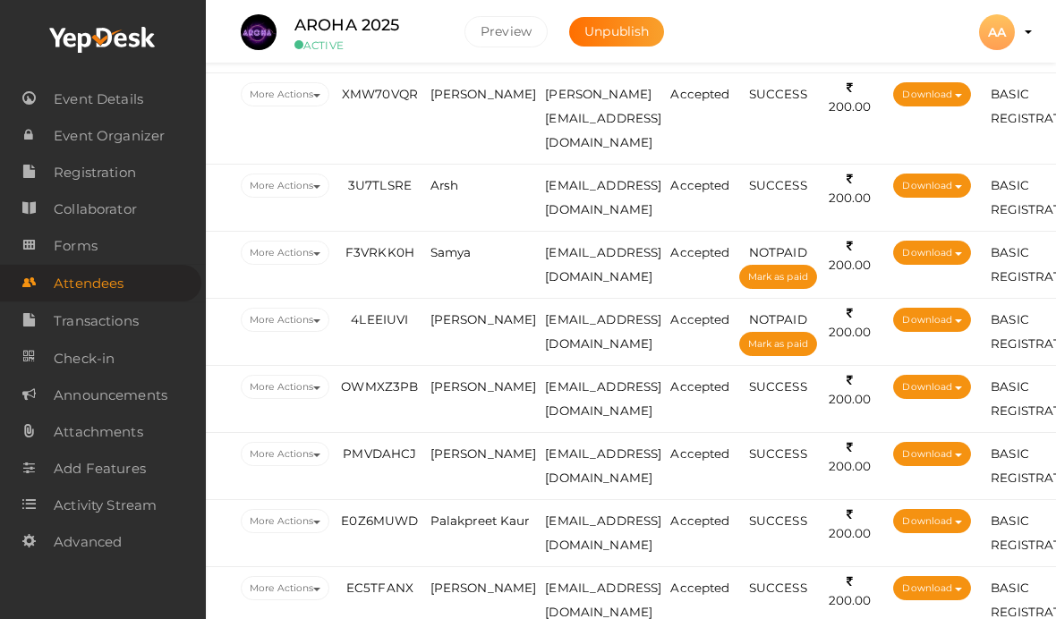
click at [454, 178] on span "Arsh" at bounding box center [444, 185] width 29 height 14
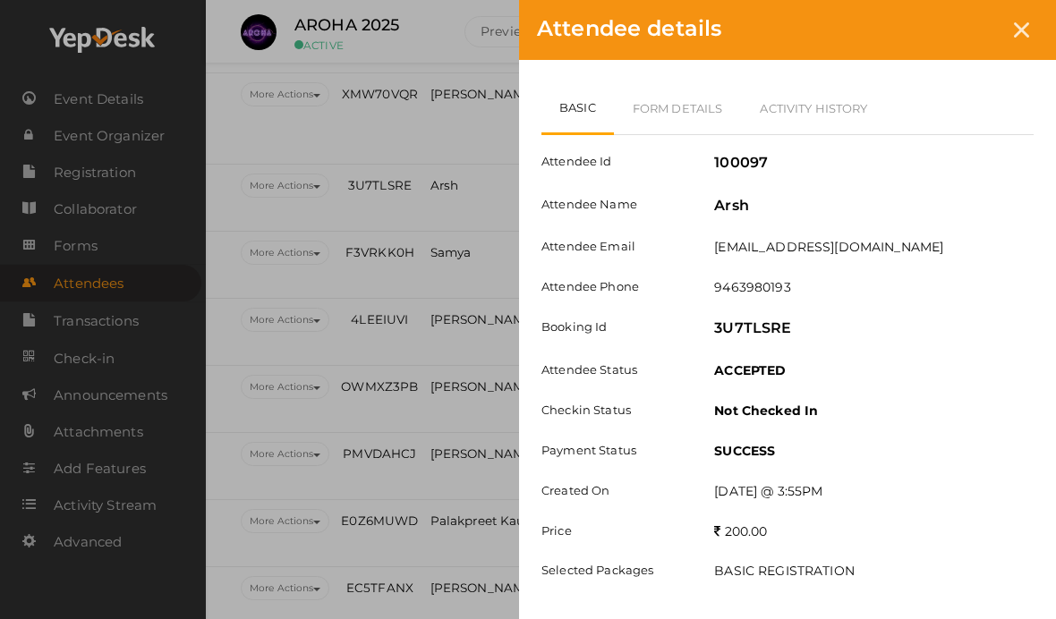
click at [632, 91] on link "Form Details" at bounding box center [678, 108] width 128 height 52
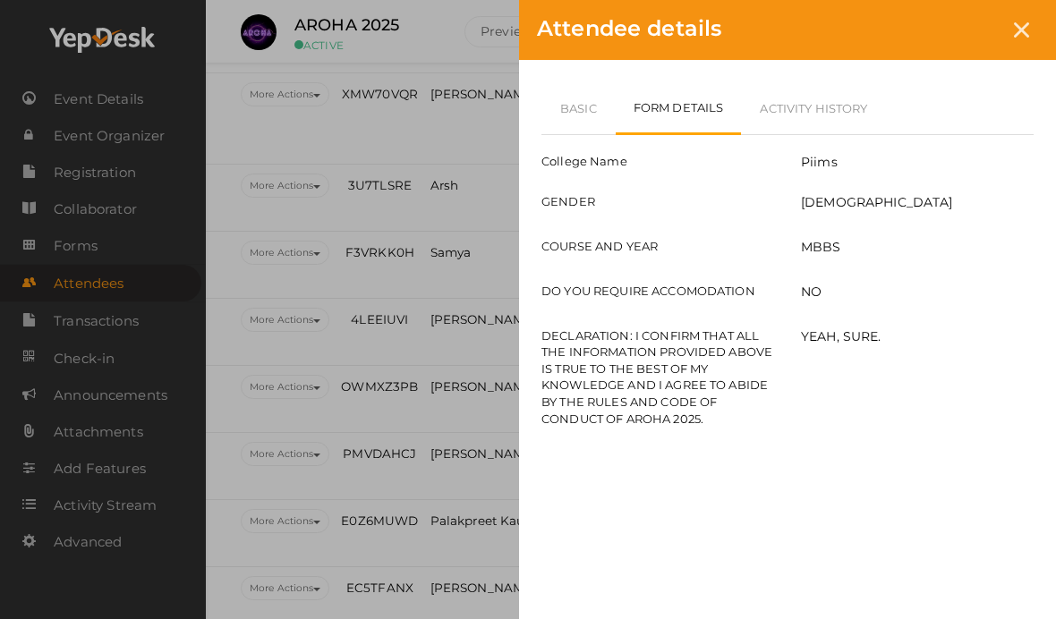
click at [571, 106] on link "Basic" at bounding box center [578, 108] width 74 height 52
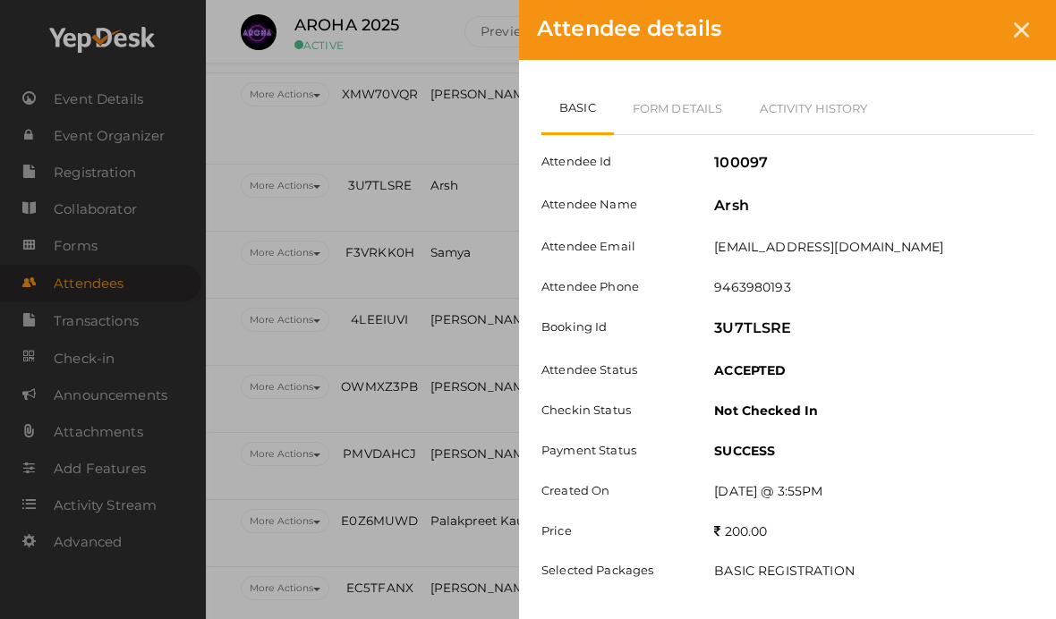
click at [672, 98] on link "Form Details" at bounding box center [678, 108] width 128 height 52
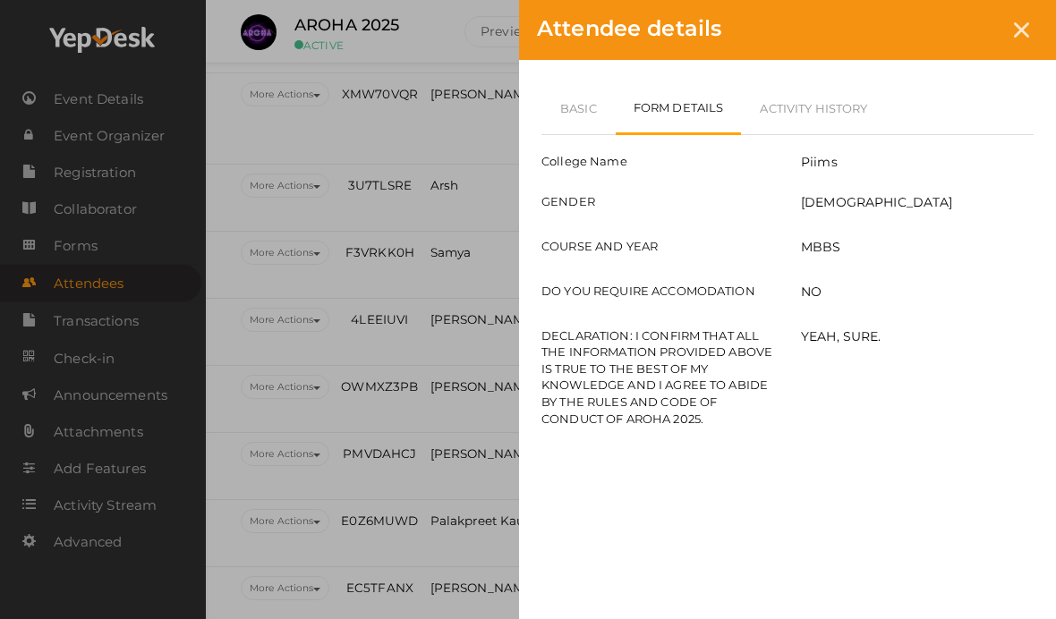
click at [1026, 18] on div at bounding box center [1021, 29] width 33 height 33
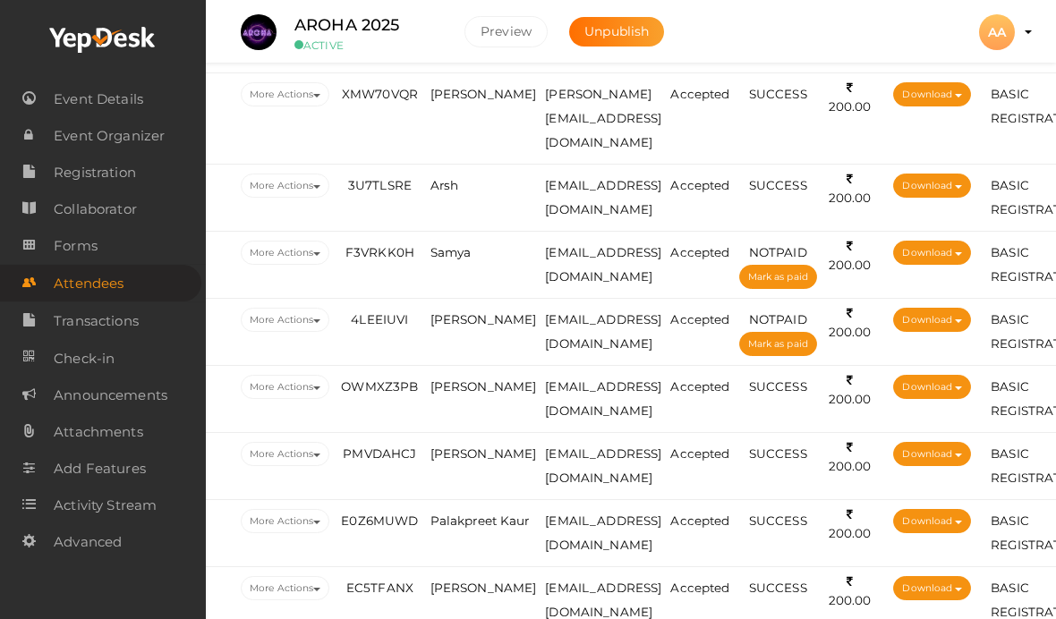
click at [452, 232] on td "Samya" at bounding box center [483, 265] width 115 height 67
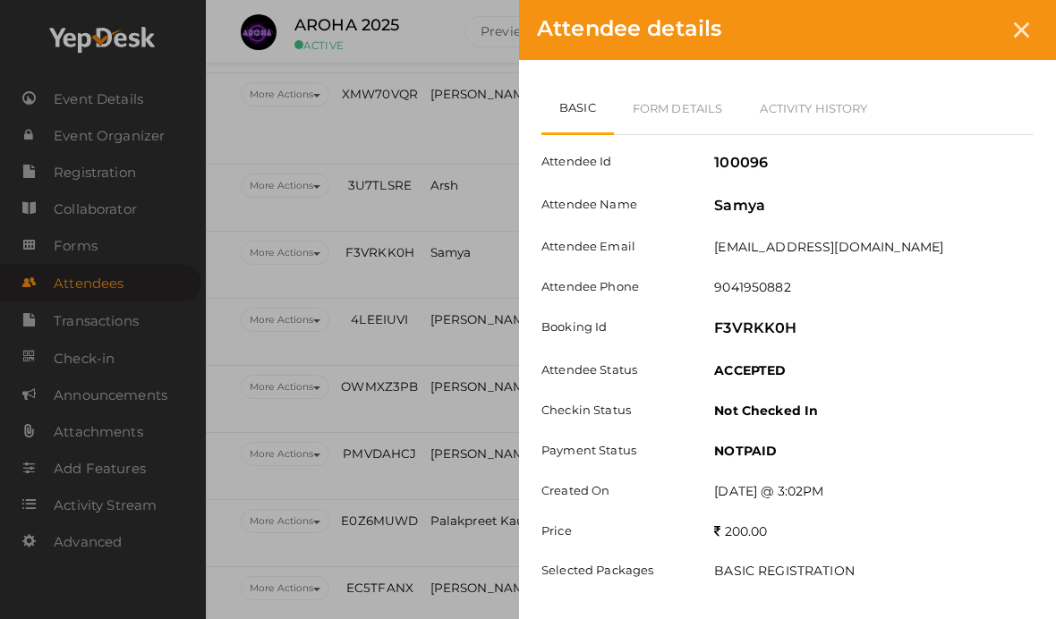
click at [1007, 26] on div at bounding box center [1021, 29] width 33 height 33
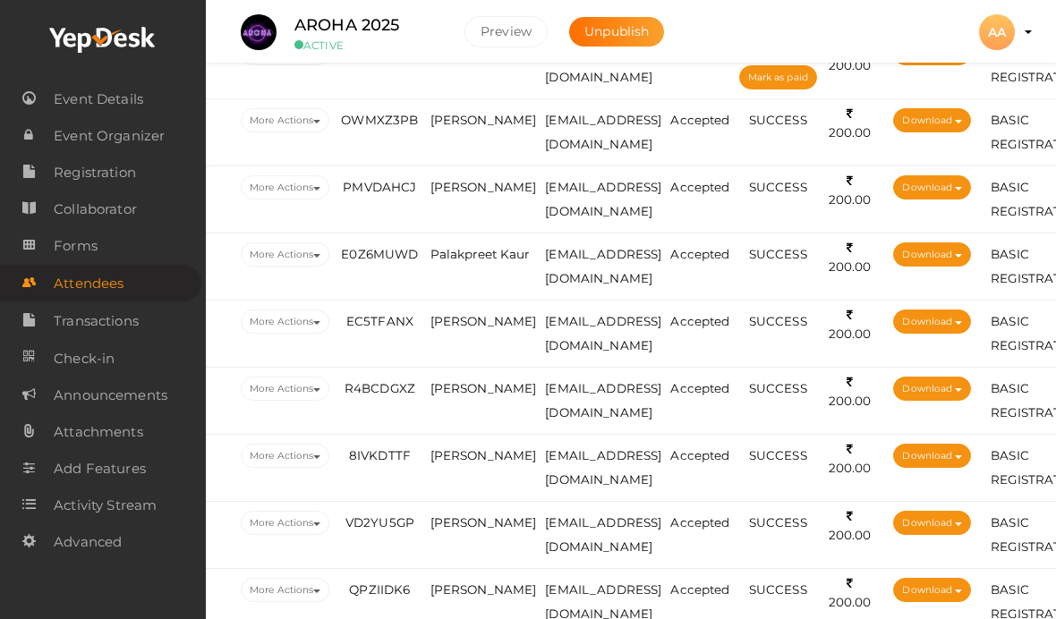
scroll to position [1197, 59]
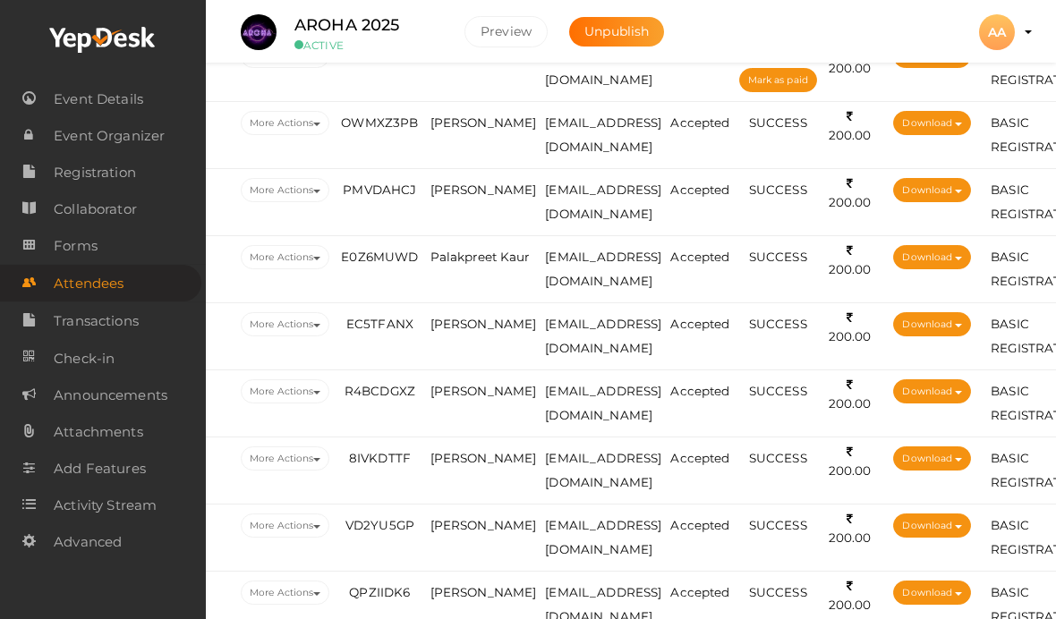
click at [504, 115] on span "[PERSON_NAME]" at bounding box center [483, 122] width 107 height 14
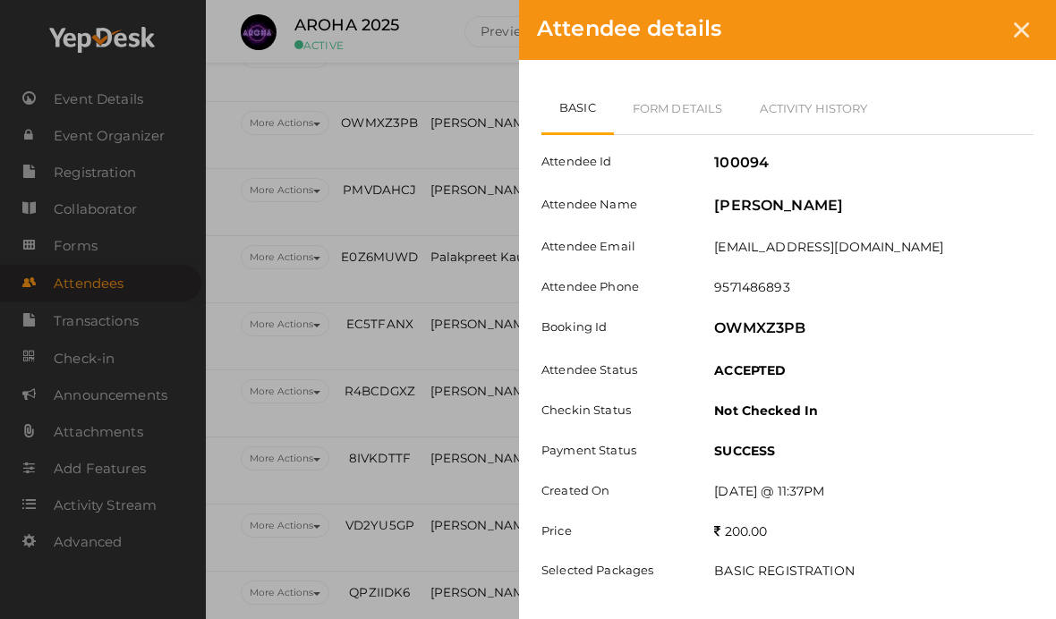
click at [687, 107] on link "Form Details" at bounding box center [678, 108] width 128 height 52
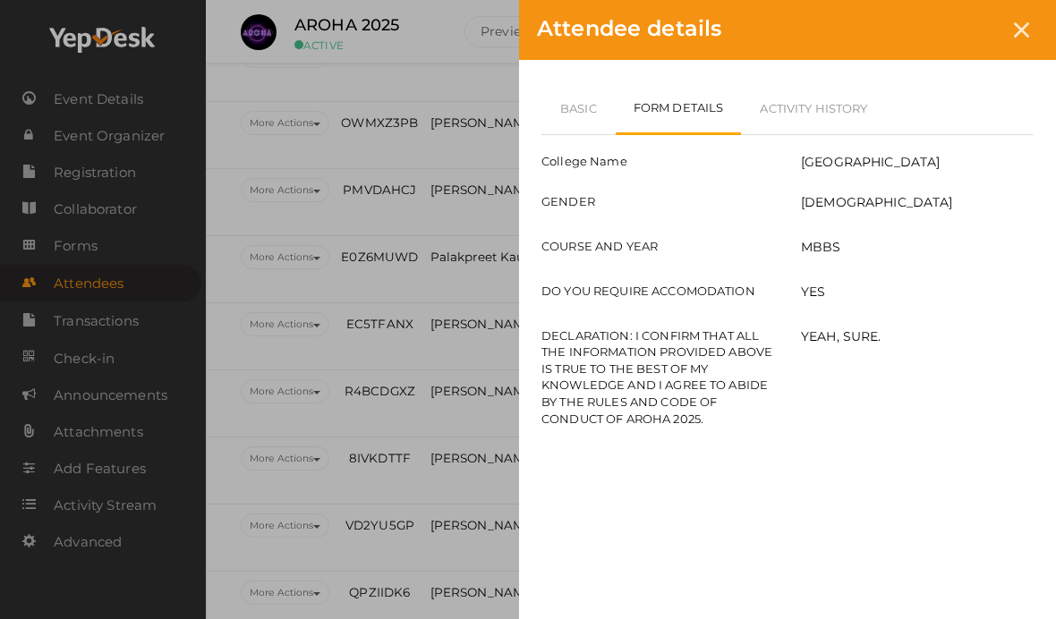
click at [476, 235] on div "Attendee details Basic Form Details Activity History Attendee Id 100094 Attende…" at bounding box center [528, 309] width 1056 height 619
click at [1024, 38] on div at bounding box center [1021, 29] width 33 height 33
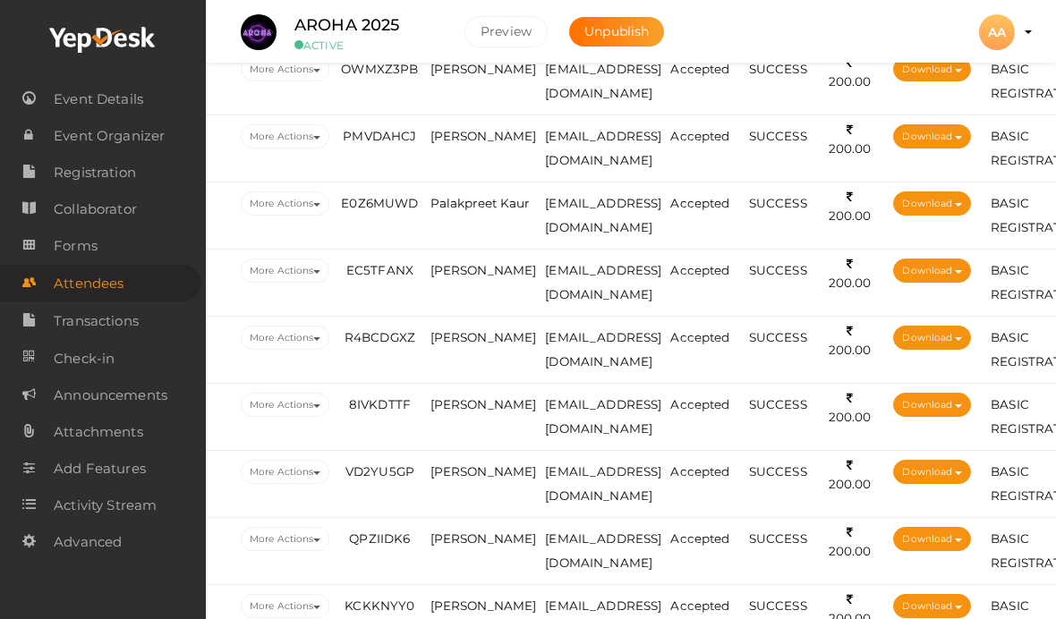
scroll to position [1250, 59]
click at [463, 135] on span "[PERSON_NAME]" at bounding box center [483, 136] width 107 height 14
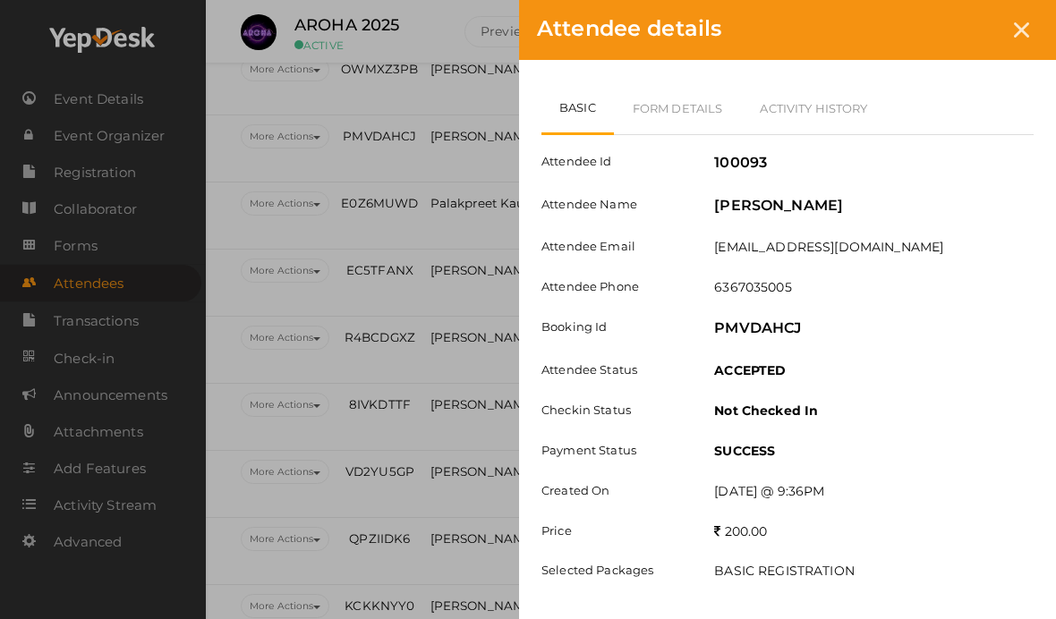
click at [697, 105] on link "Form Details" at bounding box center [678, 108] width 128 height 52
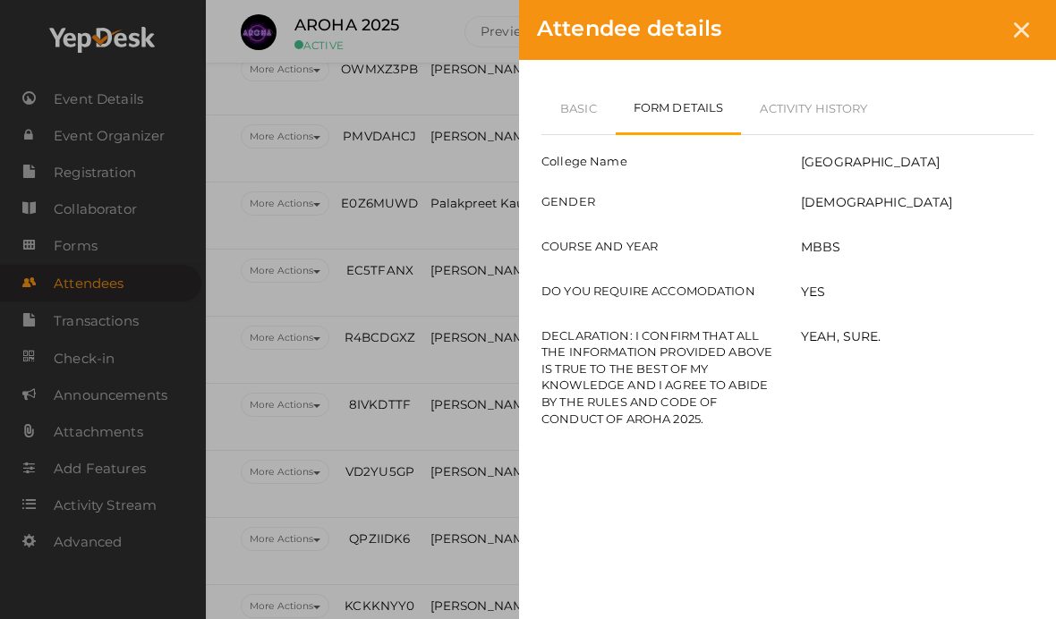
click at [584, 103] on link "Basic" at bounding box center [578, 108] width 74 height 52
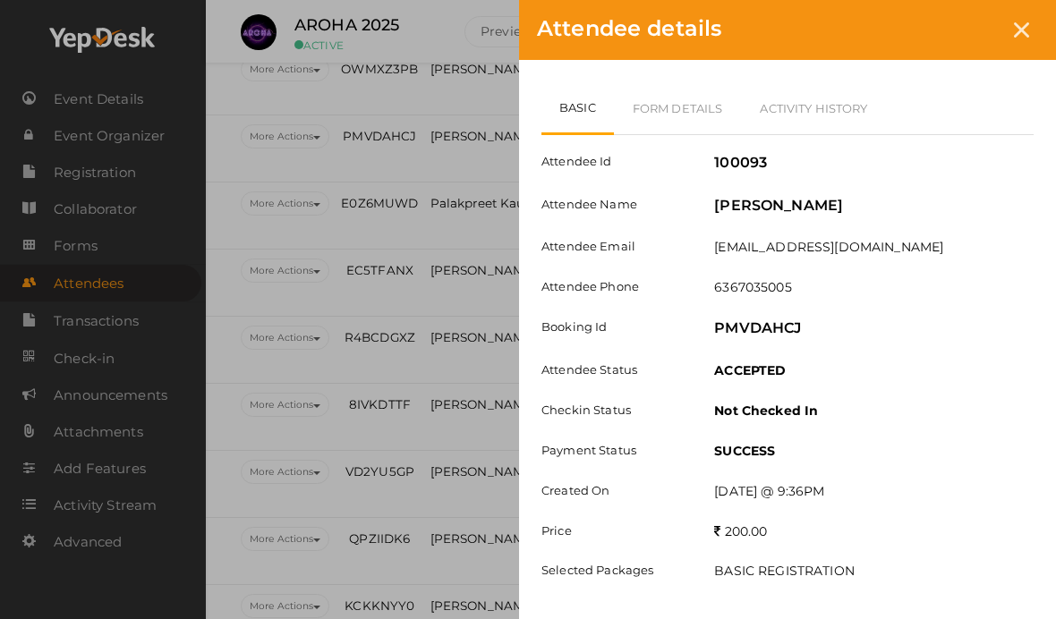
click at [1013, 33] on div at bounding box center [1021, 29] width 33 height 33
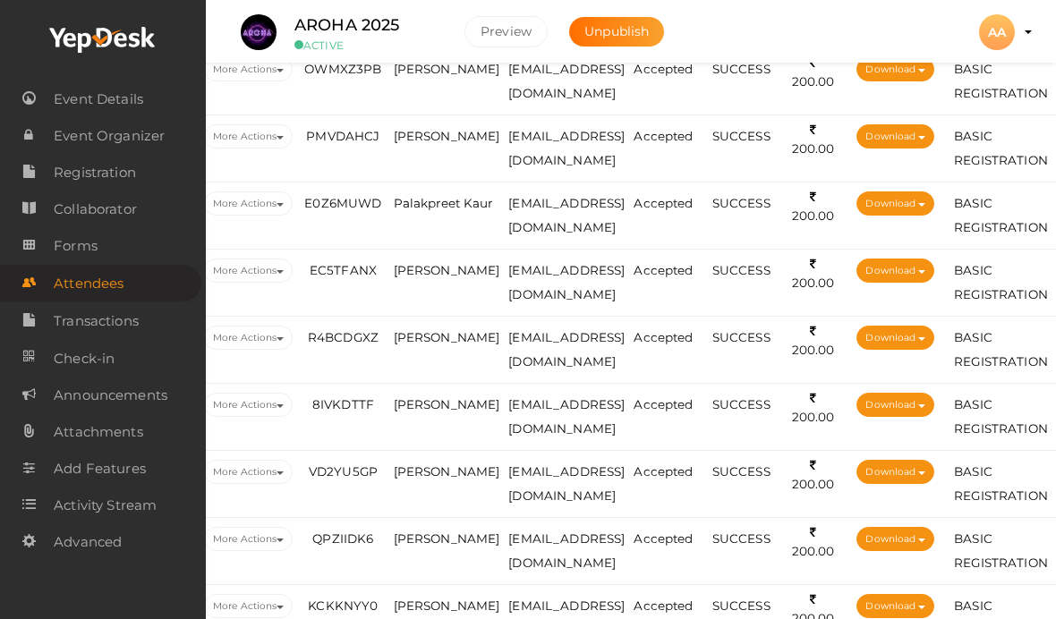
scroll to position [1250, 97]
click at [458, 196] on span "Palakpreet Kaur" at bounding box center [442, 203] width 99 height 14
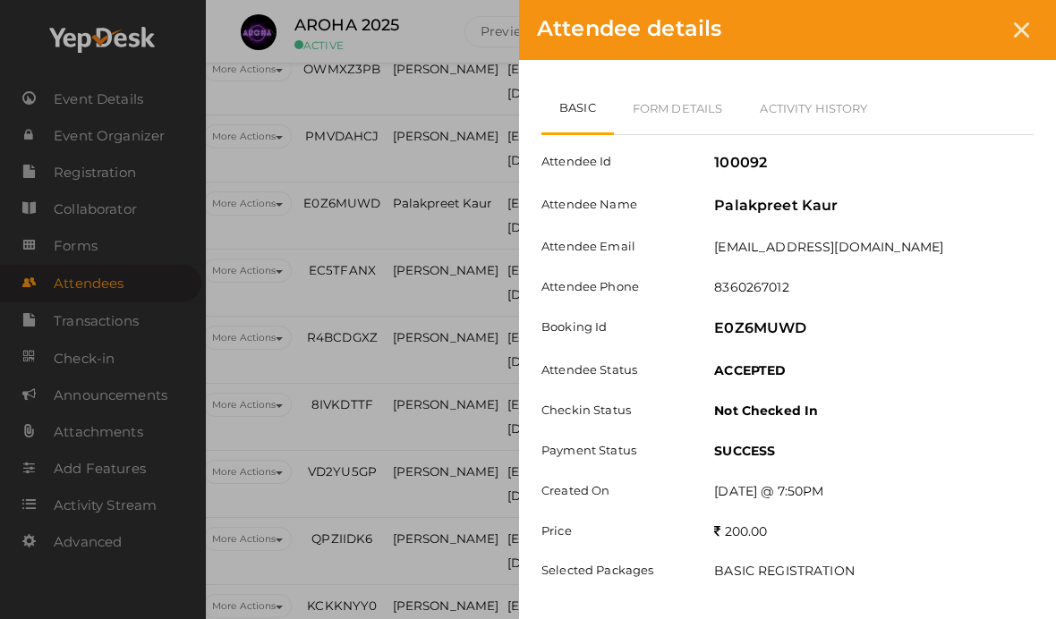
click at [709, 96] on link "Form Details" at bounding box center [678, 108] width 128 height 52
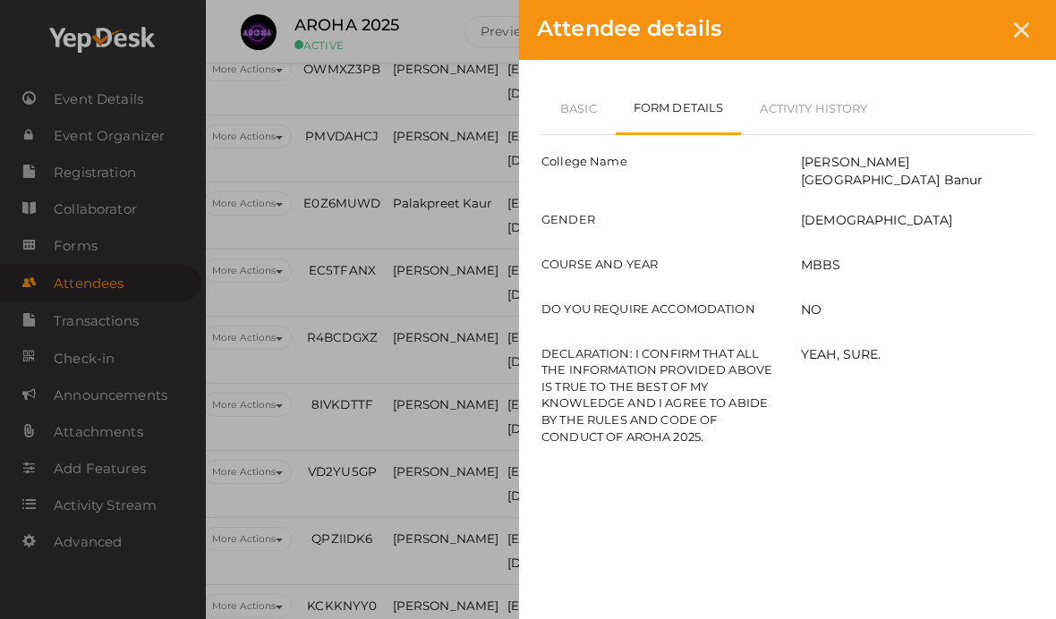
click at [609, 102] on link "Basic" at bounding box center [578, 108] width 74 height 52
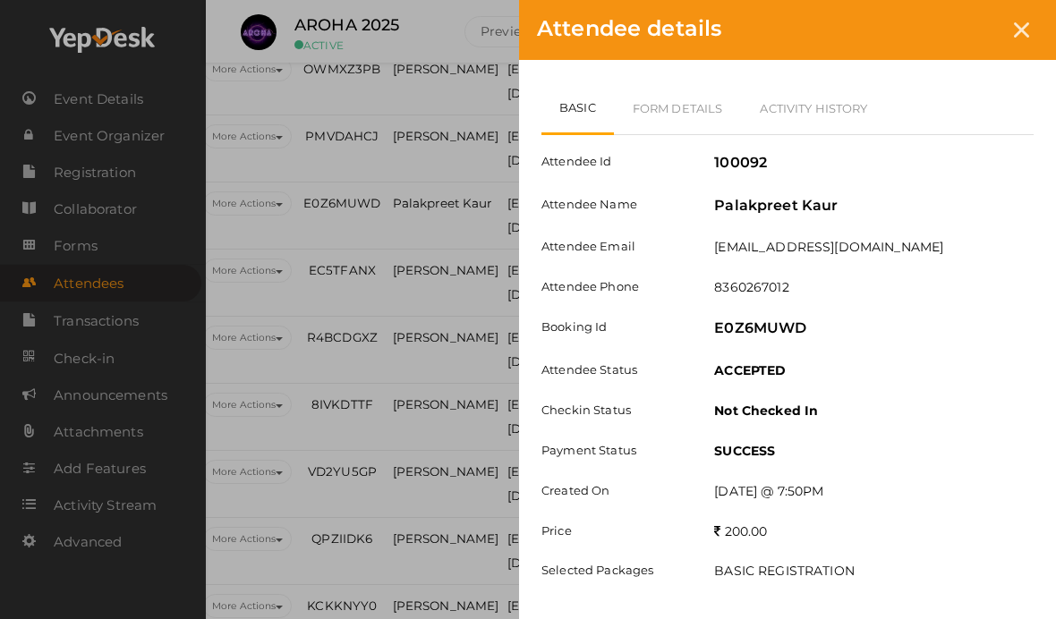
click at [1030, 18] on div at bounding box center [1021, 29] width 33 height 33
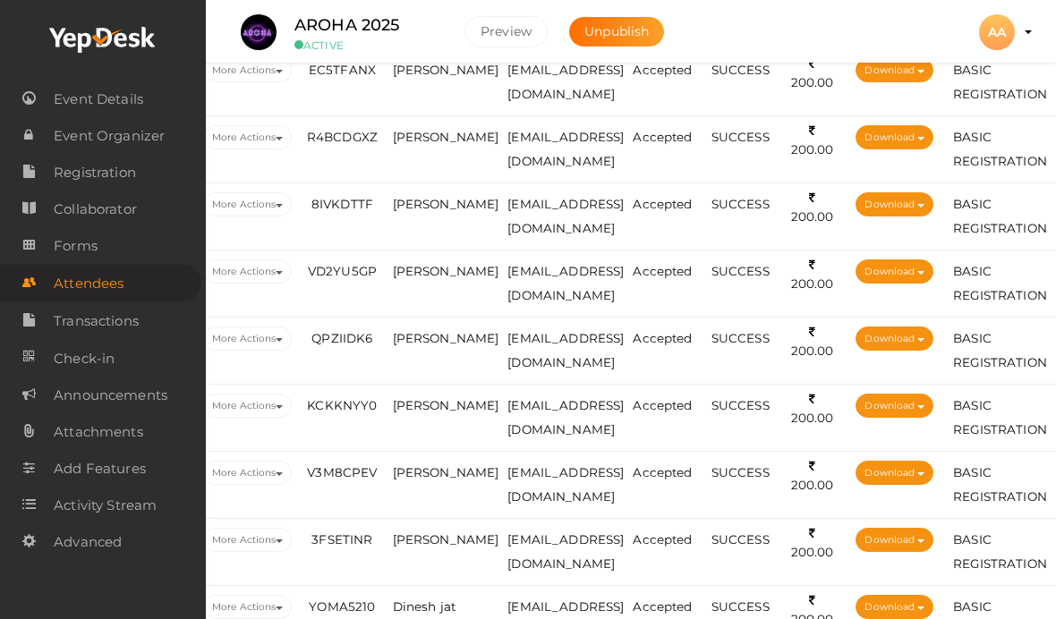
scroll to position [1452, 97]
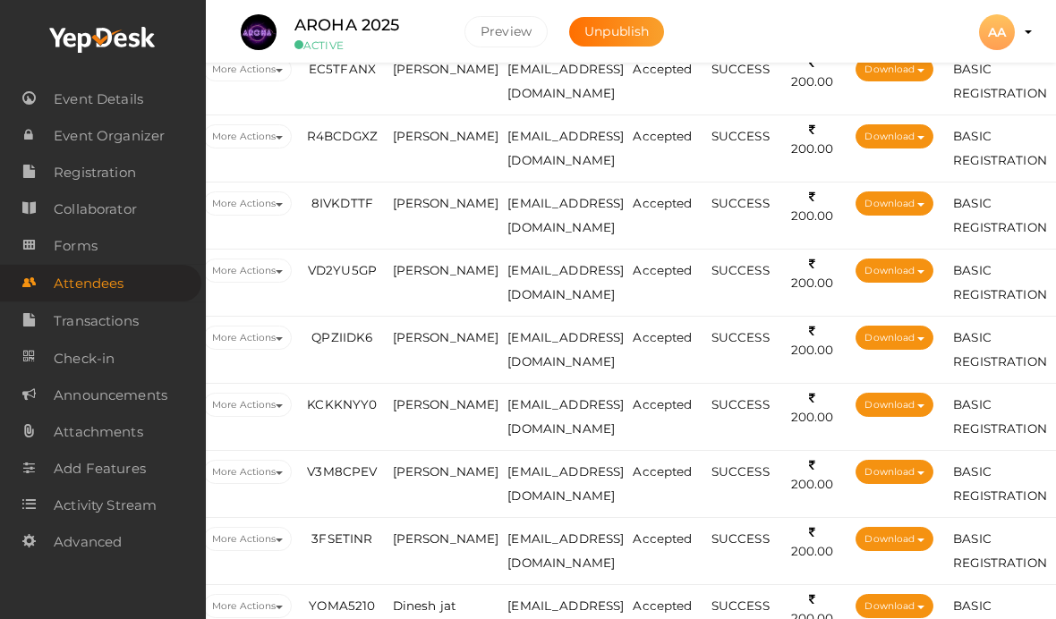
click at [458, 80] on td "[PERSON_NAME]" at bounding box center [445, 81] width 115 height 67
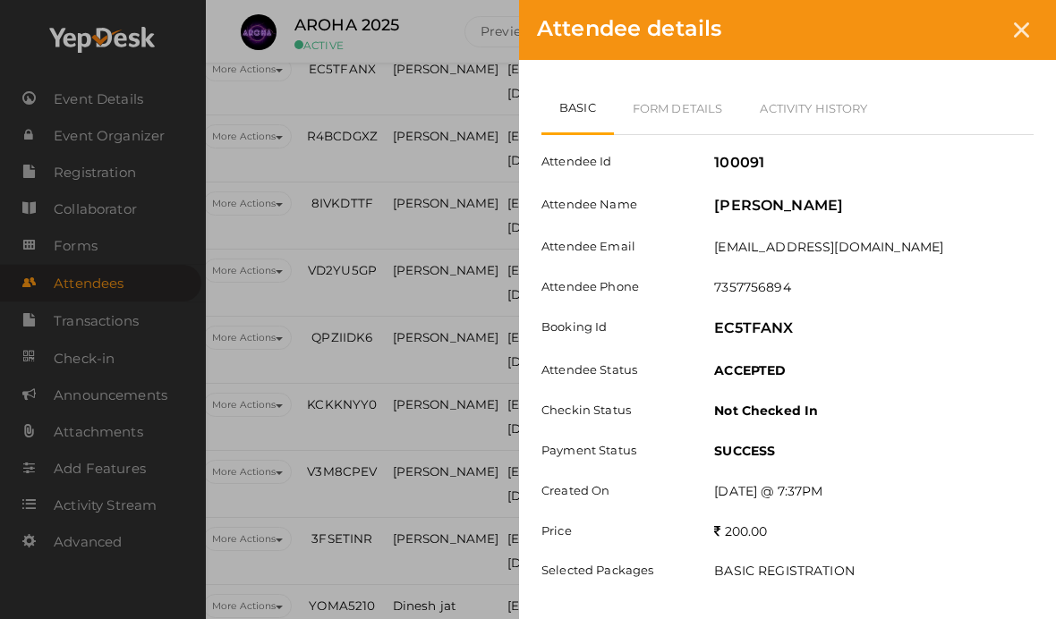
click at [695, 104] on link "Form Details" at bounding box center [678, 108] width 128 height 52
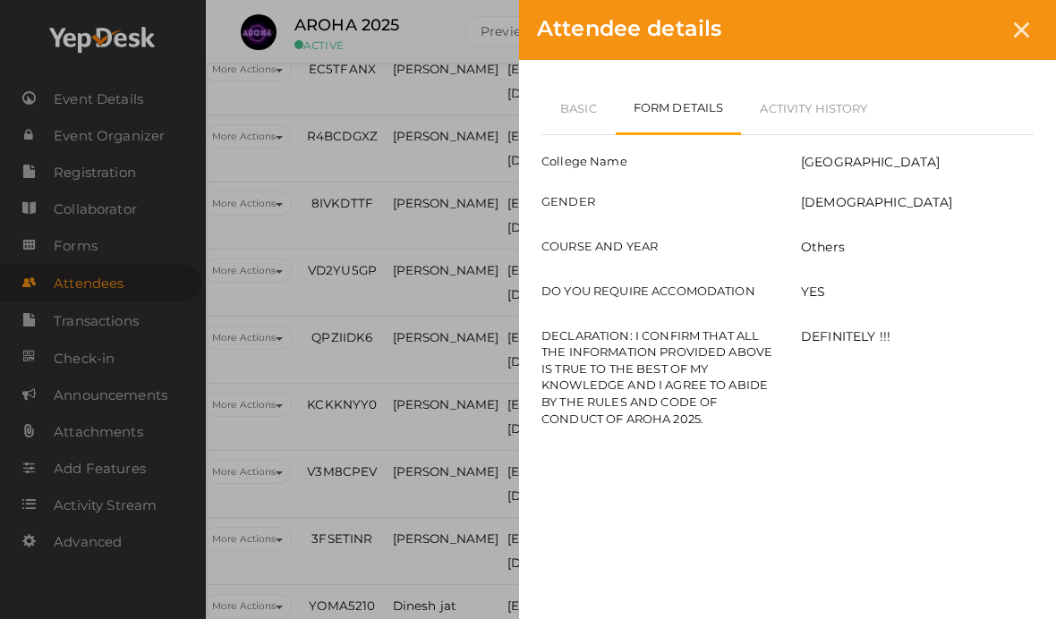
click at [609, 111] on link "Basic" at bounding box center [578, 108] width 74 height 52
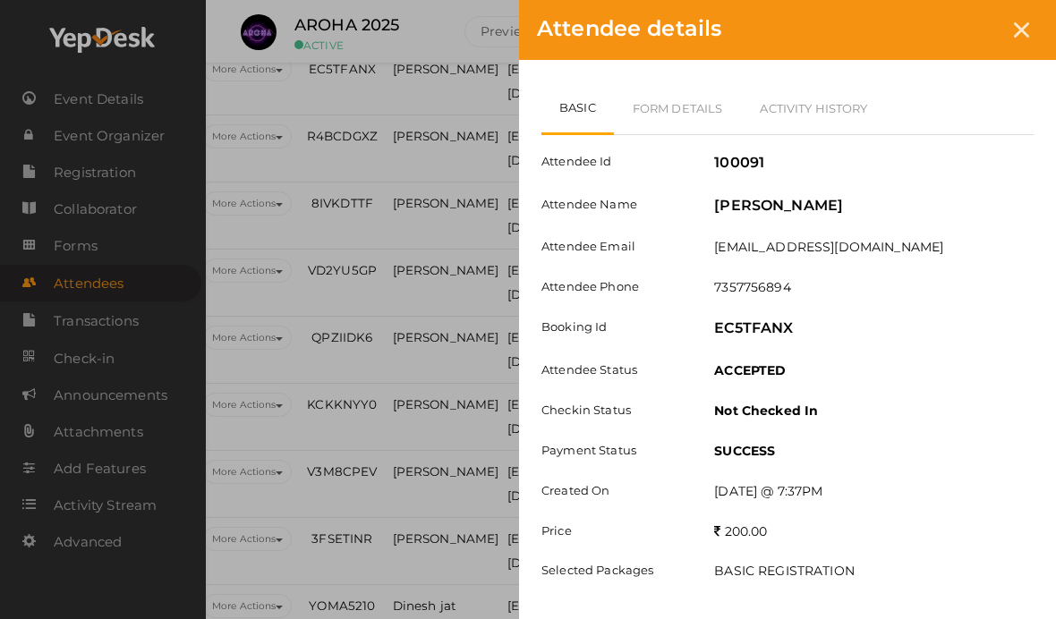
click at [1029, 43] on div at bounding box center [1021, 29] width 33 height 33
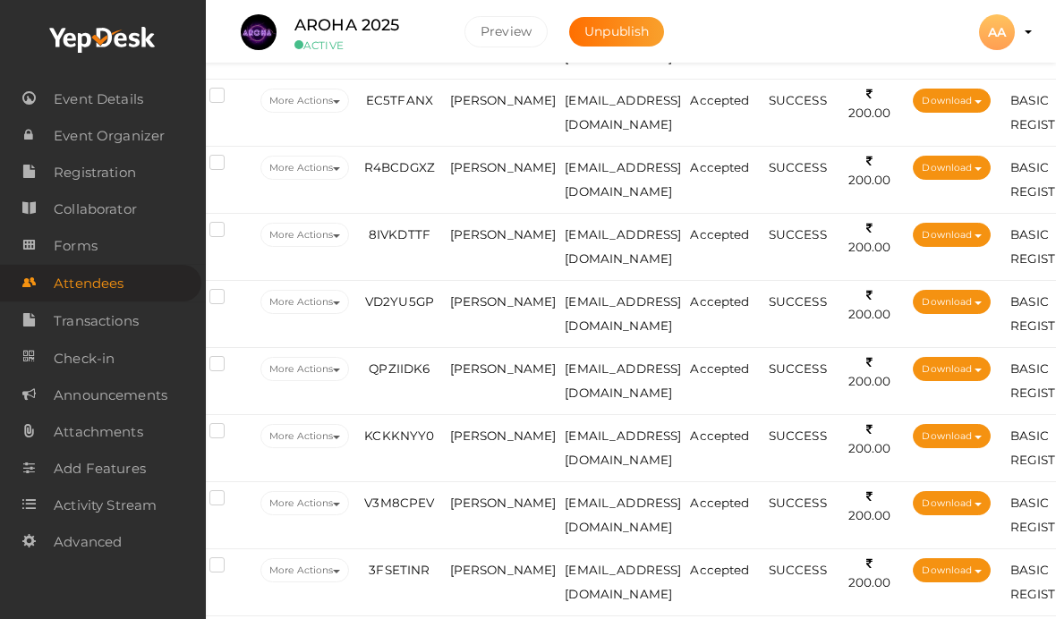
scroll to position [1419, 39]
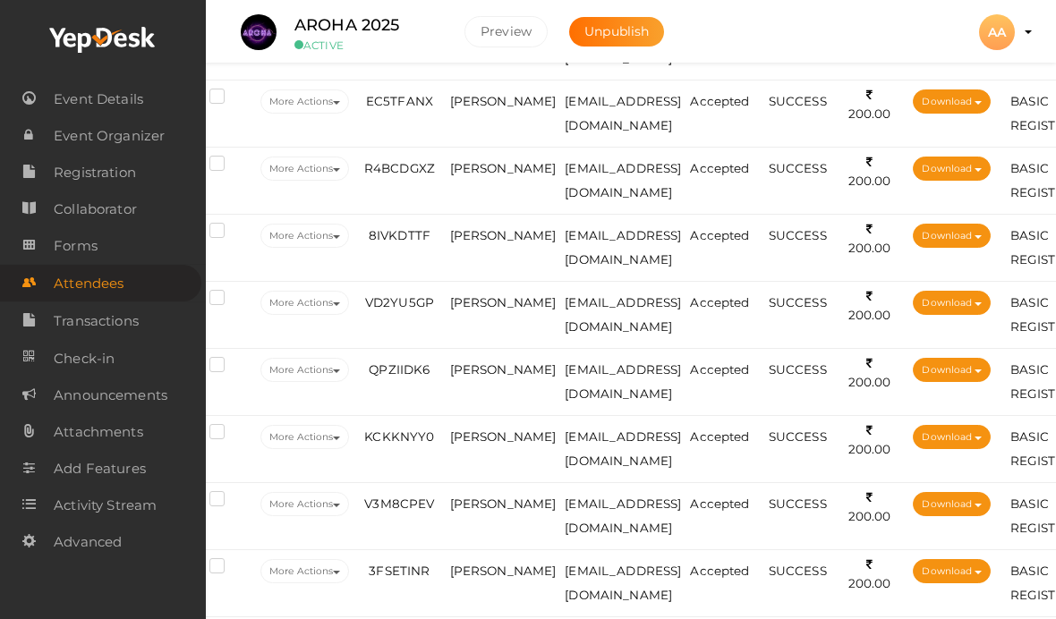
click at [500, 173] on span "[PERSON_NAME]" at bounding box center [503, 168] width 107 height 14
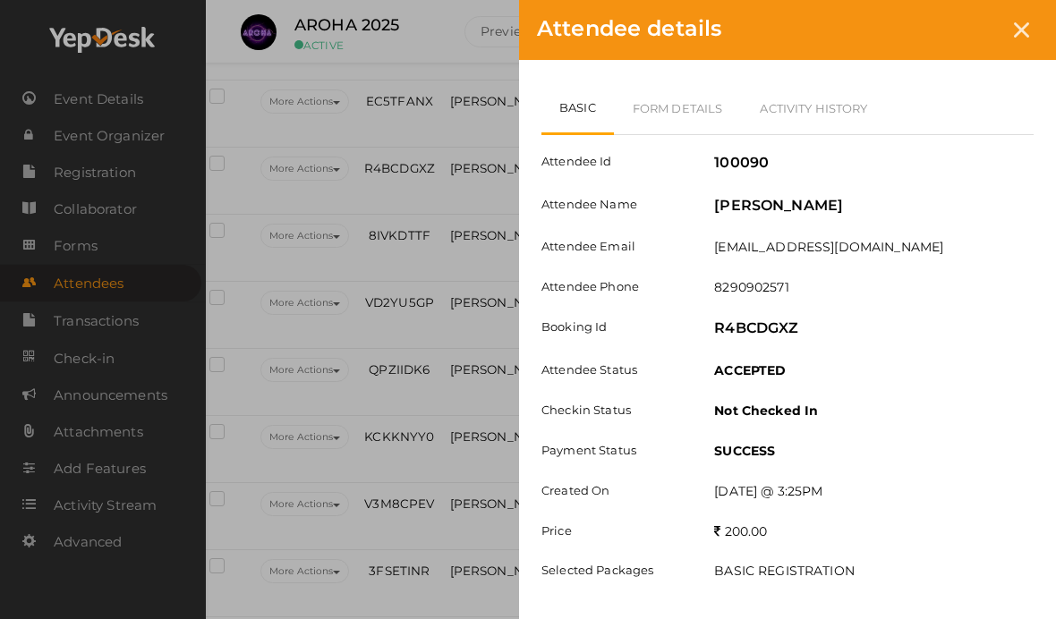
click at [683, 107] on link "Form Details" at bounding box center [678, 108] width 128 height 52
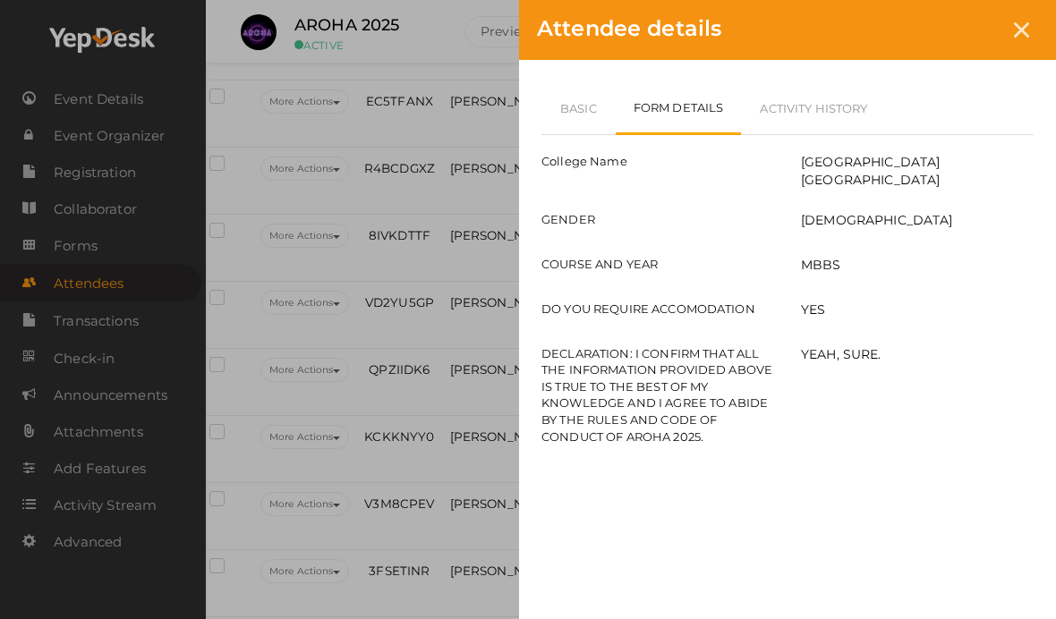
click at [566, 103] on link "Basic" at bounding box center [578, 108] width 74 height 52
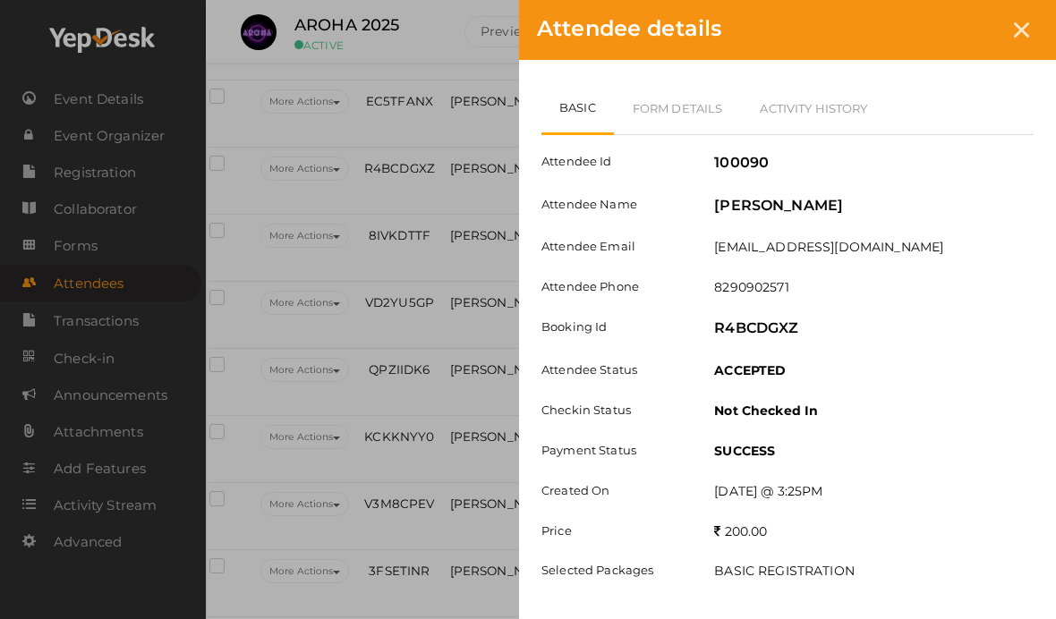
click at [1017, 37] on icon at bounding box center [1021, 29] width 15 height 15
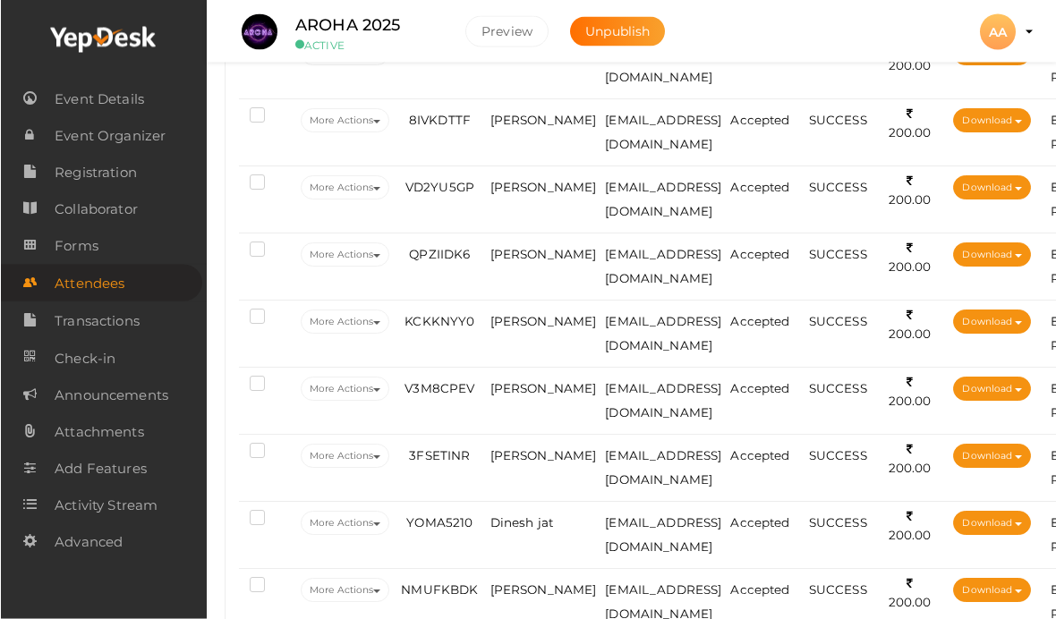
scroll to position [1535, 0]
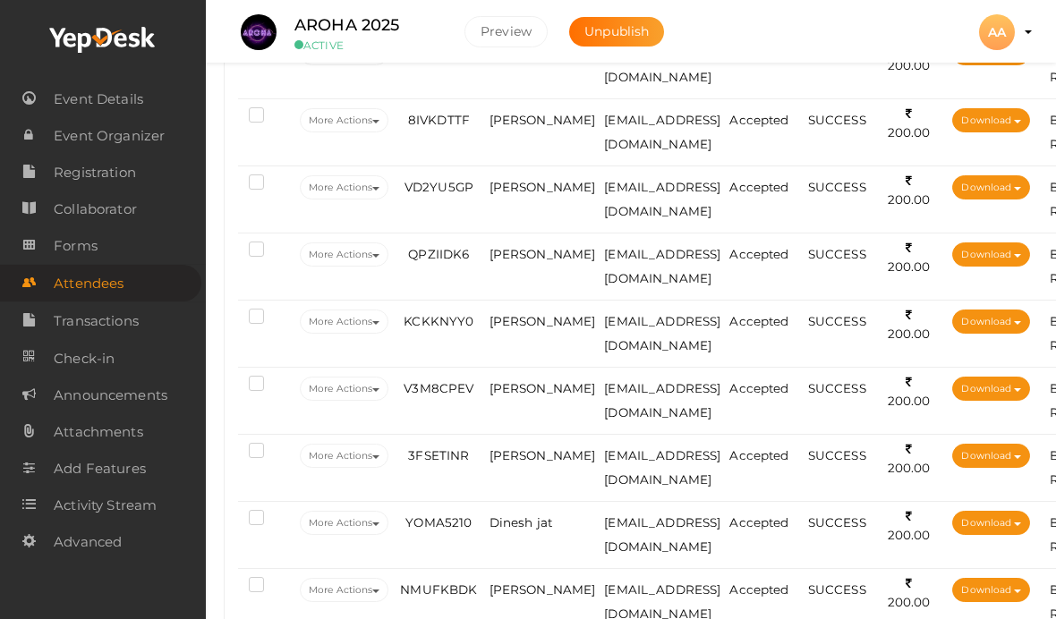
click at [523, 130] on td "[PERSON_NAME]" at bounding box center [542, 132] width 115 height 67
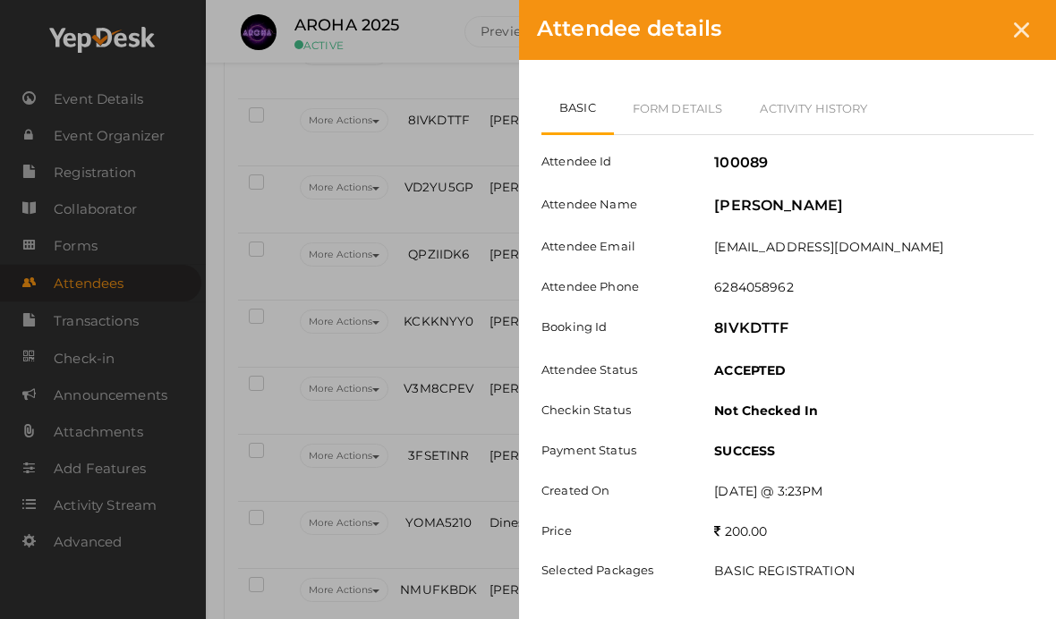
click at [704, 89] on link "Form Details" at bounding box center [678, 108] width 128 height 52
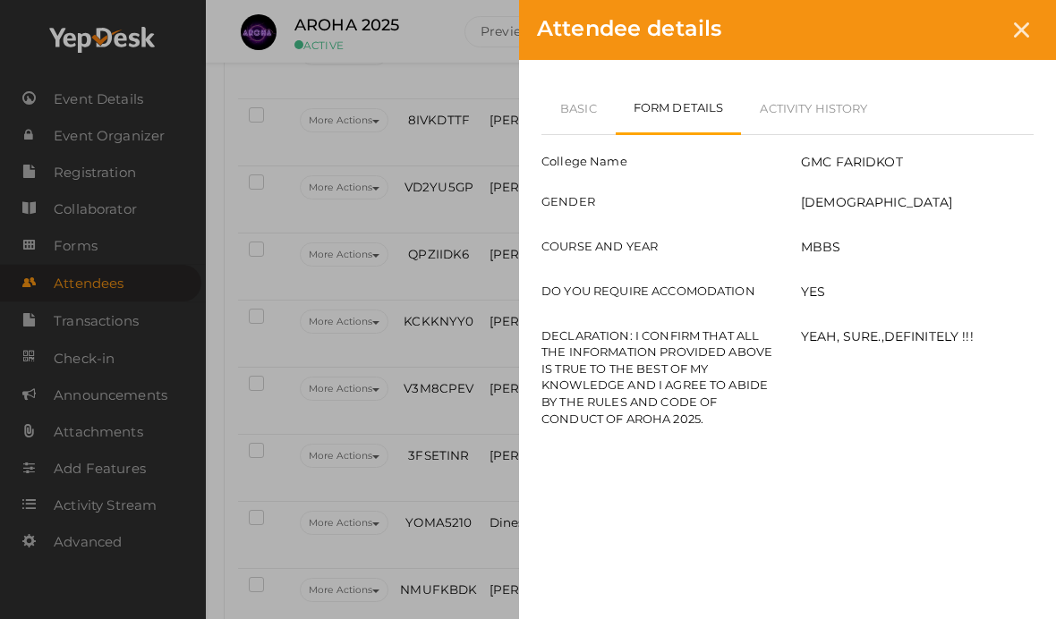
click at [576, 124] on link "Basic" at bounding box center [578, 108] width 74 height 52
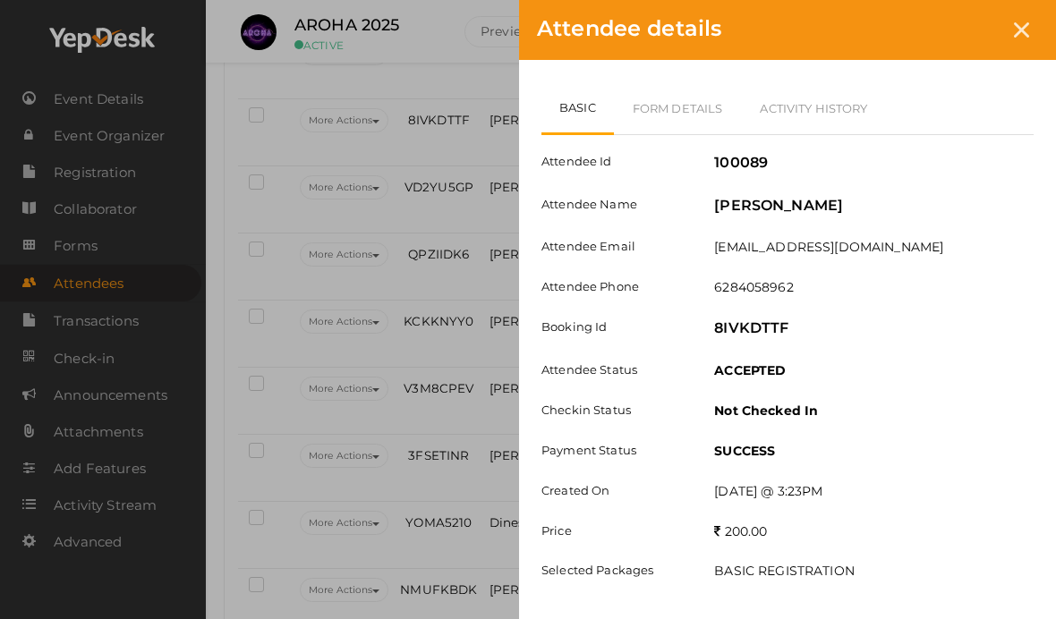
click at [709, 120] on link "Form Details" at bounding box center [678, 108] width 128 height 52
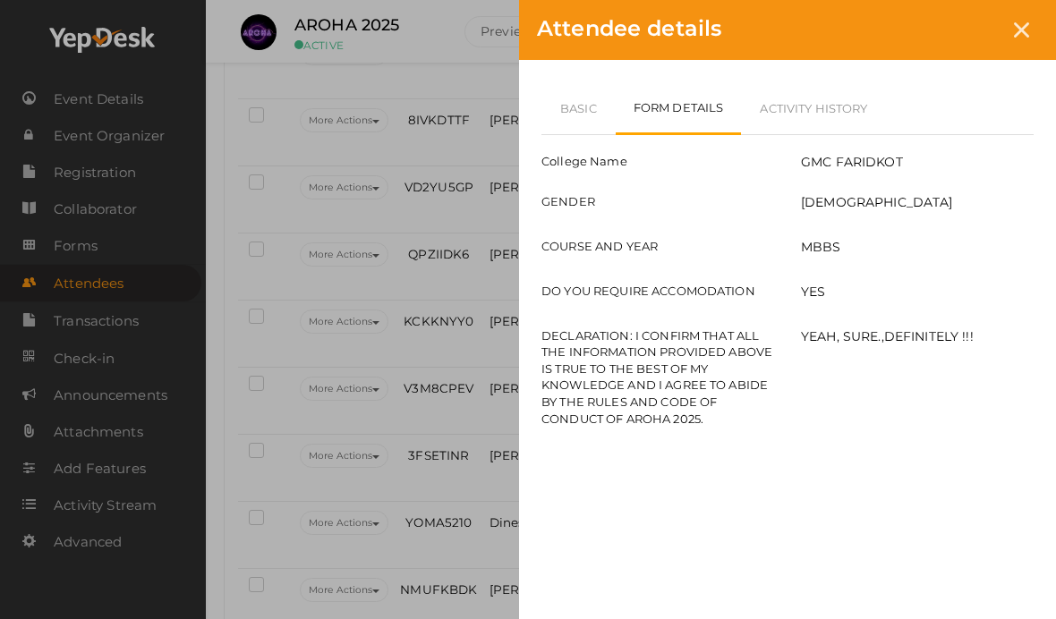
click at [1017, 29] on icon at bounding box center [1021, 29] width 15 height 15
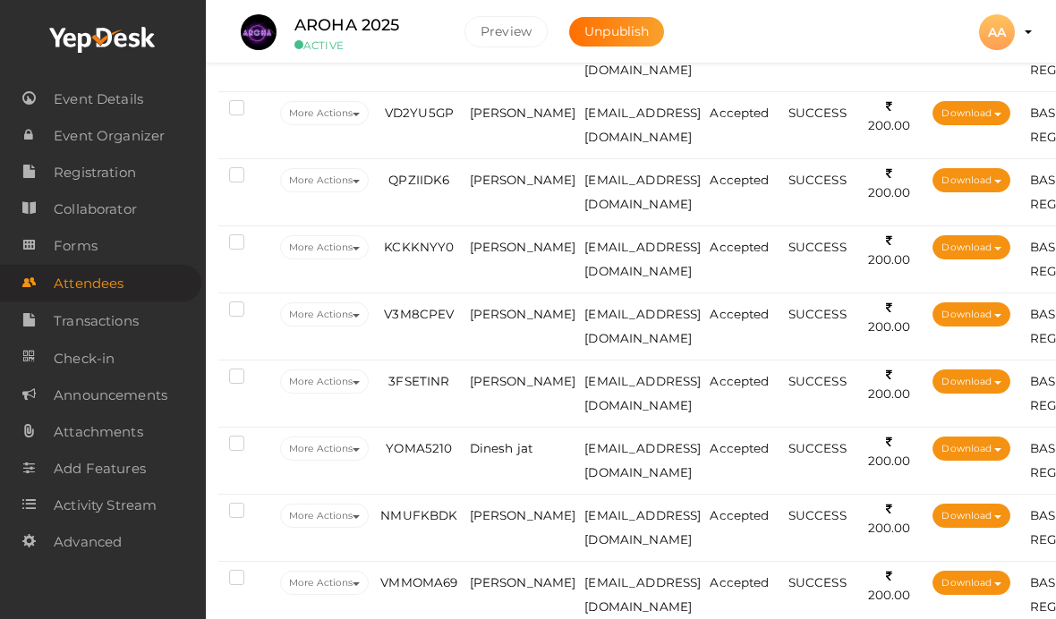
scroll to position [1609, 21]
click at [531, 115] on span "[PERSON_NAME]" at bounding box center [521, 113] width 107 height 14
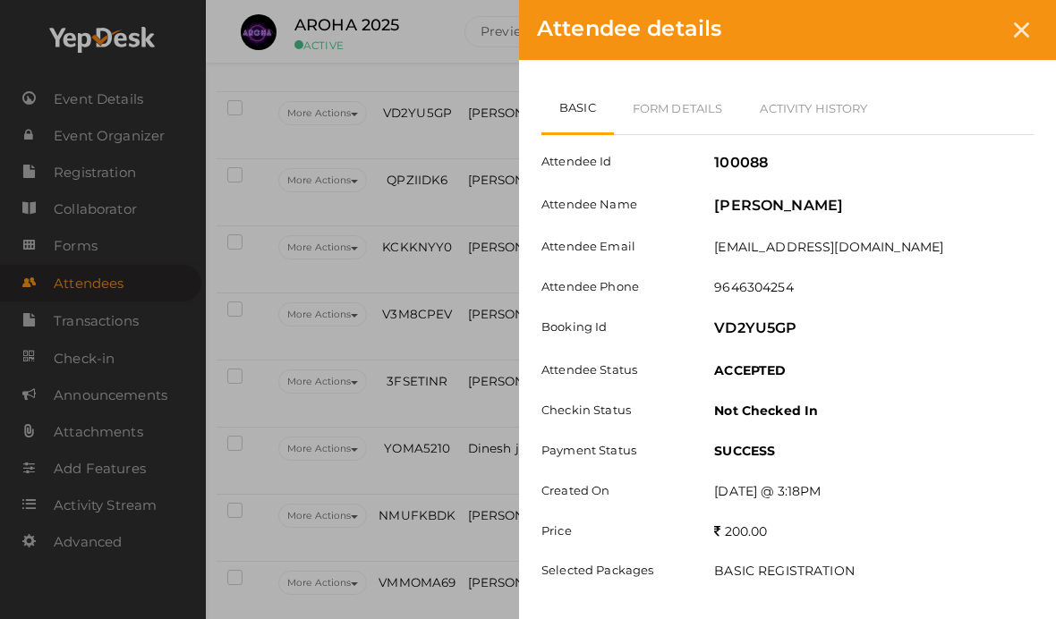
click at [681, 112] on link "Form Details" at bounding box center [678, 108] width 128 height 52
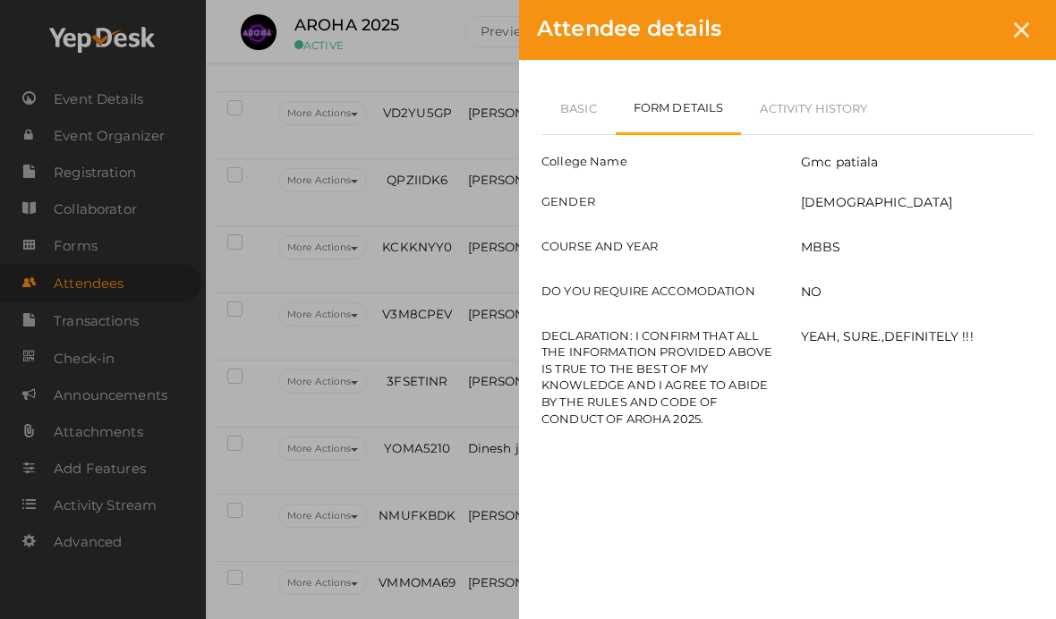
click at [591, 90] on link "Basic" at bounding box center [578, 108] width 74 height 52
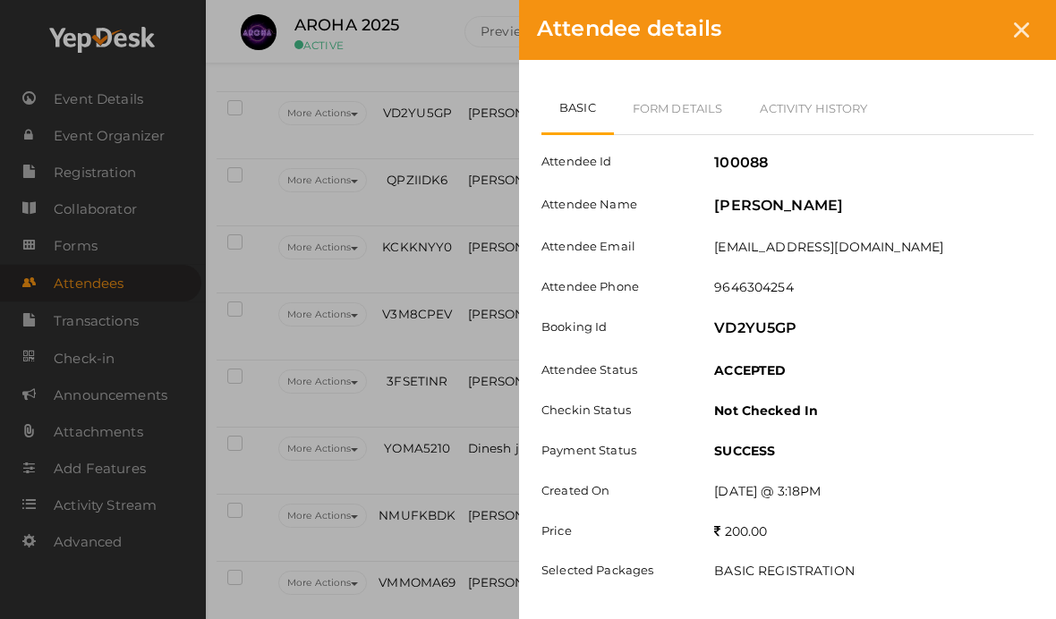
click at [705, 98] on link "Form Details" at bounding box center [678, 108] width 128 height 52
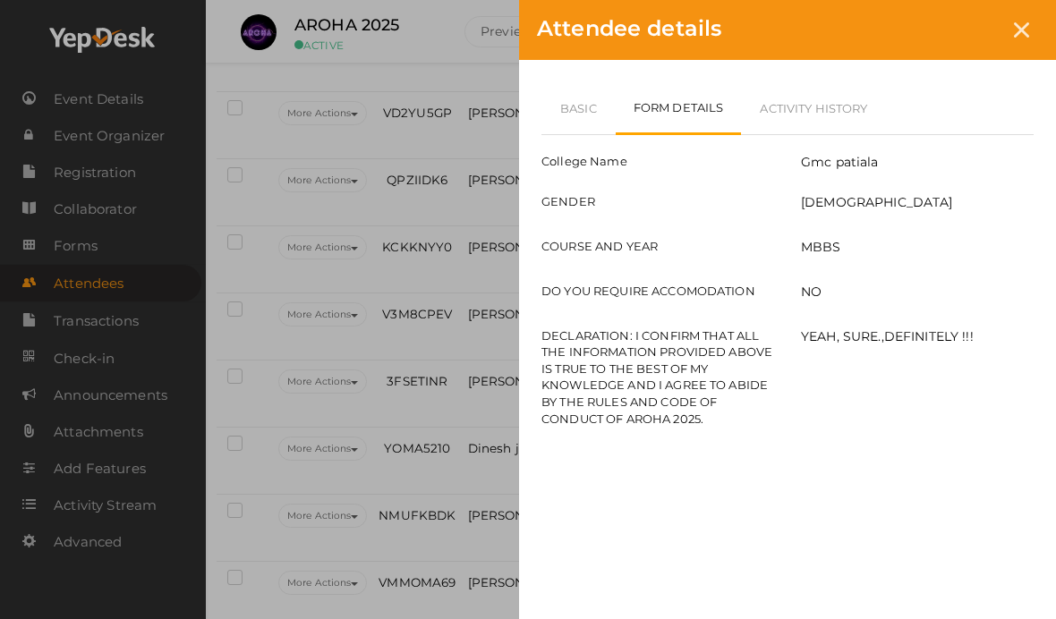
click at [1031, 32] on div at bounding box center [1021, 29] width 33 height 33
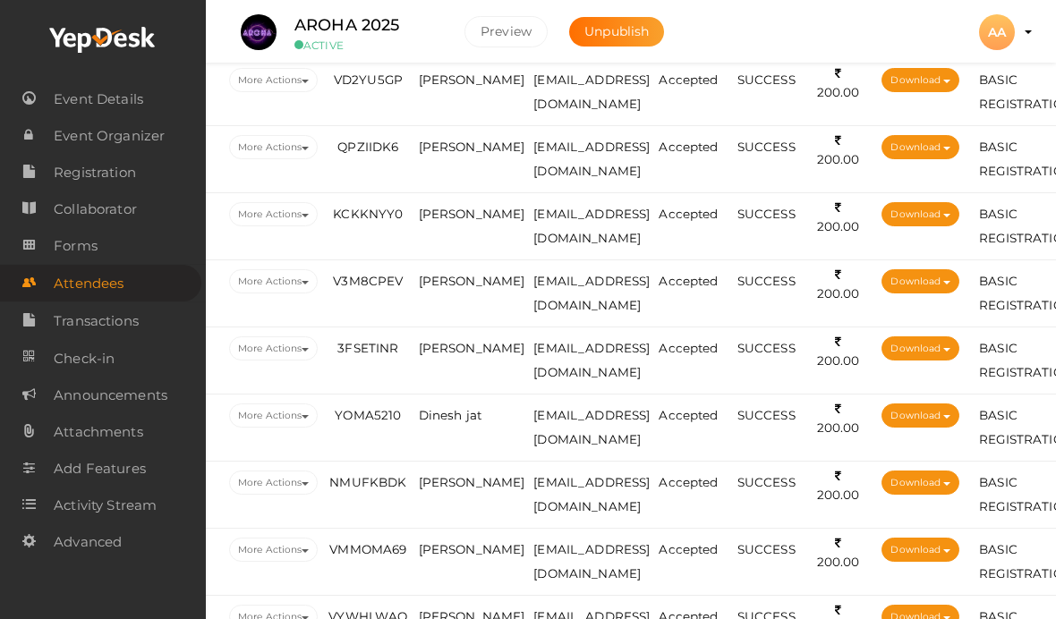
scroll to position [1642, 74]
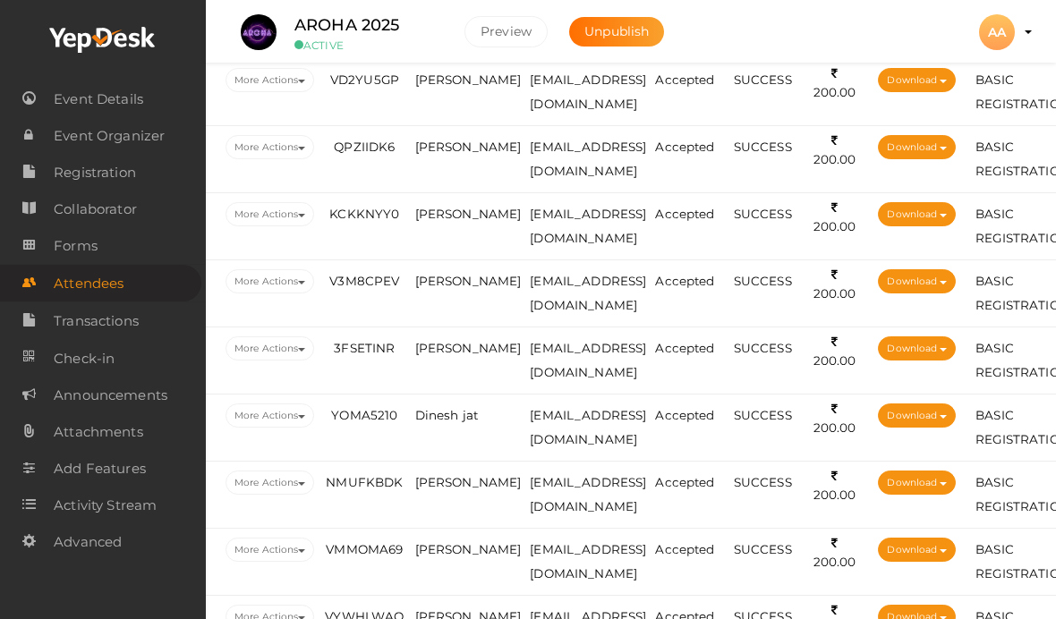
click at [470, 152] on td "[PERSON_NAME]" at bounding box center [468, 159] width 115 height 67
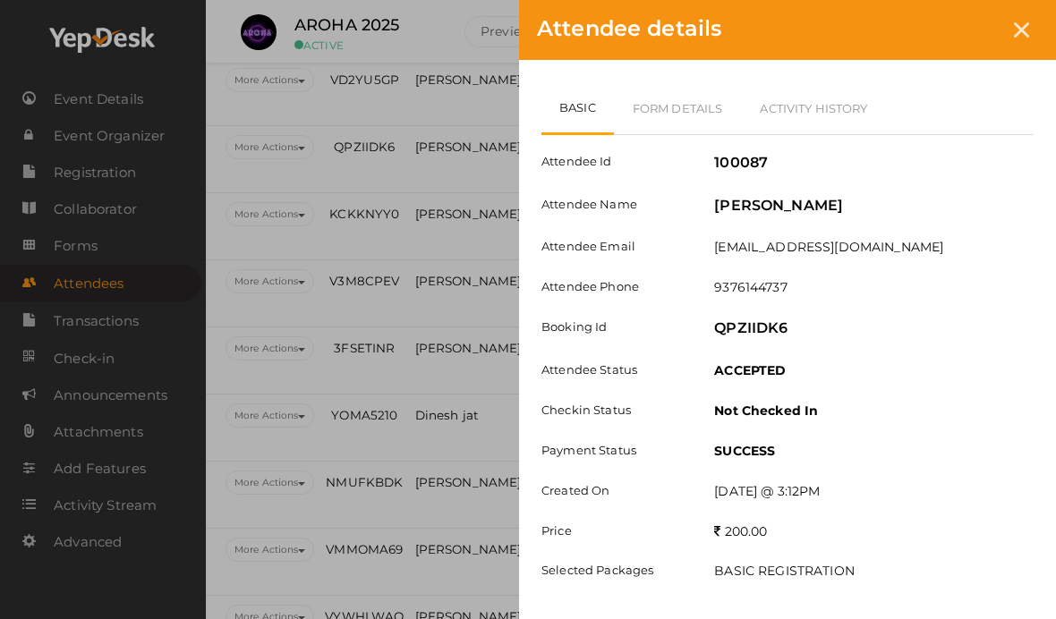
click at [709, 98] on link "Form Details" at bounding box center [678, 108] width 128 height 52
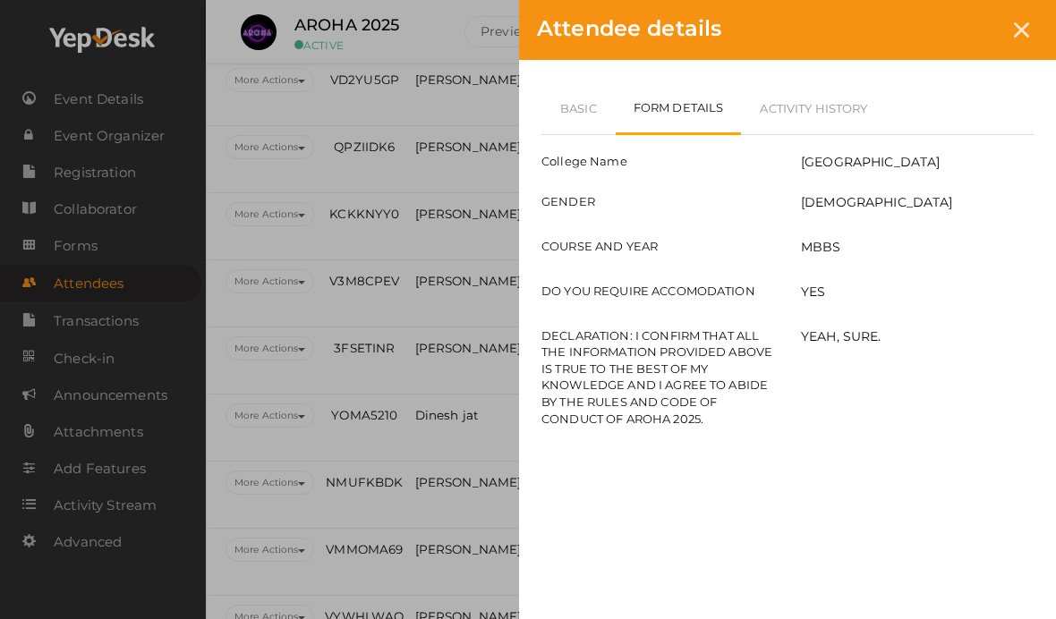
click at [603, 123] on link "Basic" at bounding box center [578, 108] width 74 height 52
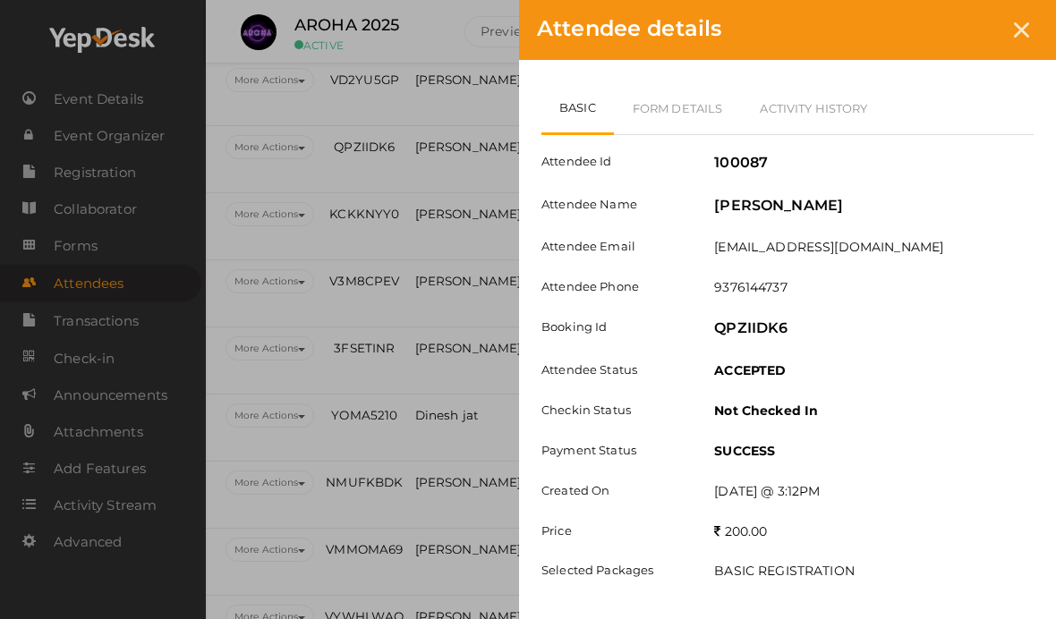
click at [1037, 22] on div "Attendee details" at bounding box center [787, 30] width 537 height 60
click at [1012, 30] on div at bounding box center [1021, 29] width 33 height 33
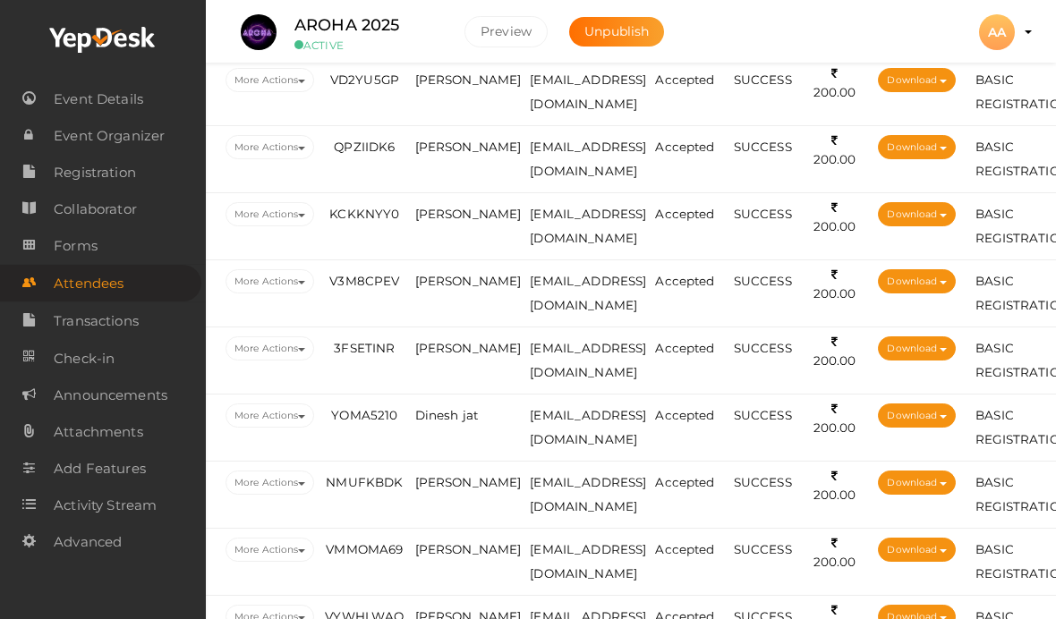
click at [461, 212] on span "[PERSON_NAME]" at bounding box center [468, 214] width 107 height 14
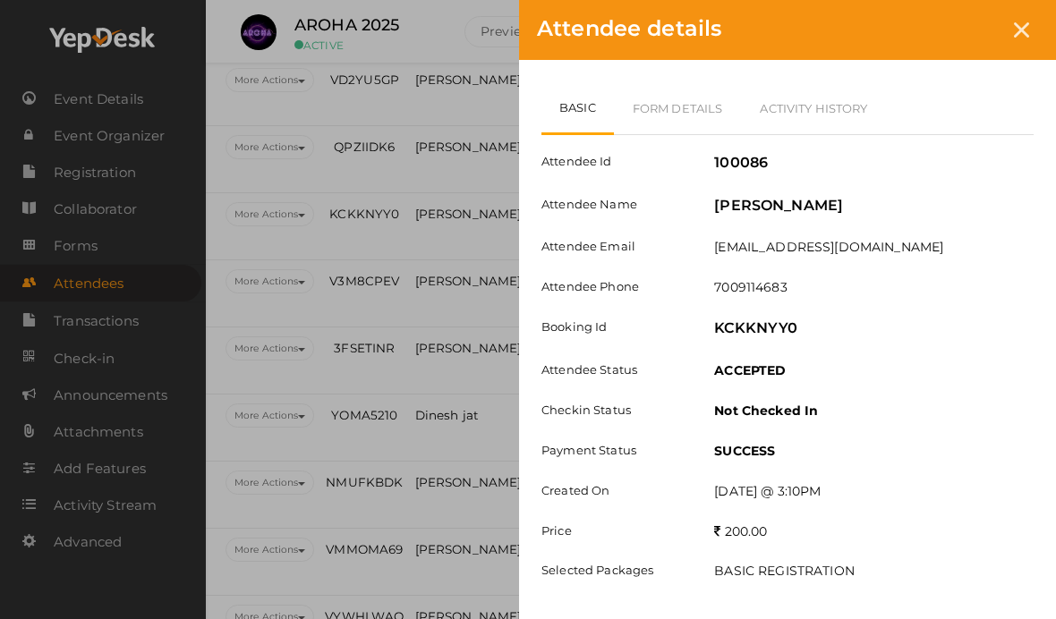
click at [686, 92] on link "Form Details" at bounding box center [678, 108] width 128 height 52
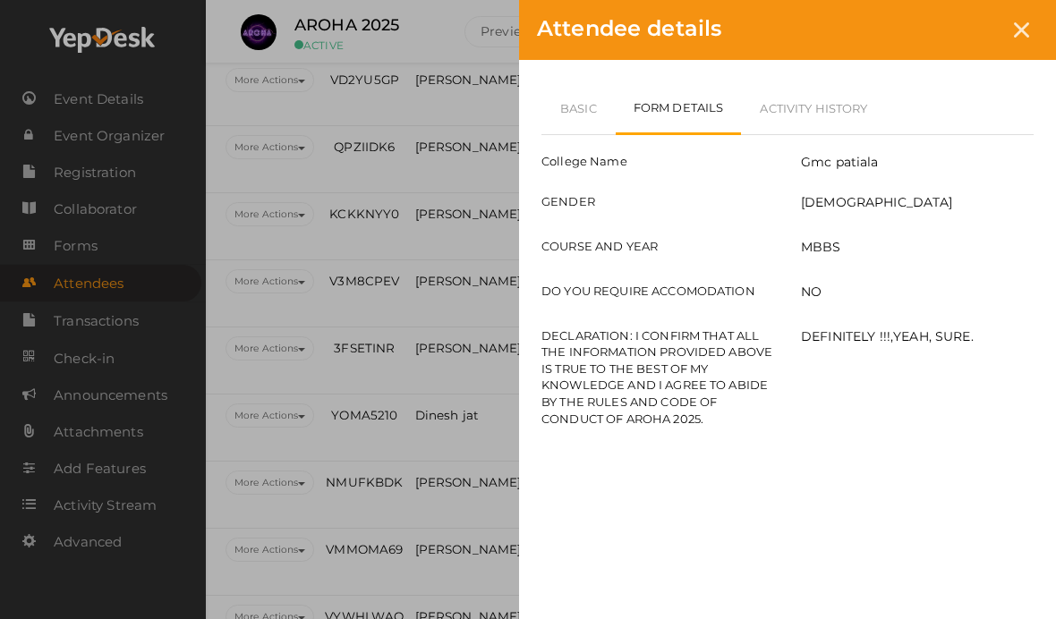
click at [586, 116] on link "Basic" at bounding box center [578, 108] width 74 height 52
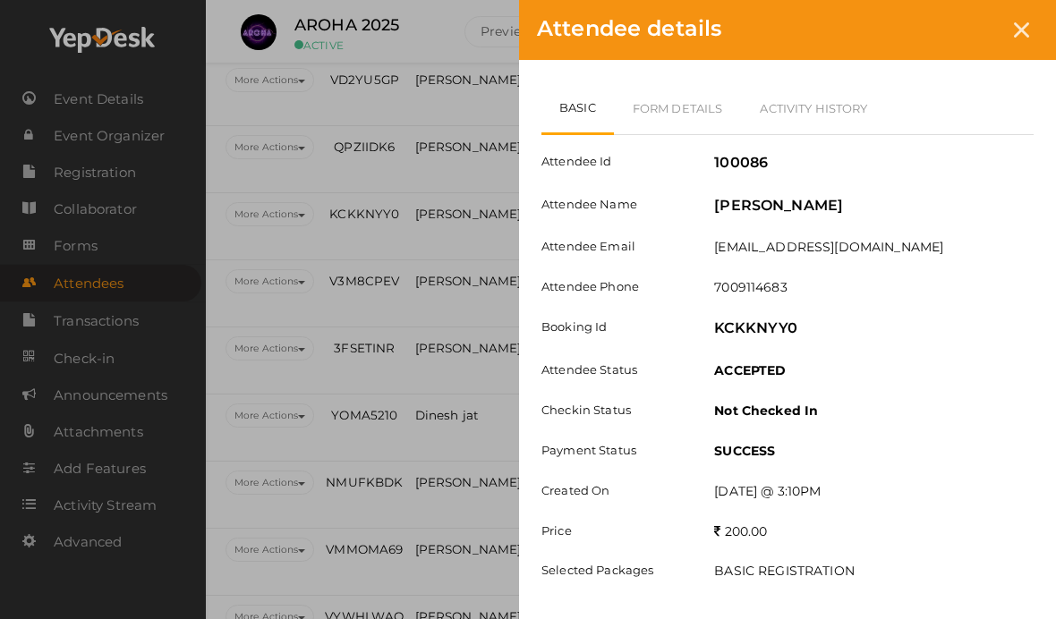
click at [675, 129] on link "Form Details" at bounding box center [678, 108] width 128 height 52
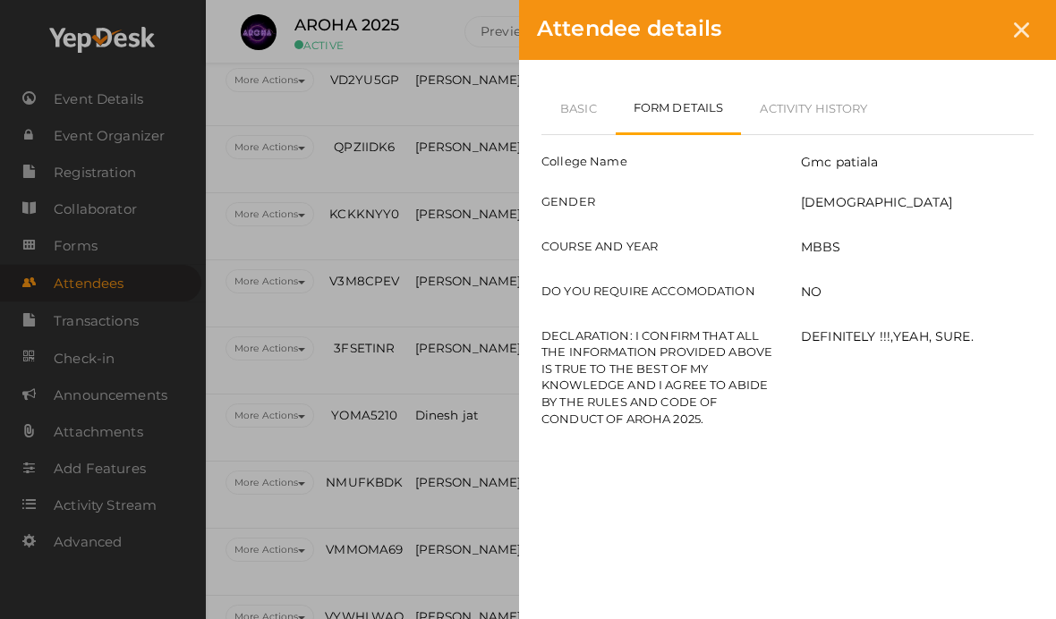
click at [575, 109] on link "Basic" at bounding box center [578, 108] width 74 height 52
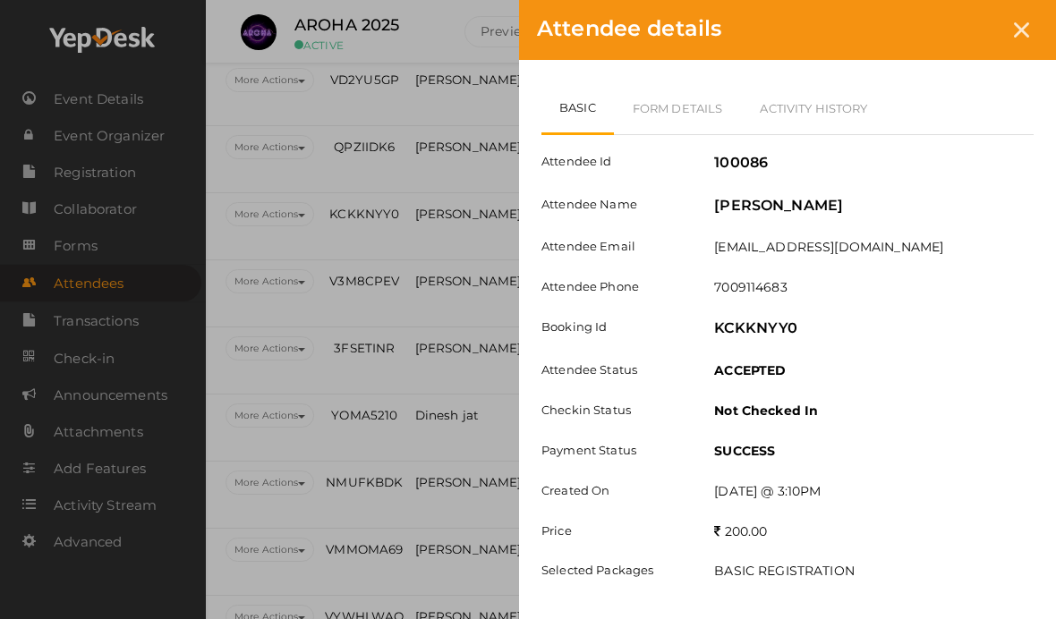
click at [693, 87] on link "Form Details" at bounding box center [678, 108] width 128 height 52
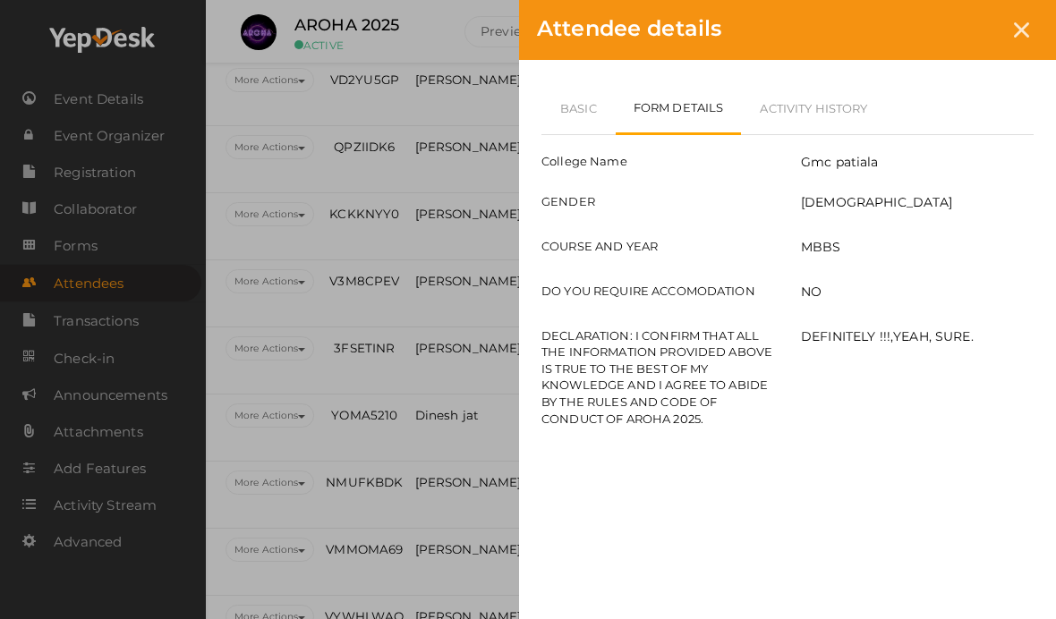
click at [1010, 22] on div at bounding box center [1021, 29] width 33 height 33
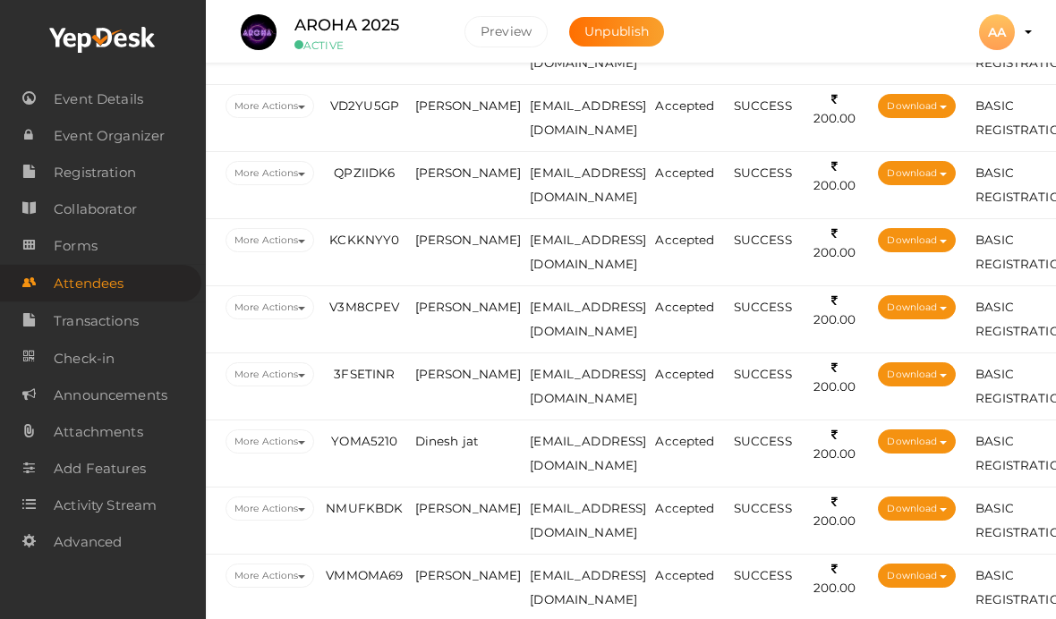
scroll to position [1617, 74]
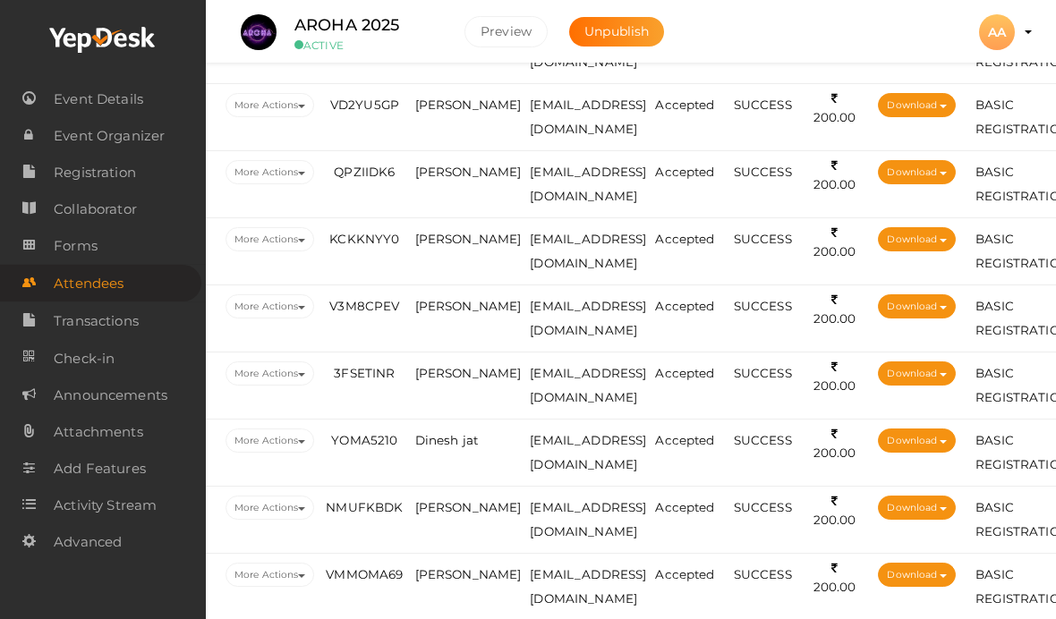
click at [484, 306] on span "[PERSON_NAME]" at bounding box center [468, 306] width 107 height 14
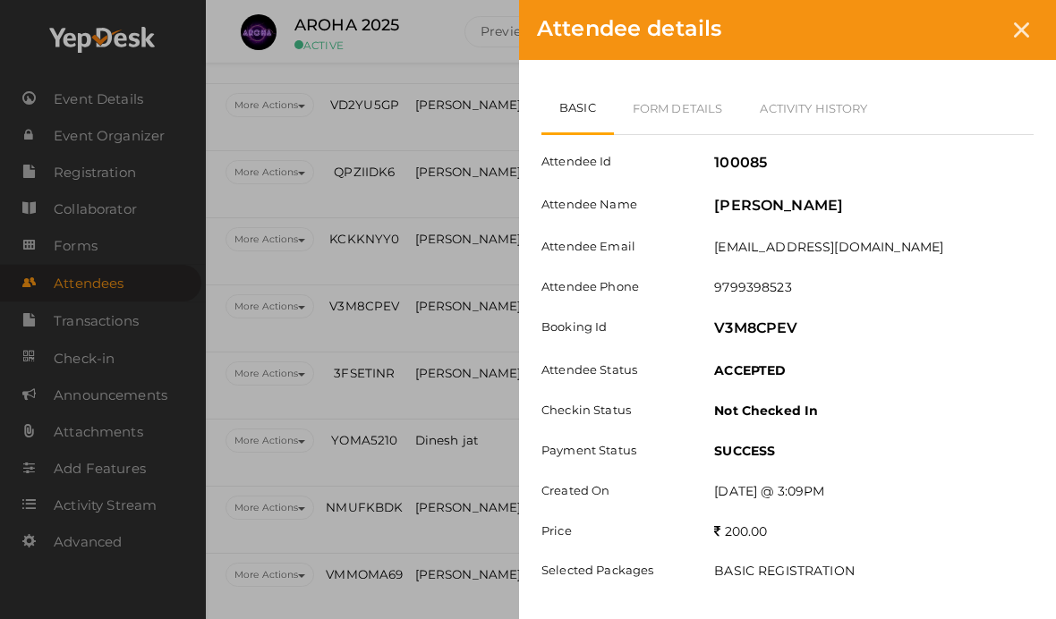
click at [678, 99] on link "Form Details" at bounding box center [678, 108] width 128 height 52
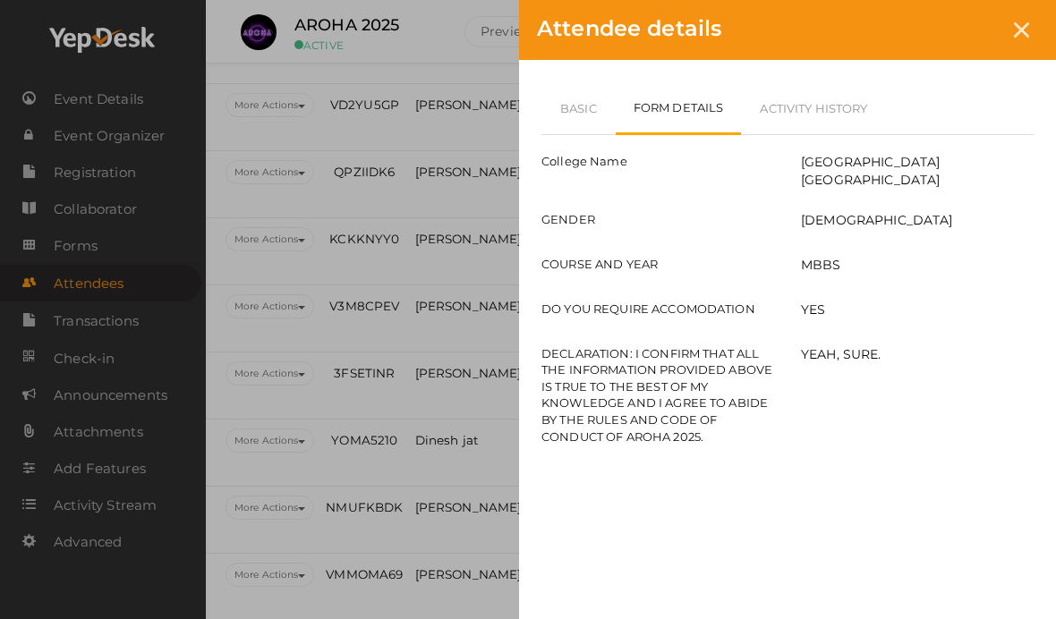
click at [593, 110] on link "Basic" at bounding box center [578, 108] width 74 height 52
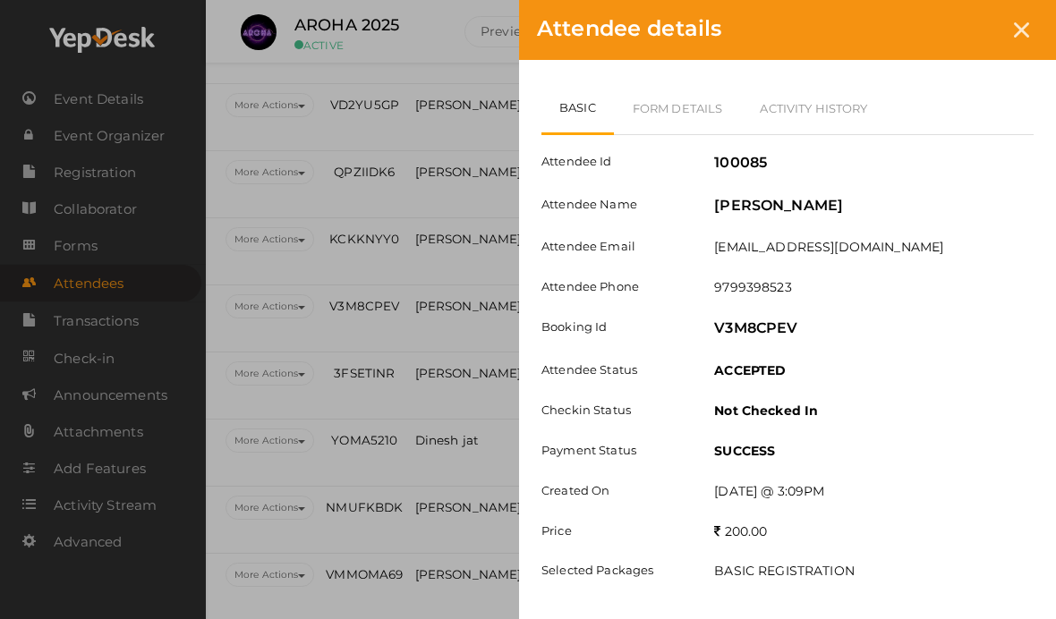
click at [1037, 31] on div at bounding box center [1021, 29] width 33 height 33
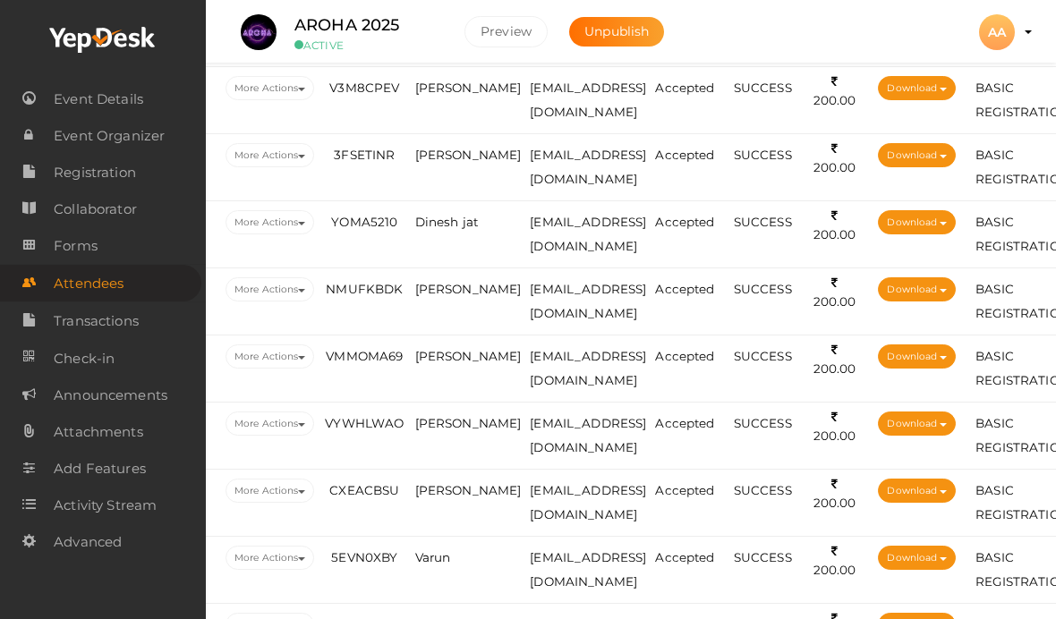
scroll to position [1841, 74]
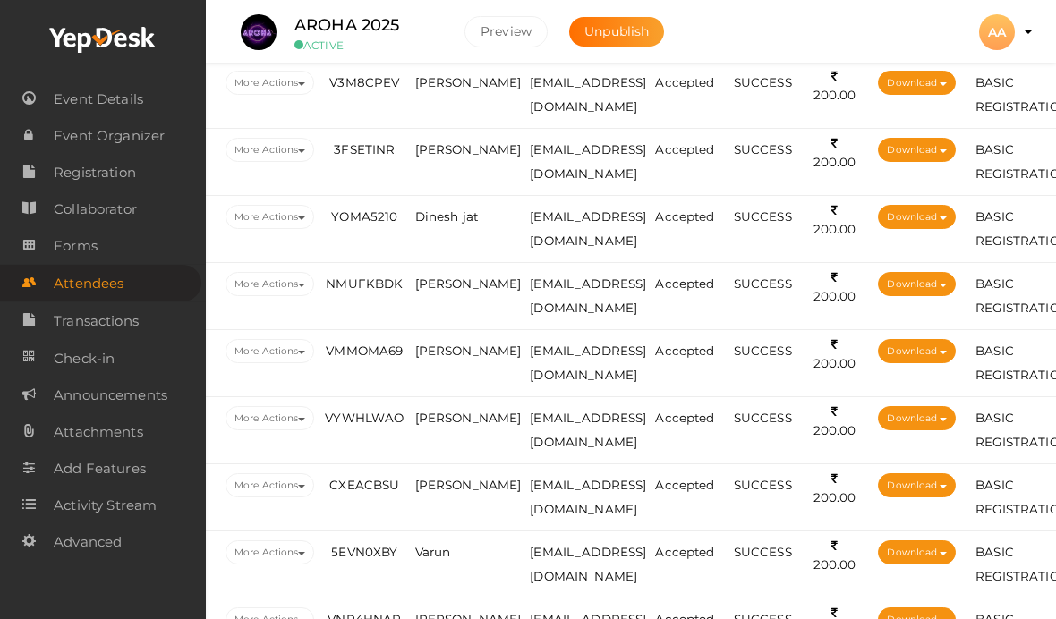
click at [444, 181] on td "[PERSON_NAME]" at bounding box center [468, 162] width 115 height 67
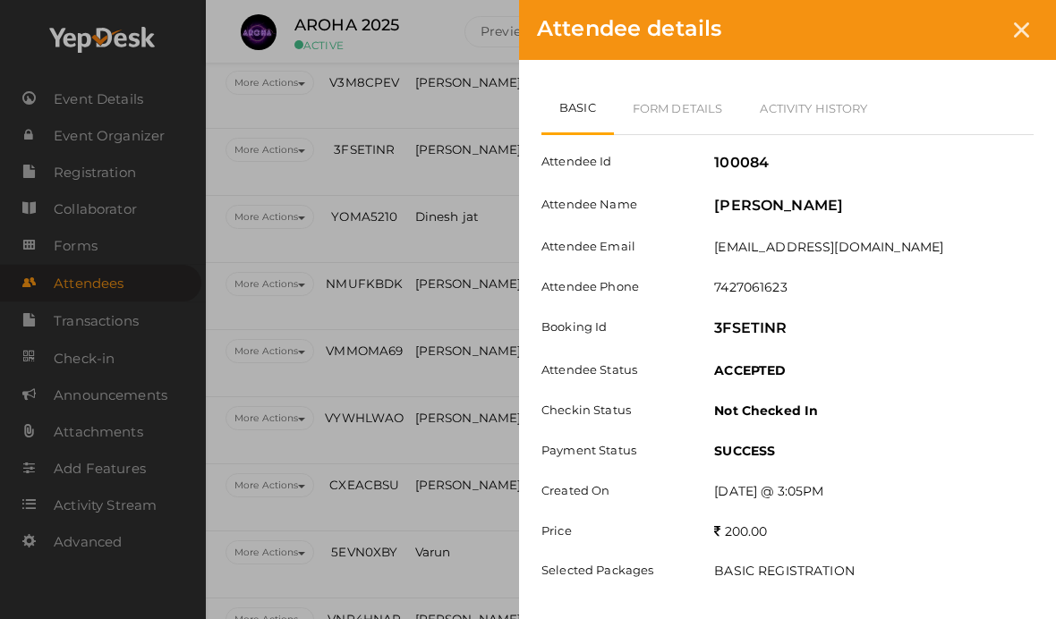
click at [635, 101] on link "Form Details" at bounding box center [678, 108] width 128 height 52
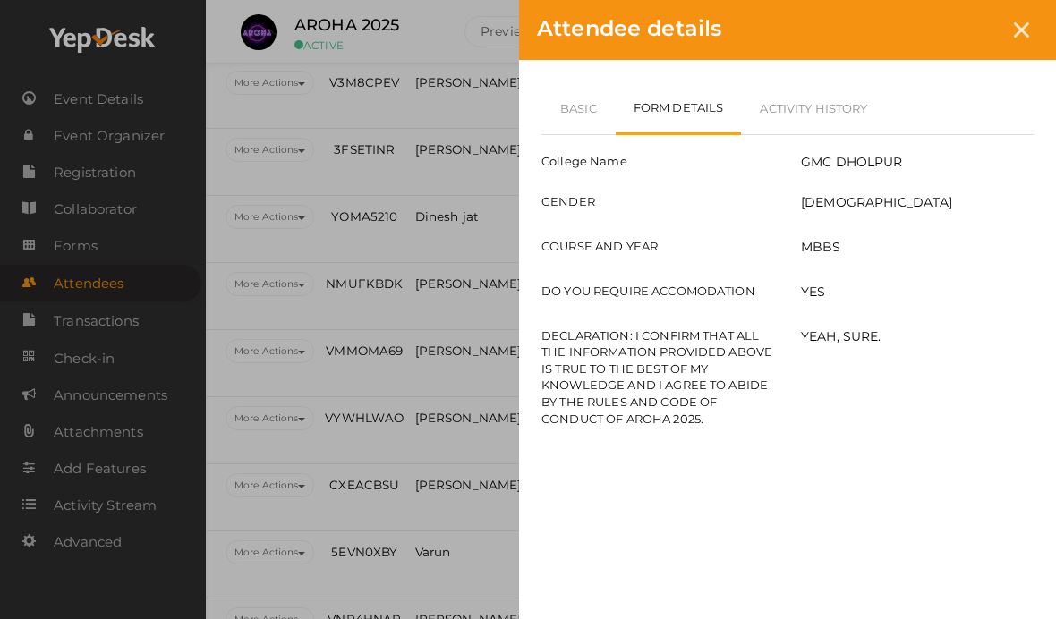
click at [1036, 36] on div at bounding box center [1021, 29] width 33 height 33
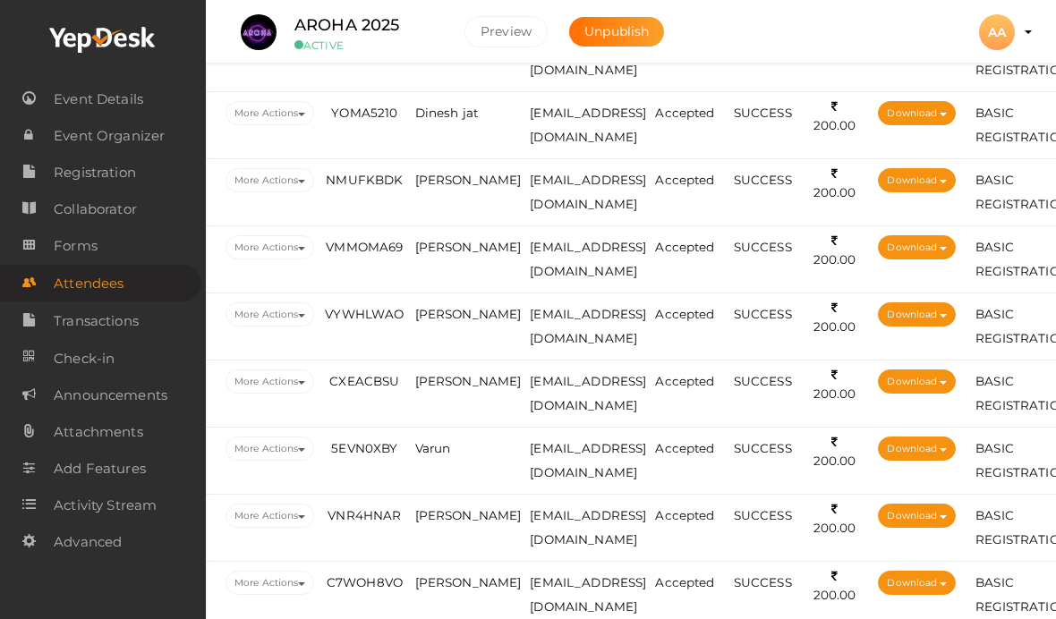
scroll to position [1947, 74]
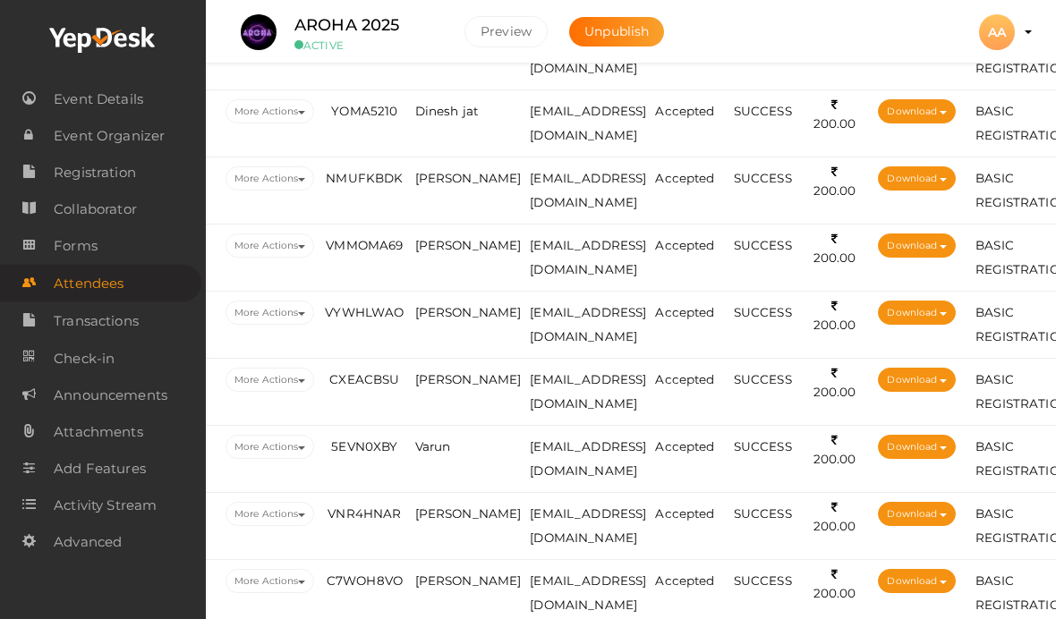
click at [470, 127] on td "Dinesh jat" at bounding box center [468, 123] width 115 height 67
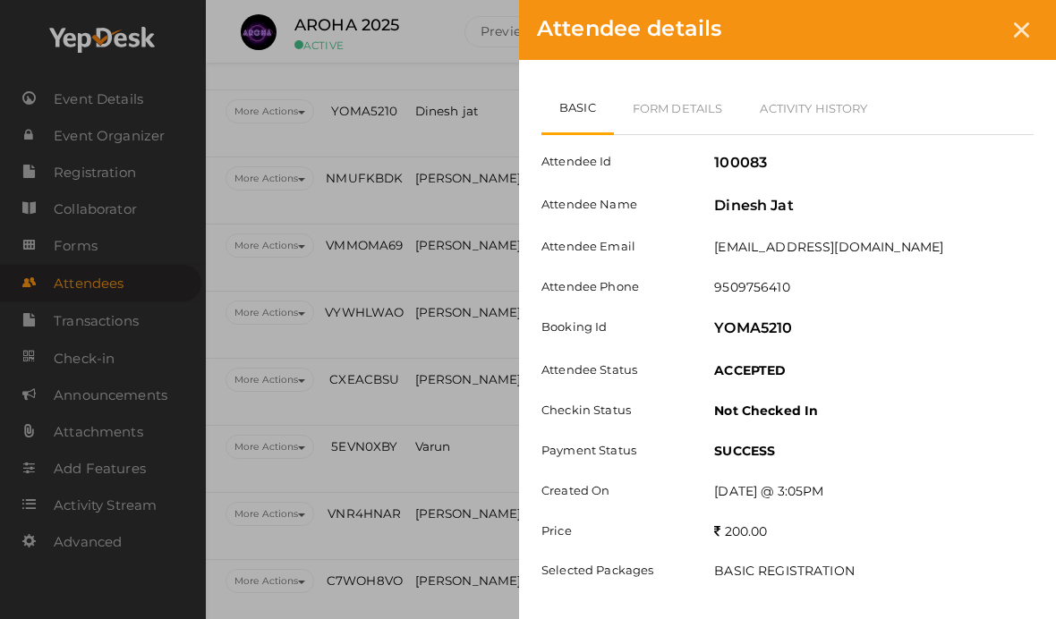
click at [717, 111] on link "Form Details" at bounding box center [678, 108] width 128 height 52
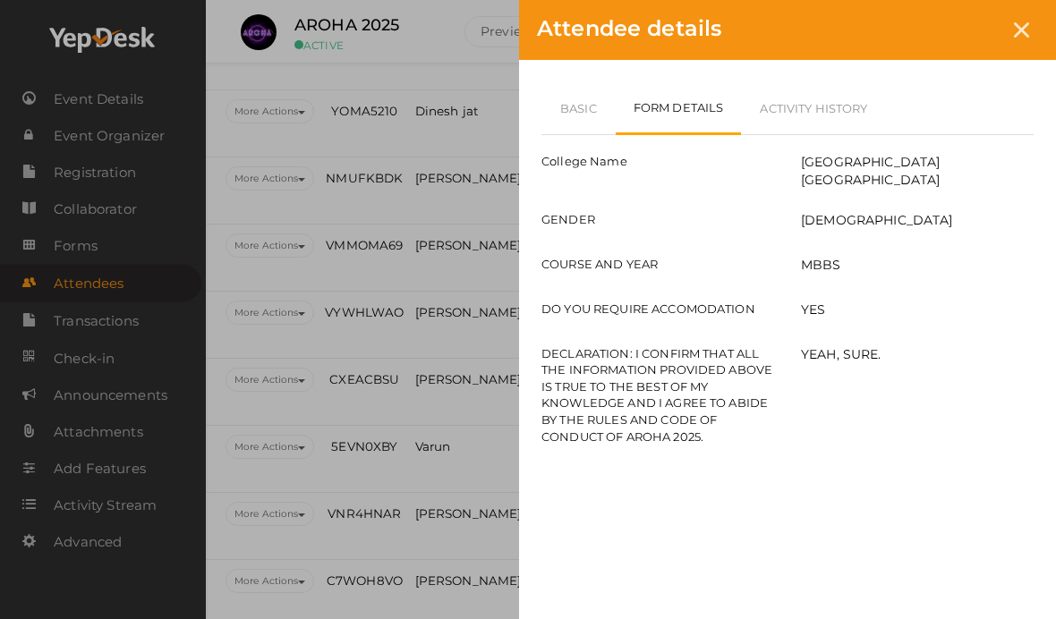
click at [573, 113] on link "Basic" at bounding box center [578, 108] width 74 height 52
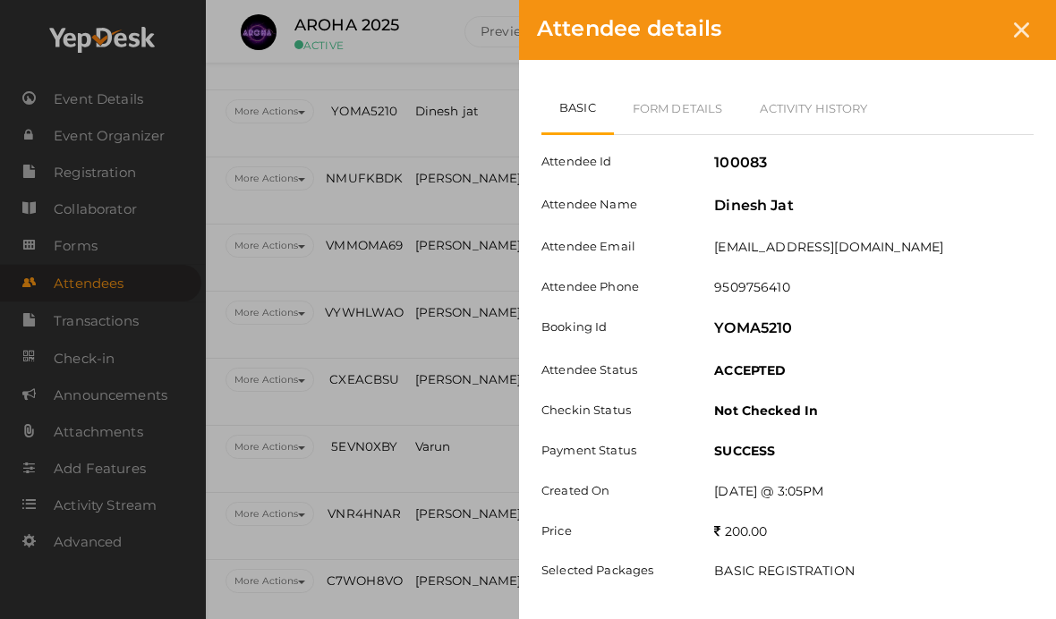
click at [680, 98] on link "Form Details" at bounding box center [678, 108] width 128 height 52
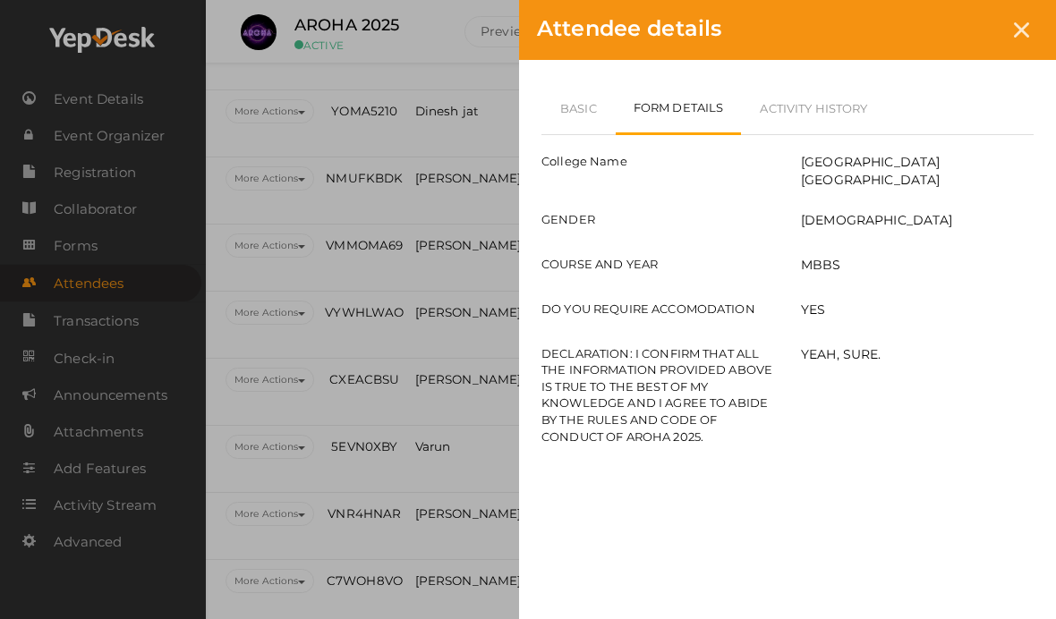
click at [1020, 32] on icon at bounding box center [1021, 29] width 15 height 15
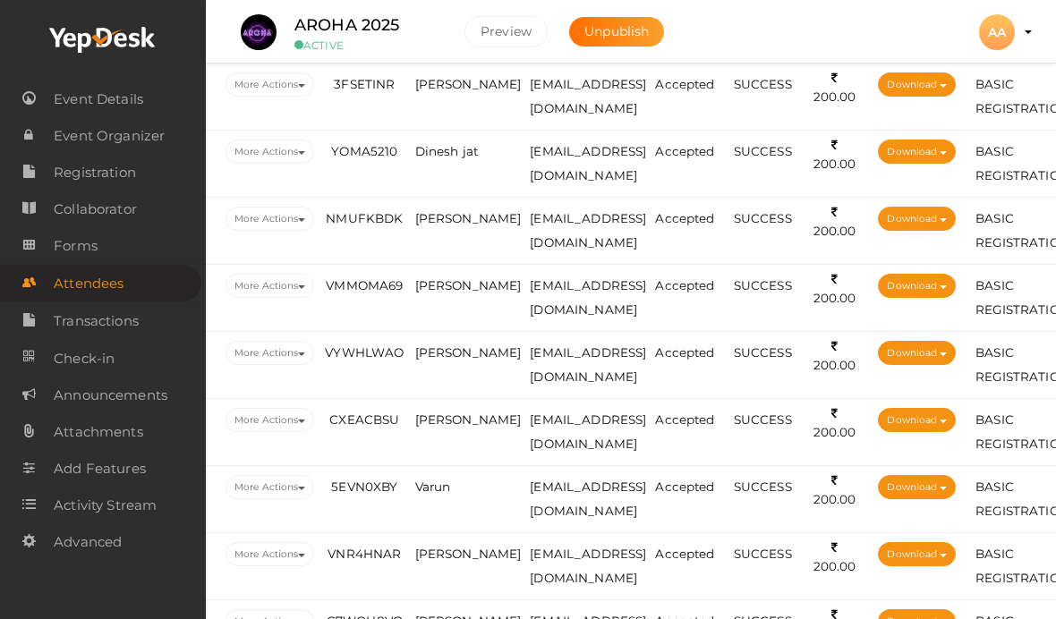
scroll to position [1894, 74]
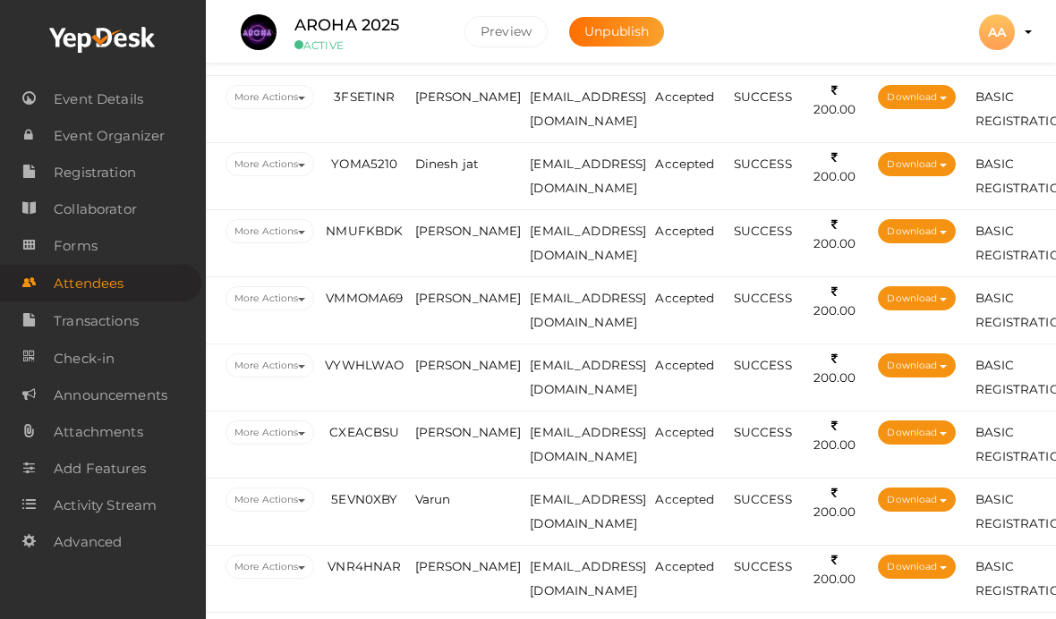
click at [477, 229] on span "[PERSON_NAME]" at bounding box center [468, 231] width 107 height 14
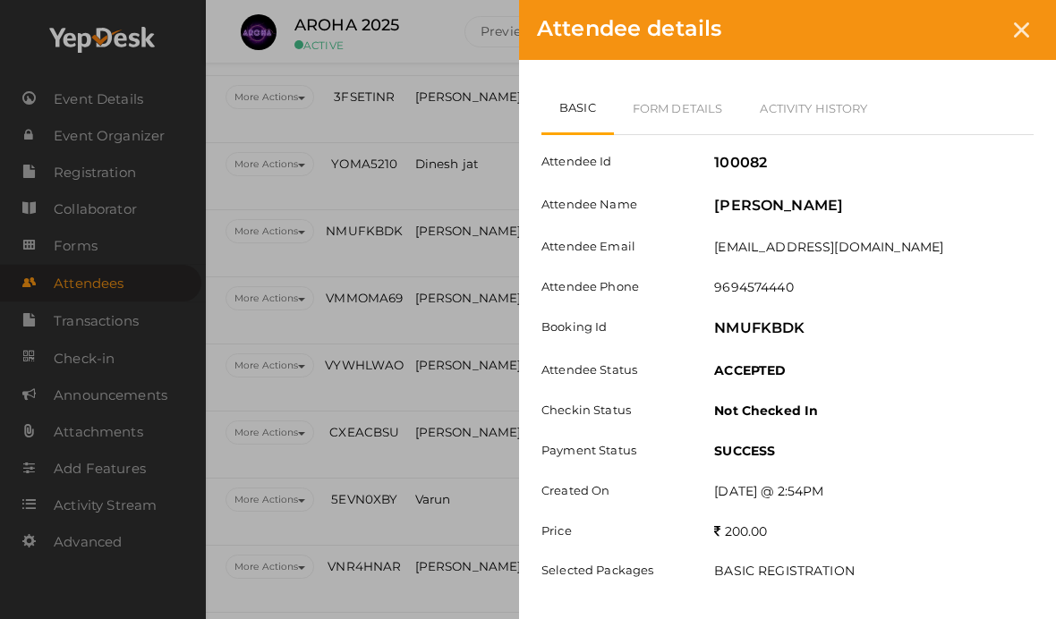
click at [705, 103] on link "Form Details" at bounding box center [678, 108] width 128 height 52
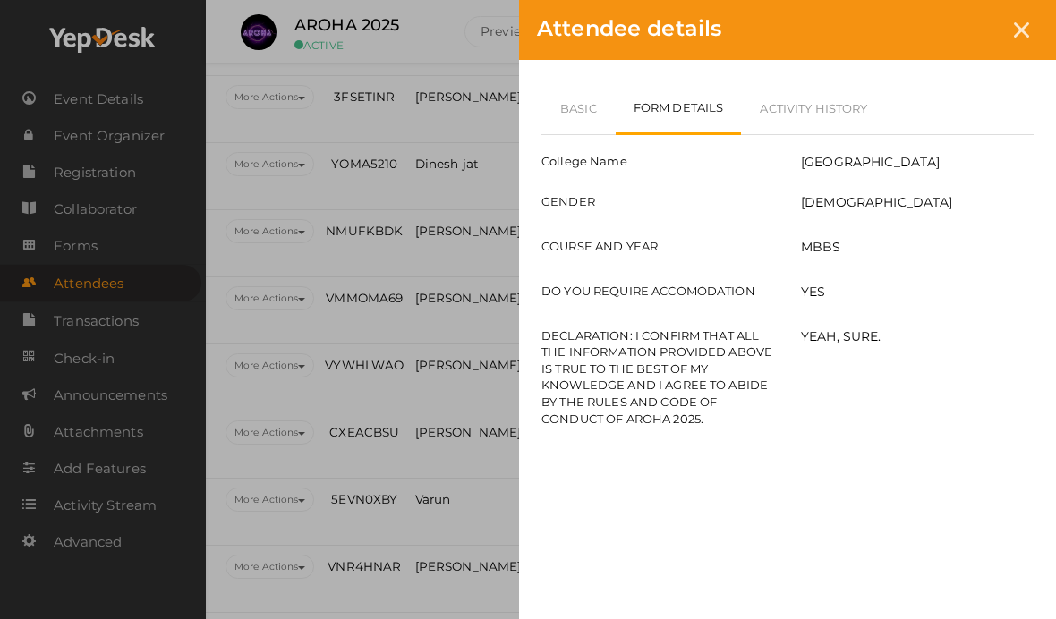
click at [1016, 29] on icon at bounding box center [1021, 29] width 15 height 15
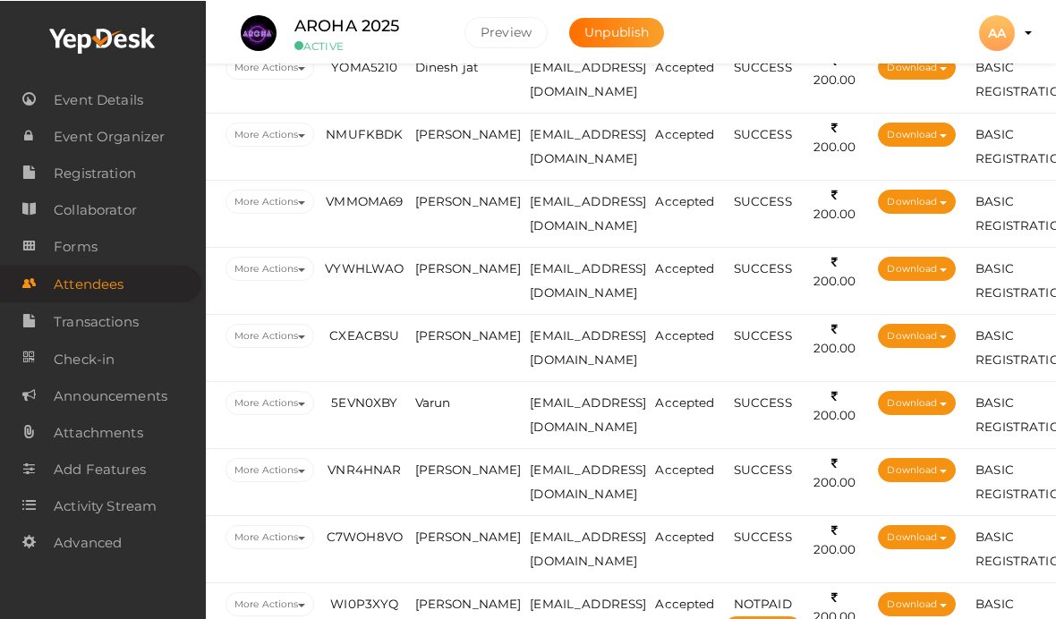
click at [465, 204] on td "[PERSON_NAME]" at bounding box center [468, 213] width 115 height 67
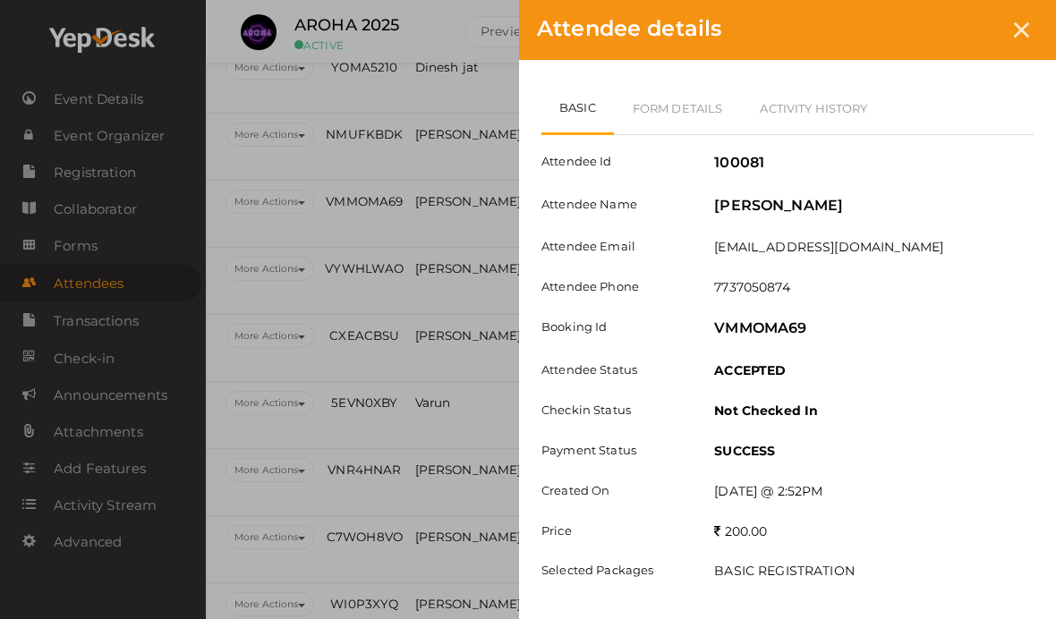
click at [676, 110] on link "Form Details" at bounding box center [678, 108] width 128 height 52
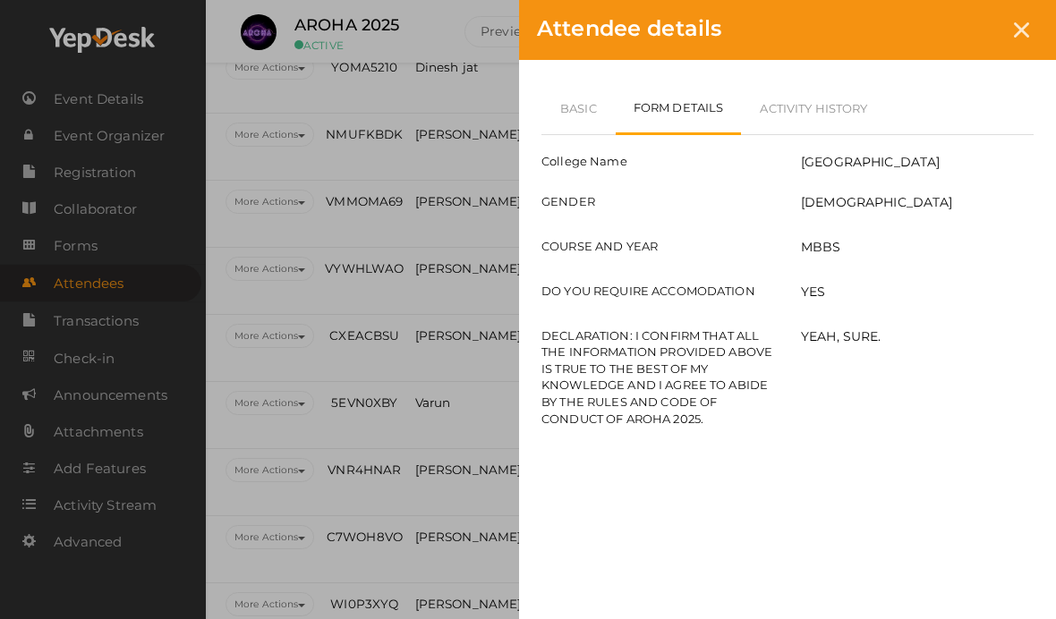
click at [1023, 27] on icon at bounding box center [1021, 29] width 15 height 15
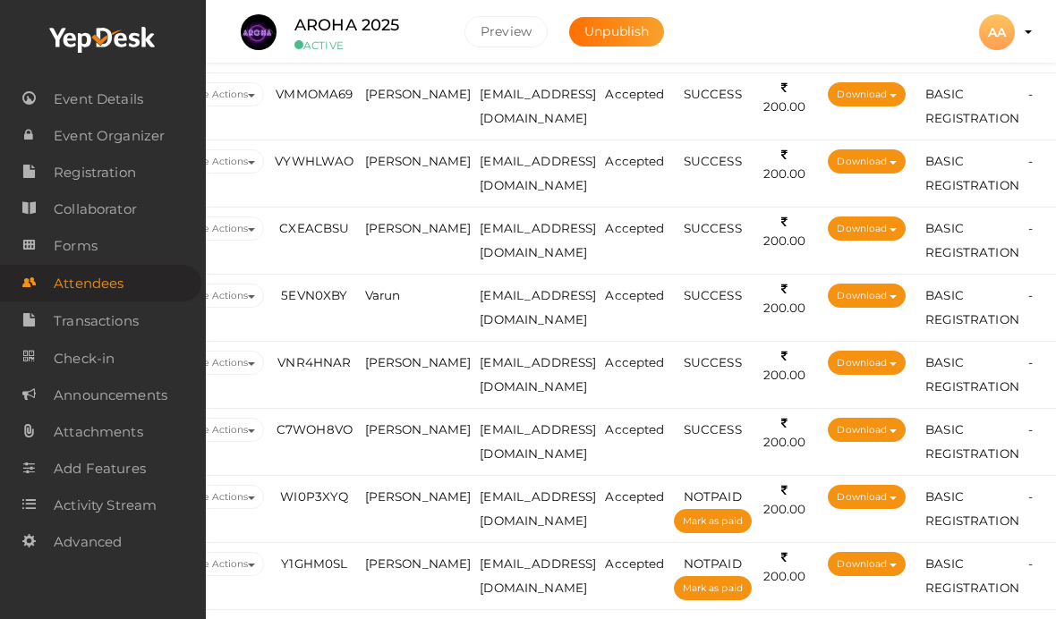
scroll to position [2100, 124]
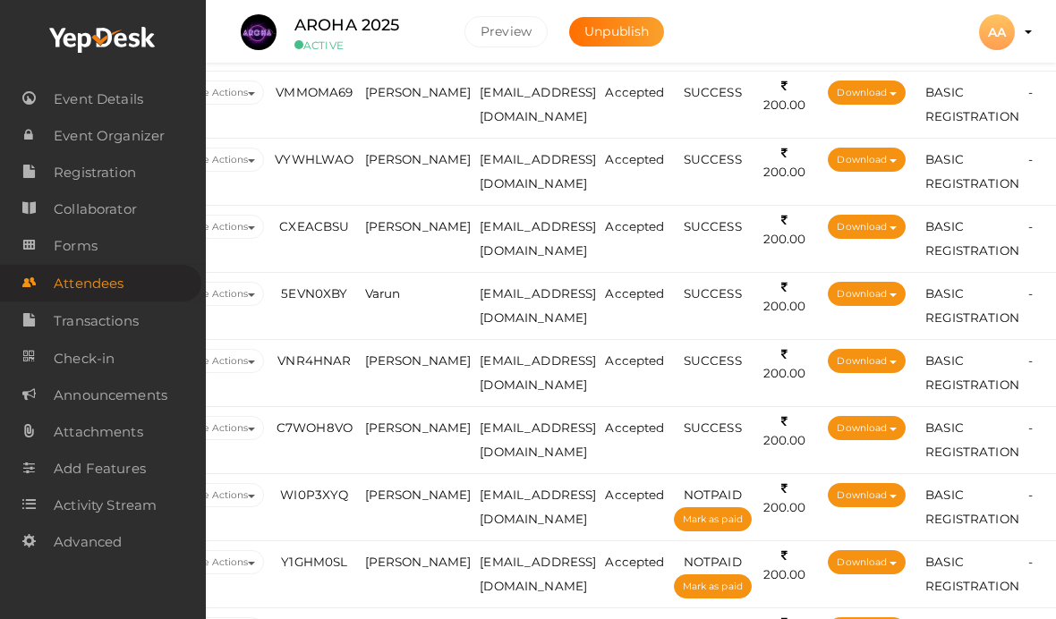
click at [401, 161] on span "[PERSON_NAME]" at bounding box center [418, 159] width 107 height 14
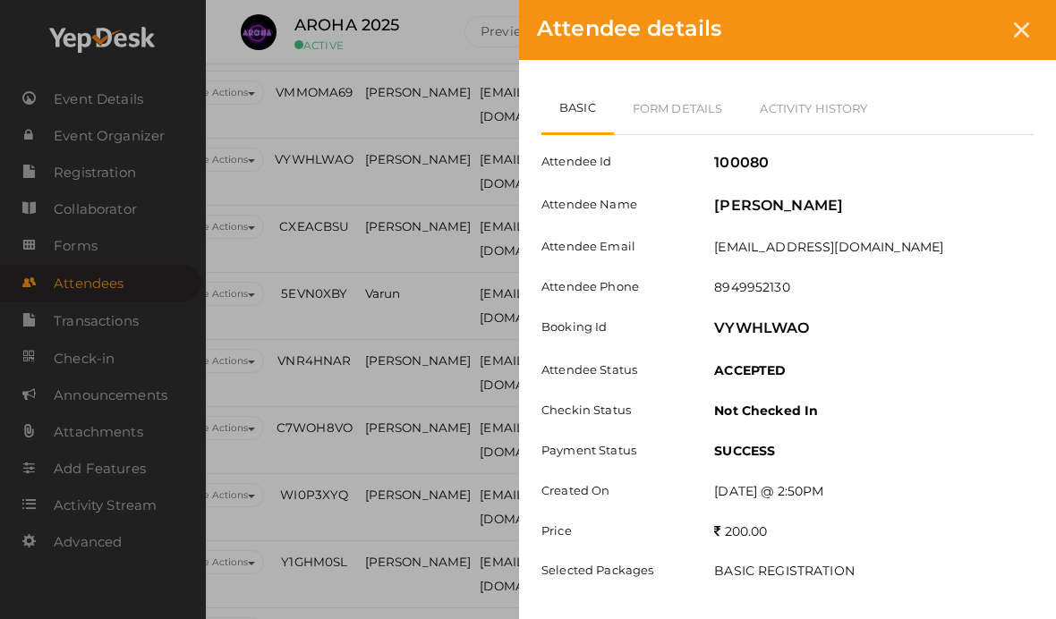
click at [685, 111] on link "Form Details" at bounding box center [678, 108] width 128 height 52
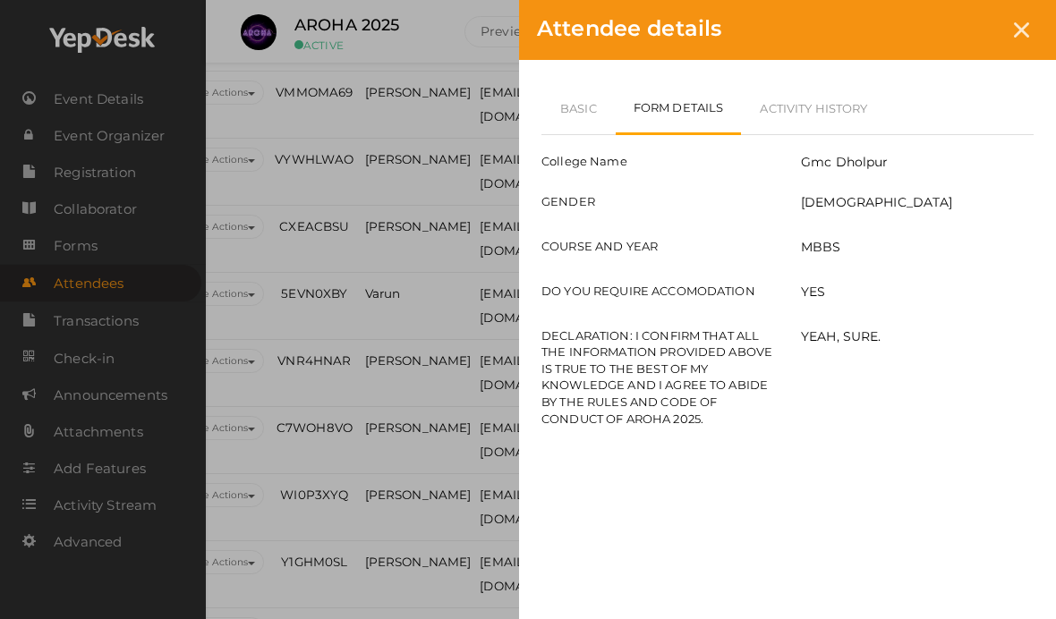
click at [1037, 26] on div at bounding box center [1021, 29] width 33 height 33
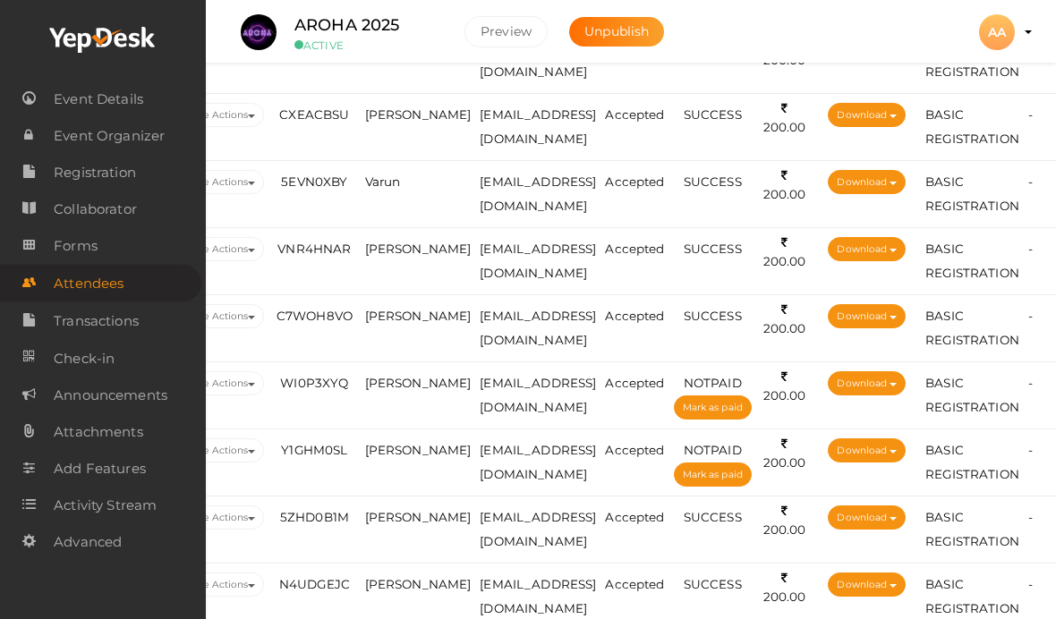
scroll to position [2211, 124]
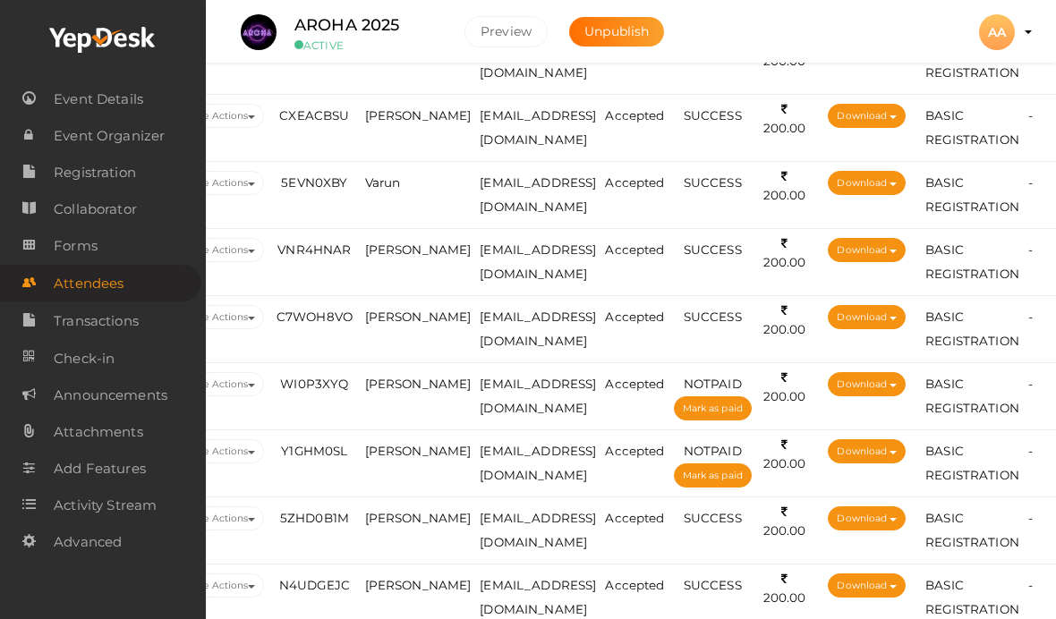
click at [380, 127] on td "[PERSON_NAME]" at bounding box center [418, 128] width 115 height 67
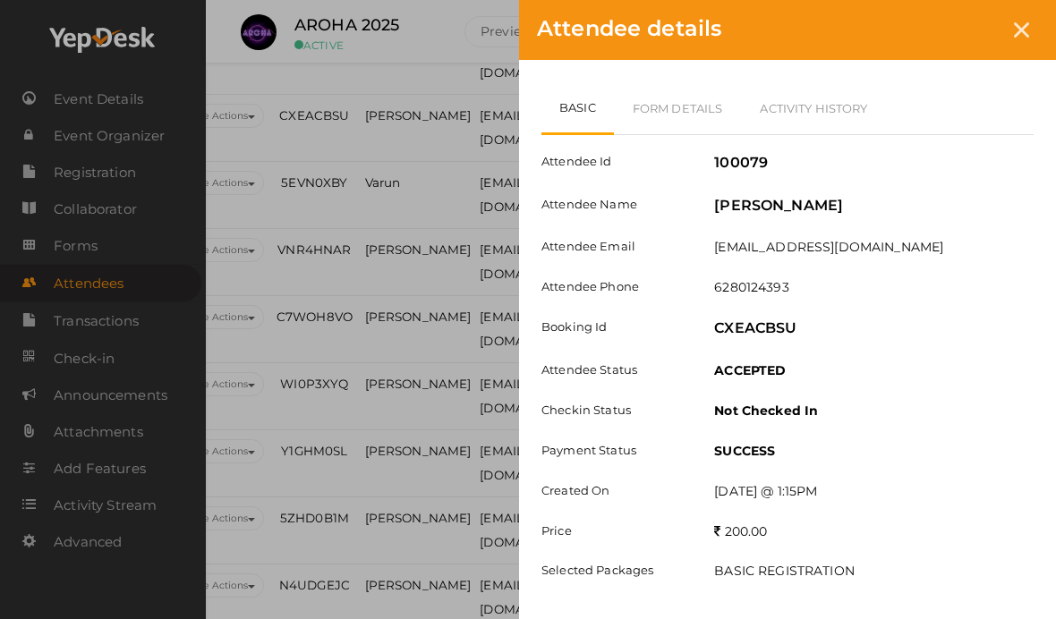
click at [705, 132] on link "Form Details" at bounding box center [678, 108] width 128 height 52
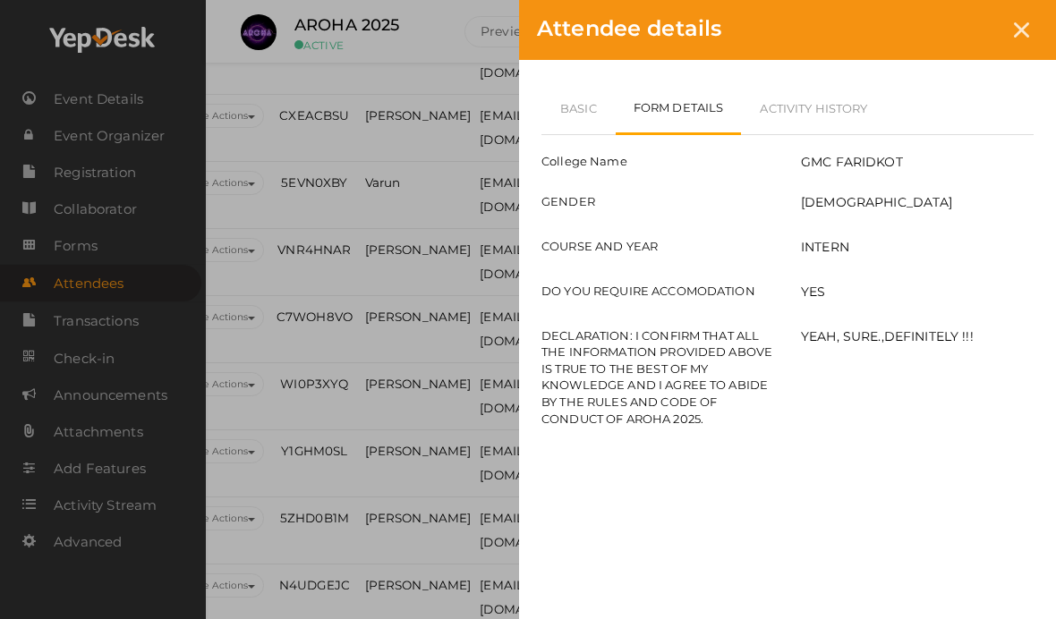
scroll to position [2206, 124]
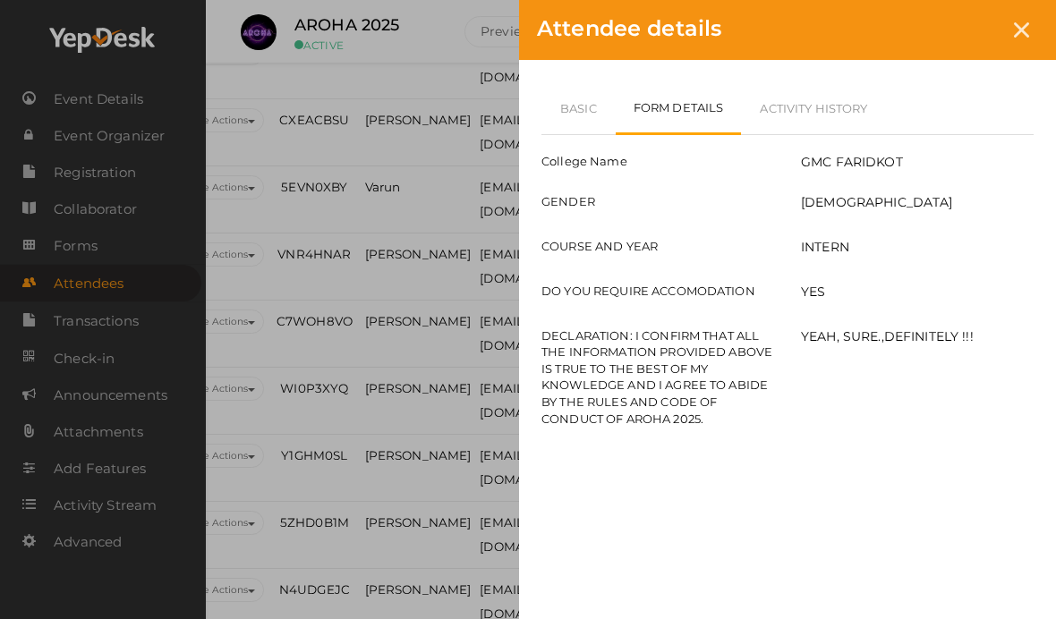
click at [592, 131] on link "Basic" at bounding box center [578, 108] width 74 height 52
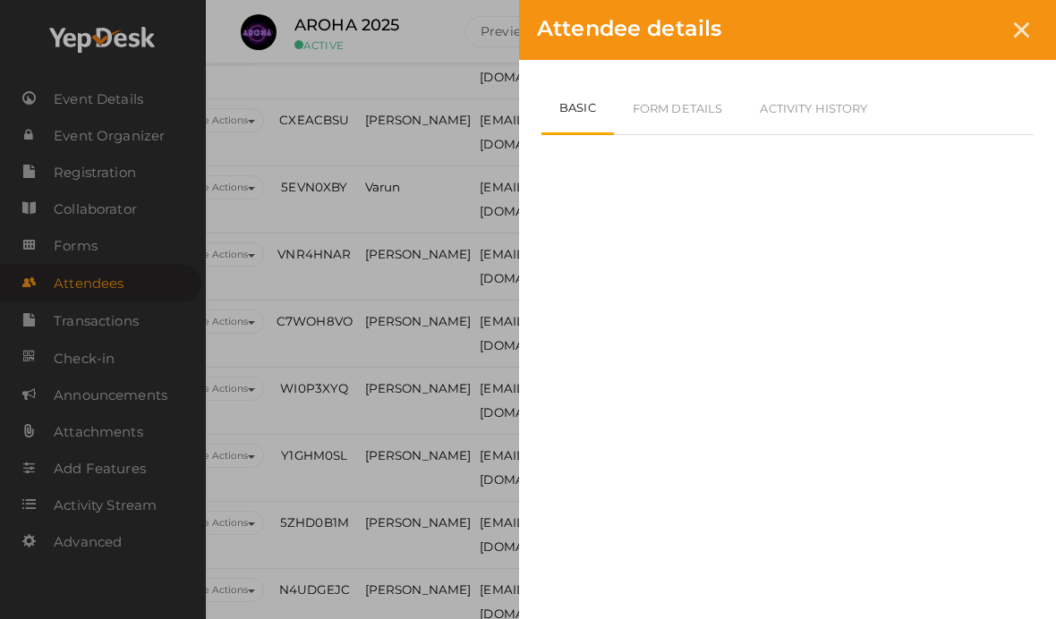
click at [583, 118] on link "Basic" at bounding box center [577, 108] width 72 height 53
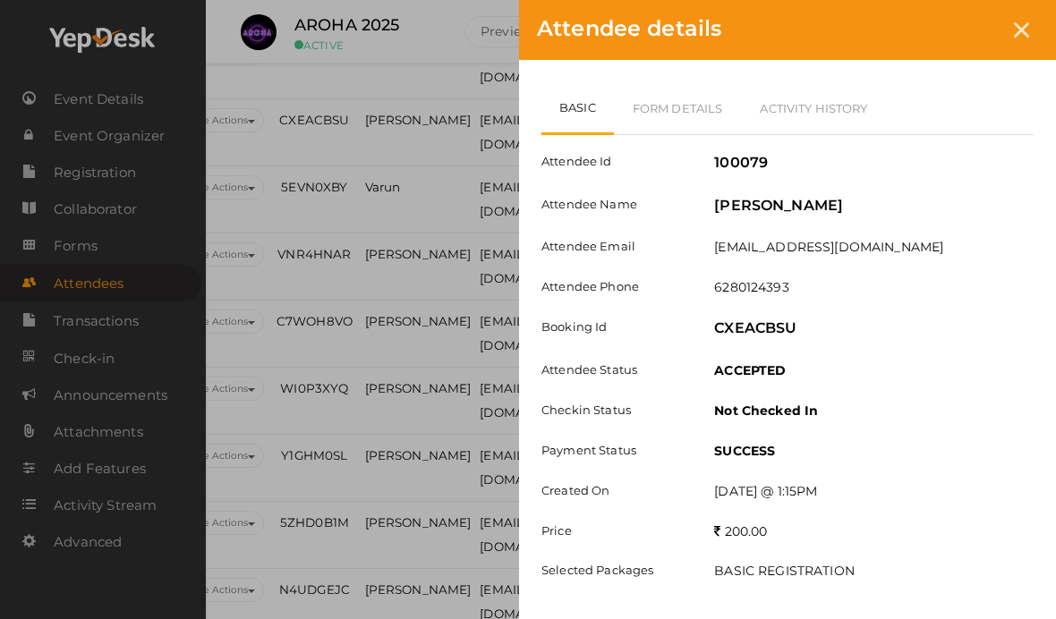
click at [1036, 24] on div at bounding box center [1021, 29] width 33 height 33
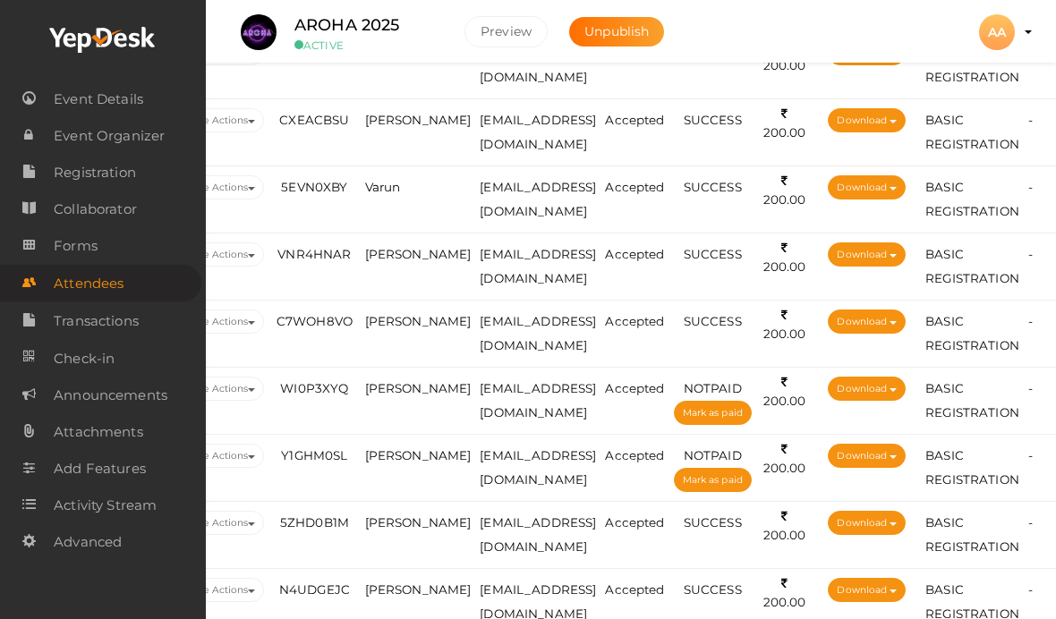
click at [414, 179] on td "Varun" at bounding box center [418, 199] width 115 height 67
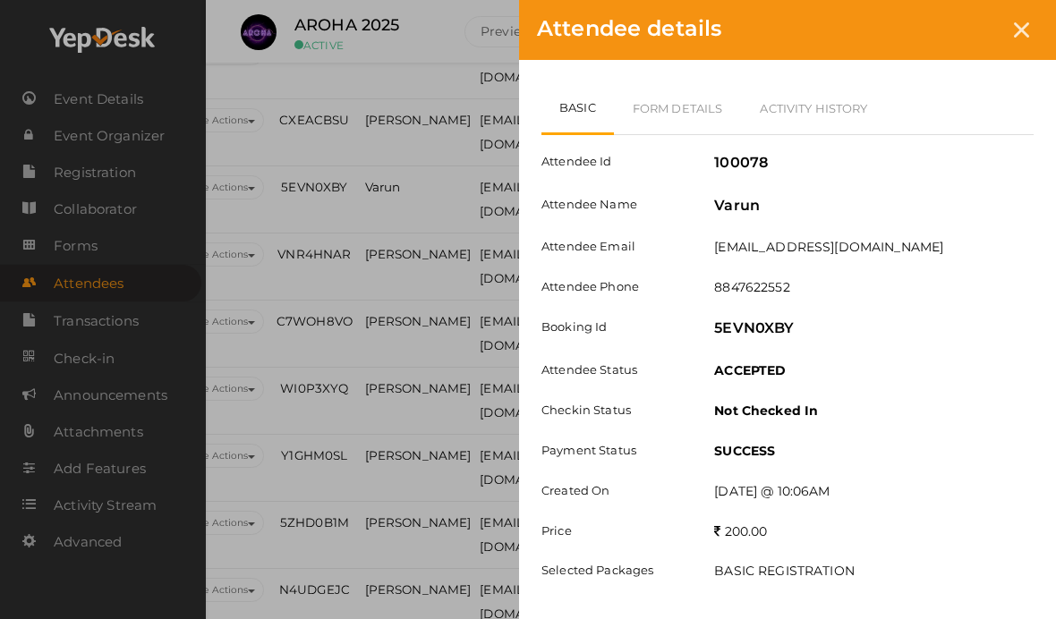
click at [675, 119] on link "Form Details" at bounding box center [678, 108] width 128 height 52
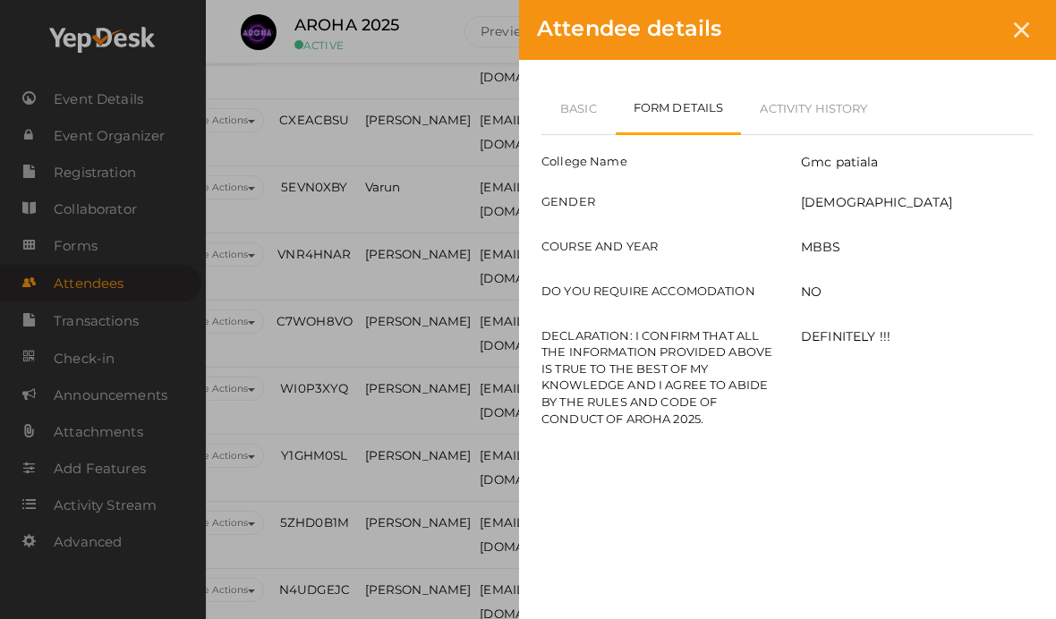
click at [584, 100] on link "Basic" at bounding box center [578, 108] width 74 height 52
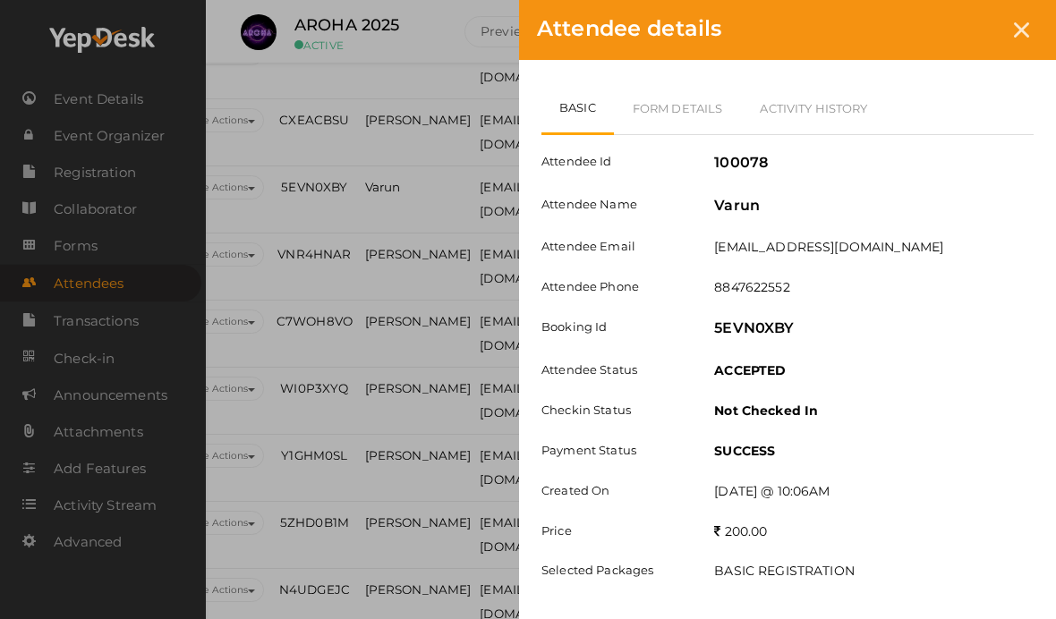
click at [1020, 38] on div at bounding box center [1021, 29] width 33 height 33
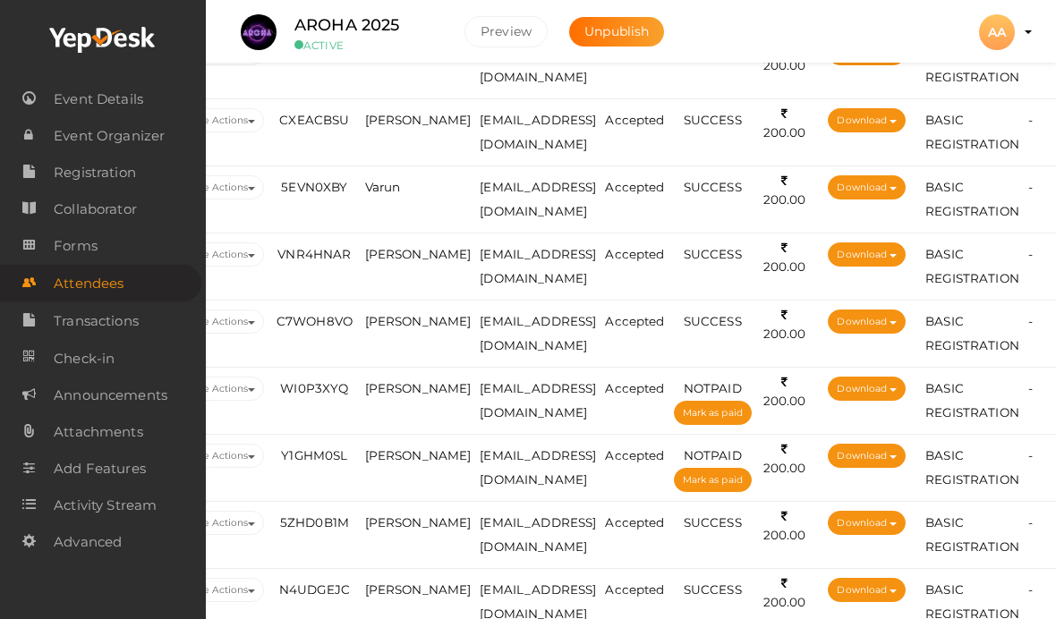
click at [402, 127] on span "[PERSON_NAME]" at bounding box center [418, 120] width 107 height 14
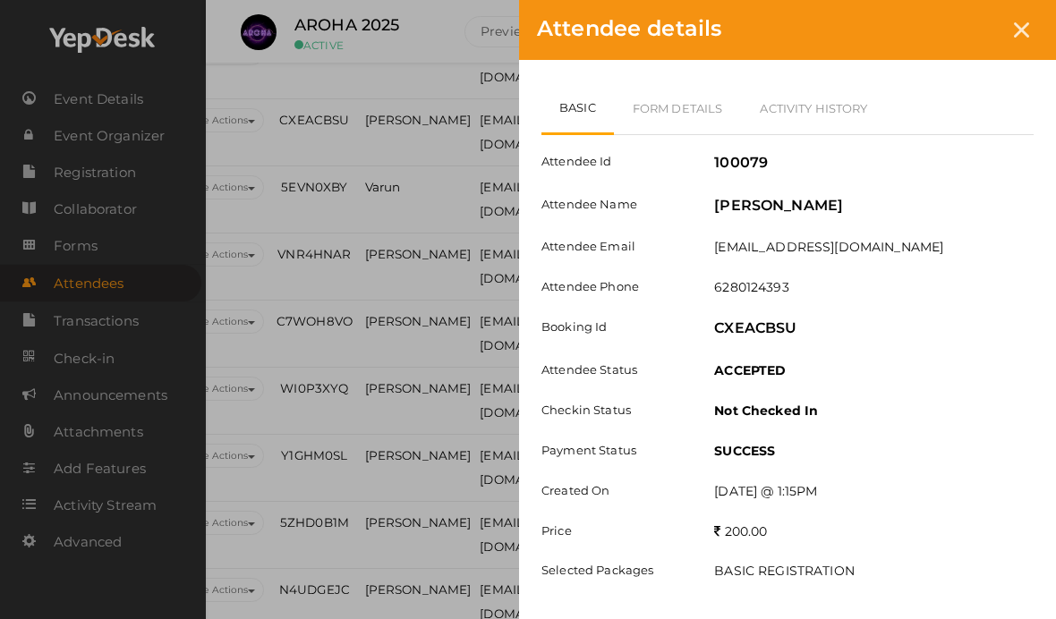
click at [686, 108] on link "Form Details" at bounding box center [678, 108] width 128 height 52
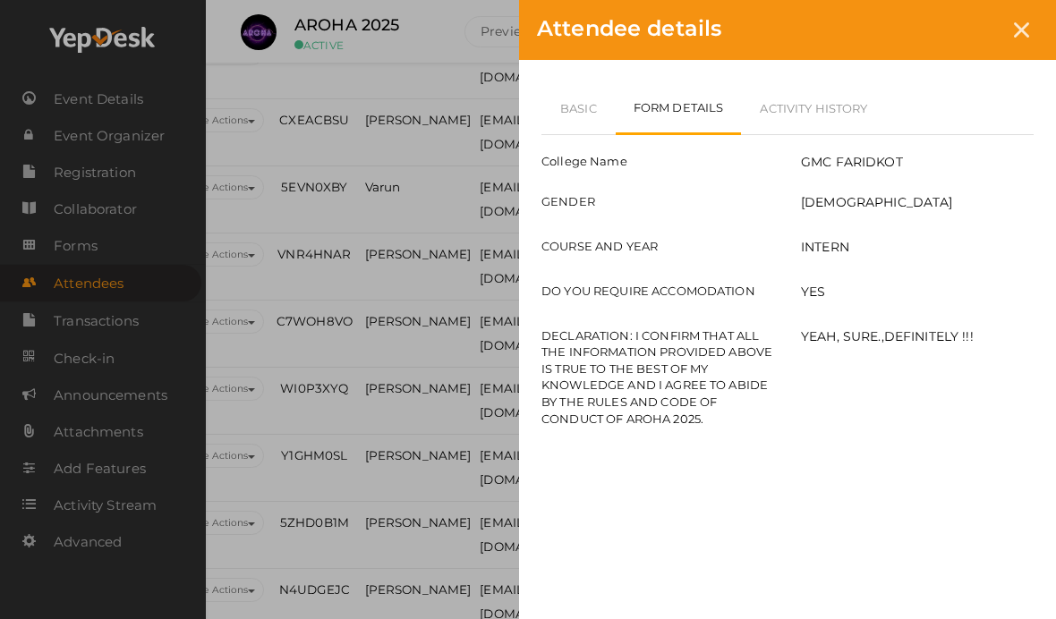
click at [1018, 31] on icon at bounding box center [1021, 29] width 15 height 15
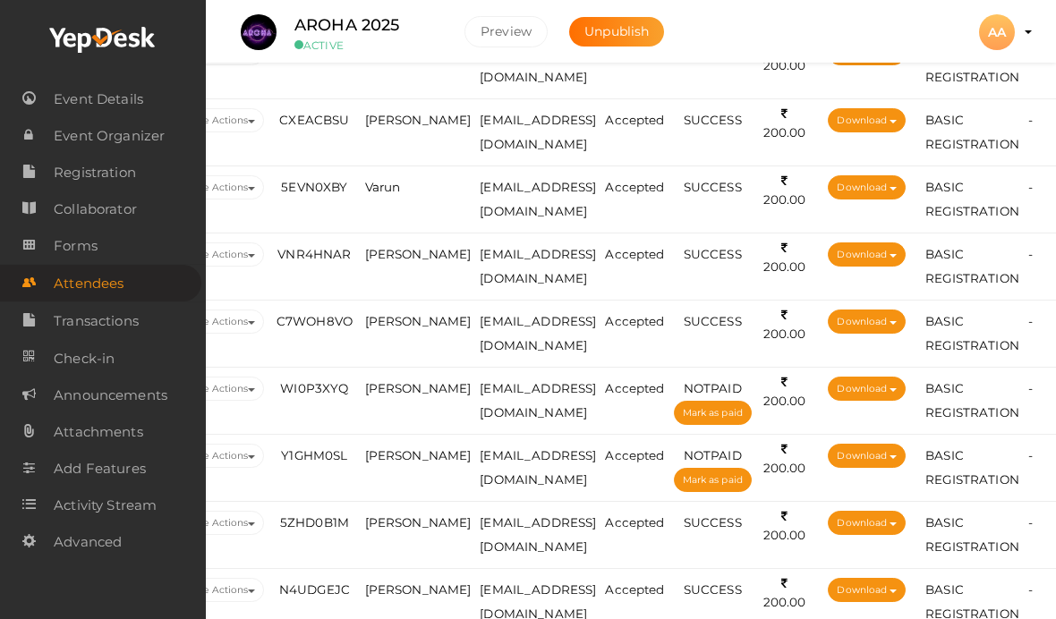
click at [396, 187] on span "Varun" at bounding box center [383, 187] width 36 height 14
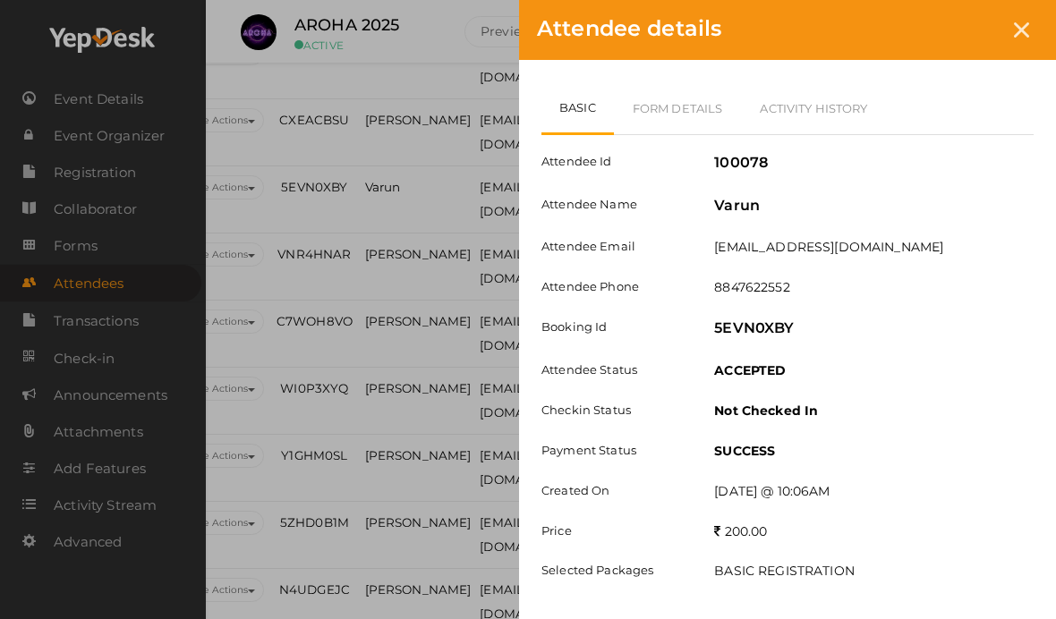
click at [681, 114] on link "Form Details" at bounding box center [678, 108] width 128 height 52
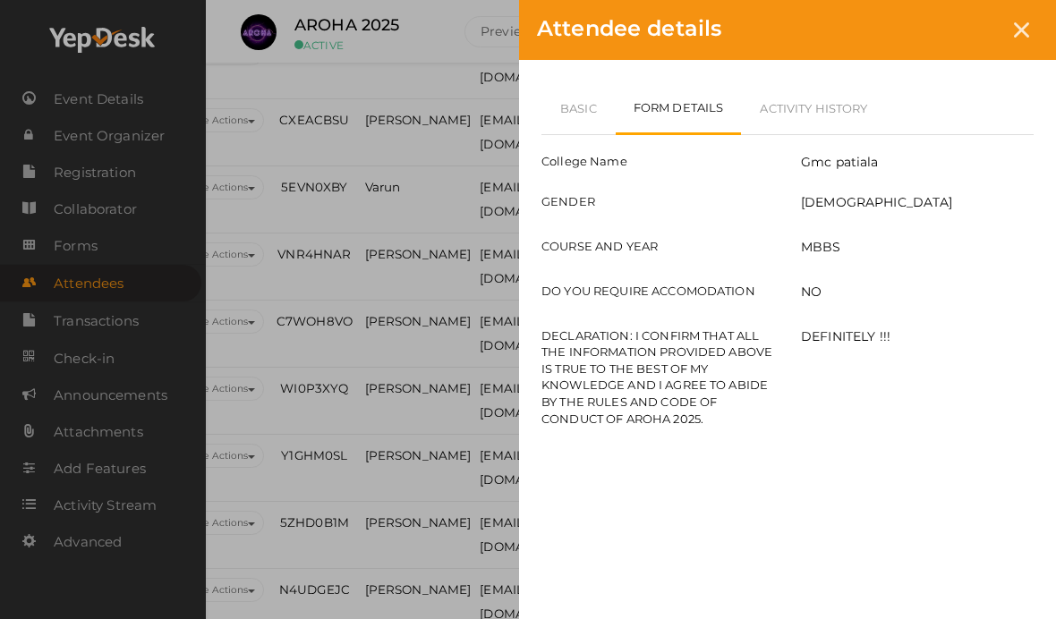
click at [542, 141] on div "College Name Gmc patiala GENDER [DEMOGRAPHIC_DATA] COURSE AND YEAR MBBS DO YOU …" at bounding box center [787, 283] width 492 height 296
click at [598, 123] on link "Basic" at bounding box center [578, 108] width 74 height 52
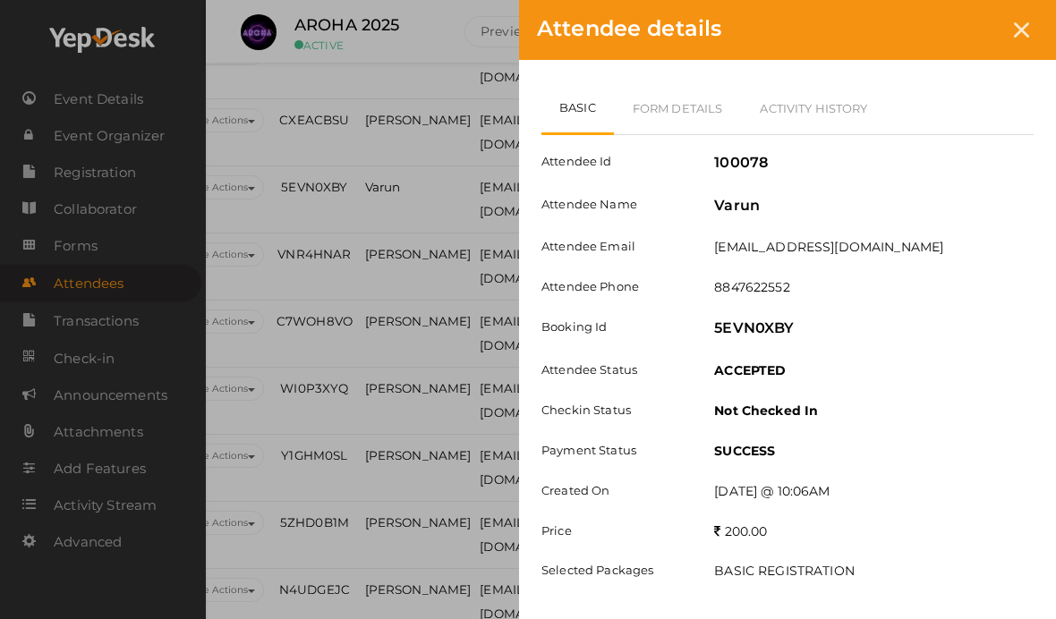
click at [678, 110] on link "Form Details" at bounding box center [678, 108] width 128 height 52
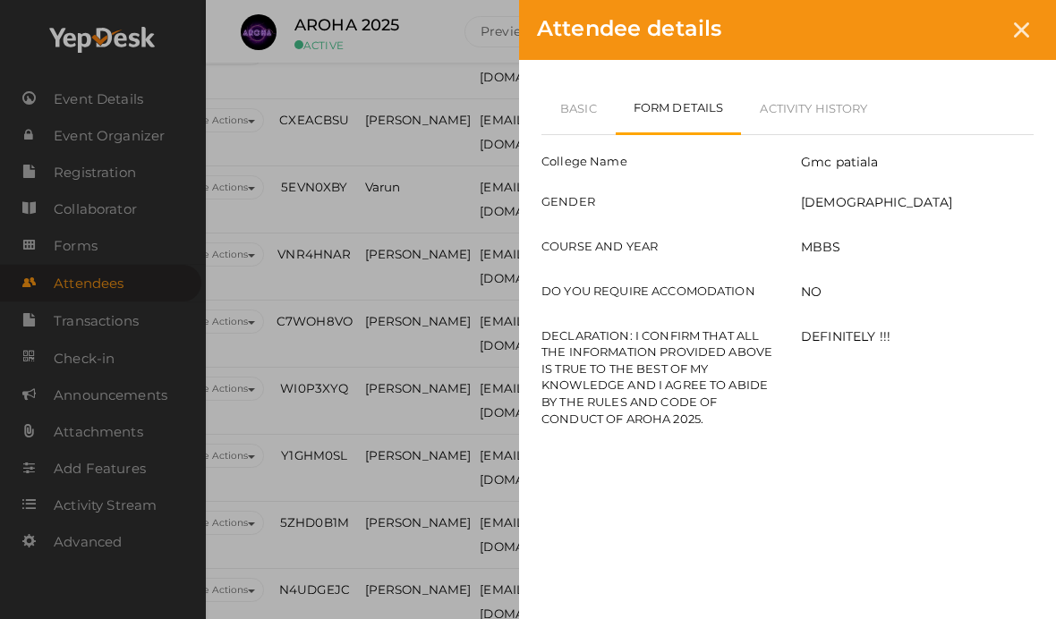
click at [1030, 20] on div at bounding box center [1021, 29] width 33 height 33
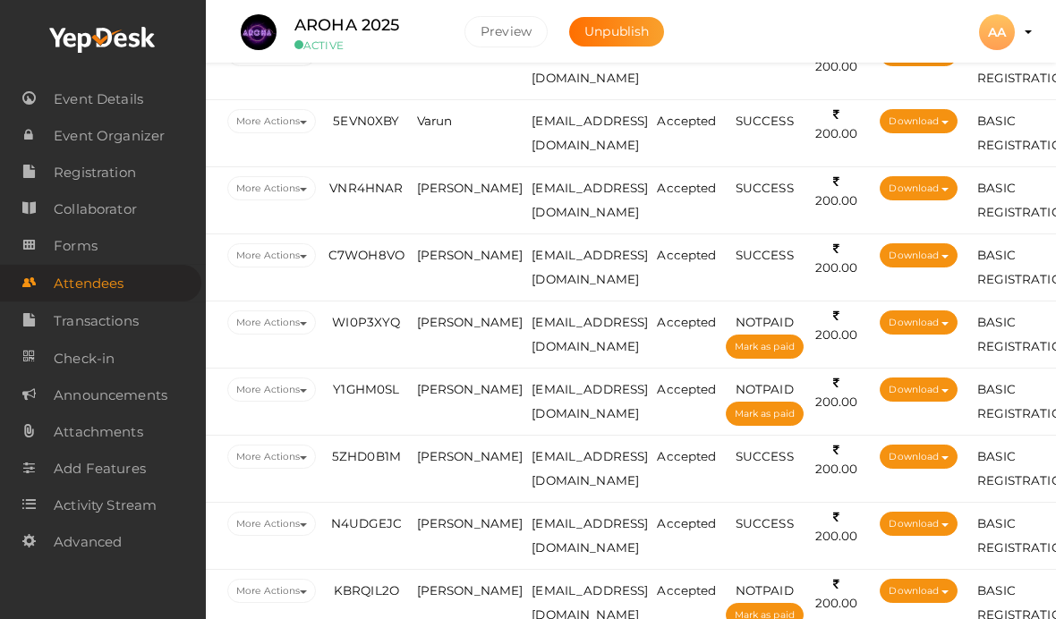
scroll to position [2274, 71]
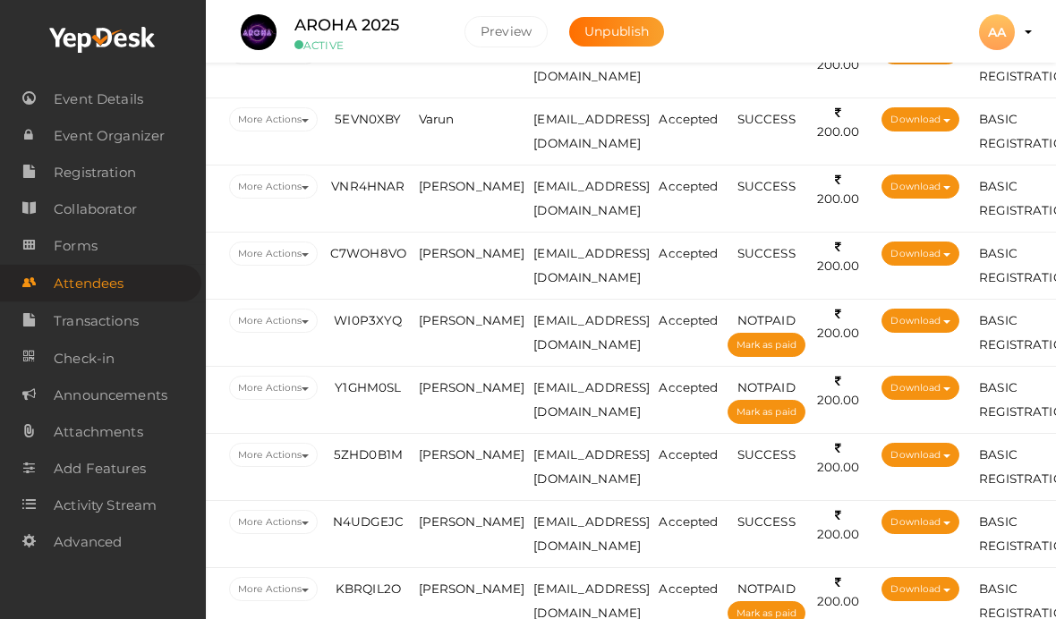
click at [479, 184] on td "[PERSON_NAME]" at bounding box center [471, 199] width 115 height 67
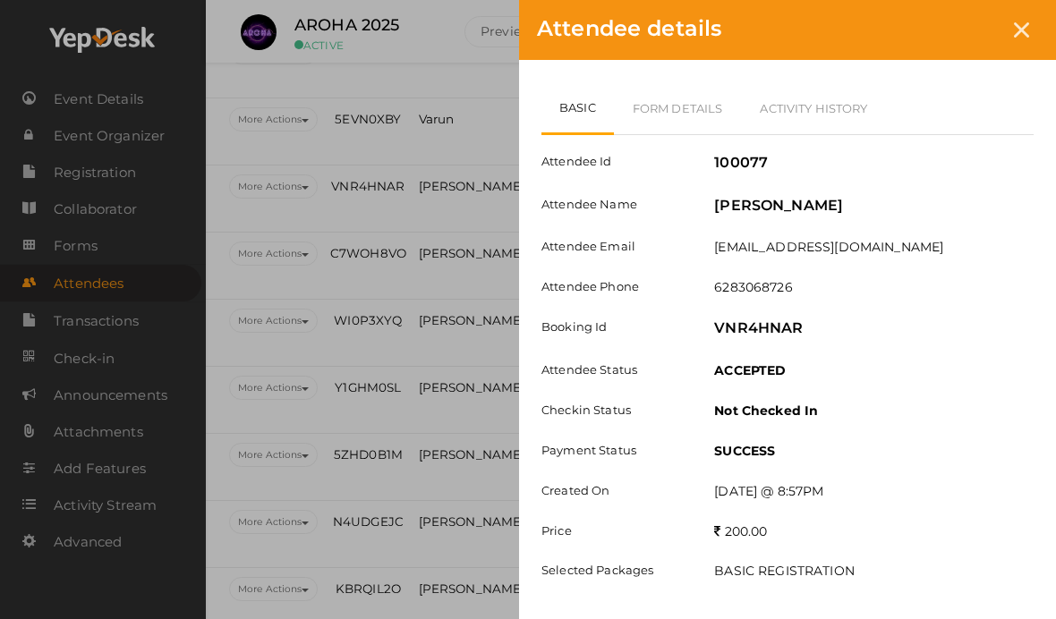
click at [749, 84] on link "Activity History" at bounding box center [813, 108] width 145 height 52
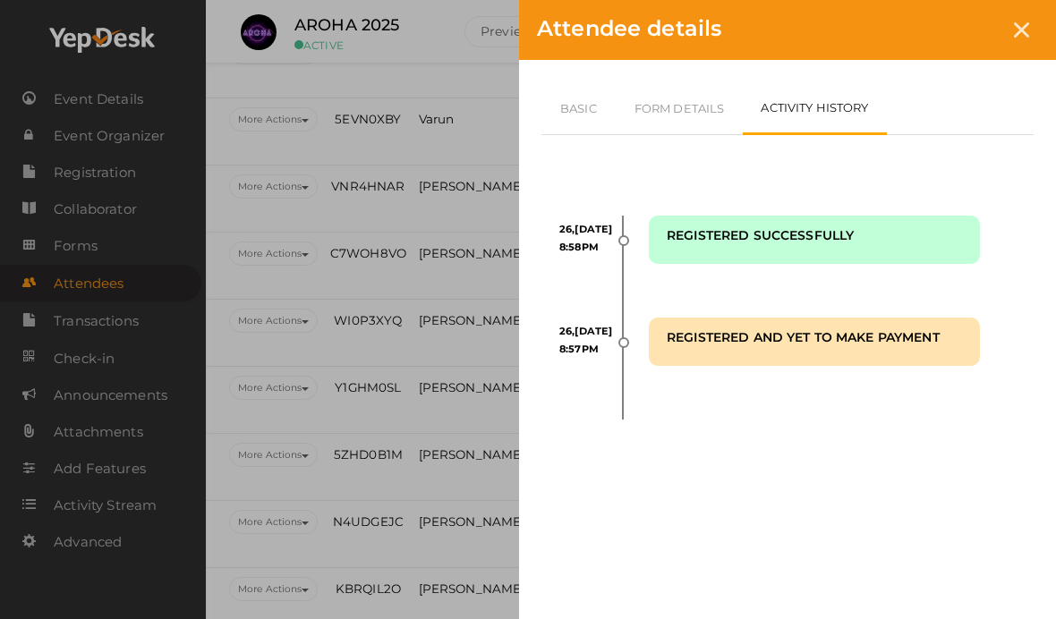
click at [684, 120] on link "Form Details" at bounding box center [680, 108] width 128 height 52
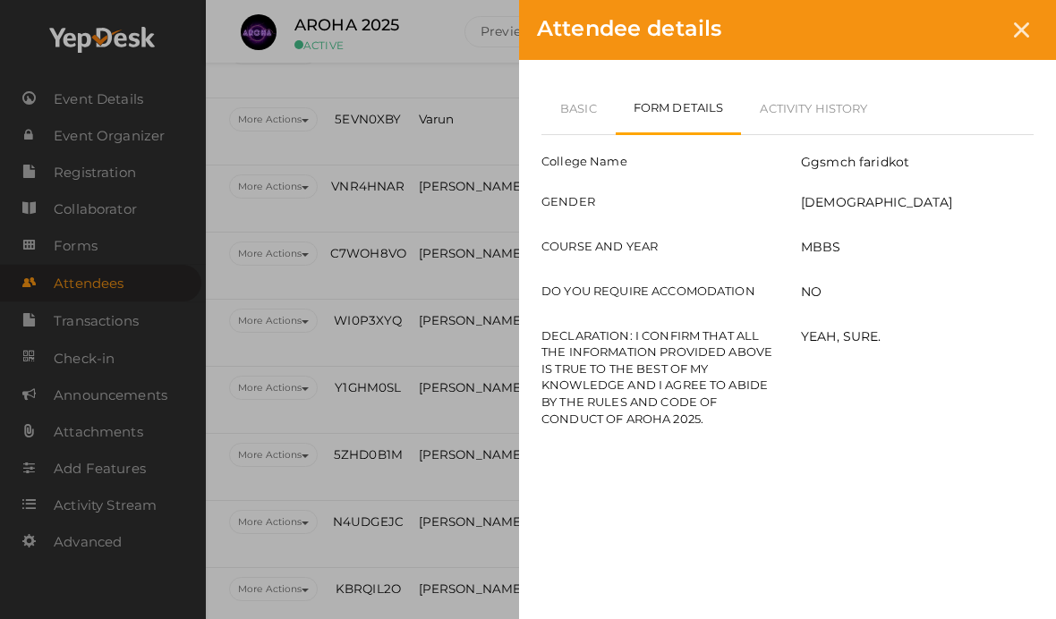
click at [1024, 27] on icon at bounding box center [1021, 29] width 15 height 15
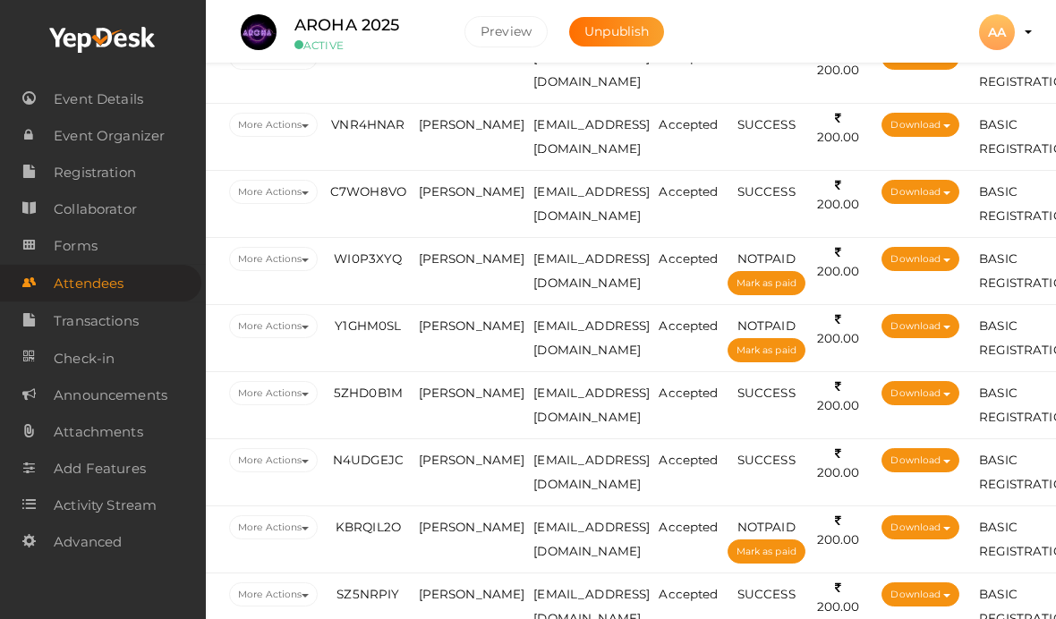
scroll to position [2340, 71]
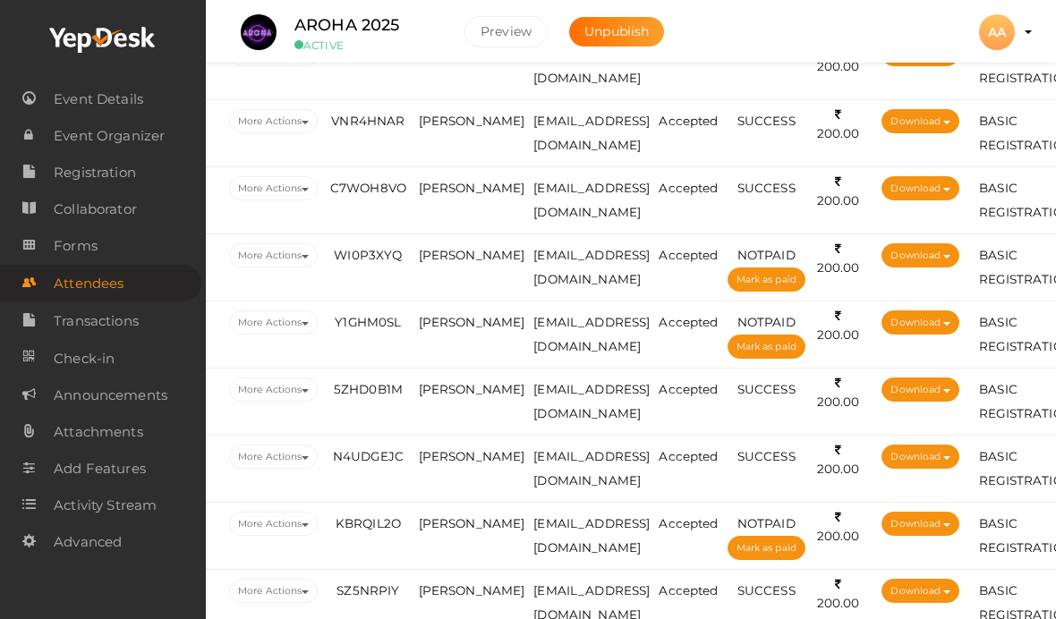
click at [459, 158] on td "[PERSON_NAME]" at bounding box center [471, 133] width 115 height 67
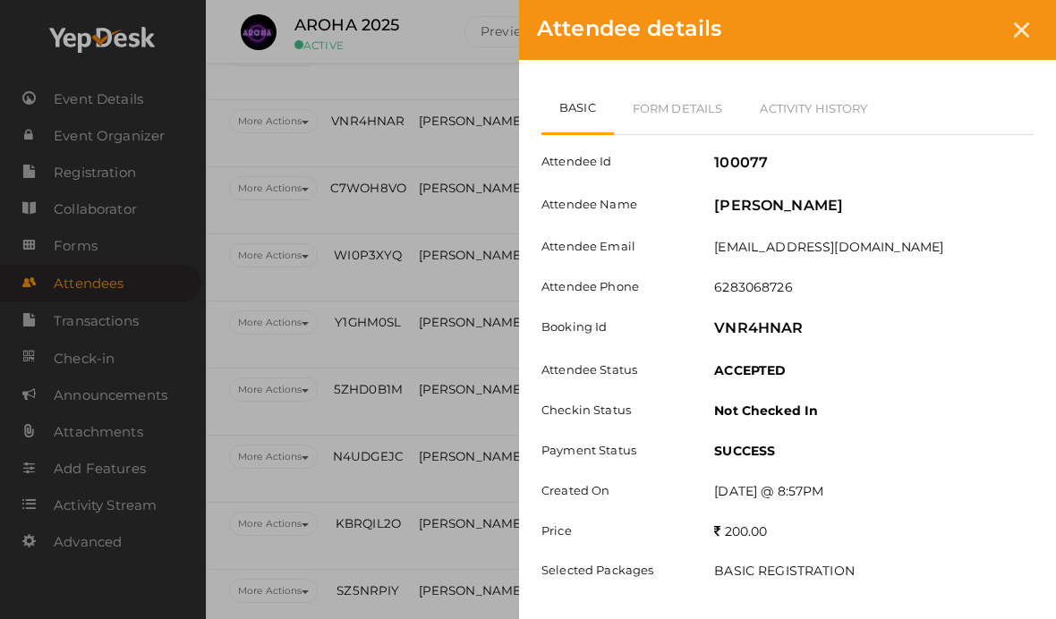
click at [703, 83] on link "Form Details" at bounding box center [678, 108] width 128 height 52
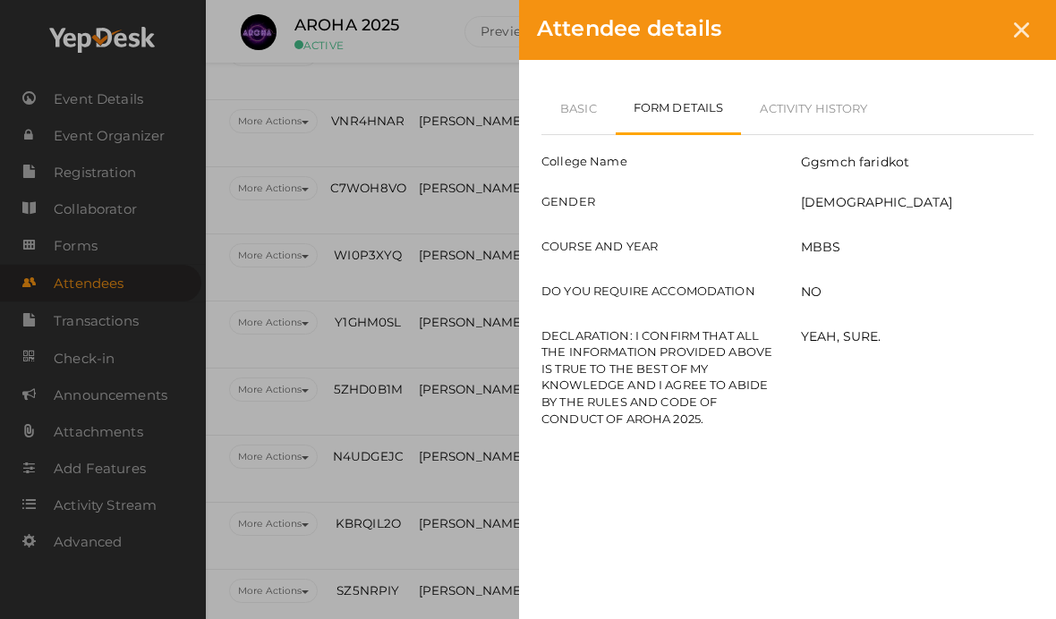
click at [1026, 27] on icon at bounding box center [1021, 29] width 15 height 15
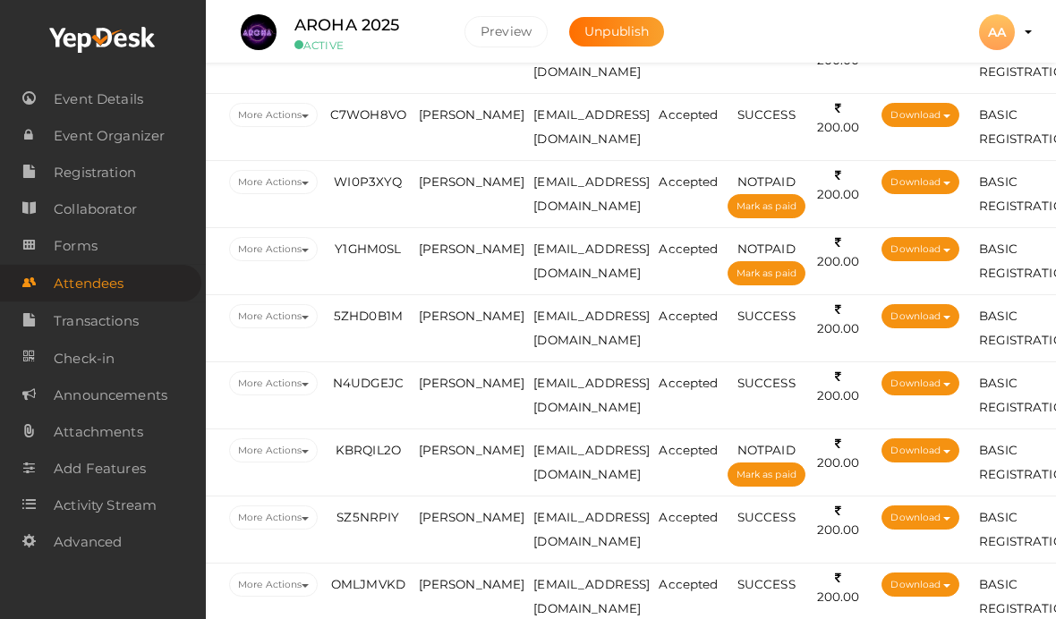
scroll to position [2416, 71]
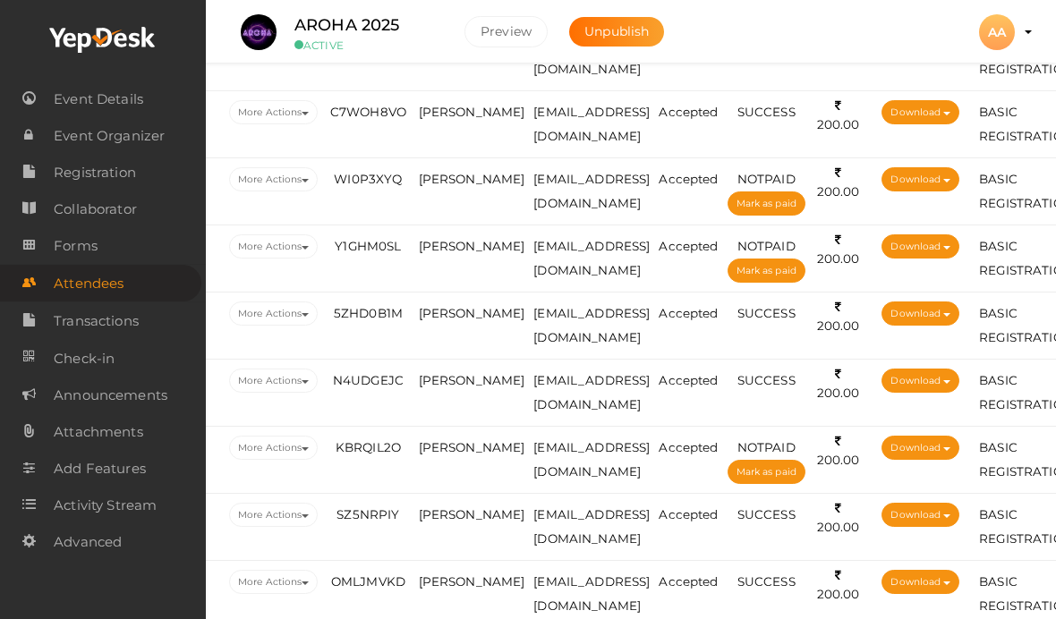
click at [453, 119] on td "[PERSON_NAME]" at bounding box center [471, 124] width 115 height 67
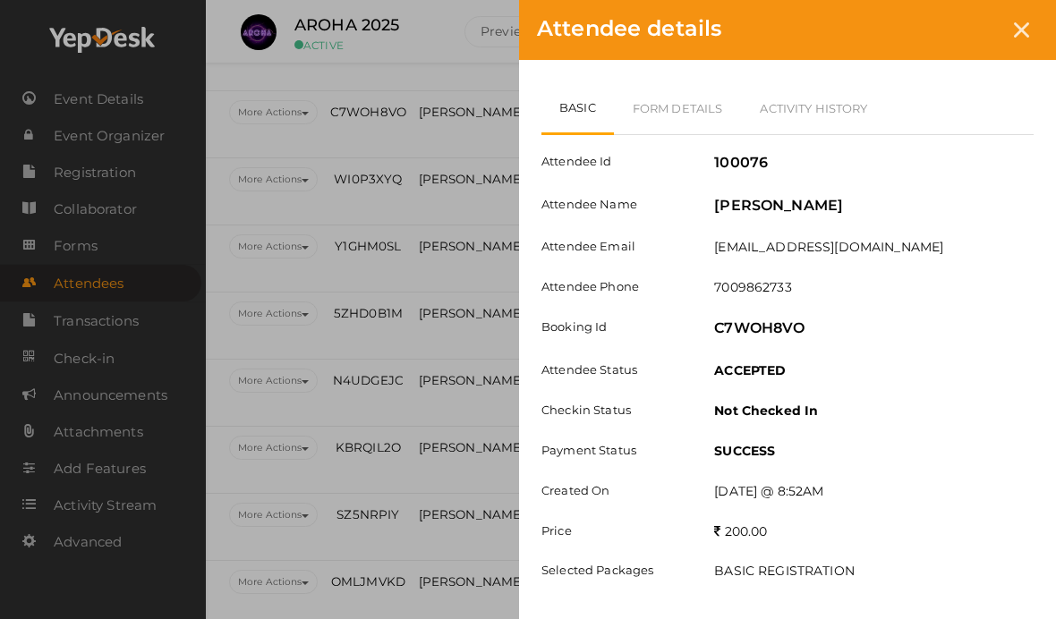
click at [712, 95] on link "Form Details" at bounding box center [678, 108] width 128 height 52
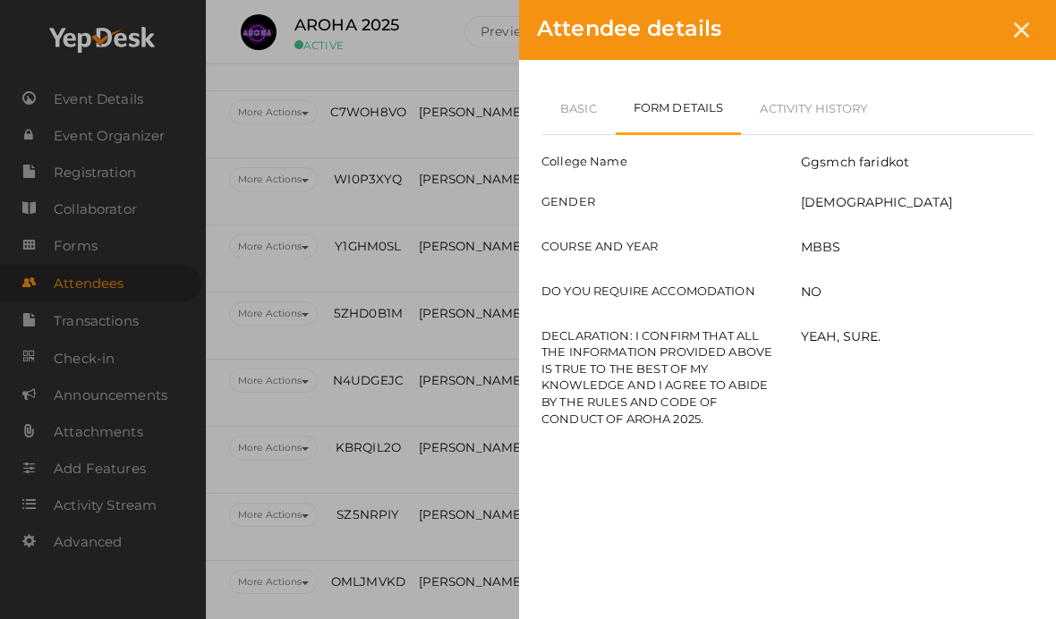
click at [596, 110] on link "Basic" at bounding box center [578, 108] width 74 height 52
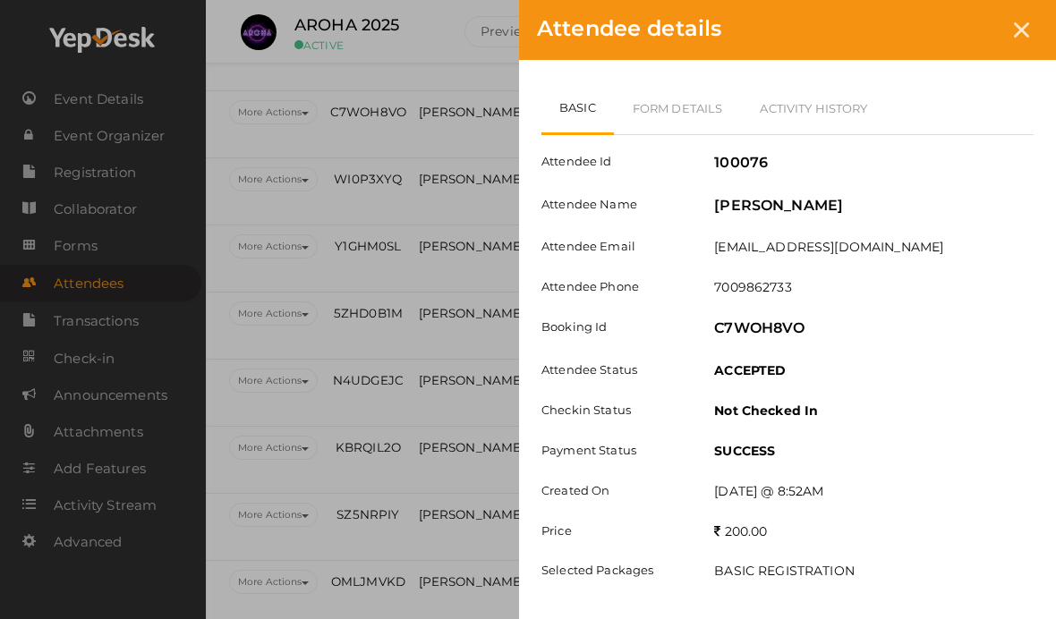
click at [1034, 17] on div "Attendee details" at bounding box center [787, 30] width 537 height 60
click at [1020, 27] on icon at bounding box center [1021, 29] width 15 height 15
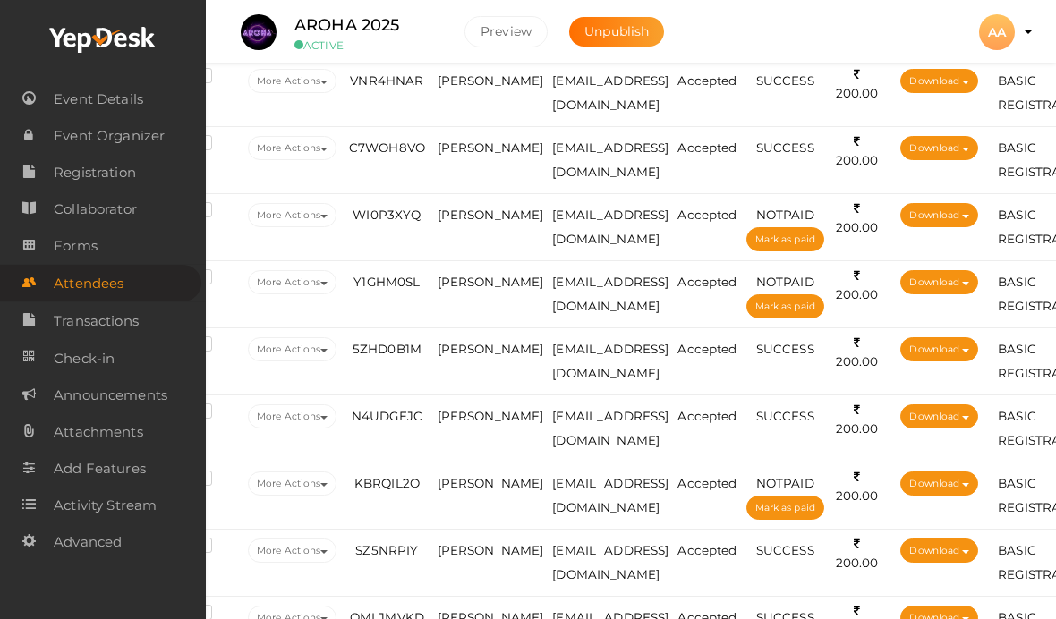
scroll to position [2378, 52]
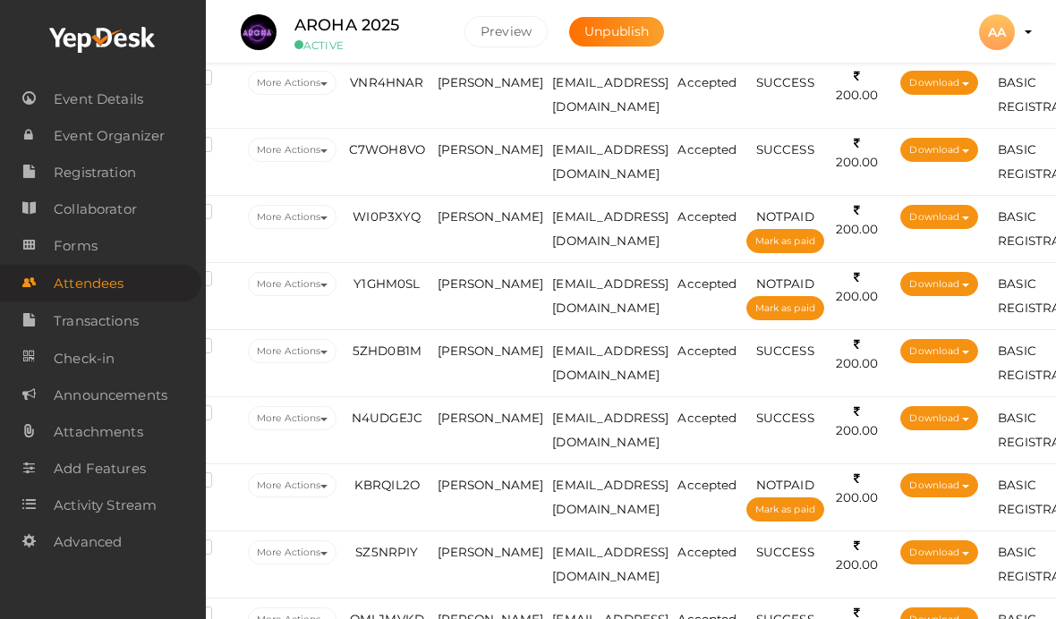
click at [492, 348] on span "[PERSON_NAME]" at bounding box center [491, 351] width 107 height 14
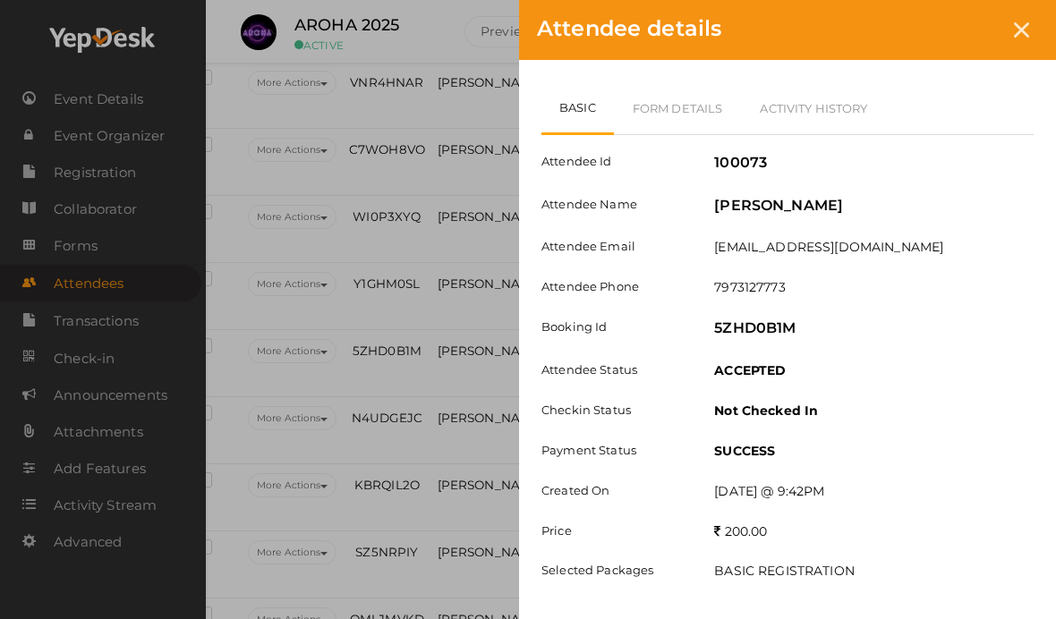
click at [682, 94] on link "Form Details" at bounding box center [678, 108] width 128 height 52
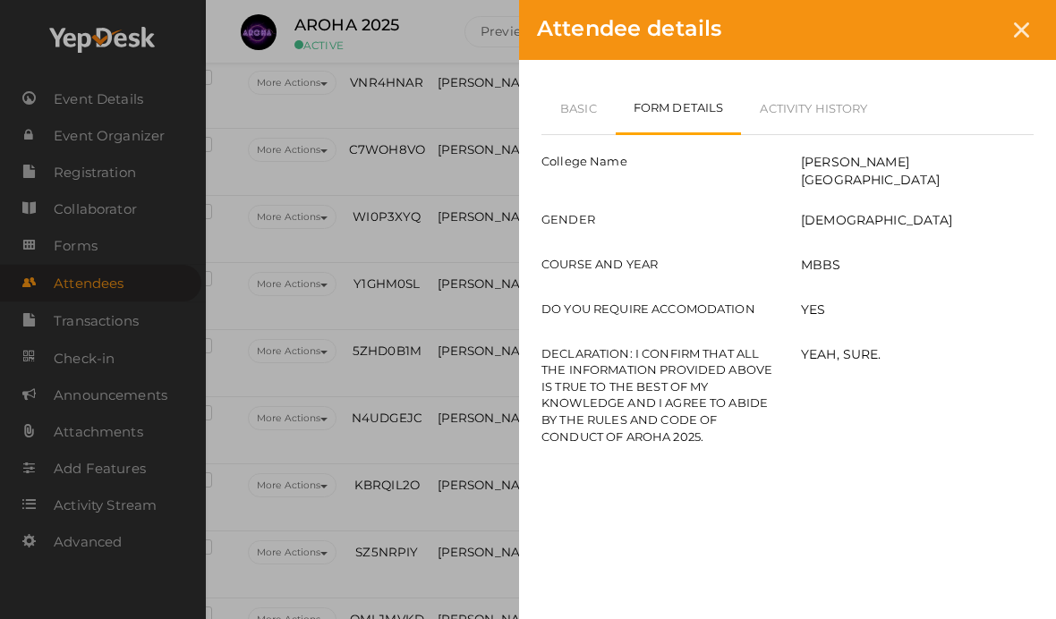
click at [592, 115] on link "Basic" at bounding box center [578, 108] width 74 height 52
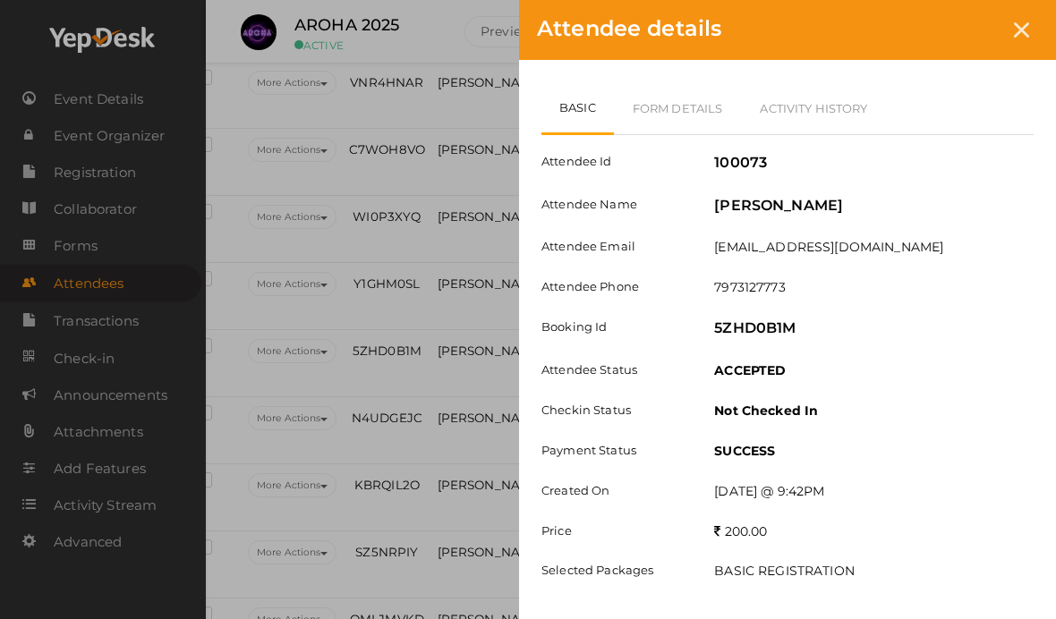
click at [696, 98] on link "Form Details" at bounding box center [678, 108] width 128 height 52
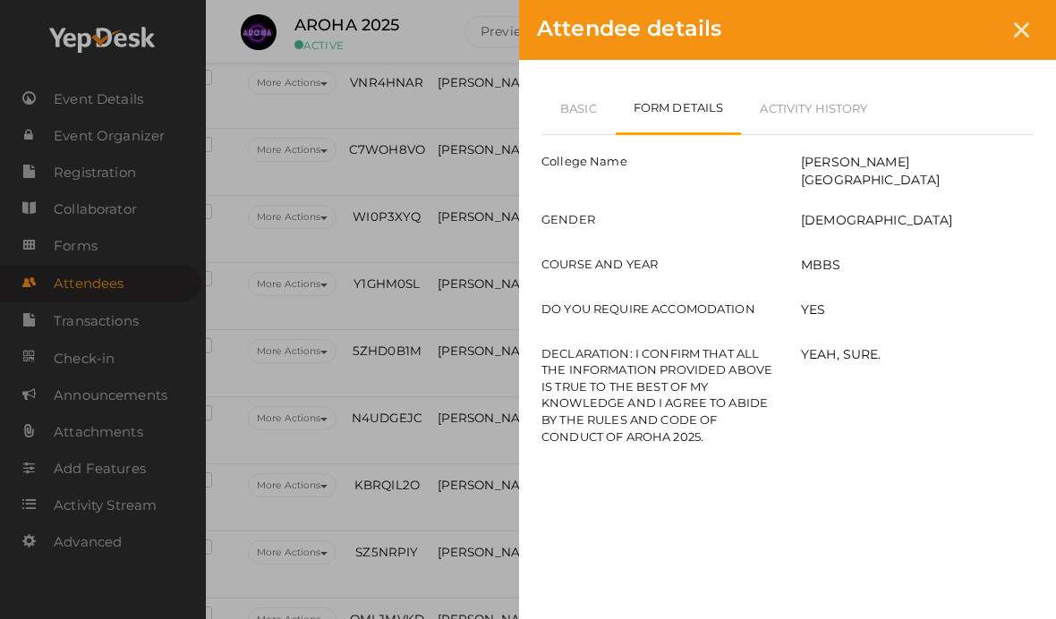
click at [572, 105] on link "Basic" at bounding box center [578, 108] width 74 height 52
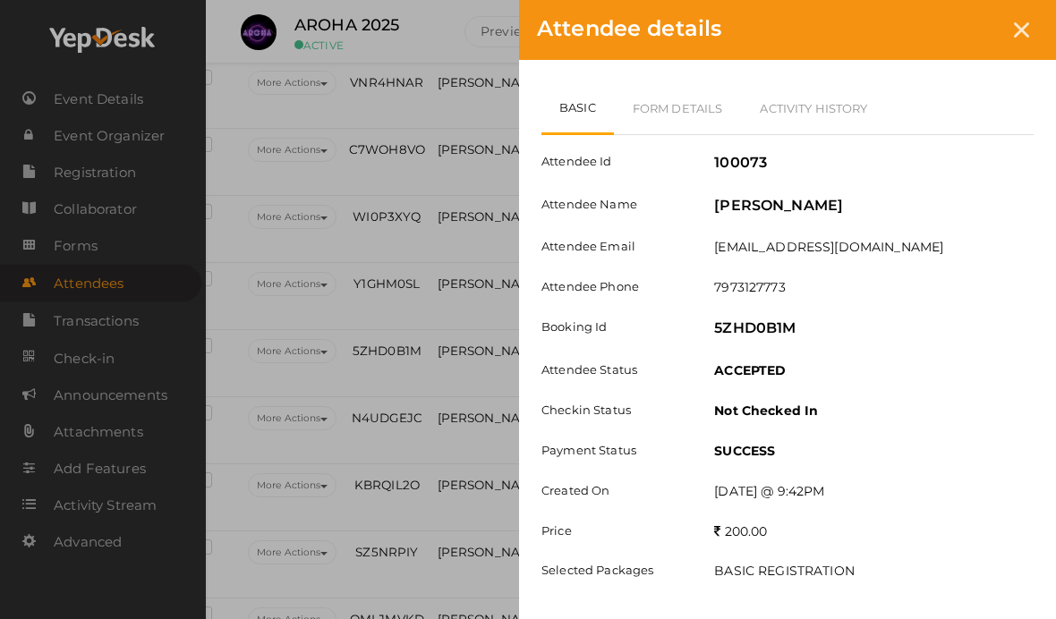
click at [1030, 25] on div at bounding box center [1021, 29] width 33 height 33
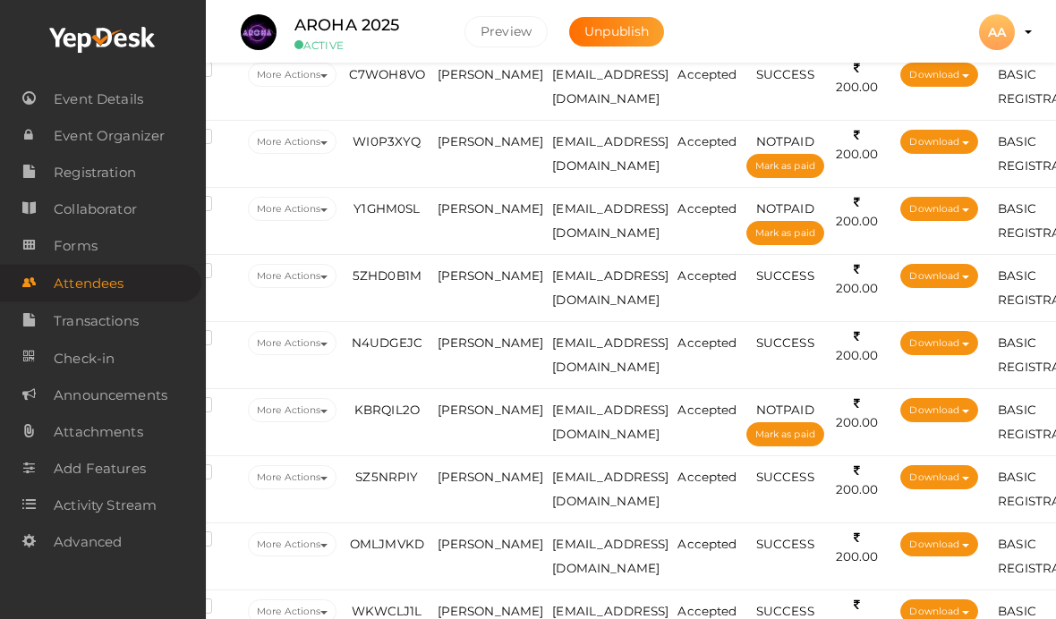
scroll to position [2455, 52]
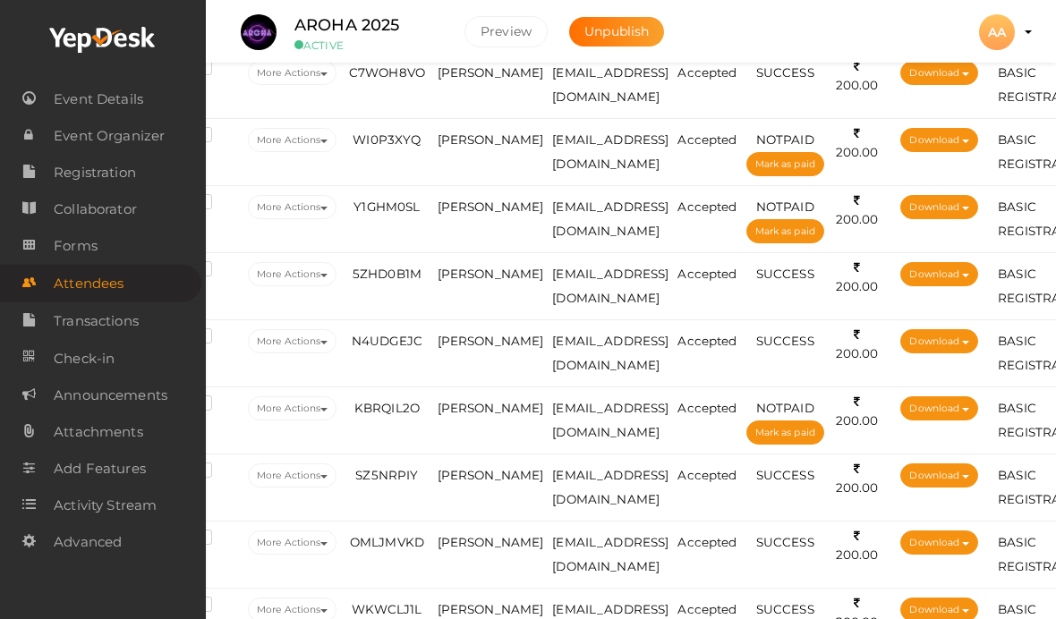
click at [487, 330] on td "[PERSON_NAME]" at bounding box center [490, 353] width 115 height 67
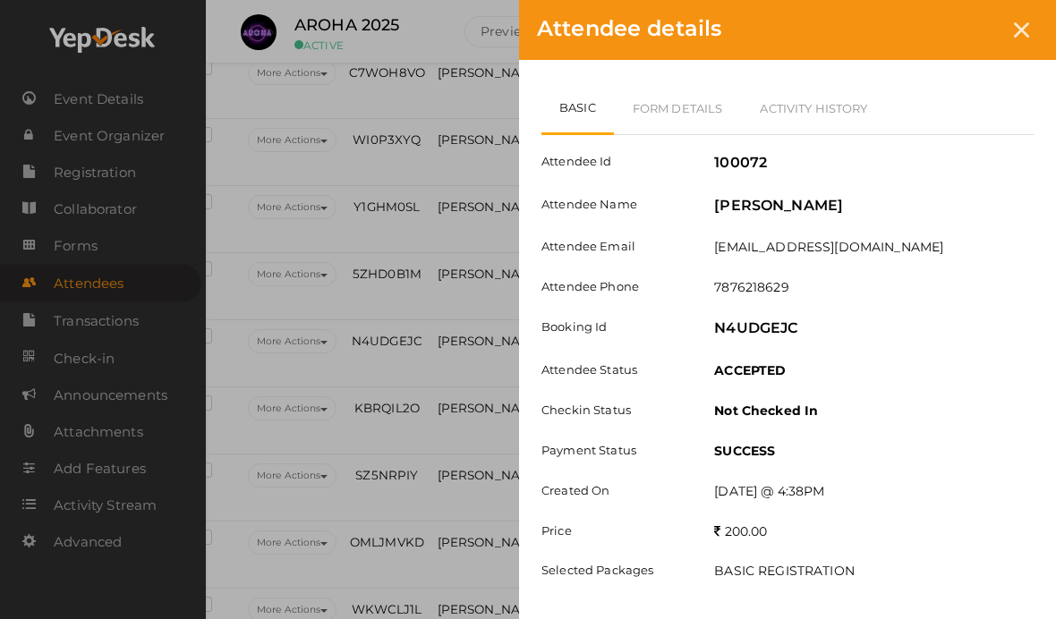
click at [690, 113] on link "Form Details" at bounding box center [678, 108] width 128 height 52
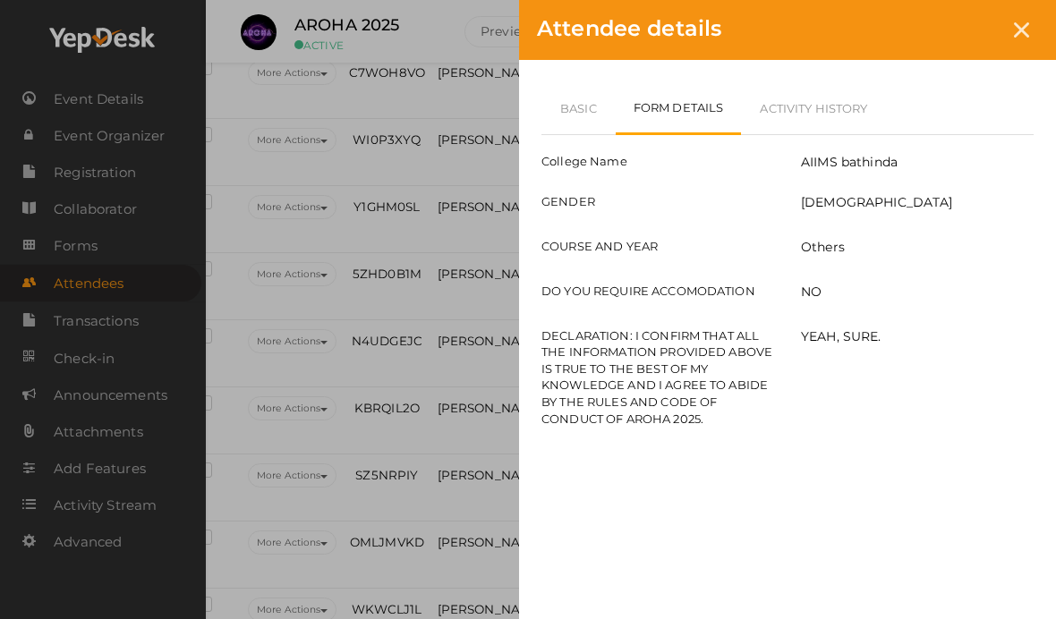
click at [581, 105] on link "Basic" at bounding box center [578, 108] width 74 height 52
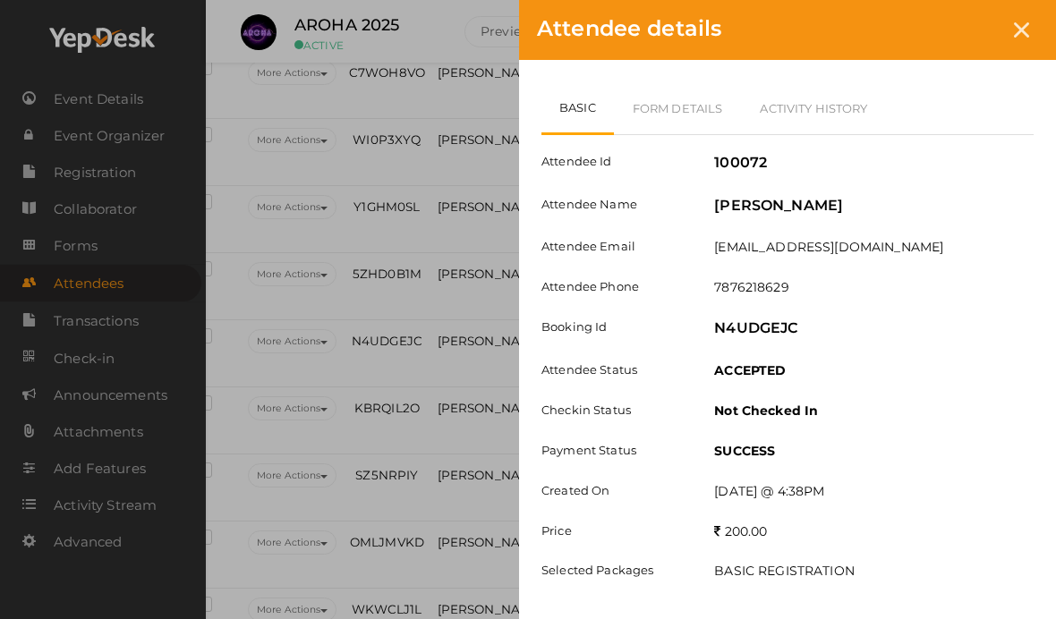
click at [683, 122] on link "Form Details" at bounding box center [678, 108] width 128 height 52
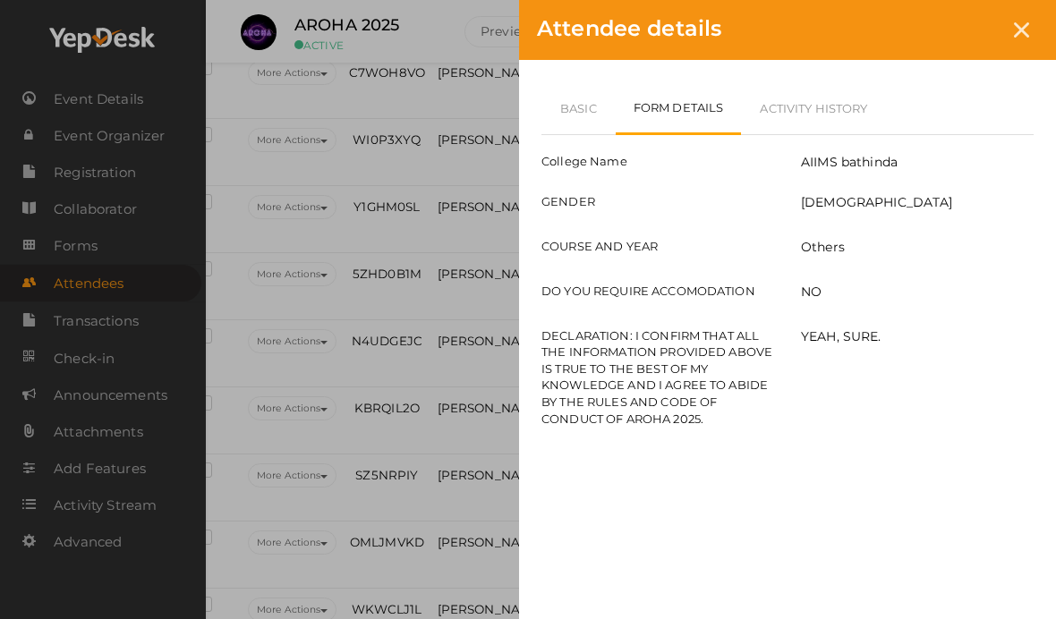
click at [588, 120] on link "Basic" at bounding box center [578, 108] width 74 height 52
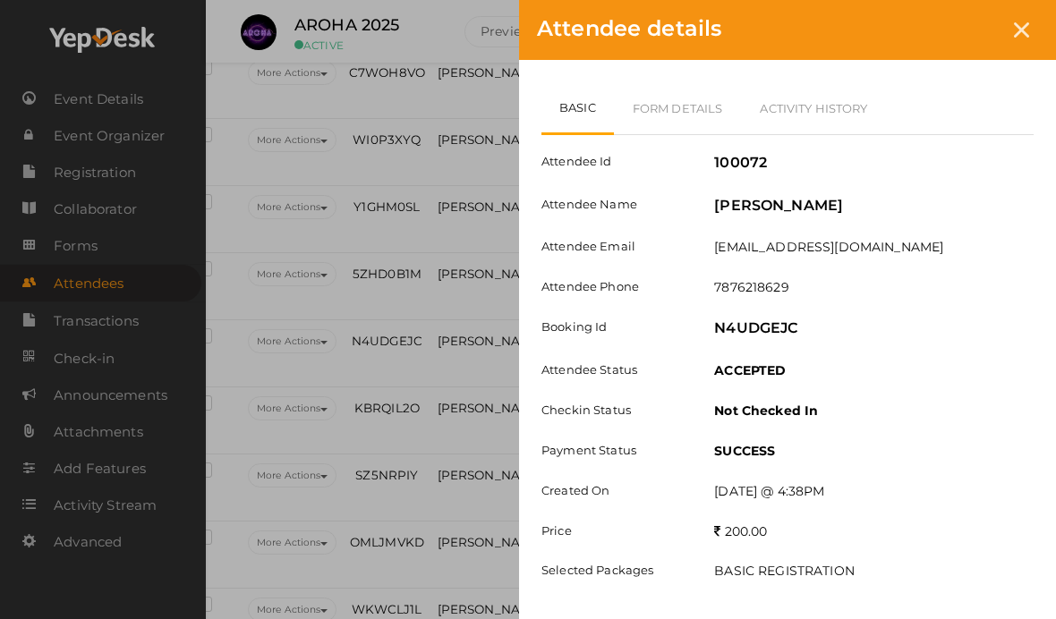
click at [696, 98] on link "Form Details" at bounding box center [678, 108] width 128 height 52
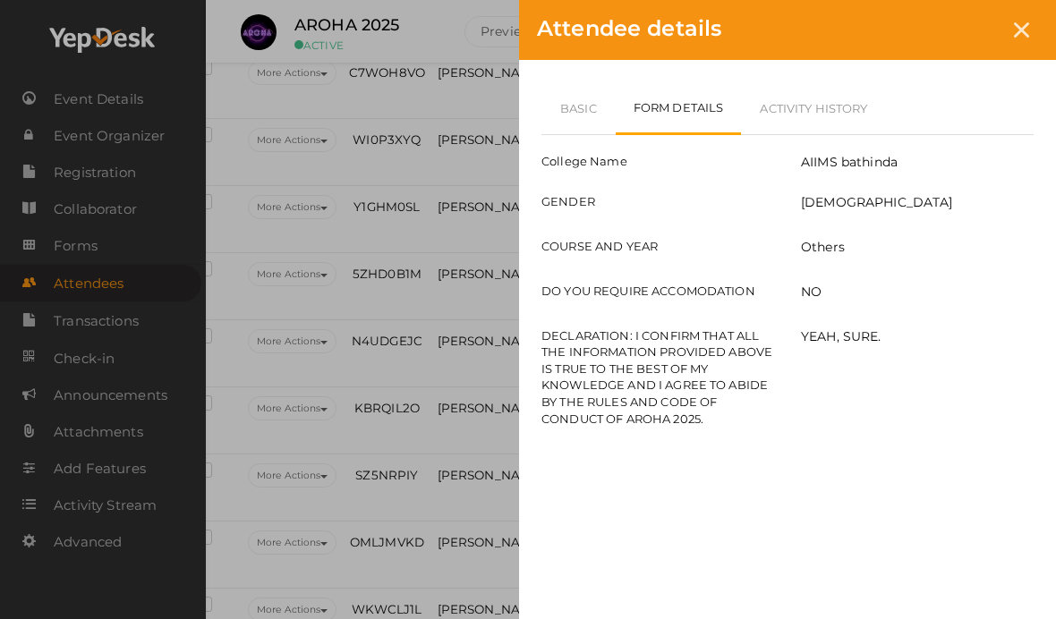
click at [597, 114] on link "Basic" at bounding box center [578, 108] width 74 height 52
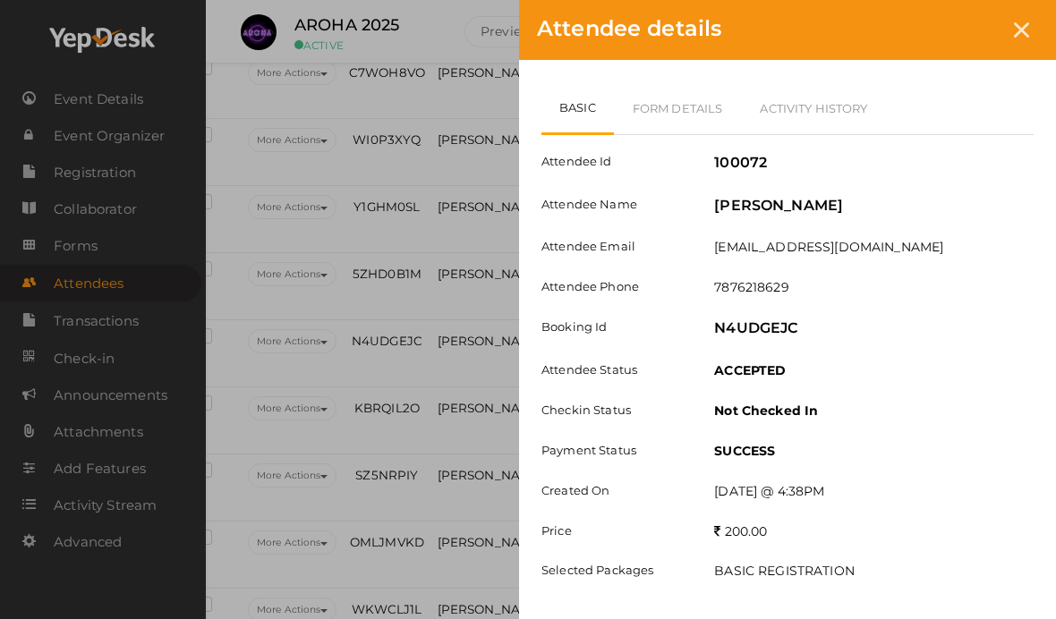
click at [1035, 27] on div at bounding box center [1021, 29] width 33 height 33
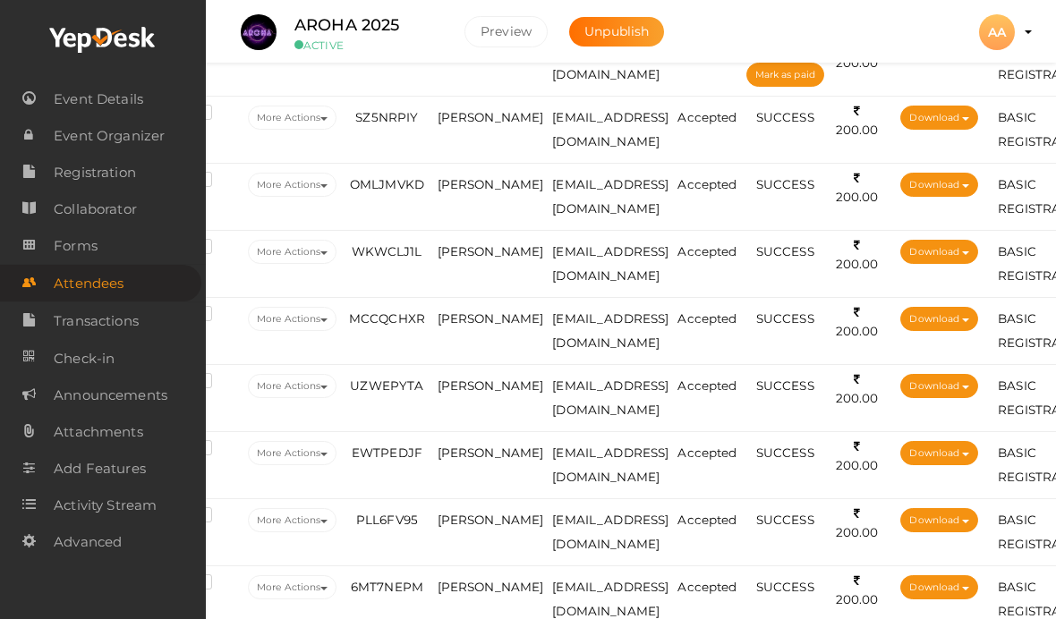
scroll to position [2817, 52]
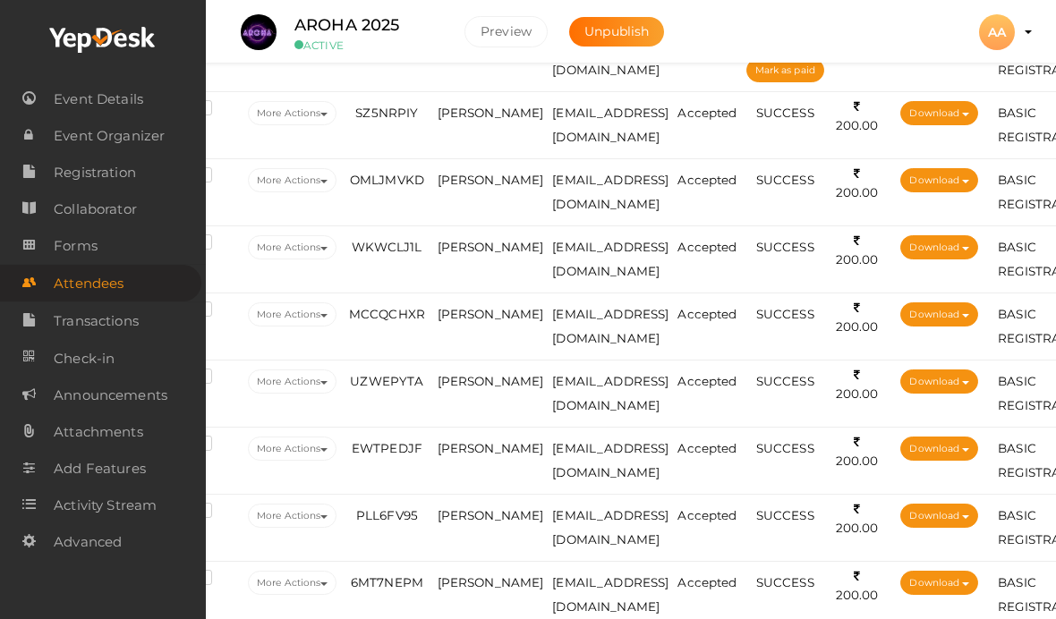
click at [477, 106] on span "[PERSON_NAME]" at bounding box center [491, 113] width 107 height 14
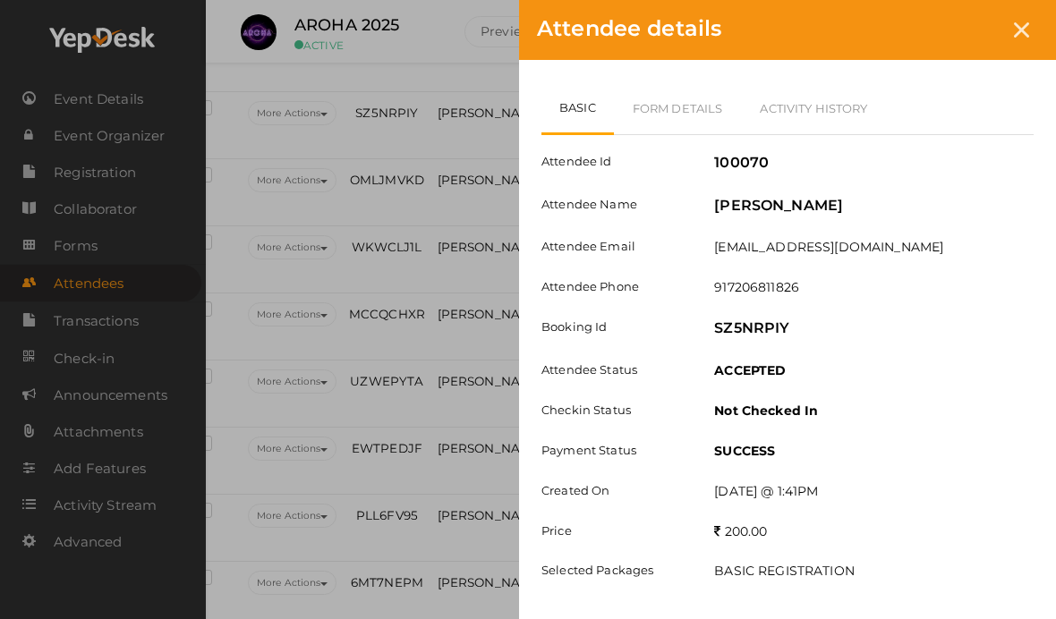
click at [652, 101] on link "Form Details" at bounding box center [678, 108] width 128 height 52
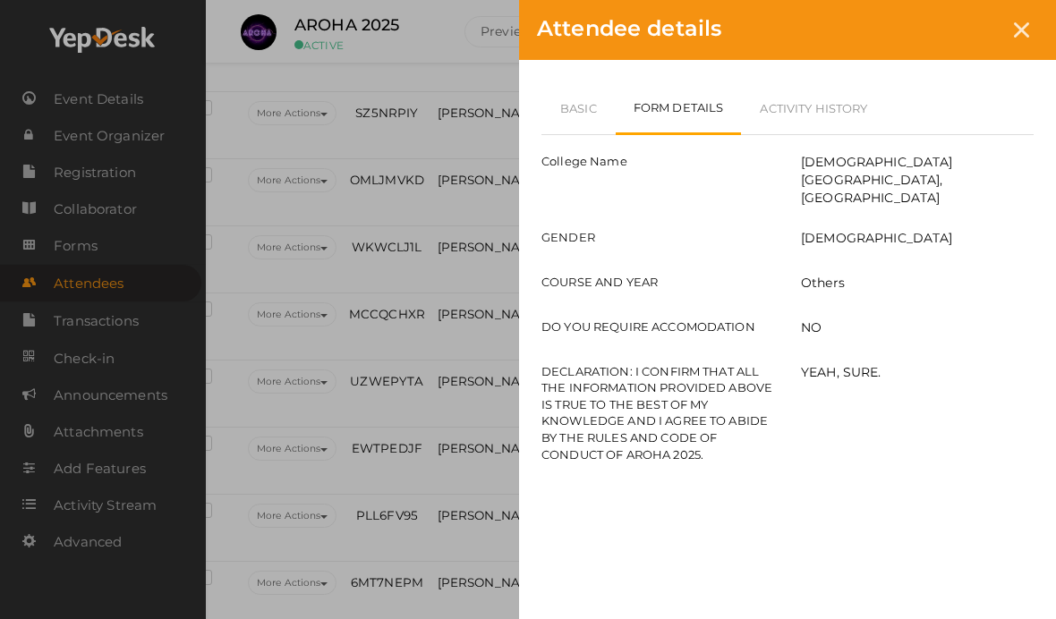
click at [585, 110] on link "Basic" at bounding box center [578, 108] width 74 height 52
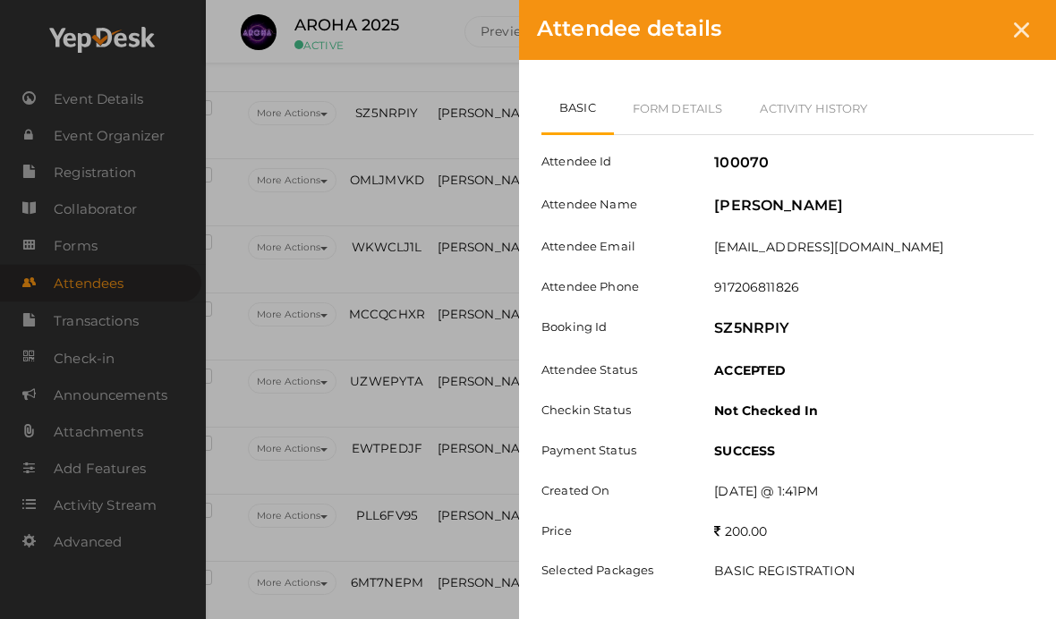
click at [694, 115] on link "Form Details" at bounding box center [678, 108] width 128 height 52
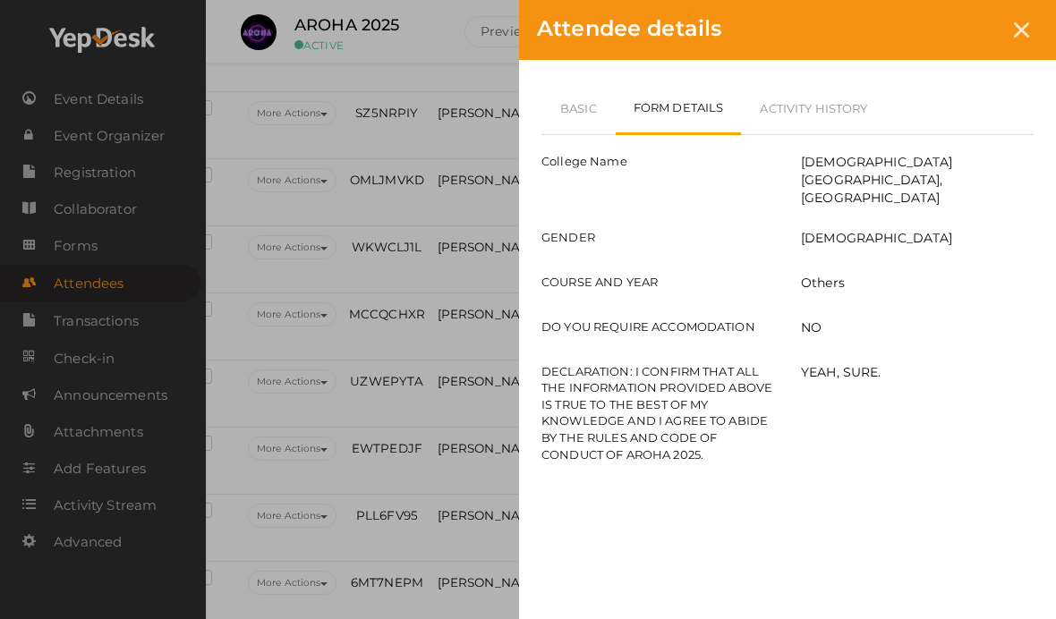
click at [1019, 14] on div at bounding box center [1021, 29] width 33 height 33
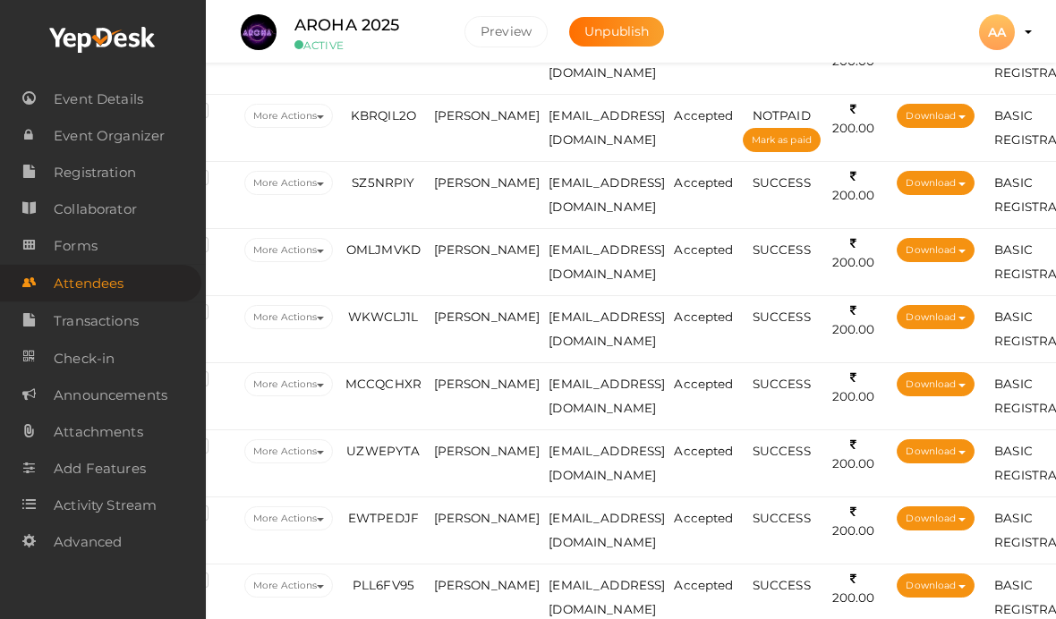
scroll to position [2742, 55]
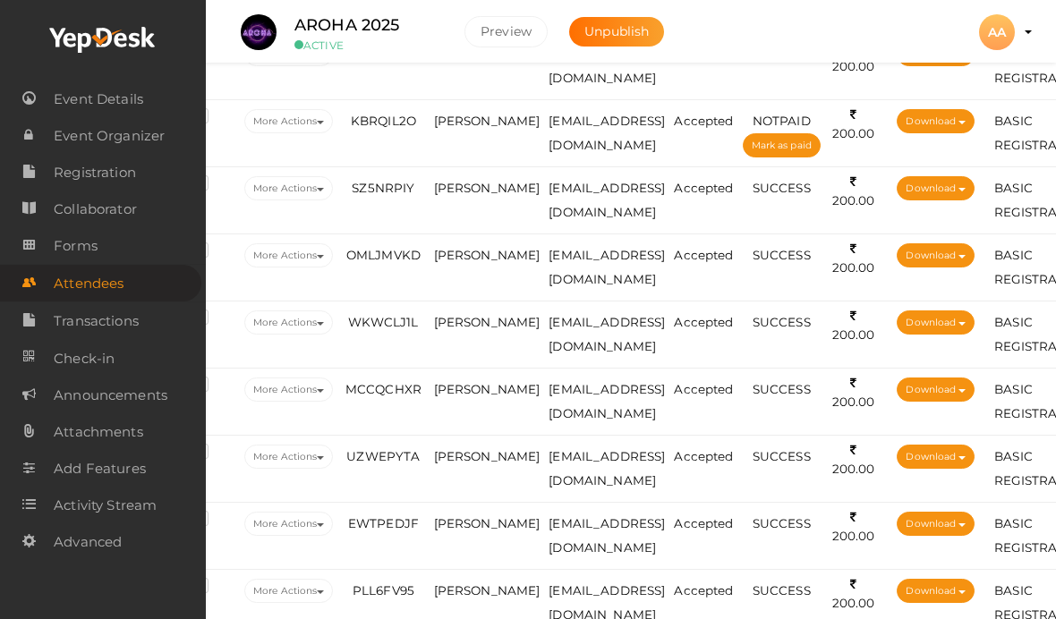
click at [489, 263] on td "[PERSON_NAME]" at bounding box center [487, 267] width 115 height 67
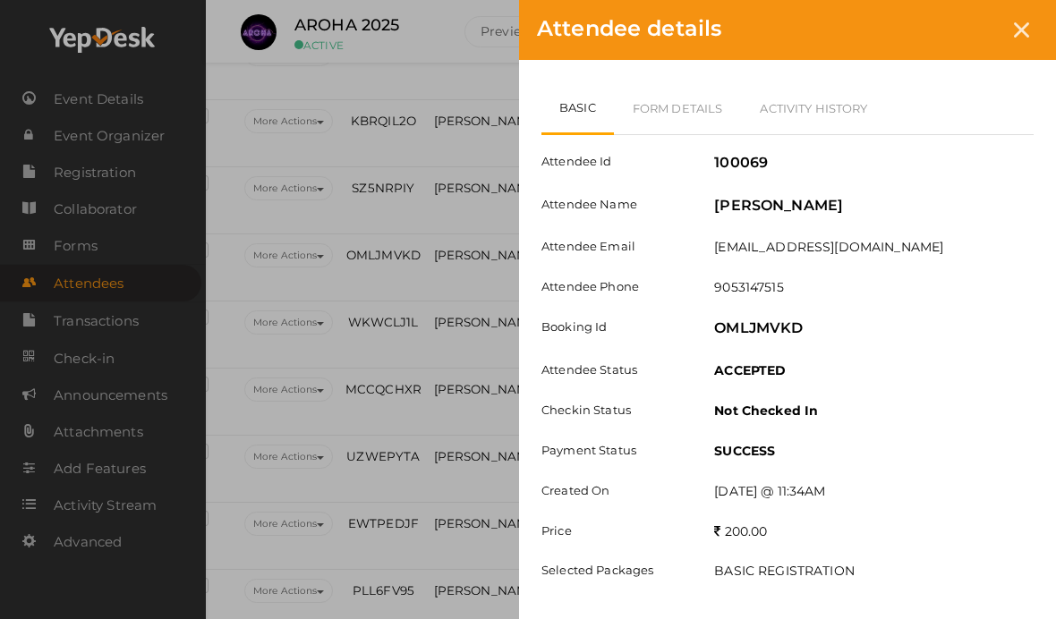
click at [690, 106] on link "Form Details" at bounding box center [678, 108] width 128 height 52
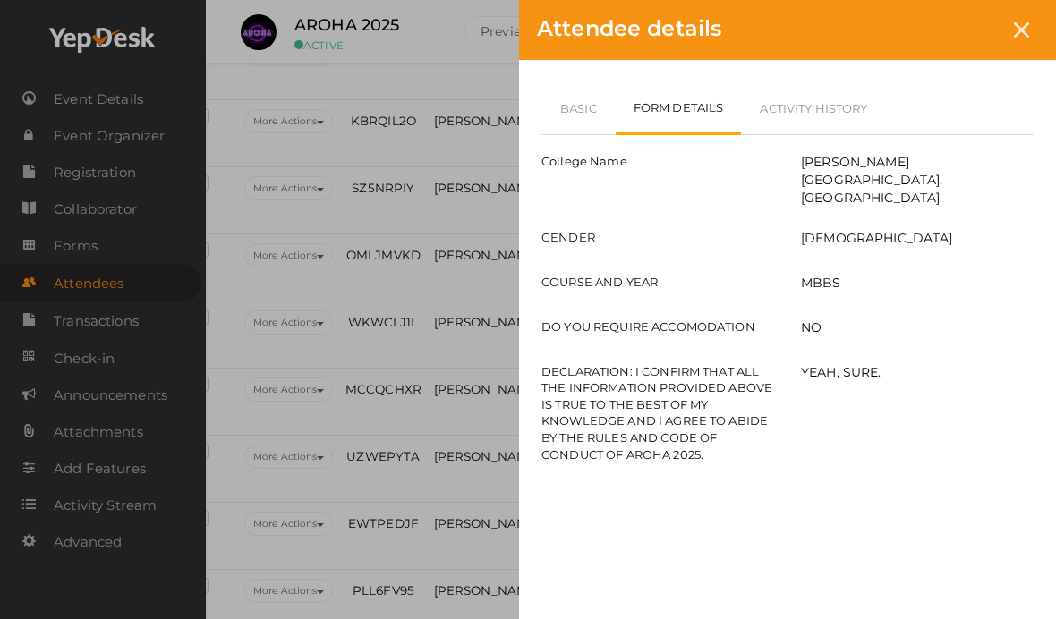
click at [578, 113] on link "Basic" at bounding box center [578, 108] width 74 height 52
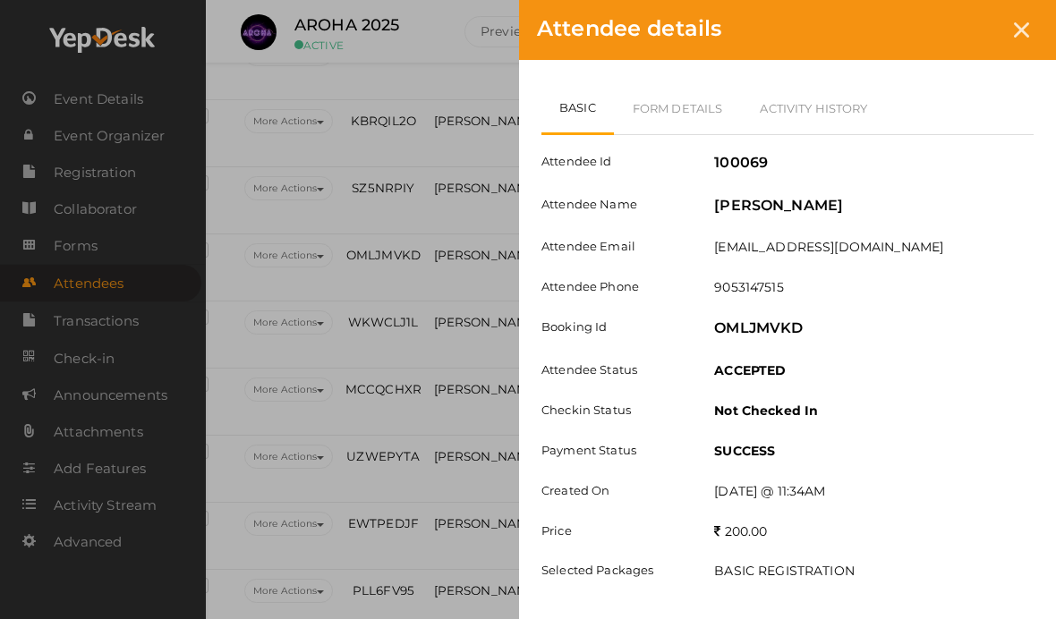
click at [1029, 31] on div at bounding box center [1021, 29] width 33 height 33
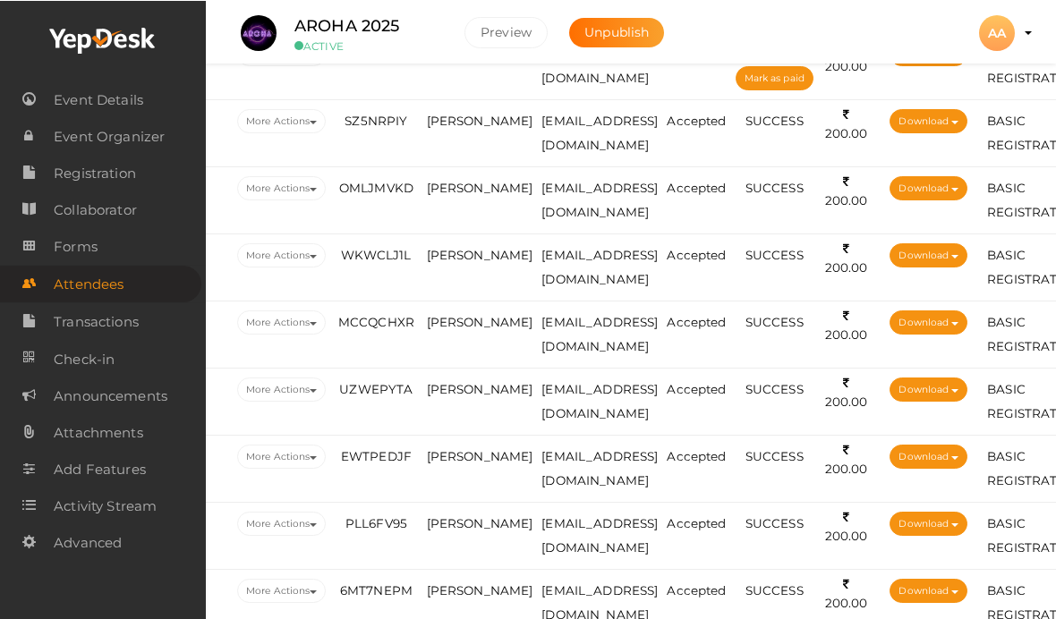
click at [465, 254] on span "[PERSON_NAME]" at bounding box center [480, 254] width 107 height 14
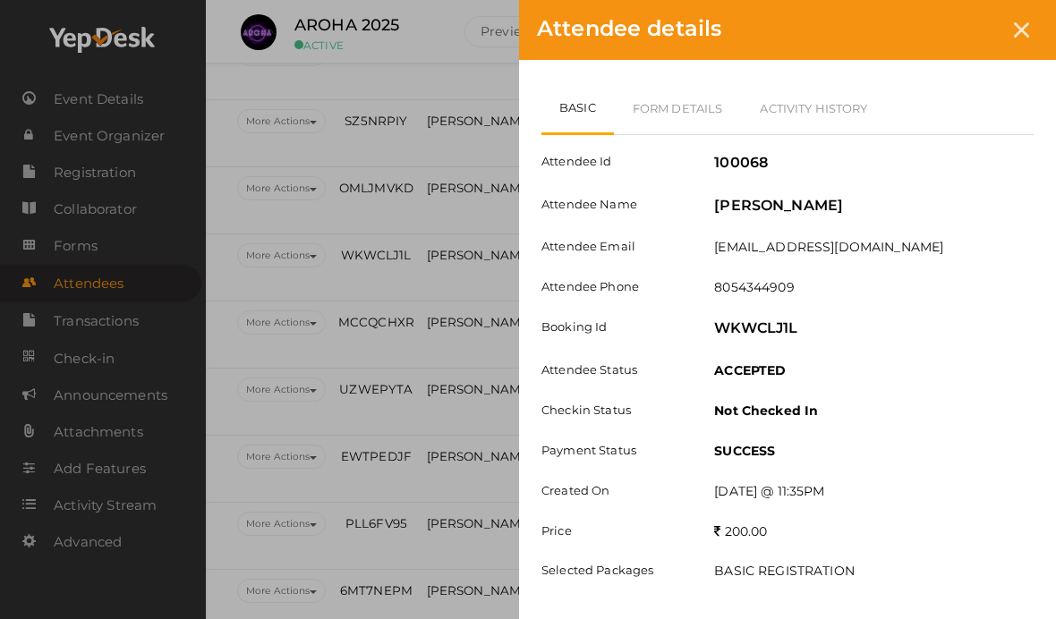
click at [695, 107] on link "Form Details" at bounding box center [678, 108] width 128 height 52
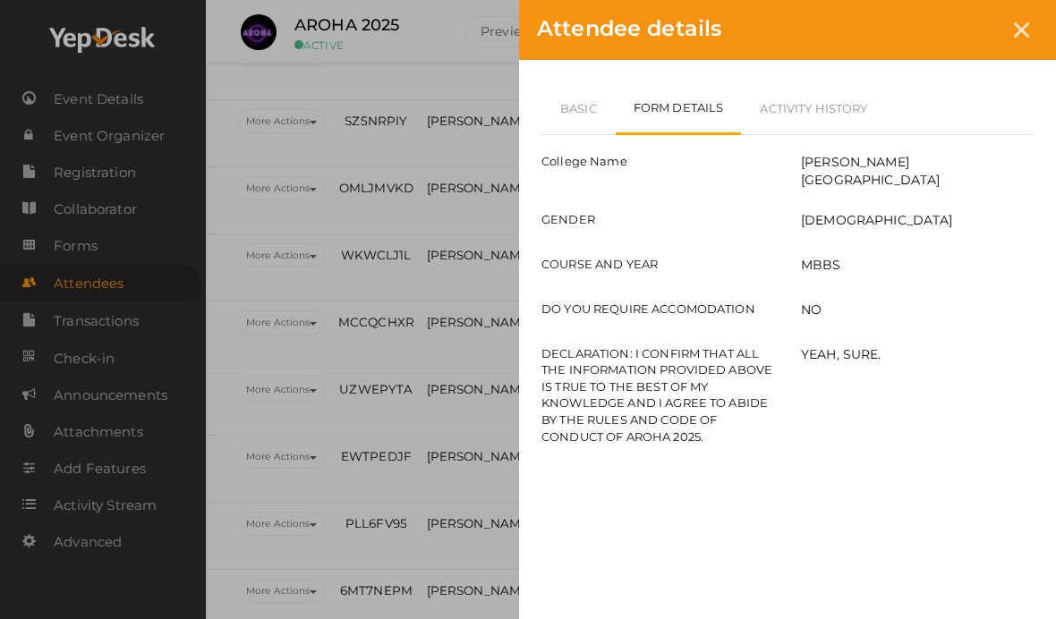
click at [580, 97] on link "Basic" at bounding box center [578, 108] width 74 height 52
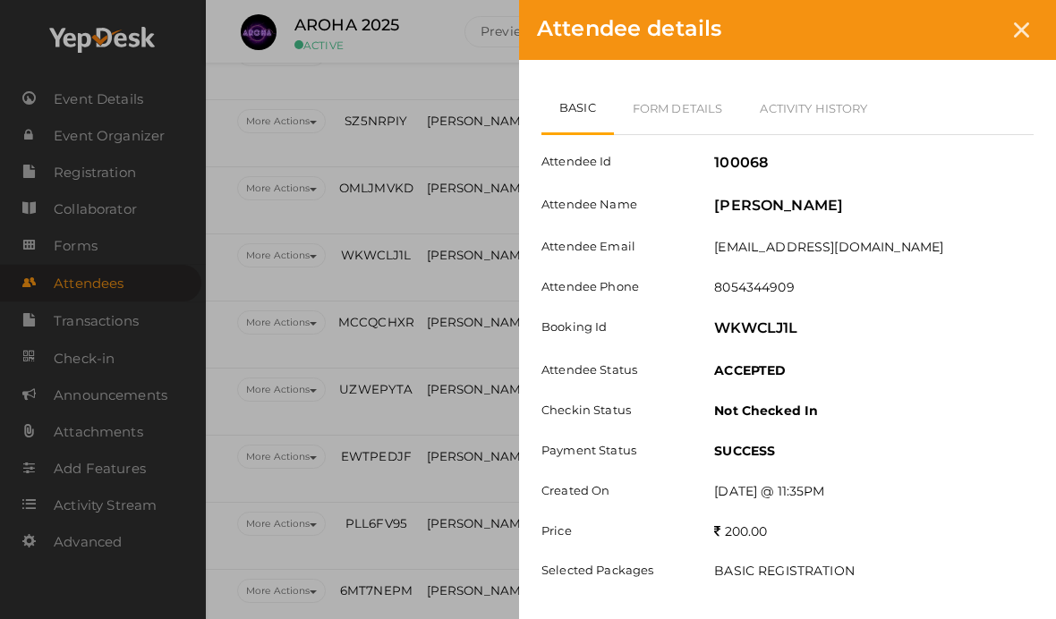
click at [1029, 35] on div at bounding box center [1021, 29] width 33 height 33
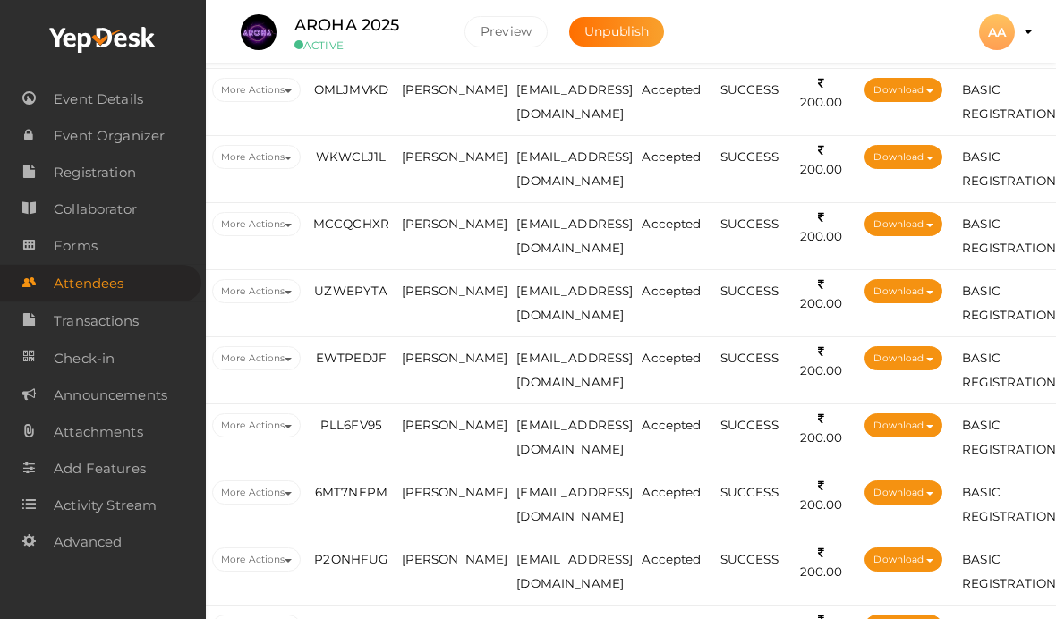
scroll to position [2897, 84]
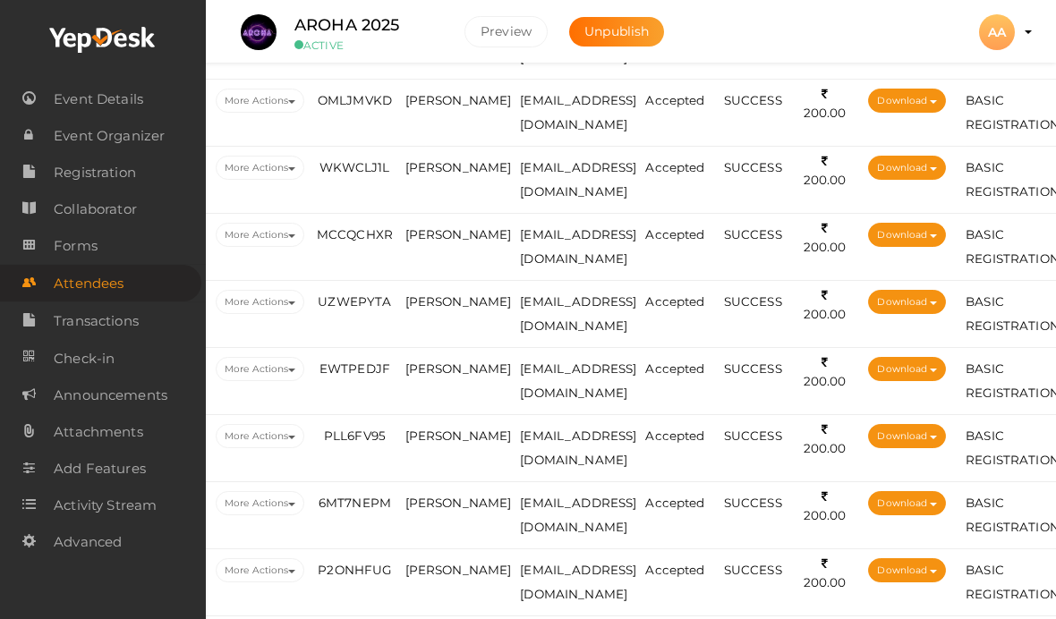
click at [472, 217] on td "[PERSON_NAME]" at bounding box center [458, 247] width 115 height 67
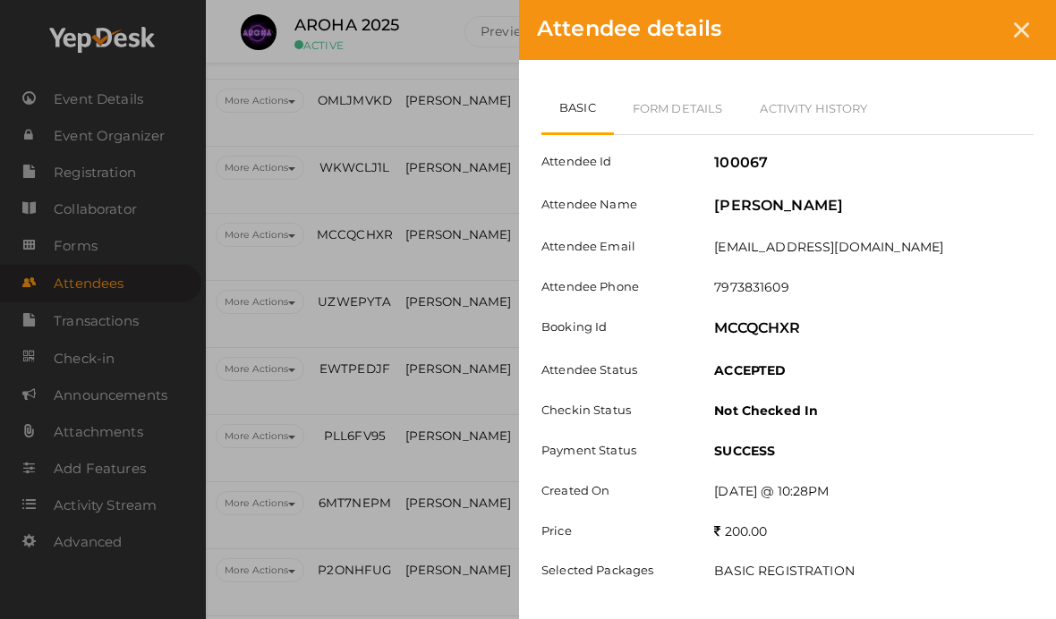
click at [657, 101] on link "Form Details" at bounding box center [678, 108] width 128 height 52
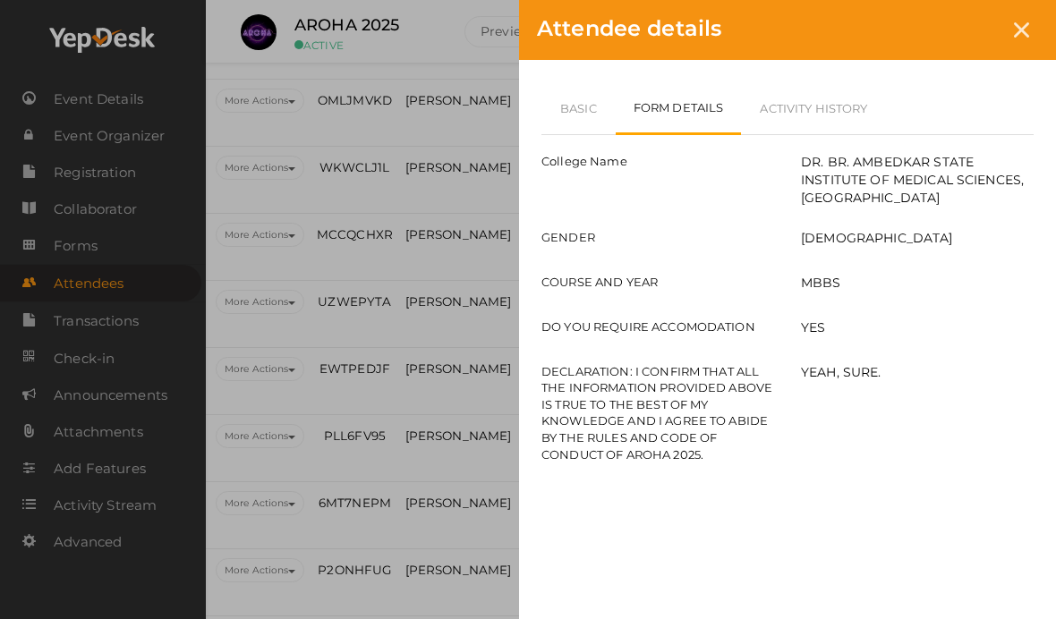
click at [606, 98] on link "Basic" at bounding box center [578, 108] width 74 height 52
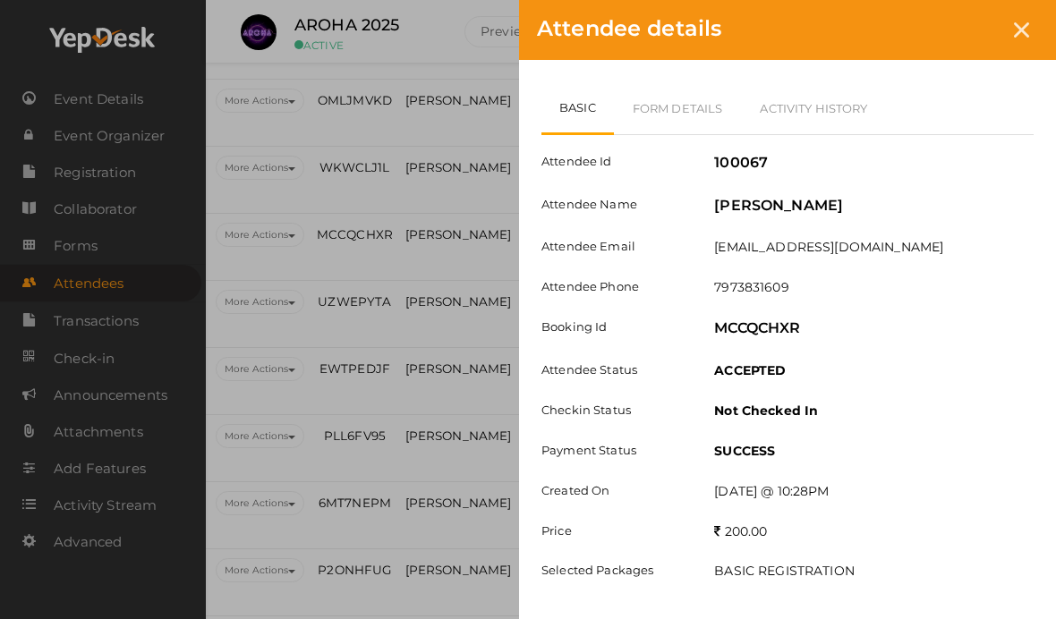
click at [1030, 29] on div at bounding box center [1021, 29] width 33 height 33
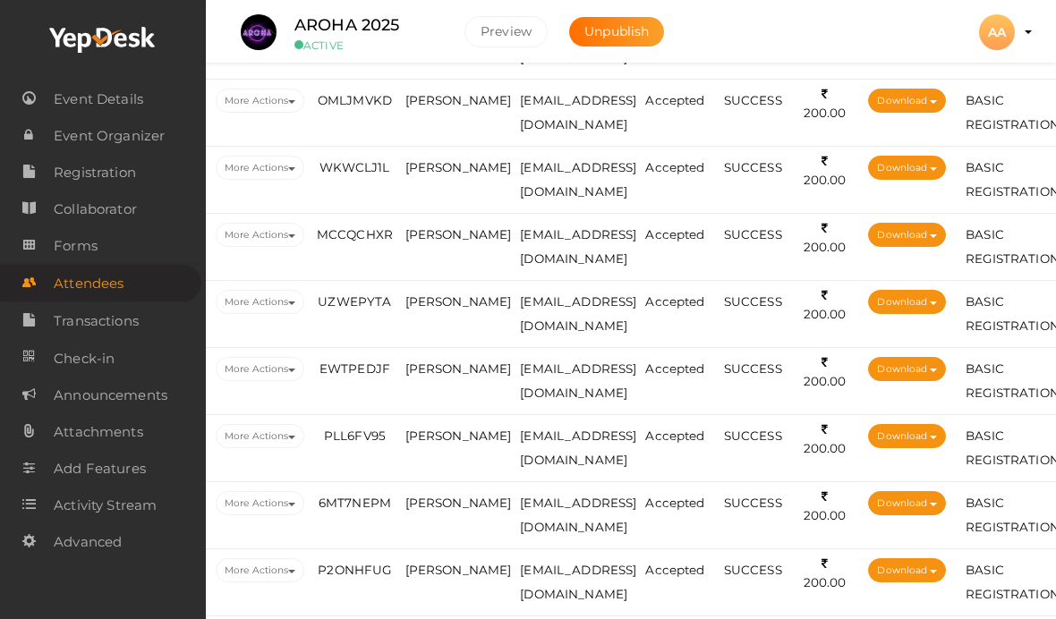
click at [427, 303] on span "[PERSON_NAME]" at bounding box center [458, 301] width 107 height 14
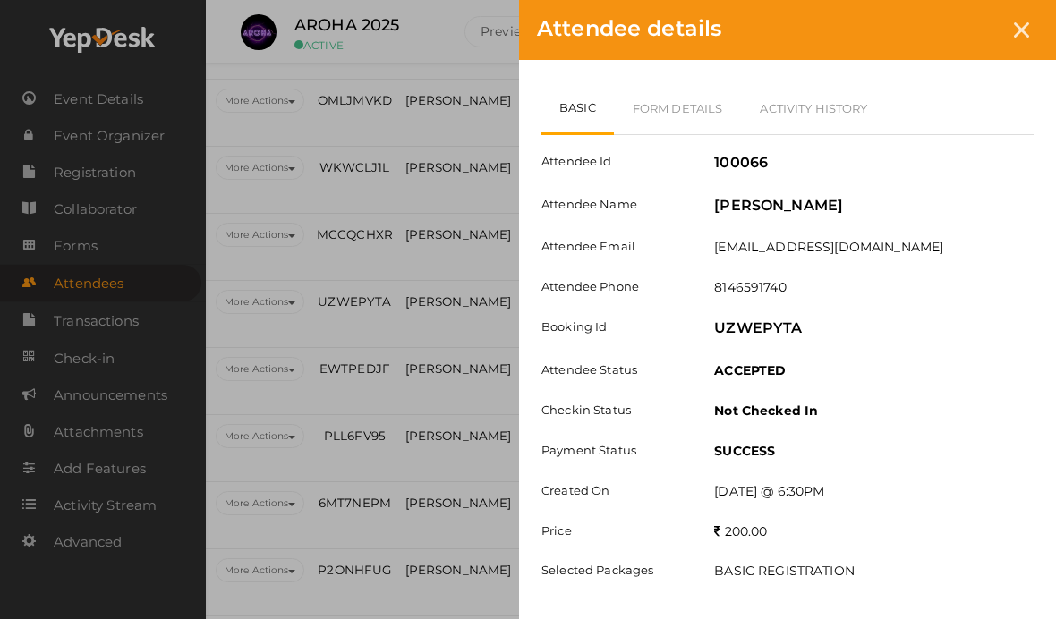
click at [686, 114] on link "Form Details" at bounding box center [678, 108] width 128 height 52
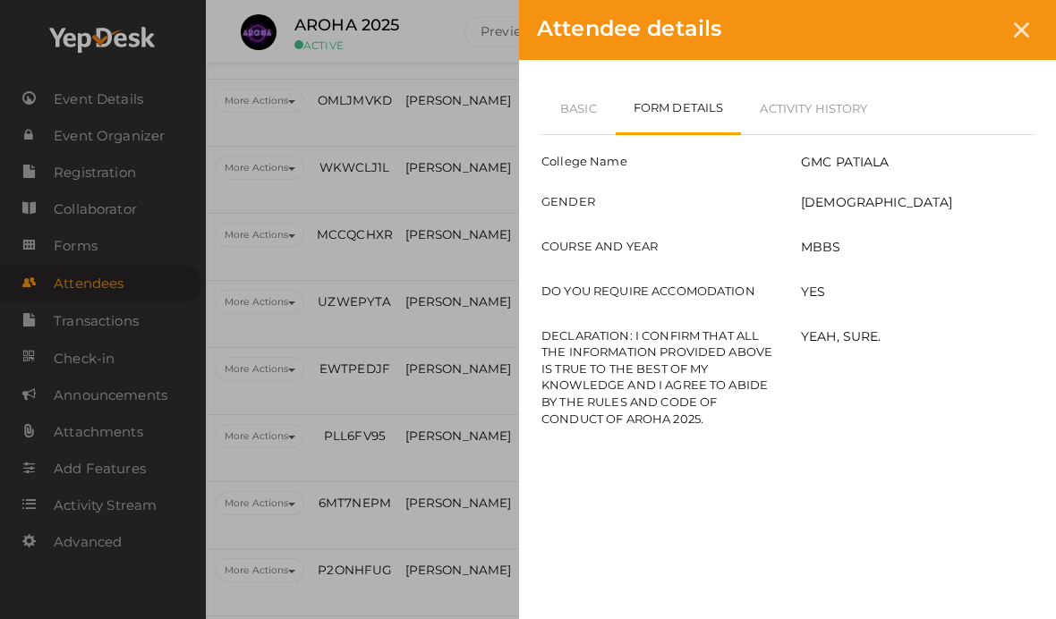
click at [584, 102] on link "Basic" at bounding box center [578, 108] width 74 height 52
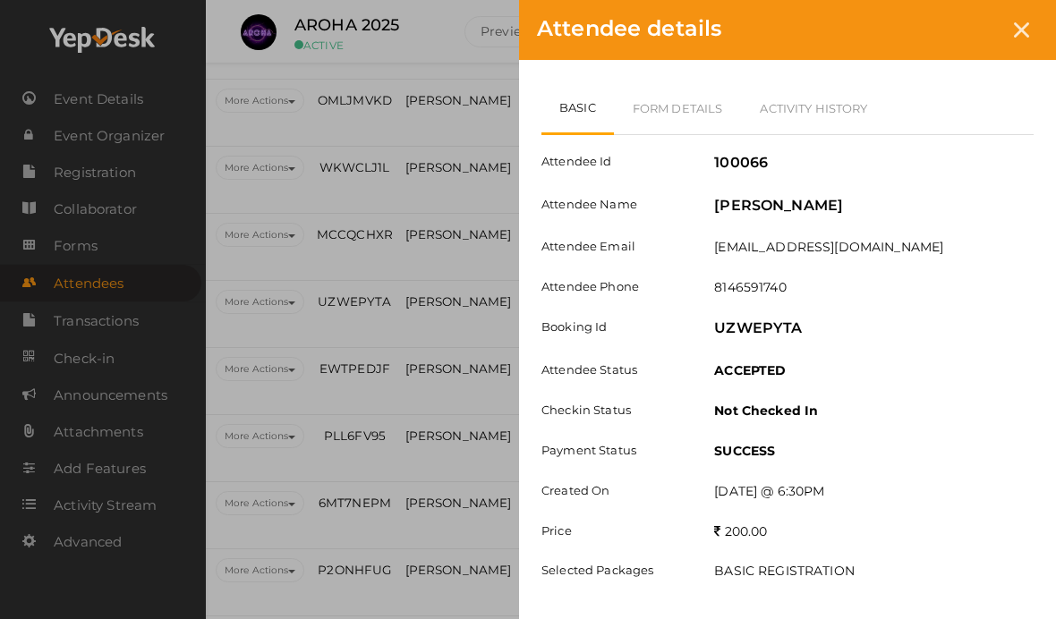
click at [689, 85] on link "Form Details" at bounding box center [678, 108] width 128 height 52
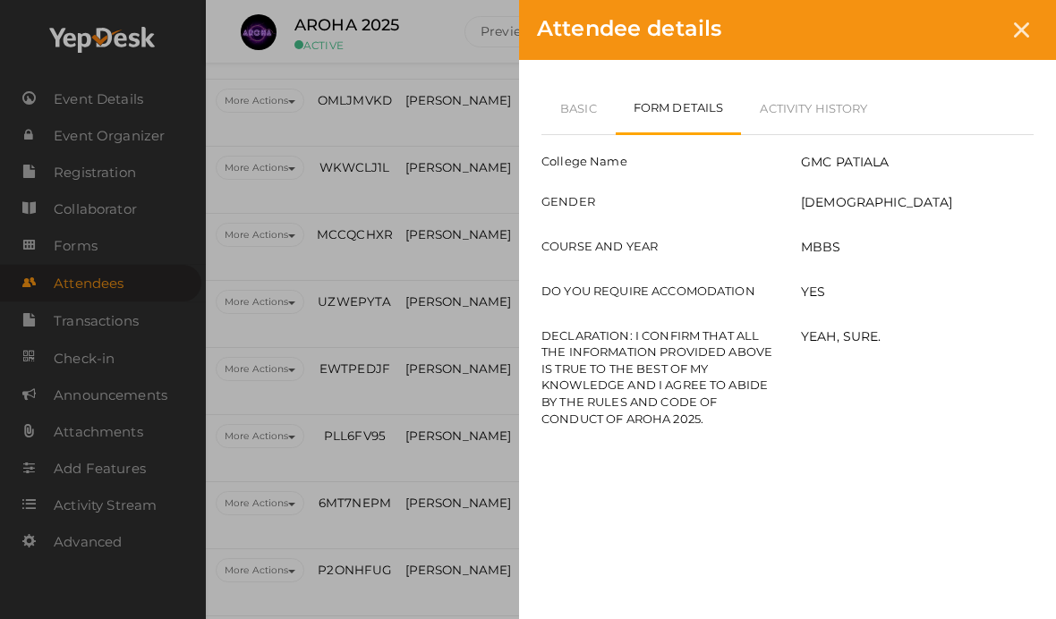
click at [1030, 31] on div at bounding box center [1021, 29] width 33 height 33
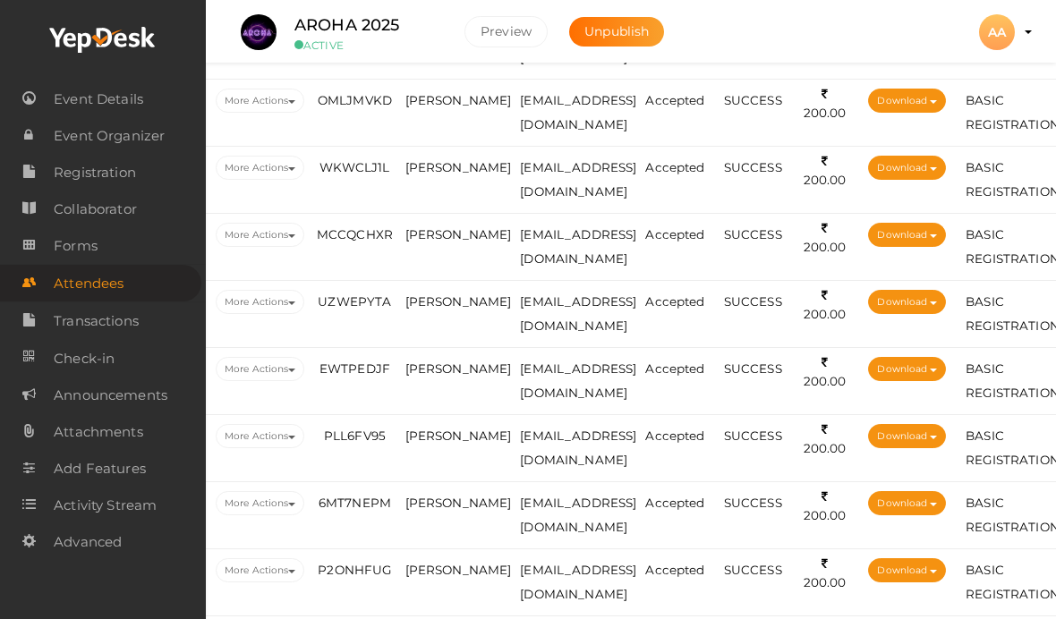
click at [474, 379] on td "[PERSON_NAME]" at bounding box center [458, 381] width 115 height 67
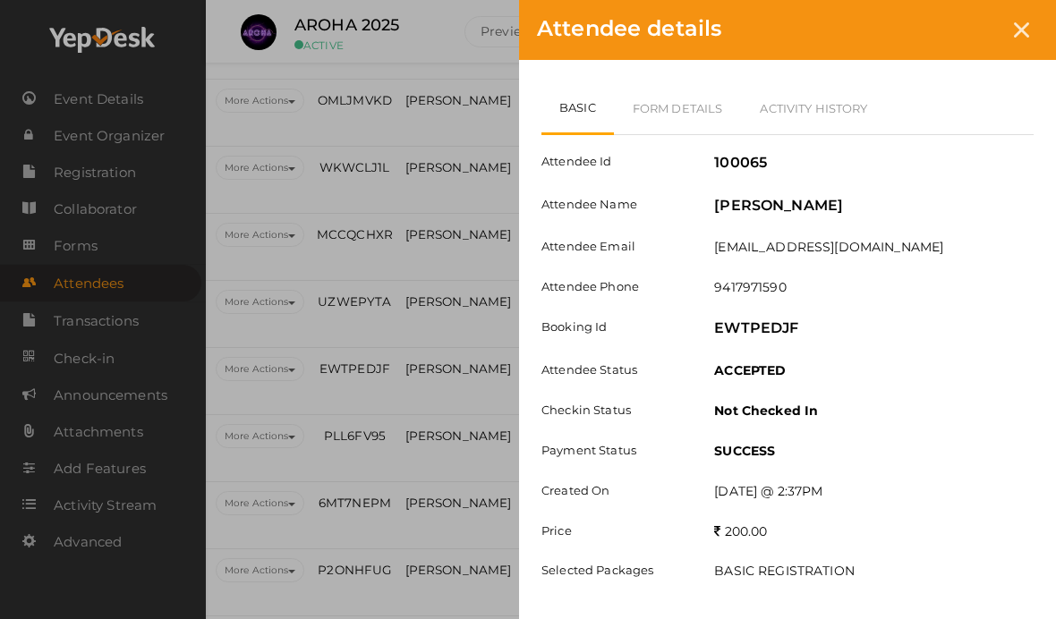
click at [697, 114] on link "Form Details" at bounding box center [678, 108] width 128 height 52
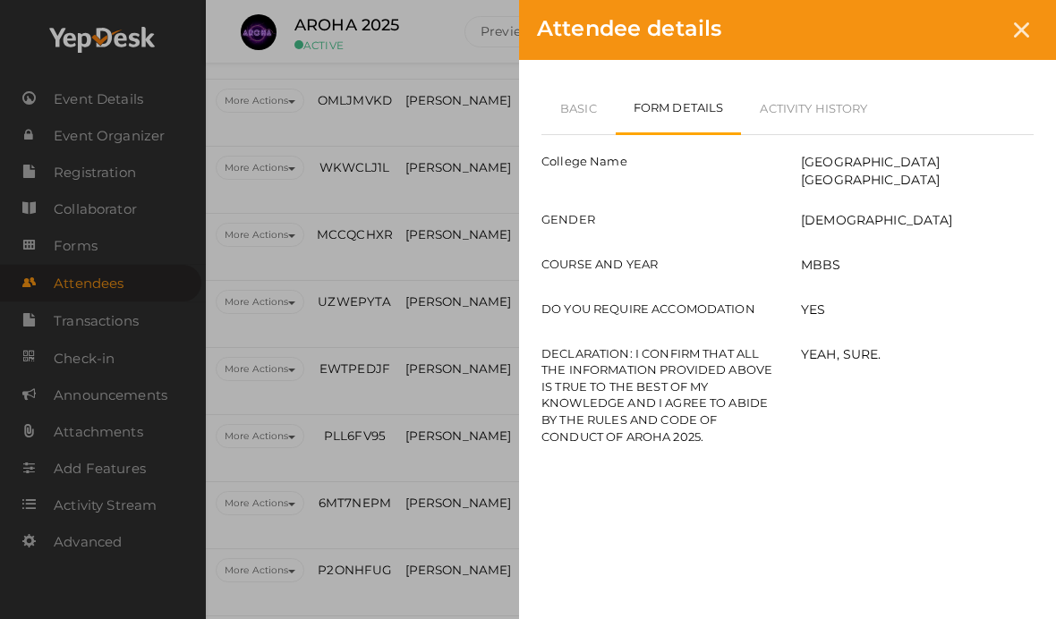
click at [575, 128] on link "Basic" at bounding box center [578, 108] width 74 height 52
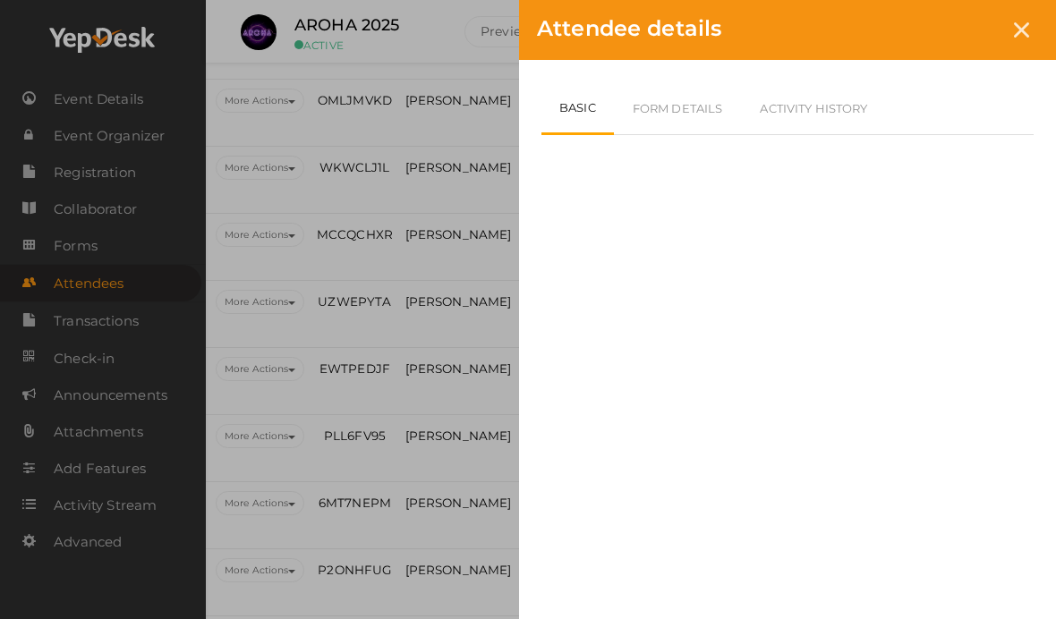
click at [557, 98] on link "Basic" at bounding box center [577, 108] width 72 height 53
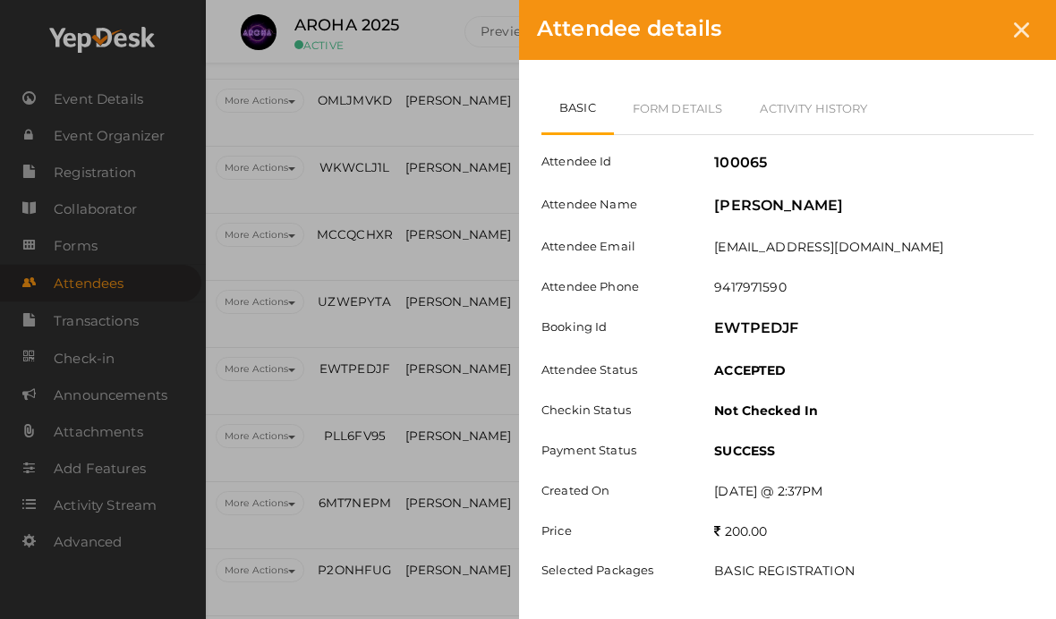
click at [1022, 13] on div at bounding box center [1021, 29] width 33 height 33
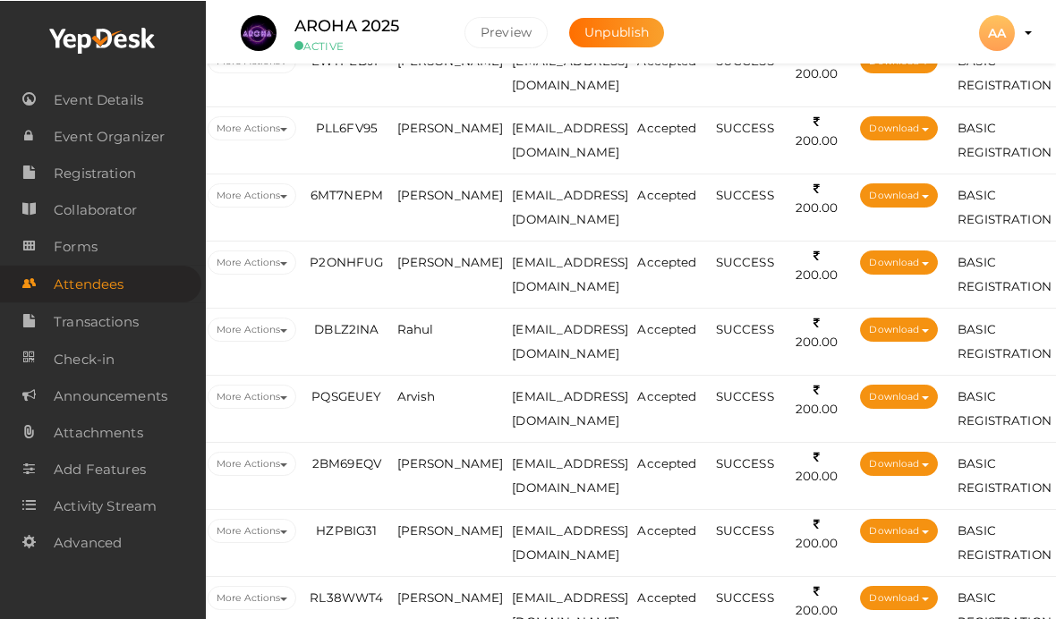
click at [446, 135] on td "[PERSON_NAME]" at bounding box center [450, 140] width 115 height 67
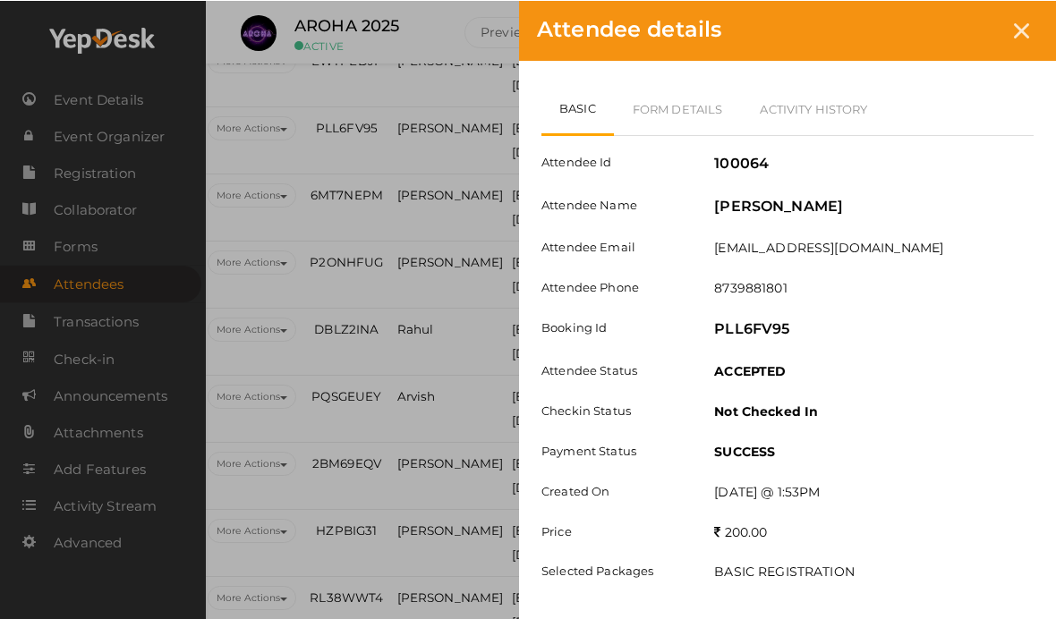
scroll to position [3205, 92]
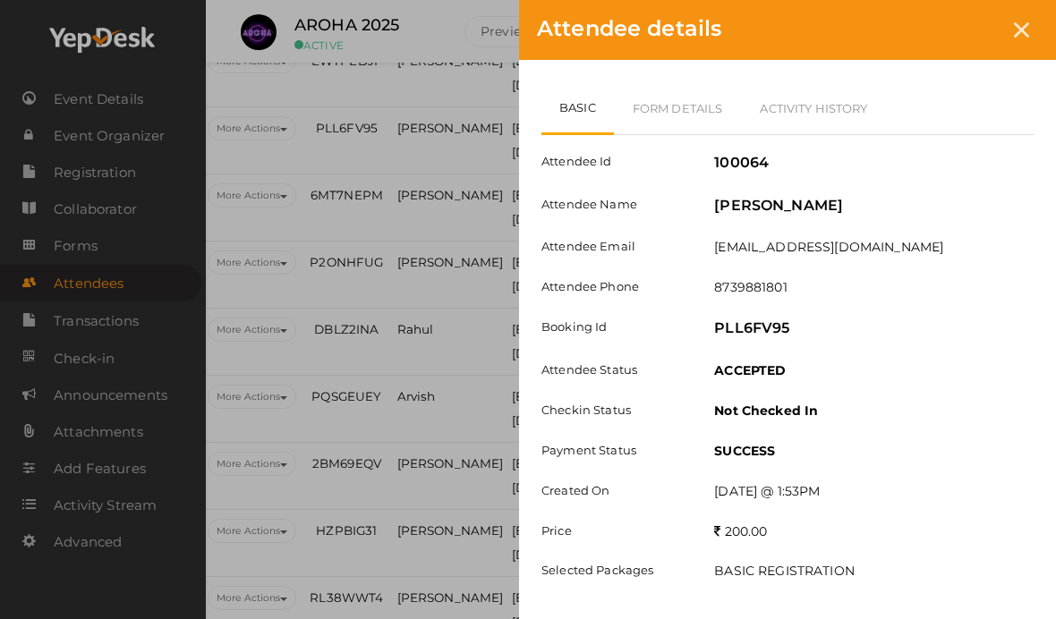
click at [727, 110] on link "Form Details" at bounding box center [678, 108] width 128 height 52
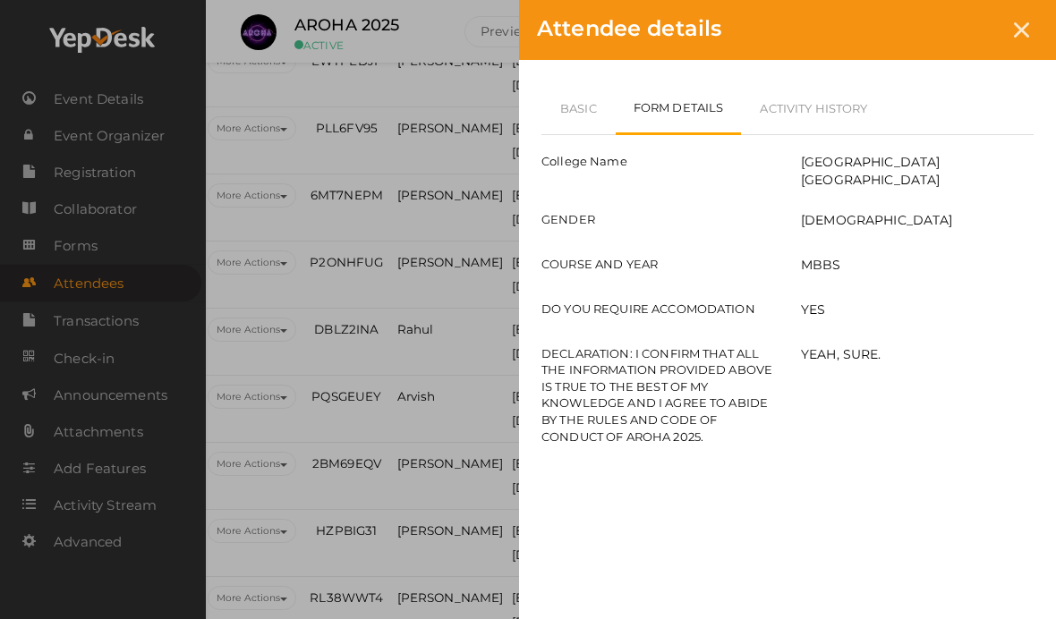
click at [589, 110] on link "Basic" at bounding box center [578, 108] width 74 height 52
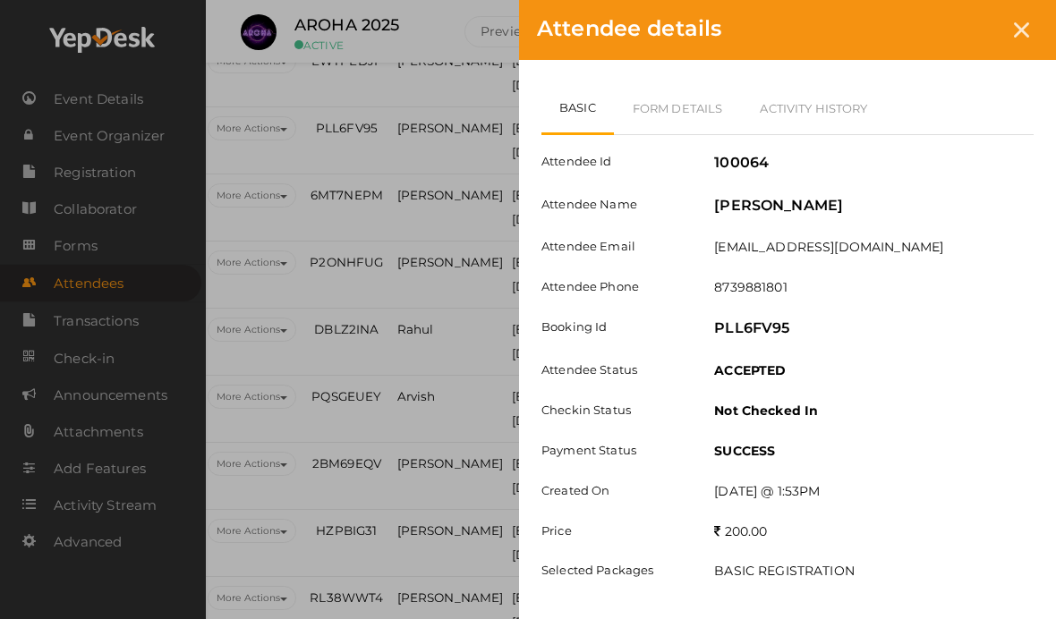
click at [720, 46] on div "Attendee details" at bounding box center [787, 30] width 537 height 60
click at [686, 98] on link "Form Details" at bounding box center [678, 108] width 128 height 52
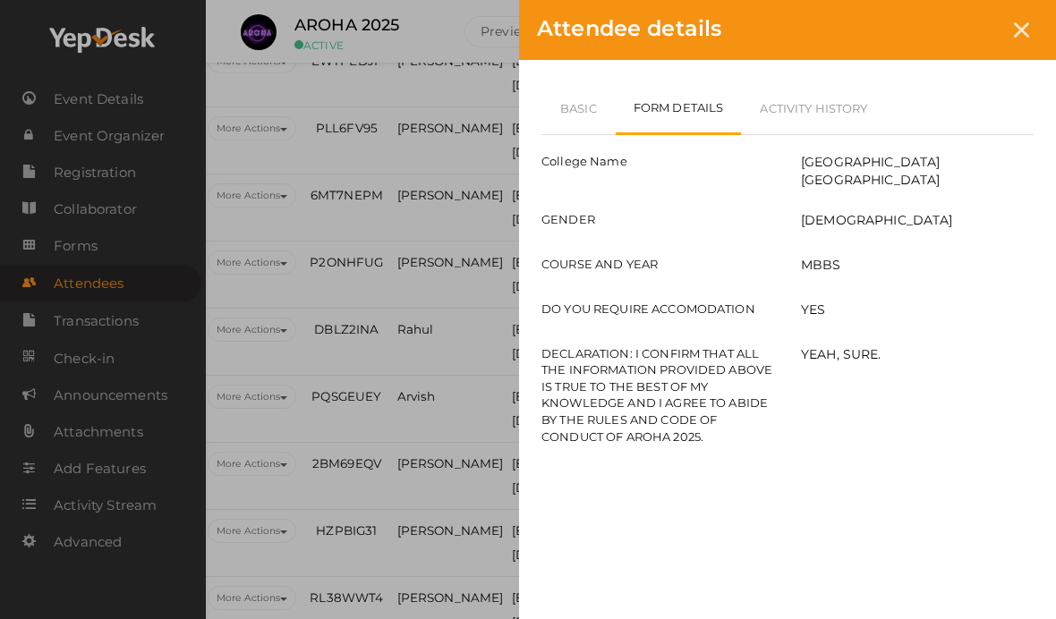
click at [1022, 21] on div at bounding box center [1021, 29] width 33 height 33
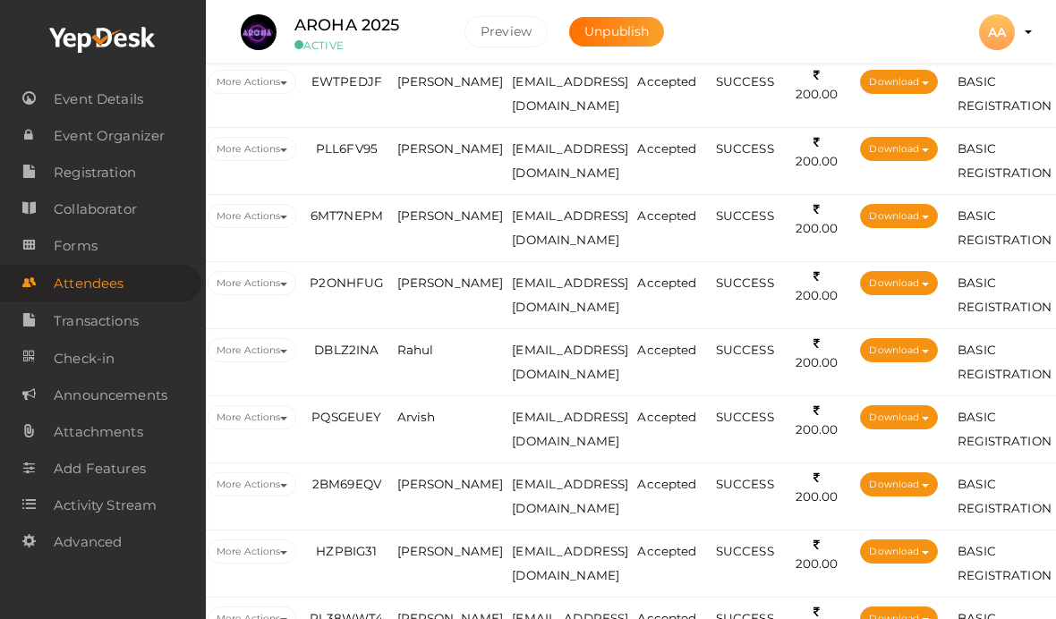
scroll to position [3162, 92]
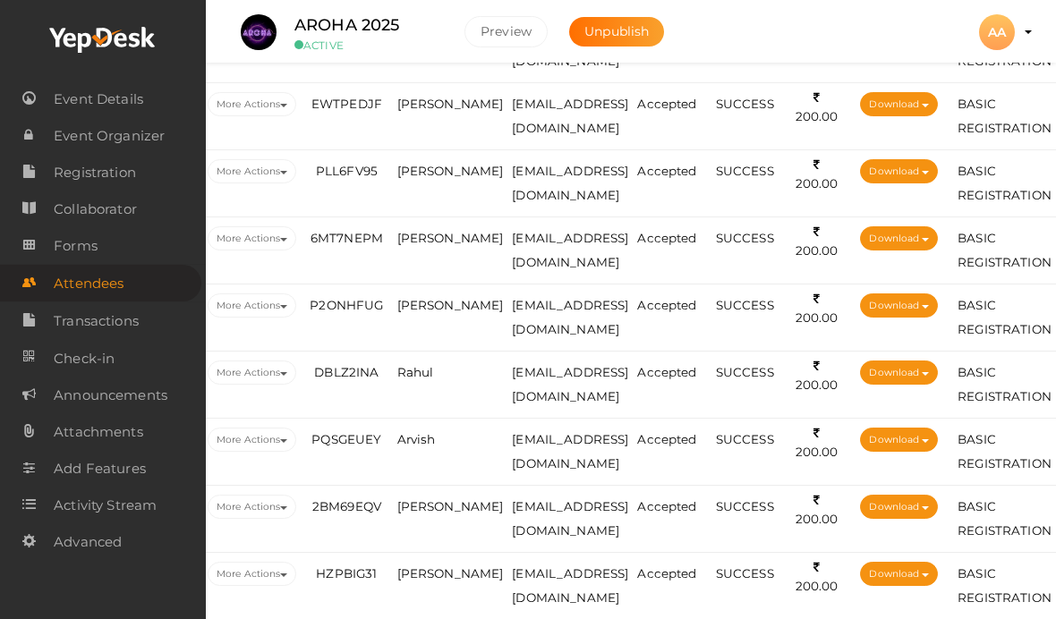
click at [450, 246] on td "[PERSON_NAME]" at bounding box center [450, 250] width 115 height 67
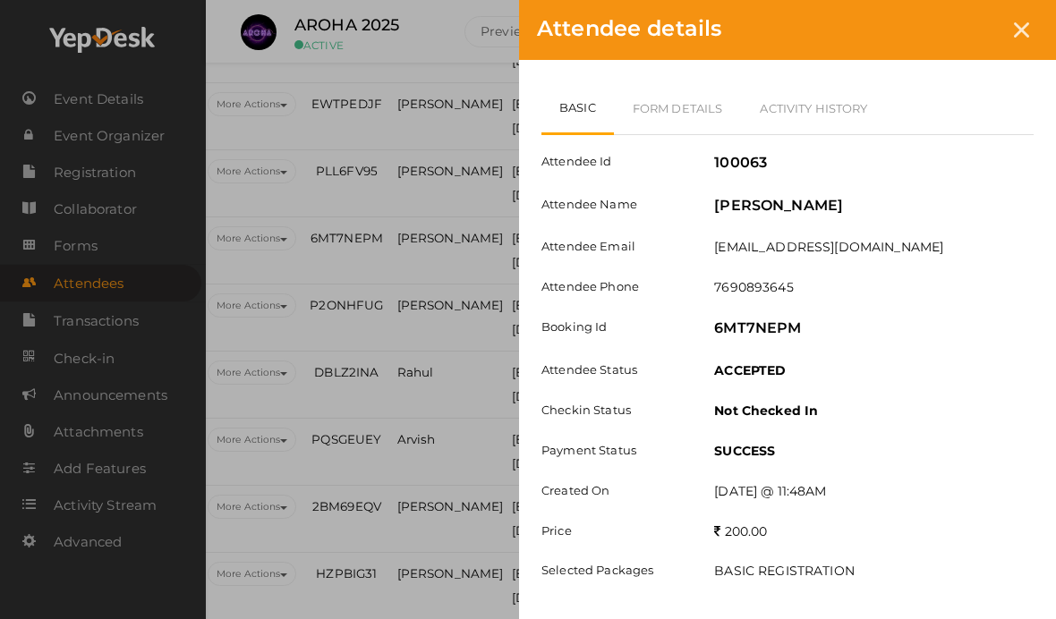
click at [698, 100] on link "Form Details" at bounding box center [678, 108] width 128 height 52
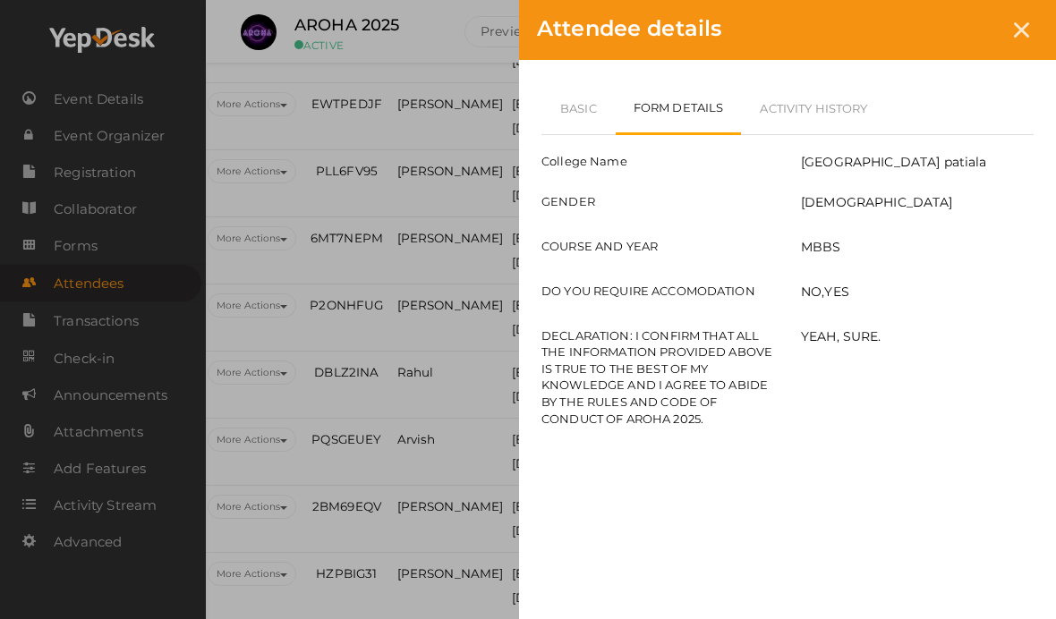
click at [582, 106] on link "Basic" at bounding box center [578, 108] width 74 height 52
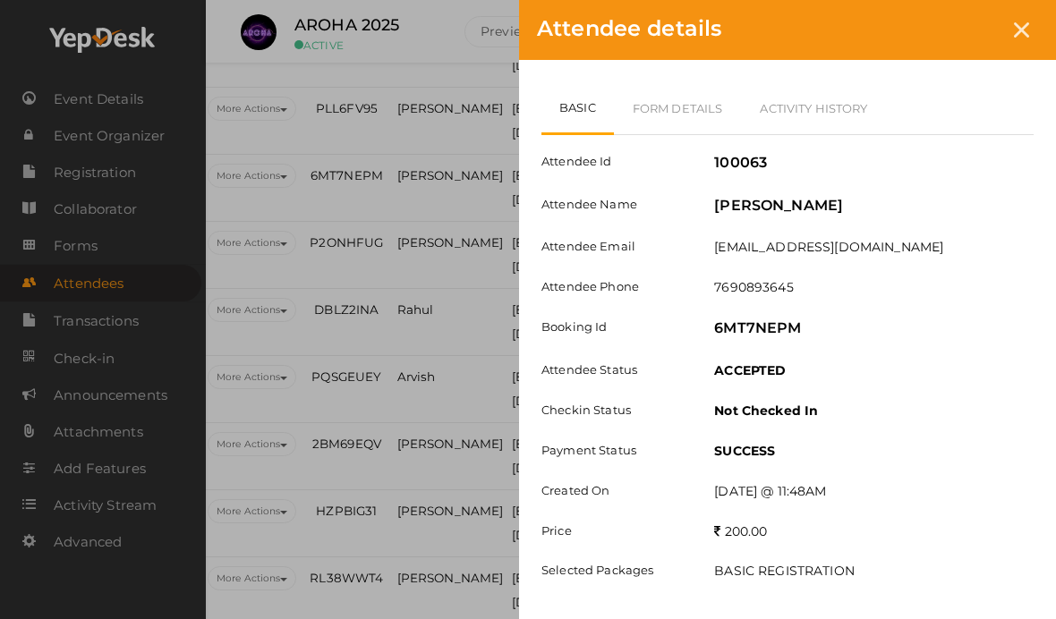
scroll to position [3226, 92]
click at [1007, 32] on div at bounding box center [1021, 29] width 33 height 33
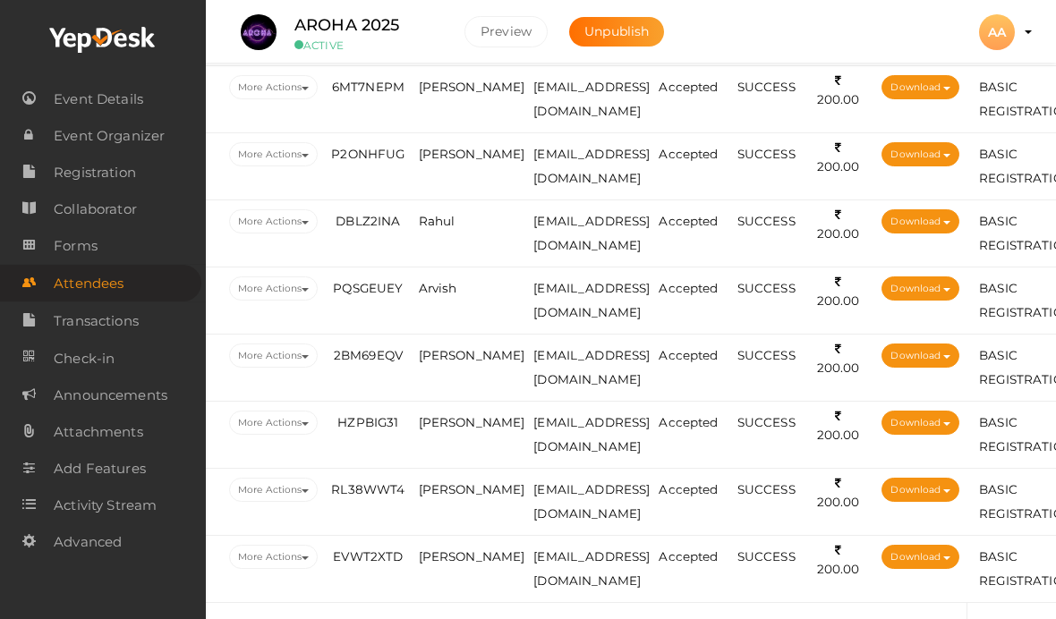
scroll to position [3312, 71]
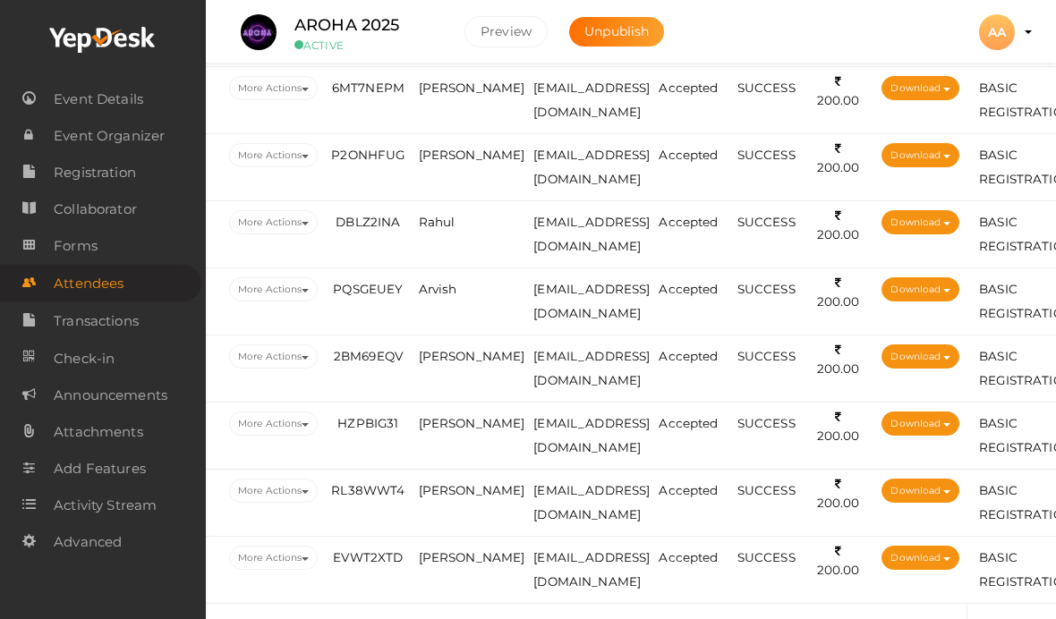
click at [460, 95] on span "[PERSON_NAME]" at bounding box center [472, 88] width 107 height 14
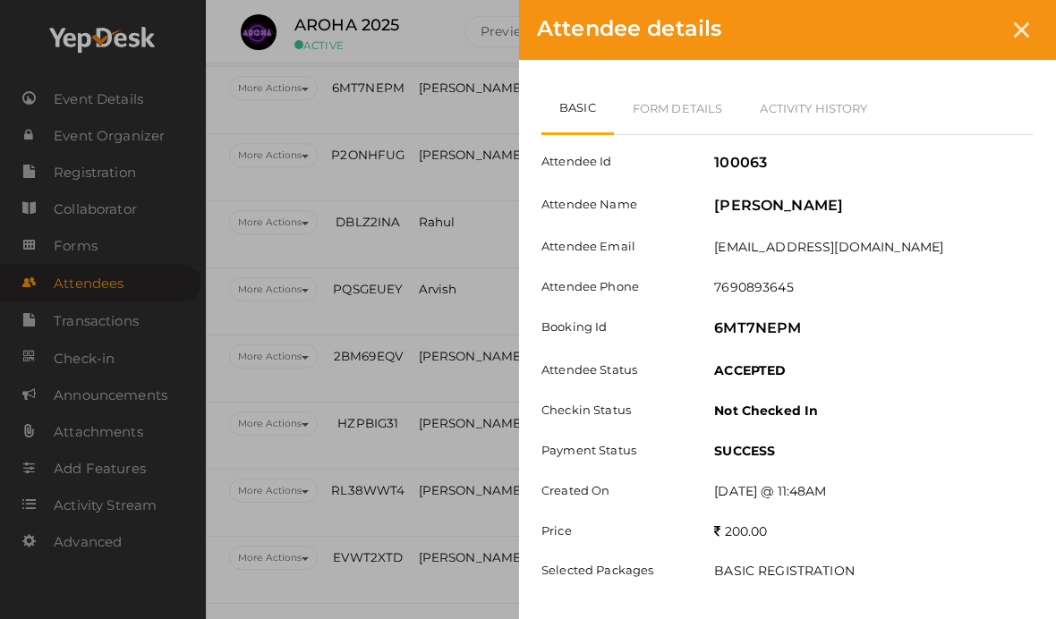
click at [1026, 22] on icon at bounding box center [1021, 29] width 15 height 15
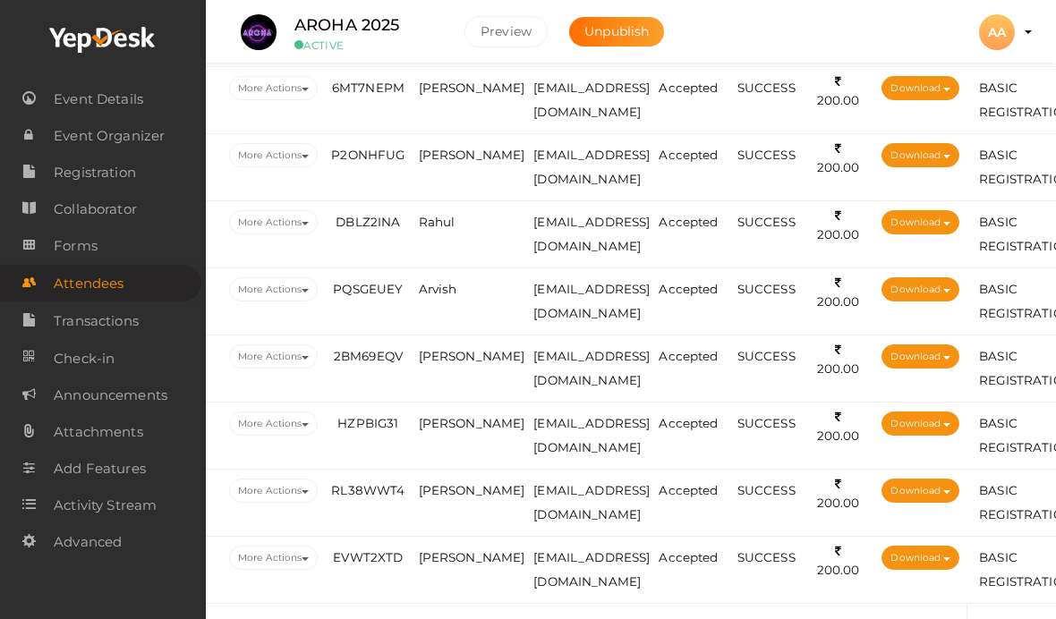
click at [456, 154] on span "[PERSON_NAME]" at bounding box center [472, 155] width 107 height 14
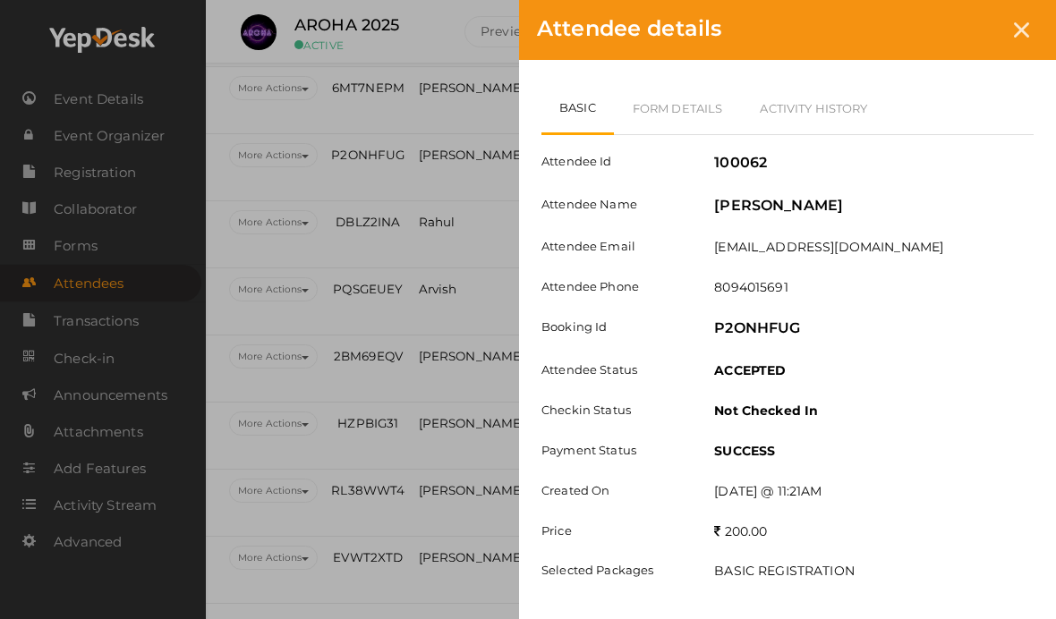
click at [655, 107] on link "Form Details" at bounding box center [678, 108] width 128 height 52
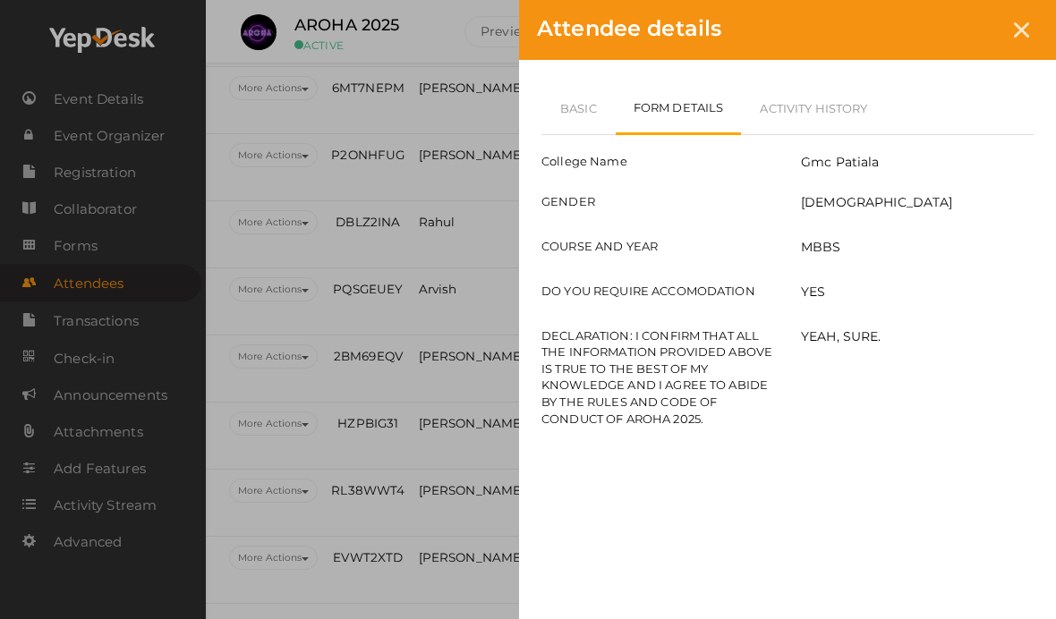
click at [1014, 43] on div at bounding box center [1021, 29] width 33 height 33
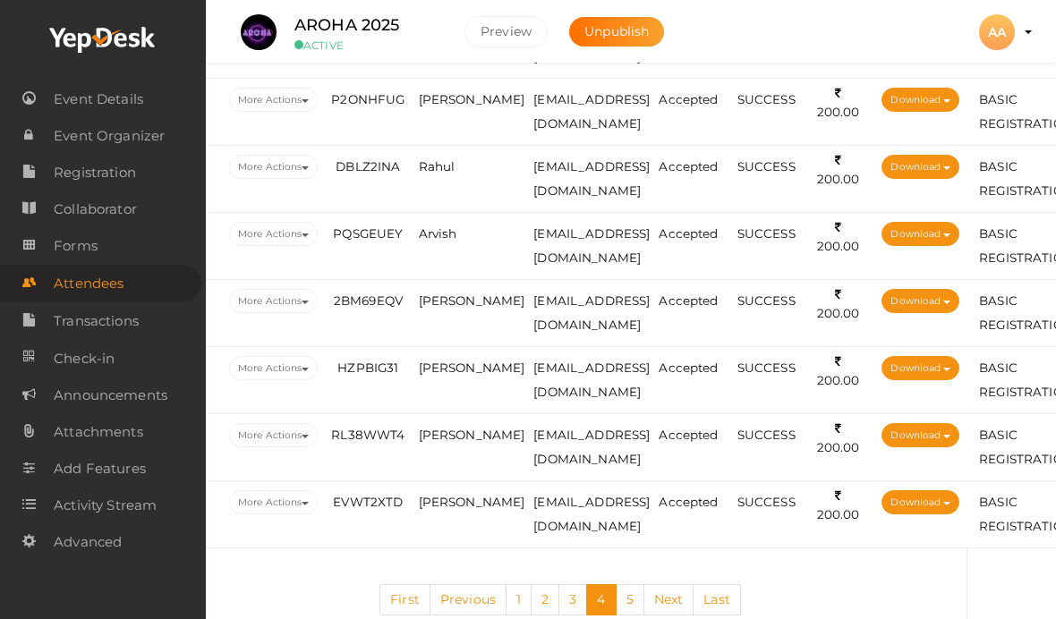
scroll to position [3367, 71]
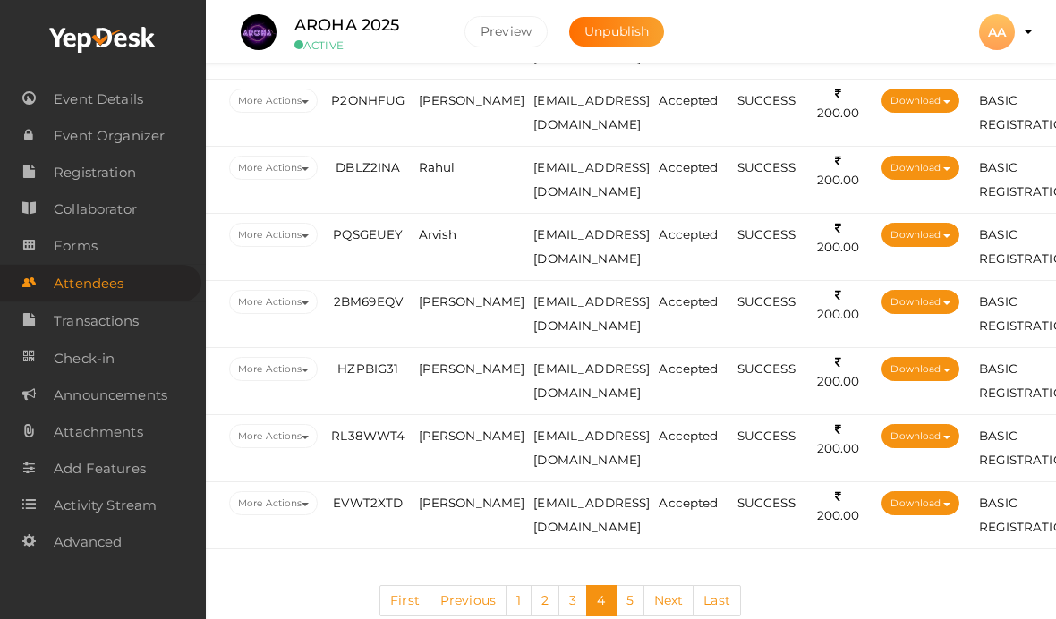
click at [459, 171] on td "Rahul" at bounding box center [471, 180] width 115 height 67
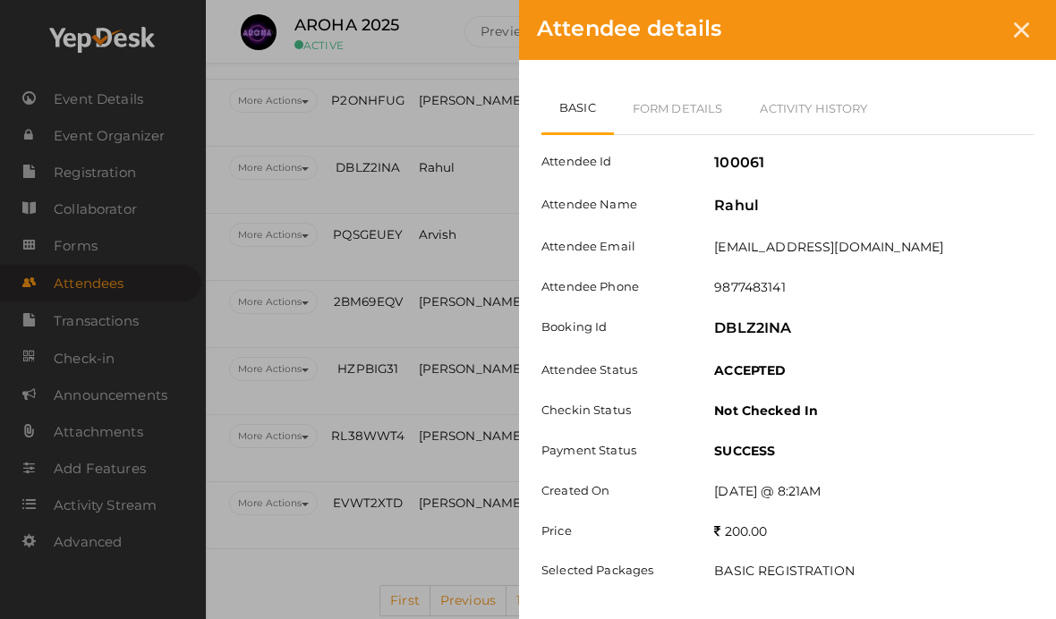
click at [712, 111] on link "Form Details" at bounding box center [678, 108] width 128 height 52
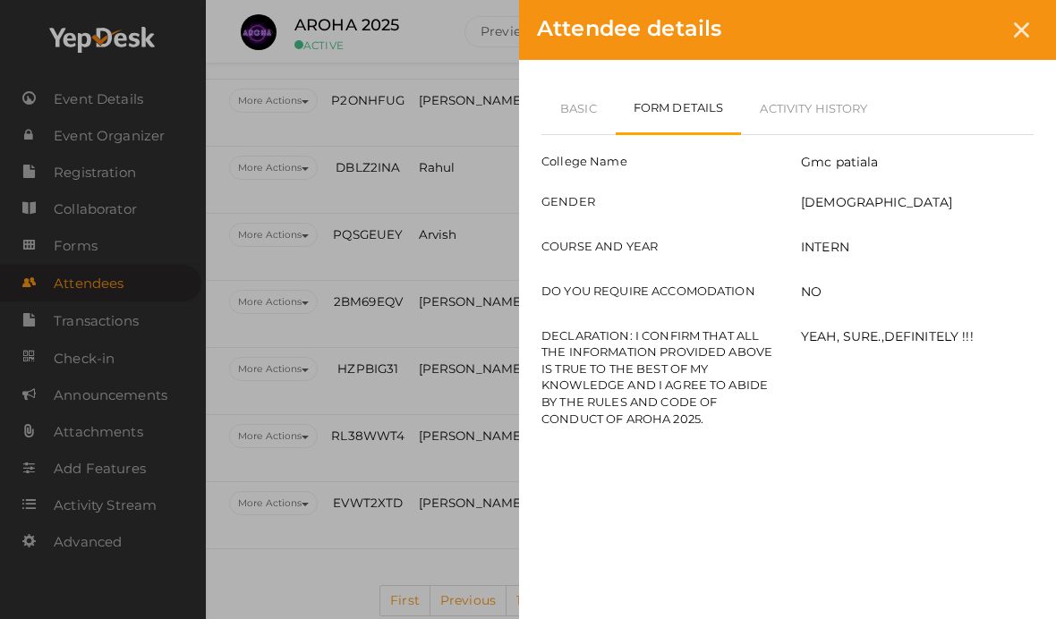
click at [601, 114] on link "Basic" at bounding box center [578, 108] width 74 height 52
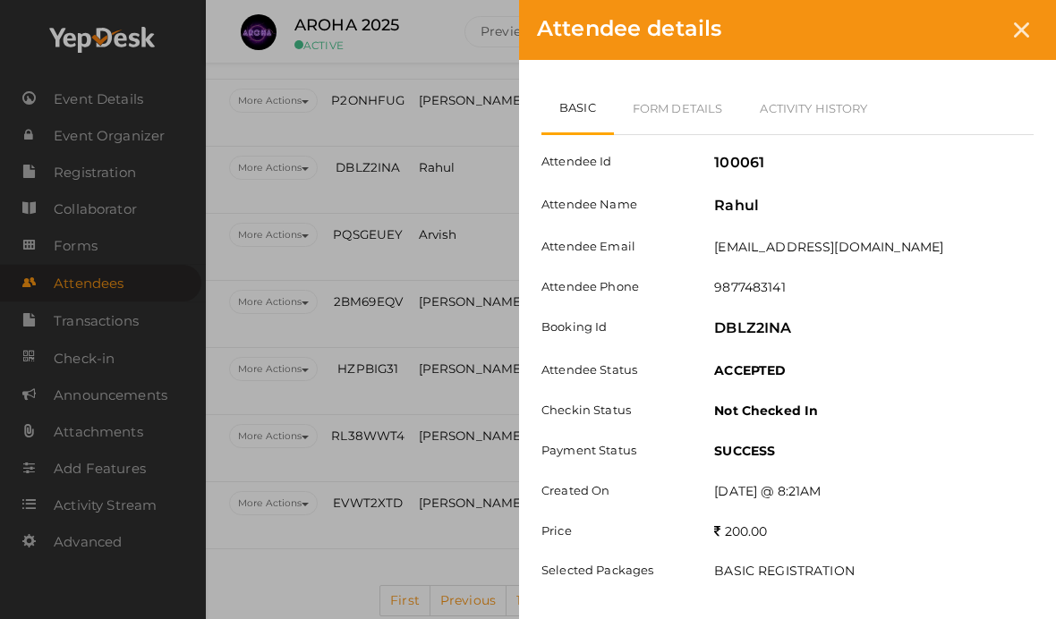
click at [687, 95] on link "Form Details" at bounding box center [678, 108] width 128 height 52
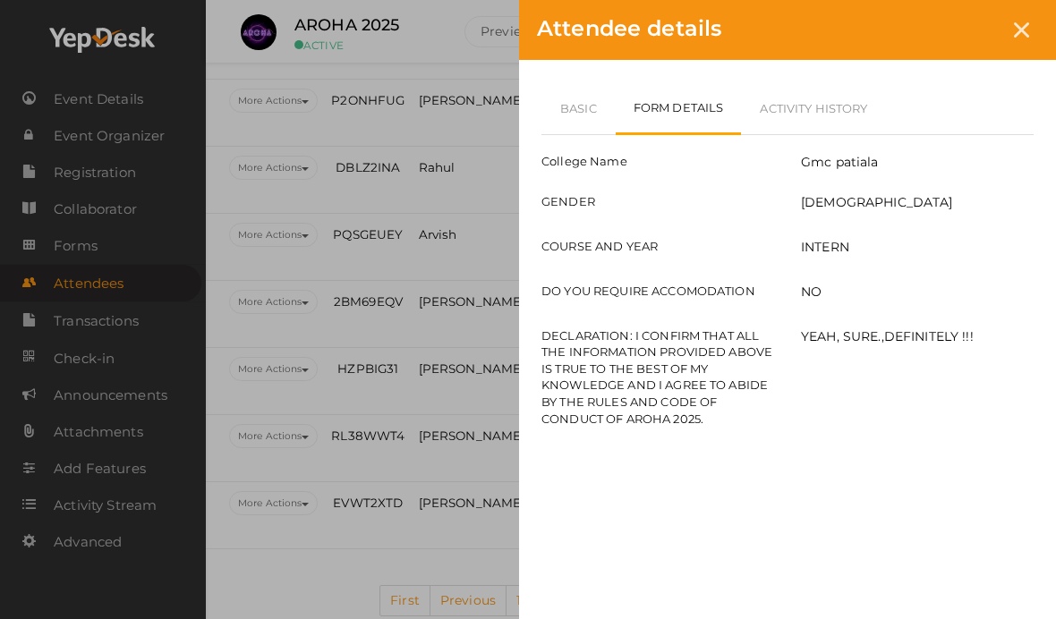
click at [569, 90] on link "Basic" at bounding box center [578, 108] width 74 height 52
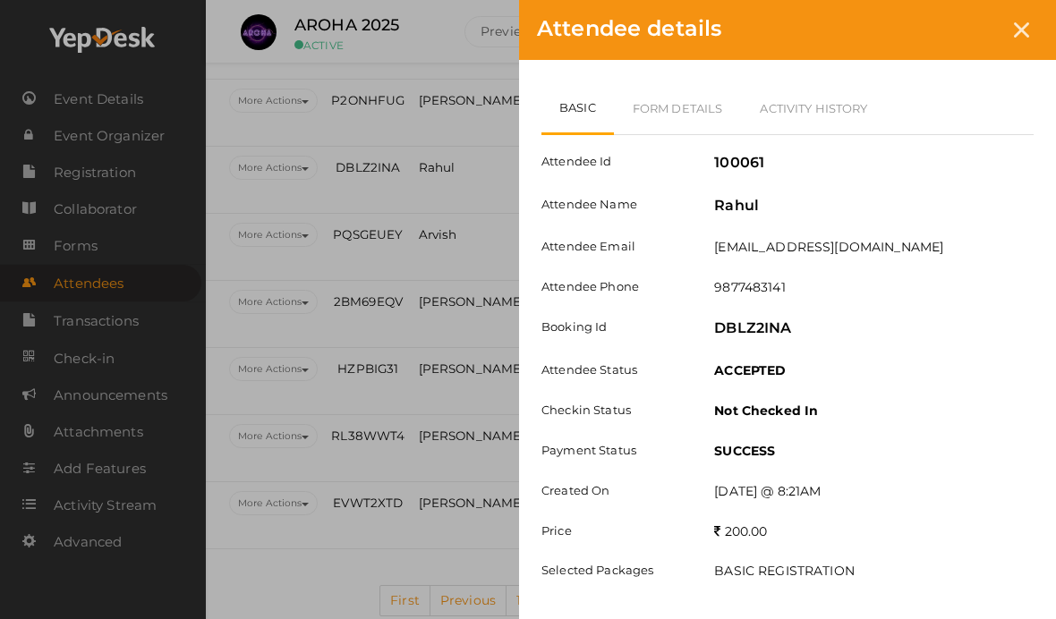
click at [1009, 33] on div at bounding box center [1021, 29] width 33 height 33
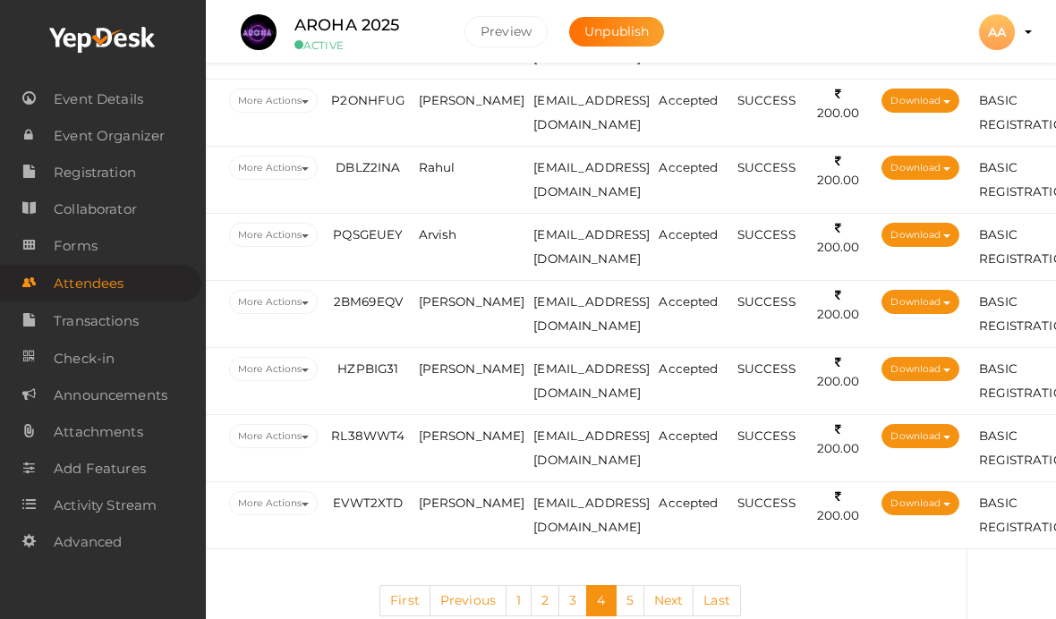
click at [445, 224] on td "Arvish" at bounding box center [471, 247] width 115 height 67
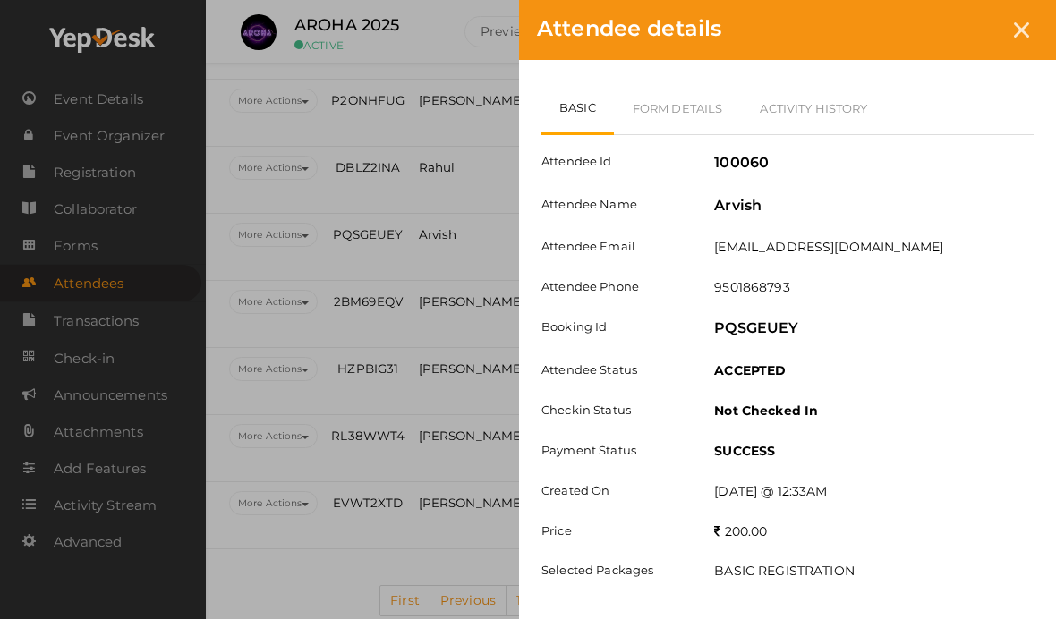
click at [693, 98] on link "Form Details" at bounding box center [678, 108] width 128 height 52
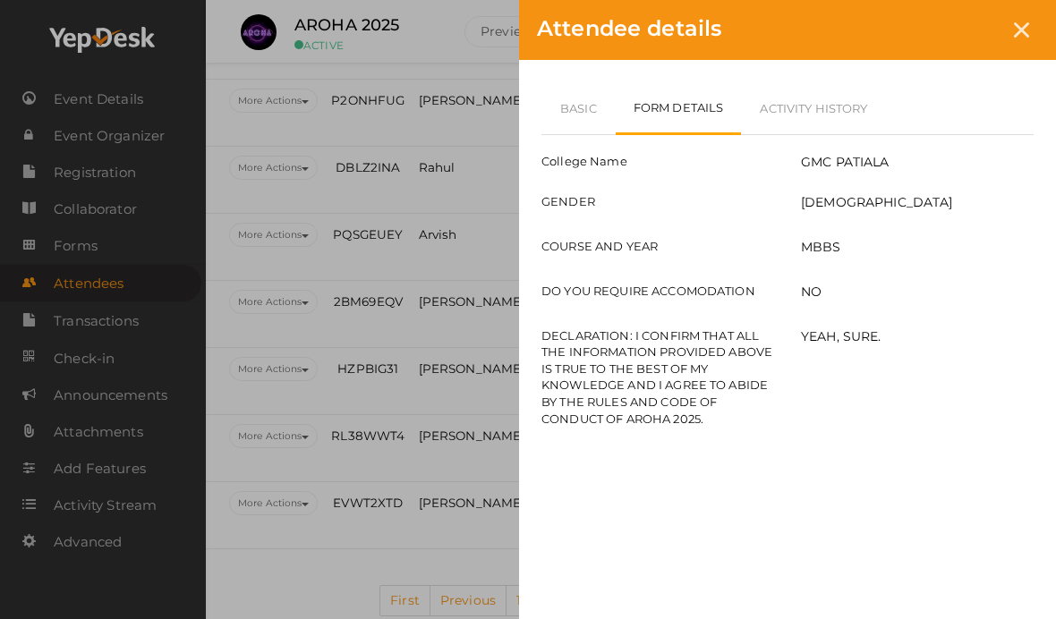
click at [581, 115] on link "Basic" at bounding box center [578, 108] width 74 height 52
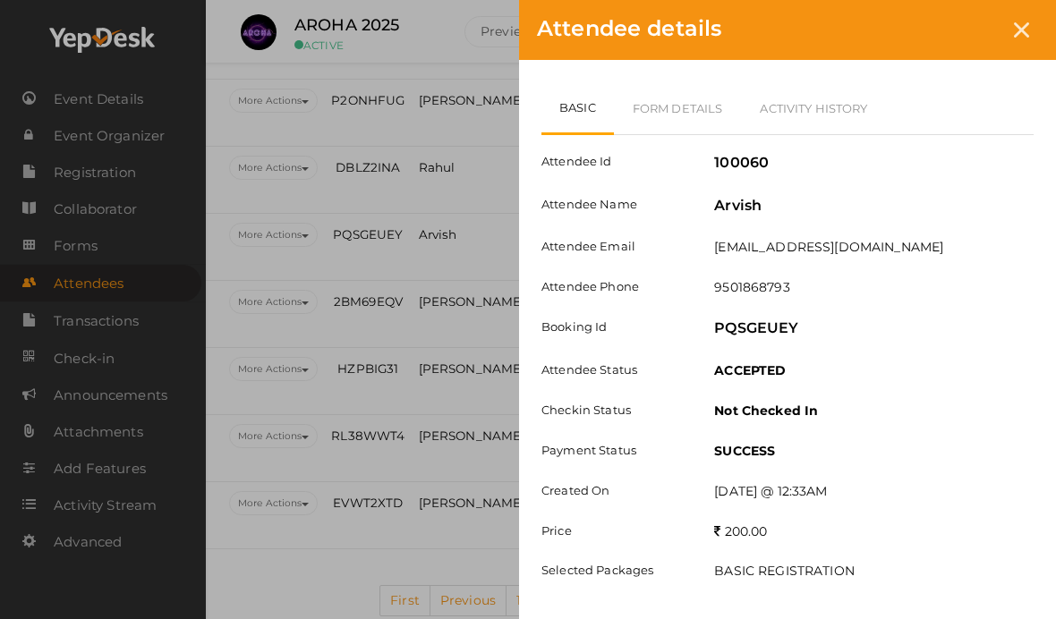
click at [1027, 27] on icon at bounding box center [1021, 29] width 15 height 15
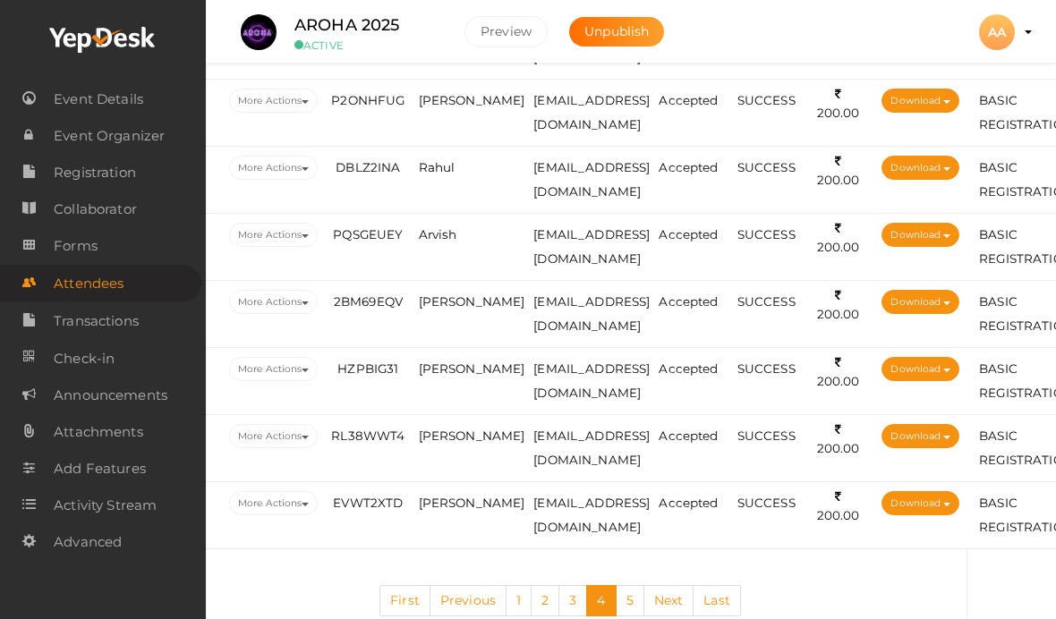
click at [452, 294] on span "[PERSON_NAME]" at bounding box center [472, 301] width 107 height 14
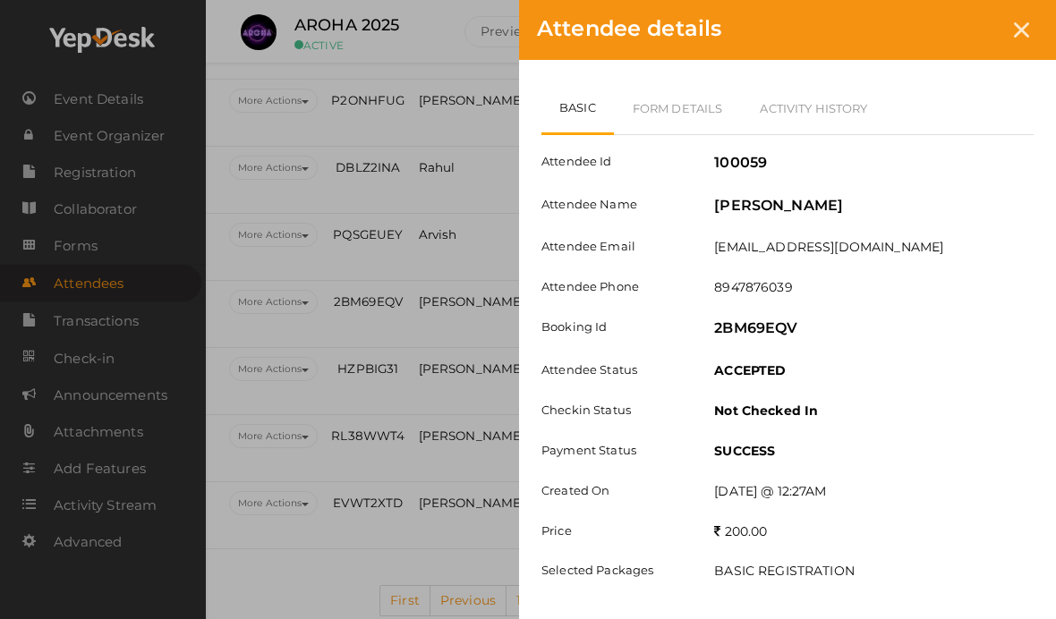
click at [688, 107] on link "Form Details" at bounding box center [678, 108] width 128 height 52
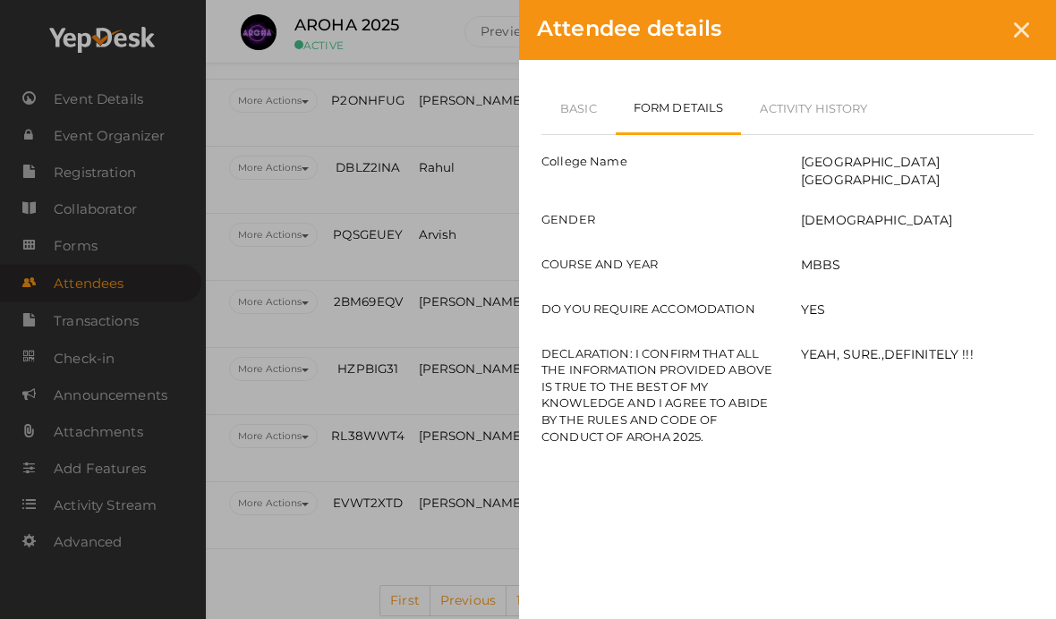
click at [567, 132] on link "Basic" at bounding box center [578, 108] width 74 height 52
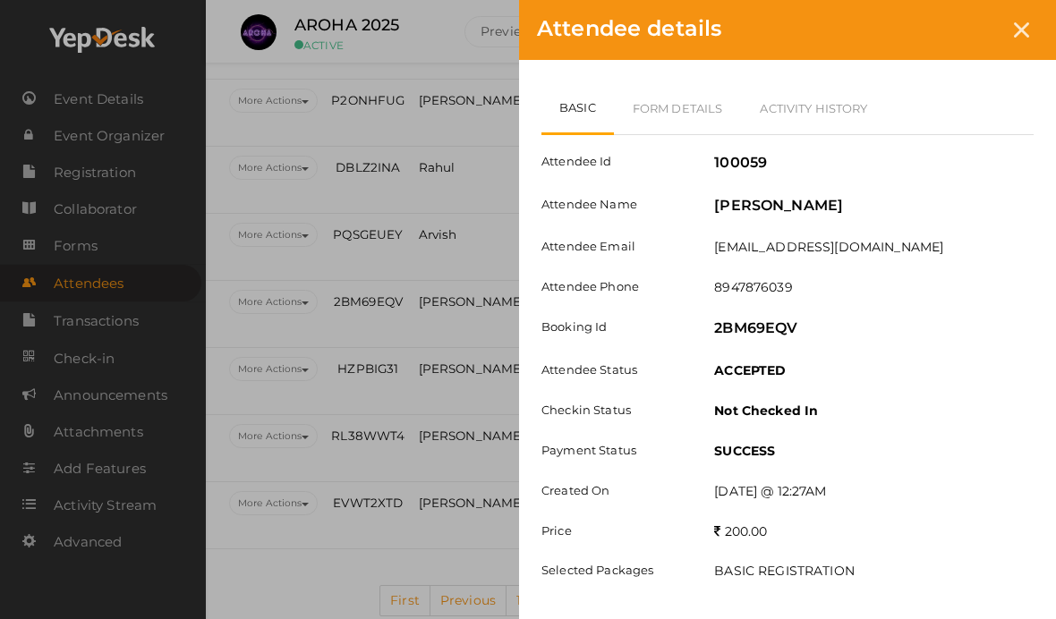
click at [1011, 29] on div at bounding box center [1021, 29] width 33 height 33
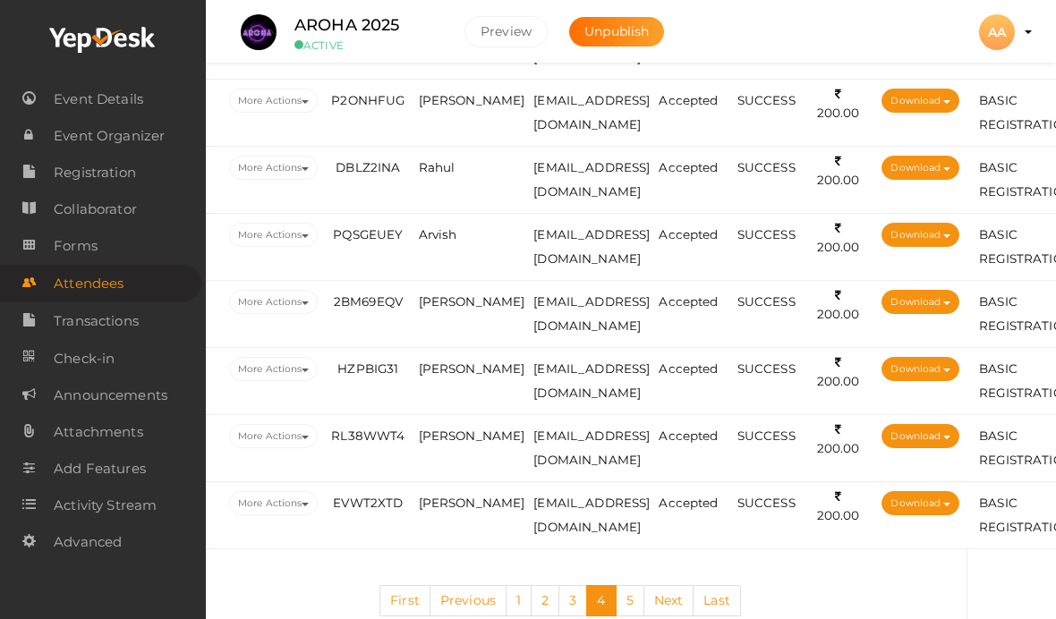
click at [482, 354] on td "[PERSON_NAME]" at bounding box center [471, 381] width 115 height 67
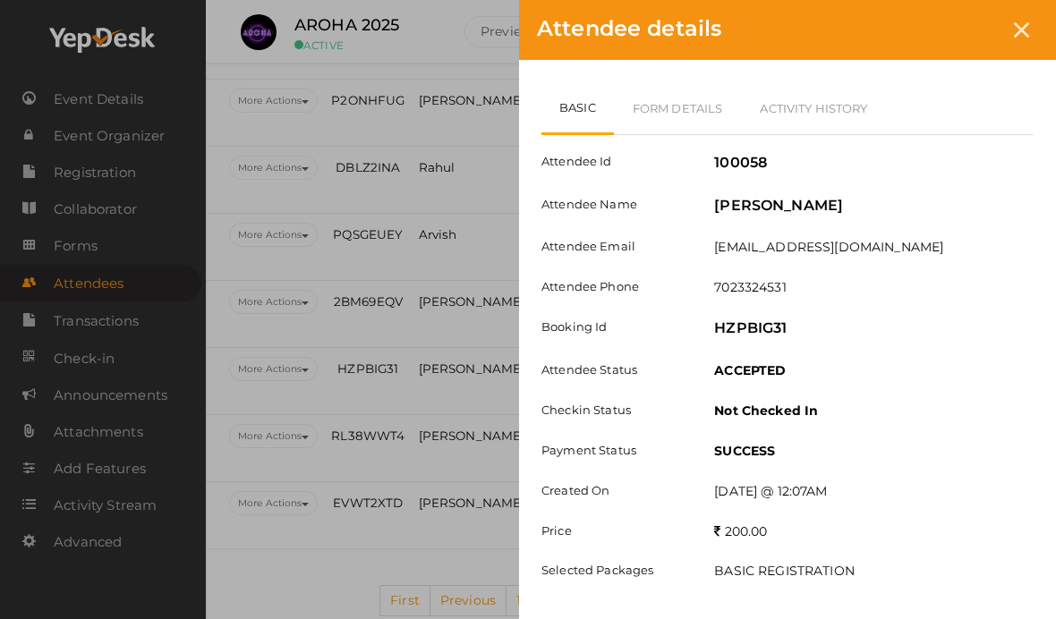
click at [693, 93] on link "Form Details" at bounding box center [678, 108] width 128 height 52
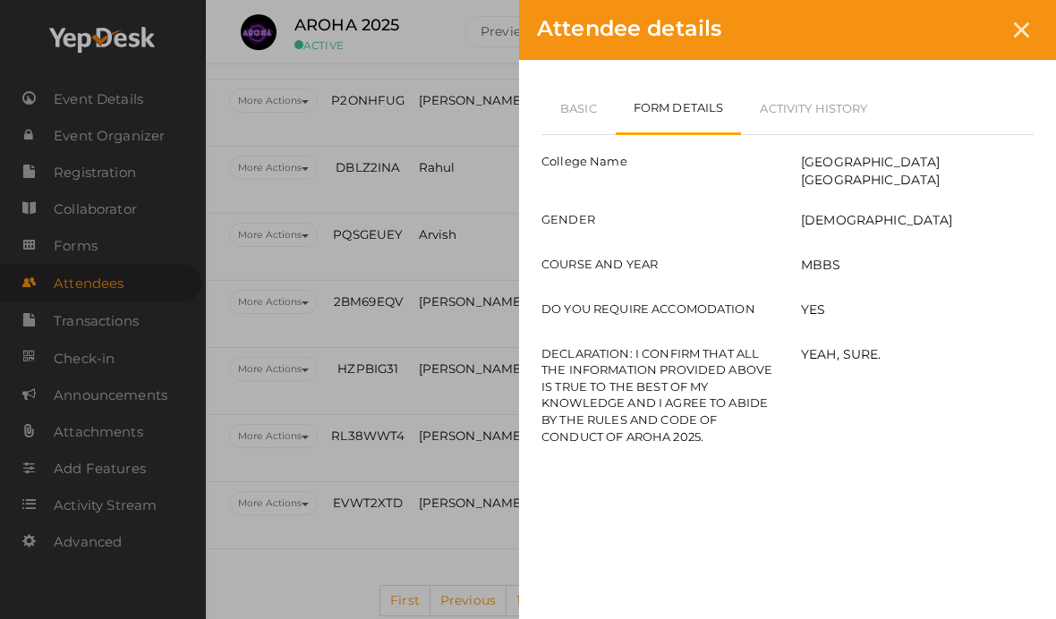
click at [572, 115] on link "Basic" at bounding box center [578, 108] width 74 height 52
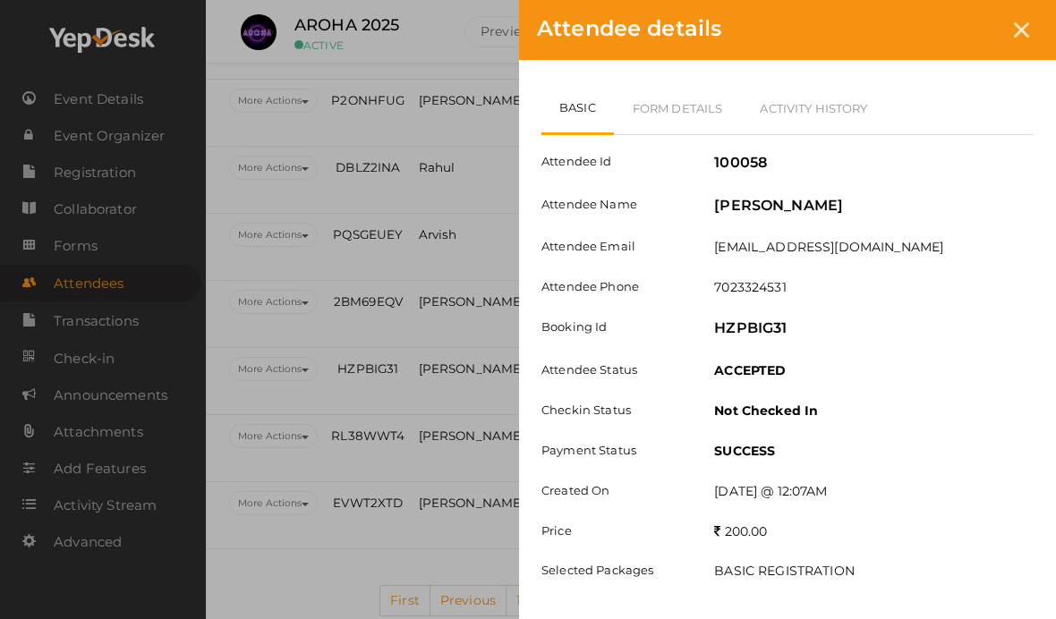
click at [492, 245] on div "Attendee details Basic Form Details Activity History Attendee Id 100058 Attende…" at bounding box center [528, 309] width 1056 height 619
click at [1018, 43] on div at bounding box center [1021, 29] width 33 height 33
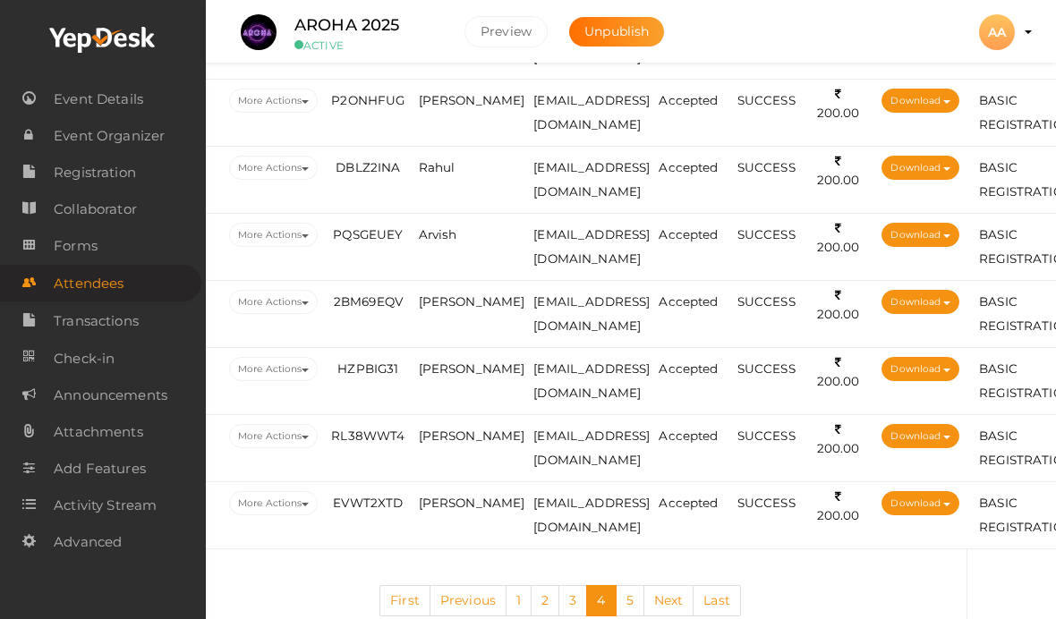
click at [462, 371] on span "[PERSON_NAME]" at bounding box center [472, 369] width 107 height 14
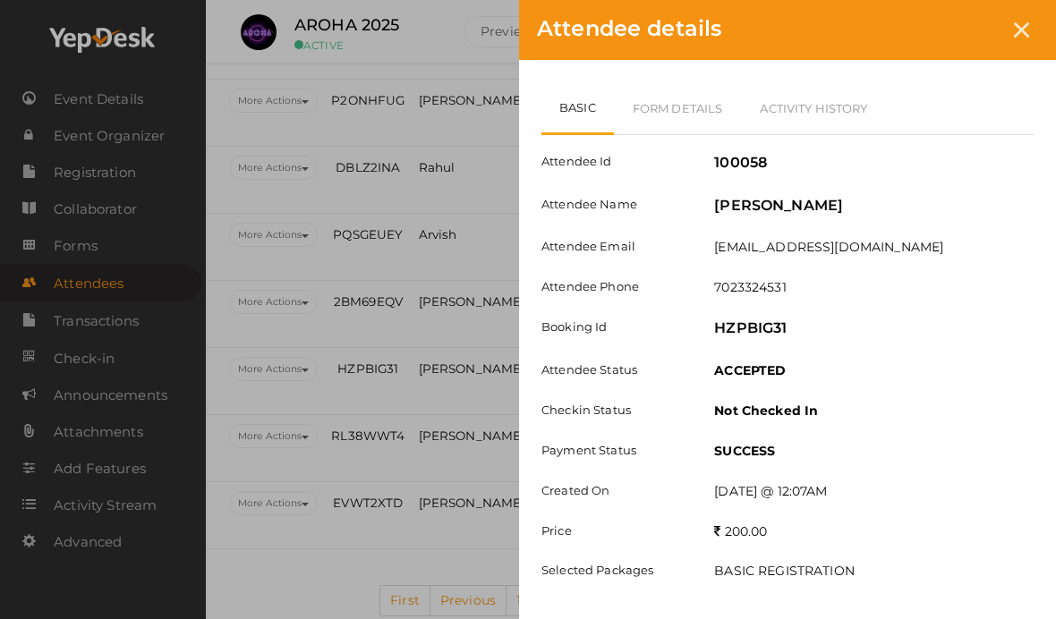
click at [720, 108] on link "Form Details" at bounding box center [678, 108] width 128 height 52
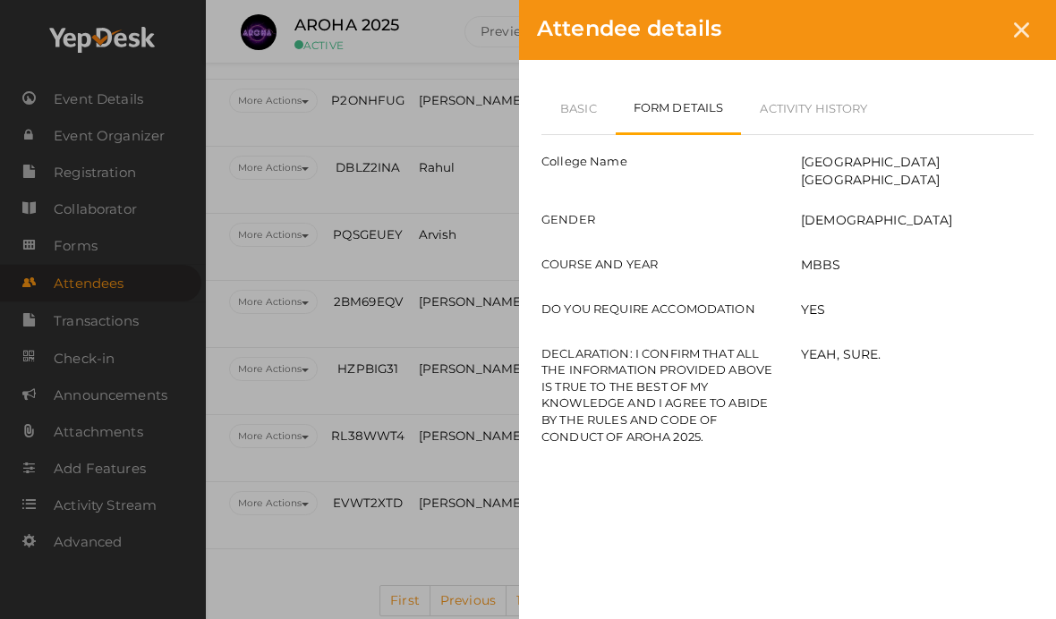
click at [1026, 24] on icon at bounding box center [1021, 29] width 15 height 15
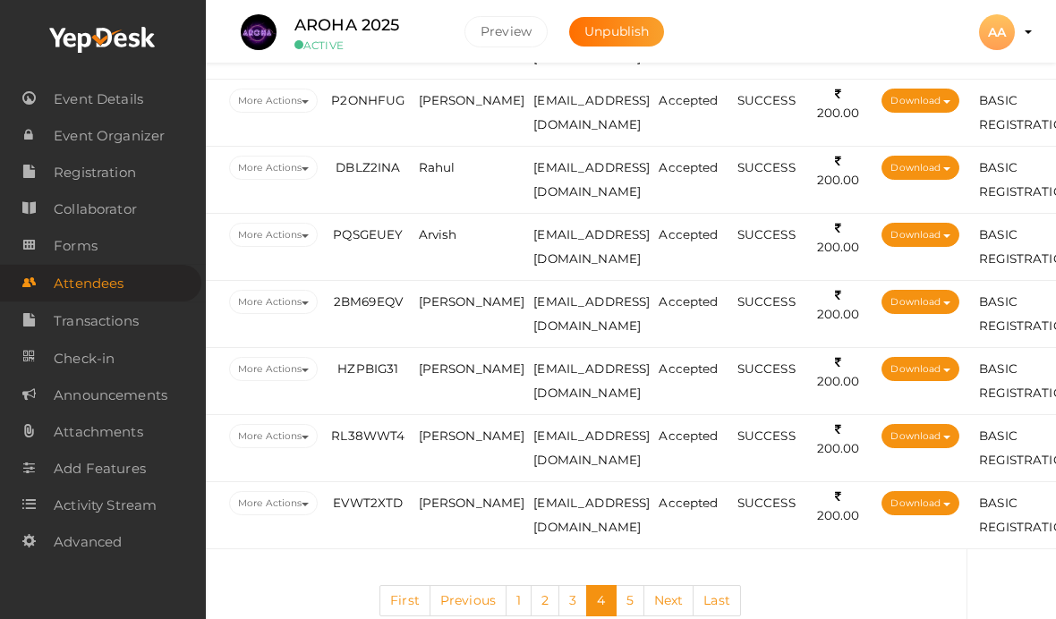
click at [439, 443] on span "[PERSON_NAME]" at bounding box center [472, 436] width 107 height 14
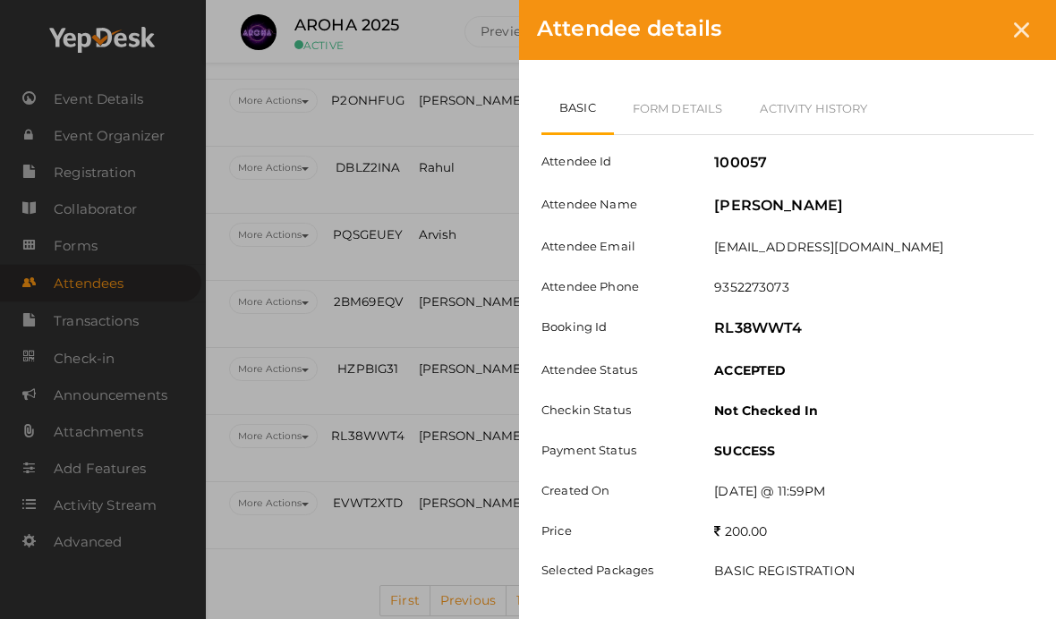
click at [681, 101] on link "Form Details" at bounding box center [678, 108] width 128 height 52
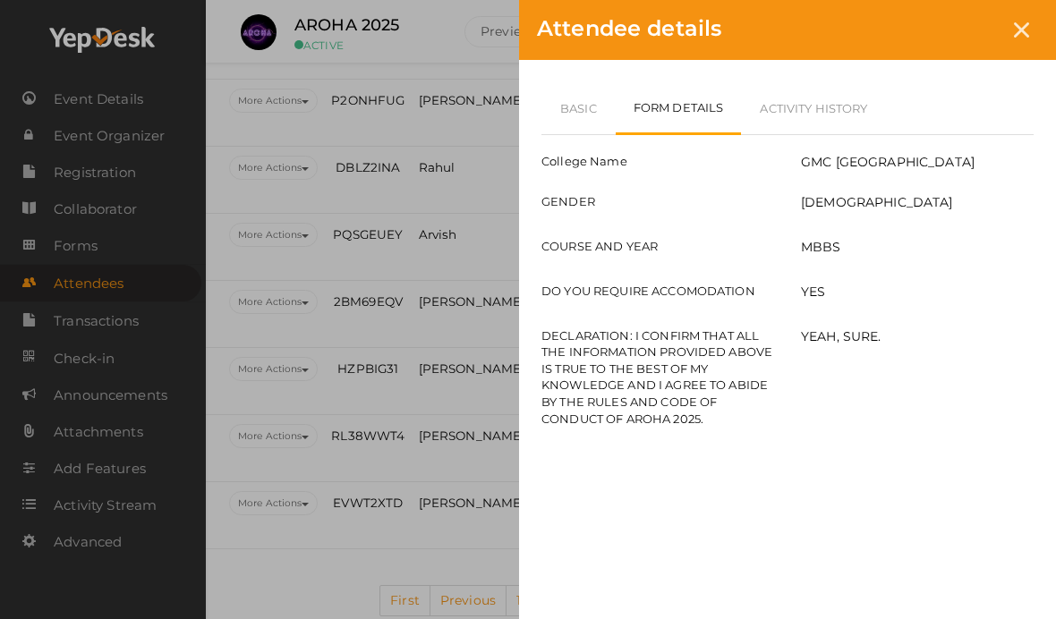
click at [1022, 30] on icon at bounding box center [1021, 29] width 15 height 15
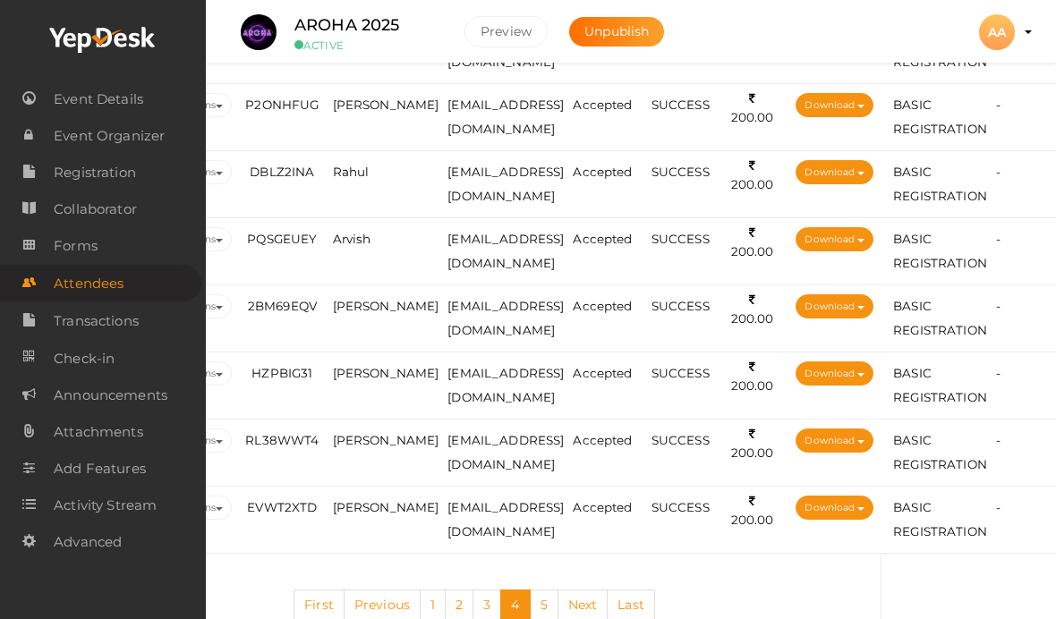
scroll to position [3363, 155]
click at [400, 369] on span "[PERSON_NAME]" at bounding box center [388, 373] width 107 height 14
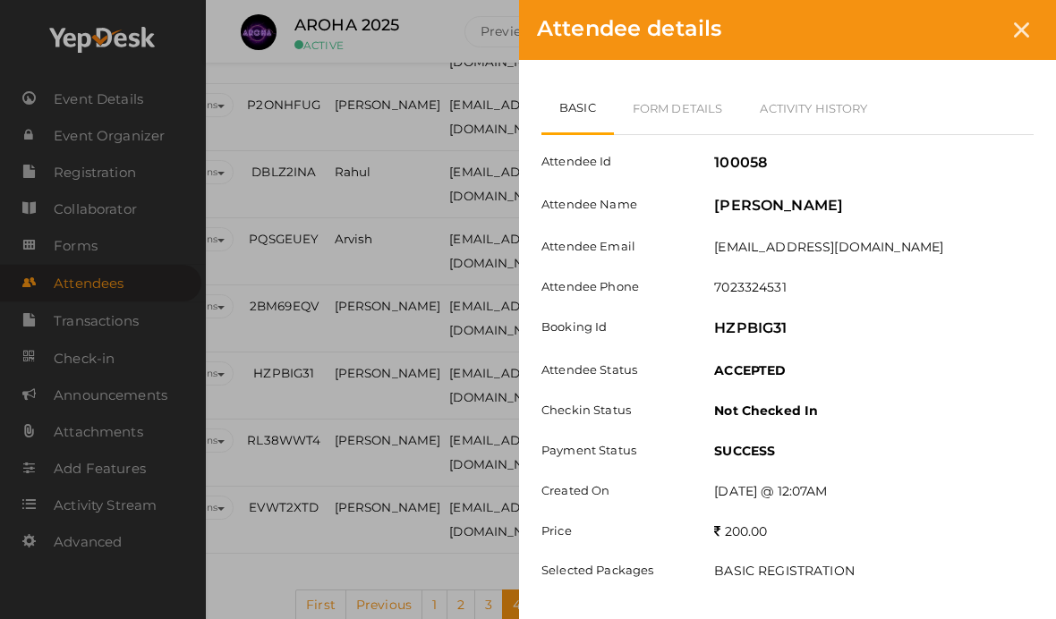
click at [681, 115] on link "Form Details" at bounding box center [678, 108] width 128 height 52
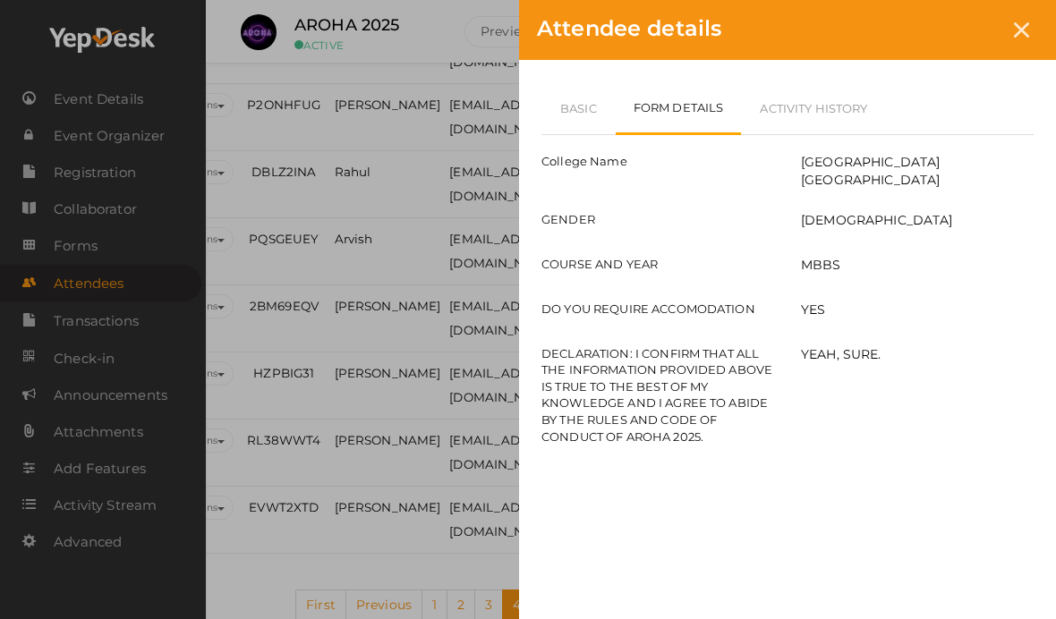
click at [1027, 21] on div at bounding box center [1021, 29] width 33 height 33
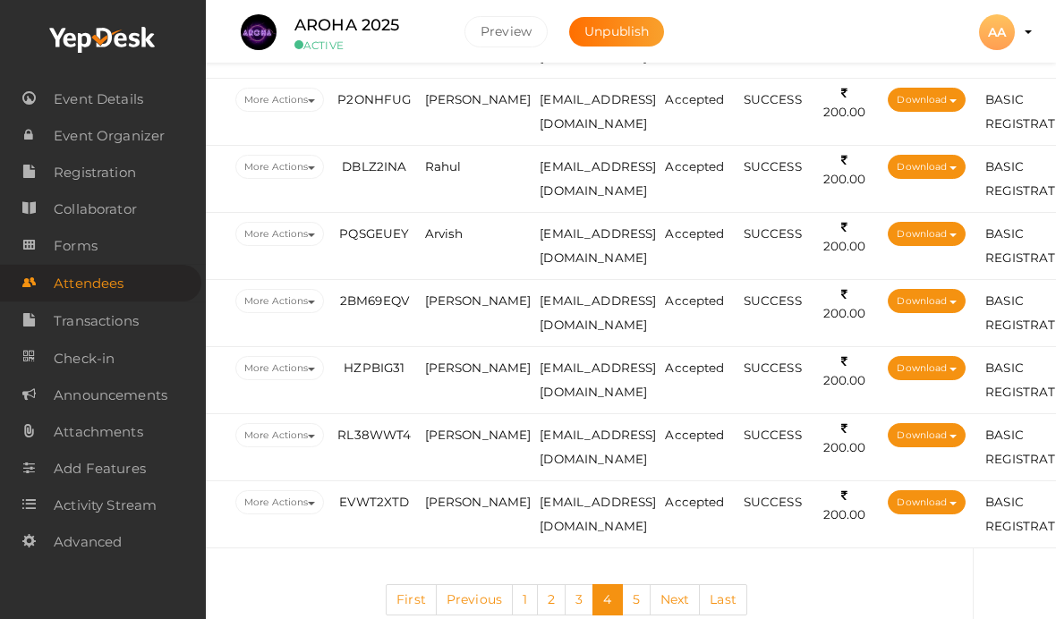
scroll to position [3367, 64]
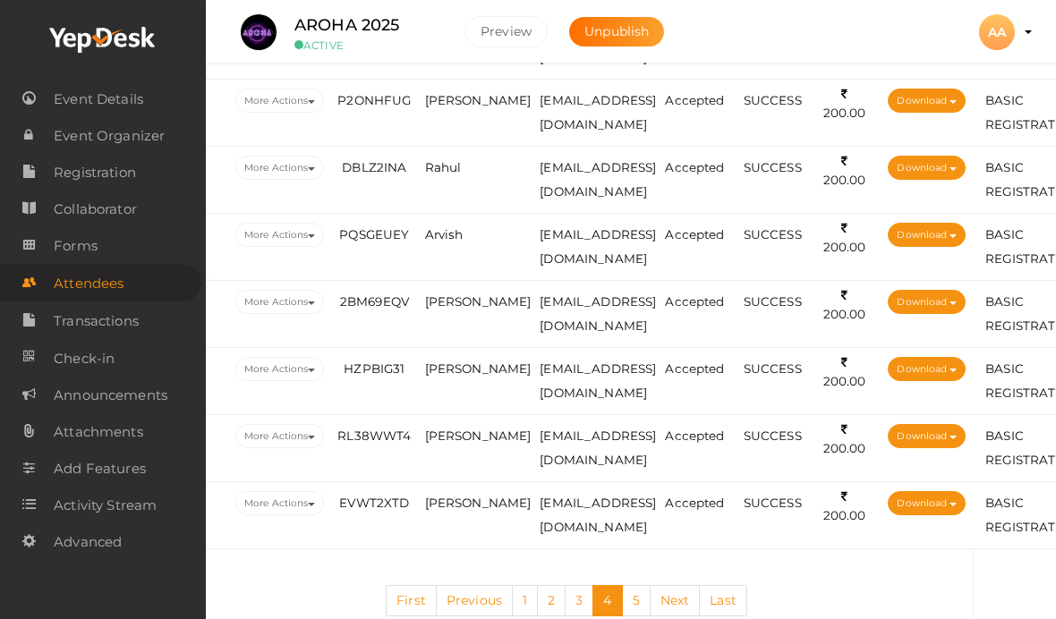
click at [463, 443] on span "[PERSON_NAME]" at bounding box center [478, 436] width 107 height 14
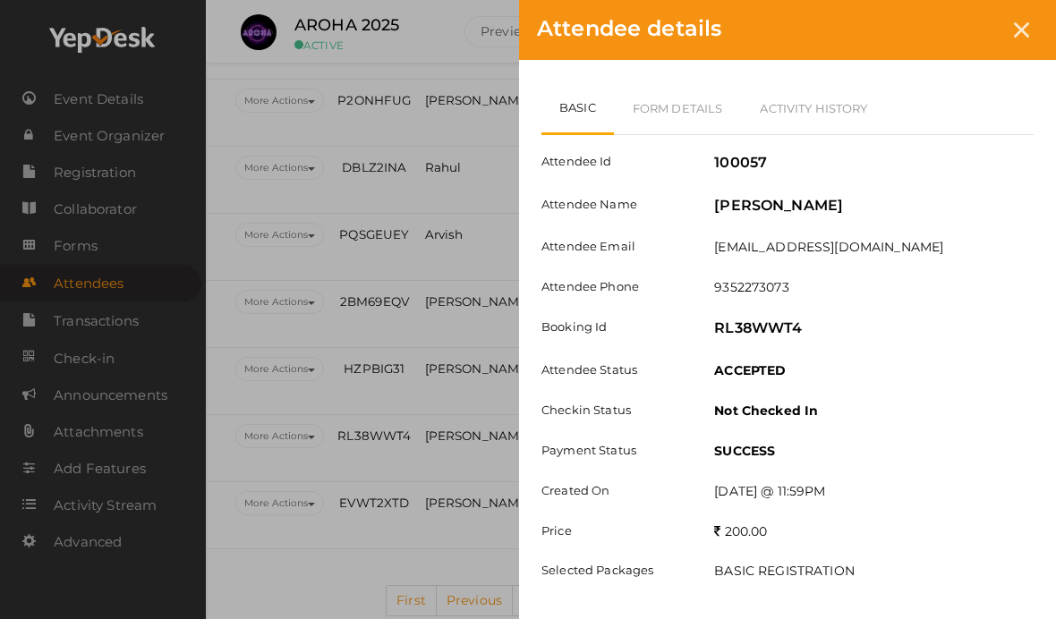
click at [775, 103] on link "Activity History" at bounding box center [813, 108] width 145 height 52
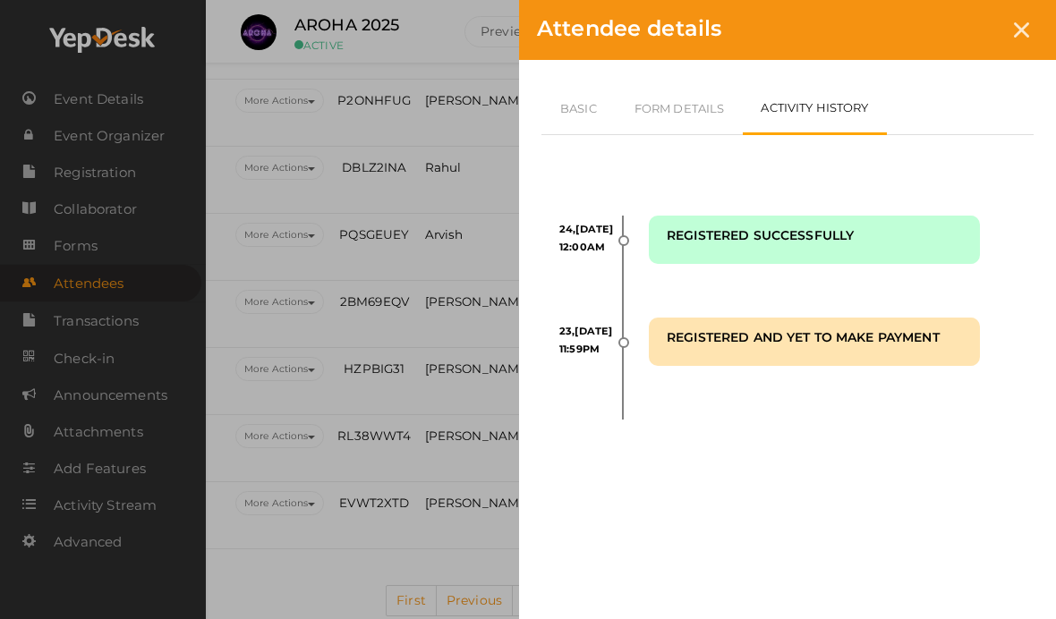
click at [693, 118] on link "Form Details" at bounding box center [680, 108] width 128 height 52
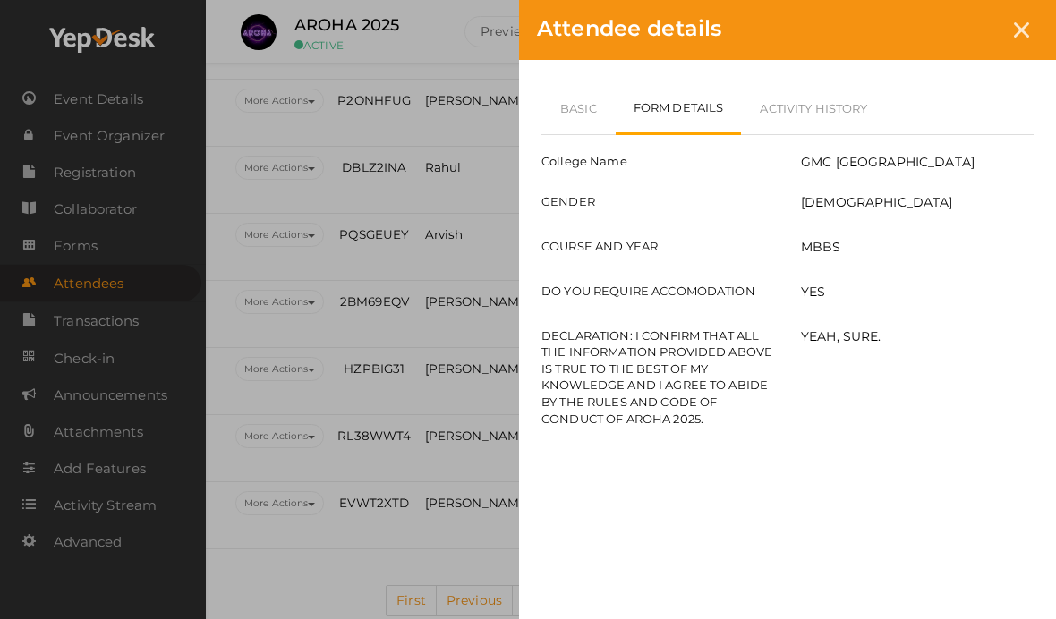
click at [693, 101] on link "Form Details" at bounding box center [679, 108] width 126 height 53
click at [1010, 39] on div at bounding box center [1021, 29] width 33 height 33
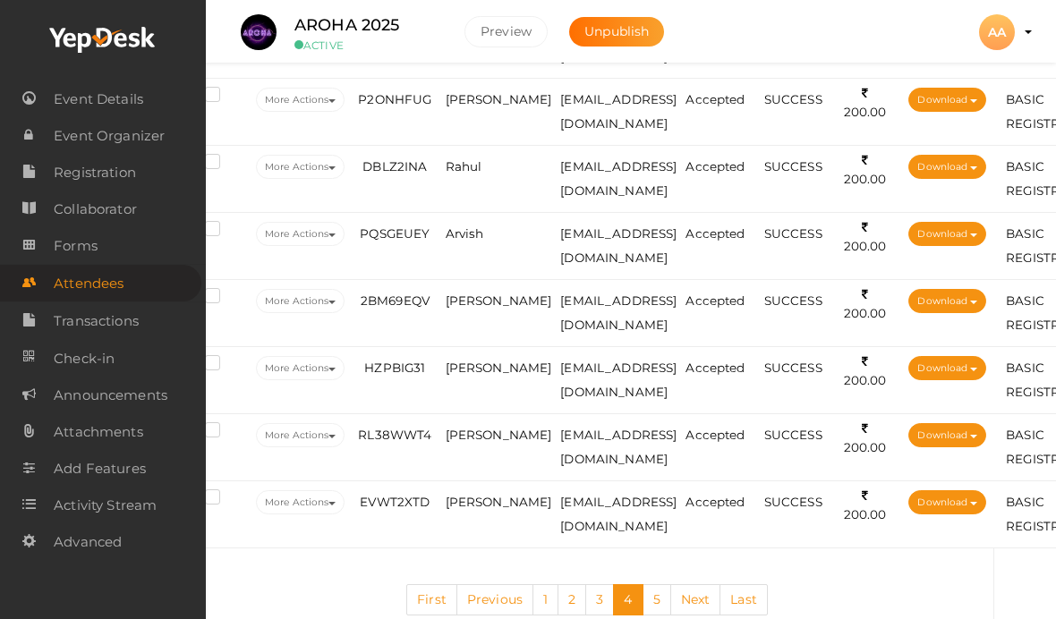
scroll to position [3367, 44]
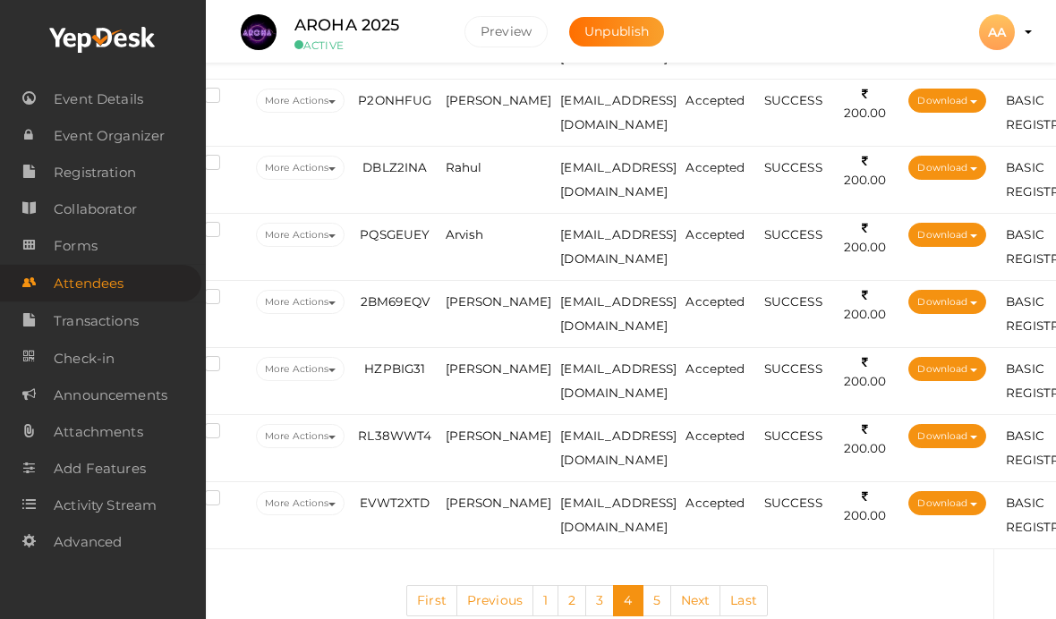
click at [490, 509] on td "[PERSON_NAME]" at bounding box center [498, 515] width 115 height 67
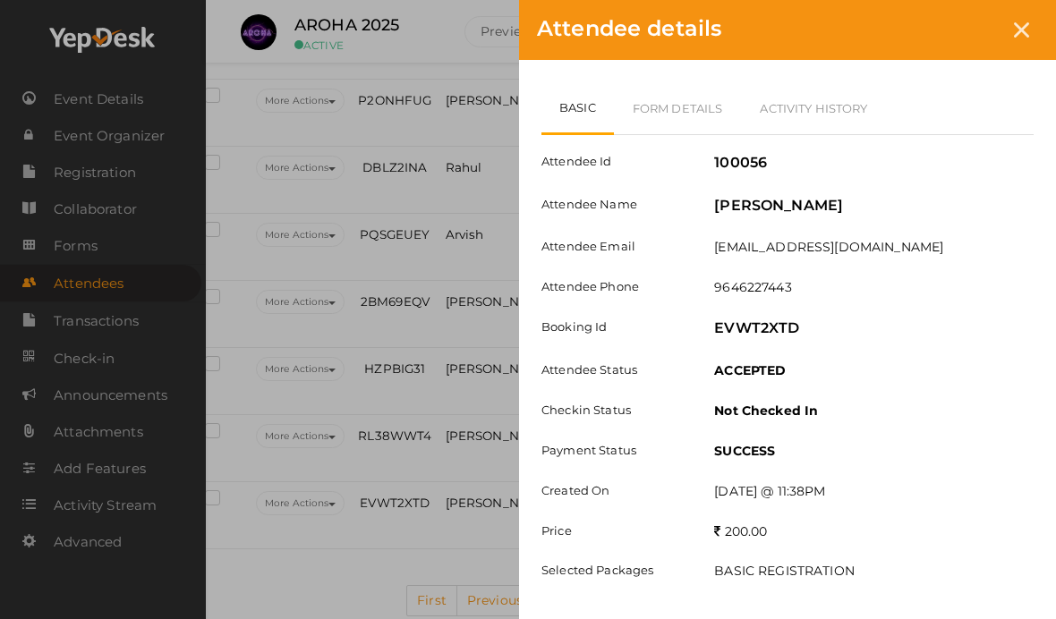
click at [707, 95] on link "Form Details" at bounding box center [678, 108] width 128 height 52
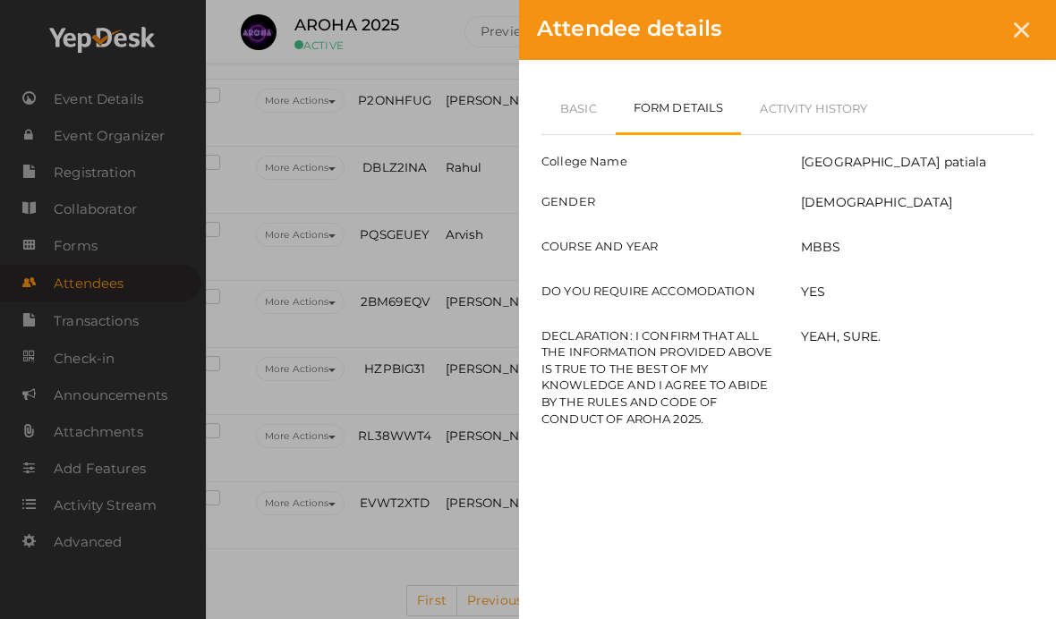
click at [1029, 27] on div at bounding box center [1021, 29] width 33 height 33
